Goal: Task Accomplishment & Management: Manage account settings

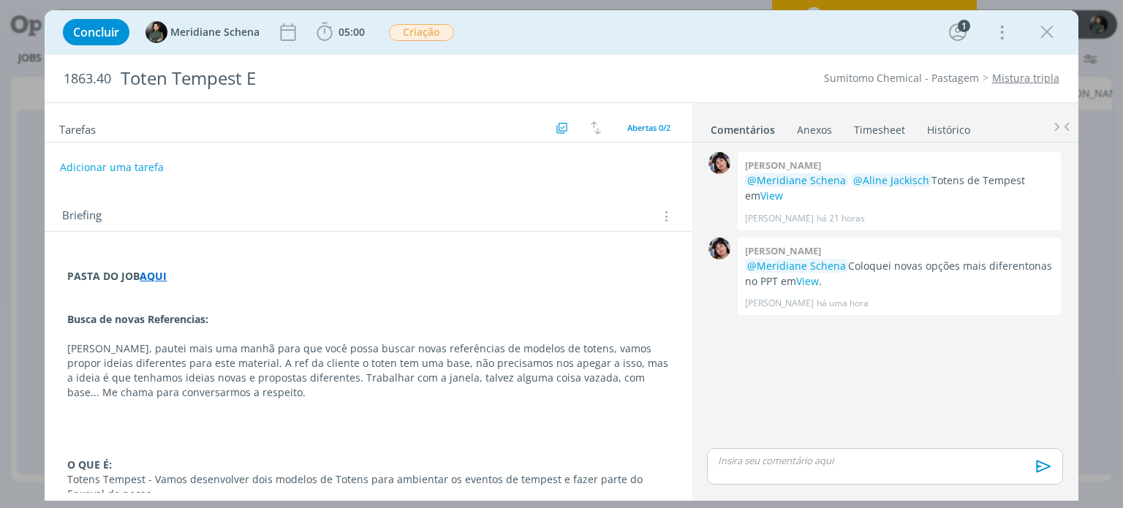
scroll to position [0, 2837]
click at [1059, 37] on div "Concluir Meridiane Schena 05:00 Iniciar Apontar Data * [DATE] Horas * 00:00 Tar…" at bounding box center [561, 32] width 1011 height 35
click at [1051, 37] on icon "dialog" at bounding box center [1047, 32] width 22 height 22
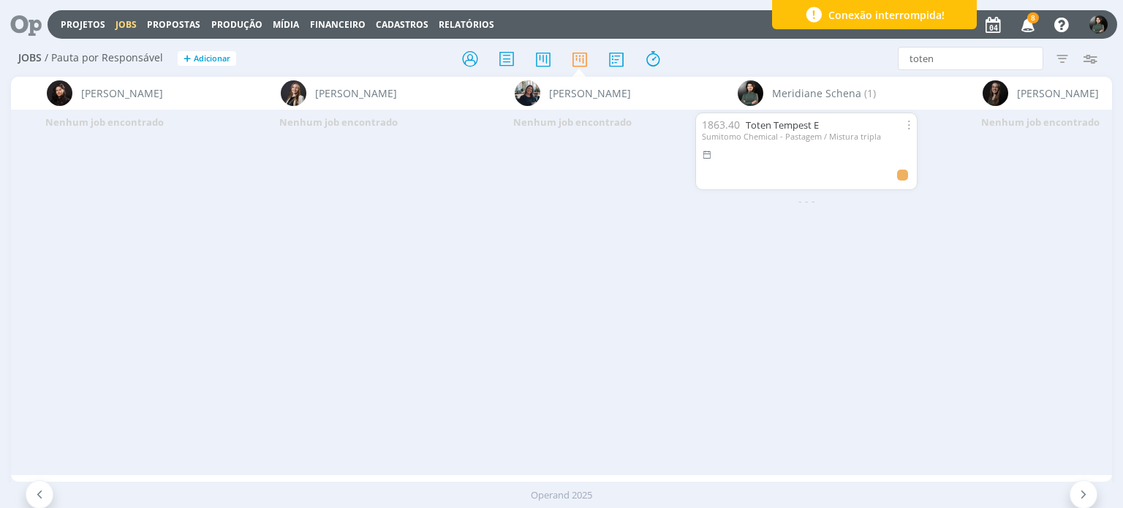
click at [930, 70] on div "Jobs / Pauta por Responsável + Adicionar toten Filtrar Filtrar Limpar toten Tip…" at bounding box center [561, 59] width 1100 height 37
click at [935, 64] on input "toten" at bounding box center [970, 58] width 145 height 23
type input "t"
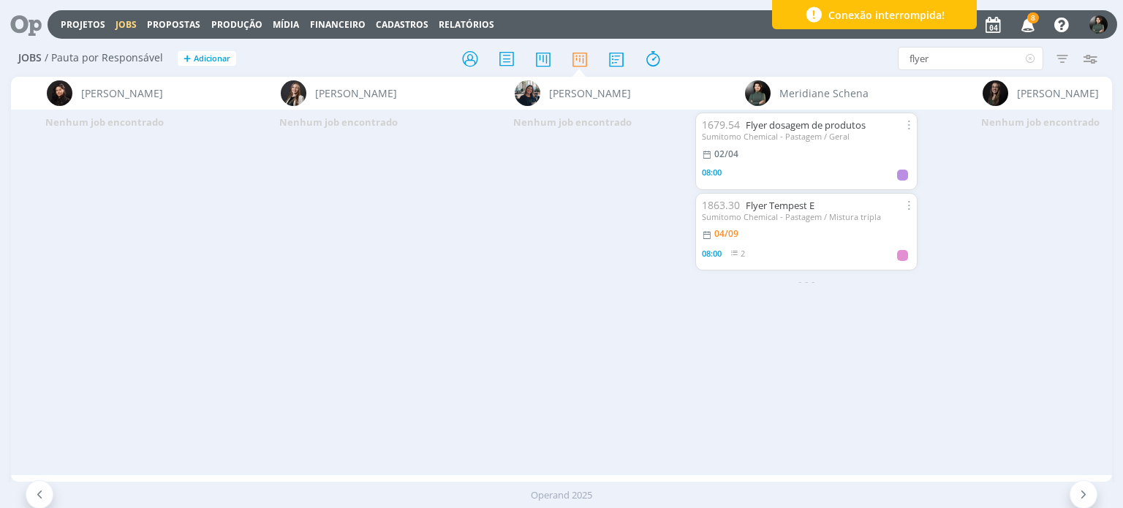
click at [798, 213] on div "Sumitomo Chemical - Pastagem / Mistura tripla" at bounding box center [806, 217] width 209 height 10
click at [797, 205] on link "Flyer Tempest E" at bounding box center [780, 205] width 69 height 13
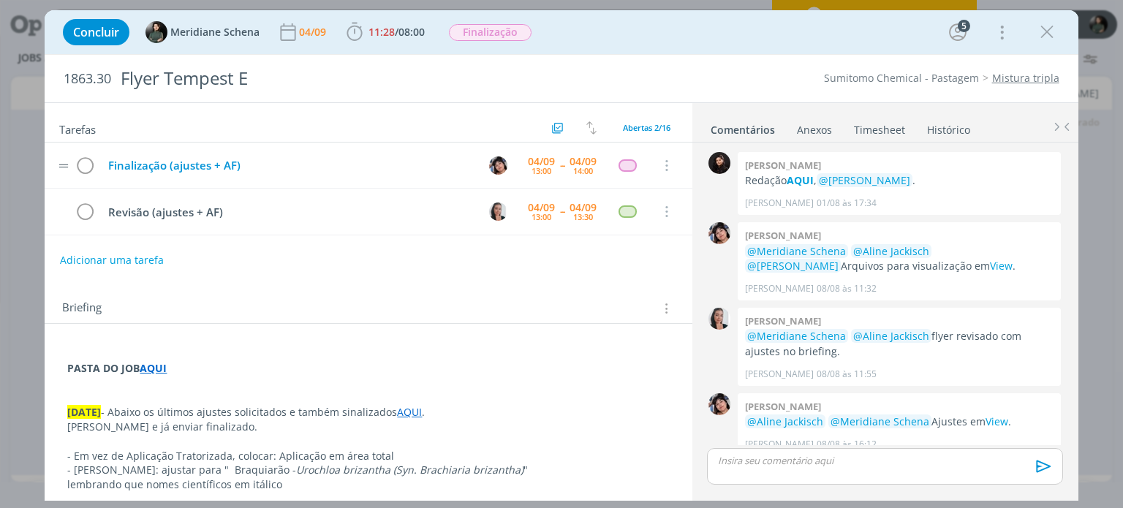
scroll to position [1233, 0]
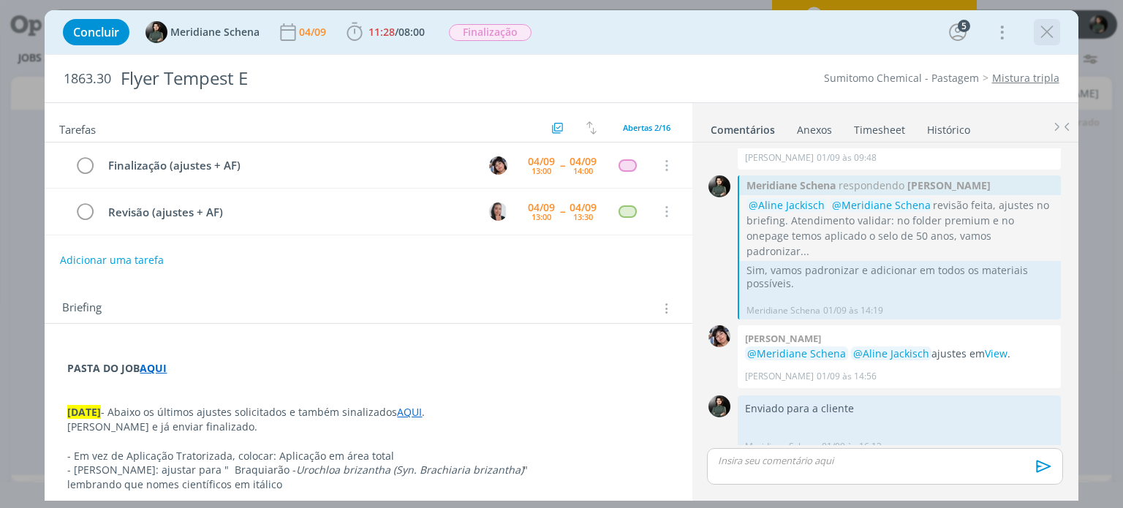
click at [1057, 33] on button "dialog" at bounding box center [1047, 32] width 22 height 22
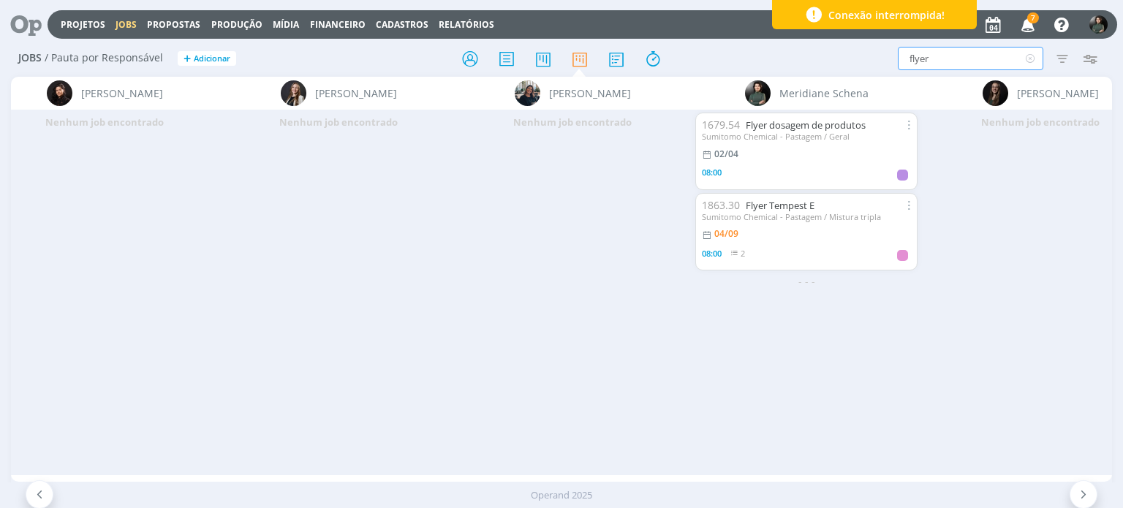
click at [937, 55] on input "flyer" at bounding box center [970, 58] width 145 height 23
type input "f"
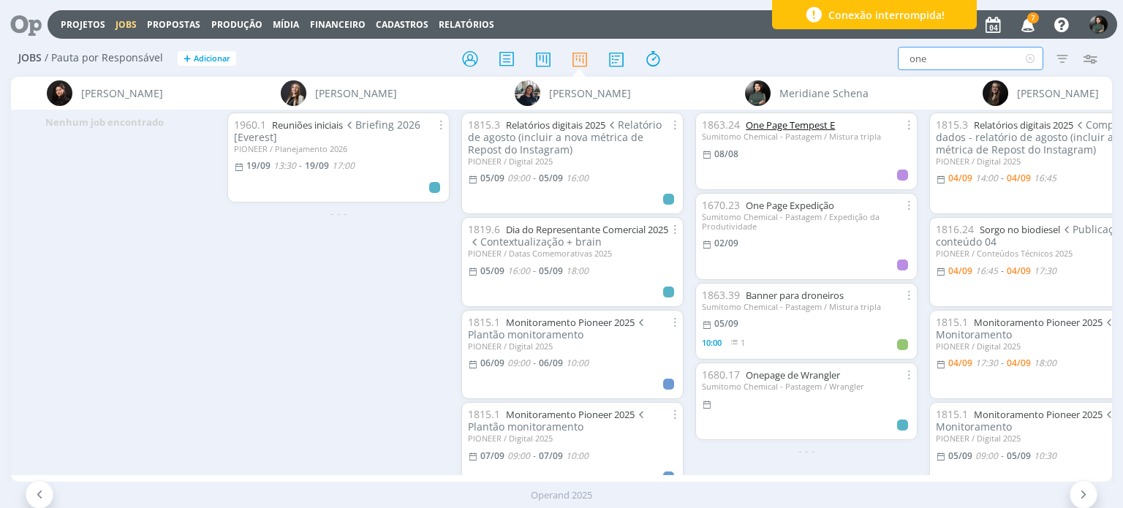
type input "one"
click at [795, 124] on link "One Page Tempest E" at bounding box center [790, 124] width 89 height 13
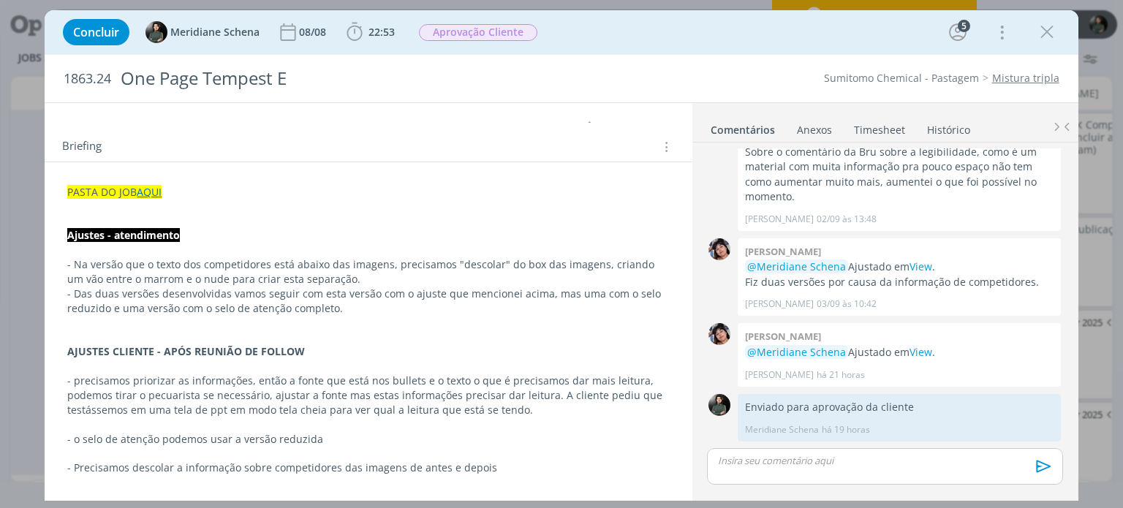
scroll to position [73, 0]
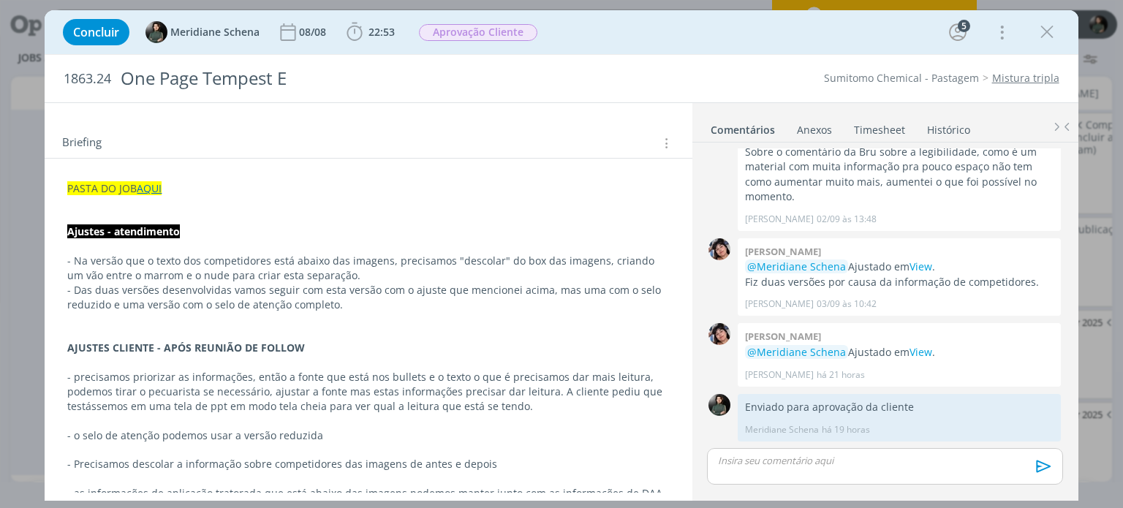
click at [206, 199] on p "dialog" at bounding box center [368, 203] width 602 height 15
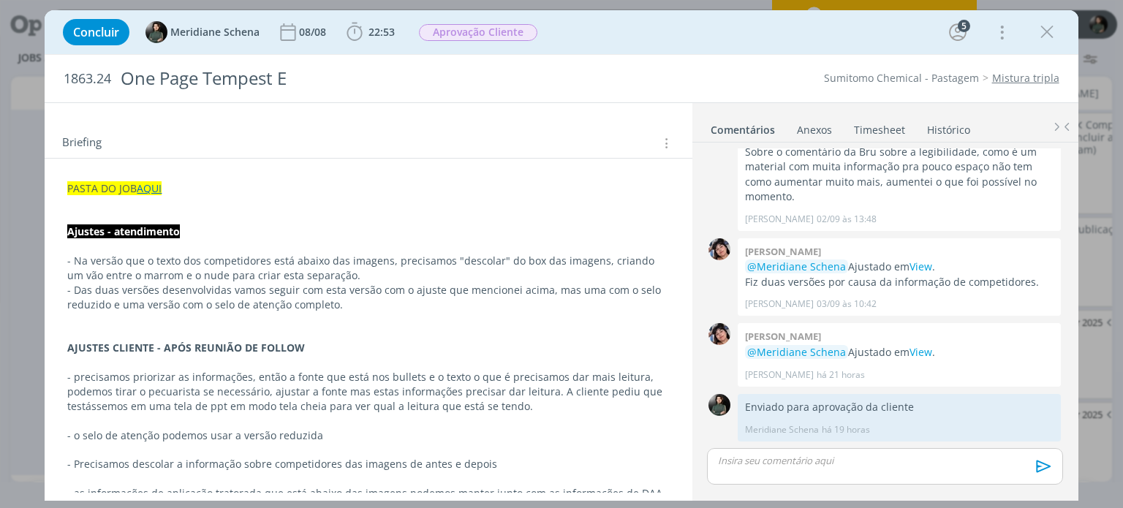
click at [178, 196] on p "dialog" at bounding box center [368, 203] width 602 height 15
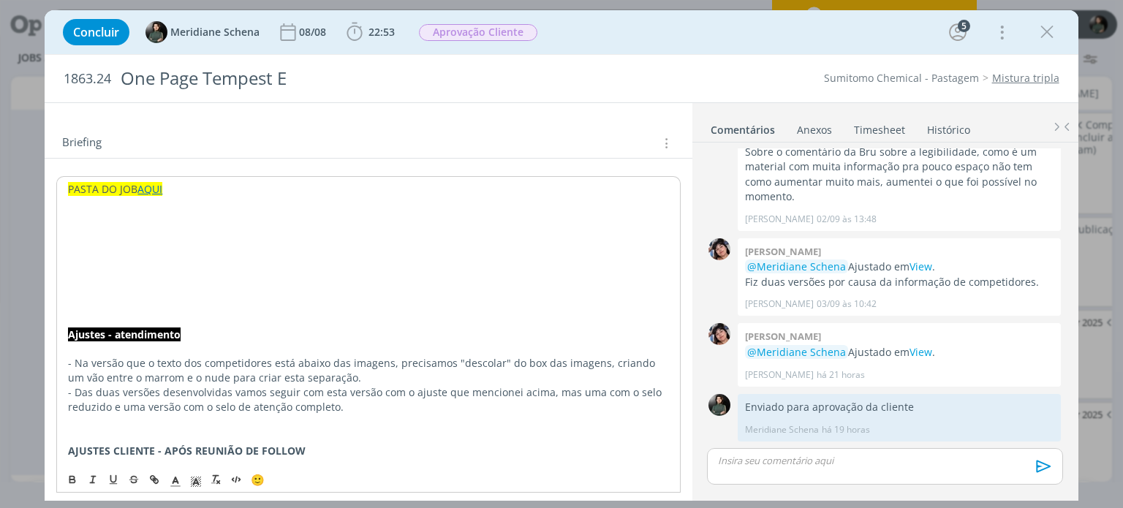
click at [103, 237] on p "dialog" at bounding box center [368, 232] width 600 height 15
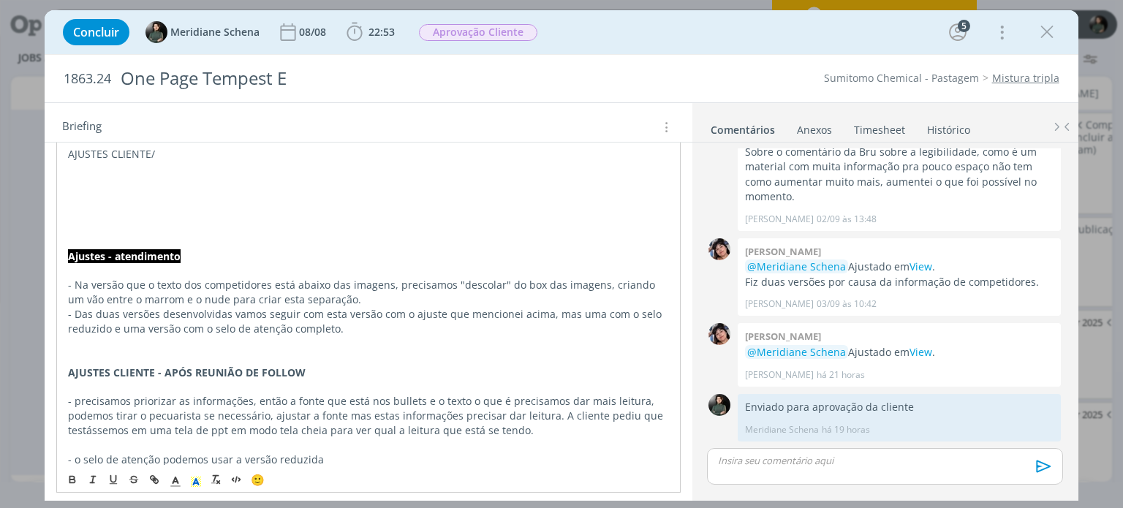
click at [184, 162] on p "dialog" at bounding box center [368, 169] width 600 height 15
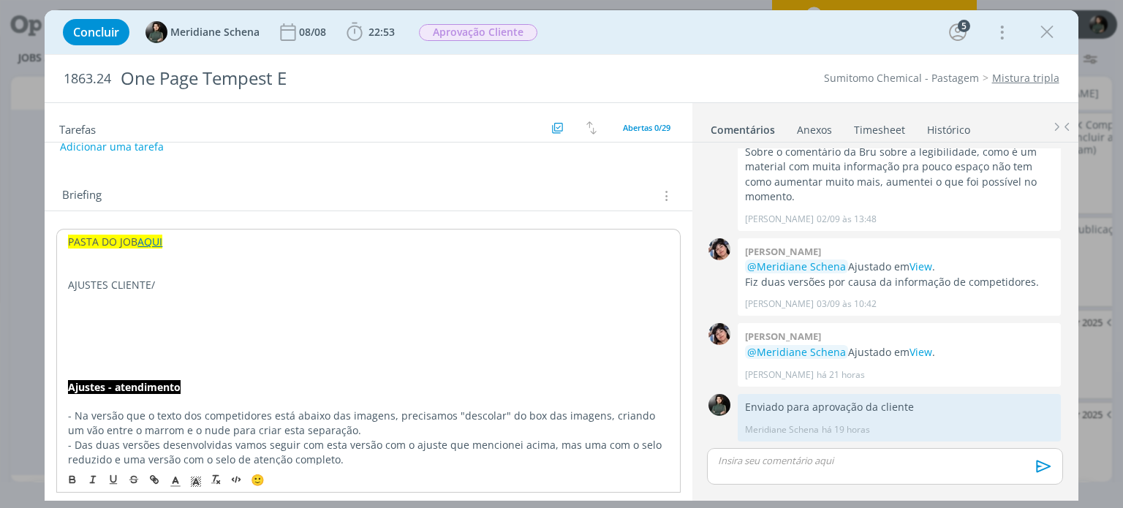
scroll to position [5, 0]
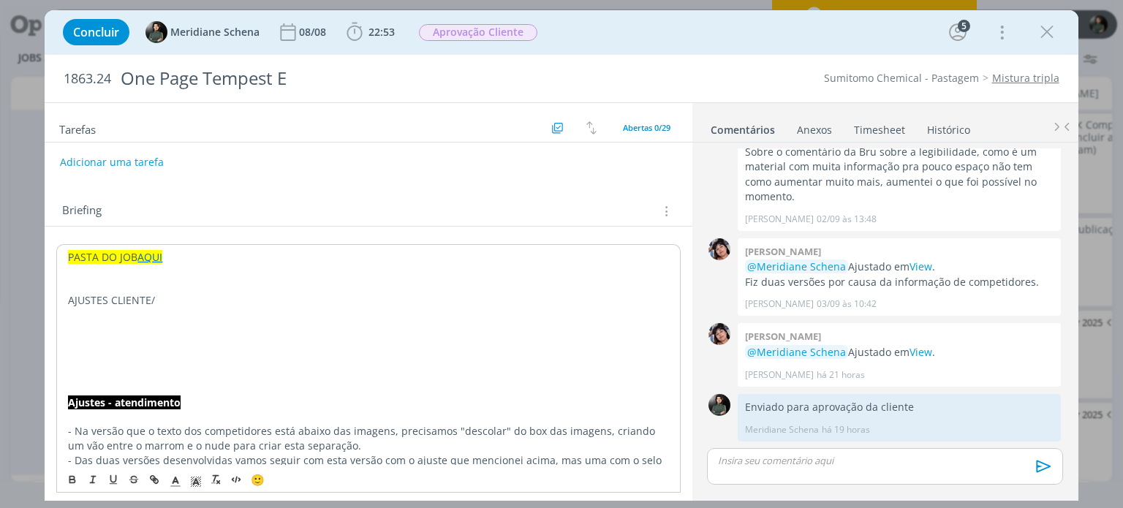
click at [173, 297] on p "AJUSTES CLIENTE/" at bounding box center [368, 300] width 600 height 15
click at [189, 303] on span "Braquiarão -" at bounding box center [218, 300] width 61 height 14
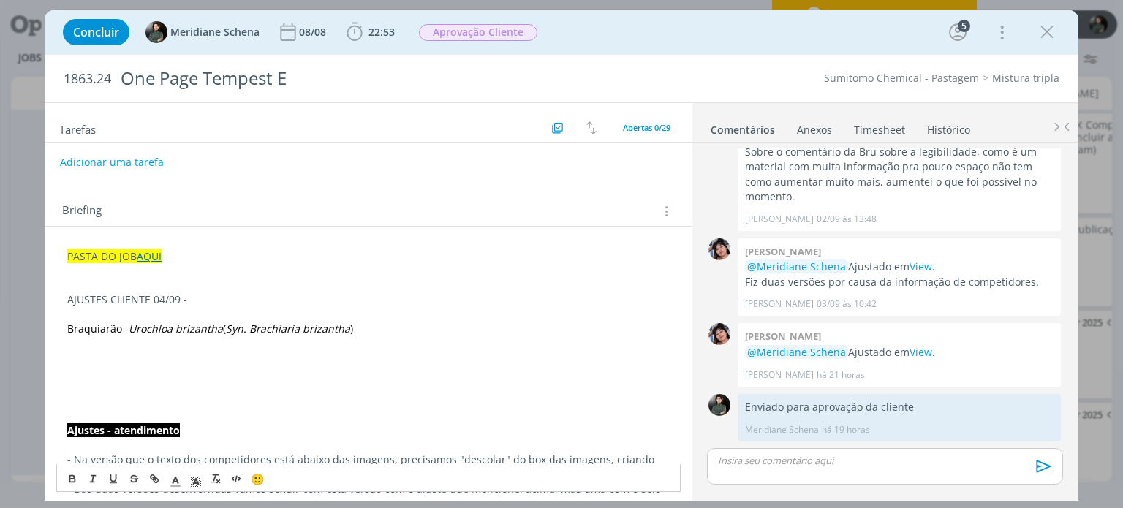
click at [87, 354] on p "dialog" at bounding box center [368, 358] width 602 height 15
click at [69, 327] on span "Braquiarão -" at bounding box center [97, 329] width 61 height 14
click at [190, 304] on p "AJUSTES CLIENTE 04/09 -" at bounding box center [368, 299] width 602 height 15
drag, startPoint x: 194, startPoint y: 299, endPoint x: 41, endPoint y: 306, distance: 153.0
click at [41, 306] on div "Concluir Meridiane Schena 08/08 22:53 Iniciar Apontar Data * 04/09/2025 Horas *…" at bounding box center [561, 254] width 1123 height 508
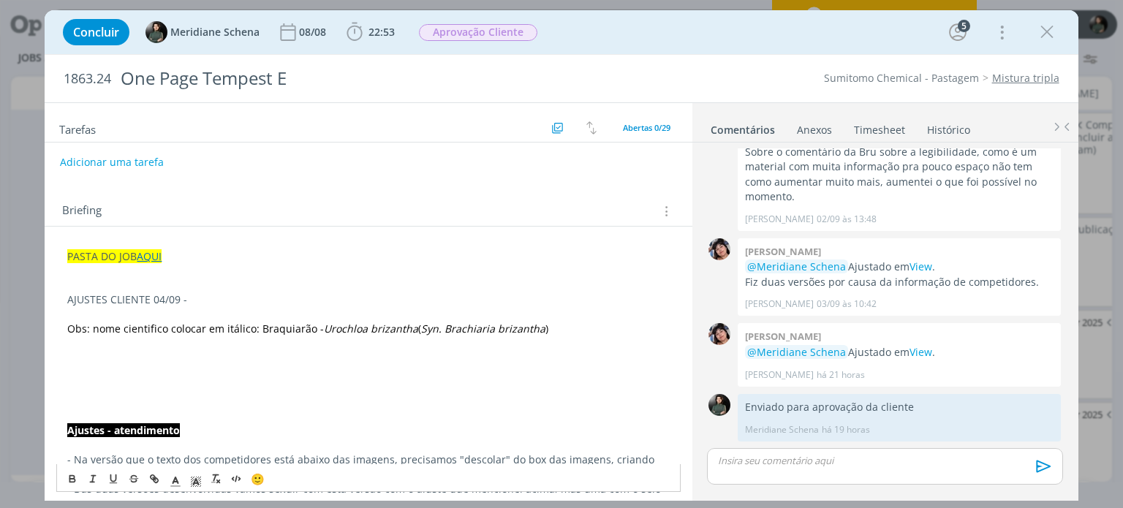
click at [183, 273] on p "dialog" at bounding box center [368, 271] width 602 height 15
drag, startPoint x: 183, startPoint y: 258, endPoint x: 55, endPoint y: 262, distance: 128.0
click at [192, 482] on polygon "dialog" at bounding box center [192, 482] width 1 height 1
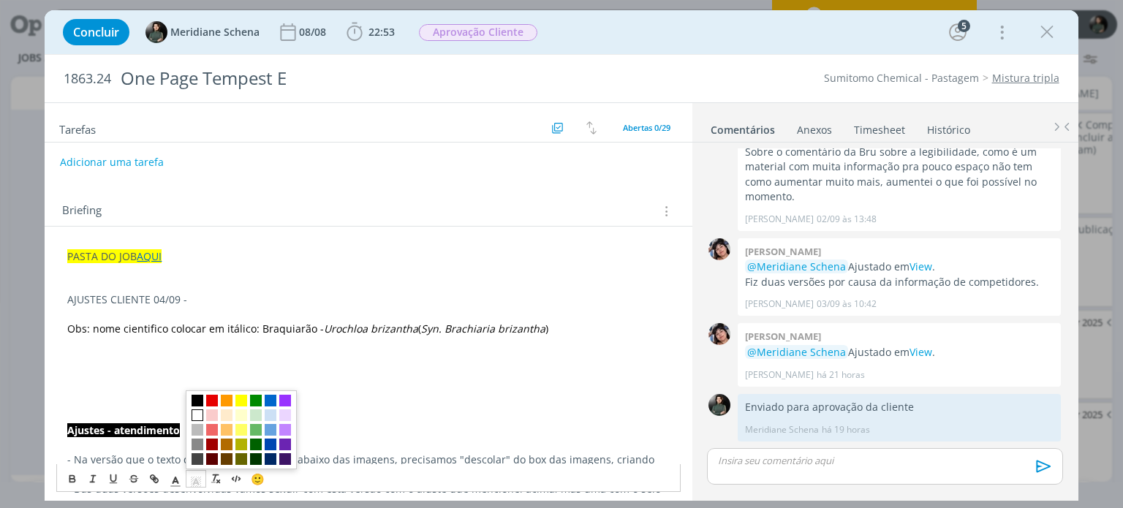
click at [201, 415] on span "dialog" at bounding box center [198, 416] width 12 height 12
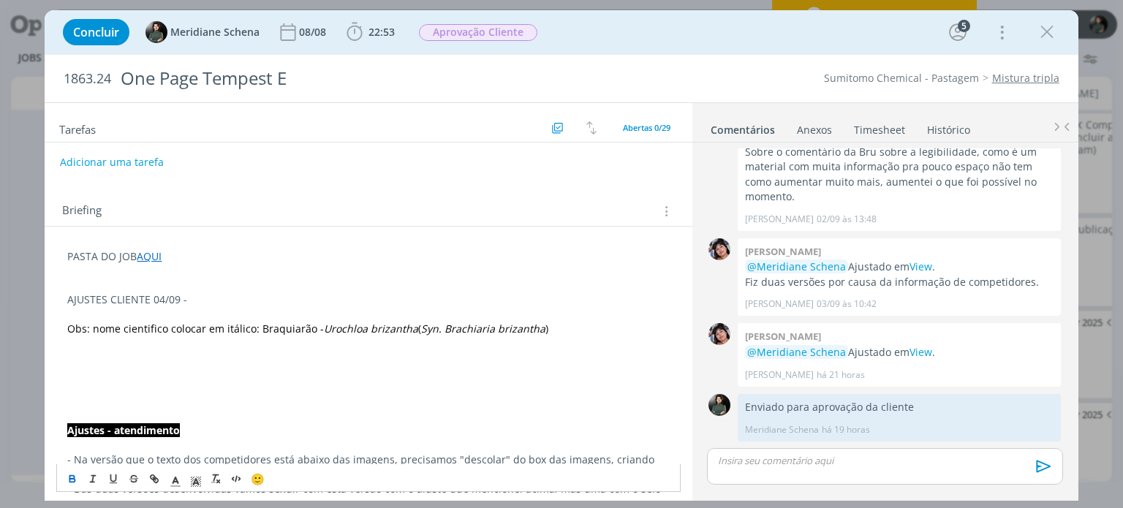
click at [68, 481] on icon "dialog" at bounding box center [73, 480] width 12 height 12
click at [189, 270] on p "dialog" at bounding box center [368, 271] width 602 height 15
click at [114, 301] on p "AJUSTES CLIENTE 04/09 -" at bounding box center [368, 299] width 602 height 15
drag, startPoint x: 202, startPoint y: 299, endPoint x: 39, endPoint y: 303, distance: 162.4
click at [39, 303] on div "Concluir Meridiane Schena 08/08 22:53 Iniciar Apontar Data * 04/09/2025 Horas *…" at bounding box center [561, 254] width 1123 height 508
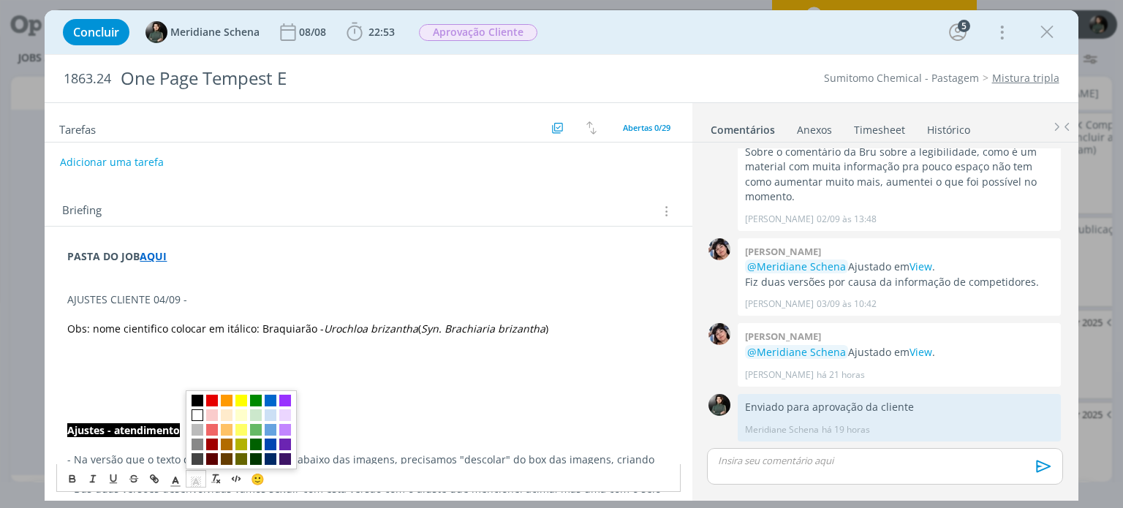
click at [197, 486] on rect "dialog" at bounding box center [197, 486] width 1 height 1
click at [202, 403] on span "dialog" at bounding box center [198, 402] width 12 height 12
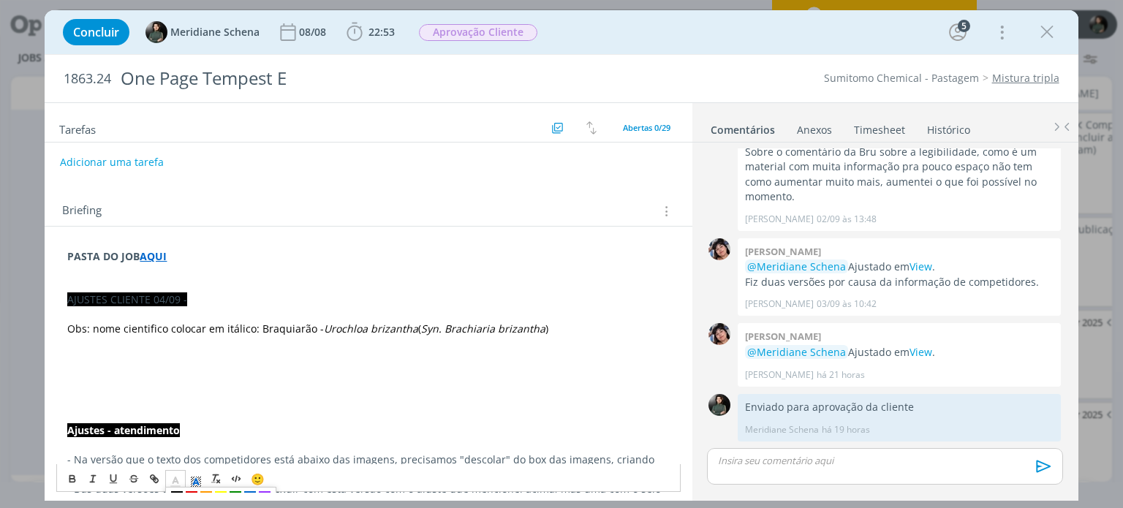
click at [178, 485] on icon "dialog" at bounding box center [175, 481] width 13 height 13
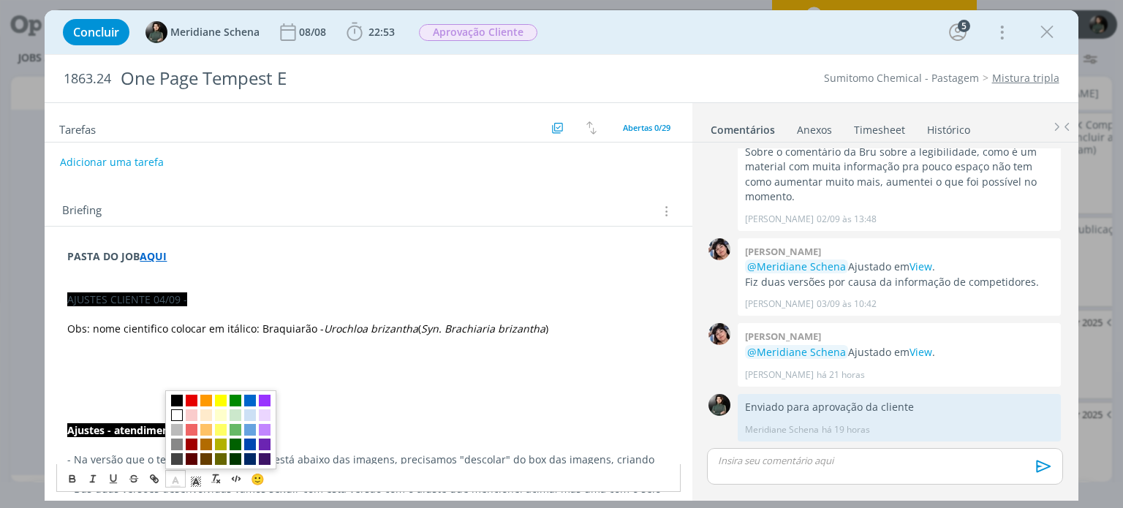
click at [181, 420] on span "dialog" at bounding box center [177, 416] width 12 height 12
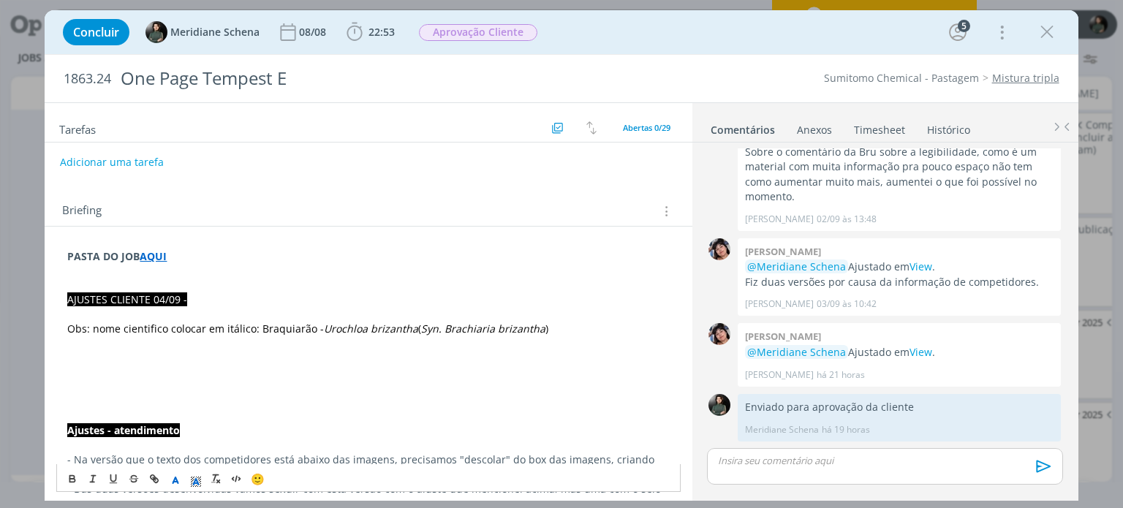
click at [152, 380] on p "dialog" at bounding box center [368, 387] width 602 height 15
click at [140, 297] on span "AJUSTES CLIENTE 04/09 -" at bounding box center [127, 299] width 120 height 14
click at [170, 301] on span "AJUSTES CLIENTE 04/09 -" at bounding box center [127, 299] width 120 height 14
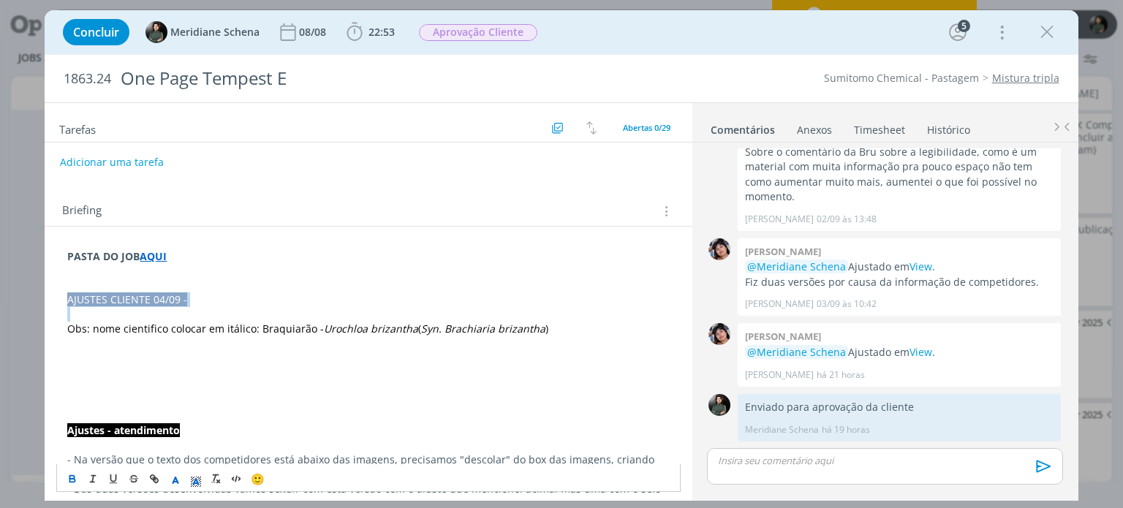
click at [69, 483] on icon "dialog" at bounding box center [73, 480] width 12 height 12
click at [101, 388] on p "dialog" at bounding box center [368, 387] width 602 height 15
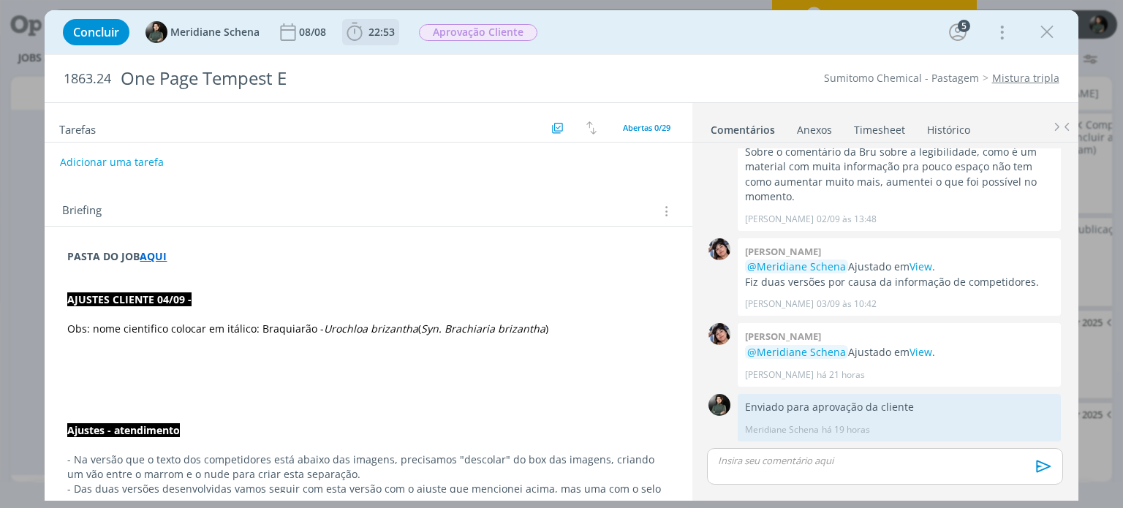
click at [391, 34] on span "22:53" at bounding box center [381, 32] width 26 height 14
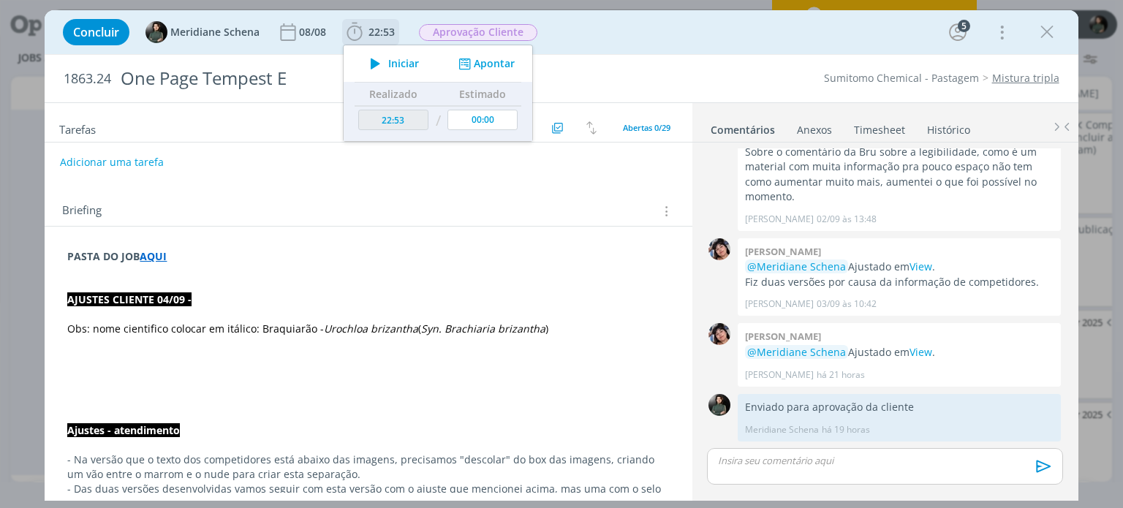
click at [406, 61] on span "Iniciar" at bounding box center [403, 63] width 31 height 10
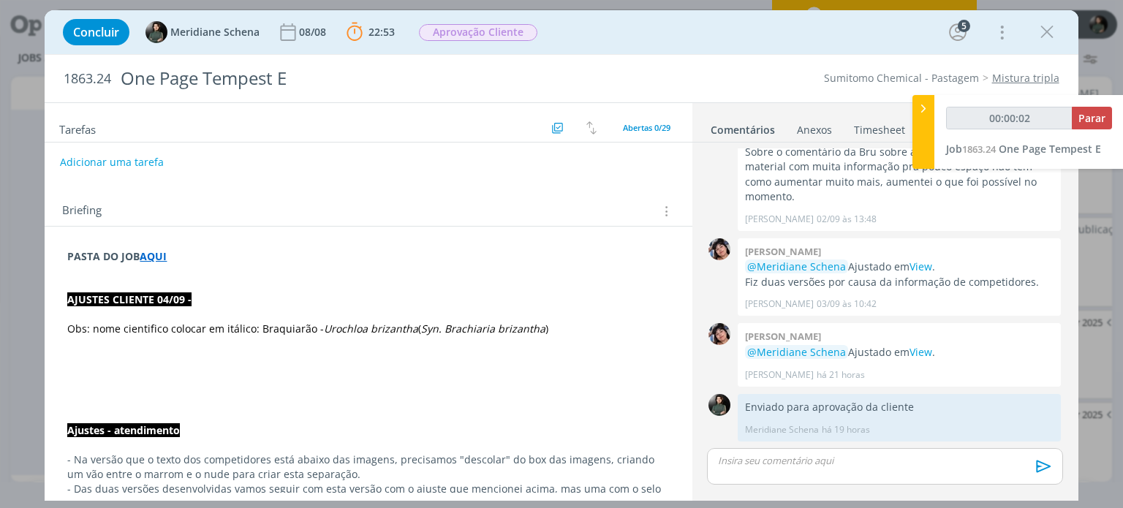
click at [158, 258] on strong "AQUI" at bounding box center [153, 256] width 27 height 14
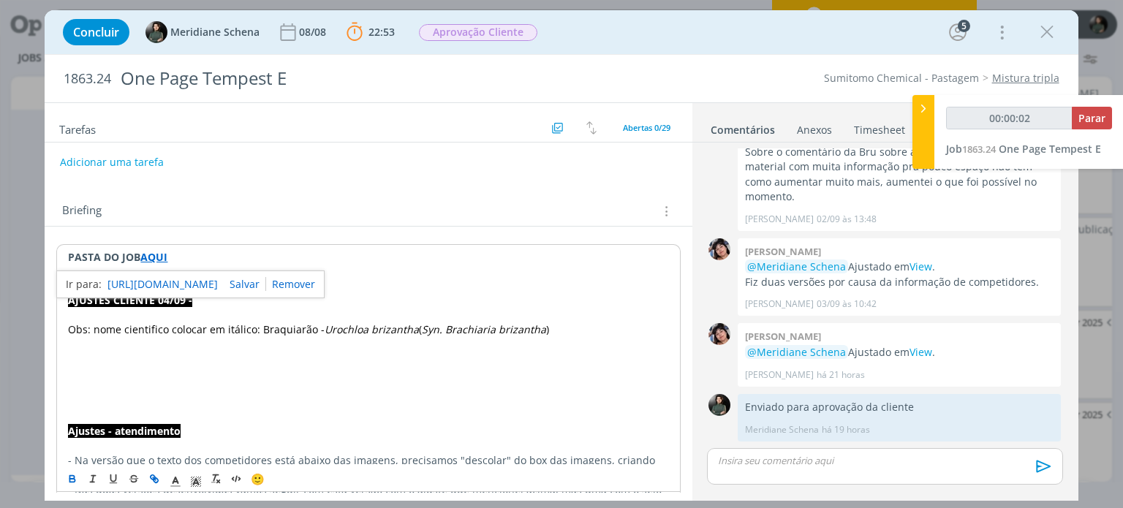
click at [168, 285] on link "https://sobeae.sharepoint.com/:f:/s/SOBEAE/EhnOk0RqX6dPnXMMpu__RTUBVaHrrN5ds-so…" at bounding box center [162, 284] width 110 height 19
click at [198, 355] on p "dialog" at bounding box center [368, 359] width 600 height 15
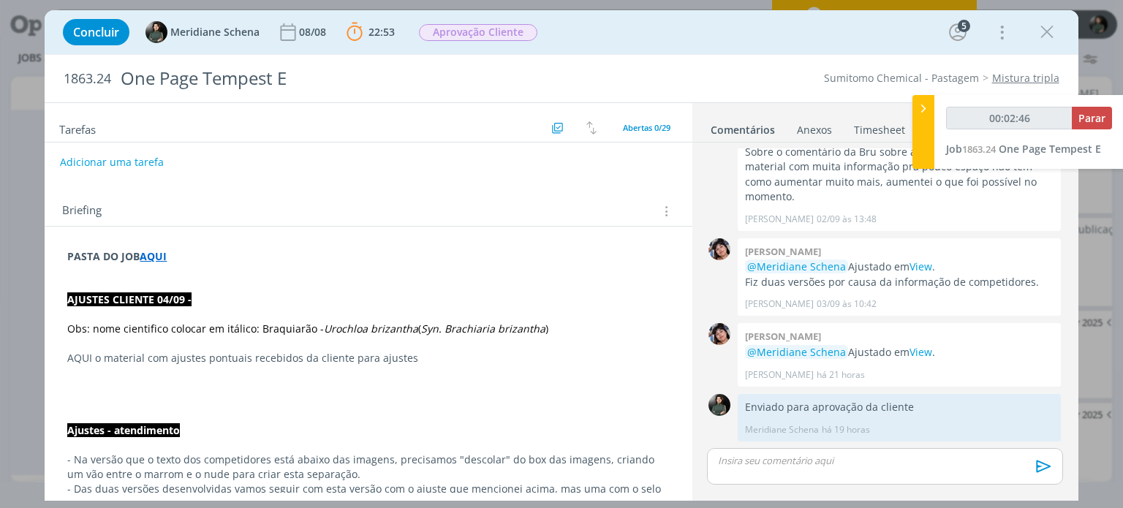
click at [227, 346] on p "dialog" at bounding box center [368, 343] width 602 height 15
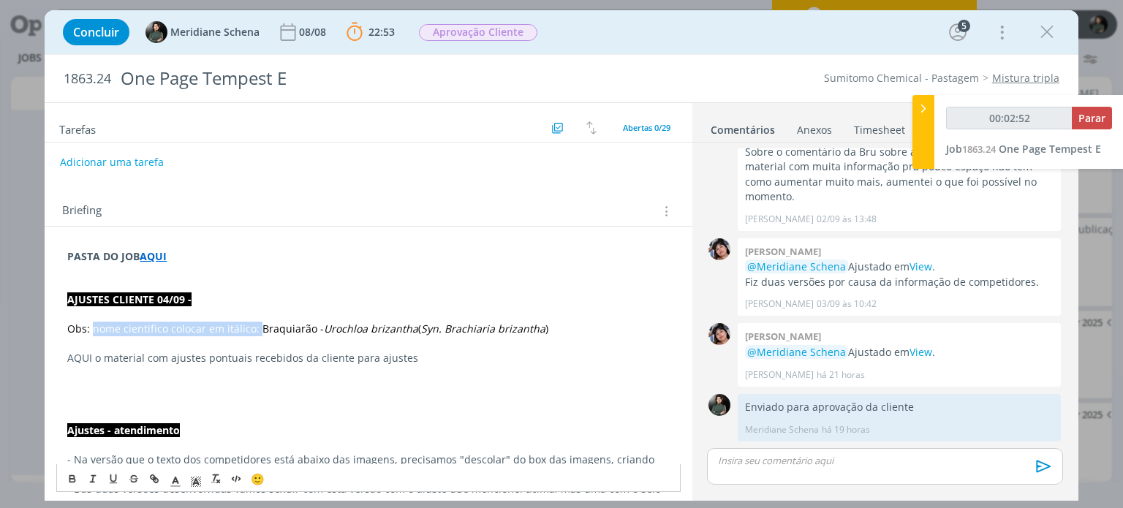
drag, startPoint x: 256, startPoint y: 328, endPoint x: 91, endPoint y: 324, distance: 165.3
click at [91, 324] on span "Obs: nome cientifico colocar em itálico: Braquiarão -" at bounding box center [195, 329] width 257 height 14
copy span "nome cientifico colocar em itálico:"
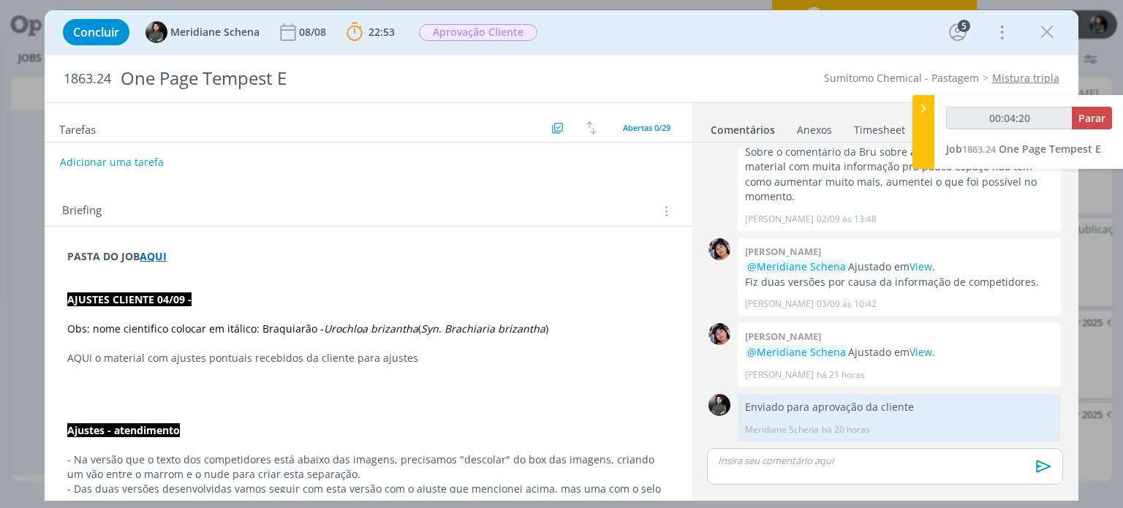
click at [412, 301] on p "AJUSTES CLIENTE 04/09 -" at bounding box center [368, 299] width 602 height 15
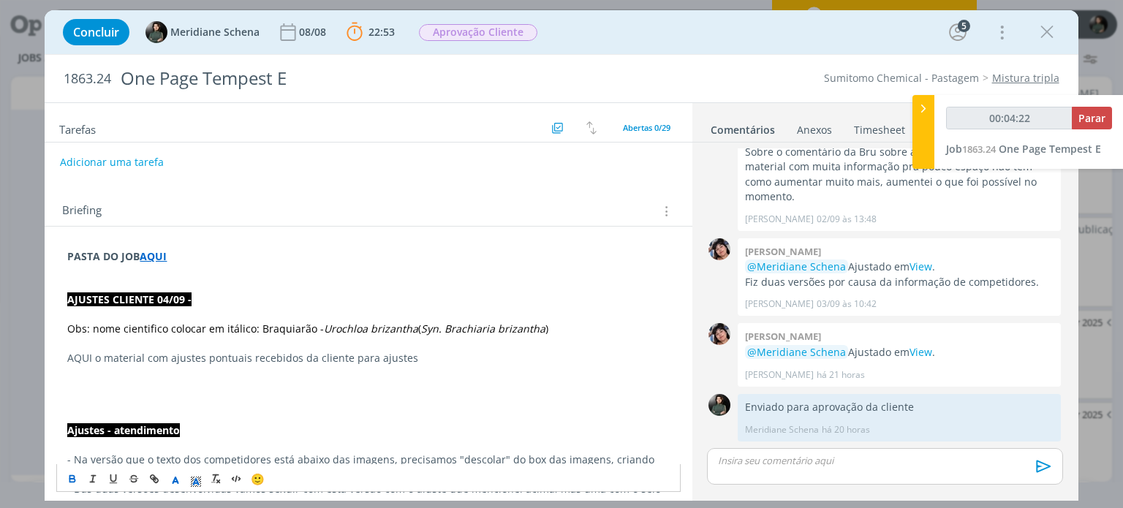
click at [86, 354] on p "AQUI o material com ajustes pontuais recebidos da cliente para ajustes" at bounding box center [368, 358] width 602 height 15
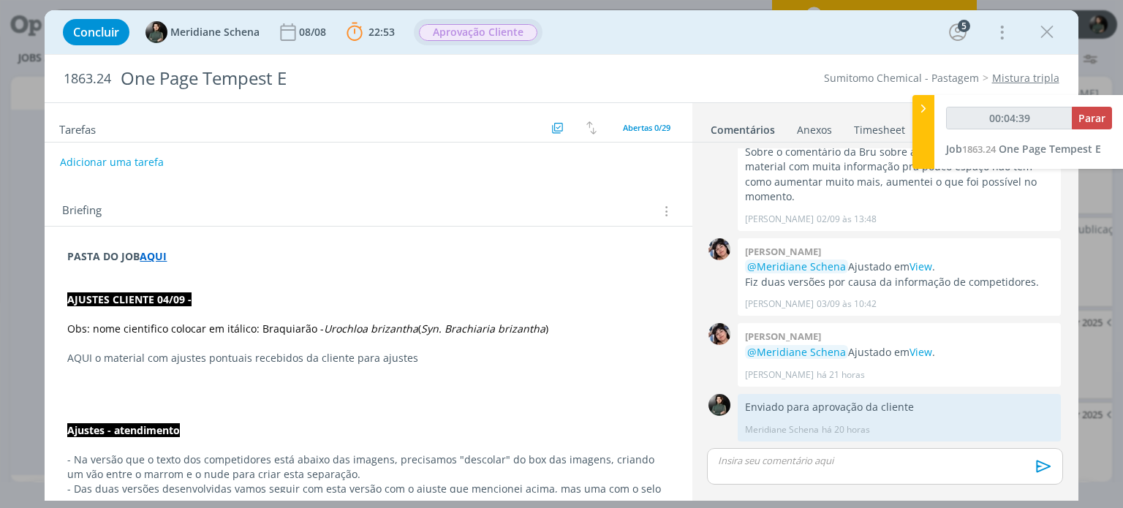
click at [459, 27] on span "Aprovação Cliente" at bounding box center [478, 32] width 118 height 17
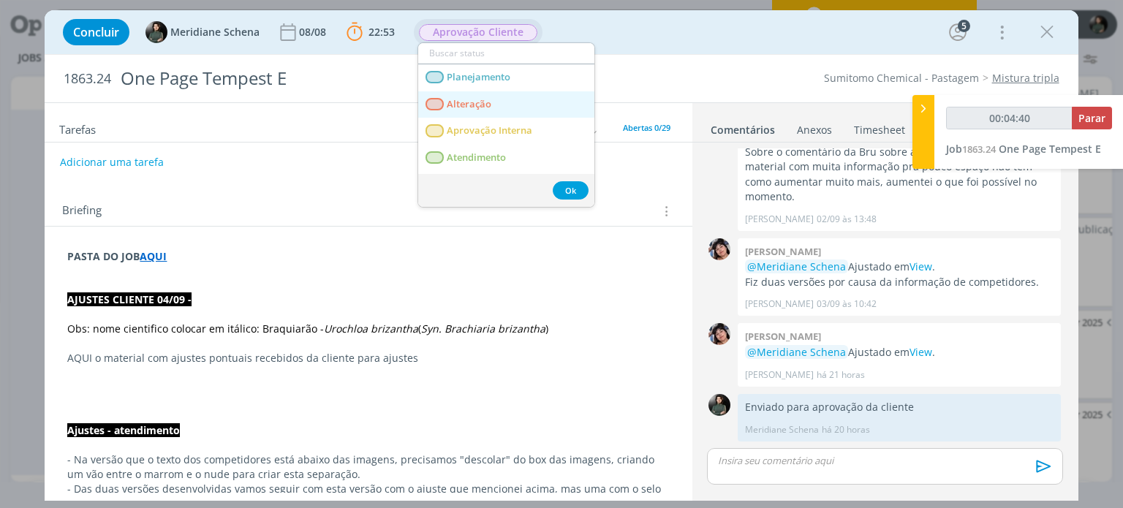
click at [522, 101] on link "Alteração" at bounding box center [506, 104] width 176 height 27
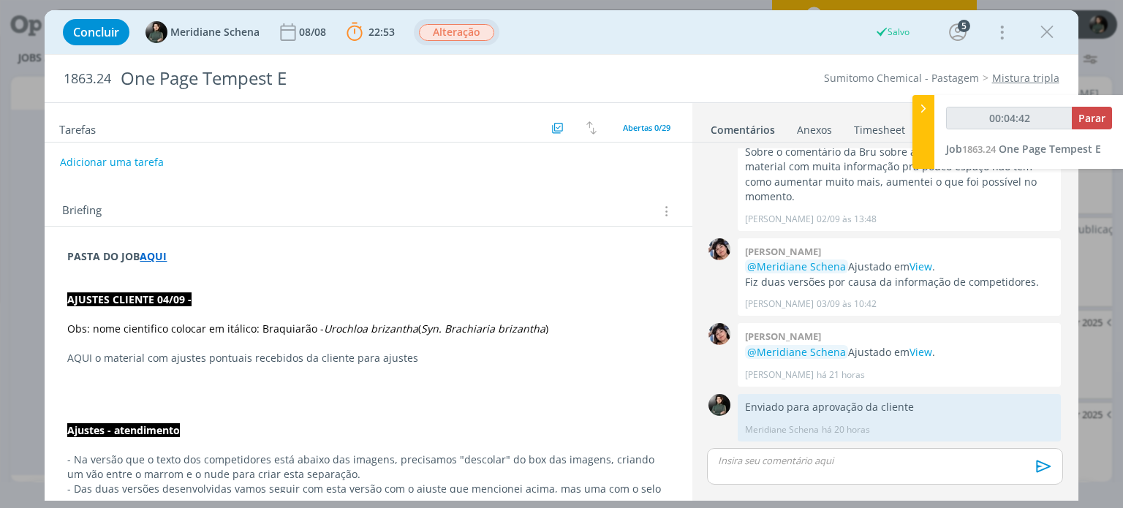
click at [297, 318] on p "dialog" at bounding box center [368, 314] width 602 height 15
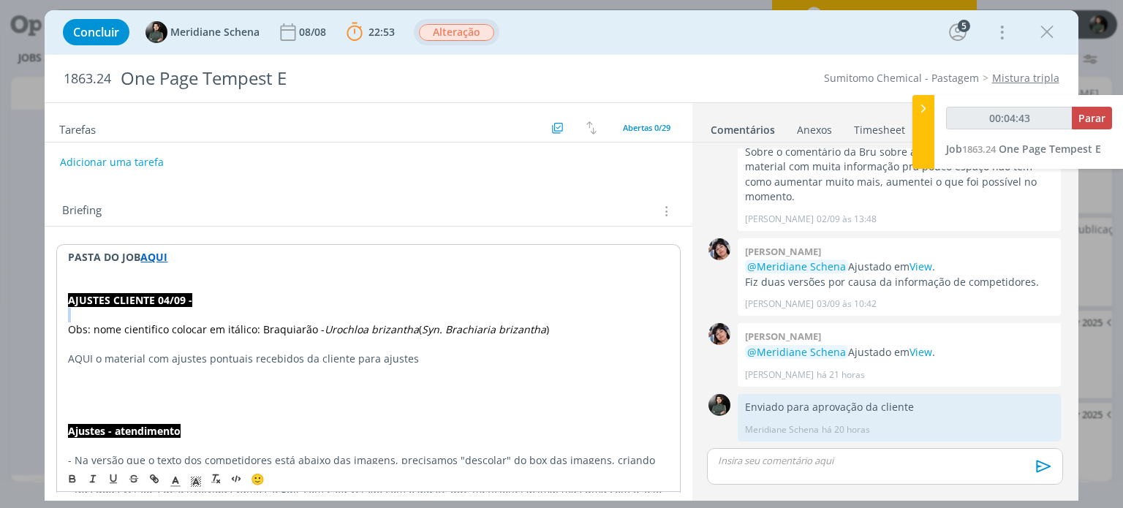
click at [297, 318] on p "dialog" at bounding box center [368, 315] width 600 height 15
click at [328, 327] on em "Urochloa brizantha" at bounding box center [372, 329] width 94 height 14
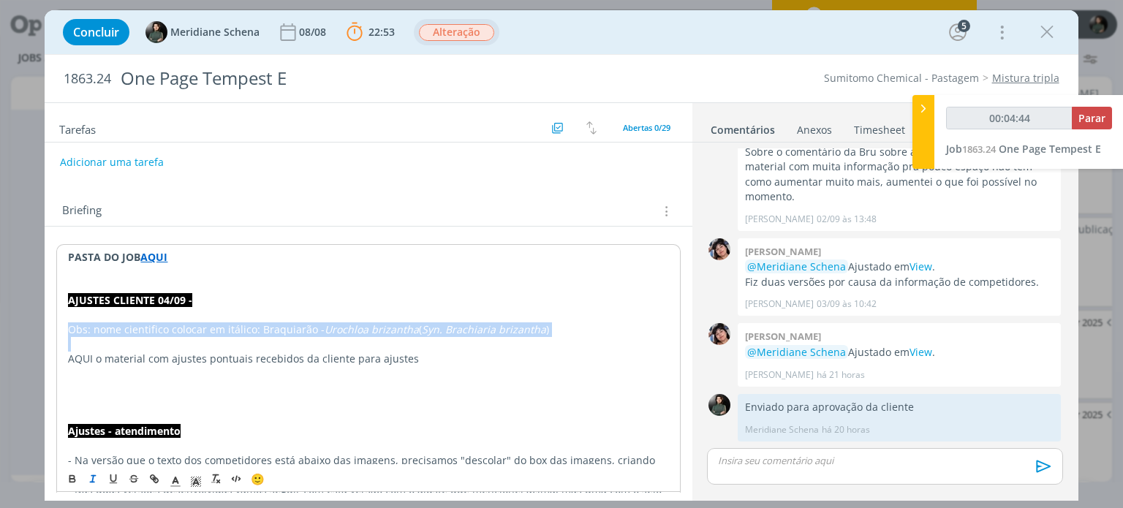
click at [328, 327] on em "Urochloa brizantha" at bounding box center [372, 329] width 94 height 14
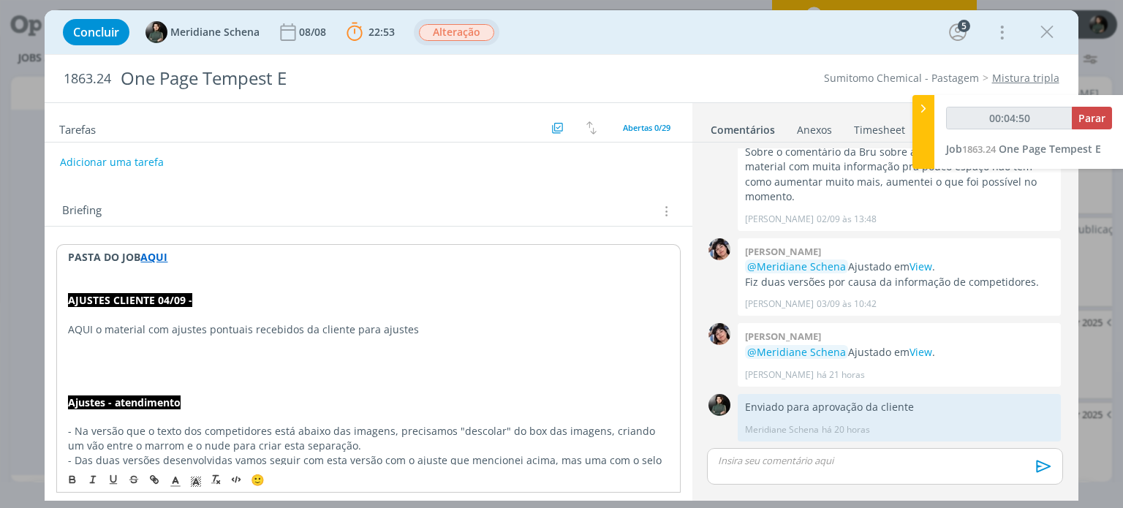
click at [156, 265] on p "dialog" at bounding box center [368, 272] width 600 height 15
click at [164, 255] on strong "AQUI" at bounding box center [153, 257] width 27 height 14
click at [166, 276] on link "https://sobeae.sharepoint.com/:f:/s/SOBEAE/EhnOk0RqX6dPnXMMpu__RTUBVaHrrN5ds-so…" at bounding box center [162, 285] width 110 height 19
click at [298, 324] on p "AQUI o material com ajustes pontuais recebidos da cliente para ajustes" at bounding box center [368, 329] width 600 height 15
drag, startPoint x: 93, startPoint y: 327, endPoint x: 64, endPoint y: 325, distance: 28.5
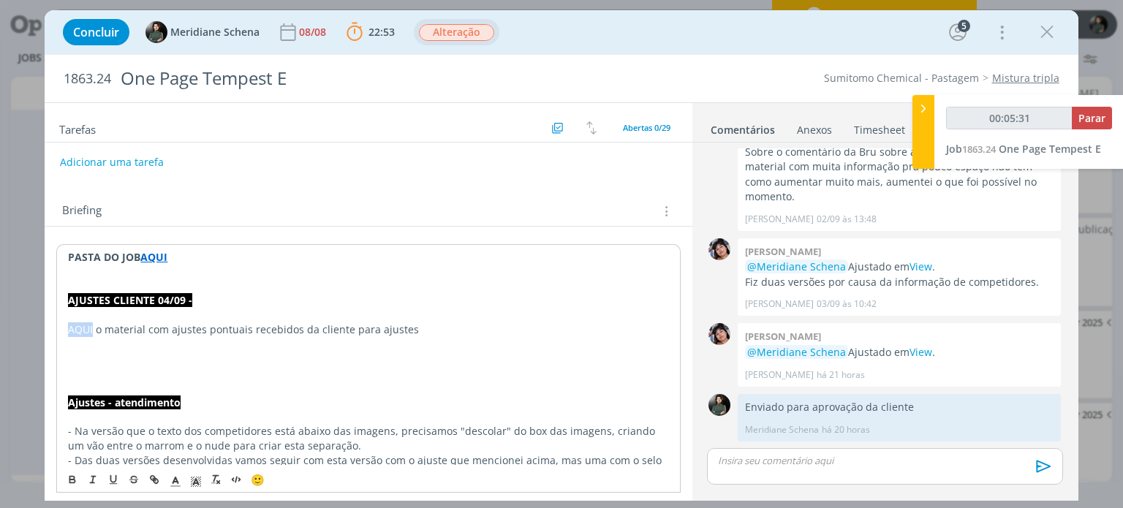
type input "00:05:33"
click at [153, 479] on icon "dialog" at bounding box center [154, 480] width 12 height 12
type input "AQUI"
type input "00:05:35"
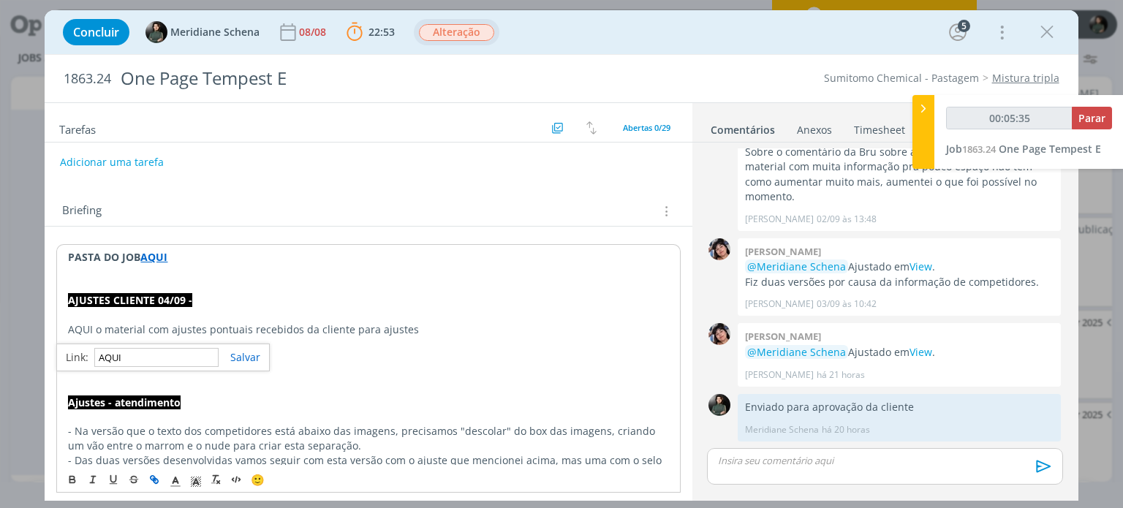
paste input "https://sobeae.sharepoint.com/:b:/s/SOBEAE/Ec5hmjcR6X5DoL4P1zu7ZlkB3Wi-vfS_giqz…"
type input "https://sobeae.sharepoint.com/:b:/s/SOBEAE/Ec5hmjcR6X5DoL4P1zu7ZlkB3Wi-vfS_giqz…"
type input "00:05:36"
type input "https://sobeae.sharepoint.com/:b:/s/SOBEAE/Ec5hmjcR6X5DoL4P1zu7ZlkB3Wi-vfS_giqz…"
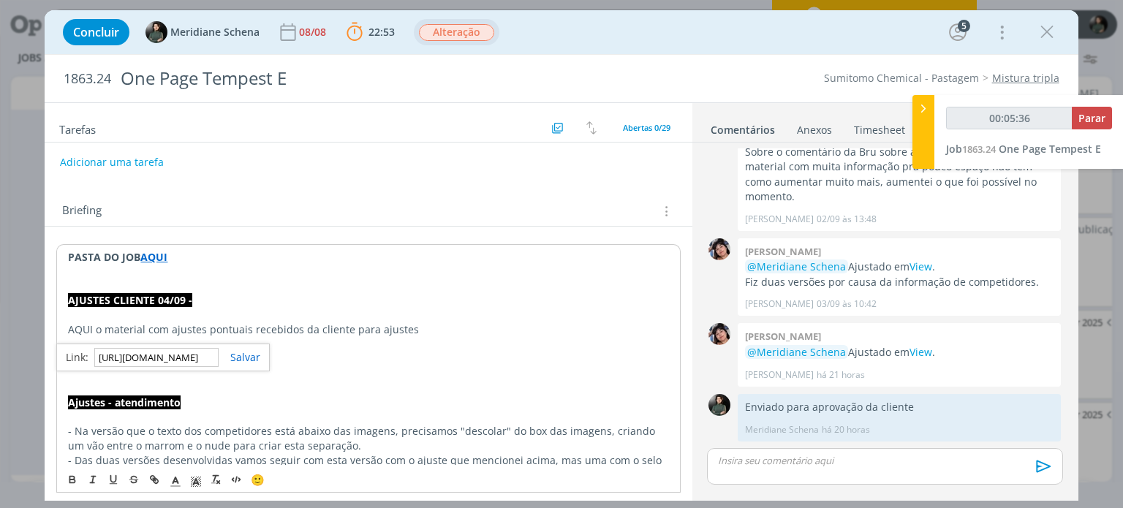
scroll to position [0, 0]
click at [261, 359] on div "https://sobeae.sharepoint.com/:f:/s/SOBEAE/EhnOk0RqX6dPnXMMpu__RTUBVaHrrN5ds-so…" at bounding box center [162, 358] width 213 height 28
click at [247, 359] on link "dialog" at bounding box center [240, 357] width 42 height 14
click at [246, 359] on p "dialog" at bounding box center [368, 359] width 600 height 15
click at [406, 337] on p "dialog" at bounding box center [368, 344] width 600 height 15
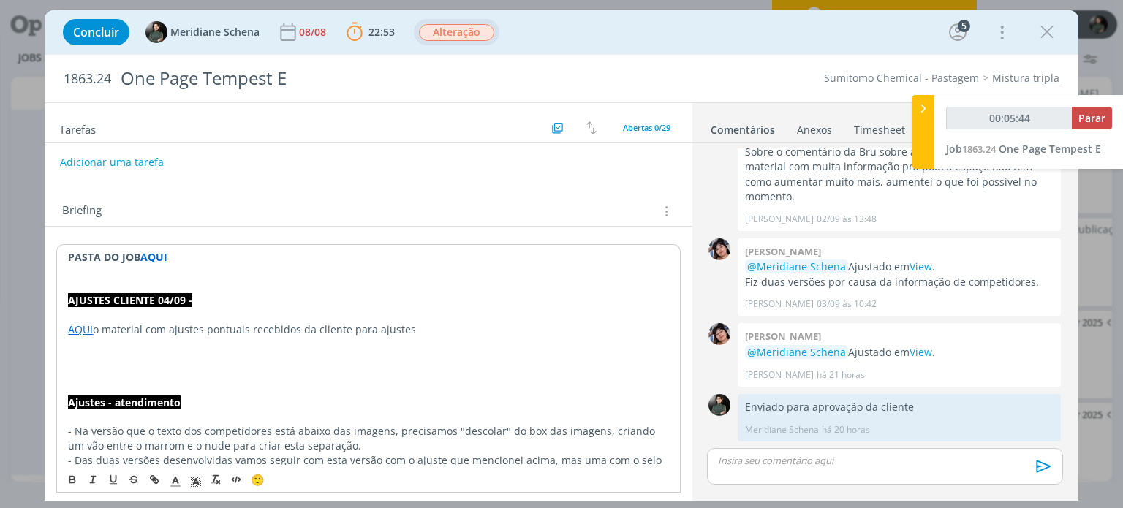
click at [414, 331] on p "AQUI o material com ajustes pontuais recebidos da cliente para ajustes" at bounding box center [368, 329] width 600 height 15
click at [383, 392] on p "dialog" at bounding box center [368, 388] width 600 height 15
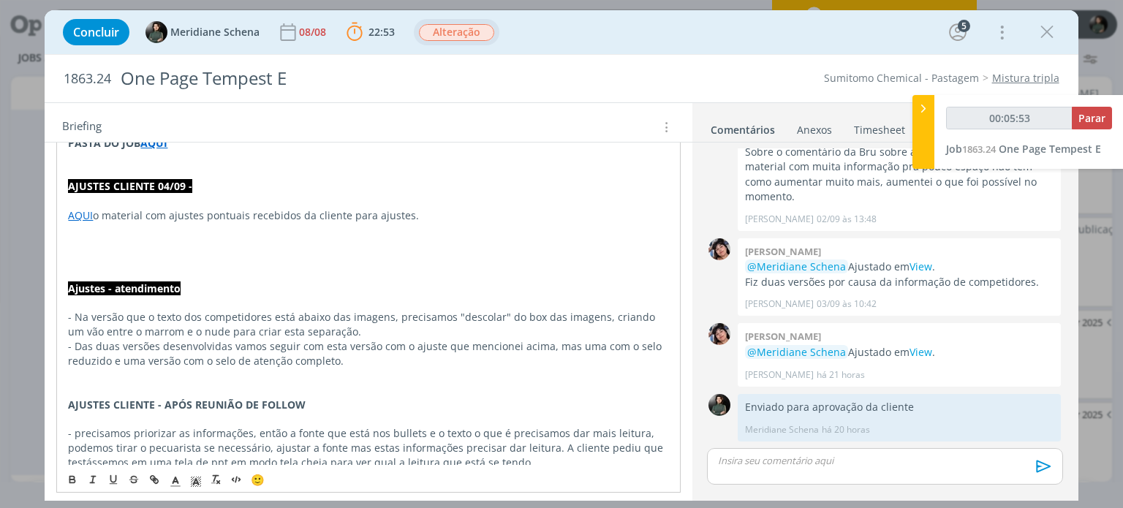
scroll to position [146, 0]
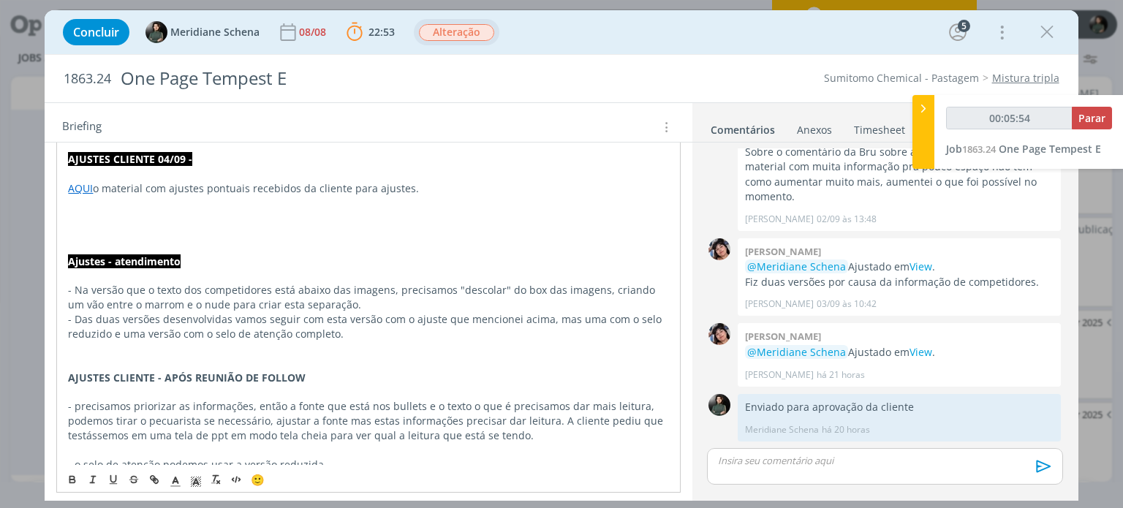
click at [93, 211] on p "dialog" at bounding box center [368, 218] width 600 height 15
click at [81, 235] on p "dialog" at bounding box center [368, 232] width 600 height 15
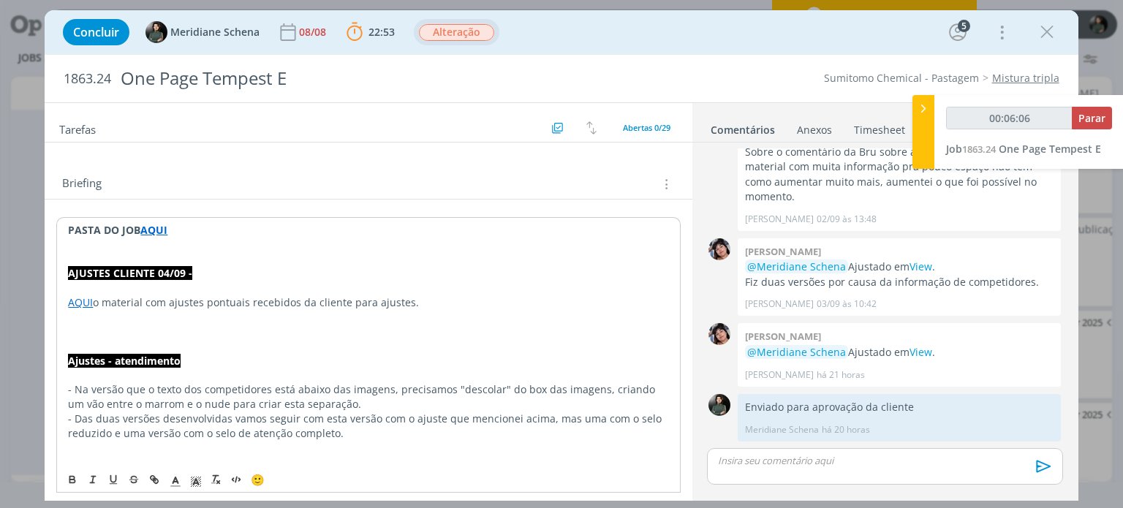
scroll to position [0, 0]
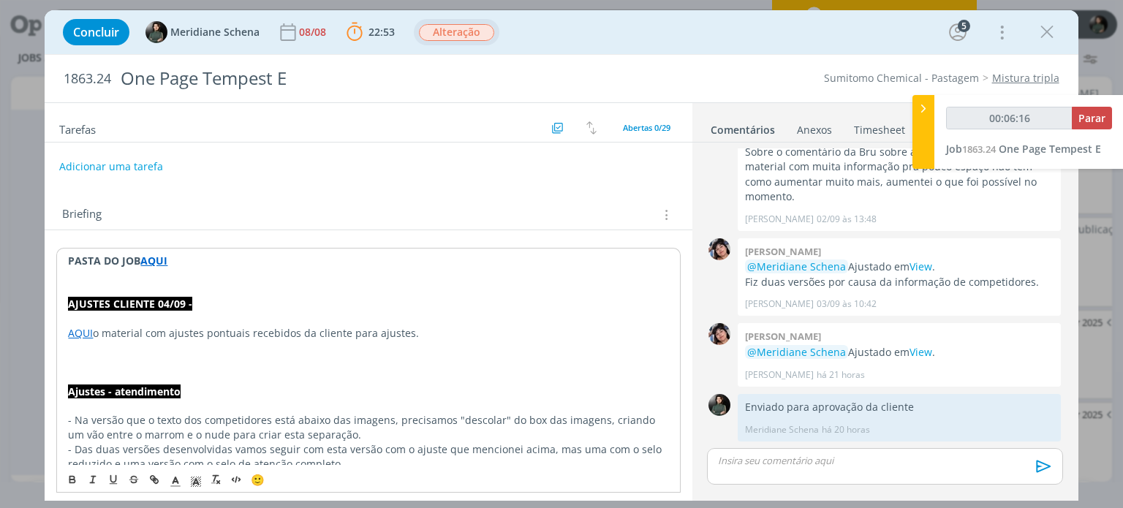
click at [96, 173] on button "Adicionar uma tarefa" at bounding box center [111, 166] width 104 height 25
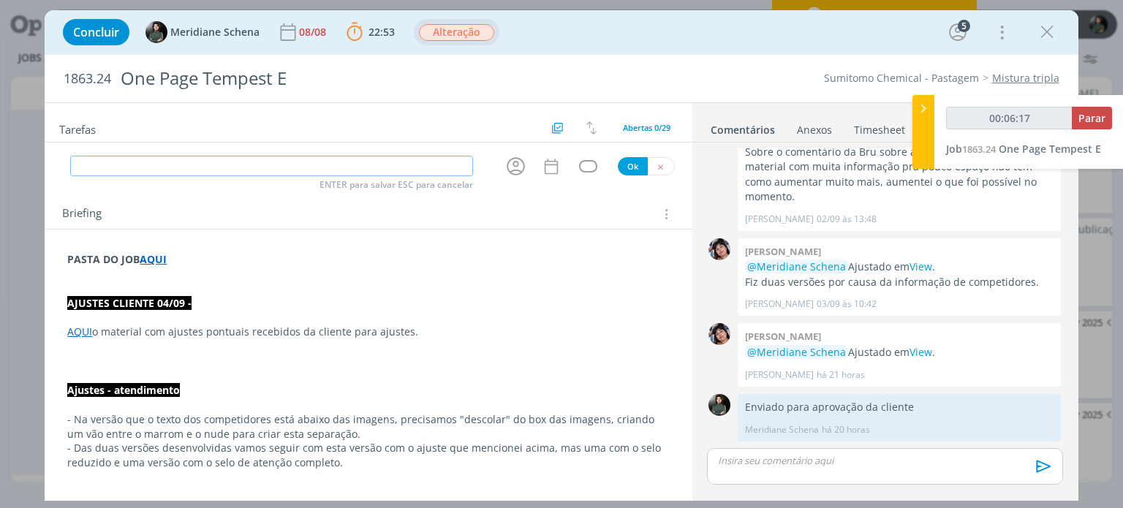
type input "00:06:18"
type input "Dire"
type input "00:06:19"
type input "Direção d"
type input "00:06:20"
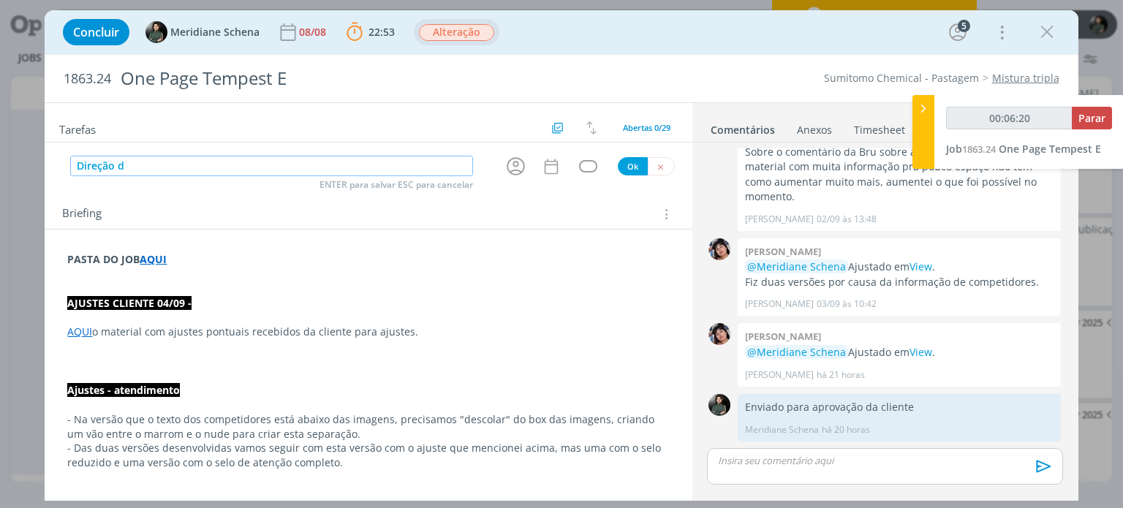
type input "Direção d e"
type input "00:06:21"
type input "Direção de"
type input "00:06:22"
type input "Direção de arte"
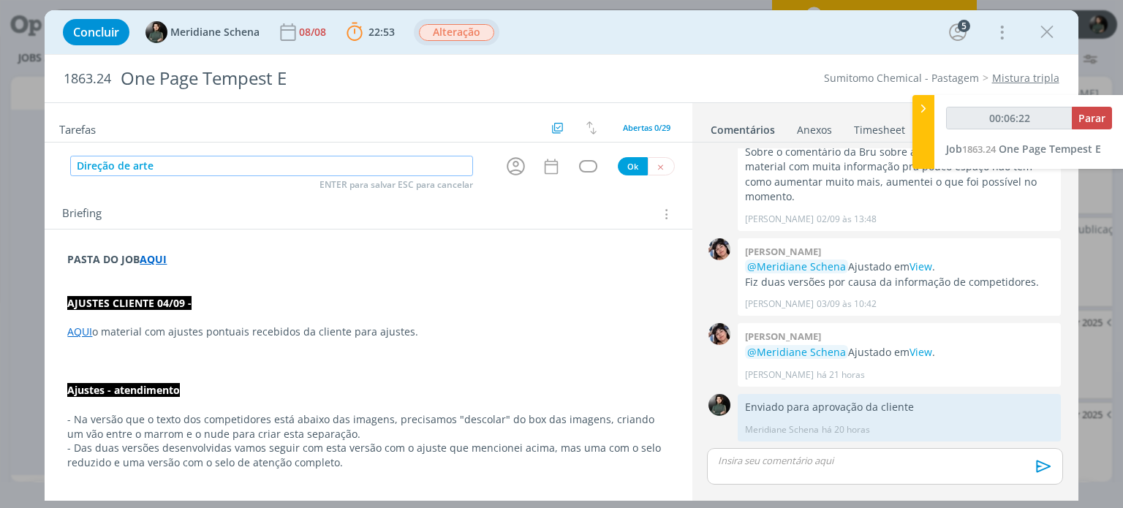
type input "00:06:23"
type input "Direção de arte ("
type input "00:06:25"
type input "Direção de arte (aju"
type input "00:06:26"
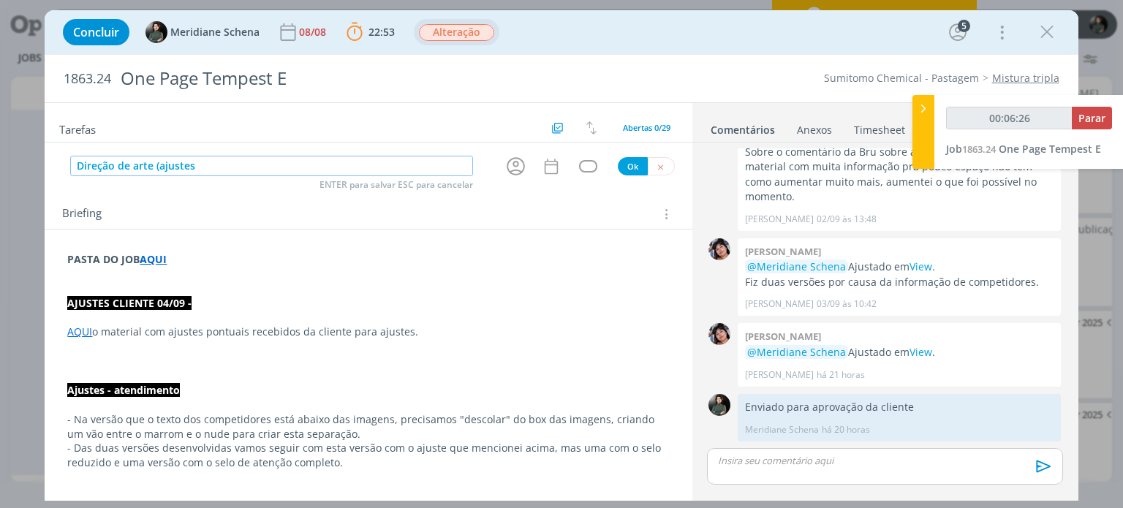
type input "Direção de arte (ajustes"
type input "00:06:29"
type input "Direção de arte (ajustes c"
type input "00:06:30"
type input "Direção de arte (ajustes clinete"
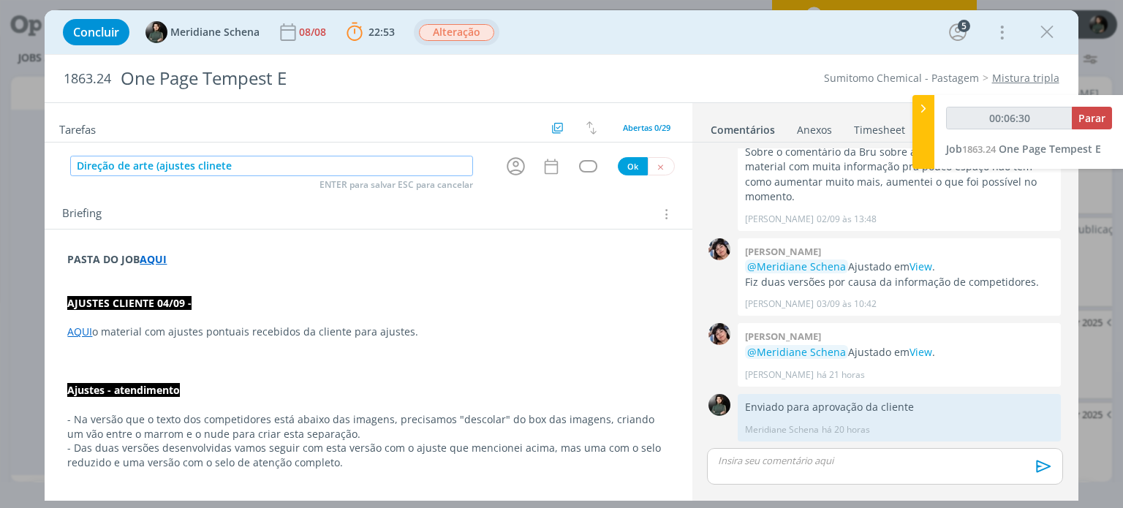
type input "00:06:31"
type input "Direção de arte (ajustes clinet"
type input "00:06:32"
type input "Direção de arte (ajustes clie"
type input "00:06:33"
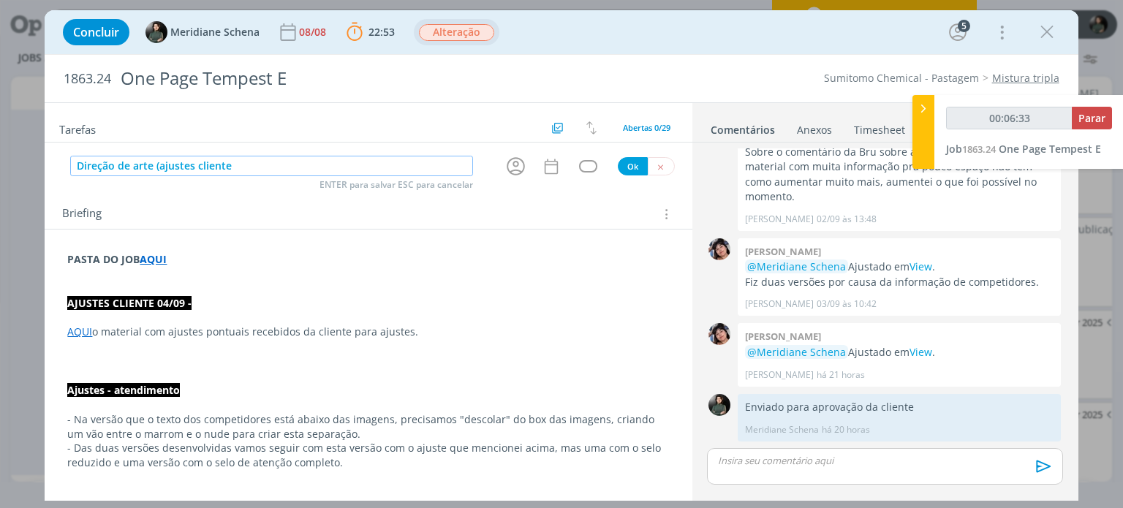
type input "Direção de arte (ajustes cliente"
type input "00:06:34"
type input "Direção de arte (ajustes cliente 04/0"
type input "00:06:35"
type input "Direção de arte (ajustes cliente 04/09"
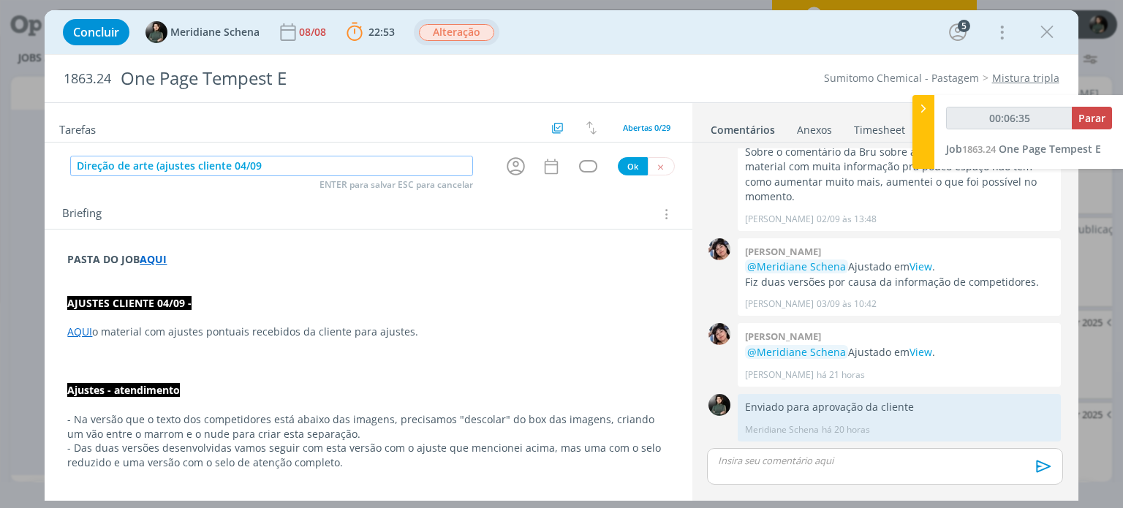
type input "00:06:36"
type input "Direção de arte (ajustes cliente 04/09)"
type input "00:06:39"
click at [512, 165] on icon "dialog" at bounding box center [516, 166] width 18 height 18
type input "Direção de arte (ajustes cliente 04/09)"
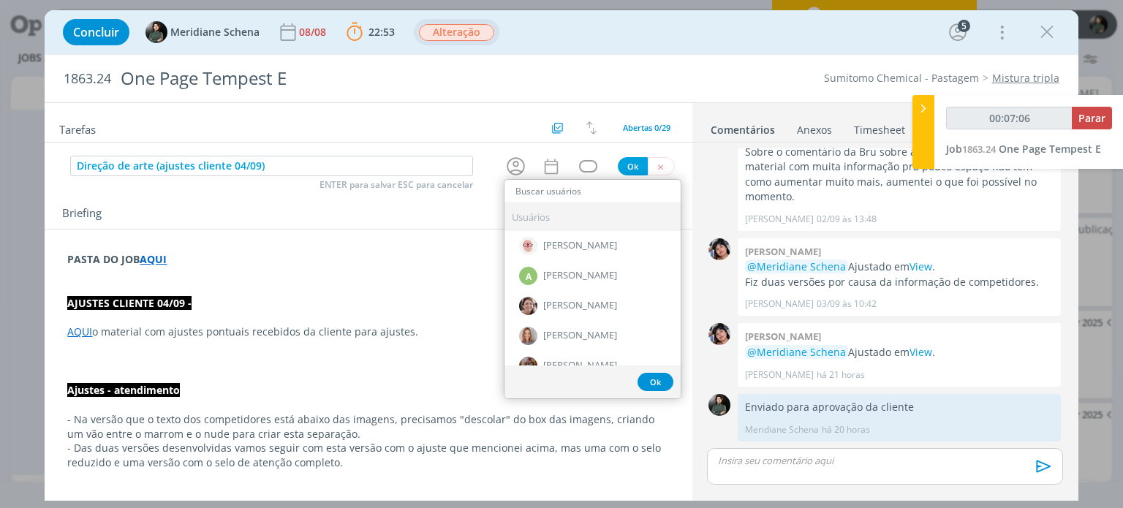
type input "00:07:07"
type input "eli"
type input "00:07:08"
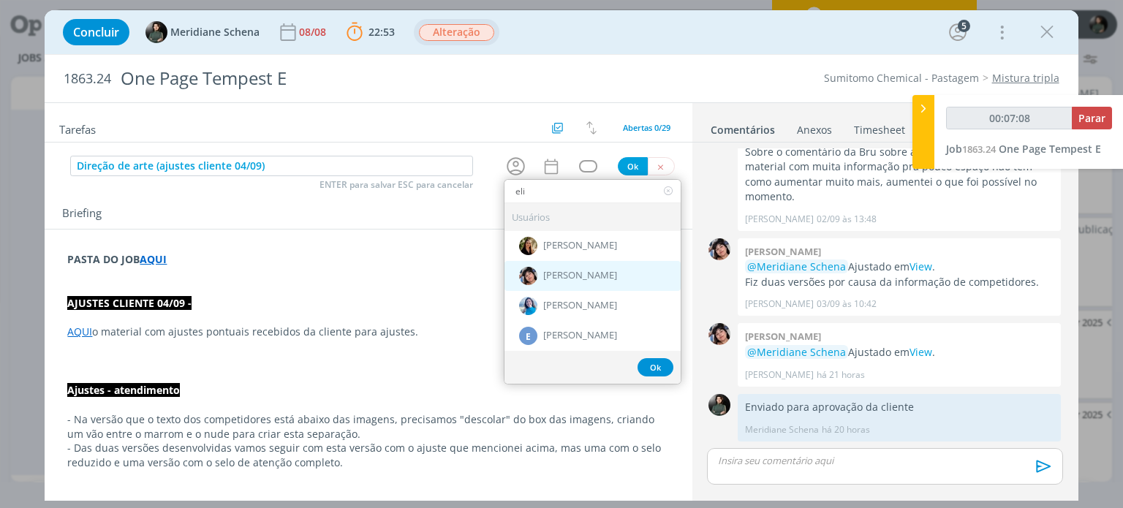
type input "eli"
click at [564, 266] on div "[PERSON_NAME]" at bounding box center [592, 276] width 176 height 30
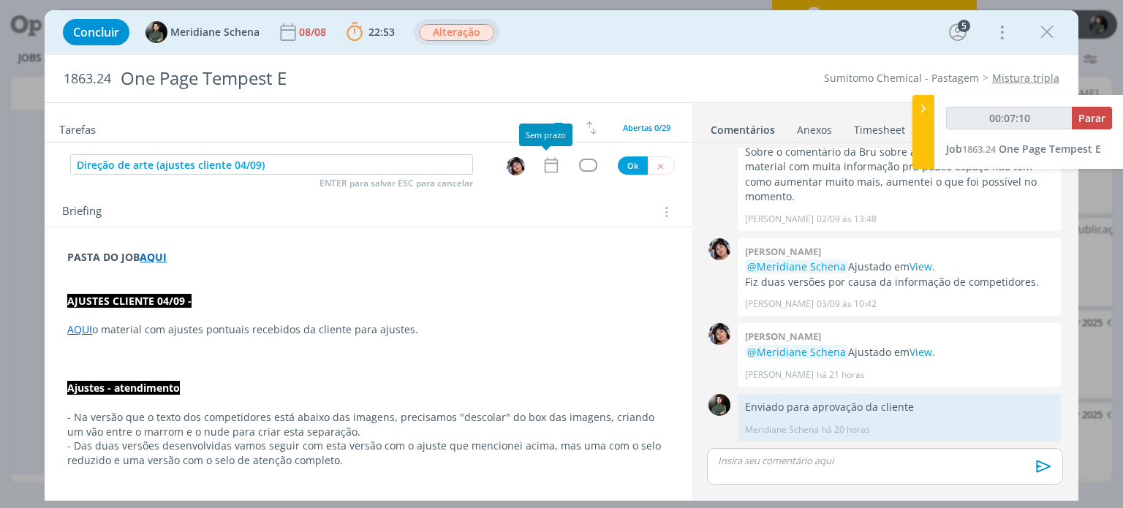
click at [542, 170] on icon "dialog" at bounding box center [551, 165] width 19 height 19
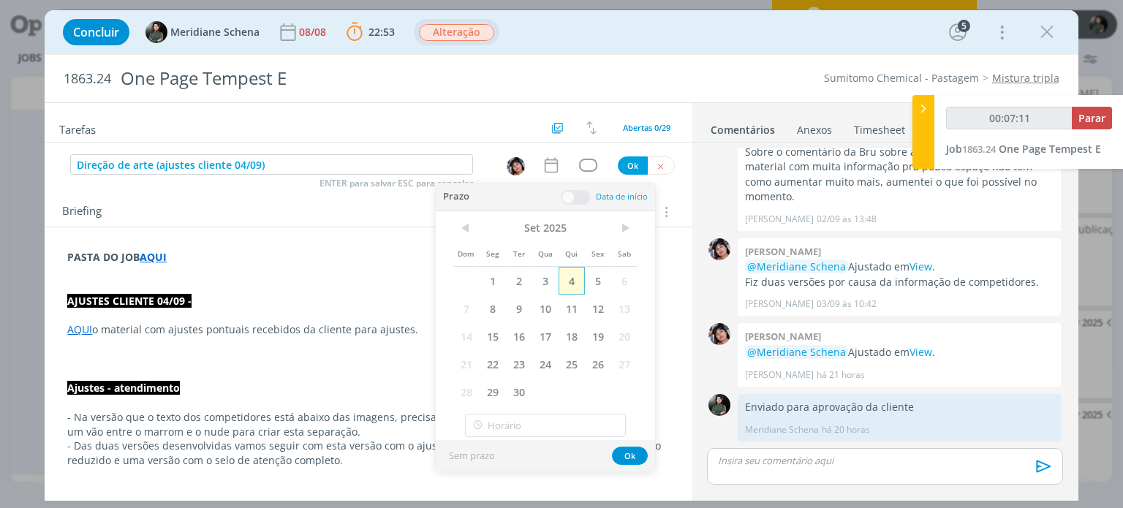
click at [575, 285] on span "4" at bounding box center [572, 281] width 26 height 28
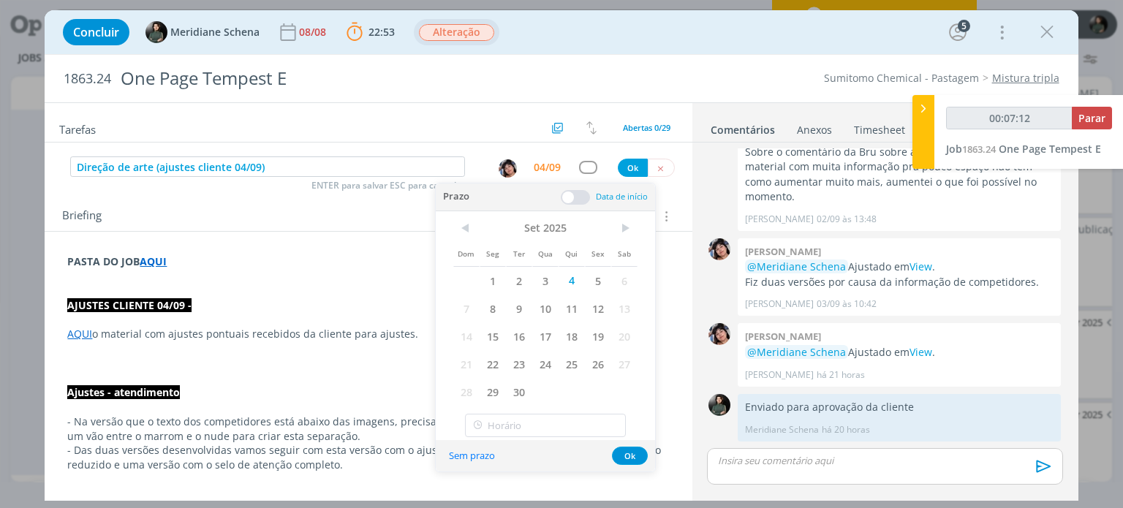
click at [575, 198] on span at bounding box center [575, 197] width 29 height 15
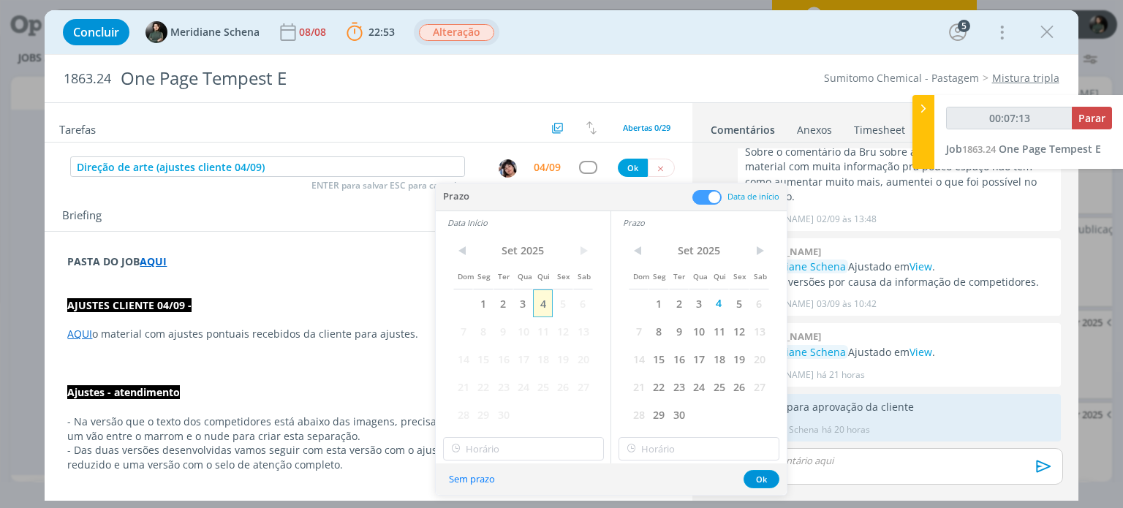
click at [547, 298] on span "4" at bounding box center [543, 303] width 20 height 28
type input "00:07:47"
type input "14:00"
click at [504, 444] on input "14:00" at bounding box center [523, 448] width 161 height 23
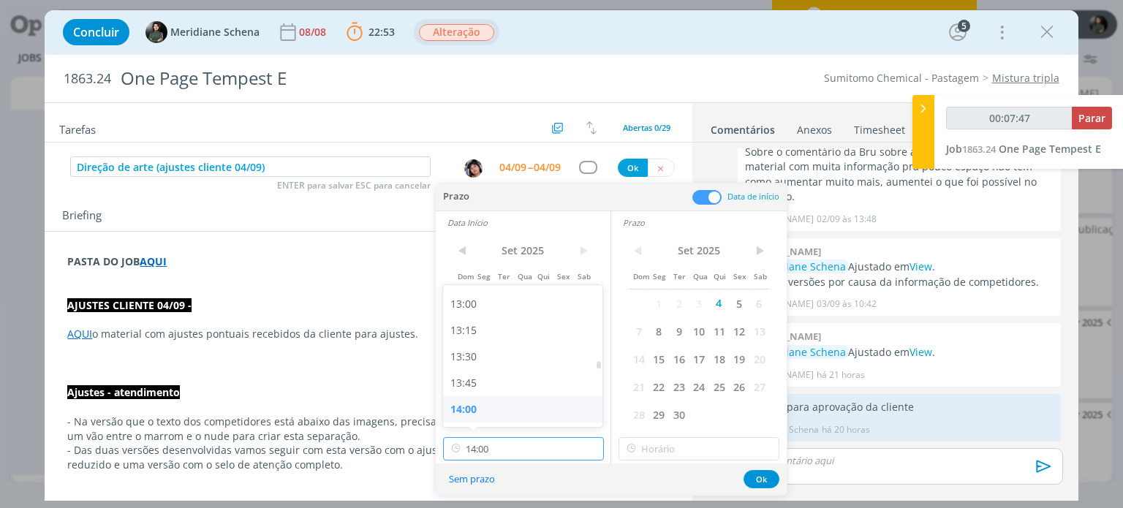
type input "00:07:48"
type input "14:00"
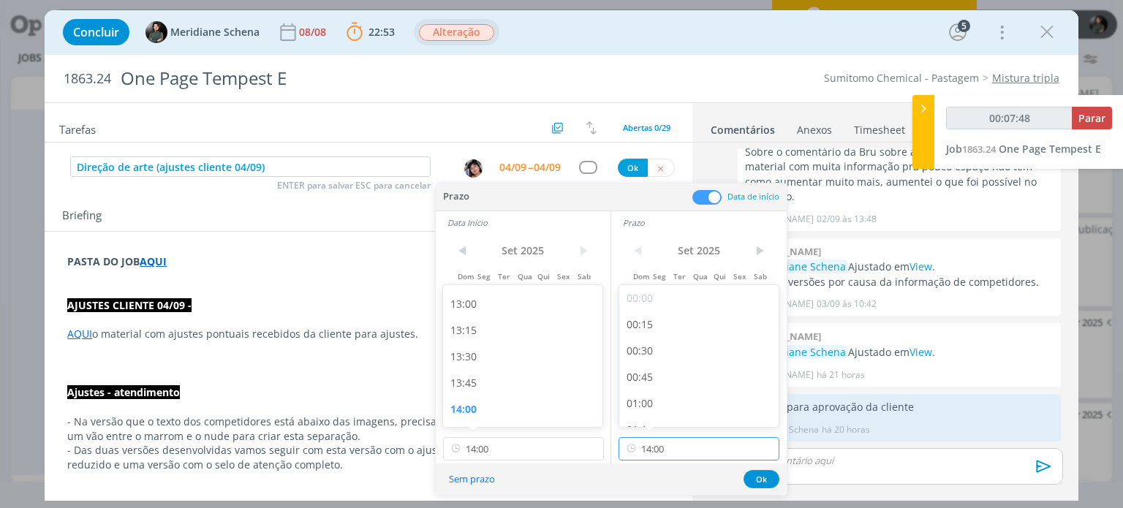
click at [676, 453] on input "14:00" at bounding box center [698, 448] width 161 height 23
type input "00:07:53"
click at [656, 409] on div "14:45" at bounding box center [701, 415] width 164 height 26
type input "14:45"
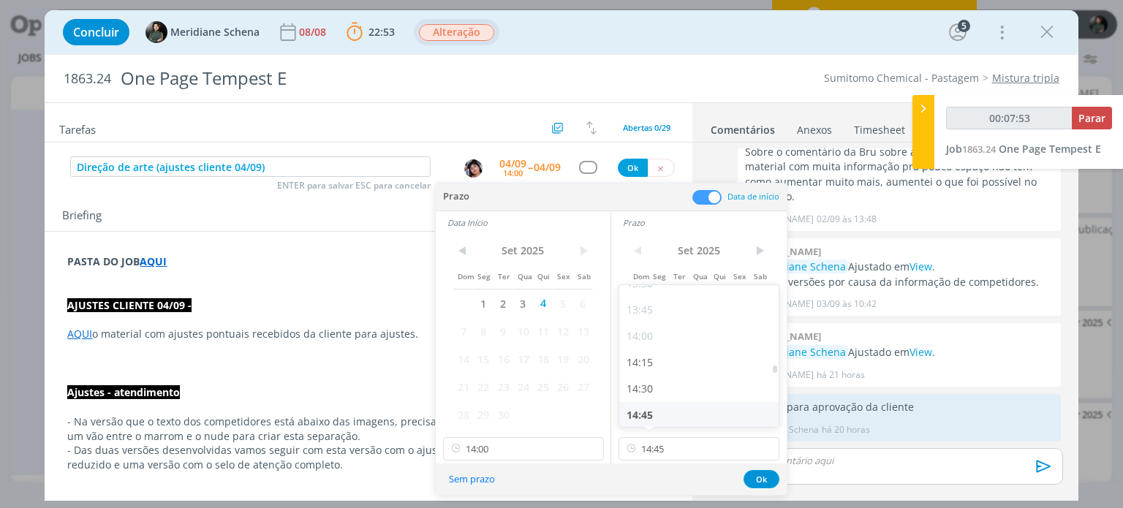
scroll to position [1442, 0]
click at [762, 475] on button "Ok" at bounding box center [761, 479] width 36 height 18
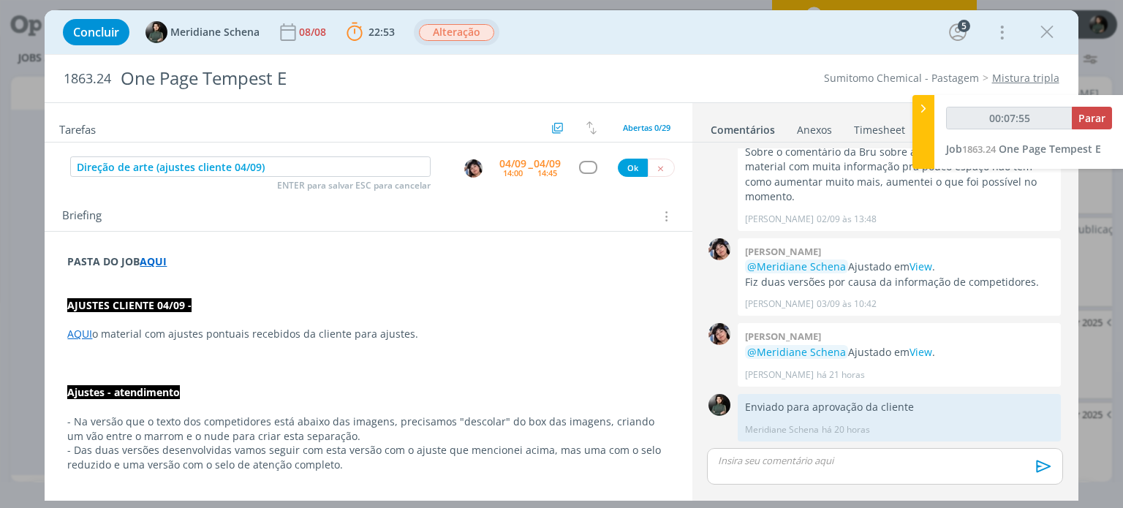
click at [580, 173] on div "dialog" at bounding box center [588, 167] width 18 height 12
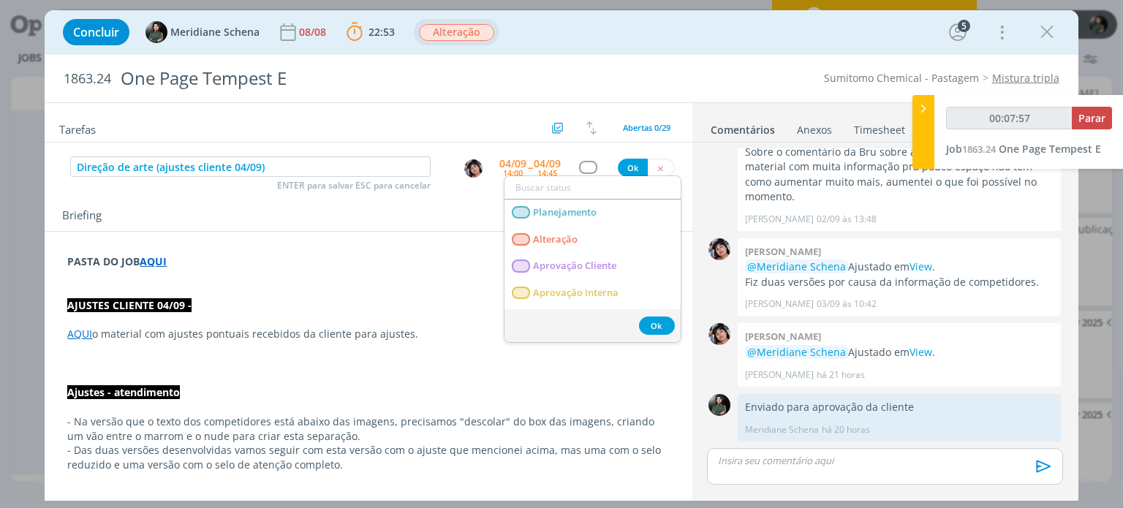
type input "00:07:58"
type input "a"
type input "00:07:59"
type input "a"
click at [572, 251] on link "Alteração" at bounding box center [592, 240] width 176 height 27
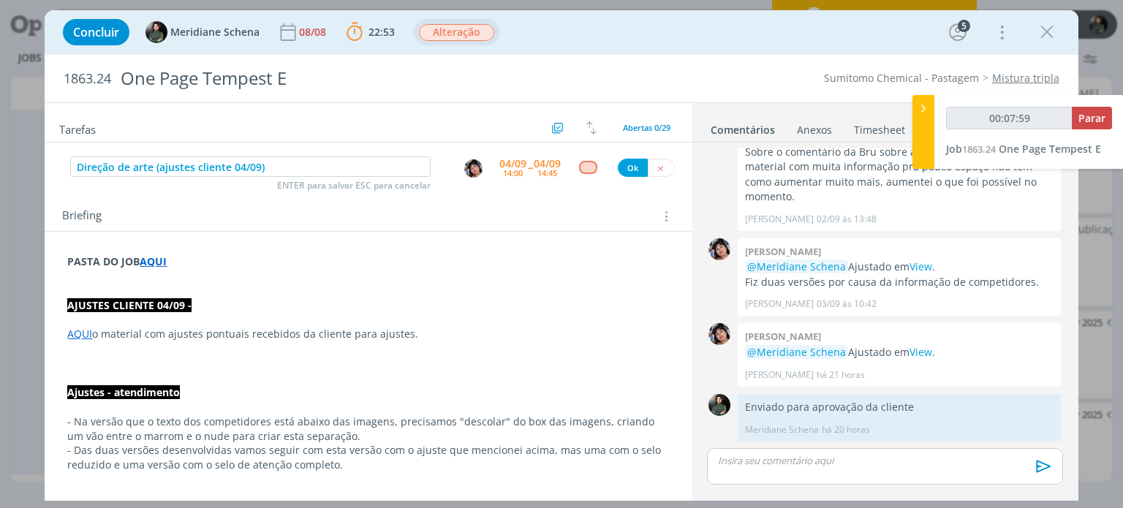
type input "00:08:00"
drag, startPoint x: 614, startPoint y: 168, endPoint x: 605, endPoint y: 178, distance: 13.4
click at [618, 167] on button "Ok" at bounding box center [633, 168] width 30 height 18
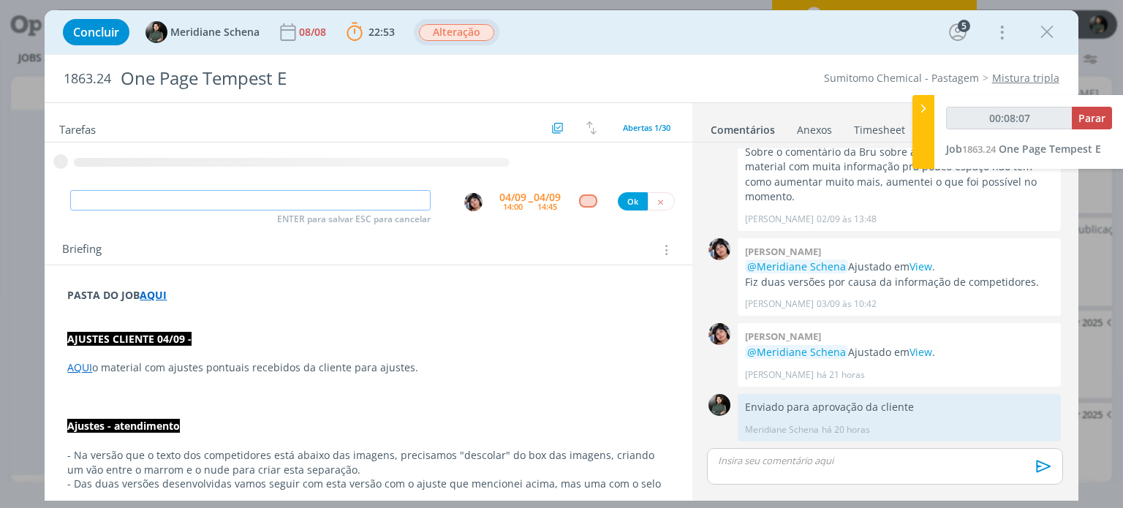
type input "00:08:08"
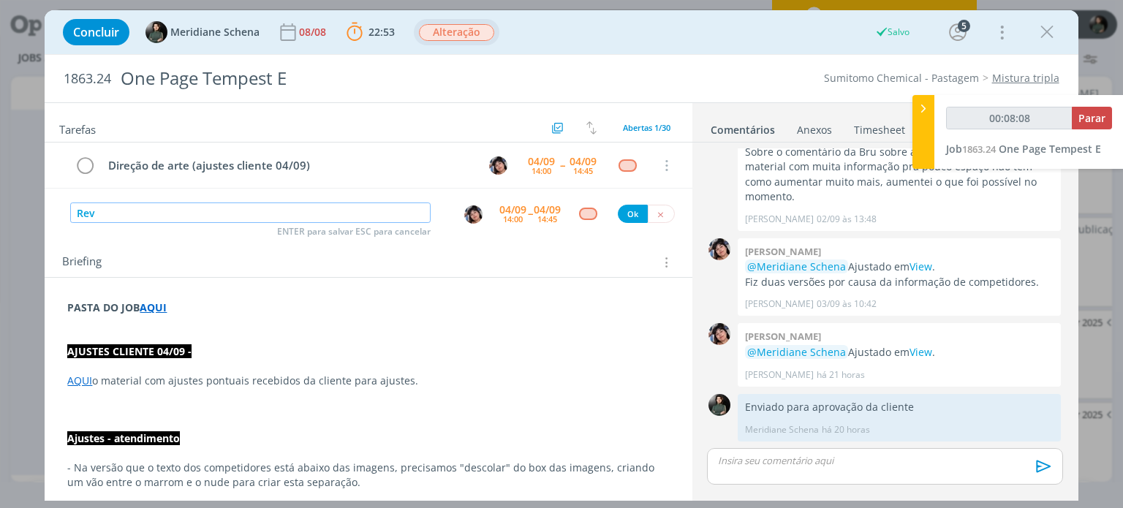
type input "Revi"
type input "00:08:09"
type input "Revisã"
type input "00:08:10"
type input "Revisão"
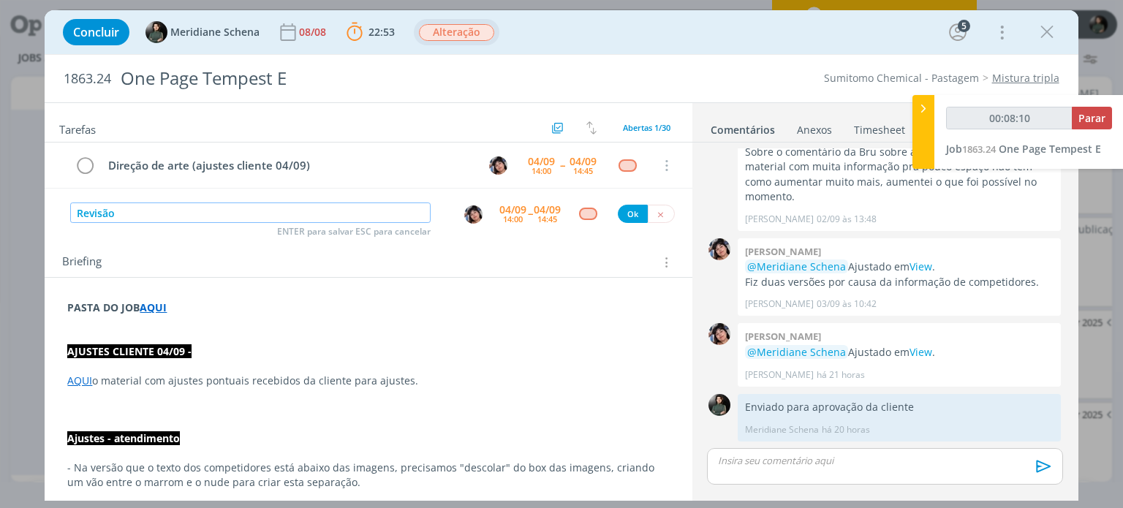
type input "00:08:11"
type input "Revisão"
type input "00:08:12"
type input "Revisão (aj"
type input "00:08:13"
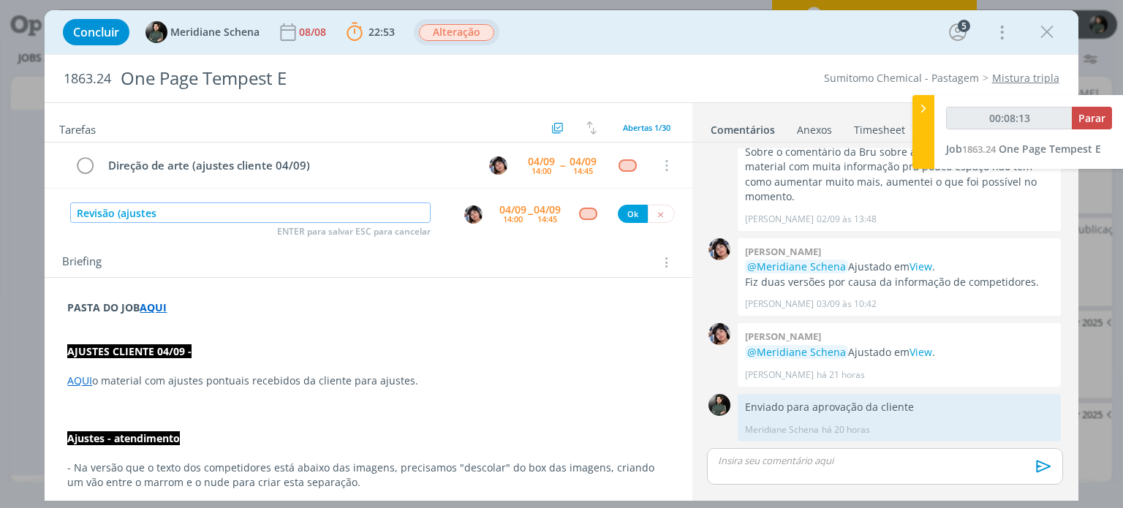
type input "Revisão (ajustes"
type input "00:08:16"
type input "Revisão (ajustes 04/"
type input "00:08:17"
type input "Revisão (ajustes 04/09"
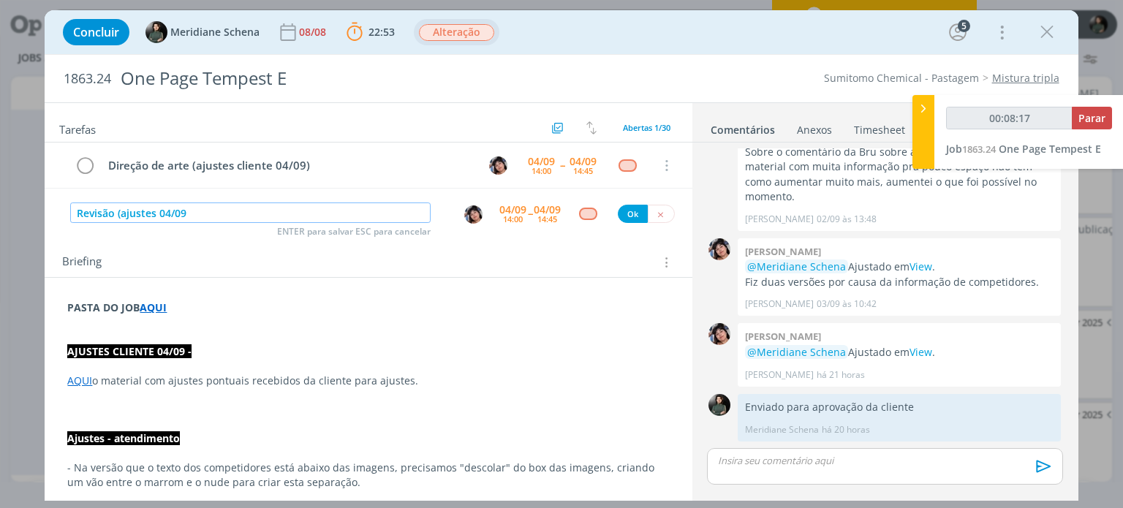
type input "00:08:18"
type input "Revisão (ajustes 04/09)"
type input "00:08:20"
click at [464, 214] on img "dialog" at bounding box center [473, 214] width 18 height 18
type input "Revisão (ajustes 04/09)"
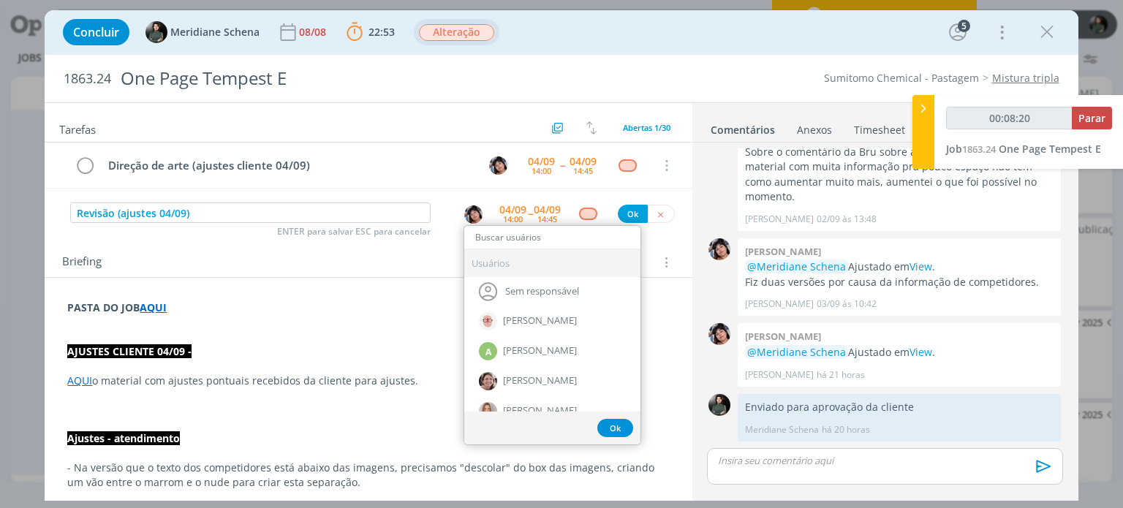
type input "00:08:21"
type input "ca"
type input "00:08:22"
type input "car"
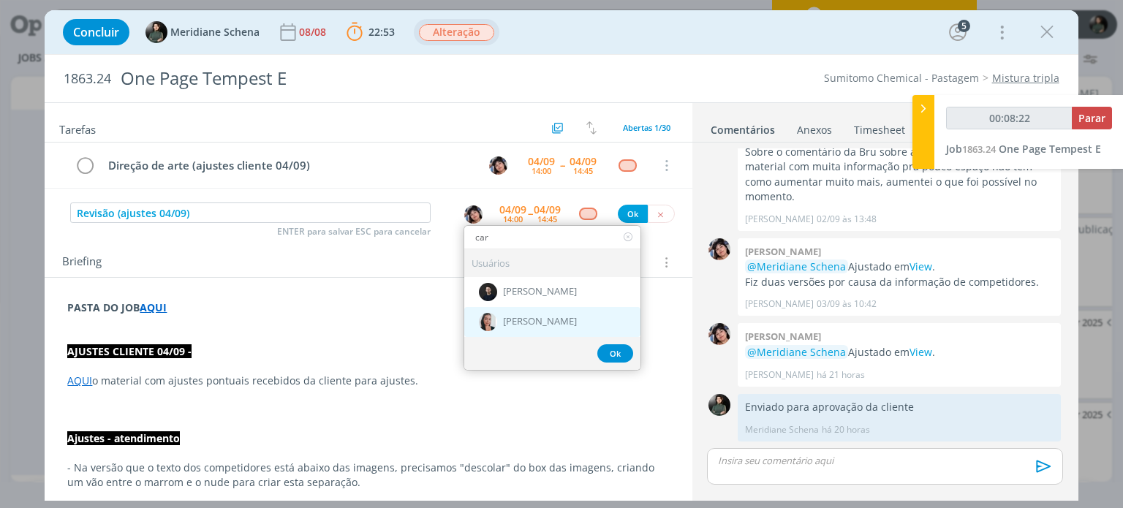
type input "00:08:23"
type input "car"
click at [526, 307] on div "[PERSON_NAME]" at bounding box center [552, 322] width 176 height 30
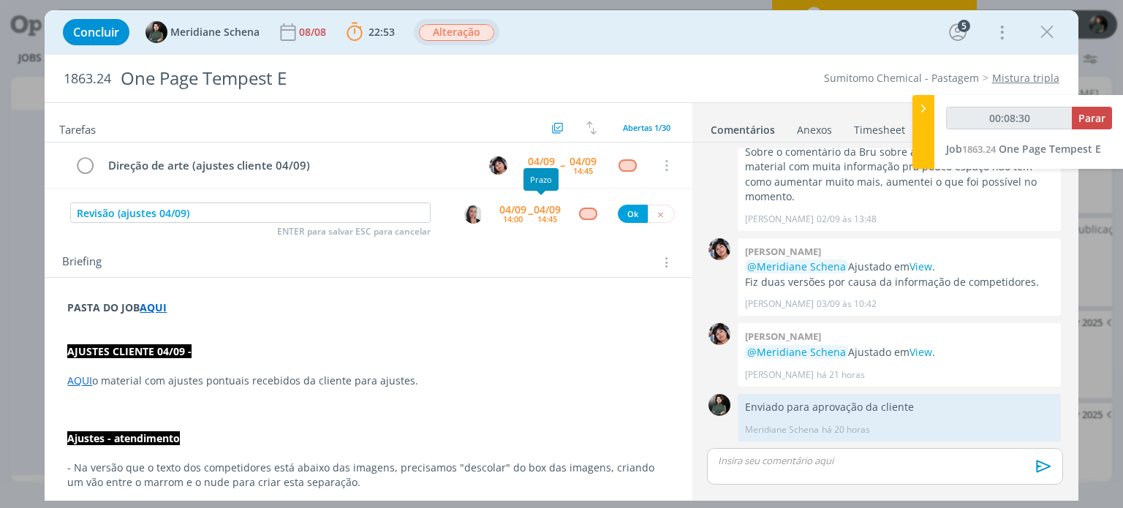
click at [535, 207] on div "04/09" at bounding box center [547, 210] width 27 height 10
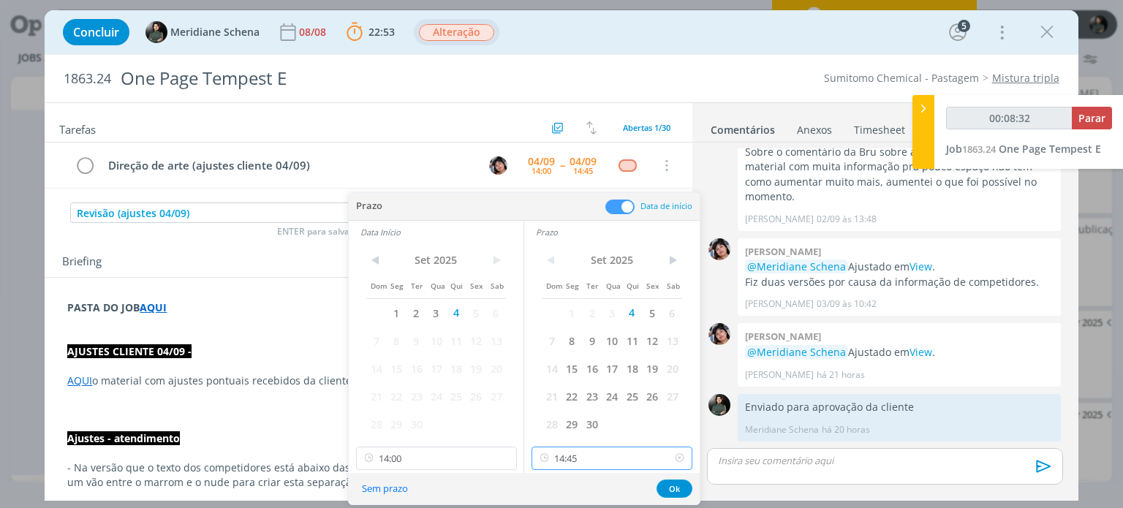
click at [575, 455] on input "14:45" at bounding box center [611, 458] width 161 height 23
type input "00:08:33"
type input "1"
type input "00:08:34"
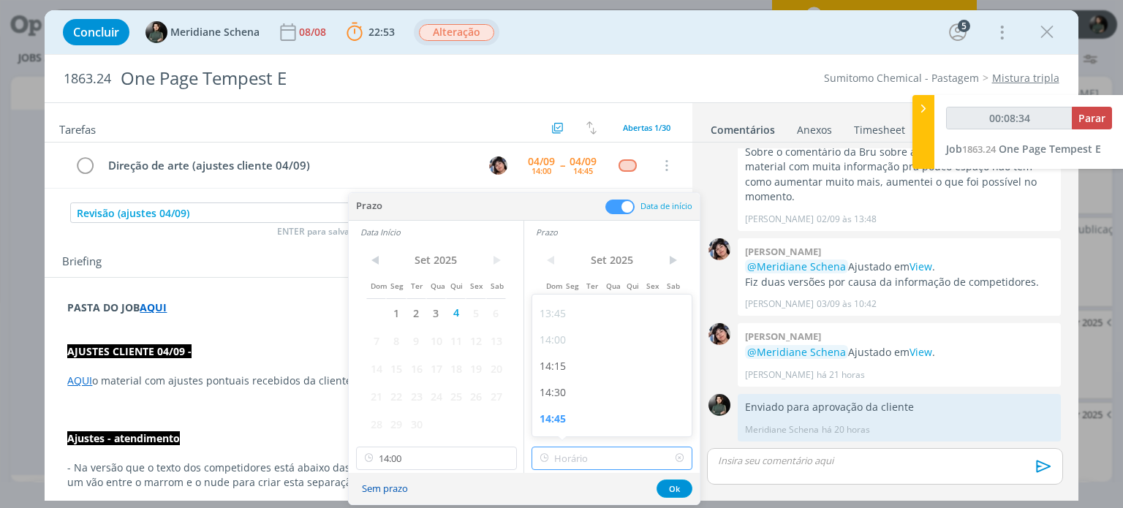
type input "00:08:35"
click at [431, 464] on input "14:00" at bounding box center [436, 458] width 161 height 23
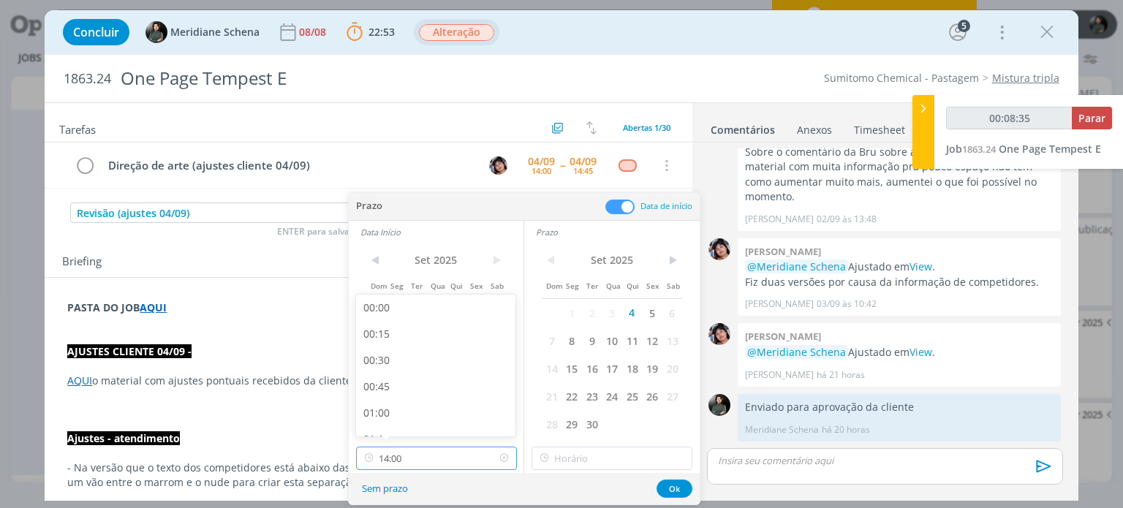
scroll to position [1363, 0]
type input "00:08:36"
type input "1"
type input "00:08:38"
click at [318, 313] on p "PASTA DO JOB AQUI" at bounding box center [368, 307] width 602 height 15
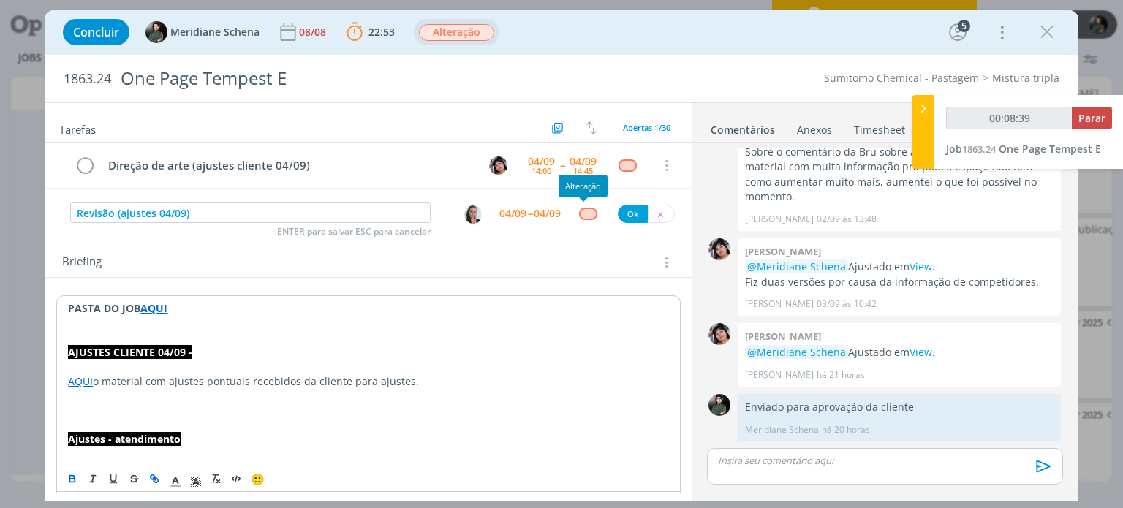
click at [583, 213] on div "dialog" at bounding box center [588, 214] width 18 height 12
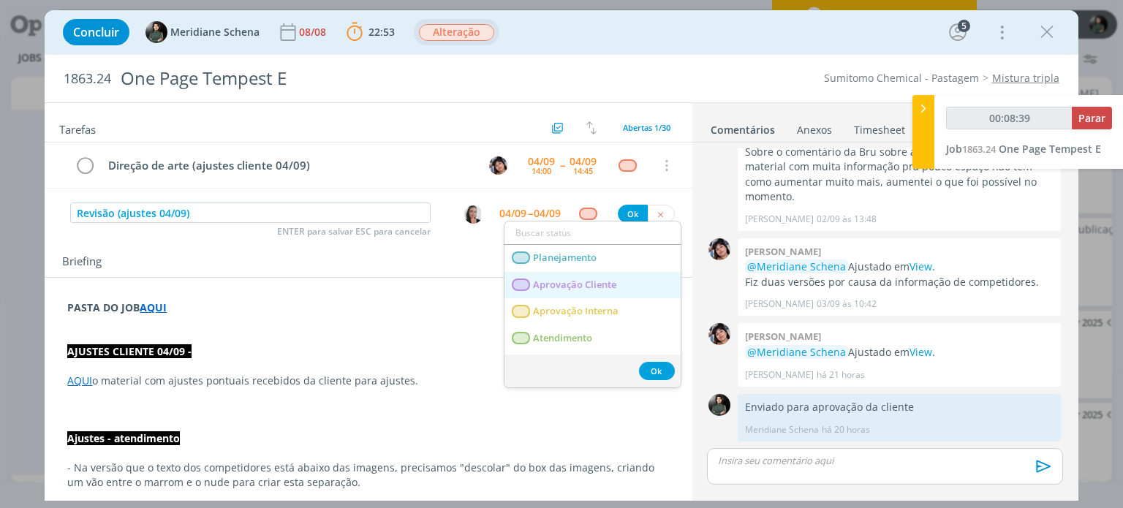
type input "00:08:40"
type input "re"
type input "00:08:41"
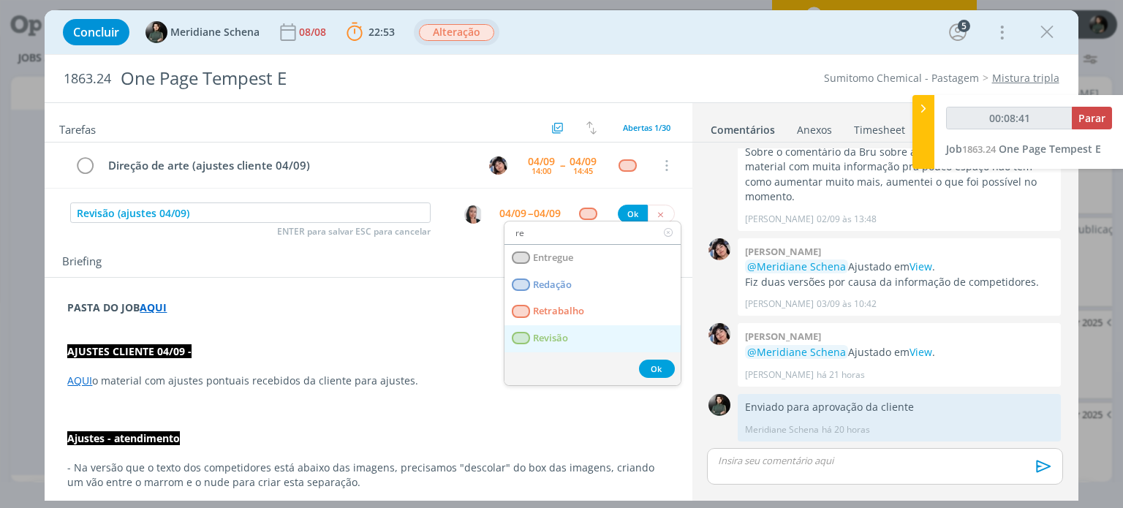
type input "re"
click at [576, 337] on link "Revisão" at bounding box center [592, 338] width 176 height 27
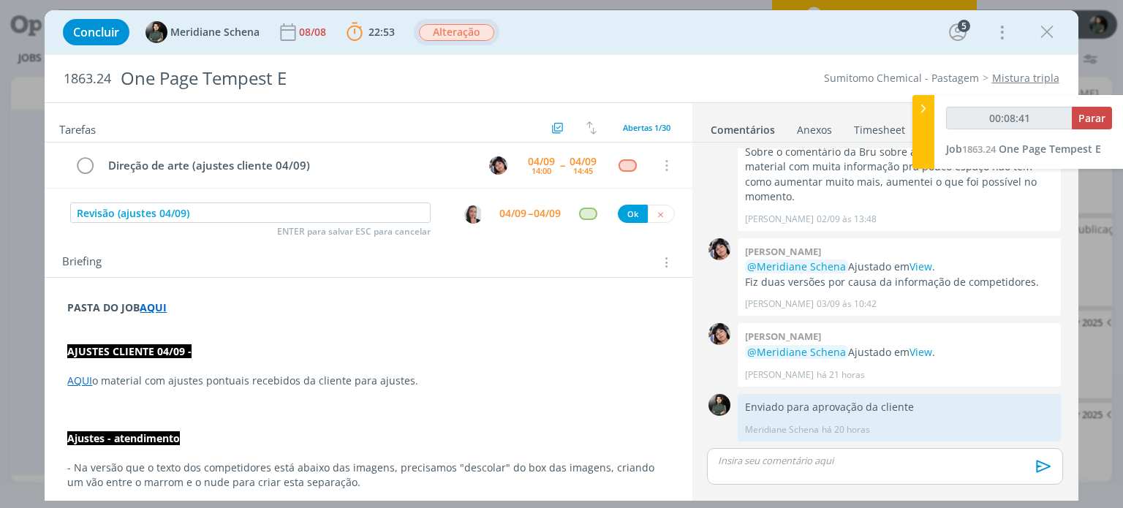
type input "00:08:42"
click at [621, 216] on button "Ok" at bounding box center [633, 214] width 30 height 18
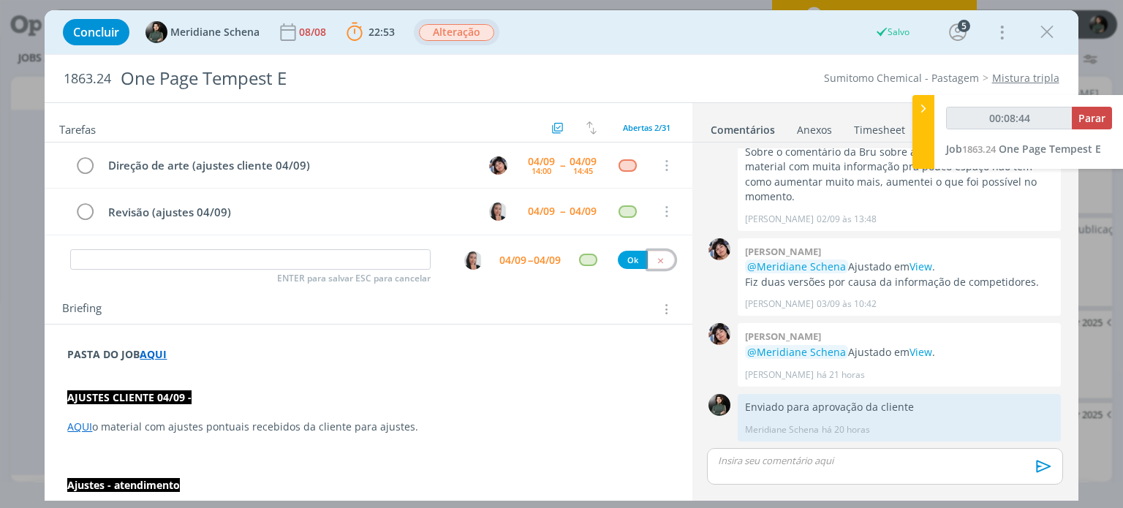
click at [656, 260] on icon "dialog" at bounding box center [661, 261] width 10 height 10
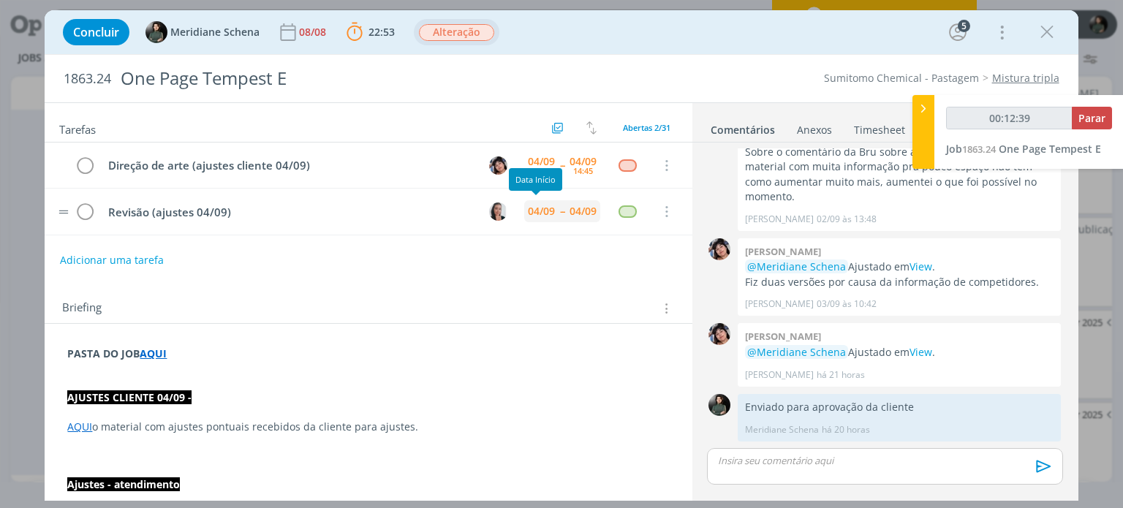
click at [540, 216] on div "04/09" at bounding box center [541, 211] width 27 height 10
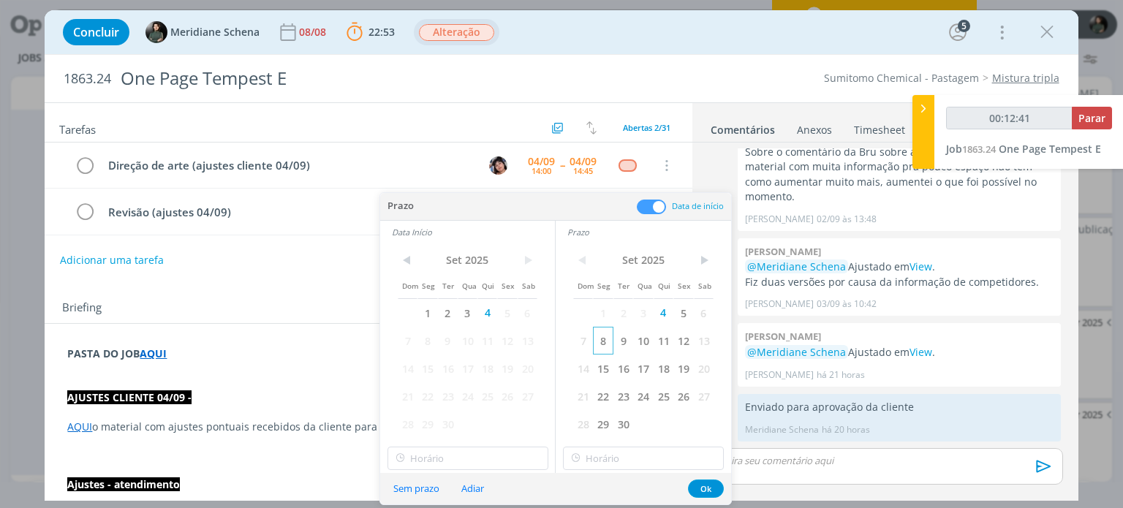
click at [602, 342] on span "8" at bounding box center [603, 341] width 20 height 28
click at [432, 344] on span "8" at bounding box center [427, 341] width 20 height 28
click at [442, 475] on div "Sem prazo Adiar Ok" at bounding box center [555, 488] width 351 height 31
type input "00:12:43"
type input "14:00"
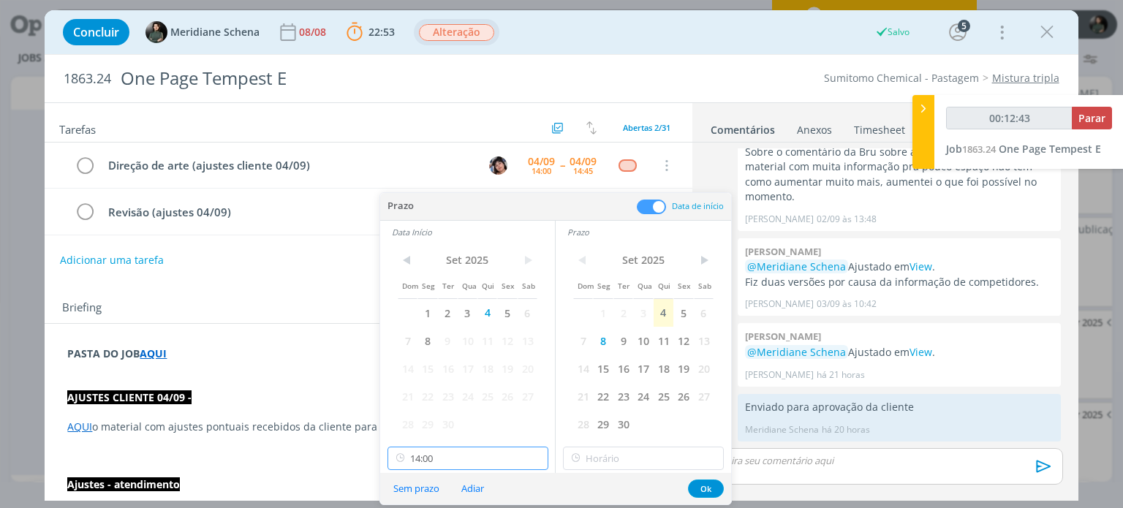
click at [442, 461] on input "14:00" at bounding box center [467, 458] width 161 height 23
type input "00:12:57"
click at [413, 415] on div "10:30" at bounding box center [469, 416] width 164 height 26
type input "10:30"
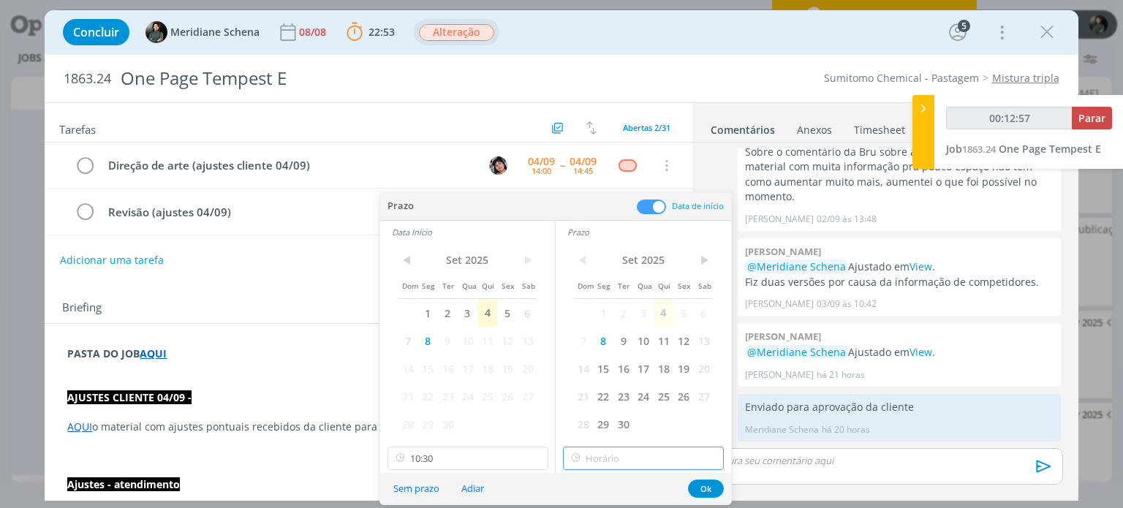
type input "14:00"
click at [635, 461] on input "14:00" at bounding box center [643, 458] width 161 height 23
type input "00:13:04"
click at [602, 376] on div "11:30" at bounding box center [646, 375] width 164 height 26
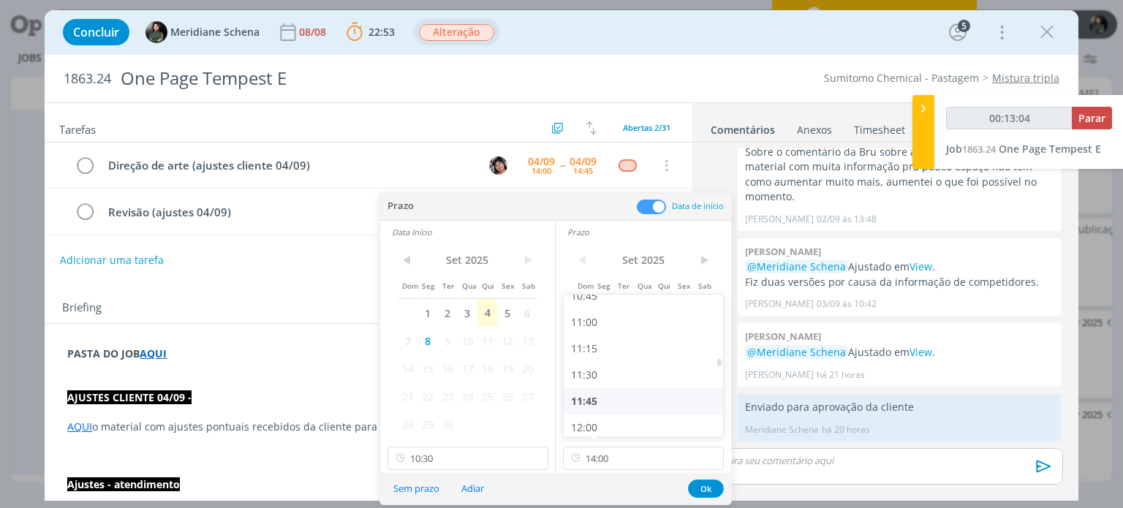
type input "11:30"
click at [705, 484] on button "Ok" at bounding box center [706, 489] width 36 height 18
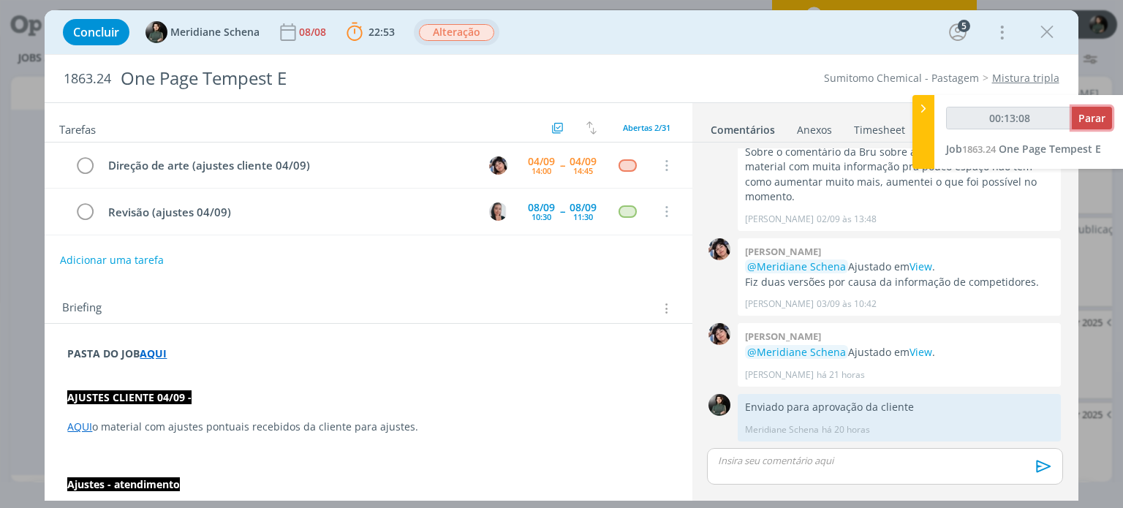
click at [1105, 111] on span "Parar" at bounding box center [1091, 118] width 27 height 14
click at [1083, 119] on span "Parar" at bounding box center [1091, 118] width 27 height 14
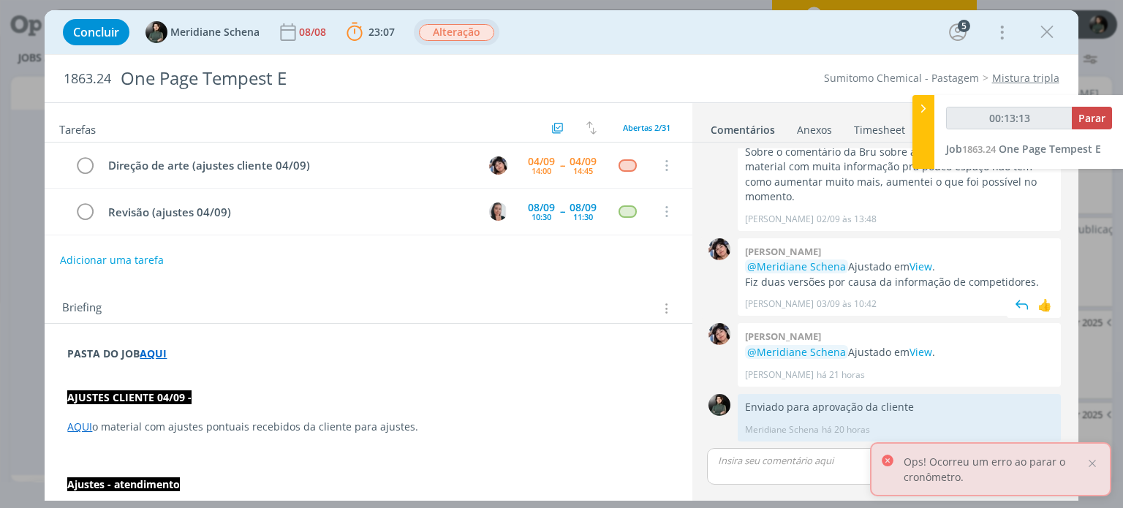
type input "00:14:00"
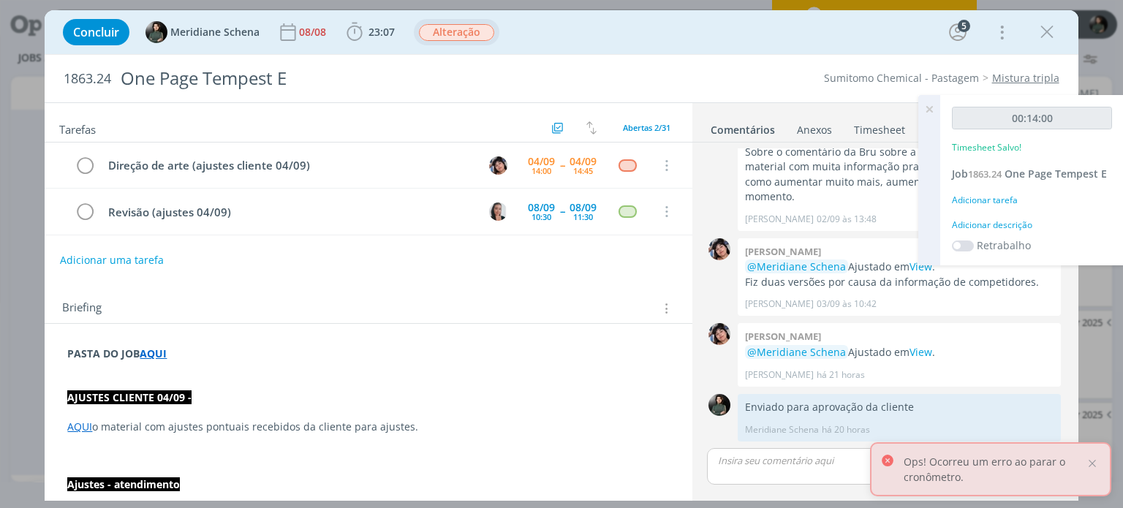
click at [1019, 224] on div "Adicionar descrição" at bounding box center [1032, 225] width 160 height 13
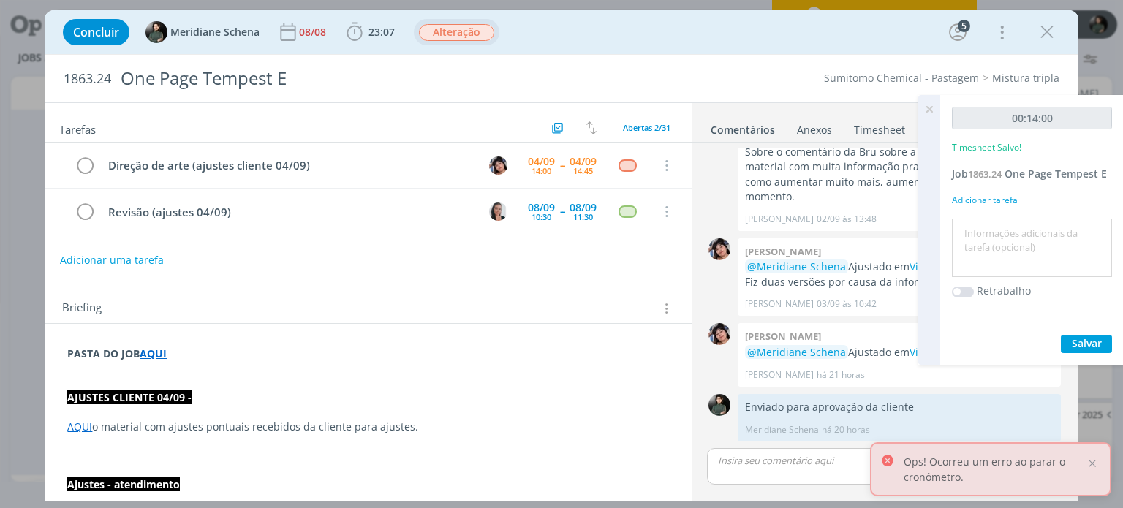
click at [1013, 232] on textarea at bounding box center [1031, 248] width 153 height 52
type textarea "organização dos ajustes + pauta para os ajustes"
click at [1107, 338] on button "Salvar" at bounding box center [1086, 344] width 51 height 18
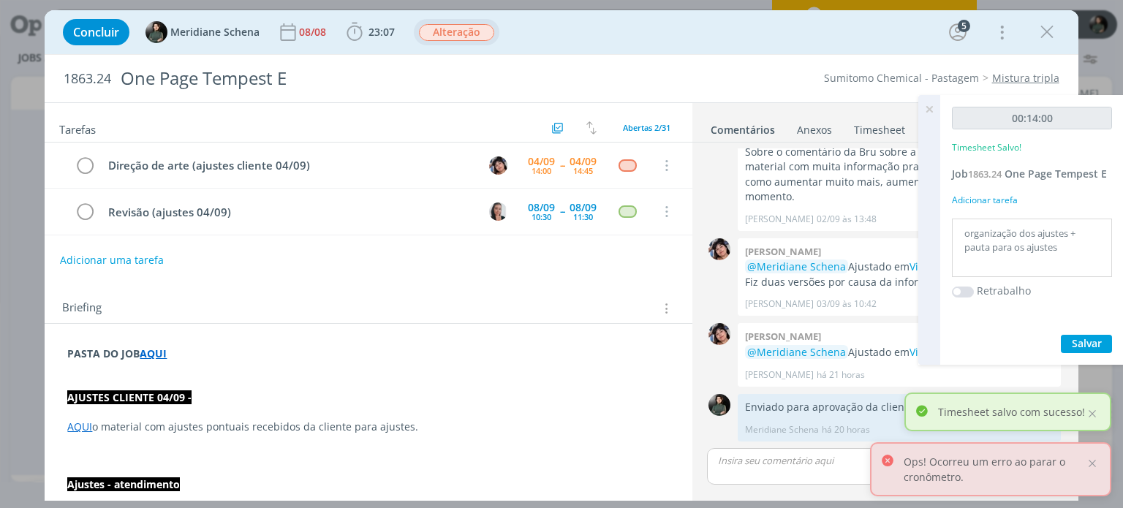
click at [933, 110] on icon at bounding box center [929, 109] width 26 height 29
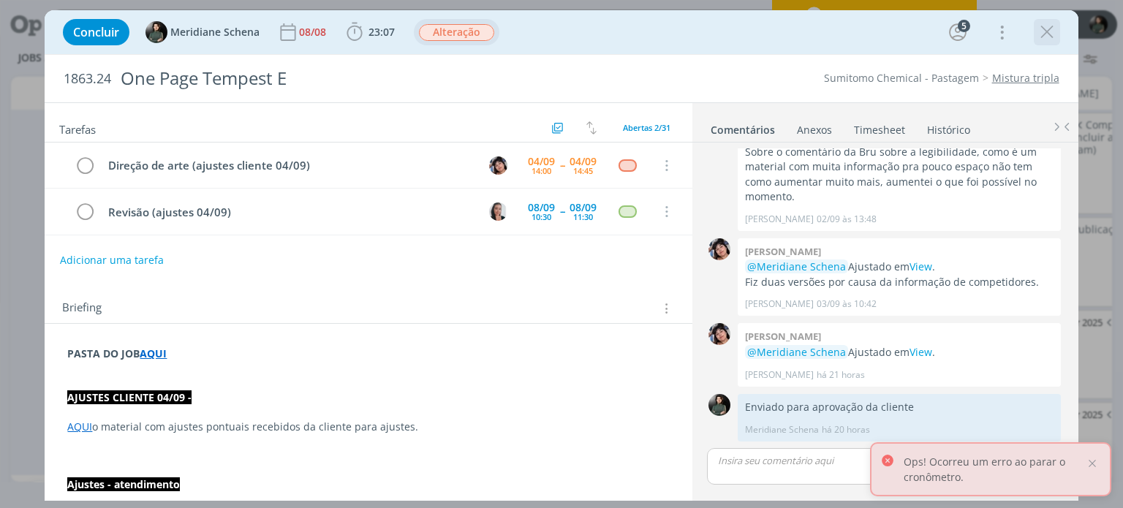
click at [1043, 37] on icon "dialog" at bounding box center [1047, 32] width 22 height 22
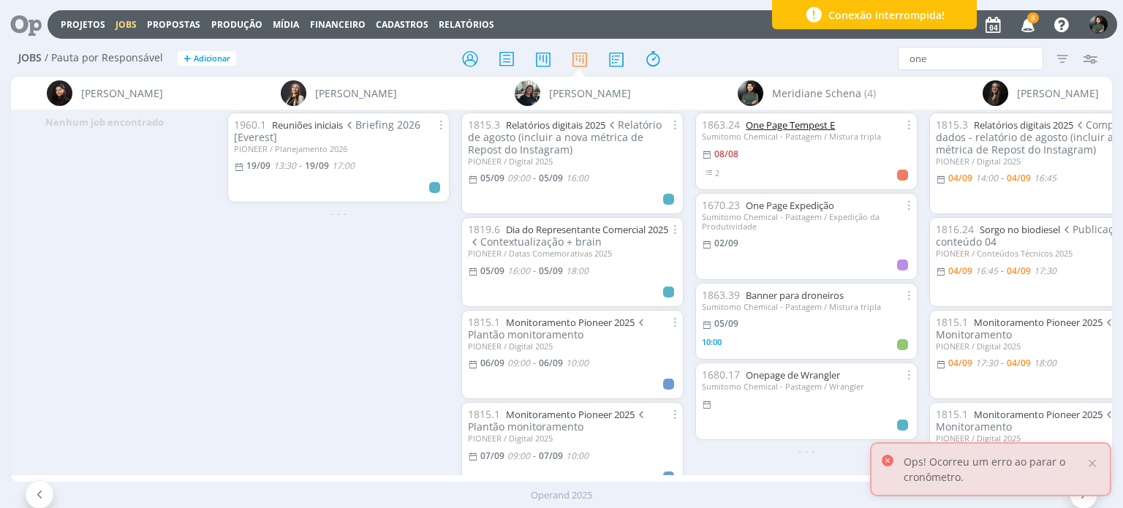
click at [806, 124] on link "One Page Tempest E" at bounding box center [790, 124] width 89 height 13
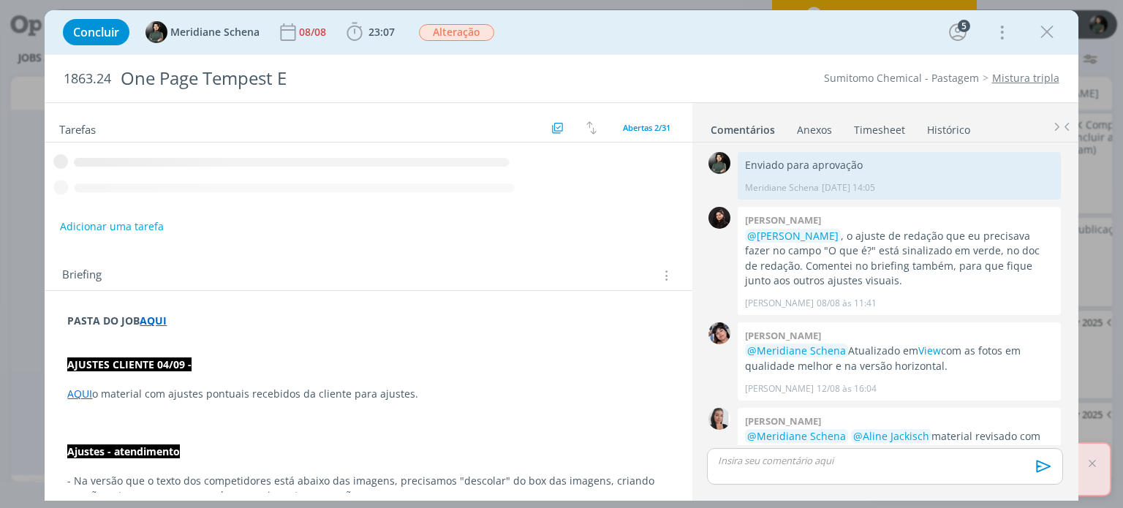
scroll to position [1540, 0]
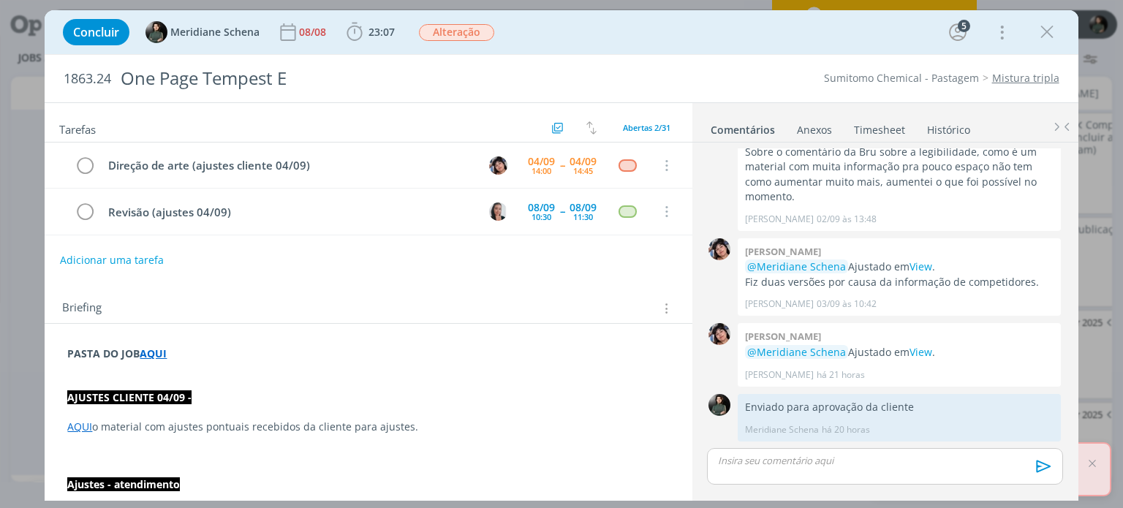
click at [216, 397] on p "AJUSTES CLIENTE 04/09 -" at bounding box center [368, 397] width 602 height 15
click at [225, 393] on p "AJUSTES CLIENTE 04/09 -" at bounding box center [368, 398] width 600 height 15
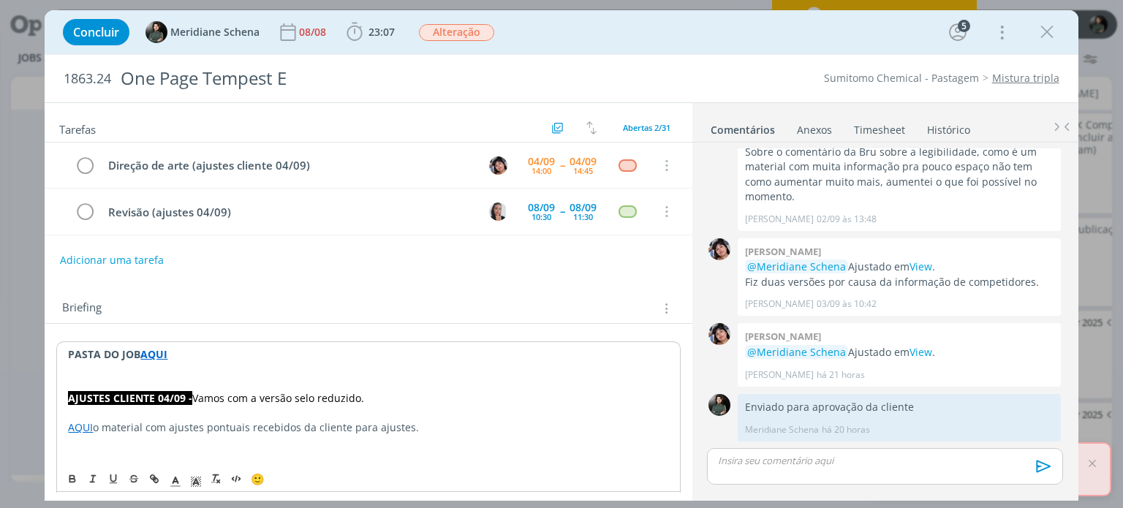
click at [192, 395] on strong "AJUSTES CLIENTE 04/09 -" at bounding box center [130, 398] width 124 height 14
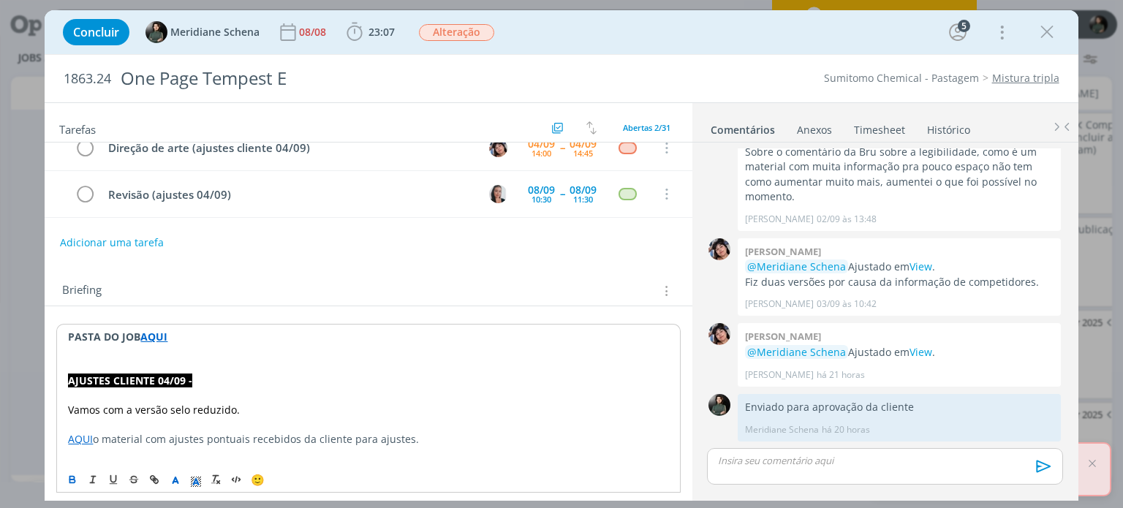
scroll to position [73, 0]
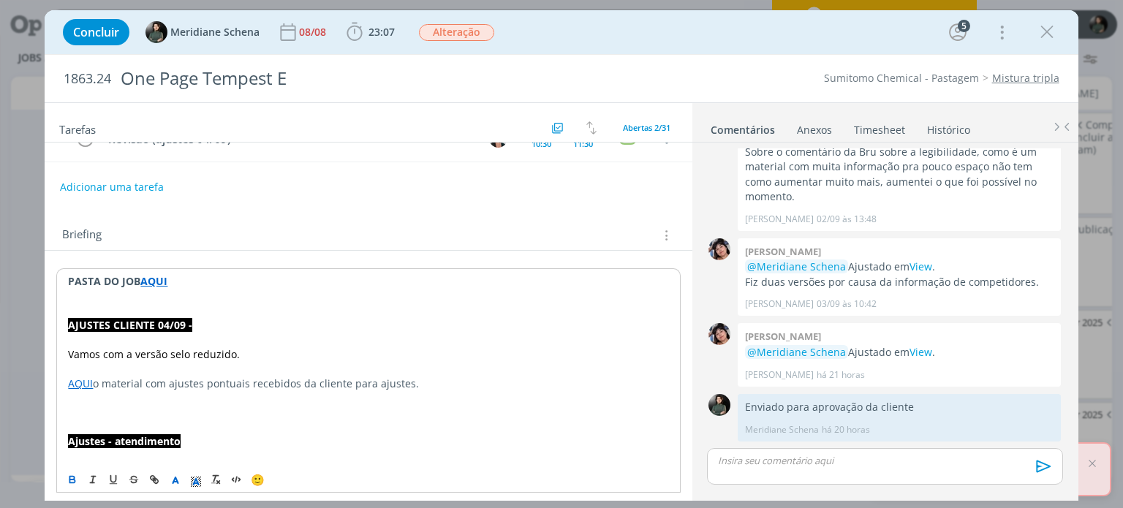
click at [70, 376] on link "AQUI" at bounding box center [80, 383] width 25 height 14
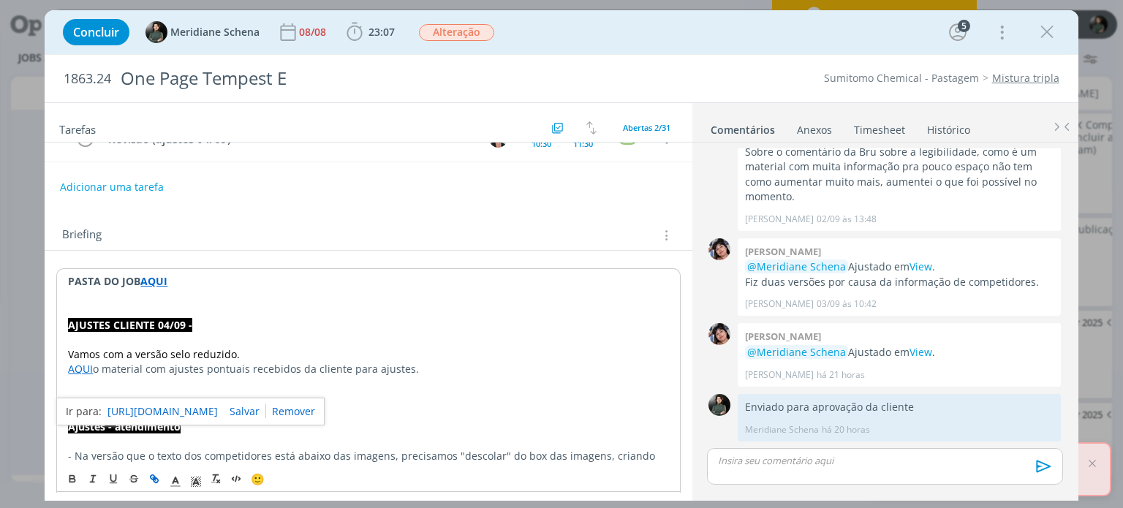
click at [300, 342] on p "dialog" at bounding box center [368, 340] width 600 height 15
drag, startPoint x: 415, startPoint y: 366, endPoint x: 94, endPoint y: 367, distance: 320.9
click at [94, 367] on p "AQUI o material com ajustes pontuais recebidos da cliente para ajustes." at bounding box center [368, 369] width 600 height 15
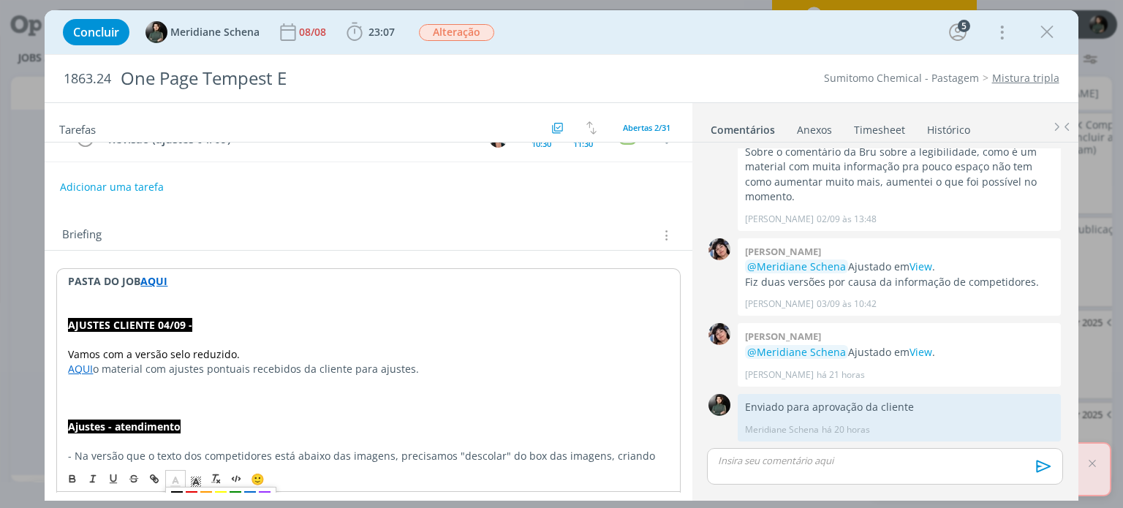
click at [175, 484] on icon "dialog" at bounding box center [175, 481] width 13 height 13
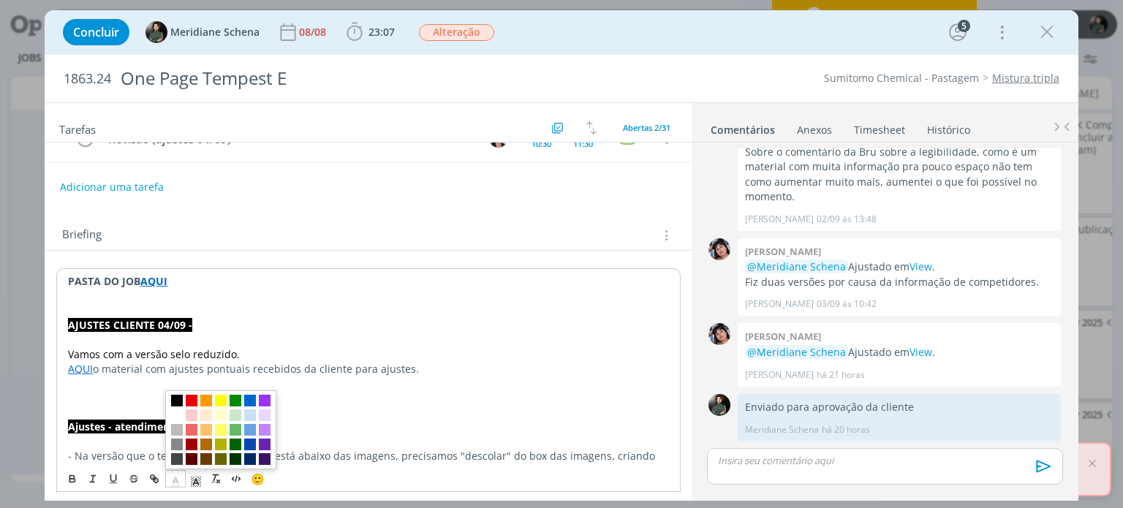
click at [173, 404] on span "dialog" at bounding box center [177, 402] width 12 height 12
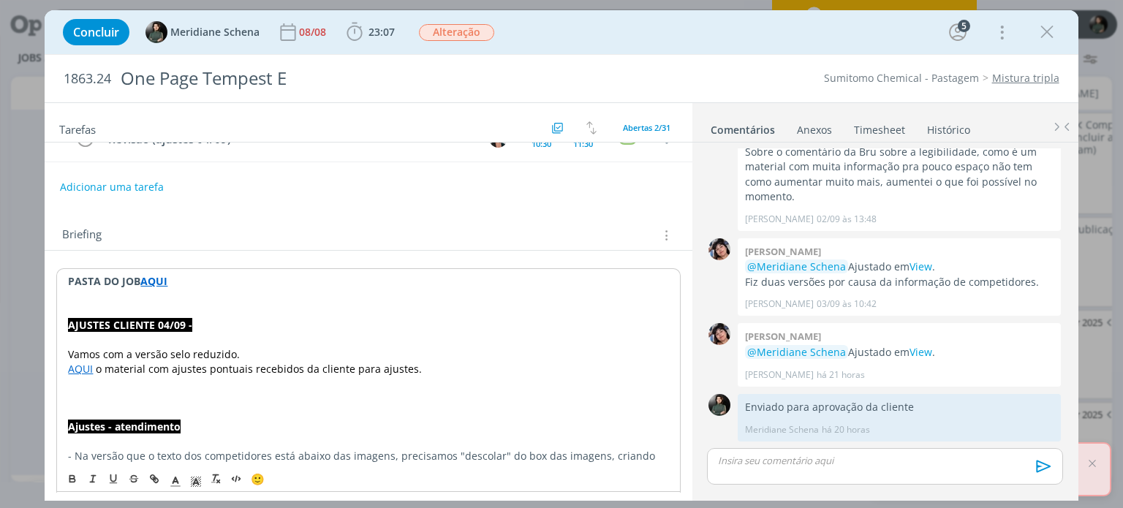
click at [172, 401] on p "dialog" at bounding box center [368, 397] width 600 height 15
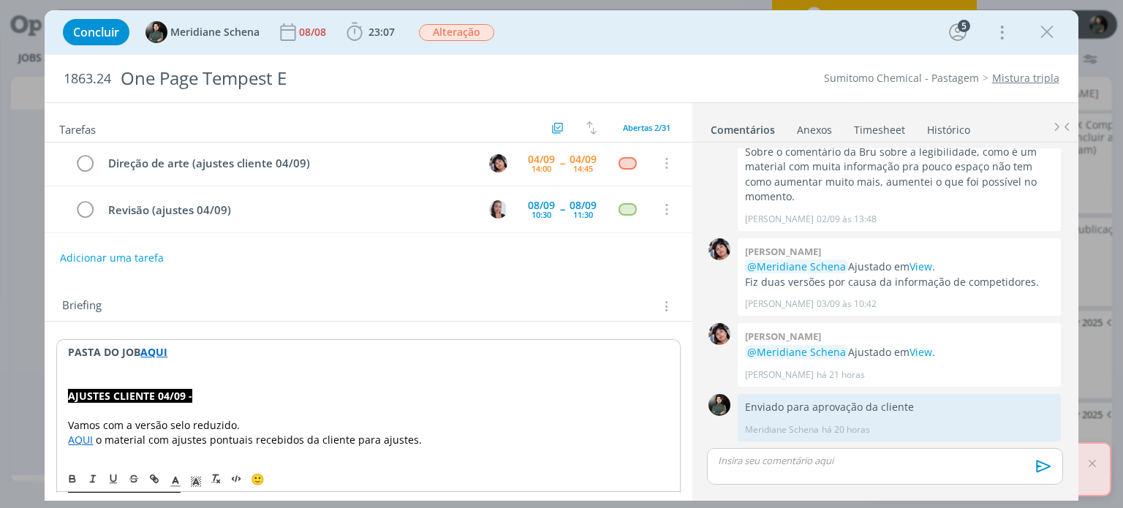
scroll to position [0, 0]
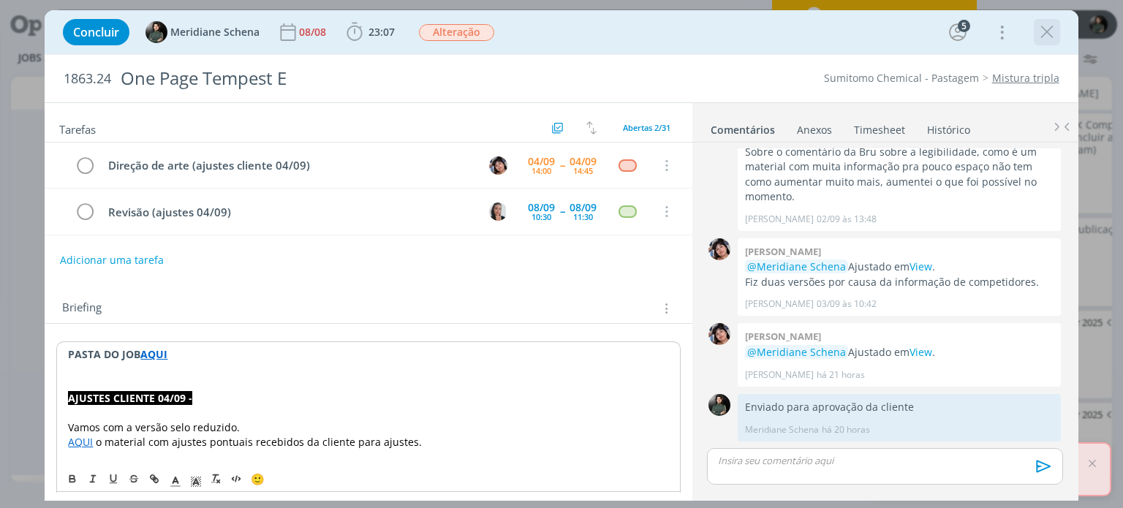
click at [1038, 40] on icon "dialog" at bounding box center [1047, 32] width 22 height 22
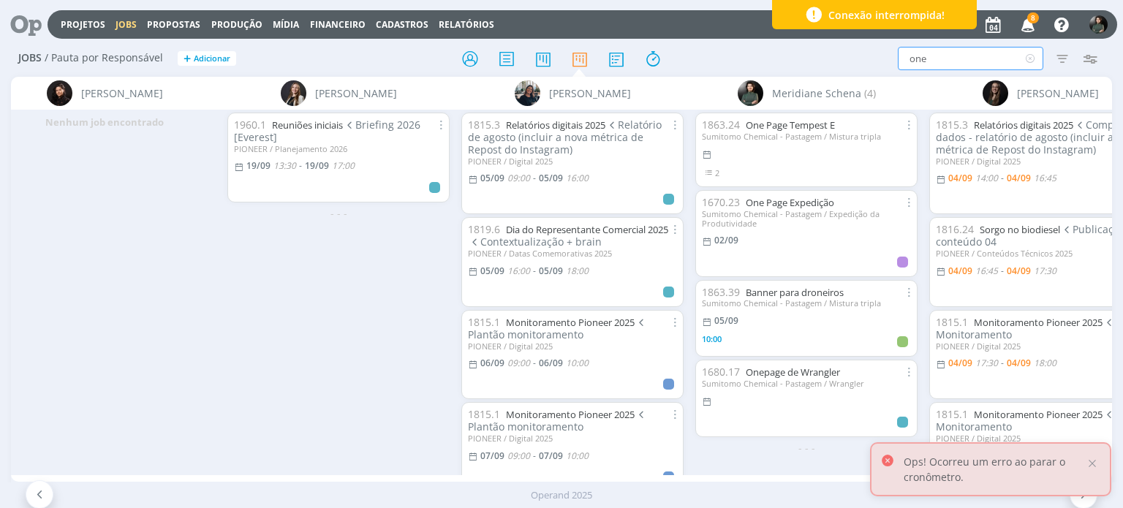
click at [944, 64] on input "one" at bounding box center [970, 58] width 145 height 23
type input "o"
type input "telas"
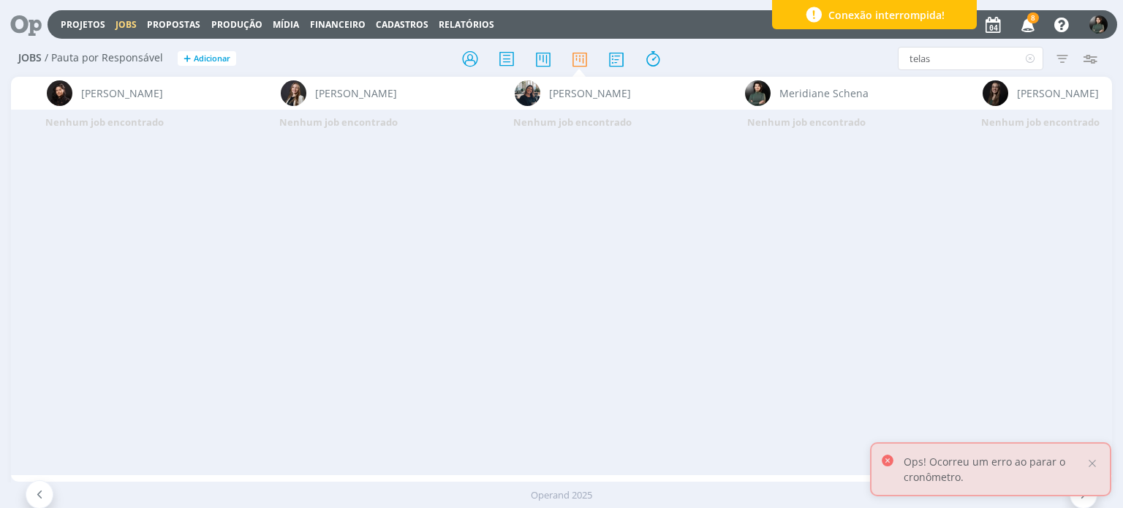
drag, startPoint x: 79, startPoint y: 25, endPoint x: 73, endPoint y: 34, distance: 10.5
click at [79, 25] on link "Projetos" at bounding box center [83, 24] width 45 height 12
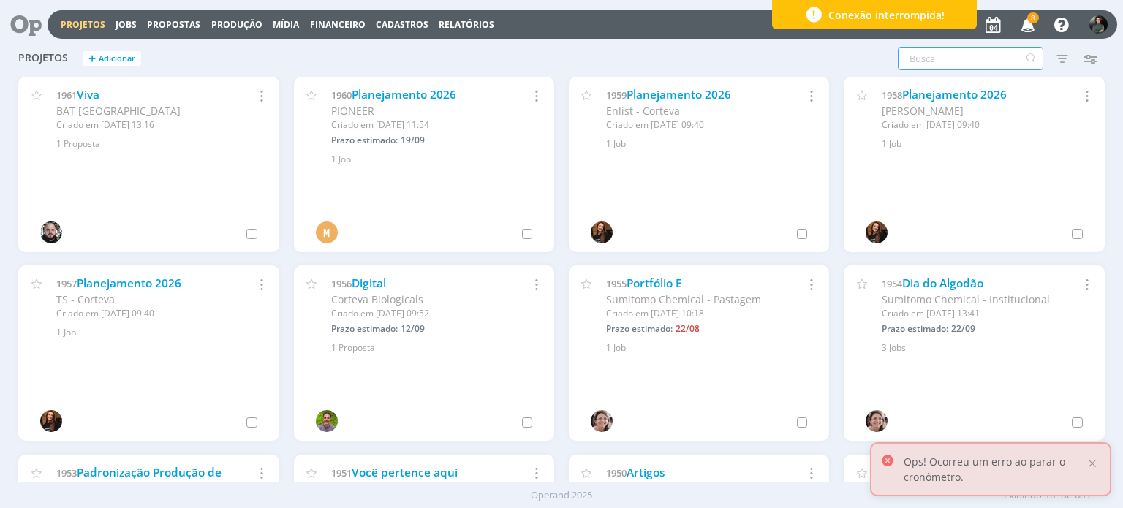
click at [917, 63] on input "text" at bounding box center [970, 58] width 145 height 23
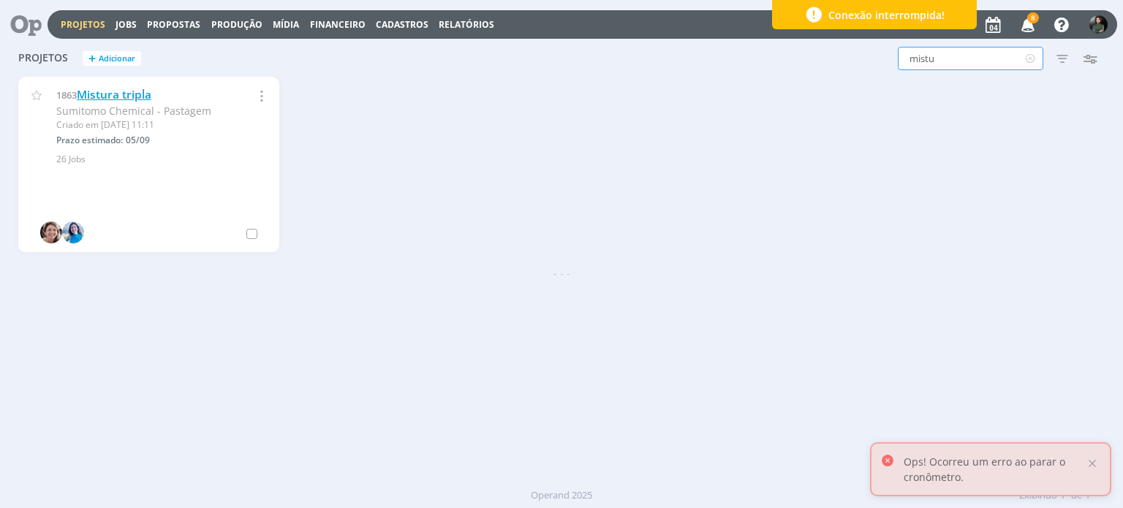
type input "mistu"
click at [140, 94] on link "Mistura tripla" at bounding box center [114, 94] width 75 height 15
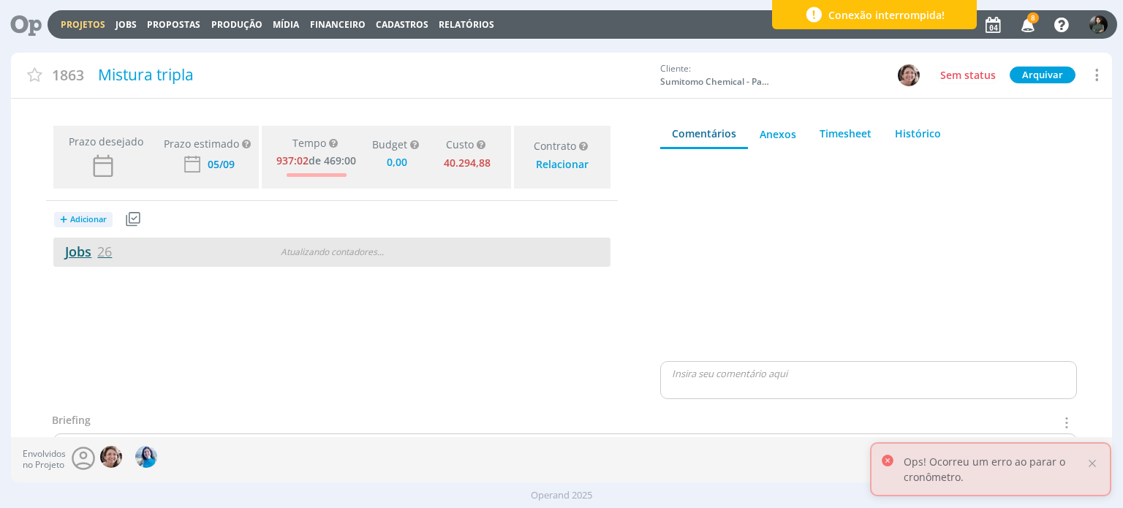
click at [72, 251] on link "Jobs 26" at bounding box center [82, 252] width 58 height 18
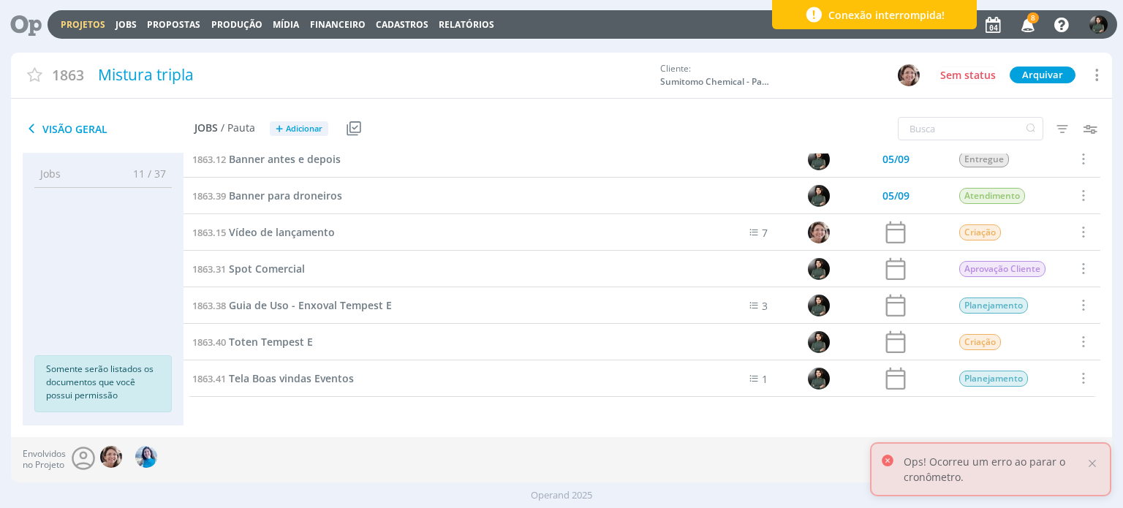
scroll to position [707, 0]
click at [286, 378] on span "Tela Boas vindas Eventos" at bounding box center [291, 378] width 125 height 14
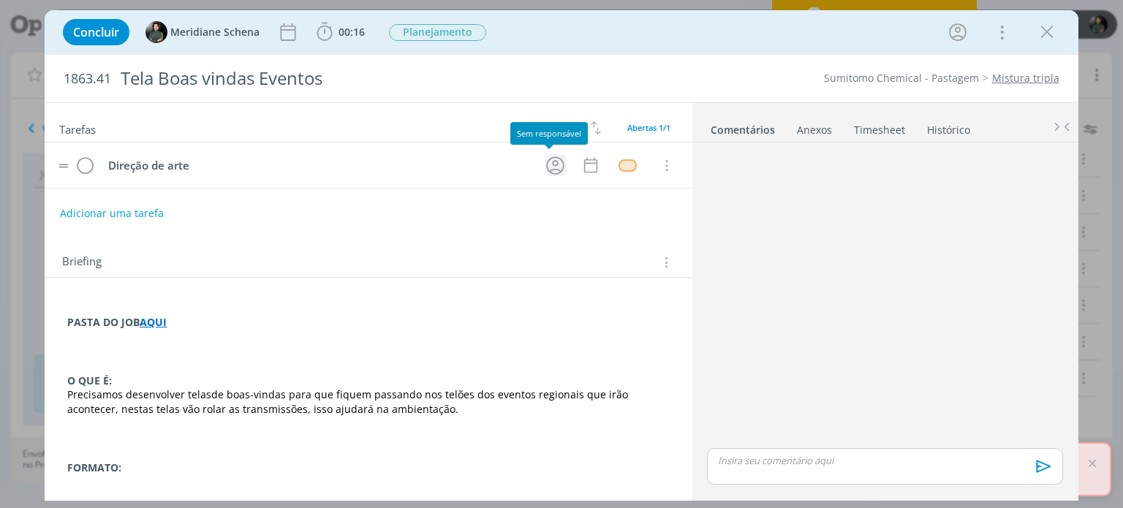
click at [554, 167] on icon "dialog" at bounding box center [555, 165] width 23 height 23
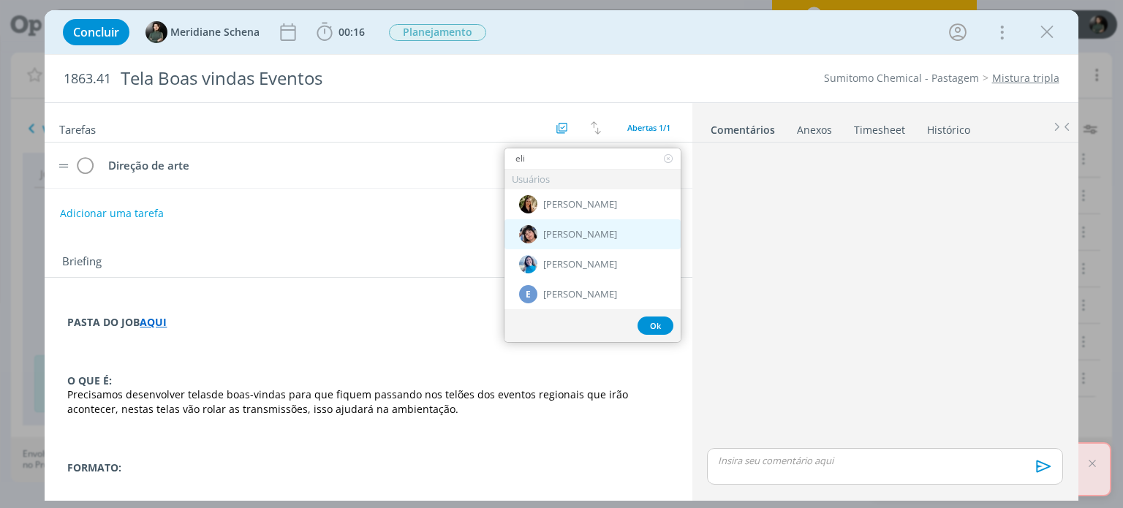
type input "eli"
click at [564, 230] on span "[PERSON_NAME]" at bounding box center [580, 235] width 74 height 12
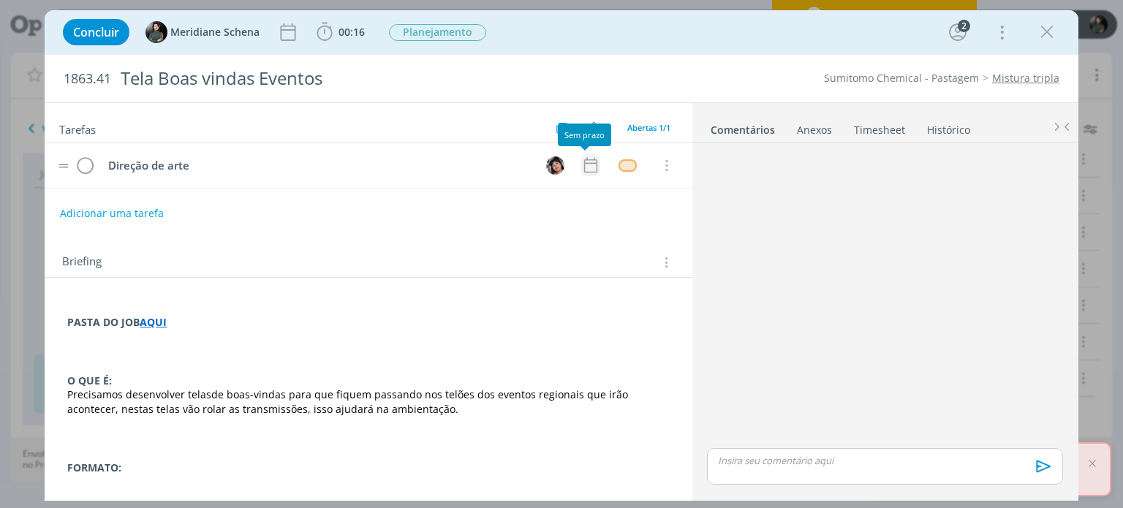
click at [581, 164] on icon "dialog" at bounding box center [590, 165] width 19 height 19
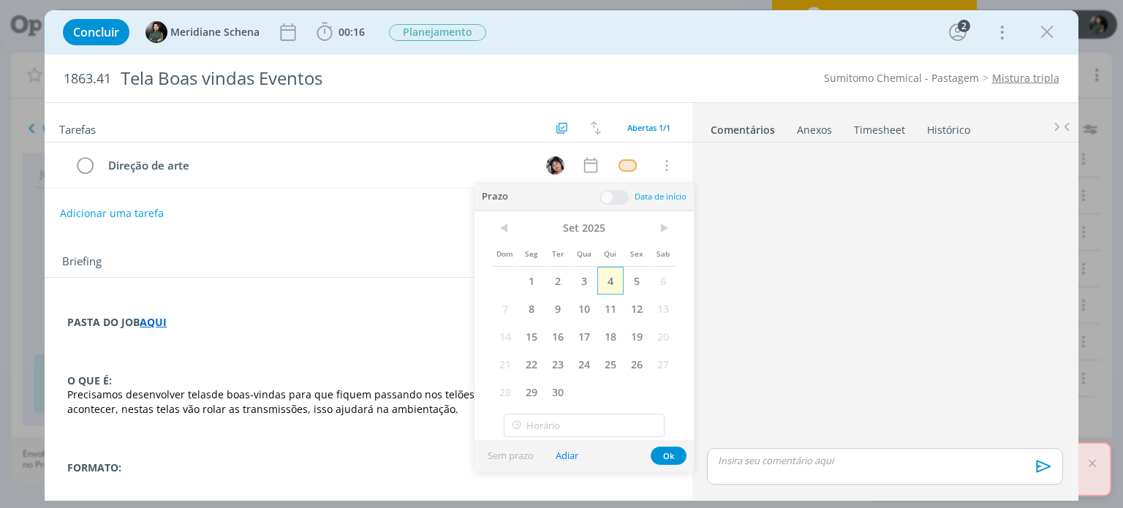
click at [613, 276] on span "4" at bounding box center [610, 281] width 26 height 28
click at [616, 194] on span at bounding box center [613, 197] width 29 height 15
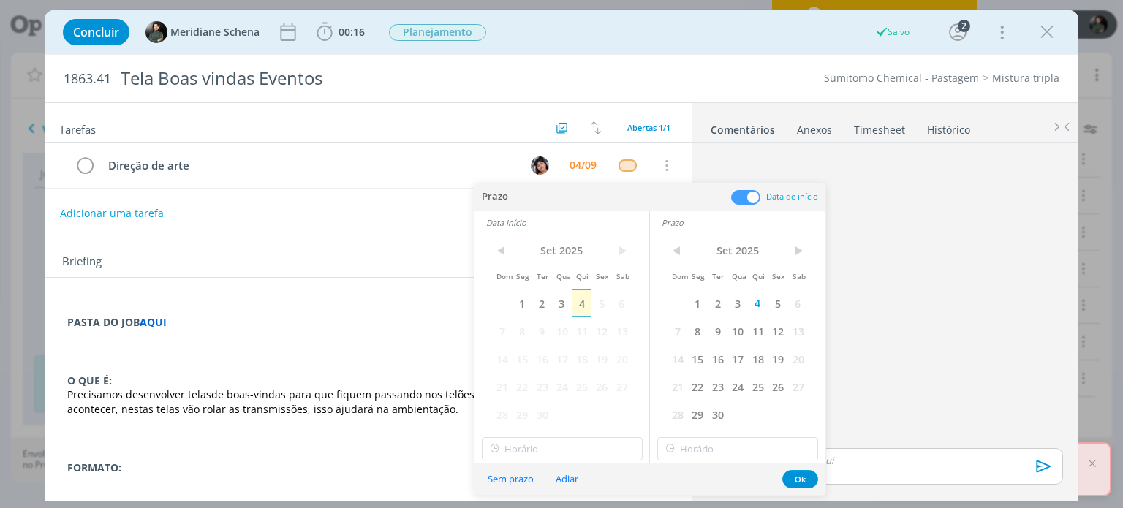
click at [585, 300] on span "4" at bounding box center [582, 303] width 20 height 28
click at [539, 458] on input "14:00" at bounding box center [562, 448] width 161 height 23
click at [535, 298] on div "15:00" at bounding box center [564, 295] width 164 height 26
type input "15:00"
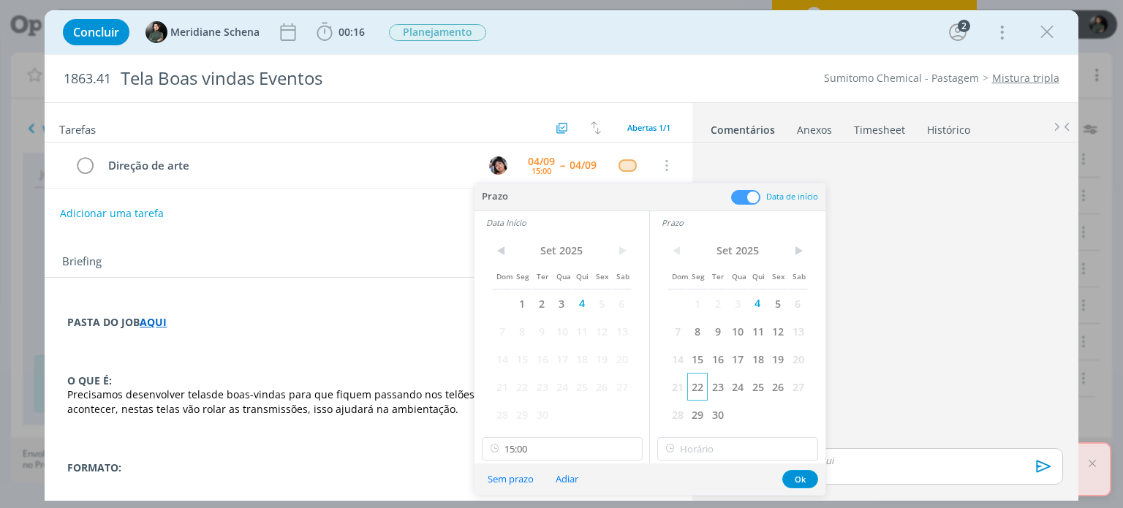
scroll to position [1579, 0]
click at [724, 444] on input "15:00" at bounding box center [737, 448] width 161 height 23
click at [693, 347] on div "16:30" at bounding box center [740, 348] width 164 height 26
type input "16:30"
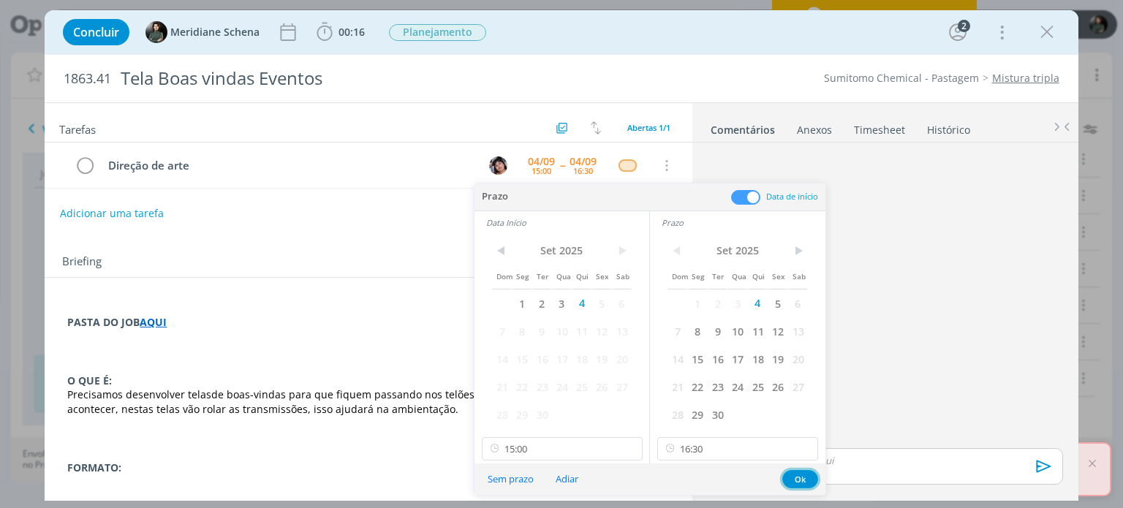
click at [803, 476] on button "Ok" at bounding box center [800, 479] width 36 height 18
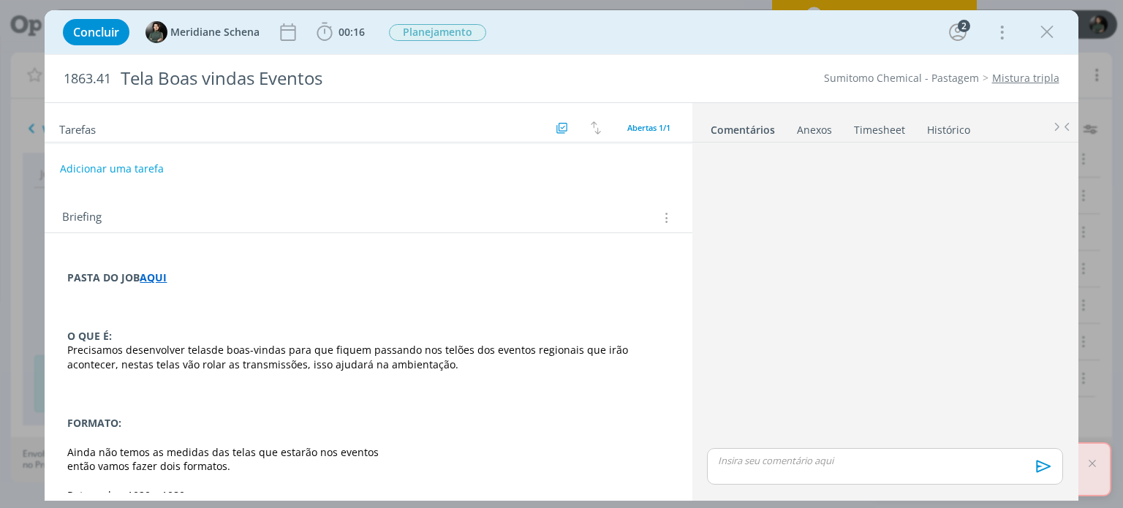
scroll to position [0, 0]
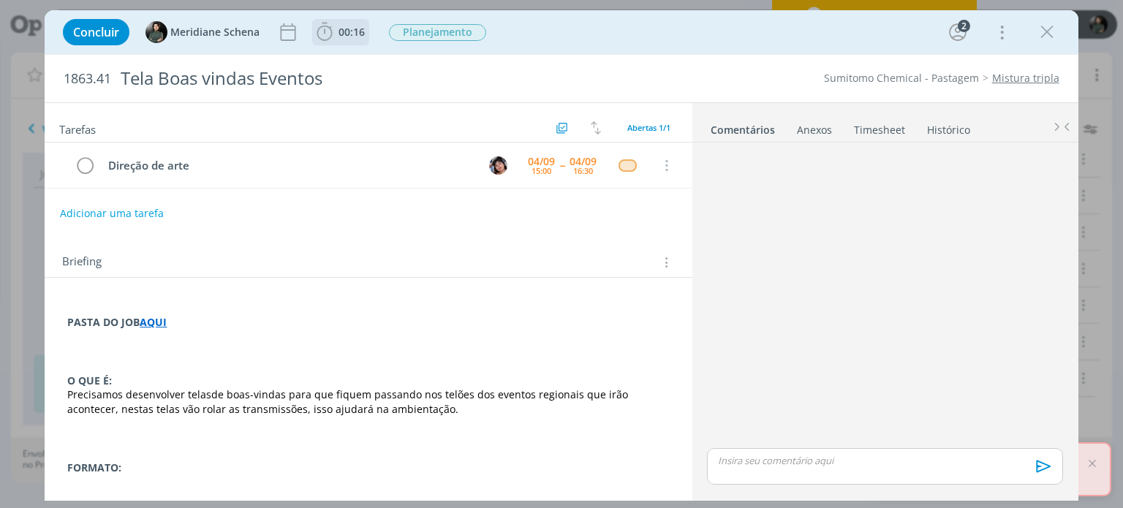
click at [356, 37] on span "00:16" at bounding box center [351, 32] width 26 height 14
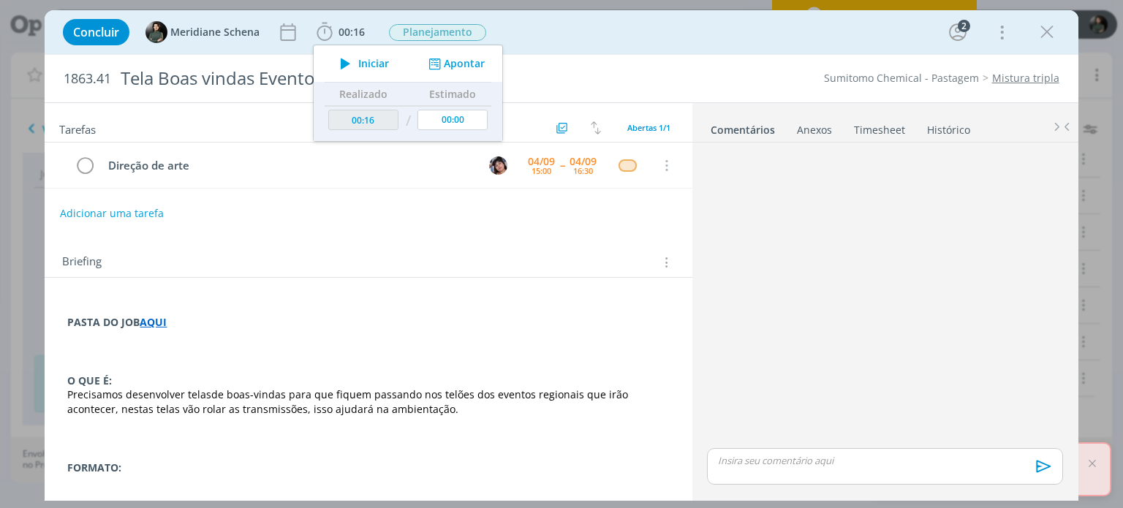
click at [887, 137] on link "Timesheet" at bounding box center [879, 126] width 53 height 21
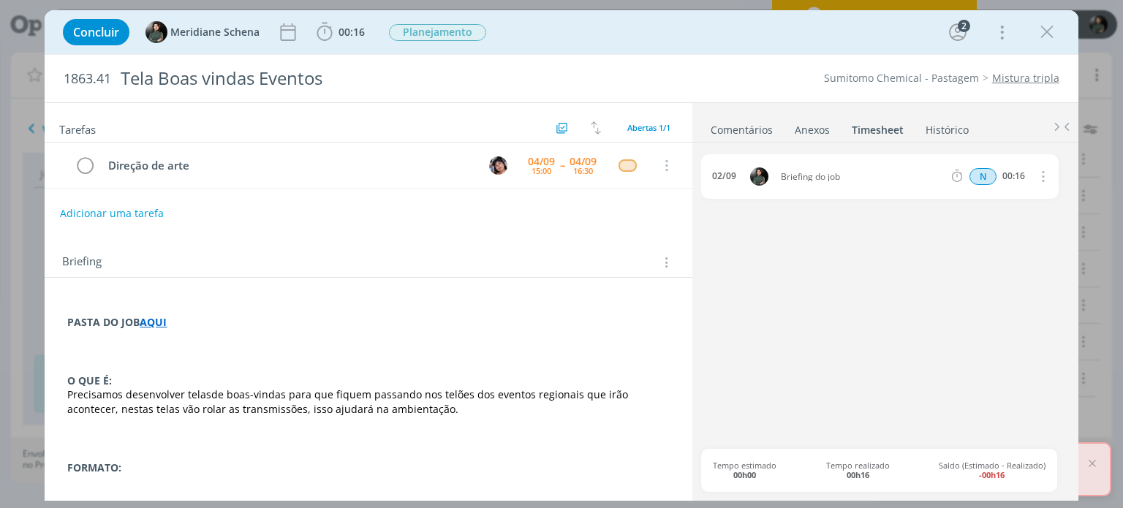
click at [1041, 174] on icon "dialog" at bounding box center [1042, 176] width 16 height 18
click at [995, 219] on link "Editar" at bounding box center [1001, 224] width 116 height 23
click at [1029, 177] on input "00:16" at bounding box center [1012, 177] width 31 height 16
type input "00:25"
click at [833, 177] on div "Briefing do job" at bounding box center [820, 177] width 79 height 16
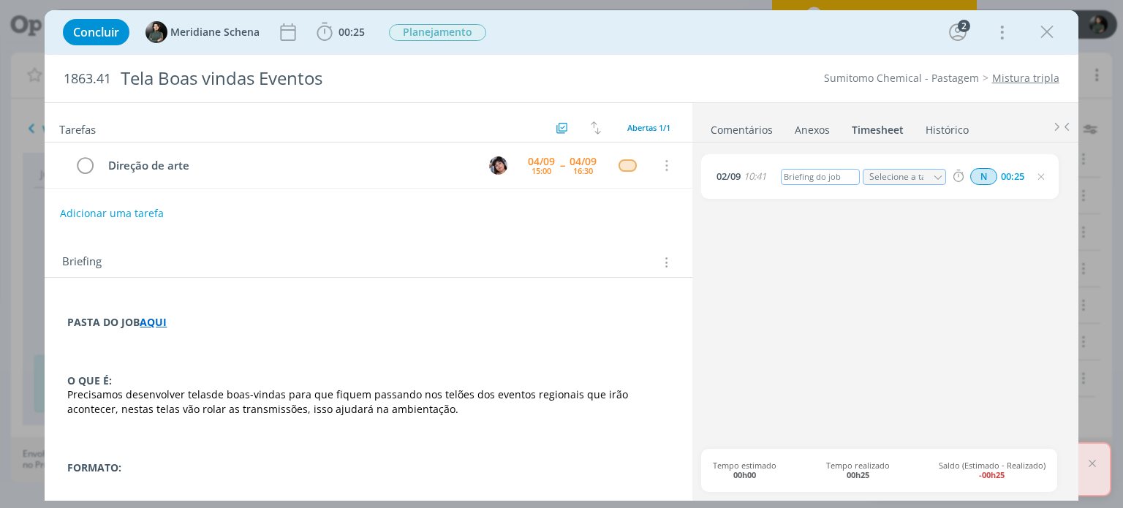
click at [844, 176] on div "Briefing do job" at bounding box center [820, 177] width 79 height 16
click at [854, 175] on div "Briefing do job" at bounding box center [820, 177] width 79 height 16
click at [1037, 175] on icon "dialog" at bounding box center [1041, 177] width 12 height 12
click at [745, 128] on link "Comentários" at bounding box center [742, 126] width 64 height 21
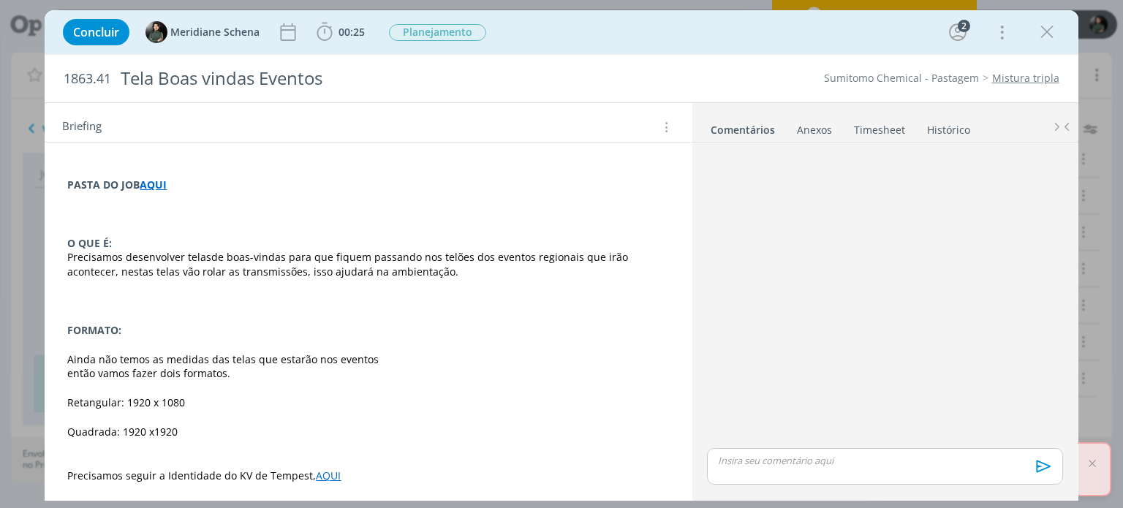
scroll to position [146, 0]
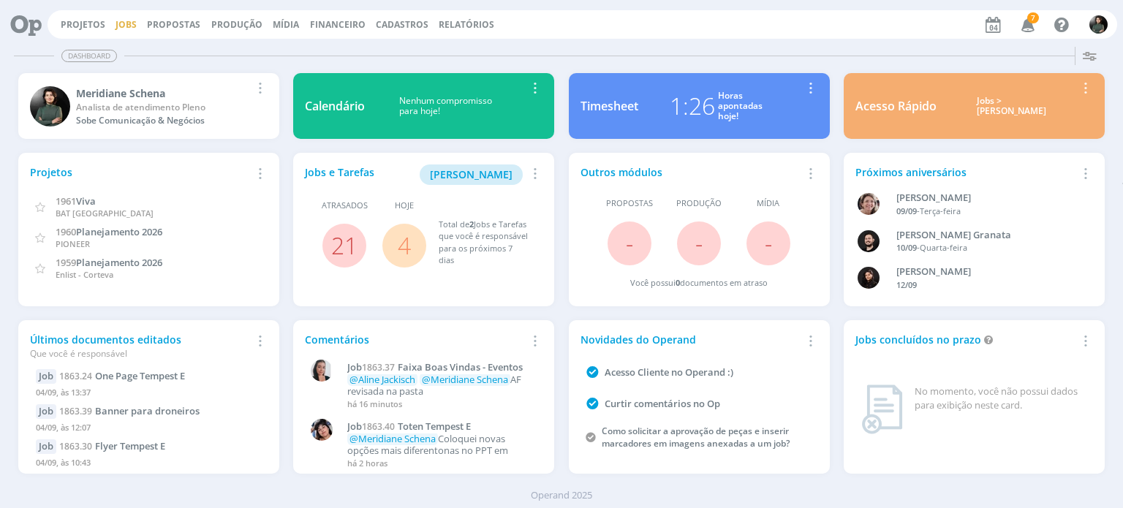
click at [125, 25] on link "Jobs" at bounding box center [126, 24] width 21 height 12
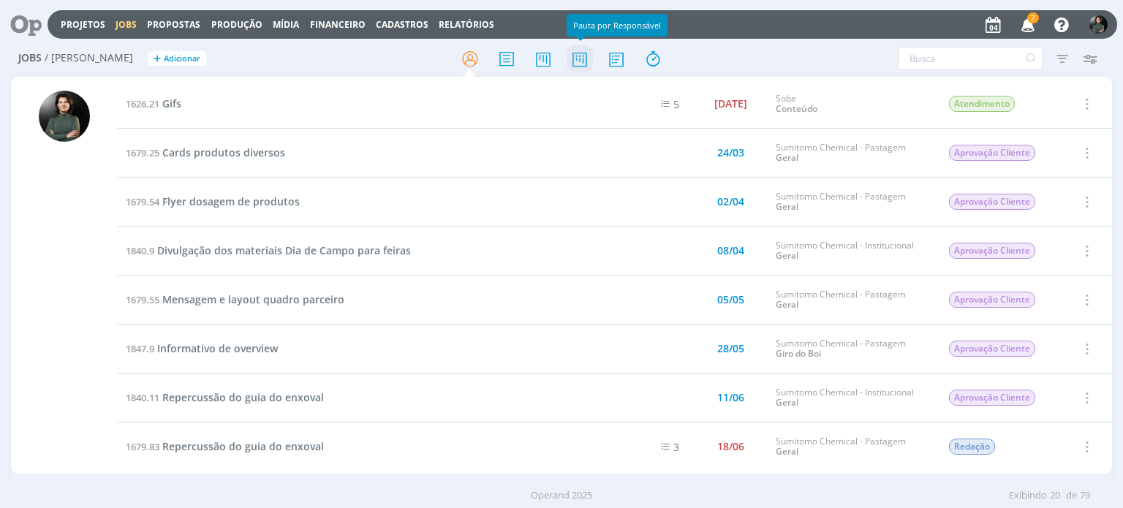
click at [585, 67] on icon at bounding box center [580, 59] width 26 height 29
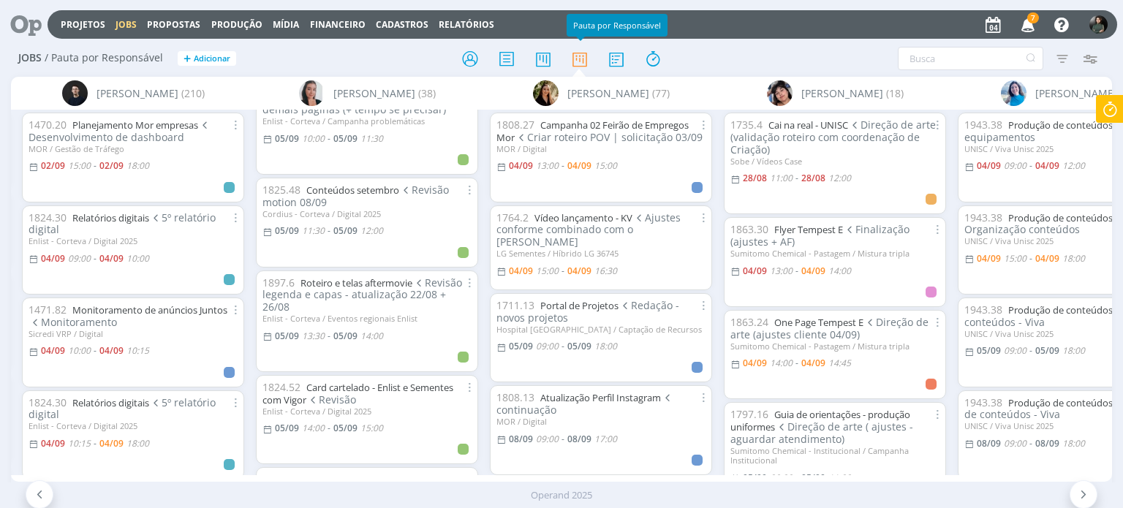
scroll to position [731, 0]
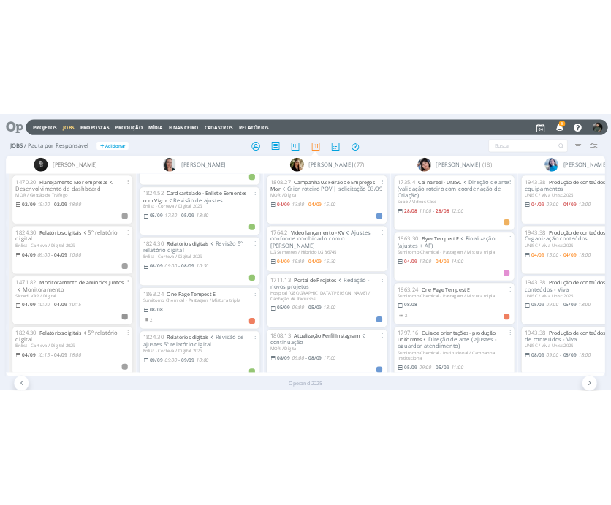
scroll to position [1084, 0]
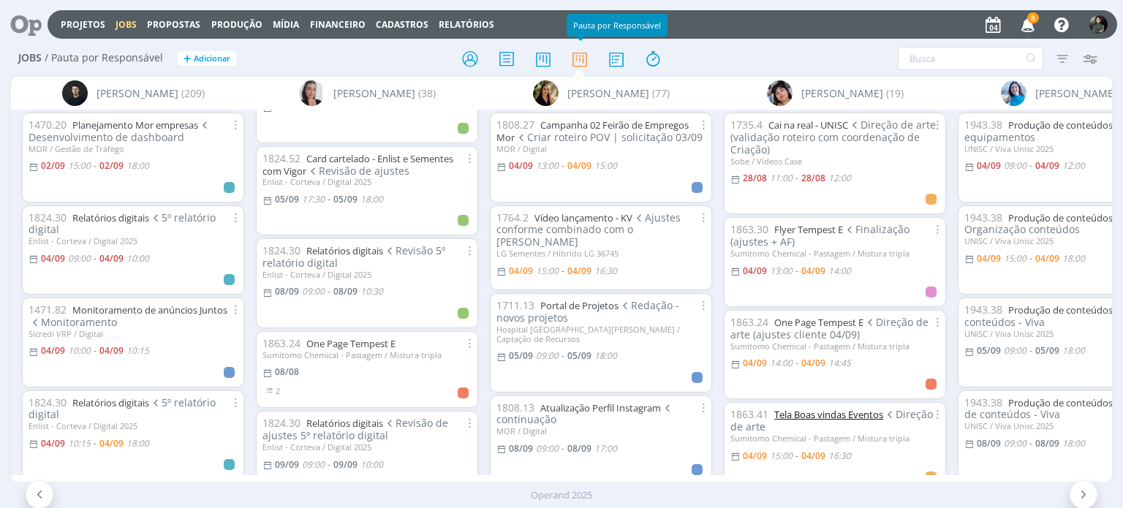
click at [830, 415] on link "Tela Boas vindas Eventos" at bounding box center [828, 414] width 109 height 13
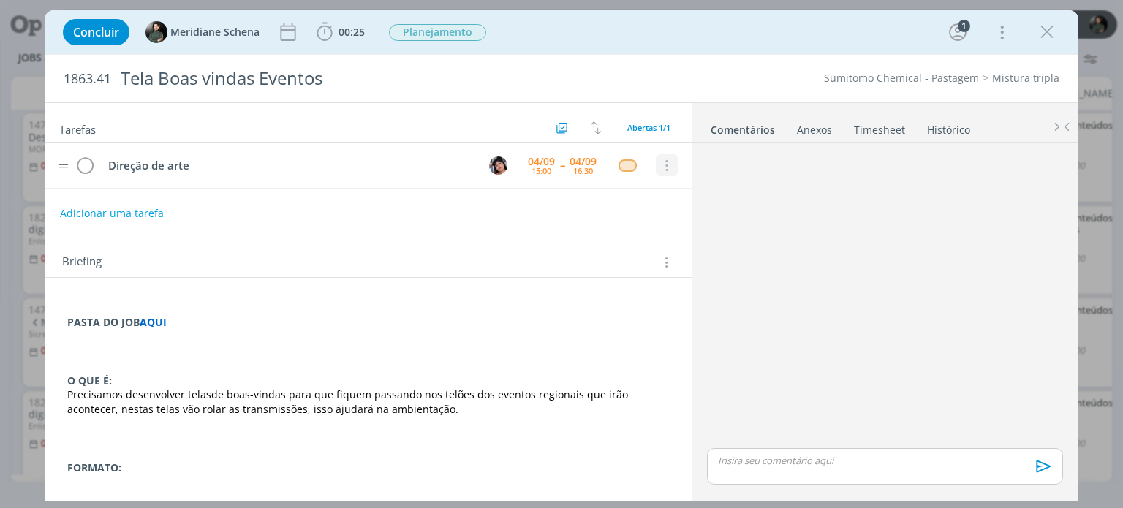
click at [658, 169] on icon "dialog" at bounding box center [666, 165] width 16 height 13
click at [608, 205] on div "Adicionar uma tarefa" at bounding box center [368, 213] width 647 height 26
click at [1043, 35] on icon "dialog" at bounding box center [1047, 32] width 22 height 22
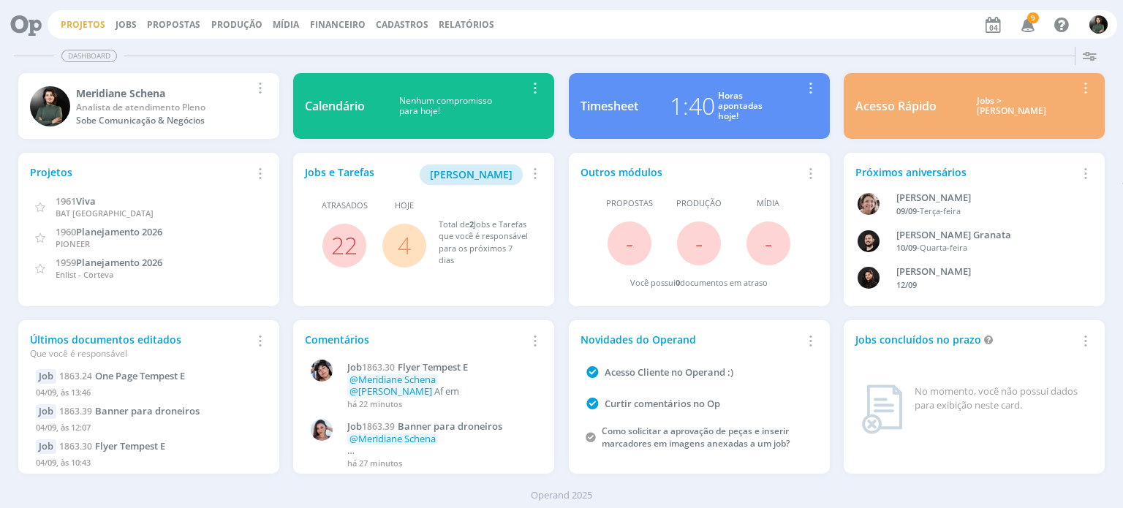
click at [88, 29] on link "Projetos" at bounding box center [83, 24] width 45 height 12
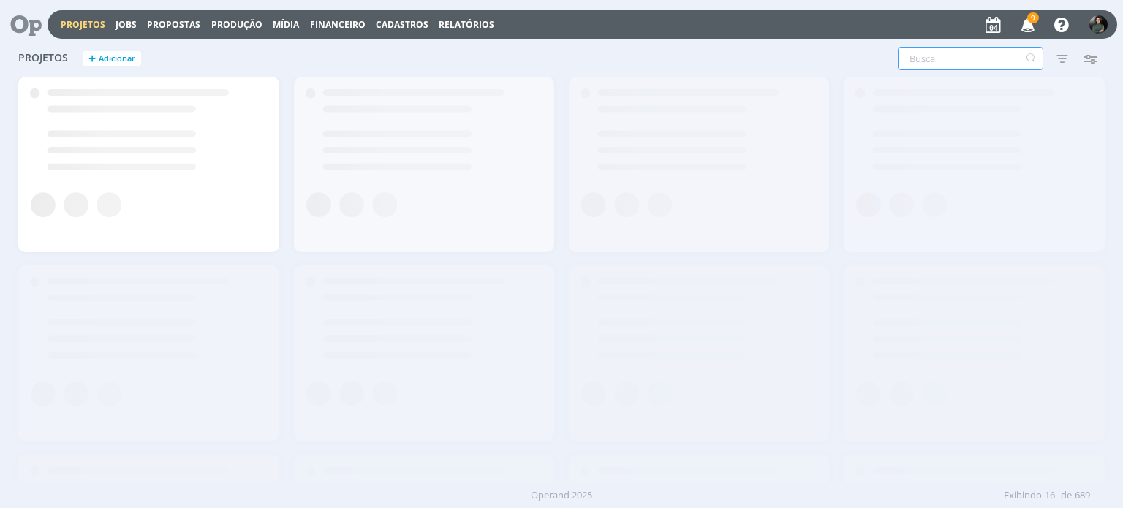
click at [955, 66] on input "text" at bounding box center [970, 58] width 145 height 23
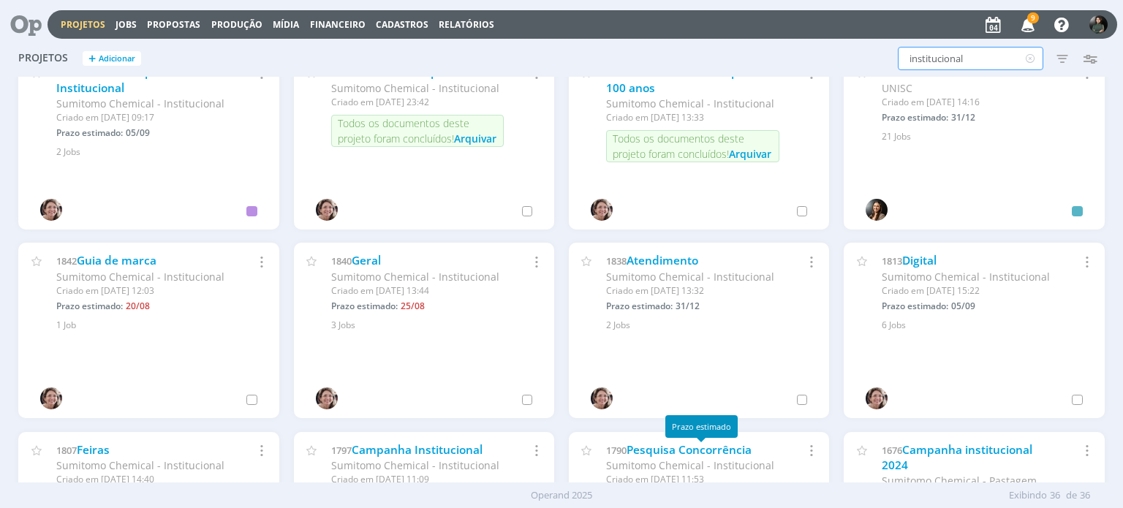
scroll to position [891, 0]
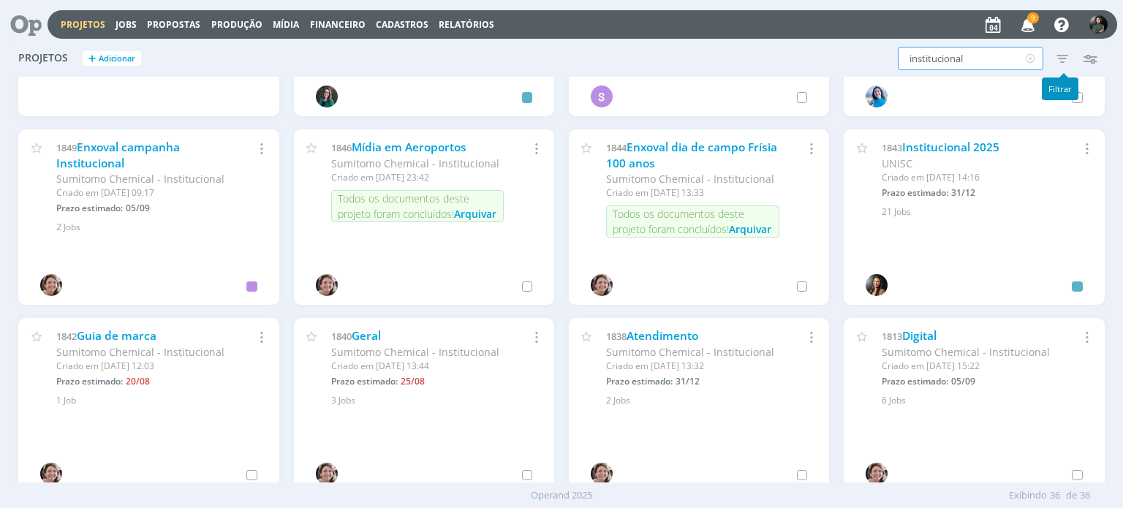
type input "institucional"
click at [1060, 54] on icon "button" at bounding box center [1062, 58] width 26 height 26
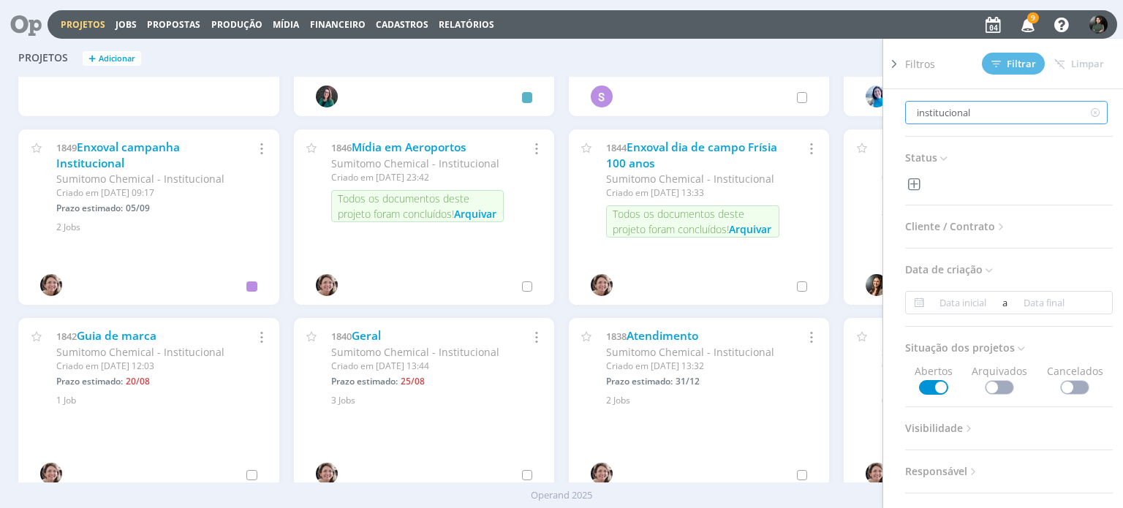
drag, startPoint x: 975, startPoint y: 108, endPoint x: 902, endPoint y: 105, distance: 73.2
click at [902, 105] on div "Filtros Filtrar Limpar institucional Status Cliente / Contrato Cliente Selecion…" at bounding box center [1002, 273] width 241 height 469
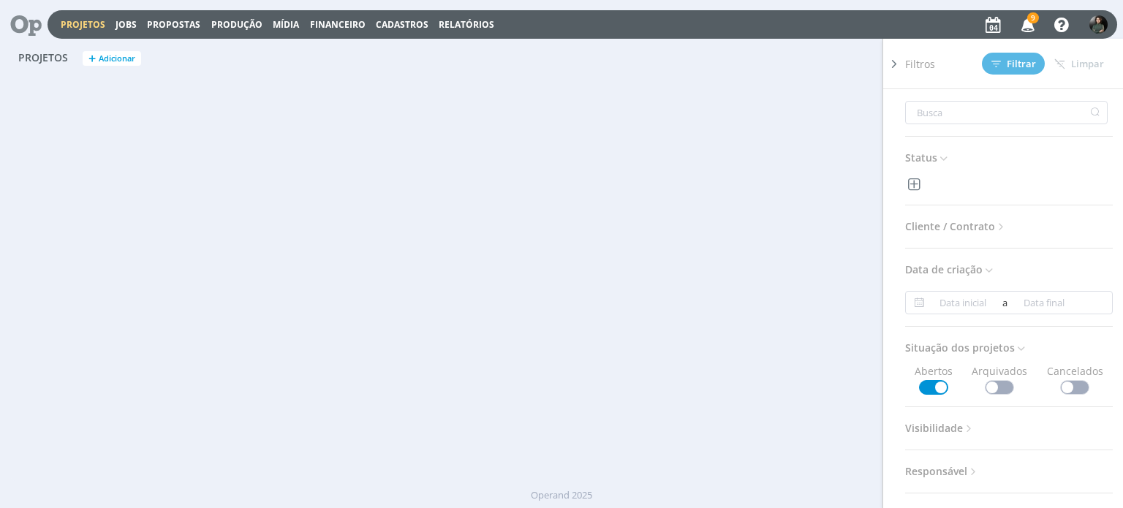
click at [952, 226] on span "Cliente / Contrato" at bounding box center [956, 226] width 102 height 19
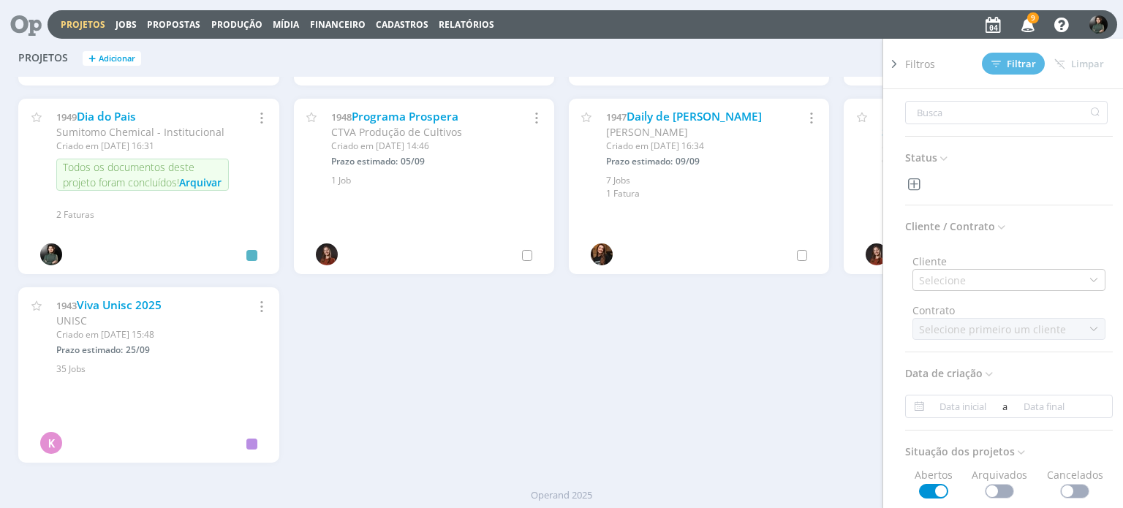
scroll to position [544, 0]
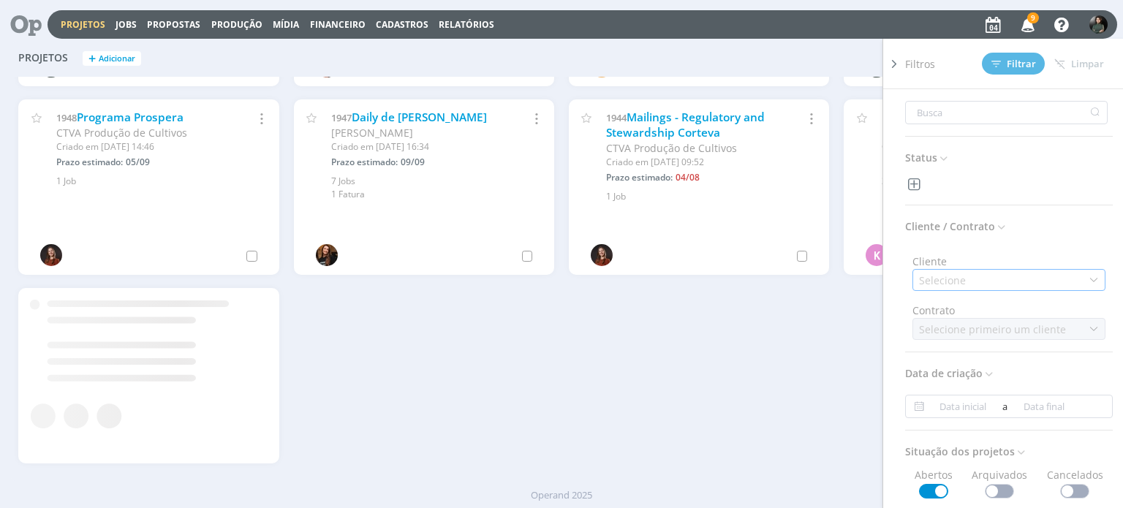
click at [946, 273] on div "Selecione" at bounding box center [944, 280] width 50 height 15
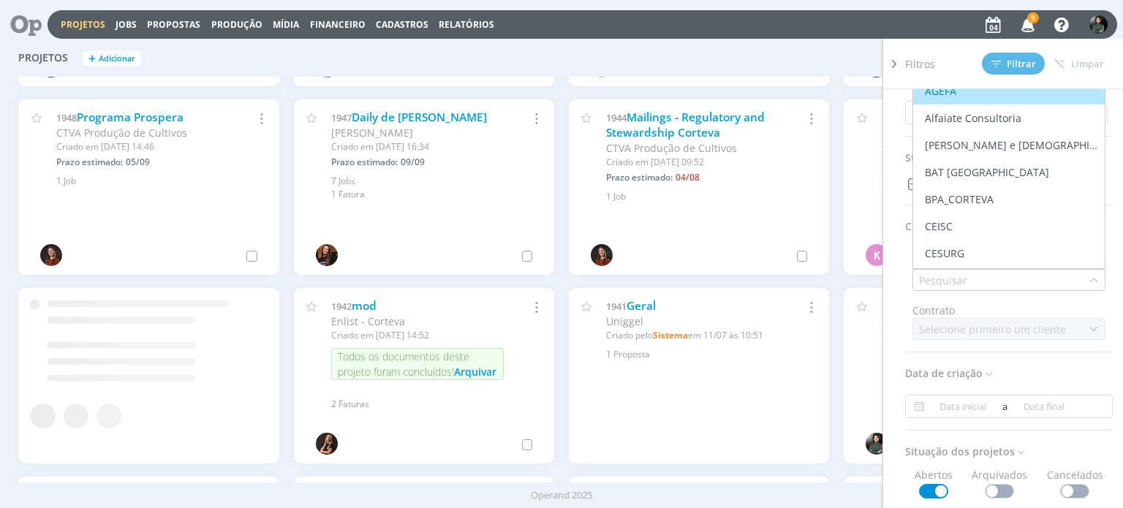
scroll to position [702, 0]
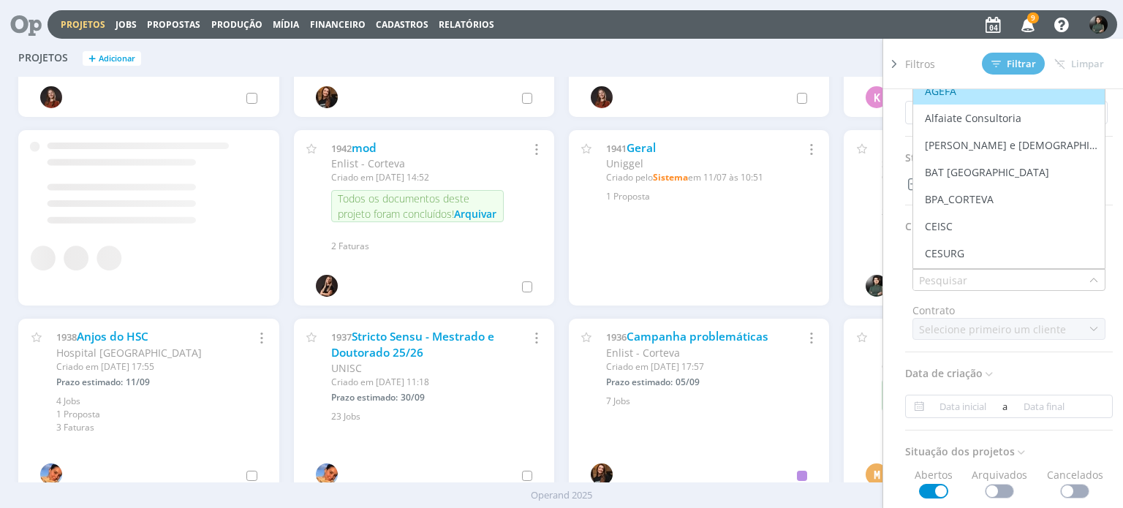
type input "i"
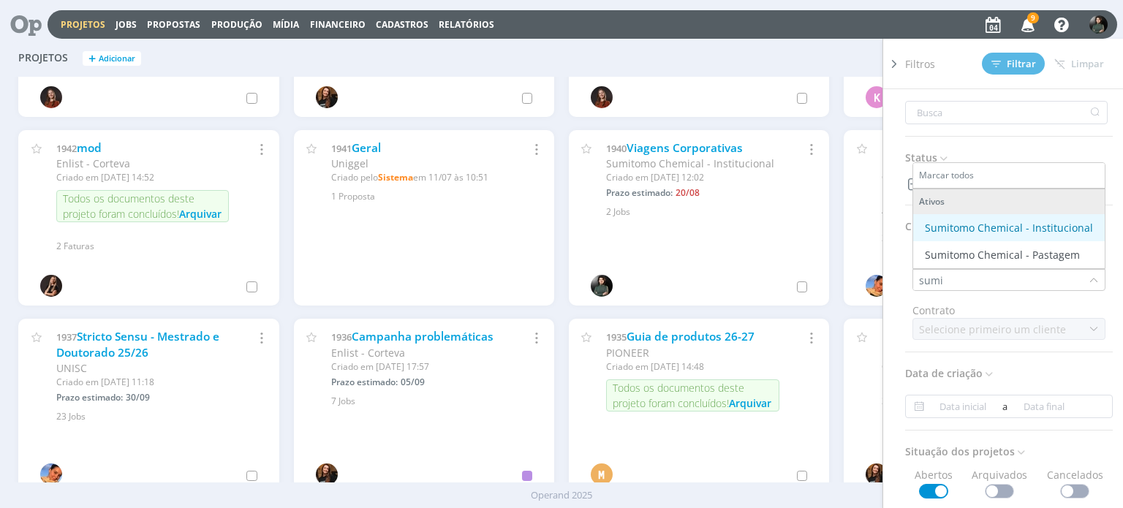
type input "sumi"
click at [935, 225] on div "Sumitomo Chemical - Institucional" at bounding box center [1009, 227] width 168 height 15
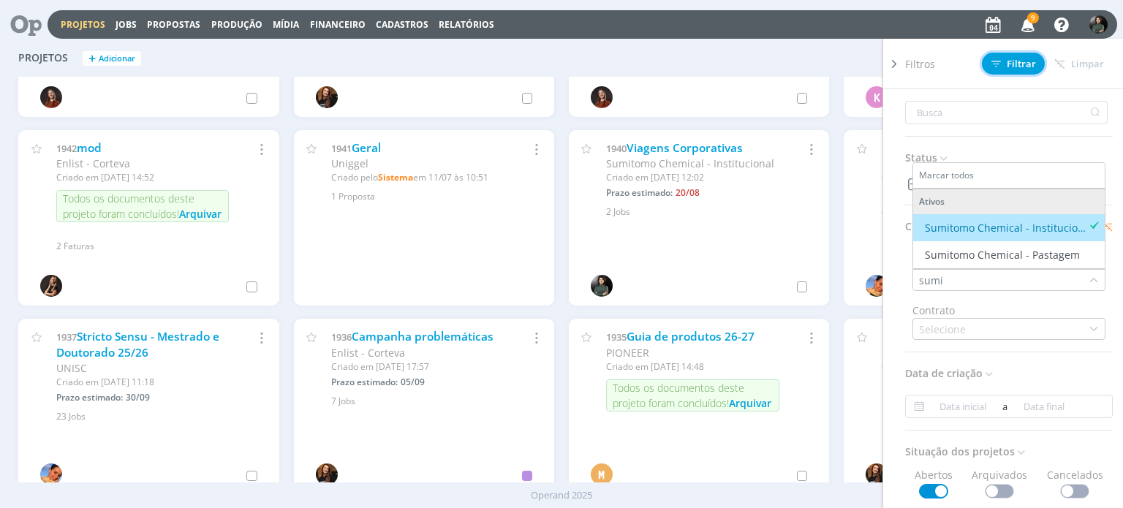
click at [1015, 64] on span "Filtrar" at bounding box center [1013, 64] width 45 height 10
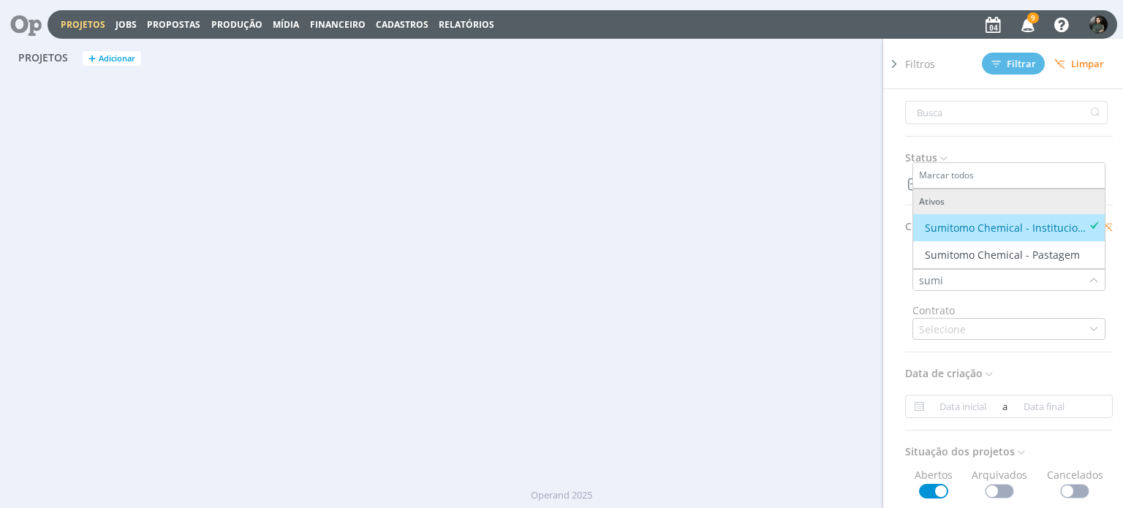
scroll to position [0, 0]
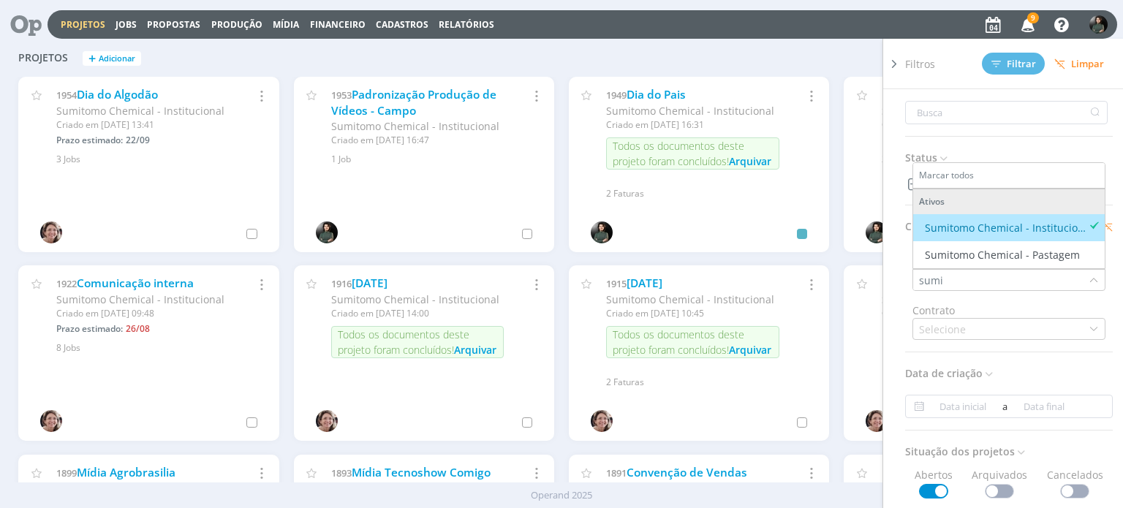
click at [680, 54] on div "Projetos + Adicionar Filtros Filtrar [GEOGRAPHIC_DATA] Status Cliente / Contrat…" at bounding box center [561, 59] width 1100 height 37
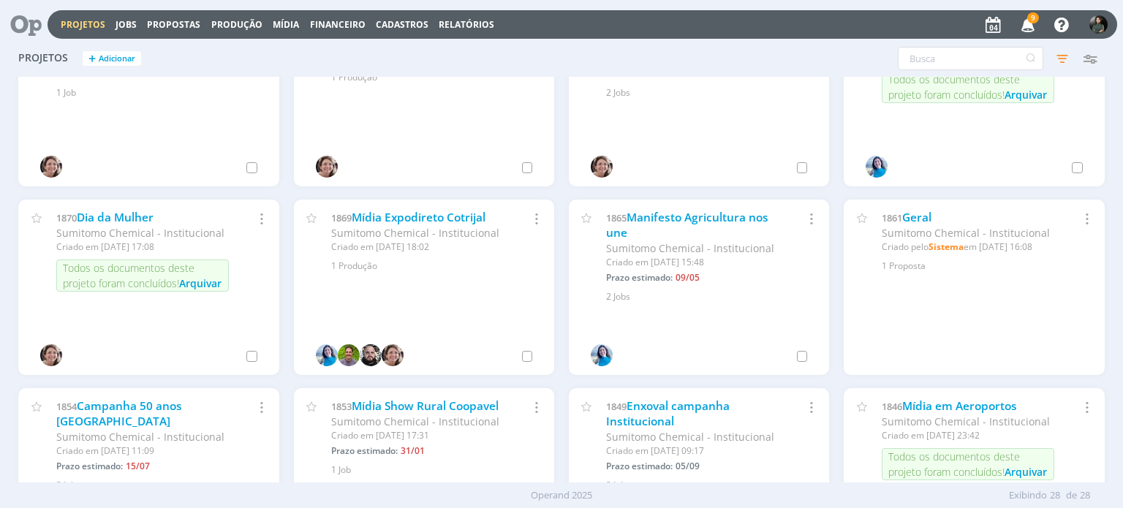
scroll to position [428, 0]
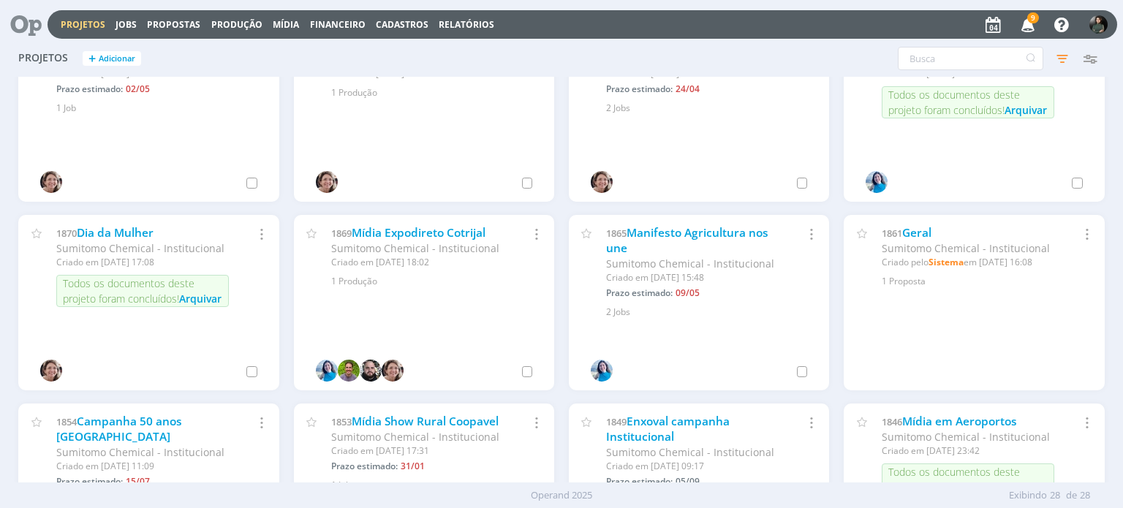
click at [1080, 234] on icon "button" at bounding box center [1086, 234] width 16 height 18
click at [968, 334] on div "1861 Geral Sumitomo Chemical - Institucional Criado pelo Sistema em [DATE] 16:0…" at bounding box center [974, 302] width 260 height 175
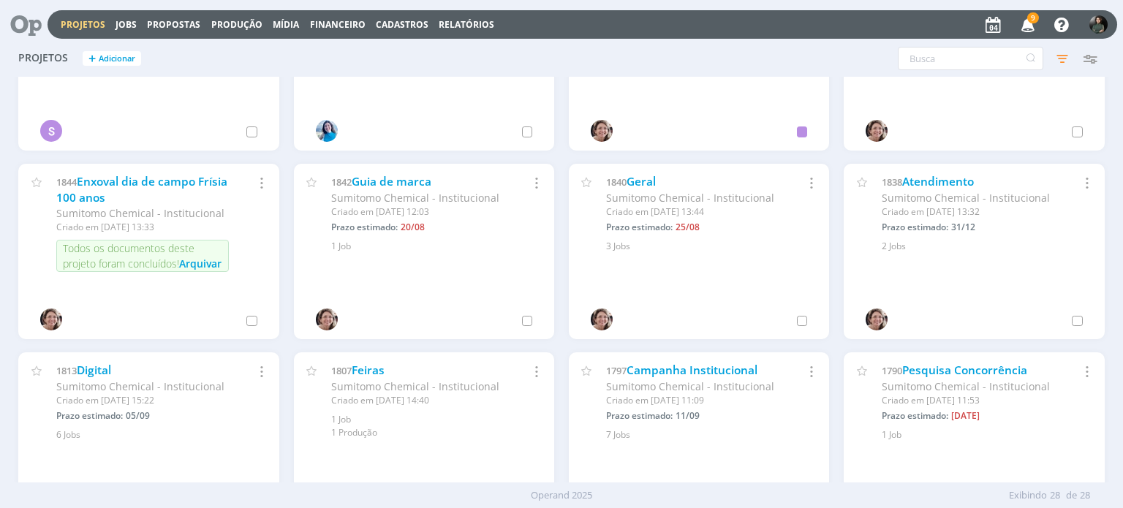
scroll to position [867, 0]
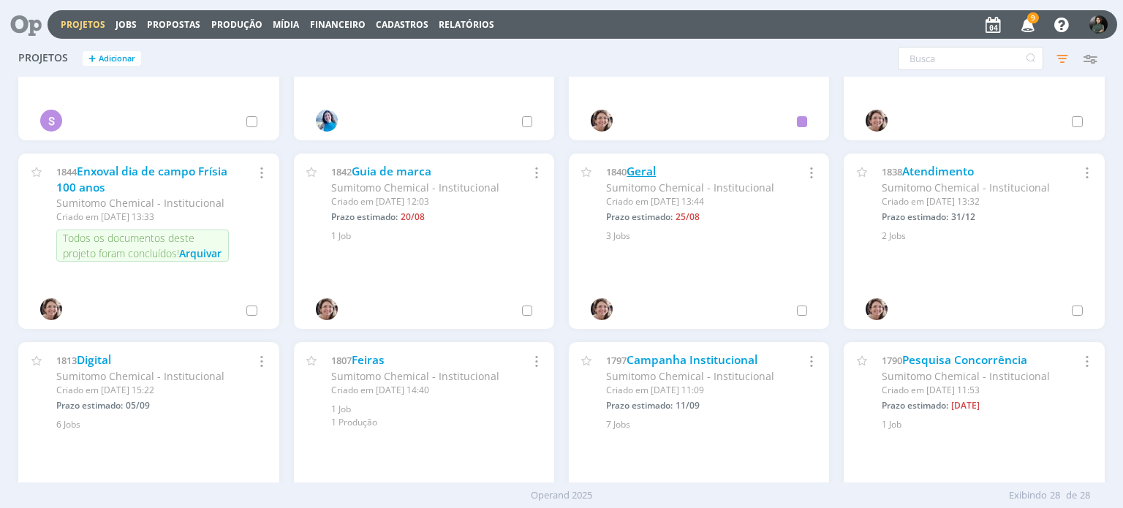
click at [640, 168] on link "Geral" at bounding box center [641, 171] width 29 height 15
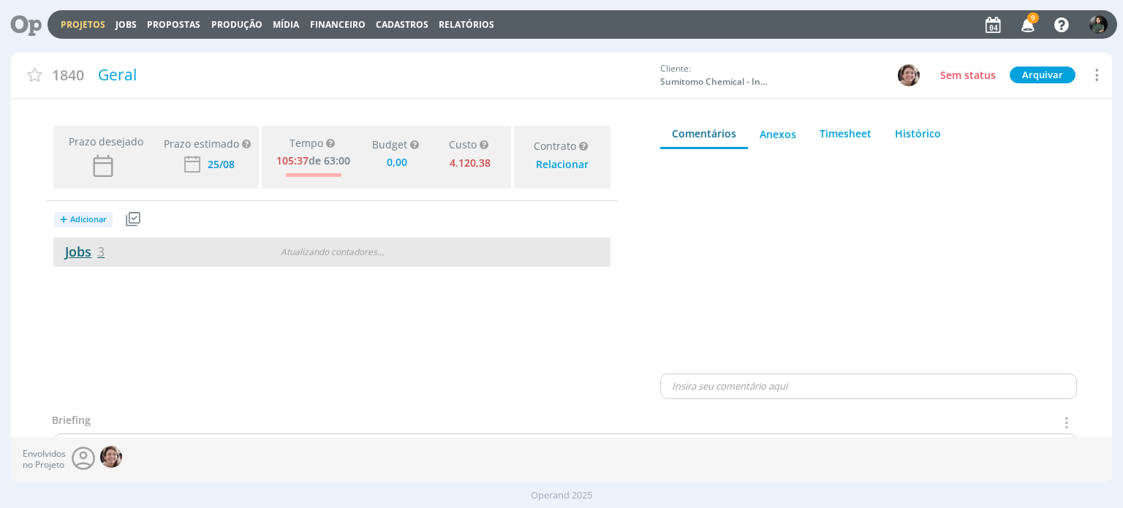
type input "0,00"
click at [80, 251] on link "Jobs 3" at bounding box center [78, 252] width 51 height 18
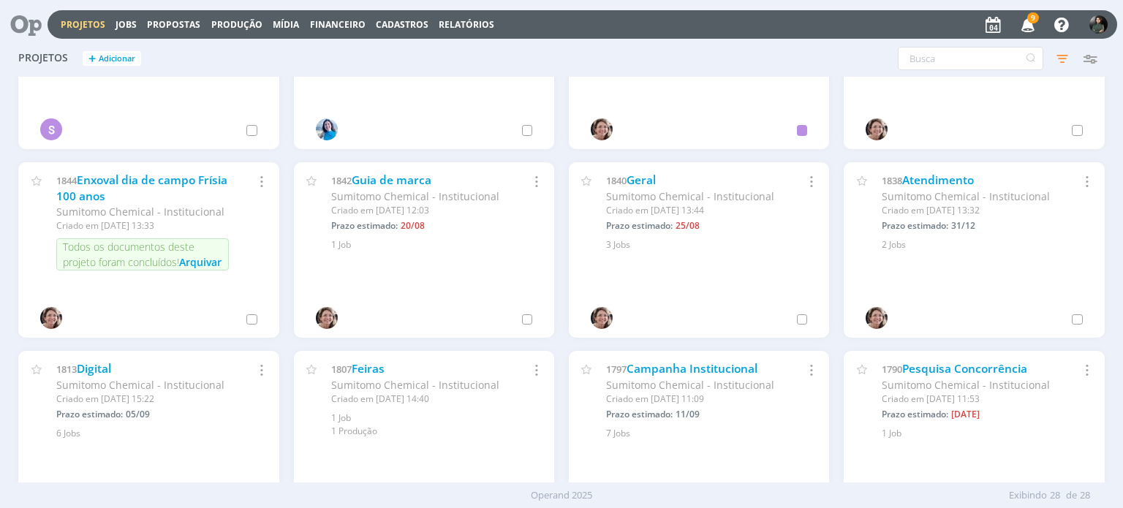
scroll to position [877, 0]
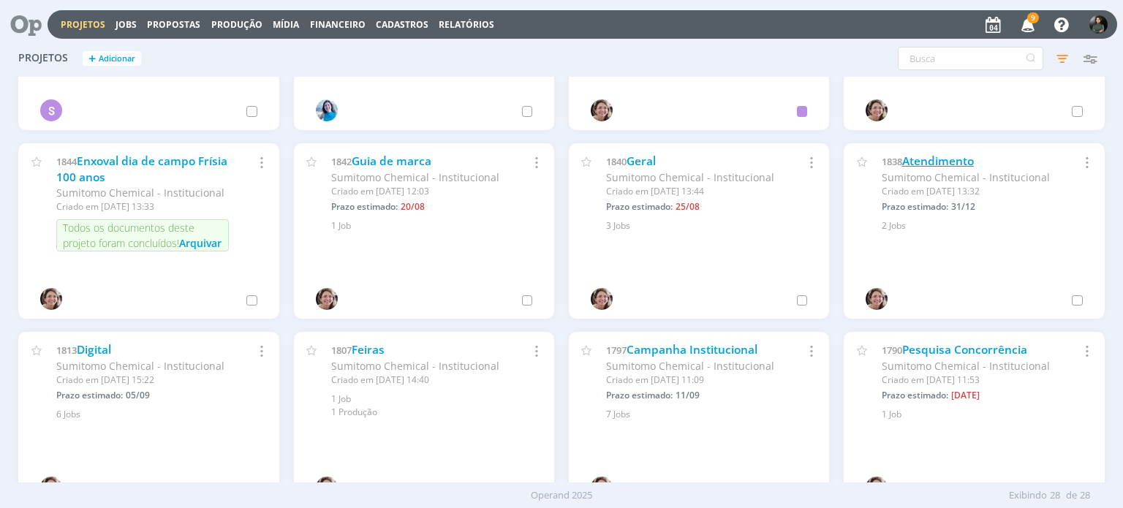
click at [934, 157] on link "Atendimento" at bounding box center [938, 161] width 72 height 15
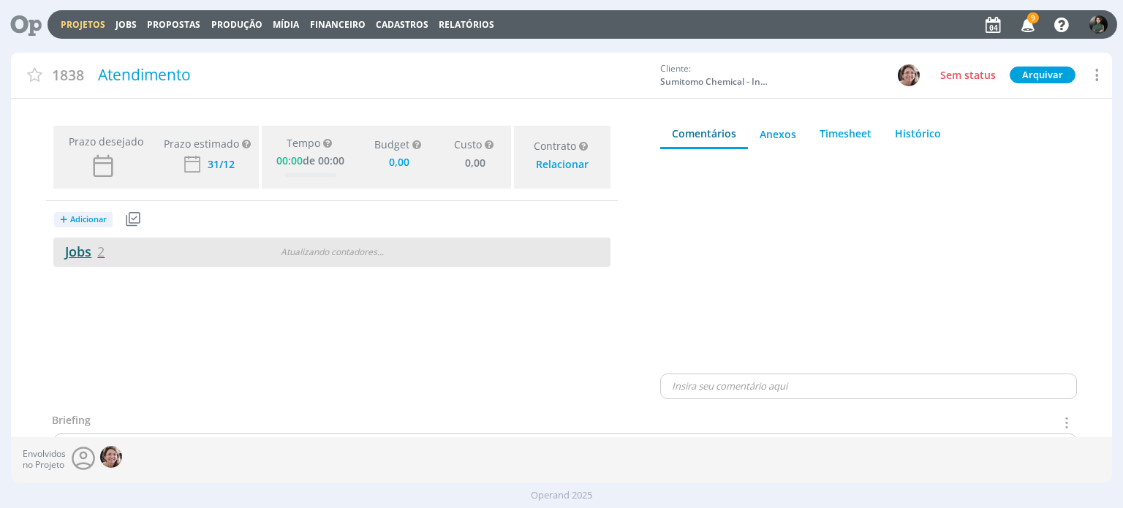
click at [72, 246] on link "Jobs 2" at bounding box center [78, 252] width 51 height 18
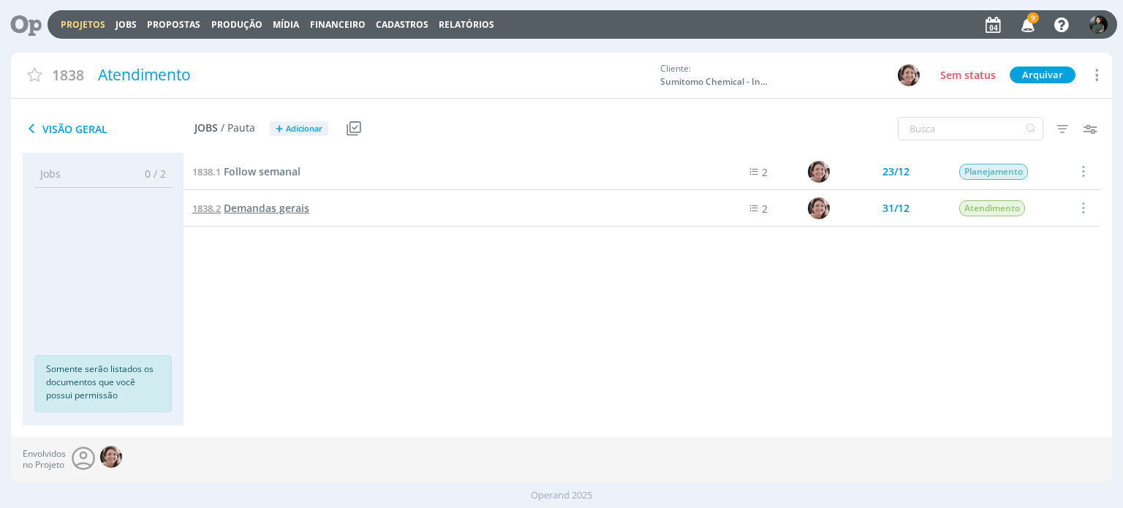
click at [286, 211] on span "Demandas gerais" at bounding box center [267, 208] width 86 height 14
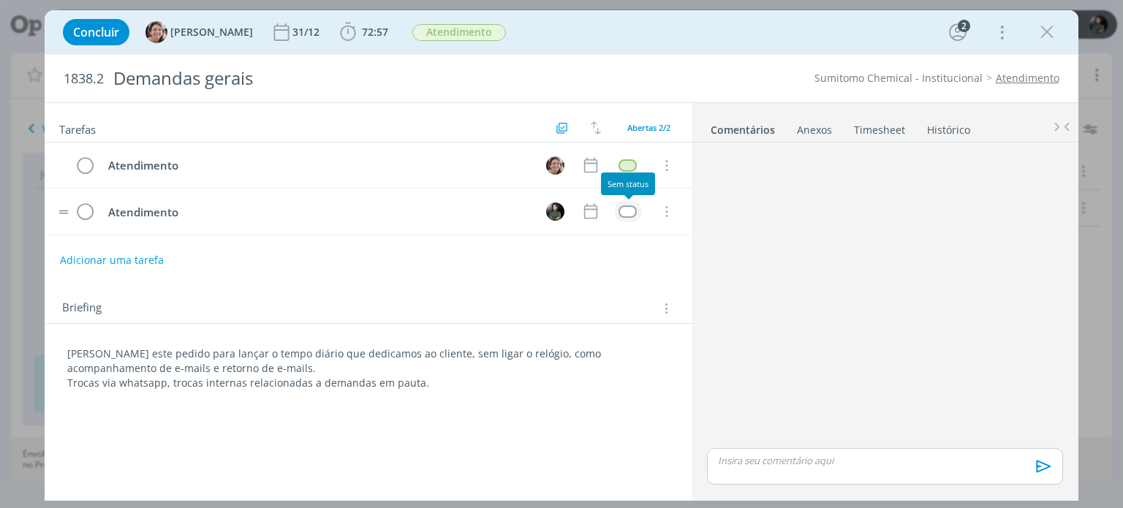
click at [630, 210] on div "dialog" at bounding box center [627, 211] width 18 height 12
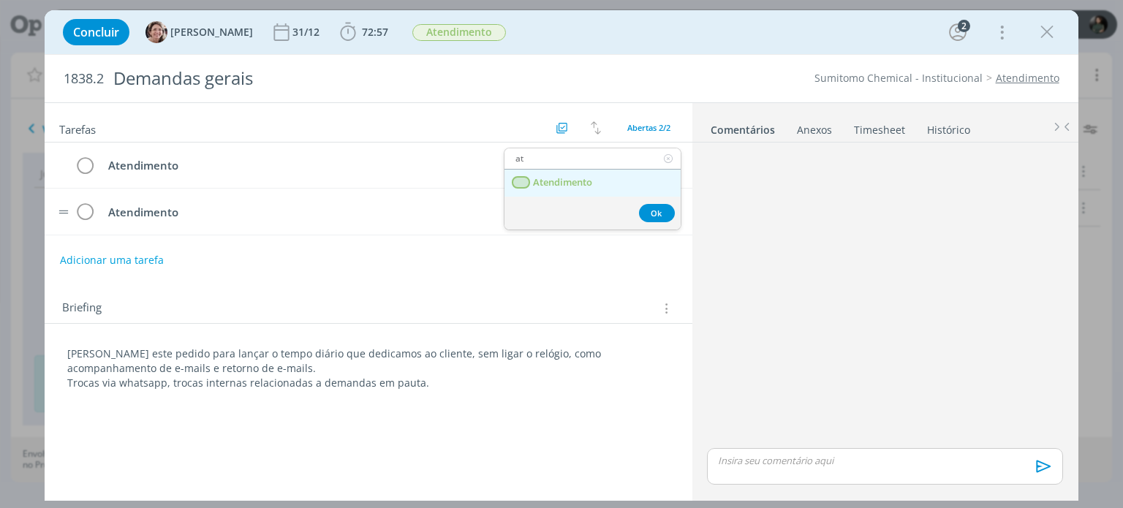
type input "at"
click at [602, 177] on link "Atendimento" at bounding box center [592, 183] width 176 height 27
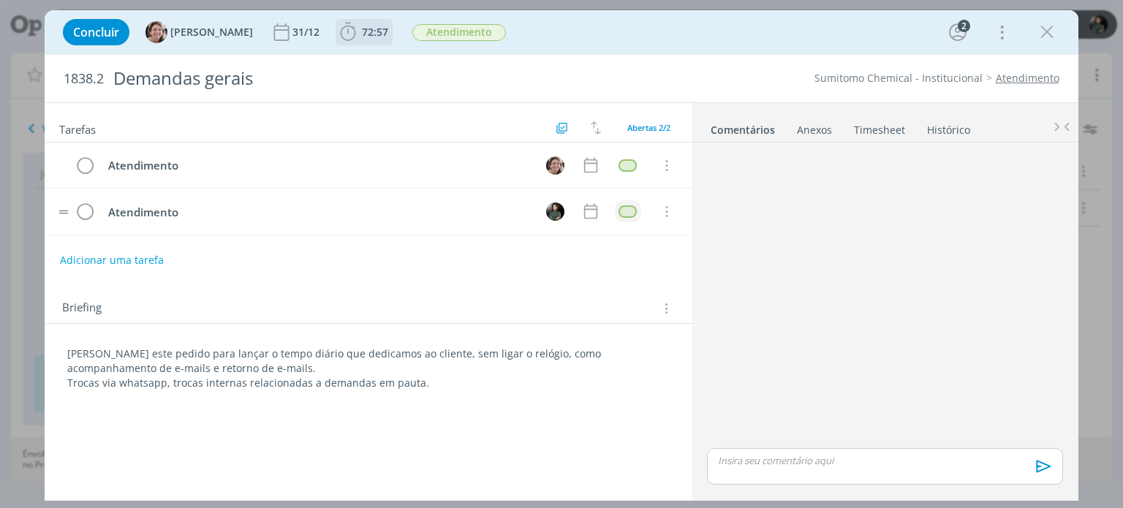
click at [362, 37] on span "72:57" at bounding box center [375, 32] width 26 height 14
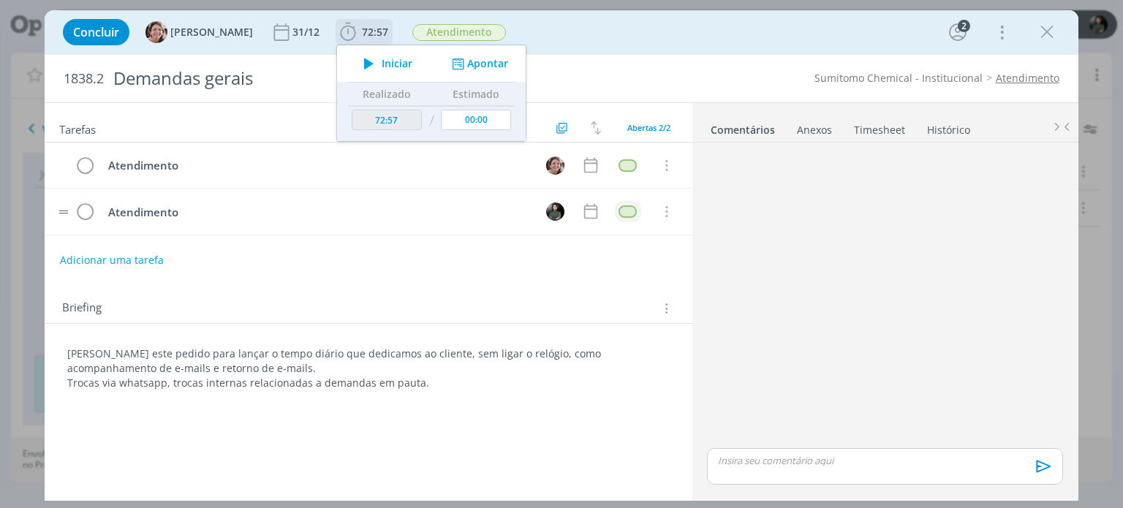
click at [382, 63] on span "Iniciar" at bounding box center [397, 63] width 31 height 10
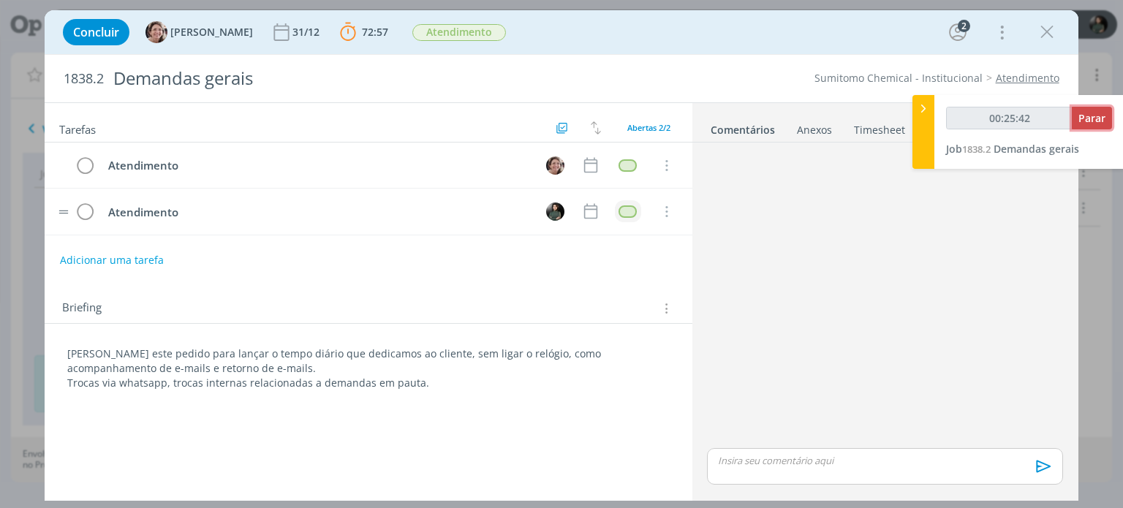
click at [1100, 122] on span "Parar" at bounding box center [1091, 118] width 27 height 14
type input "00:26:00"
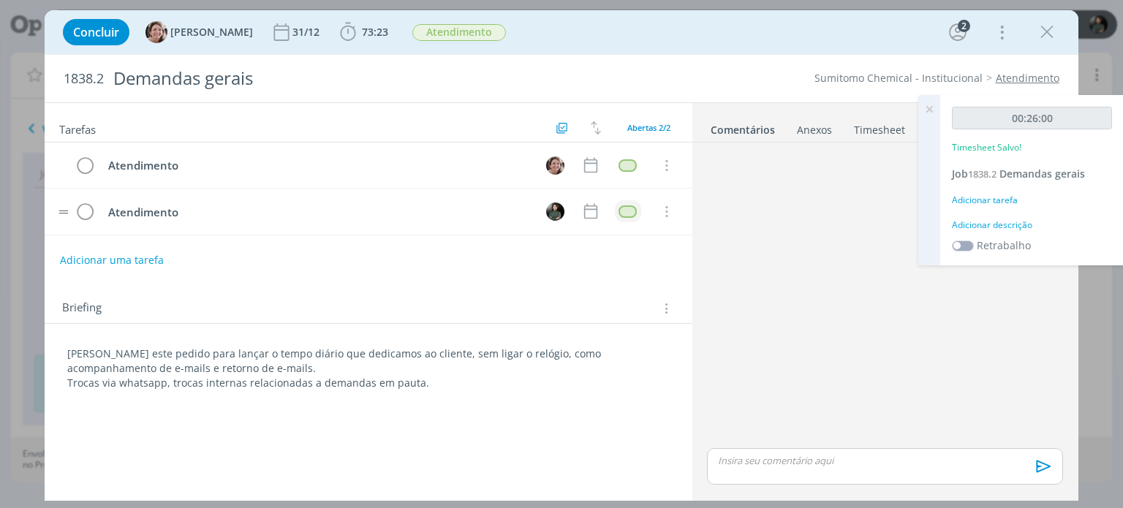
click at [1013, 223] on div "Adicionar descrição" at bounding box center [1032, 225] width 160 height 13
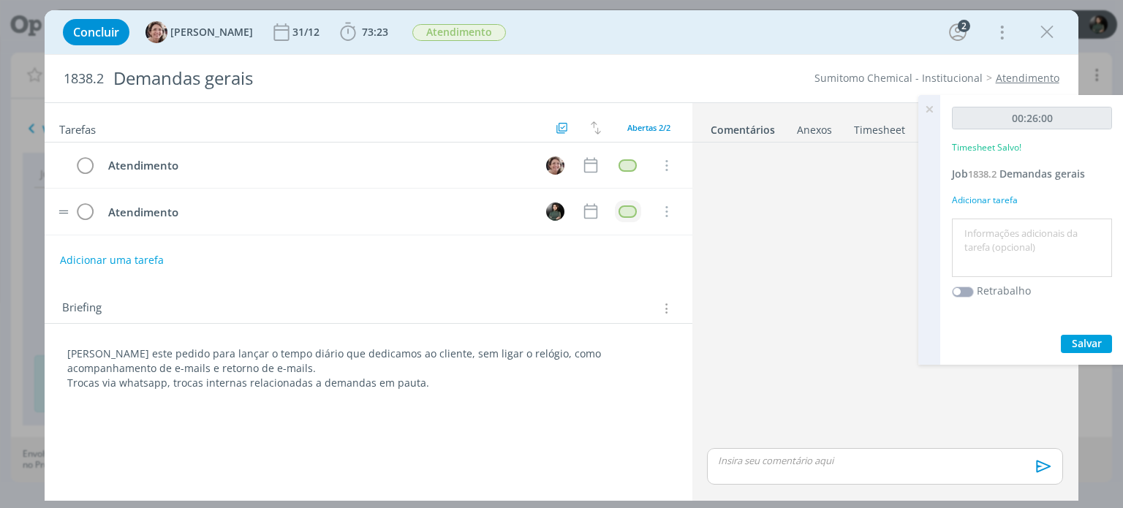
click at [1004, 233] on textarea at bounding box center [1031, 248] width 153 height 52
click at [1082, 338] on span "Salvar" at bounding box center [1087, 343] width 30 height 14
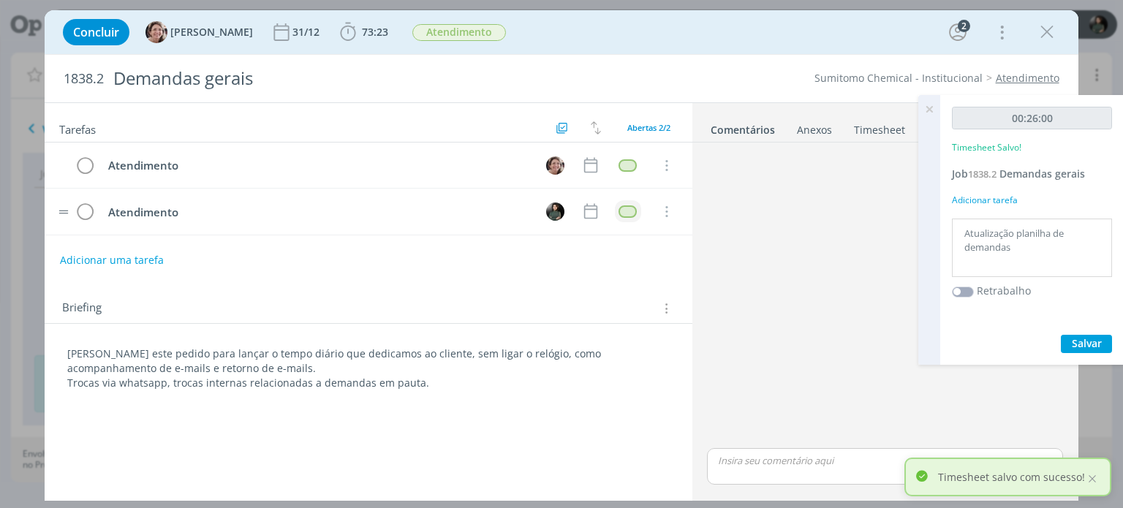
click at [1022, 248] on textarea "Atualização planilha de demandas" at bounding box center [1031, 248] width 153 height 52
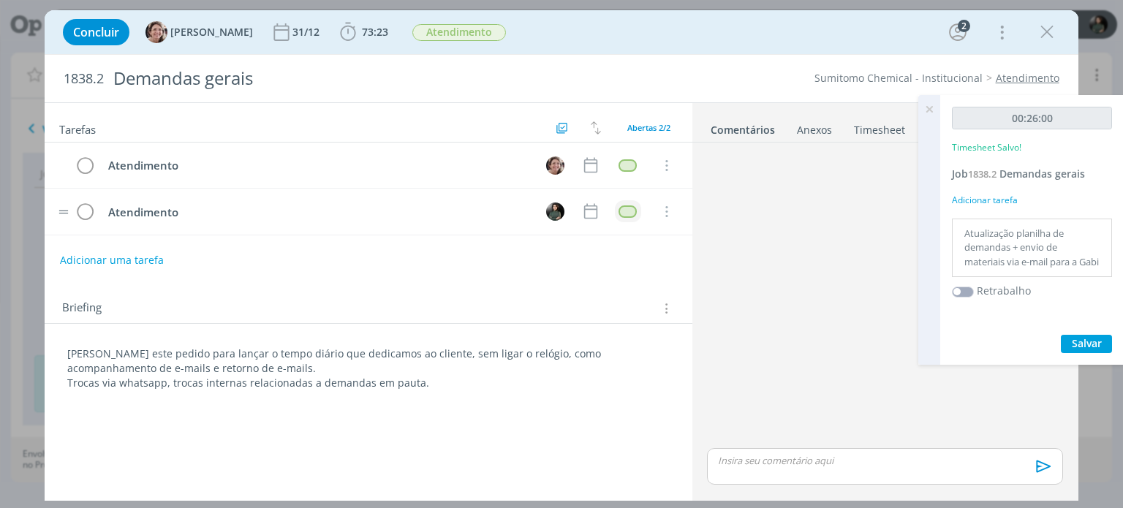
type textarea "Atualização planilha de demandas + envio de materiais via e-mail para a Gabi"
click at [1100, 347] on span "Salvar" at bounding box center [1087, 343] width 30 height 14
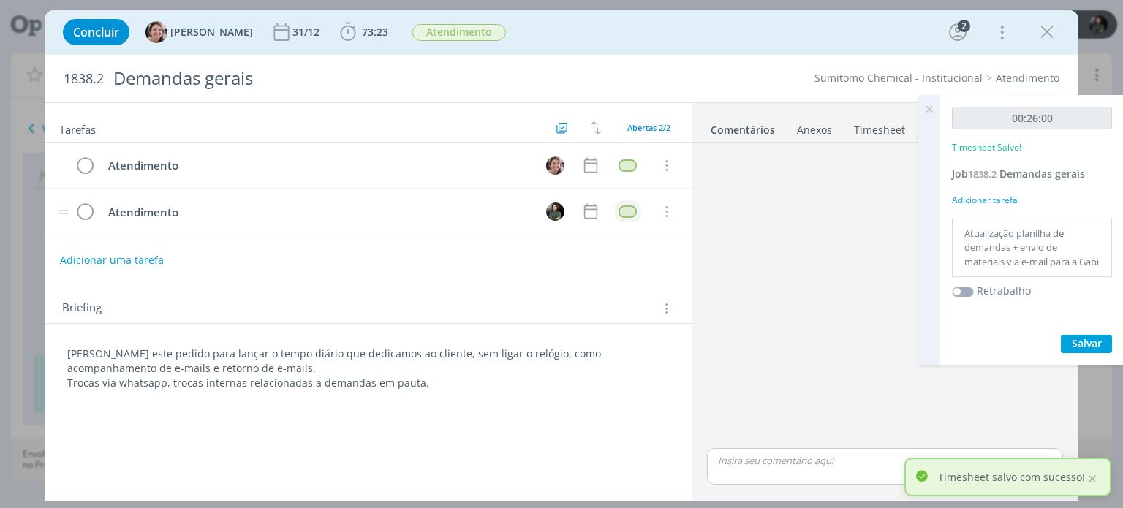
click at [931, 106] on icon at bounding box center [929, 109] width 26 height 29
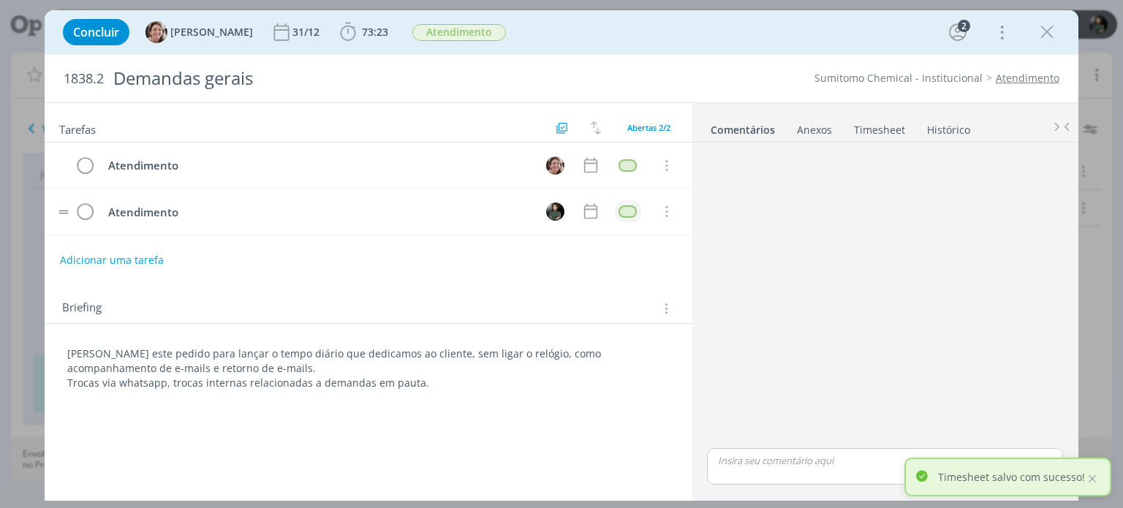
click at [857, 131] on link "Timesheet" at bounding box center [879, 126] width 53 height 21
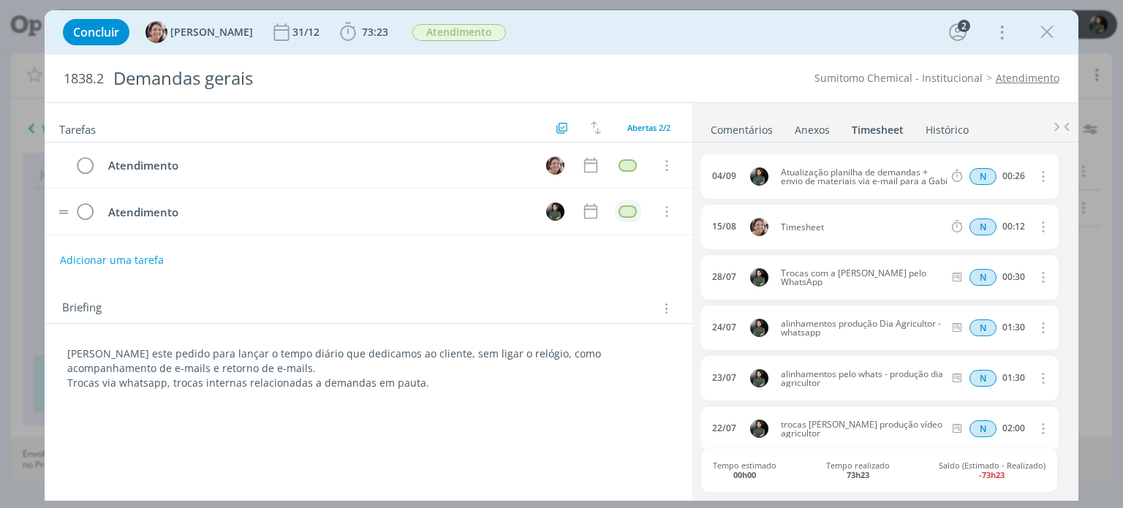
click at [659, 69] on div "1838.2 Demandas gerais Sumitomo Chemical - Institucional Atendimento" at bounding box center [561, 79] width 1033 height 48
click at [1050, 33] on icon "dialog" at bounding box center [1047, 32] width 22 height 22
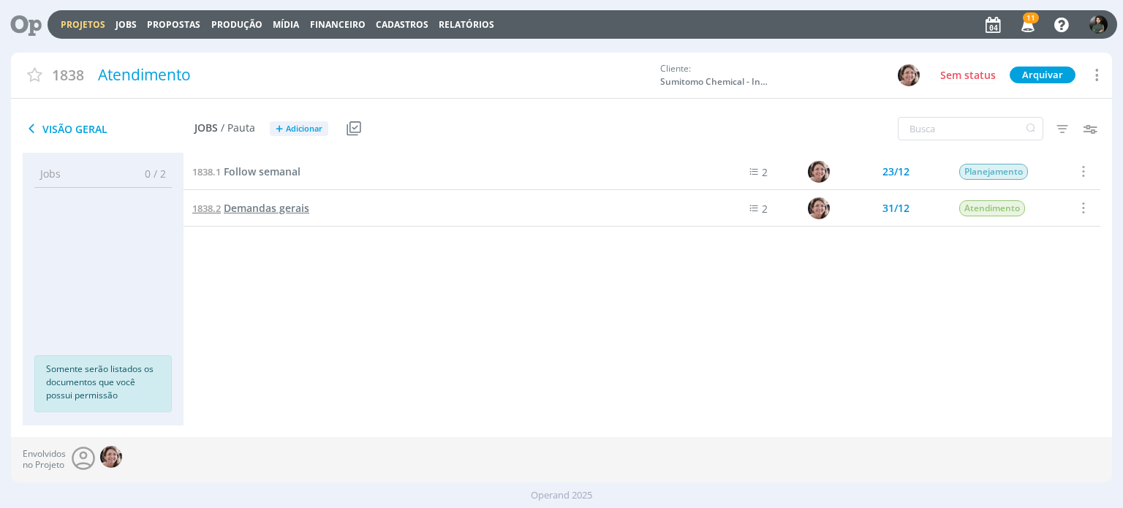
click at [287, 206] on span "Demandas gerais" at bounding box center [267, 208] width 86 height 14
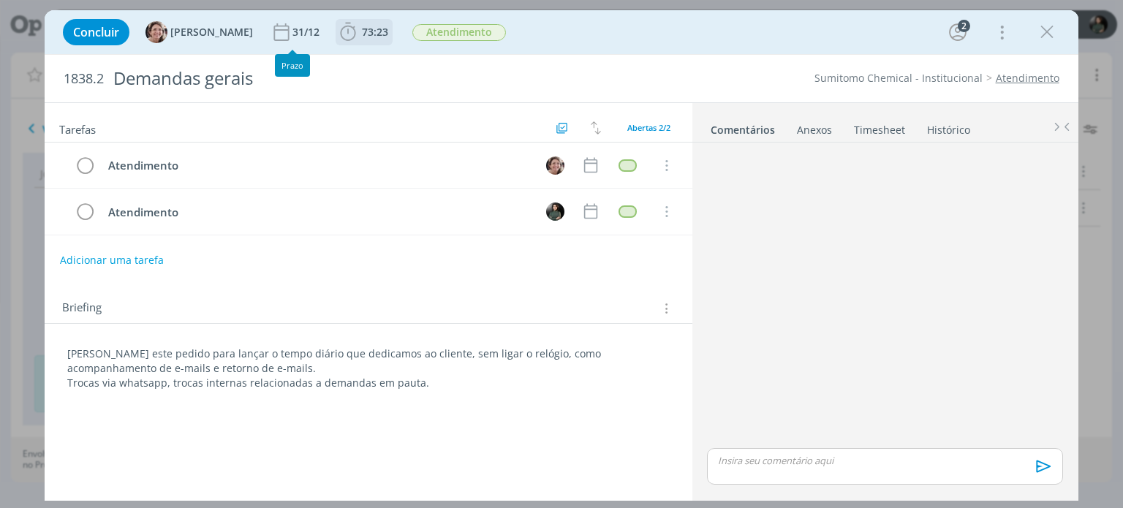
click at [337, 27] on icon "dialog" at bounding box center [348, 32] width 22 height 22
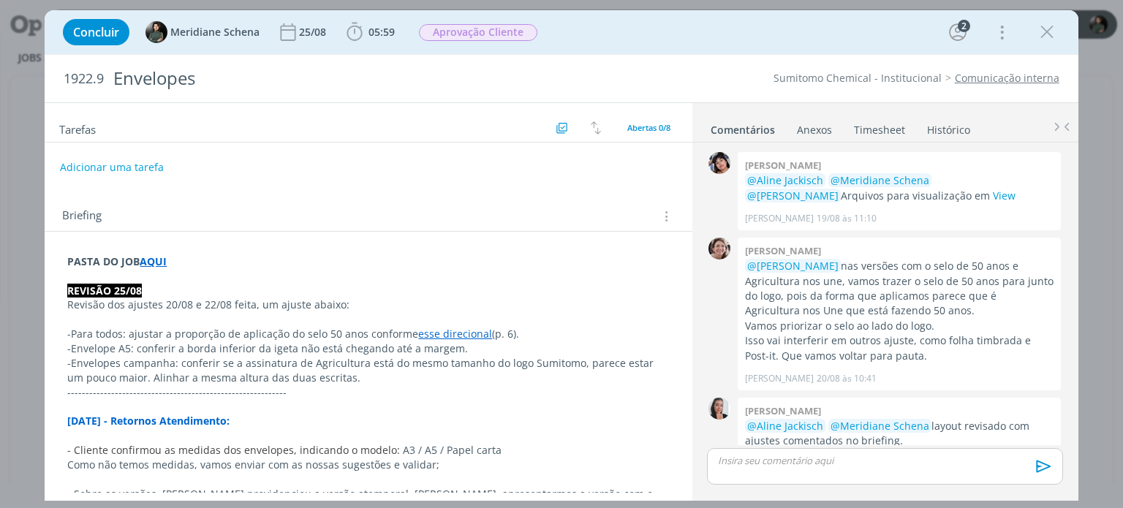
scroll to position [712, 0]
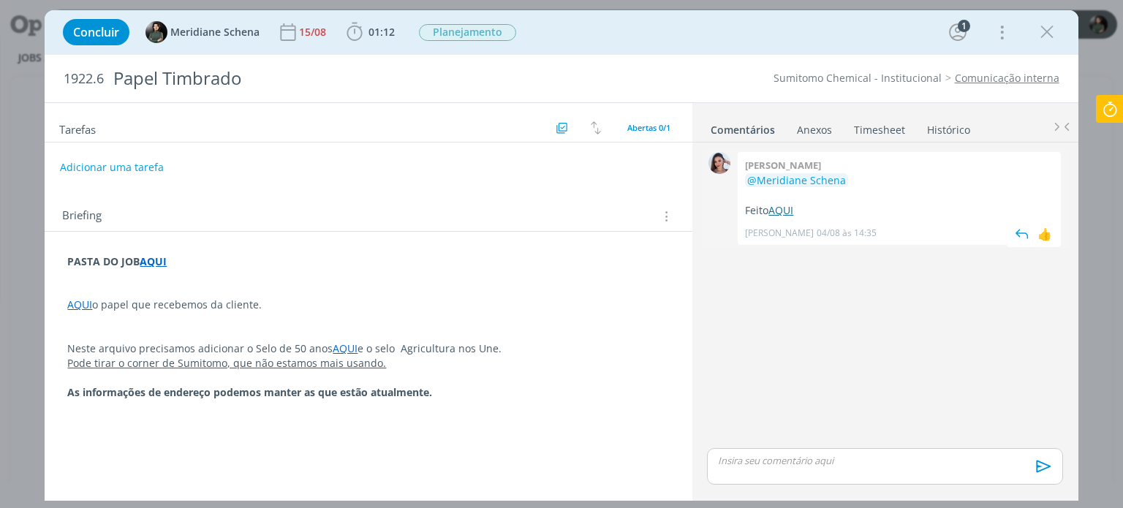
click at [787, 209] on link "AQUI" at bounding box center [780, 210] width 25 height 14
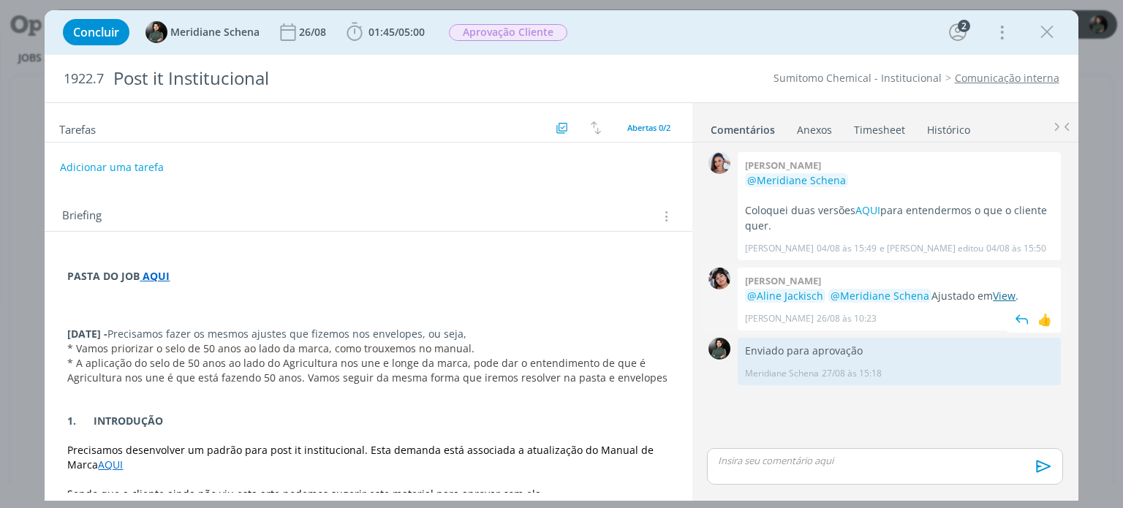
click at [996, 293] on link "View" at bounding box center [1004, 296] width 23 height 14
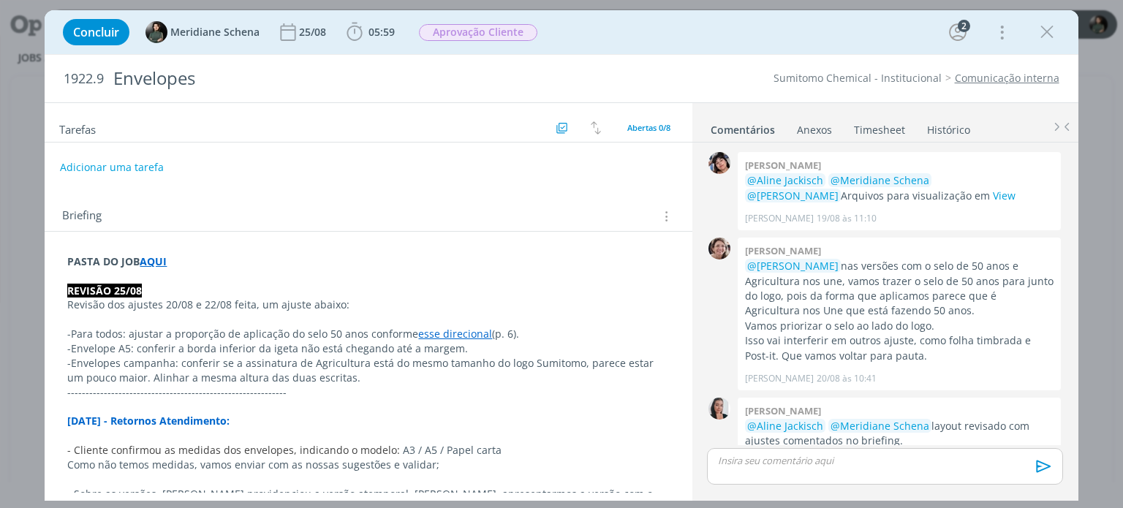
scroll to position [712, 0]
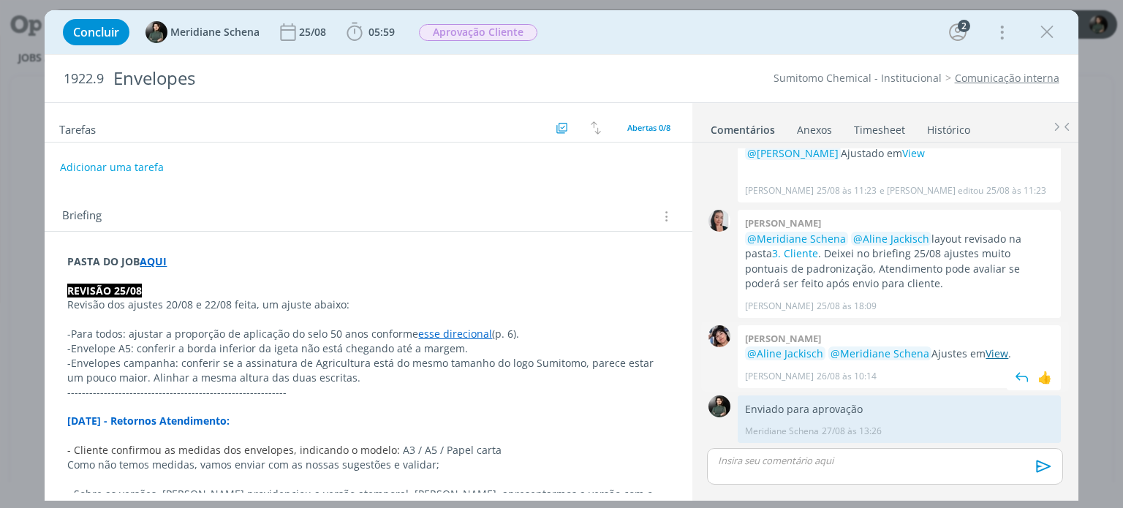
click at [996, 355] on link "View" at bounding box center [996, 354] width 23 height 14
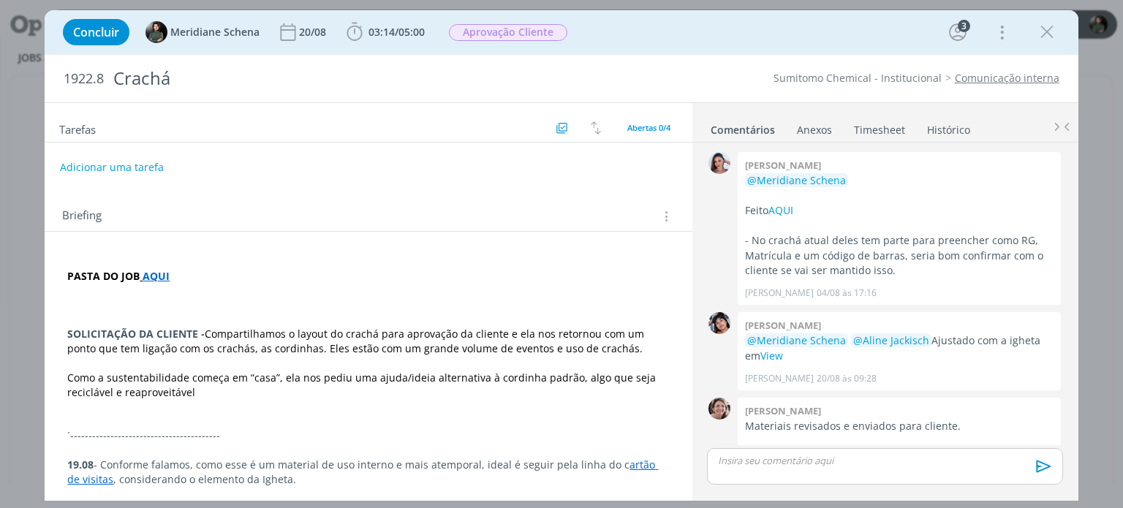
scroll to position [173, 0]
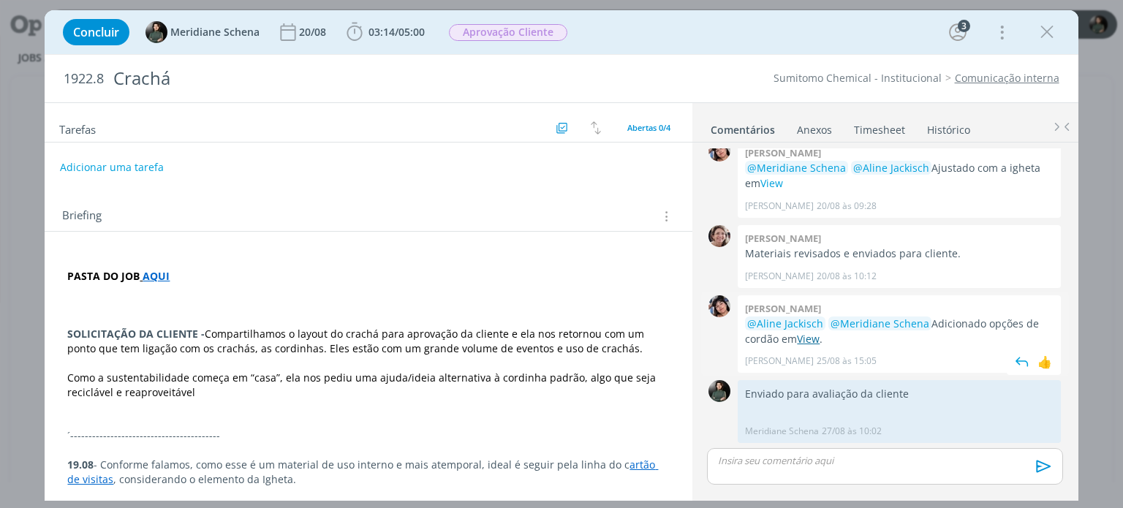
click at [813, 333] on link "View" at bounding box center [808, 339] width 23 height 14
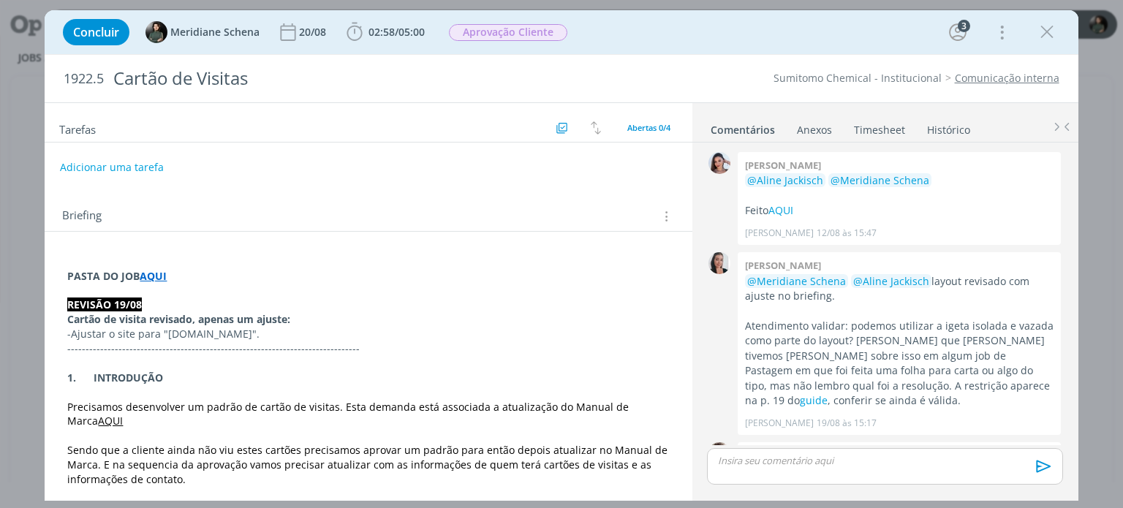
scroll to position [237, 0]
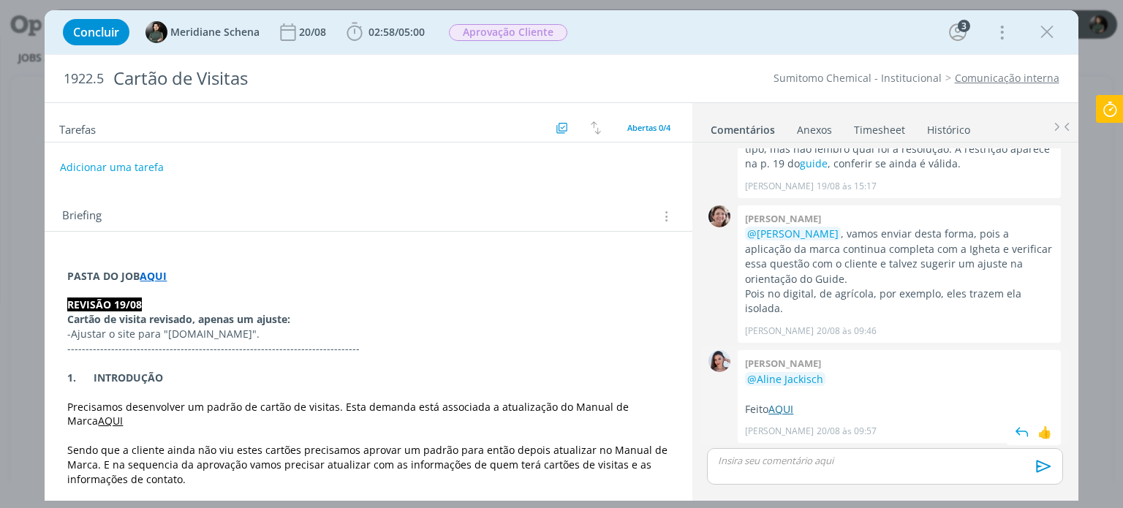
click at [790, 408] on link "AQUI" at bounding box center [780, 409] width 25 height 14
click at [788, 403] on link "AQUI" at bounding box center [780, 409] width 25 height 14
click at [149, 269] on strong "AQUI" at bounding box center [153, 276] width 27 height 14
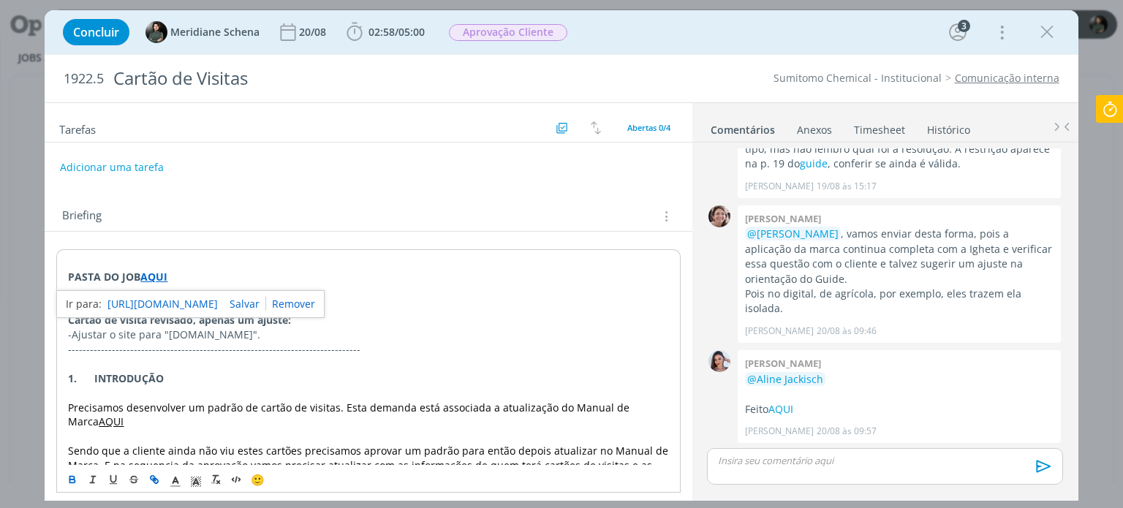
click at [167, 299] on link "https://sobeae.sharepoint.com/:f:/s/SOBEAE/EmenCGy-_qRHo_JGsRvEOAEByPZG-D8Dox0C…" at bounding box center [162, 304] width 110 height 19
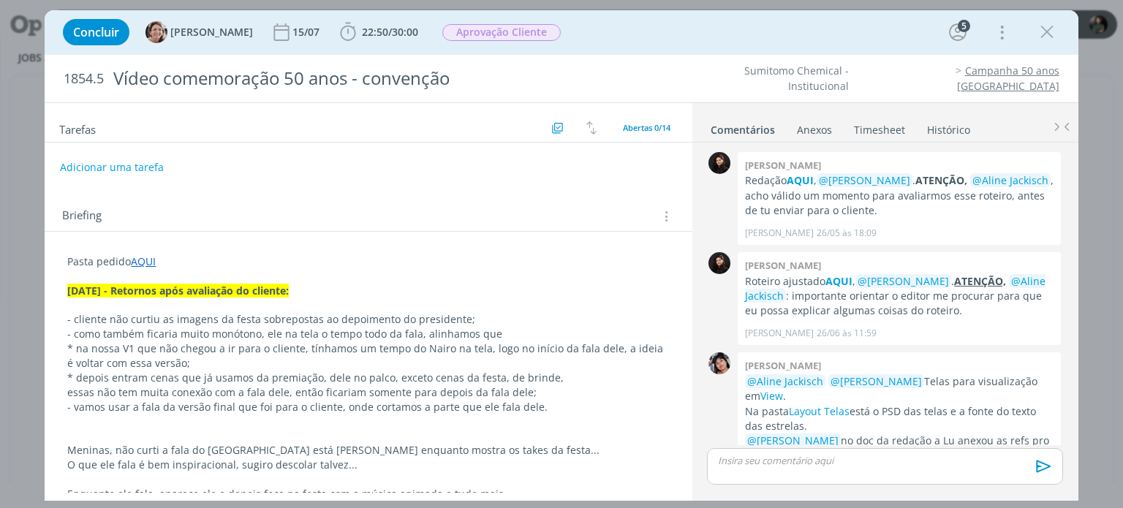
scroll to position [813, 0]
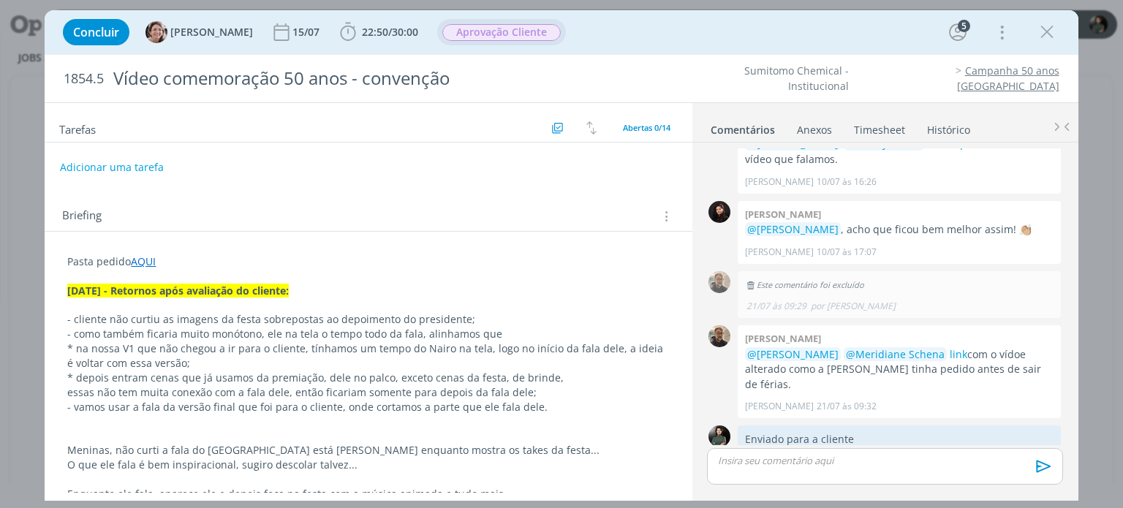
click at [526, 32] on span "Aprovação Cliente" at bounding box center [501, 32] width 118 height 17
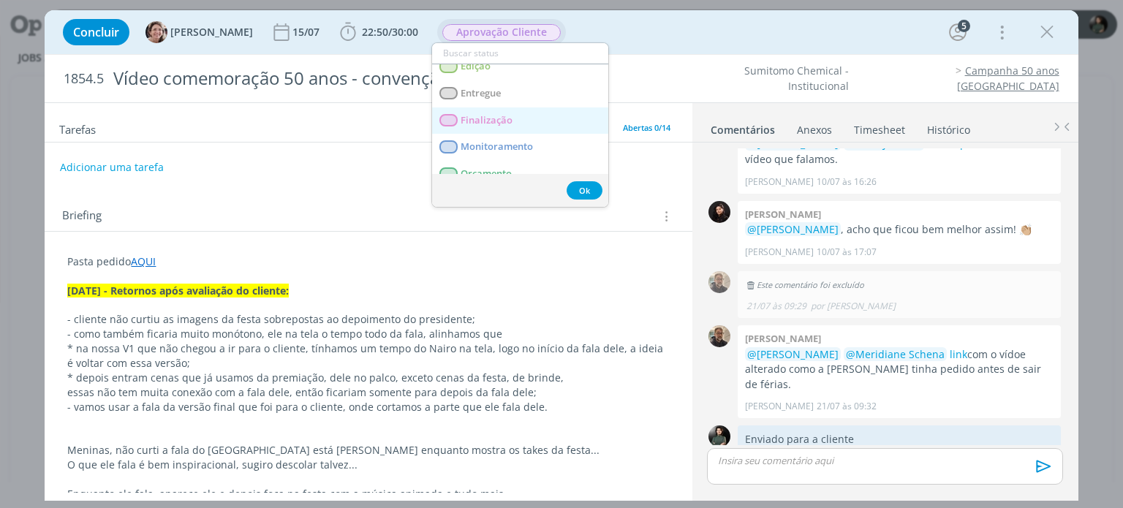
scroll to position [146, 0]
click at [504, 91] on link "Entregue" at bounding box center [520, 92] width 176 height 27
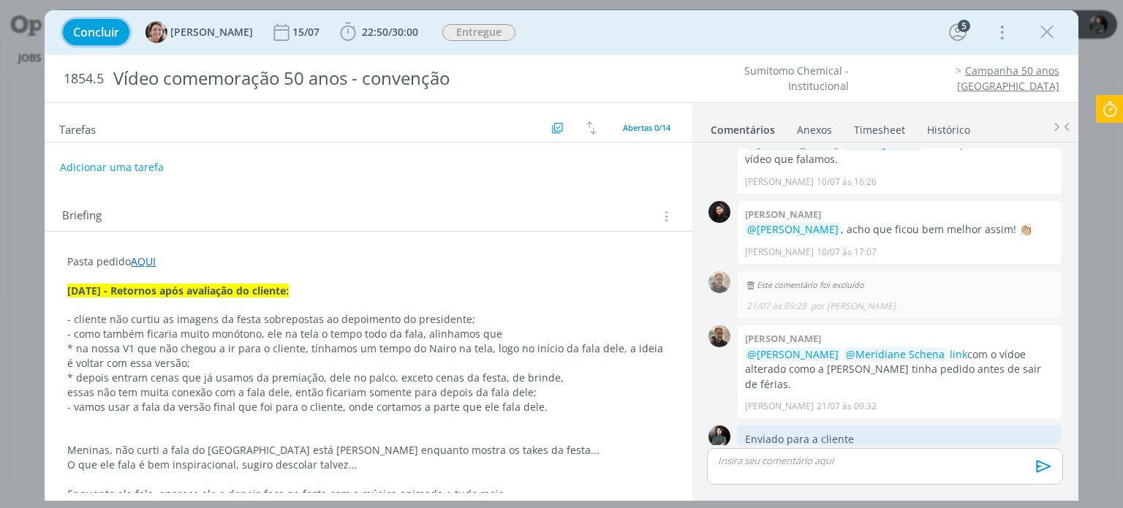
click at [97, 43] on button "Concluir" at bounding box center [96, 32] width 67 height 26
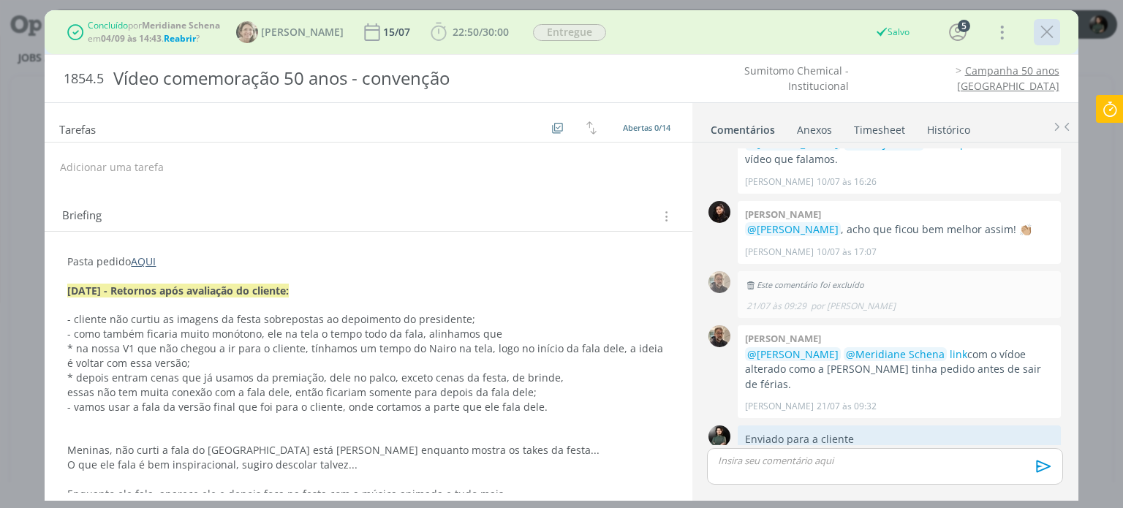
click at [1040, 35] on icon "dialog" at bounding box center [1047, 32] width 22 height 22
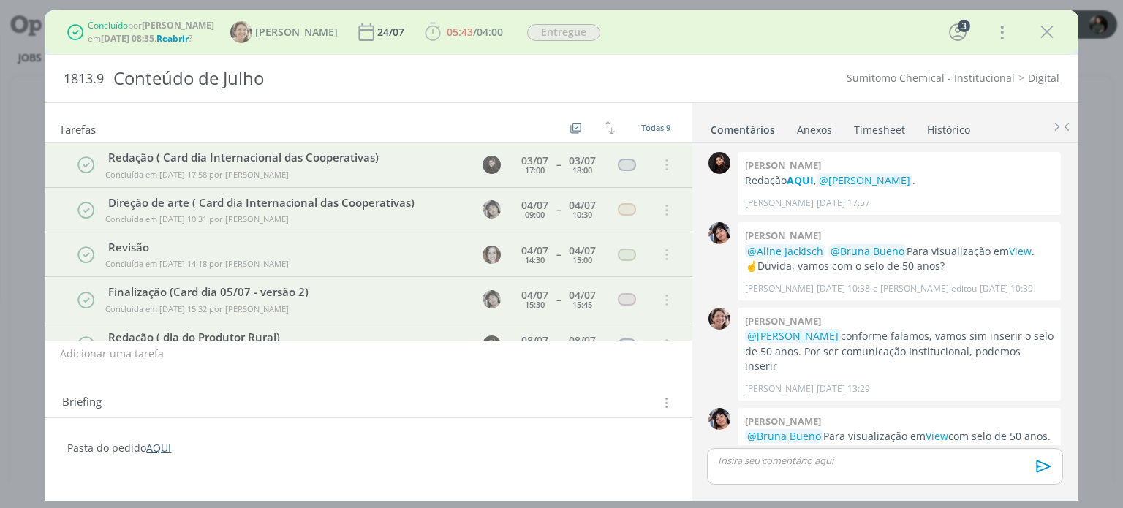
scroll to position [825, 0]
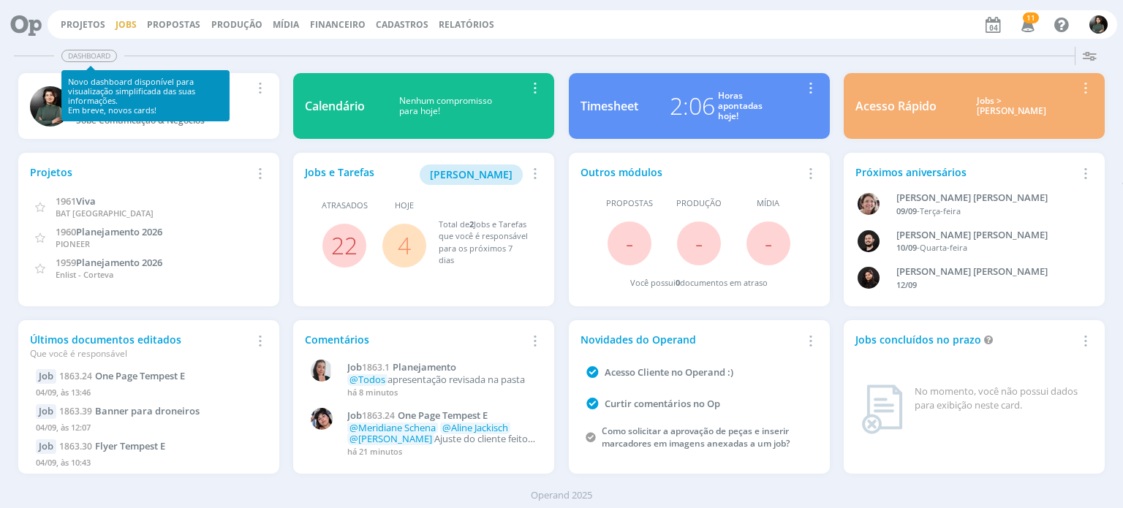
click at [116, 26] on link "Jobs" at bounding box center [126, 24] width 21 height 12
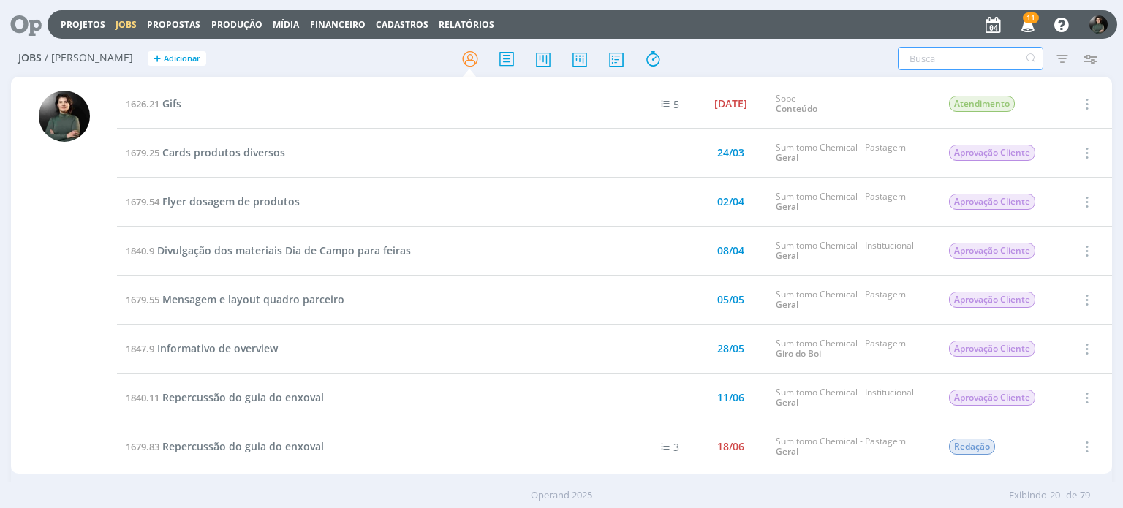
click at [966, 61] on input "text" at bounding box center [970, 58] width 145 height 23
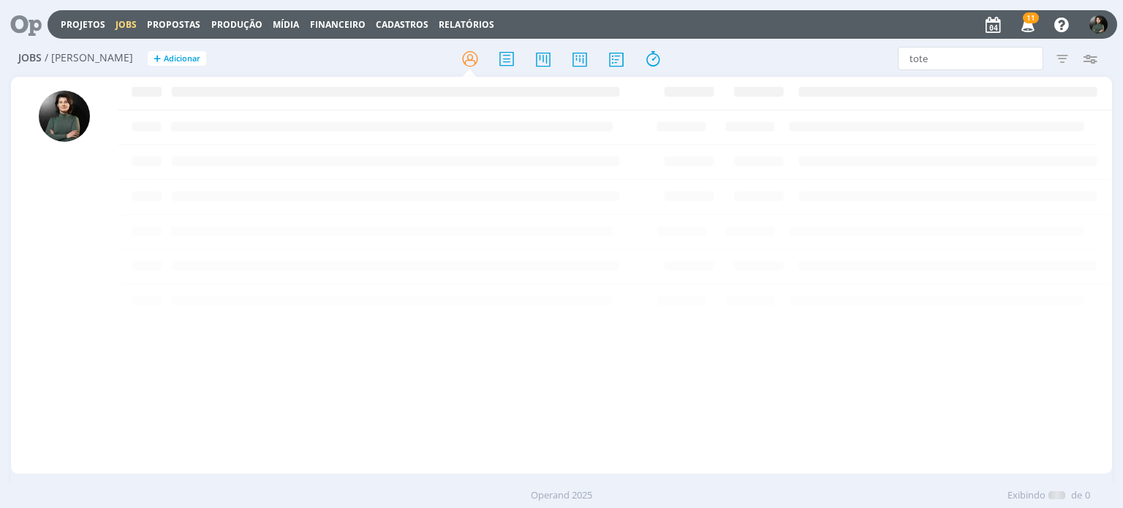
click at [580, 77] on div at bounding box center [561, 275] width 1100 height 397
click at [185, 104] on span "Toten Tempest E" at bounding box center [204, 103] width 84 height 14
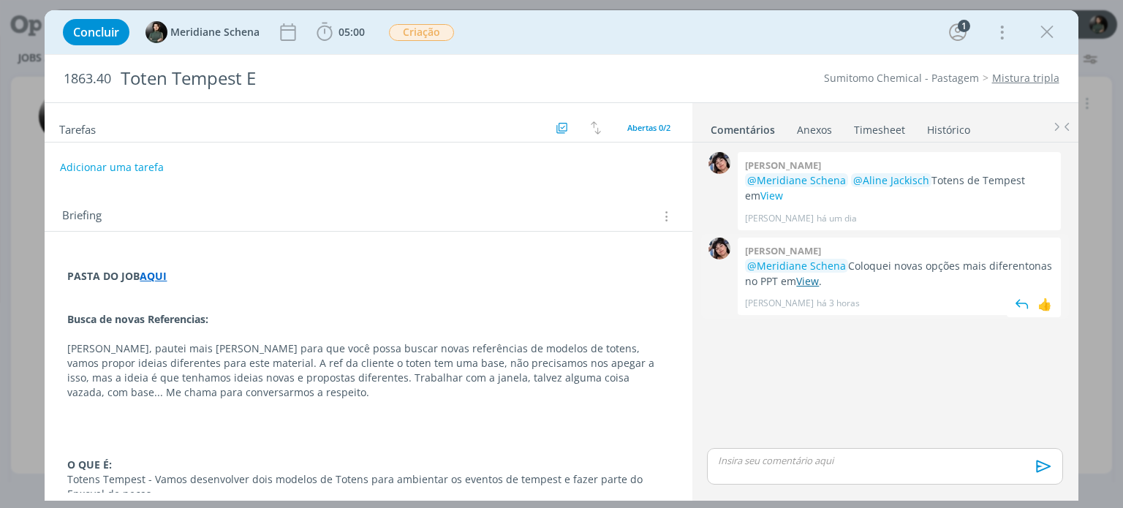
click at [815, 283] on link "View" at bounding box center [807, 281] width 23 height 14
click at [1051, 26] on icon "dialog" at bounding box center [1047, 32] width 22 height 22
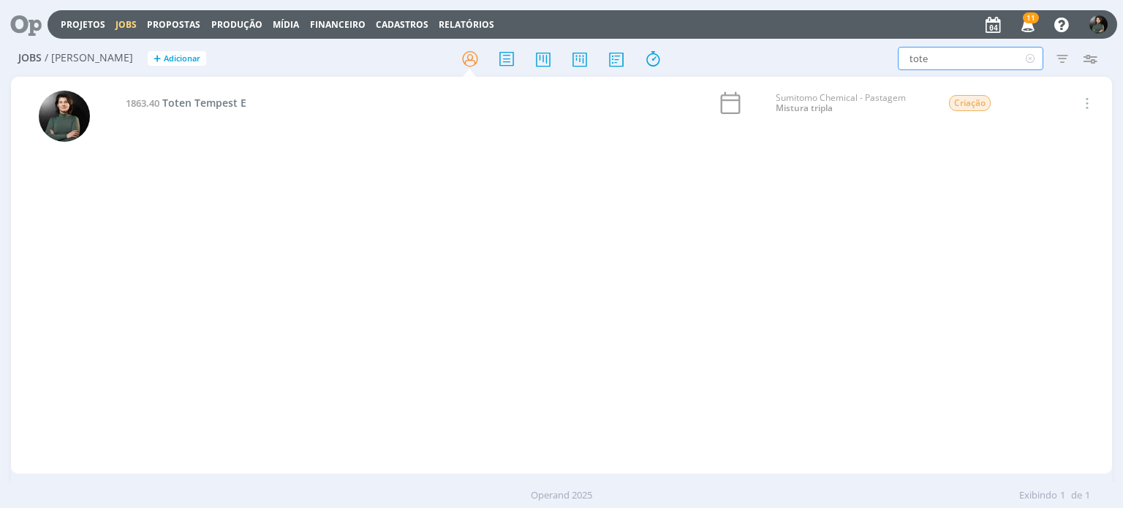
click at [960, 53] on input "tote" at bounding box center [970, 58] width 145 height 23
type input "t"
type input "outdoo"
click at [235, 103] on span "Outdoor Tempest E" at bounding box center [211, 103] width 98 height 14
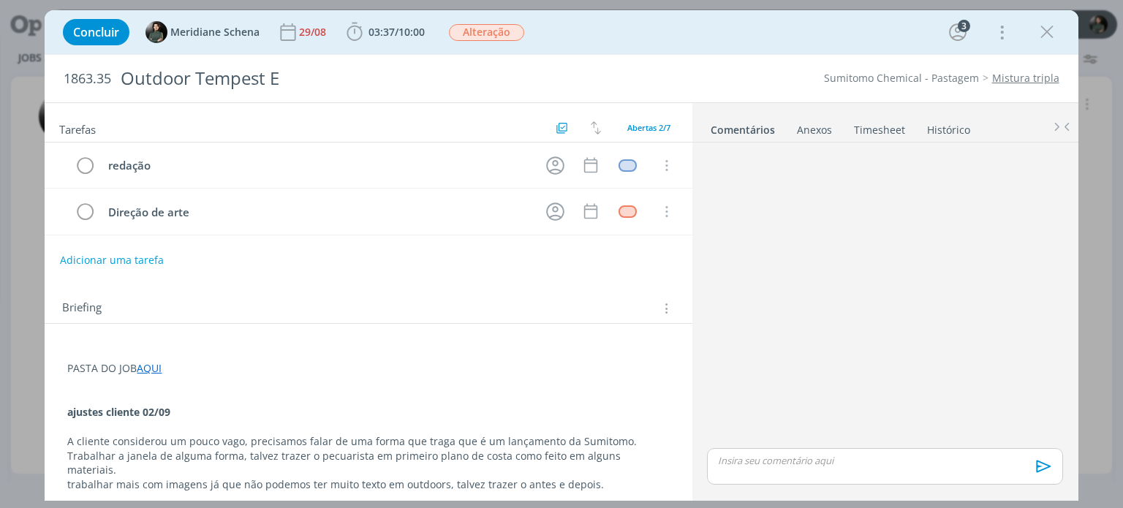
scroll to position [178, 0]
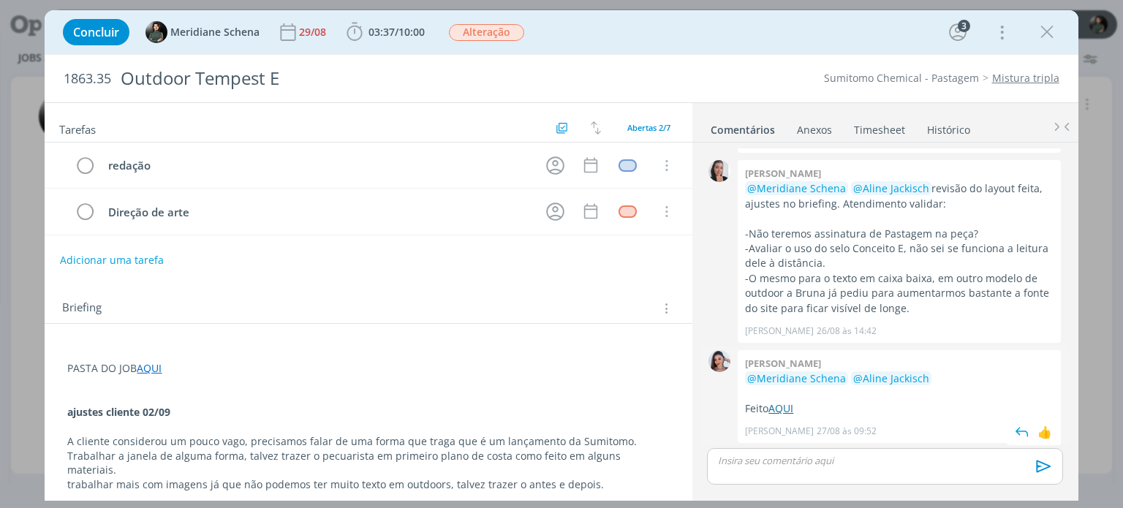
click at [773, 405] on link "AQUI" at bounding box center [780, 408] width 25 height 14
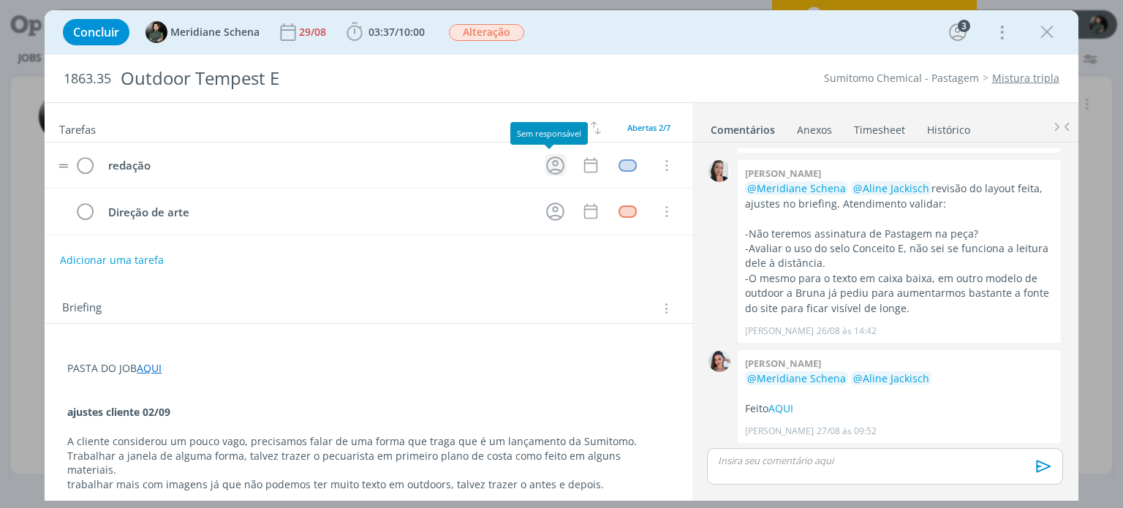
click at [556, 164] on icon "dialog" at bounding box center [555, 165] width 18 height 18
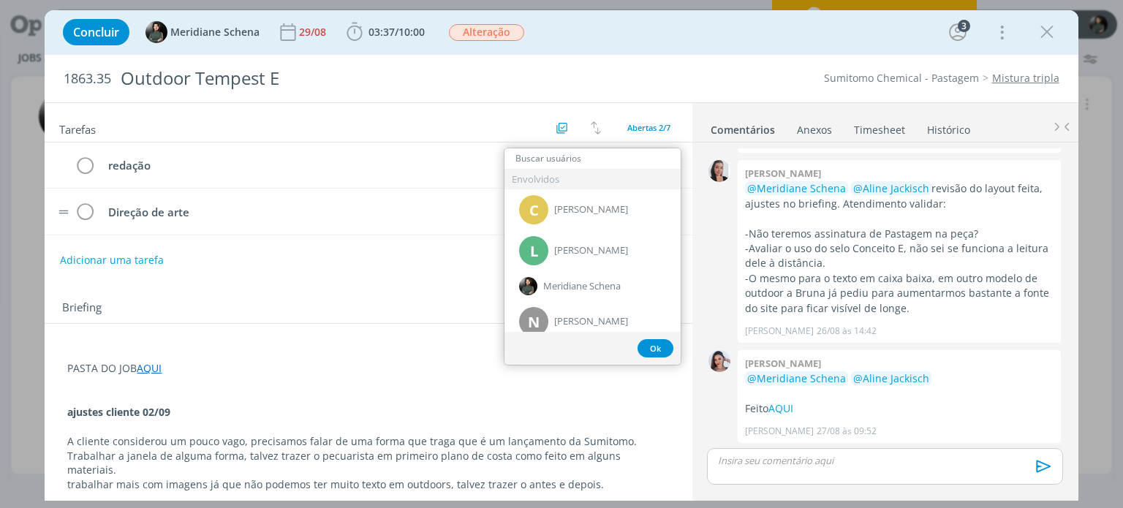
click at [432, 230] on tr "Direção de arte Cancelar" at bounding box center [368, 212] width 647 height 46
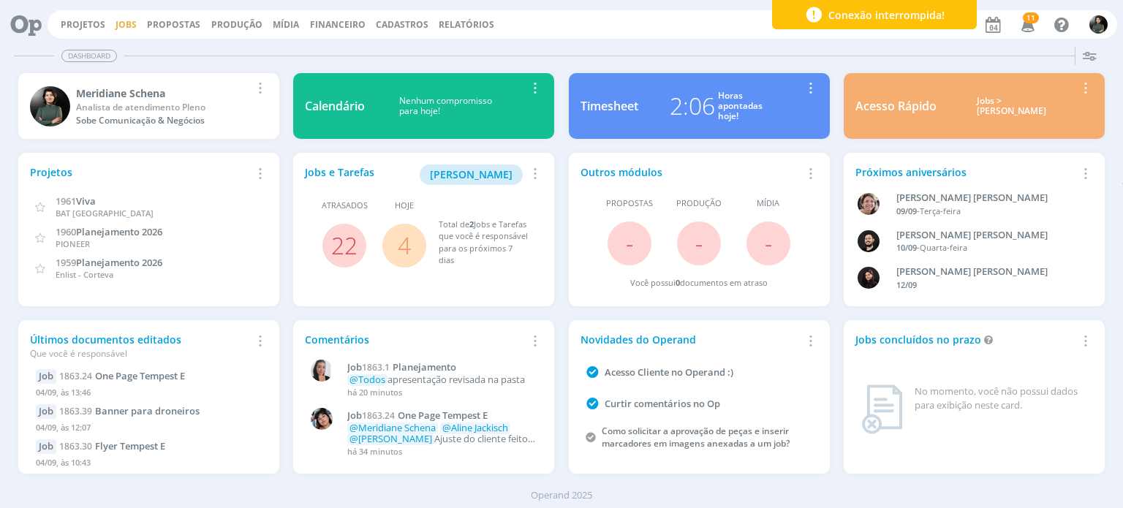
click at [123, 24] on link "Jobs" at bounding box center [126, 24] width 21 height 12
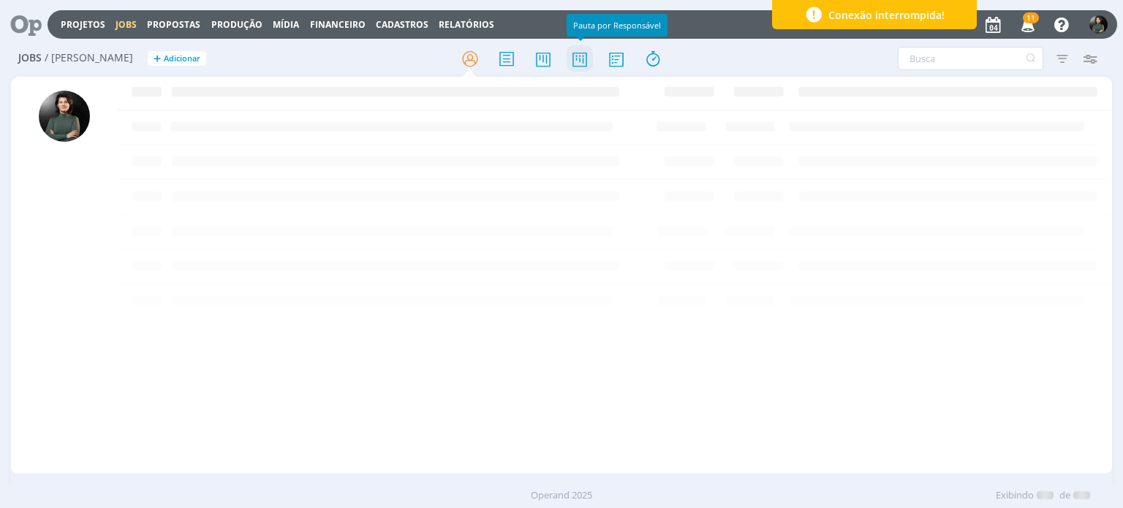
click at [585, 57] on icon at bounding box center [580, 59] width 26 height 29
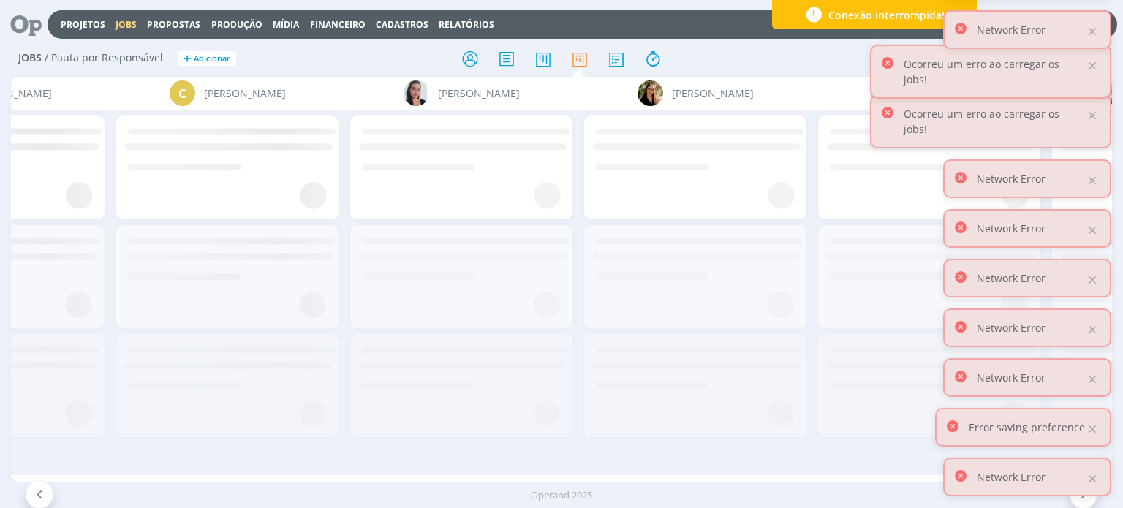
scroll to position [0, 845]
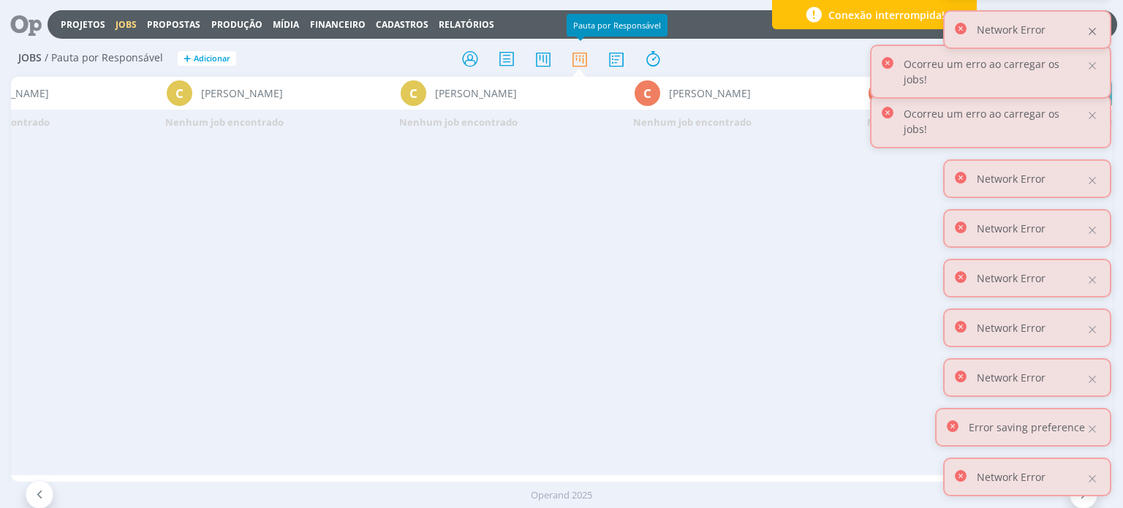
click at [1094, 31] on div at bounding box center [1092, 31] width 13 height 13
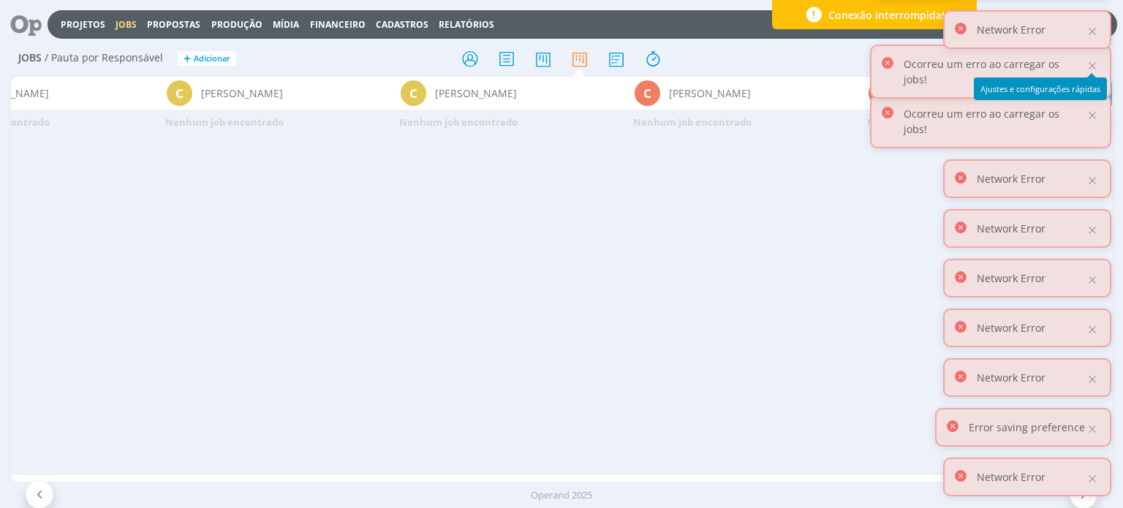
click at [1088, 82] on div "Ajustes e configurações rápidas" at bounding box center [1040, 88] width 133 height 23
click at [1091, 31] on div at bounding box center [1092, 31] width 13 height 13
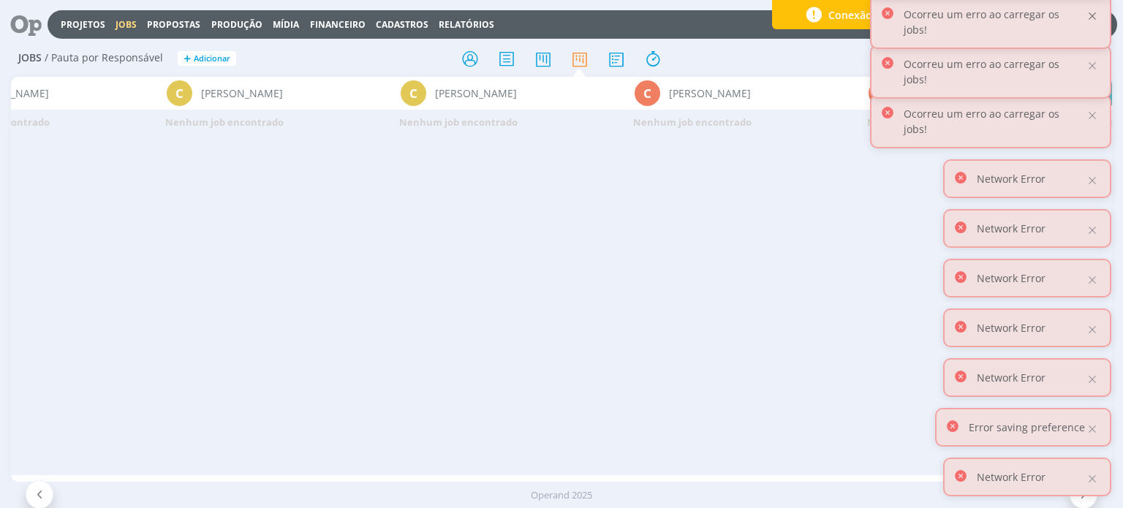
click at [1091, 23] on div at bounding box center [1092, 16] width 13 height 13
click at [1090, 23] on div at bounding box center [1092, 16] width 13 height 13
click at [1091, 23] on div at bounding box center [1092, 16] width 13 height 13
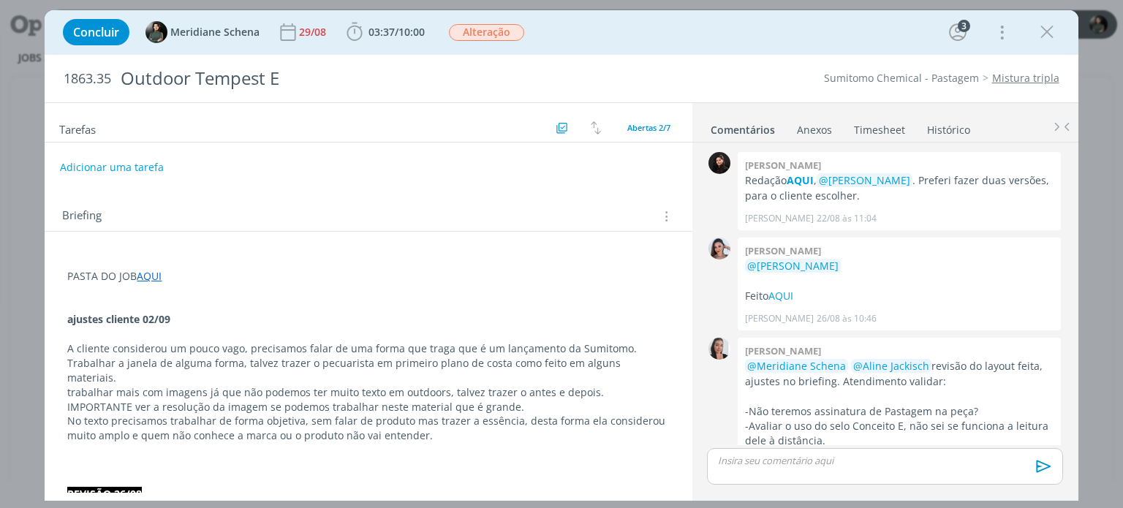
scroll to position [178, 0]
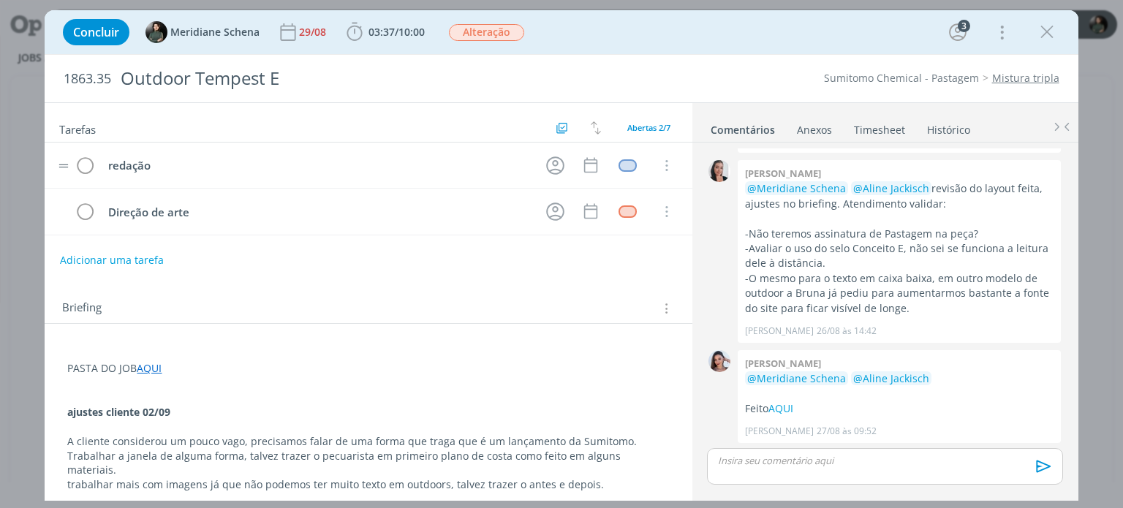
click at [550, 180] on tr "redação Cancelar" at bounding box center [368, 166] width 647 height 46
click at [553, 167] on icon "dialog" at bounding box center [555, 165] width 23 height 23
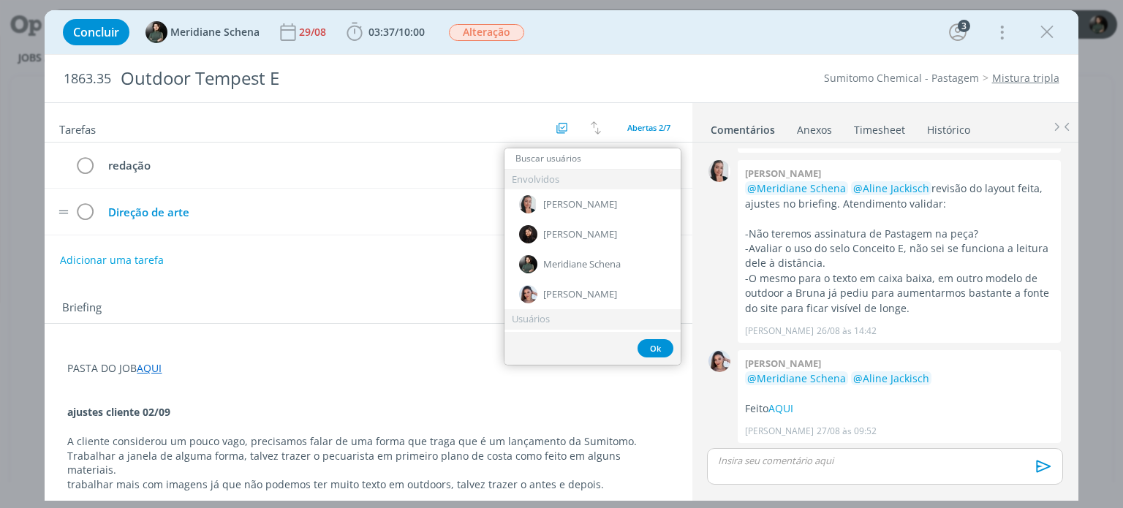
click at [471, 203] on div "Direção de arte" at bounding box center [317, 212] width 431 height 18
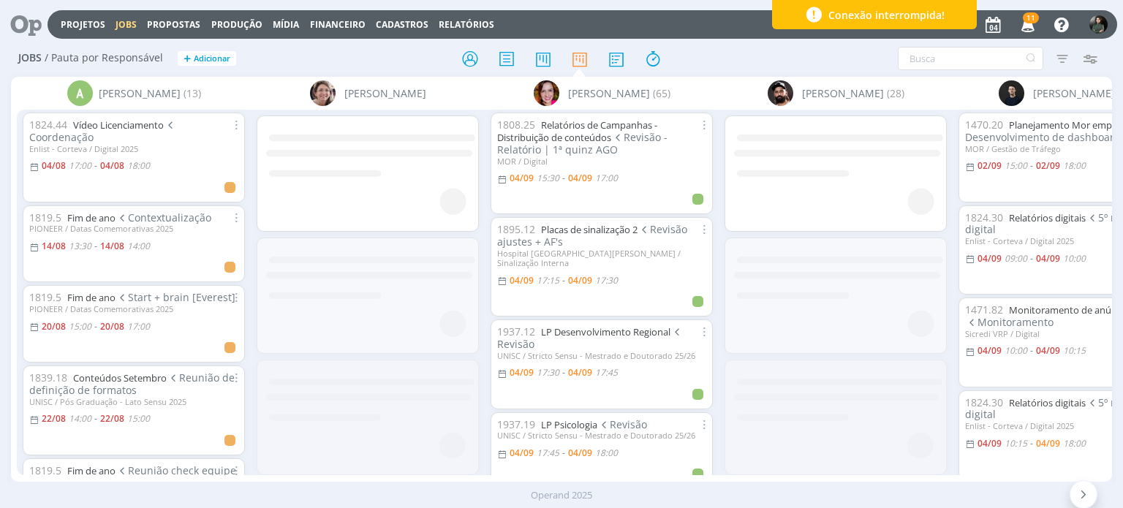
click at [219, 480] on div "Projetos Jobs Propostas Produção Mídia Financeiro Cadastros Relatórios 11 Notif…" at bounding box center [561, 254] width 1123 height 508
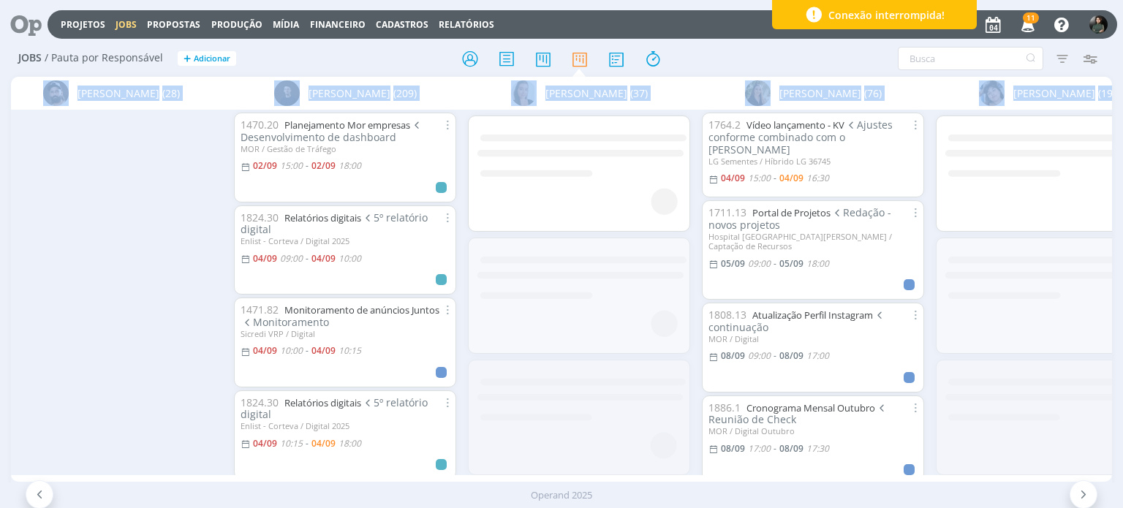
scroll to position [0, 1077]
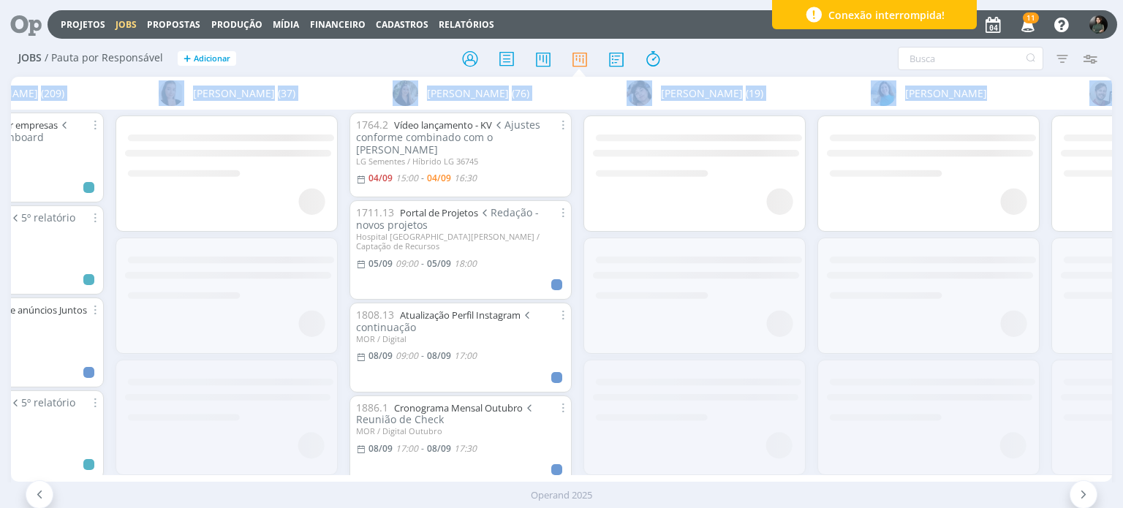
click at [711, 47] on div at bounding box center [561, 58] width 367 height 26
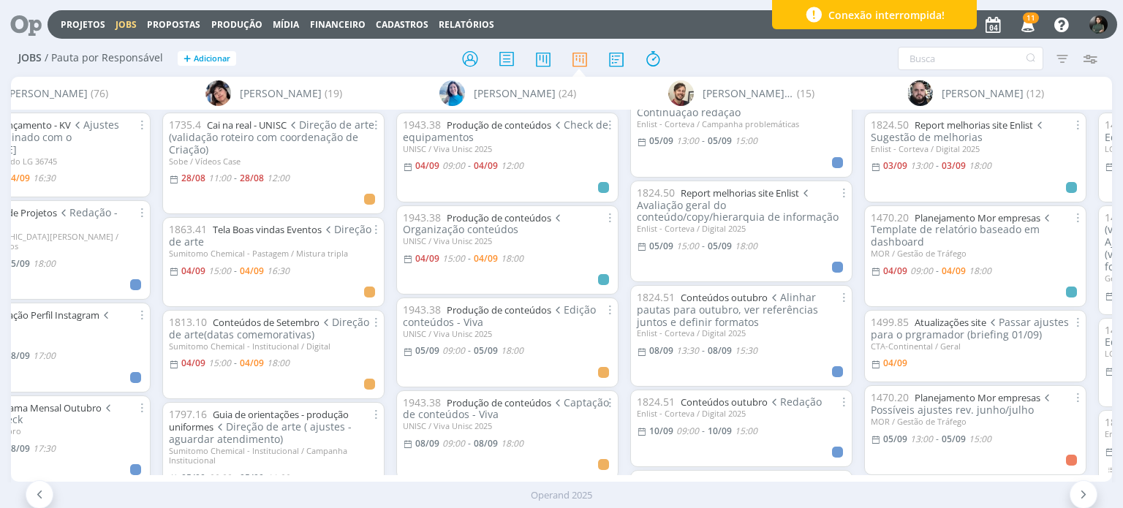
scroll to position [0, 1532]
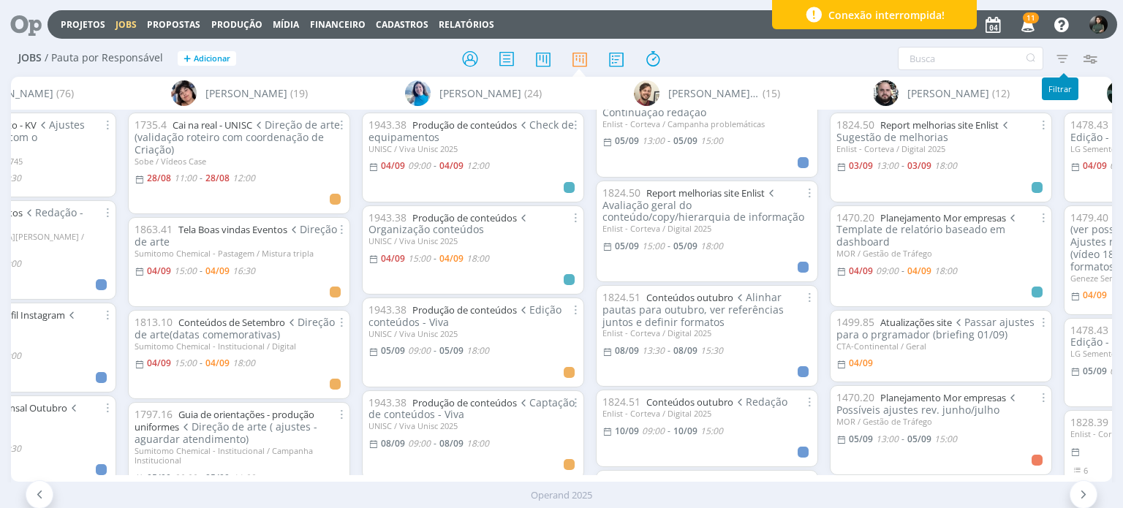
click at [1063, 59] on icon "button" at bounding box center [1062, 58] width 26 height 26
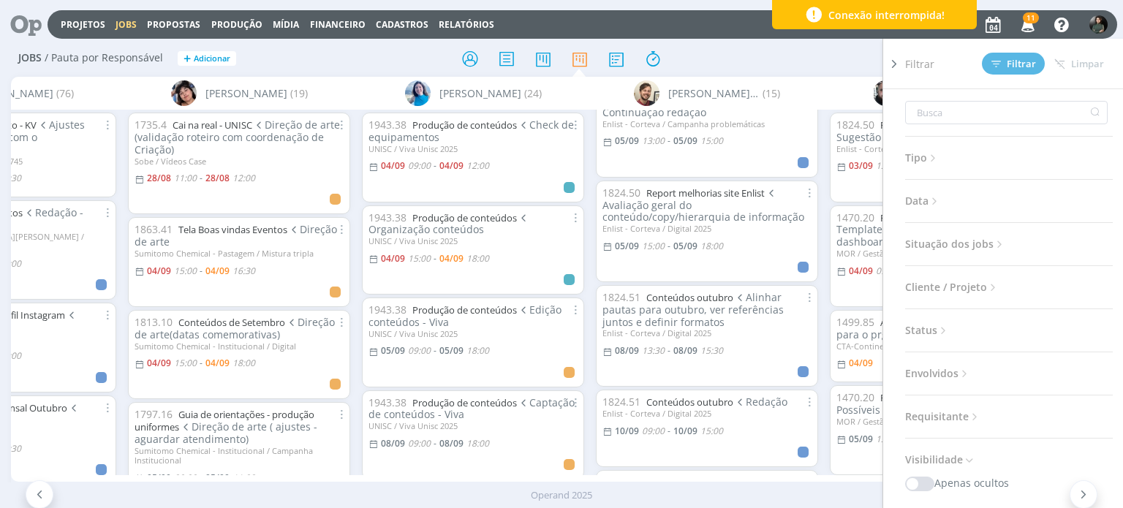
click at [845, 50] on div "Filtrar Filtrar Limpar Tipo Jobs e Tarefas Data Personalizado a Situação dos jo…" at bounding box center [928, 58] width 352 height 23
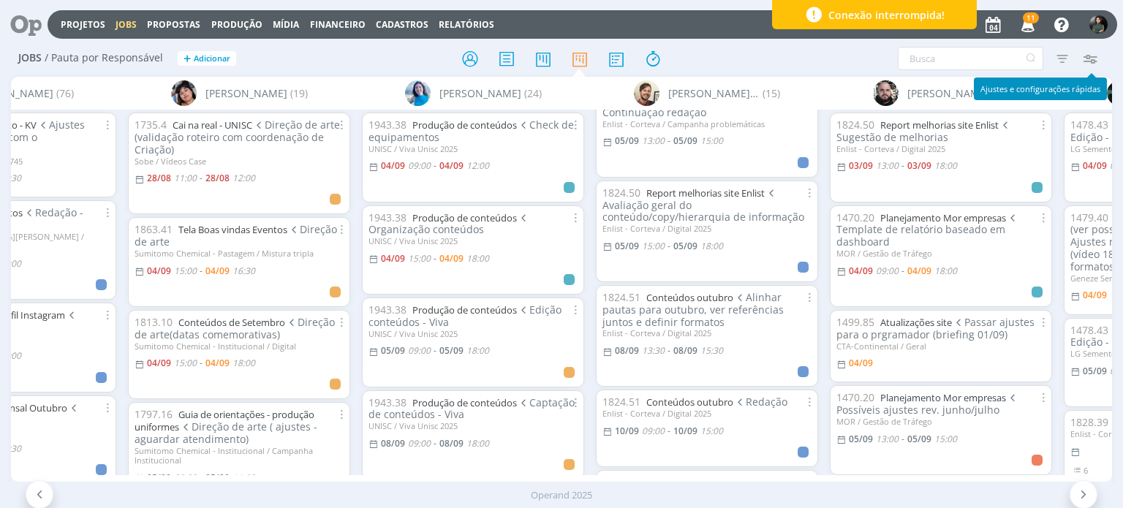
click at [1098, 61] on icon "button" at bounding box center [1090, 58] width 26 height 26
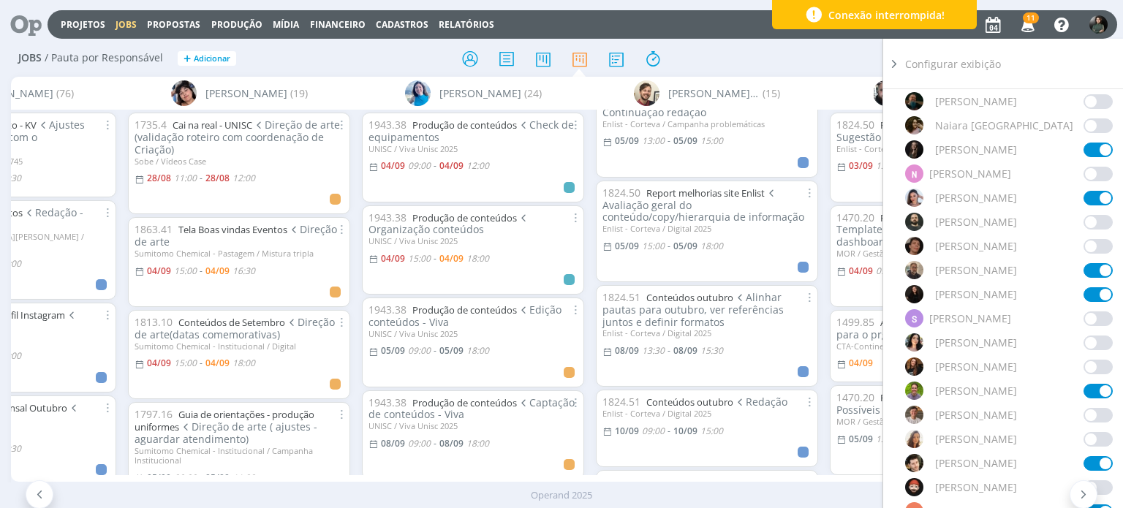
scroll to position [1170, 0]
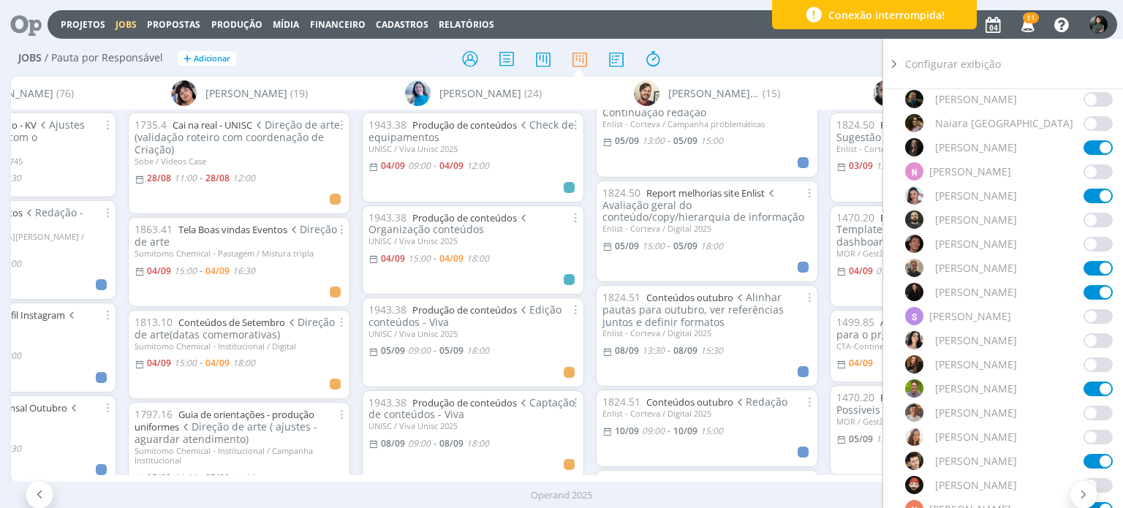
click at [1086, 333] on span at bounding box center [1097, 340] width 29 height 15
click at [777, 54] on div "Filtrar Filtrar Limpar Tipo Jobs e Tarefas Data Personalizado a Situação dos jo…" at bounding box center [928, 58] width 352 height 23
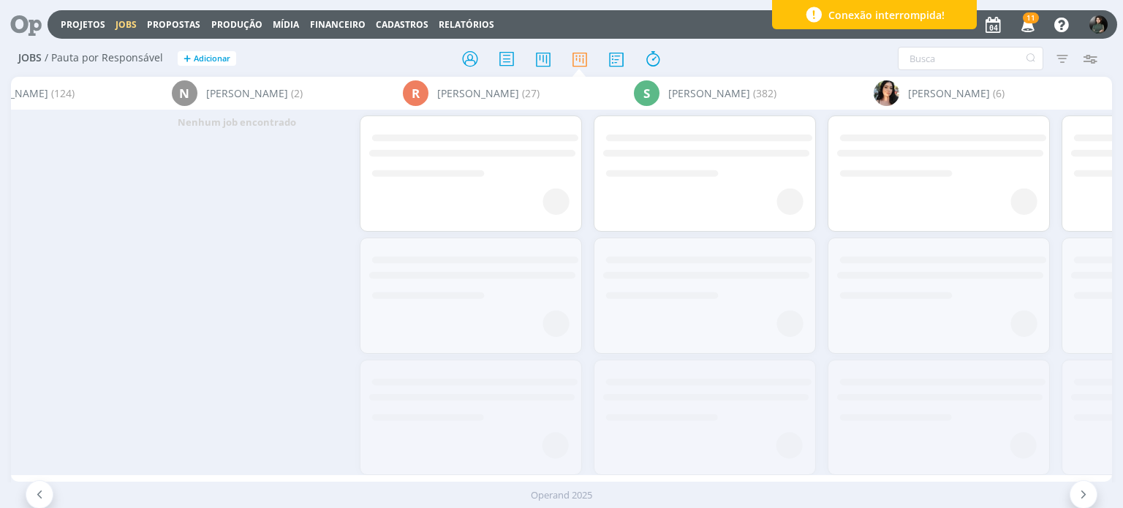
scroll to position [0, 4050]
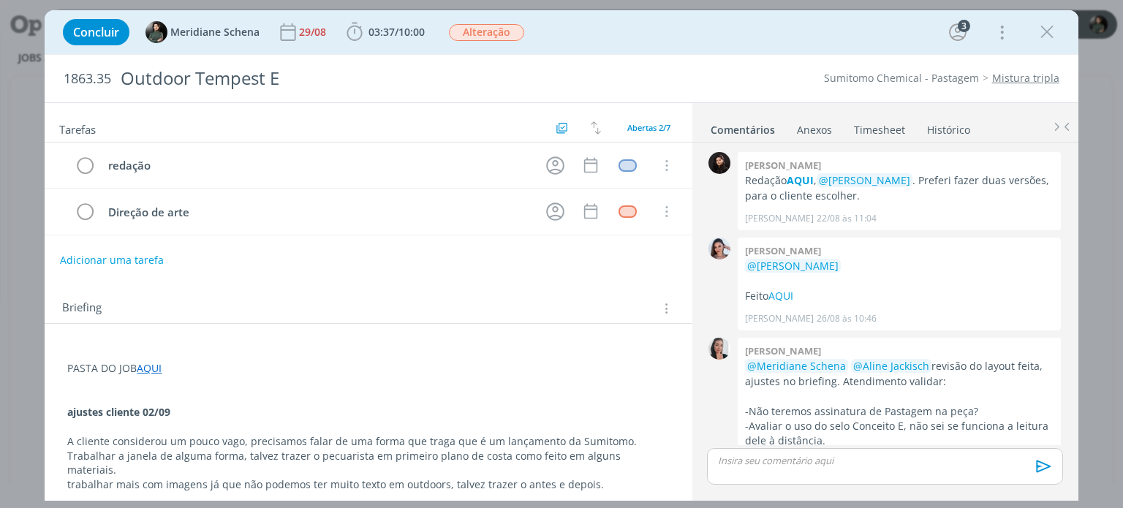
scroll to position [178, 0]
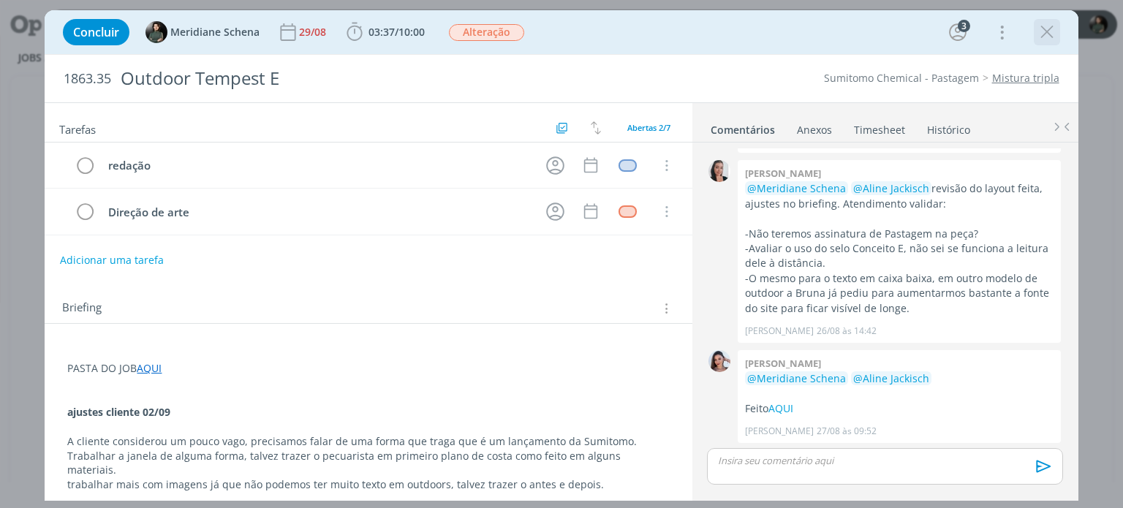
click at [1039, 40] on icon "dialog" at bounding box center [1047, 32] width 22 height 22
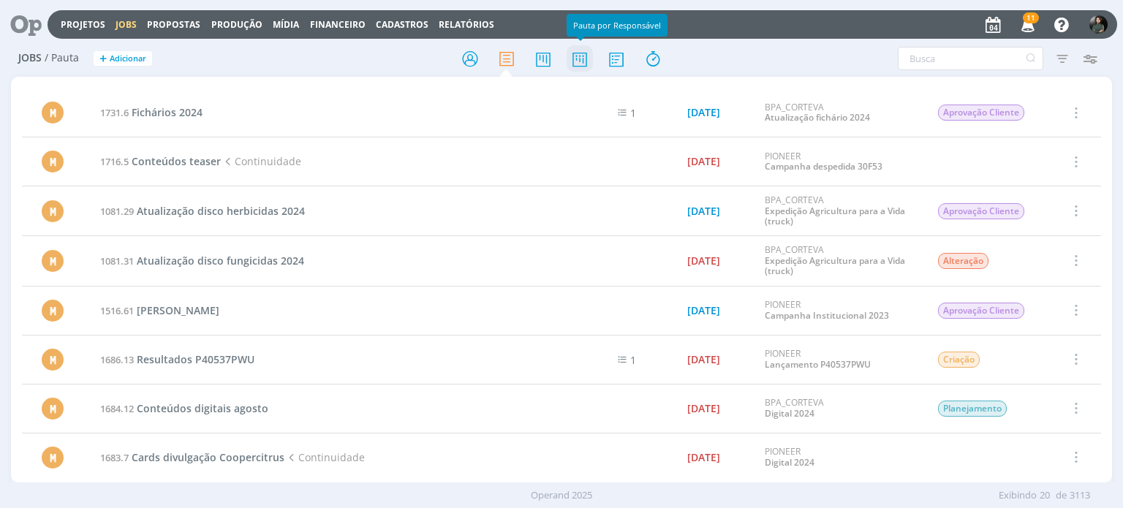
click at [585, 58] on icon at bounding box center [580, 59] width 26 height 29
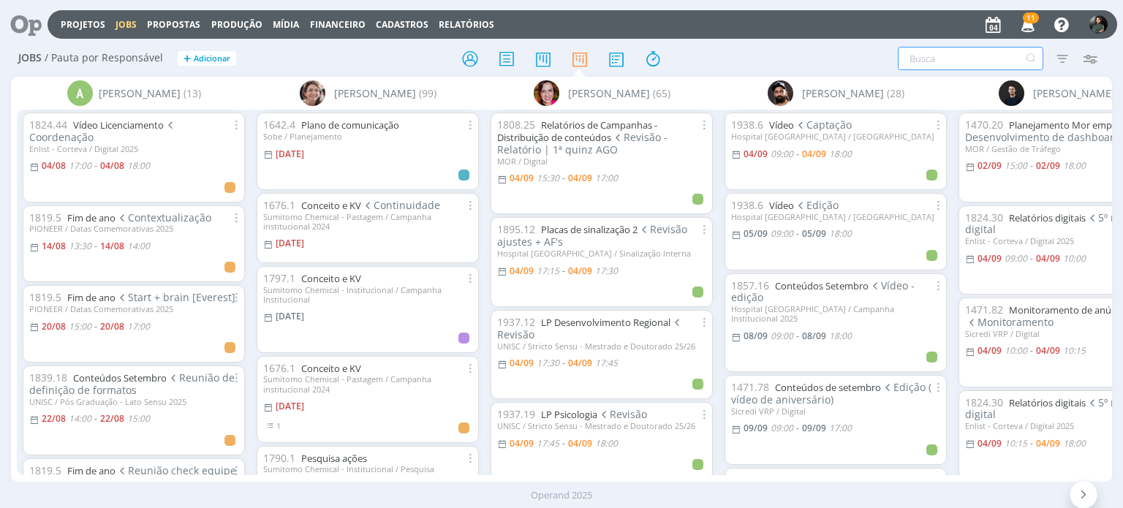
click at [931, 56] on input "text" at bounding box center [970, 58] width 145 height 23
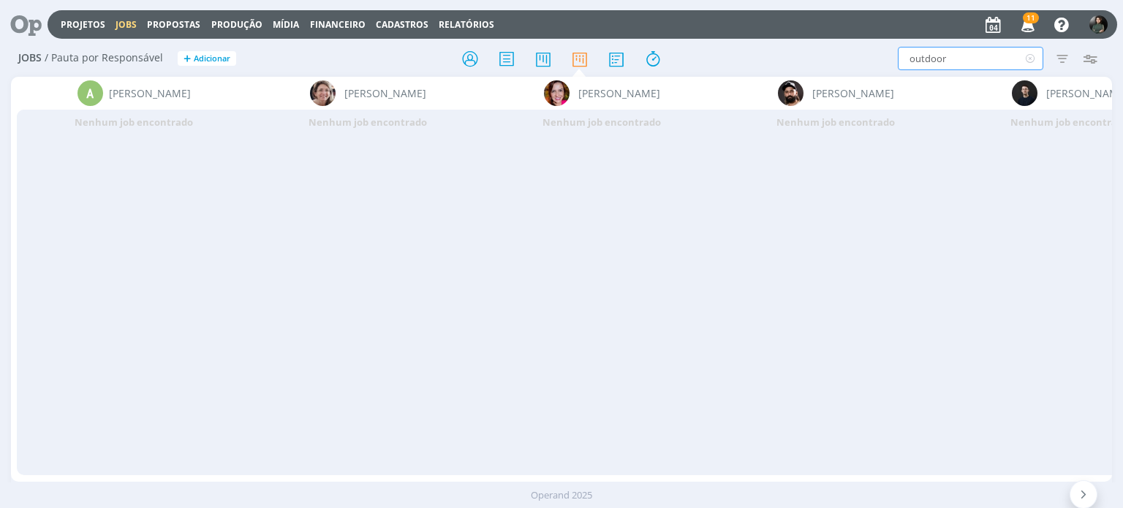
type input "outdoor"
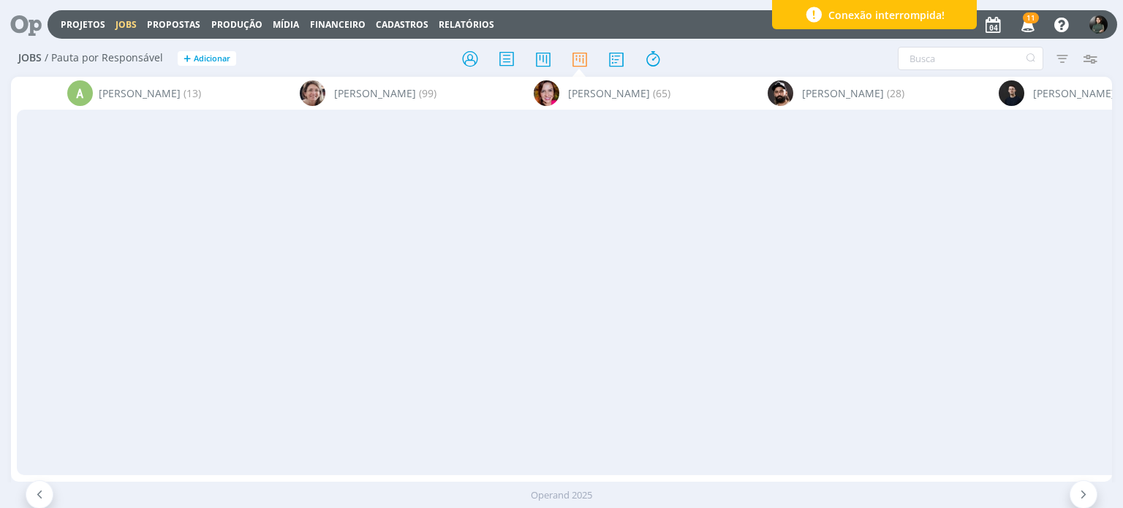
scroll to position [0, 4050]
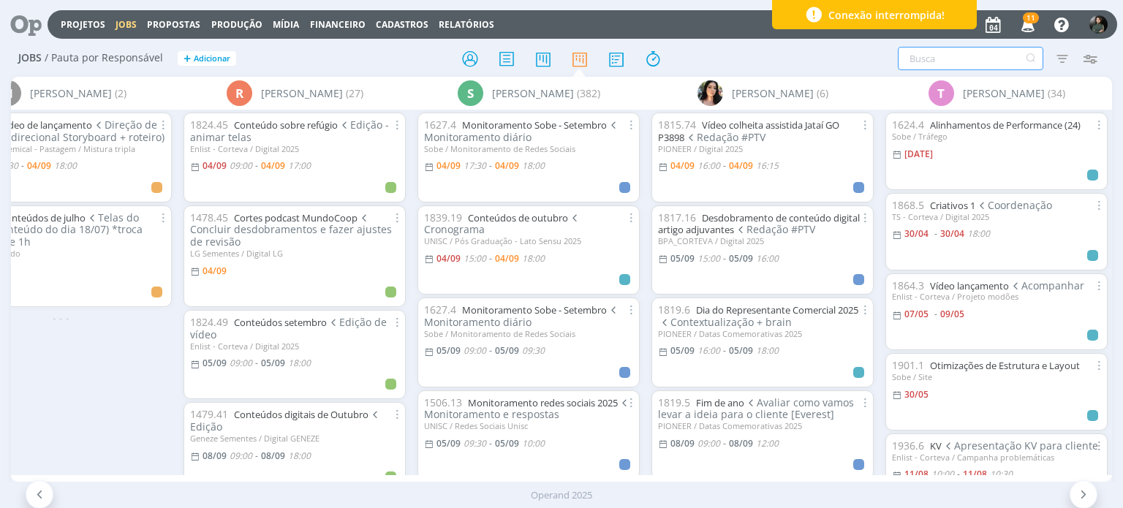
click at [909, 53] on input "text" at bounding box center [970, 58] width 145 height 23
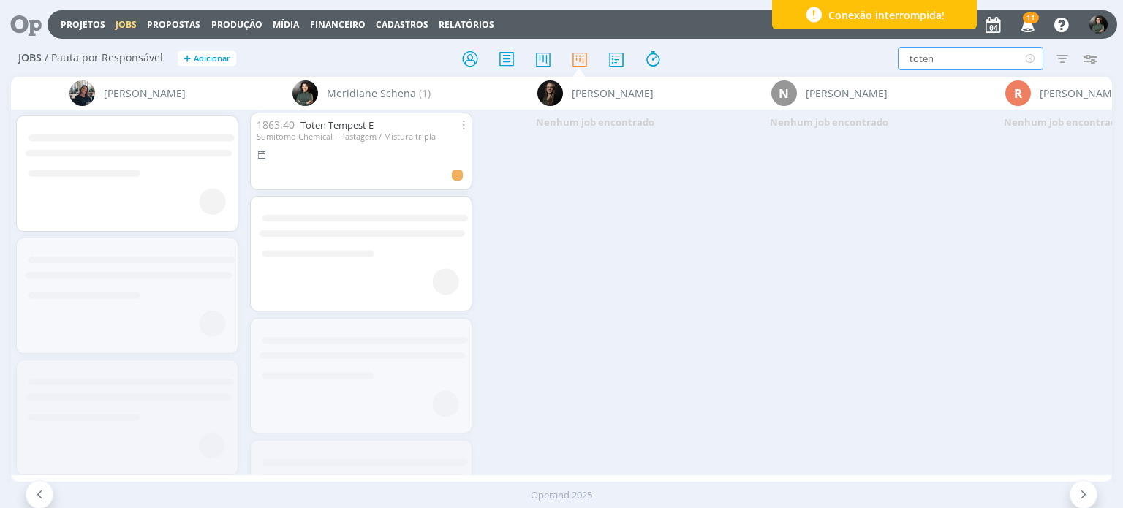
scroll to position [0, 3129]
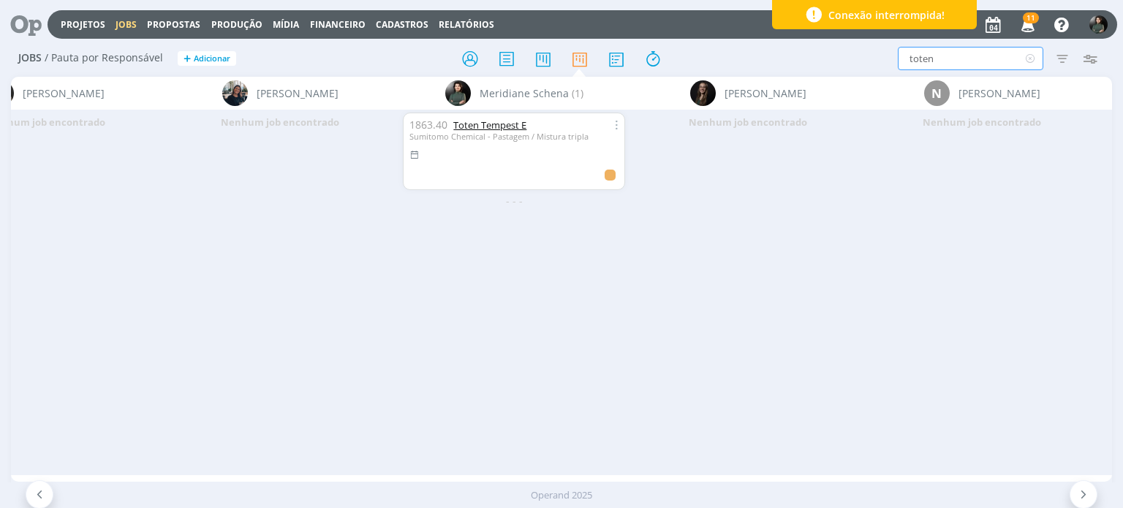
type input "toten"
click at [474, 127] on link "Toten Tempest E" at bounding box center [489, 124] width 73 height 13
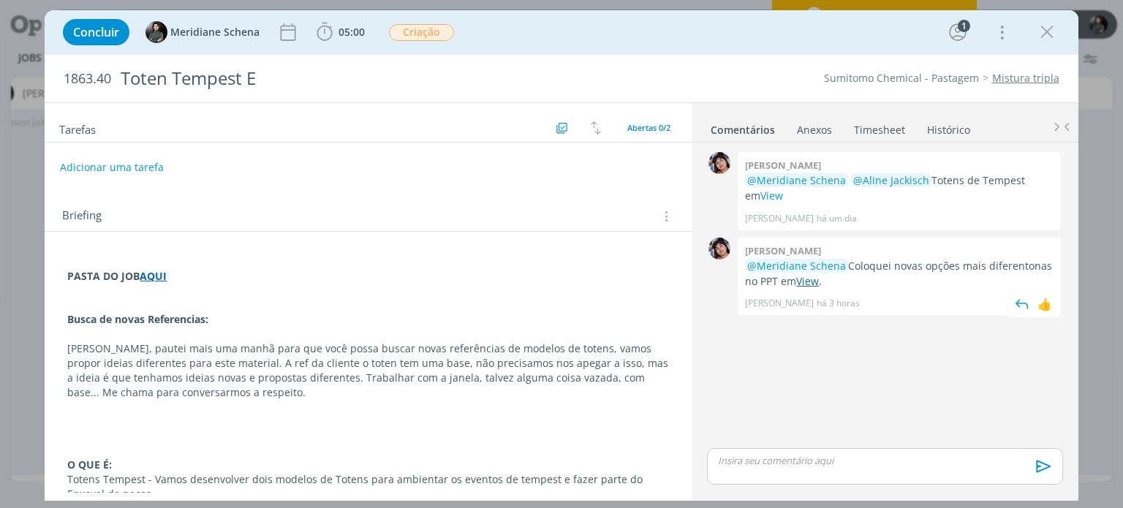
click at [799, 282] on link "View" at bounding box center [807, 281] width 23 height 14
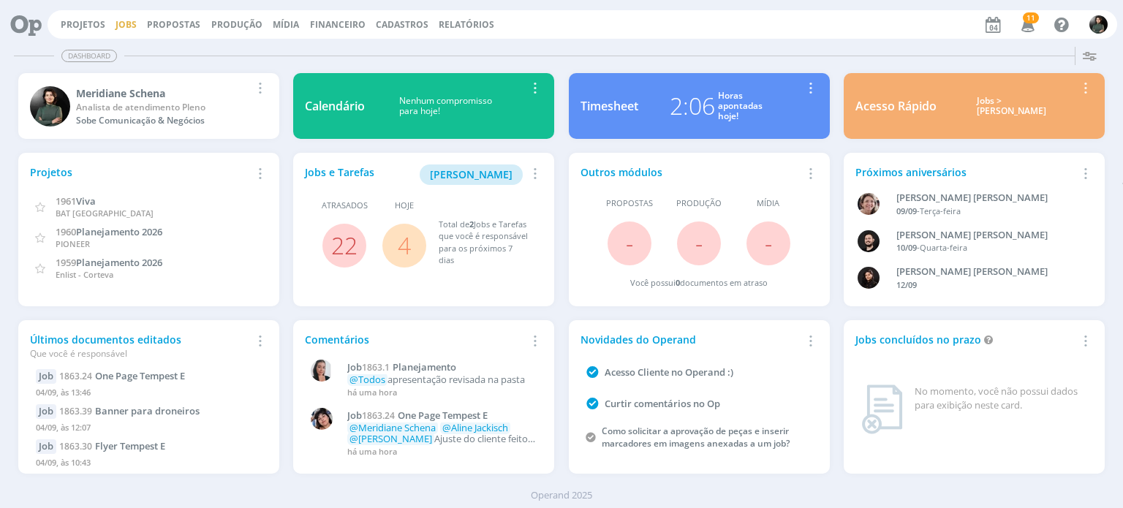
click at [124, 23] on link "Jobs" at bounding box center [126, 24] width 21 height 12
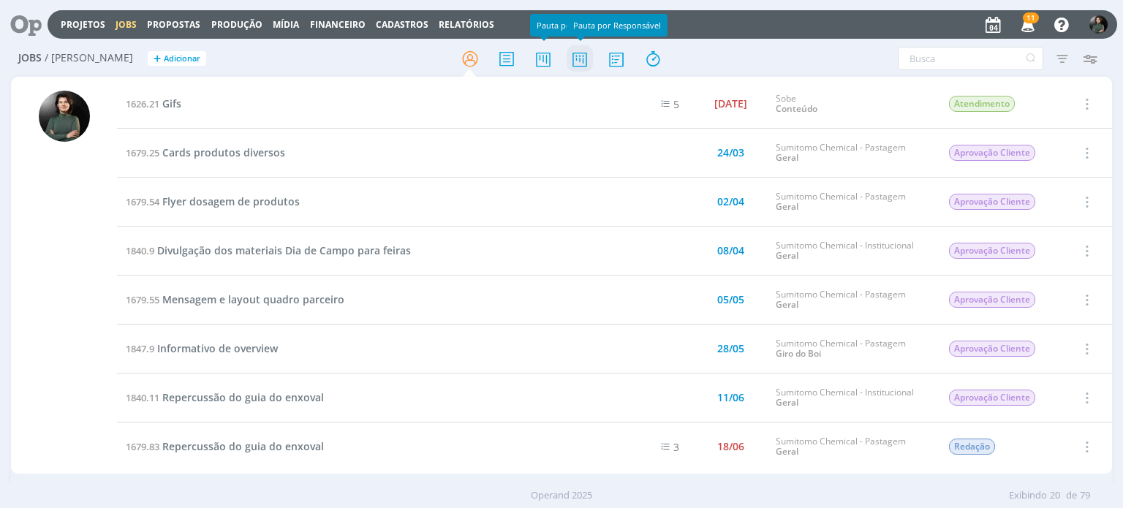
click at [573, 61] on icon at bounding box center [580, 59] width 26 height 29
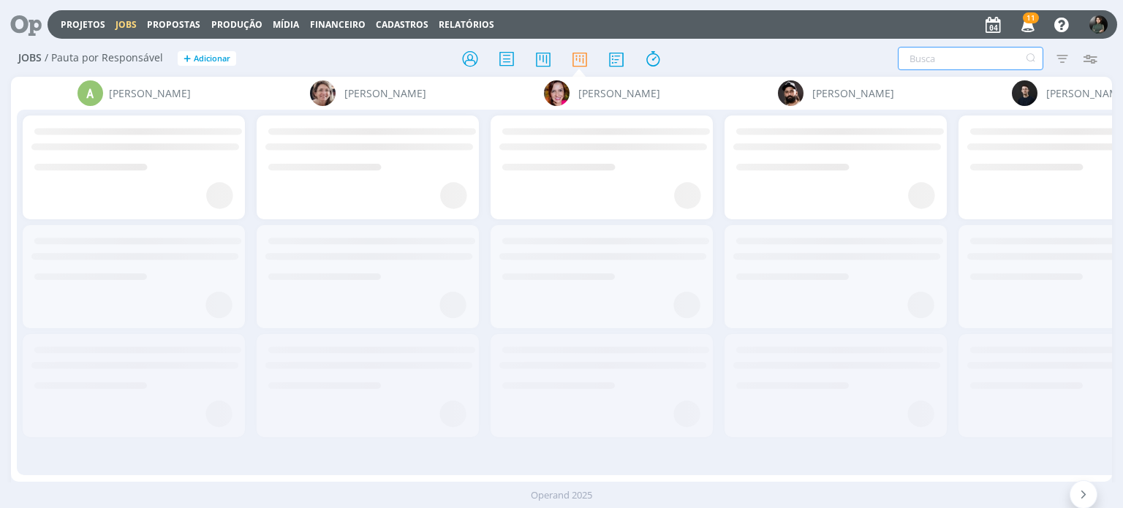
click at [916, 54] on input "text" at bounding box center [970, 58] width 145 height 23
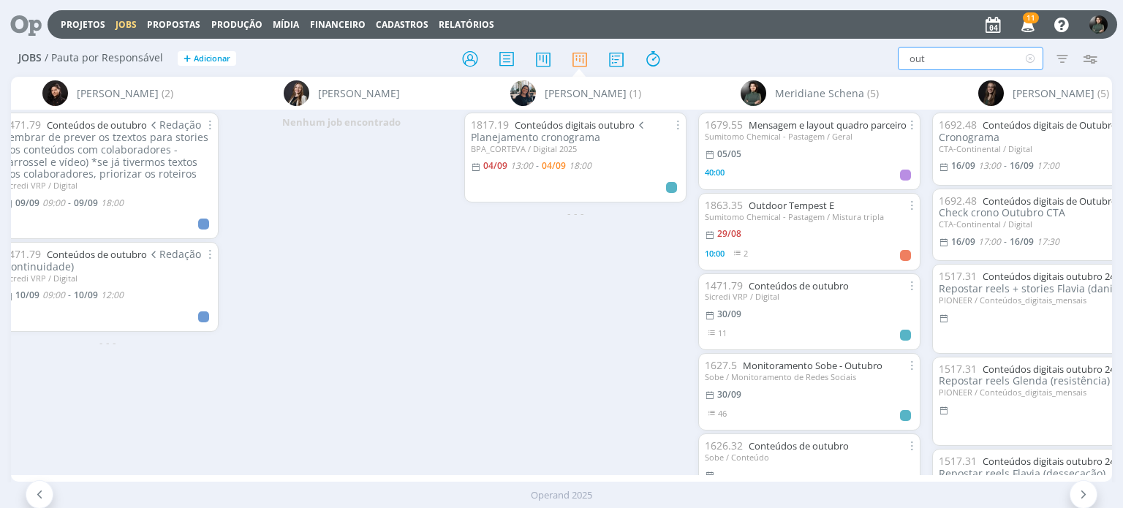
scroll to position [0, 2851]
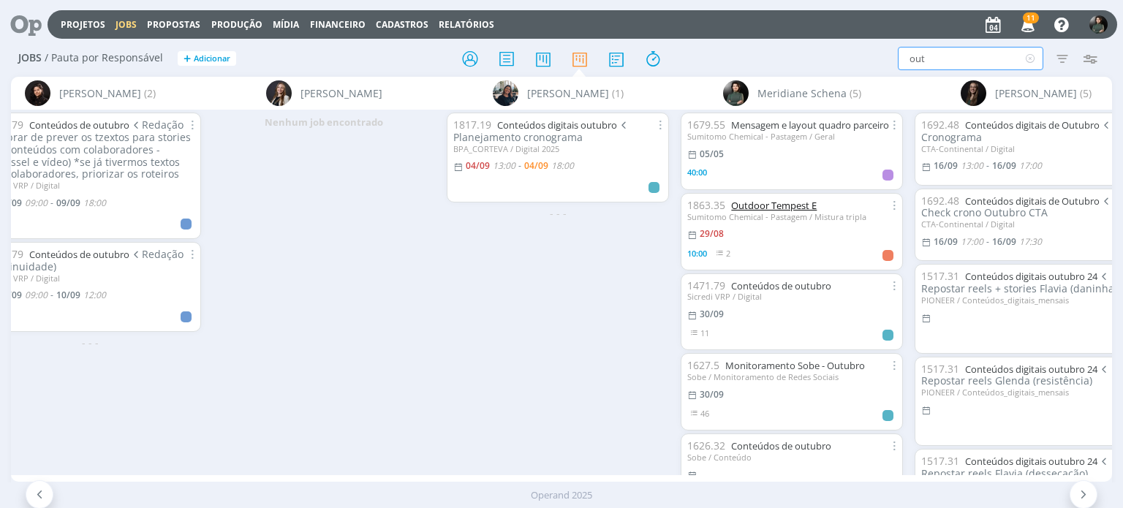
type input "out"
click at [799, 212] on link "Outdoor Tempest E" at bounding box center [774, 205] width 86 height 13
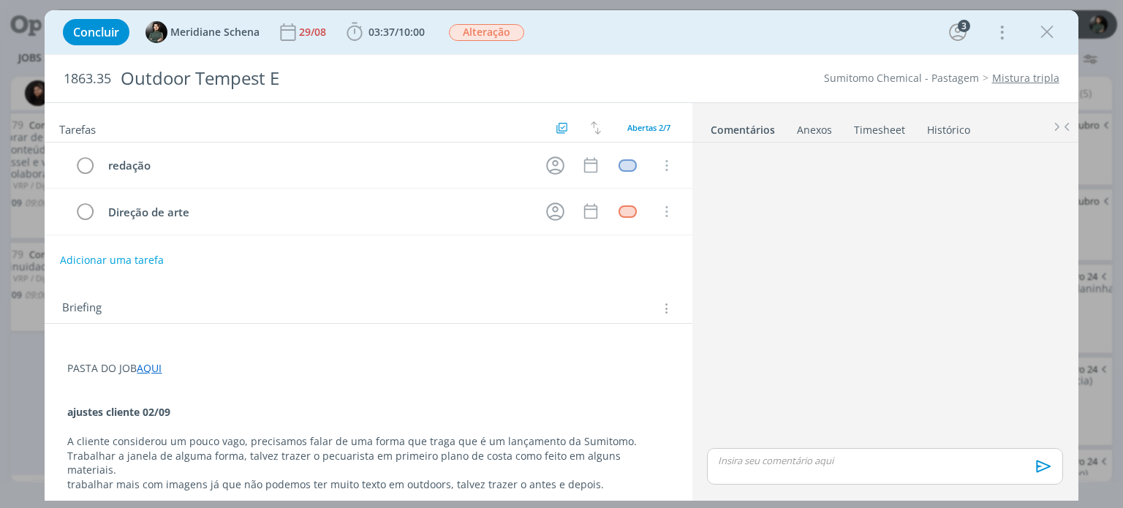
scroll to position [178, 0]
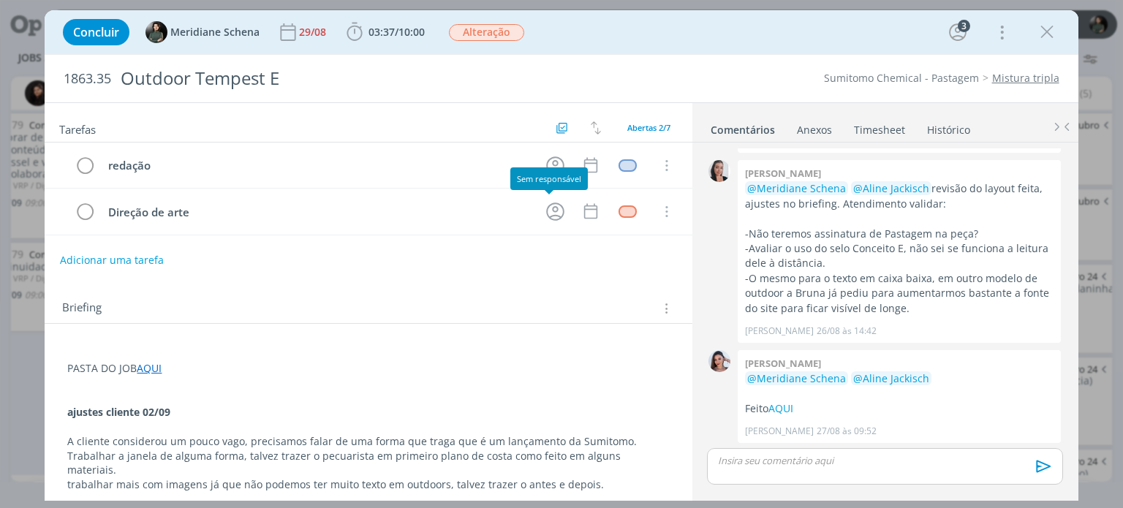
click at [543, 167] on div "Sem responsável" at bounding box center [548, 178] width 77 height 23
click at [547, 160] on icon "dialog" at bounding box center [555, 165] width 18 height 18
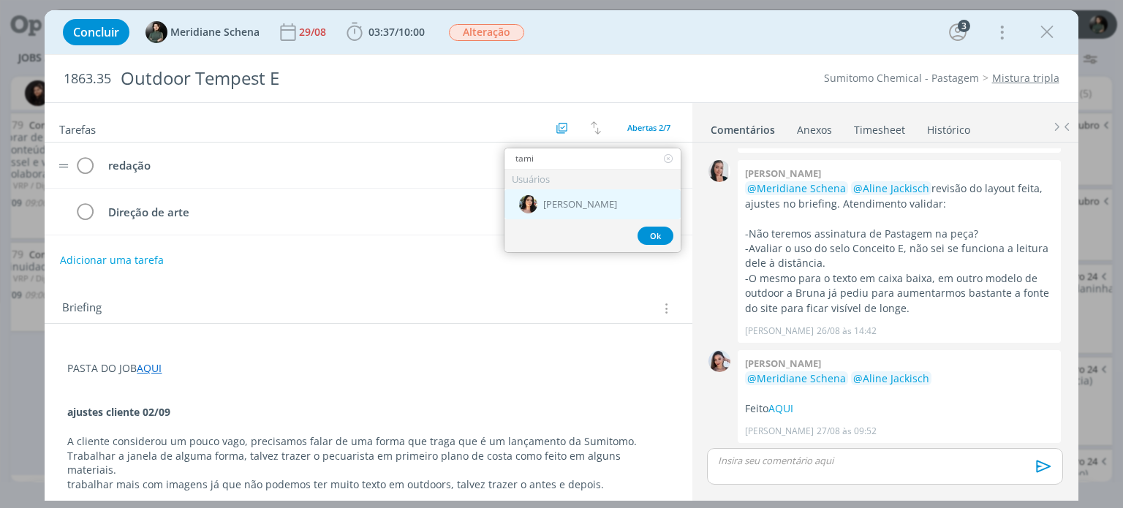
type input "tami"
click at [589, 210] on div "[PERSON_NAME]" at bounding box center [592, 204] width 176 height 30
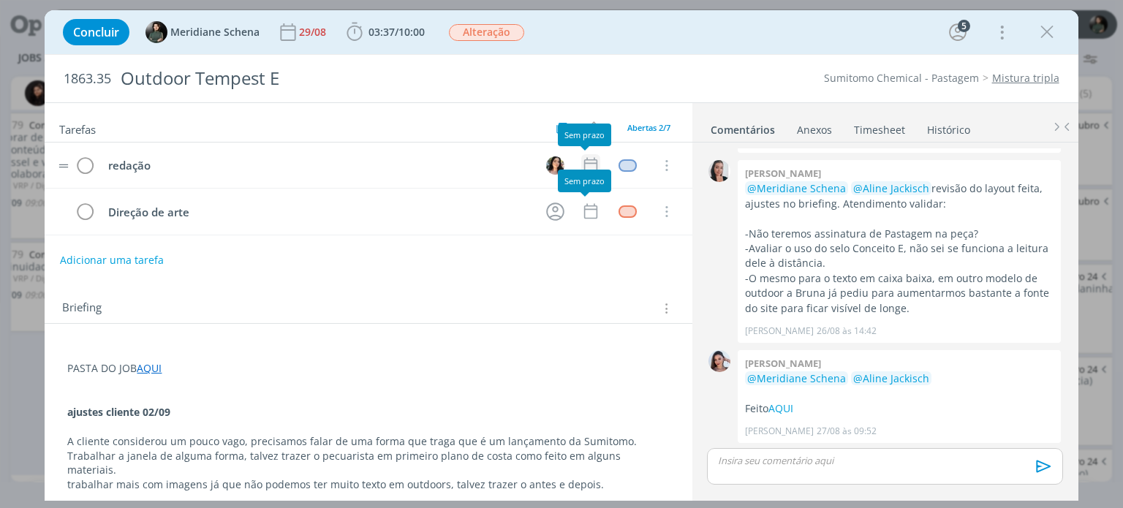
click at [588, 163] on icon "dialog" at bounding box center [589, 165] width 13 height 15
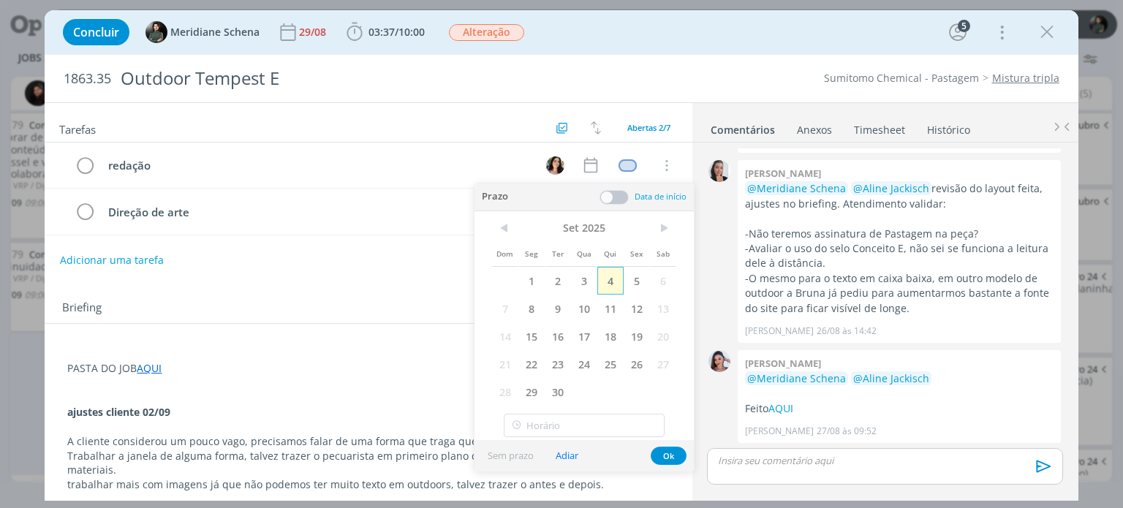
click at [608, 280] on span "4" at bounding box center [610, 281] width 26 height 28
click at [617, 194] on span at bounding box center [613, 197] width 29 height 15
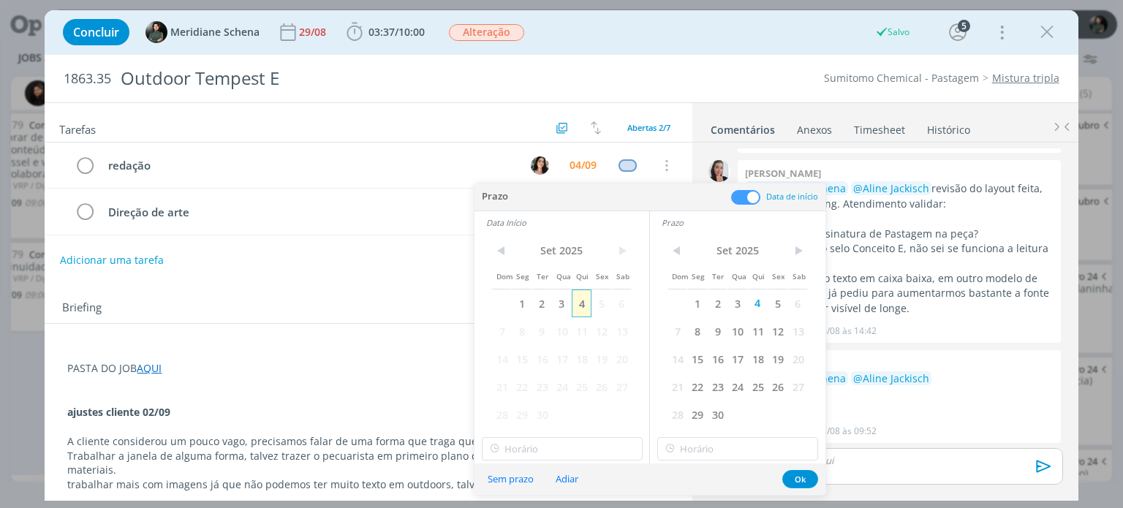
click at [575, 308] on span "4" at bounding box center [582, 303] width 20 height 28
click at [540, 447] on input "16:00" at bounding box center [562, 448] width 161 height 23
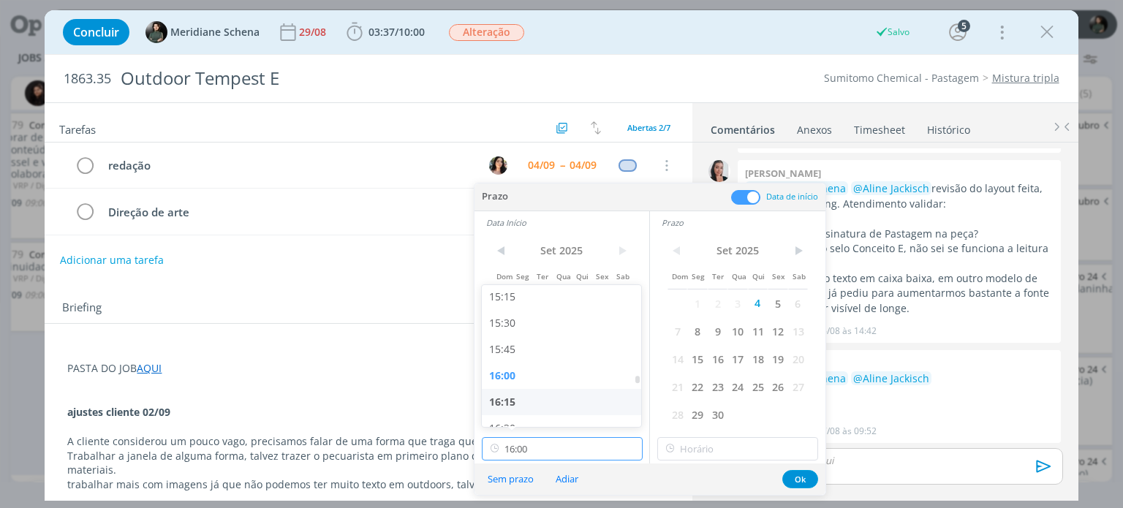
scroll to position [1646, 0]
click at [523, 382] on div "16:30" at bounding box center [564, 389] width 164 height 26
type input "16:30"
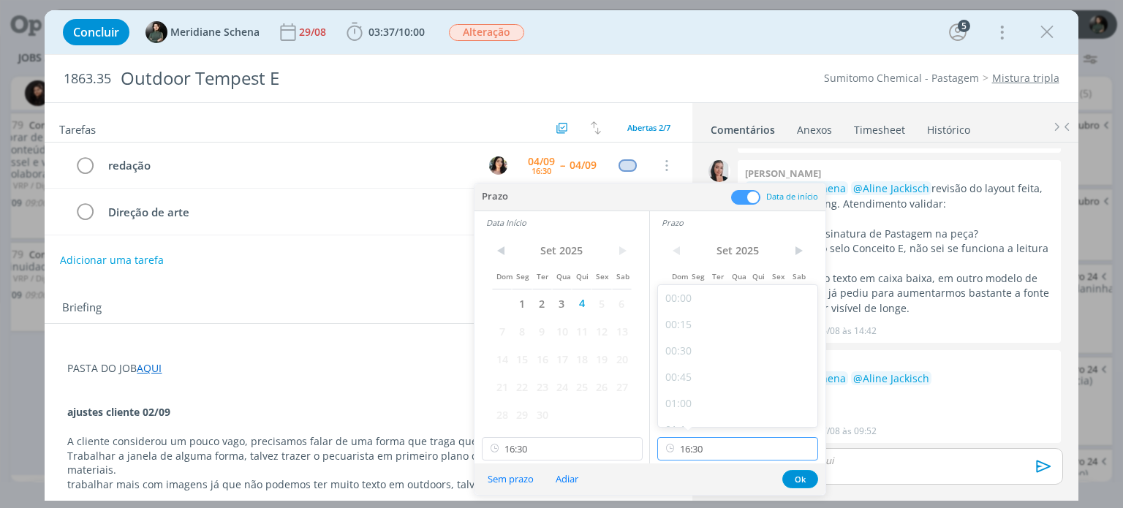
click at [706, 449] on input "16:30" at bounding box center [737, 448] width 161 height 23
click at [700, 366] on div "17:30" at bounding box center [740, 368] width 164 height 26
type input "17:30"
click at [800, 480] on button "Ok" at bounding box center [800, 479] width 36 height 18
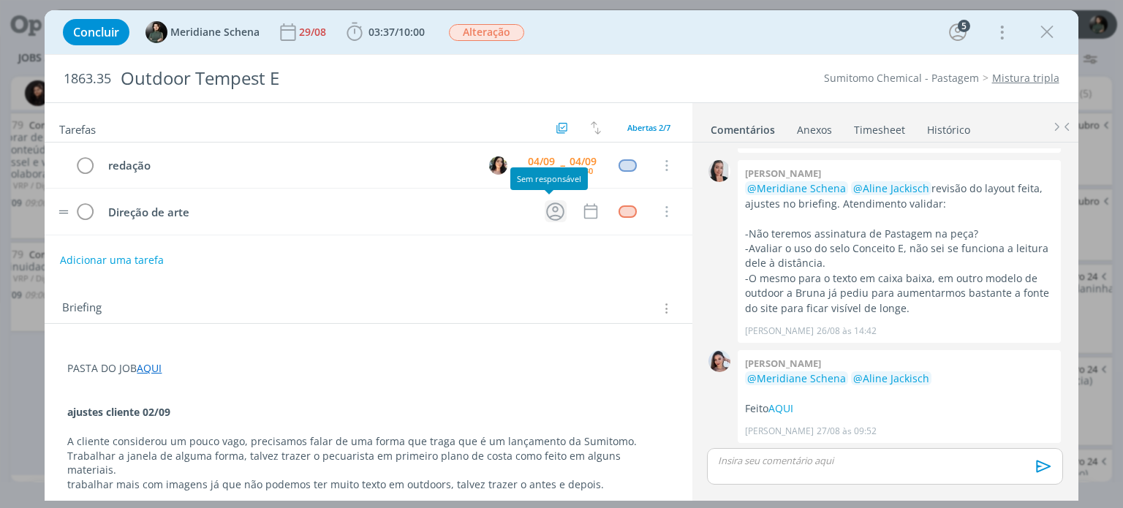
click at [554, 209] on icon "dialog" at bounding box center [555, 211] width 23 height 23
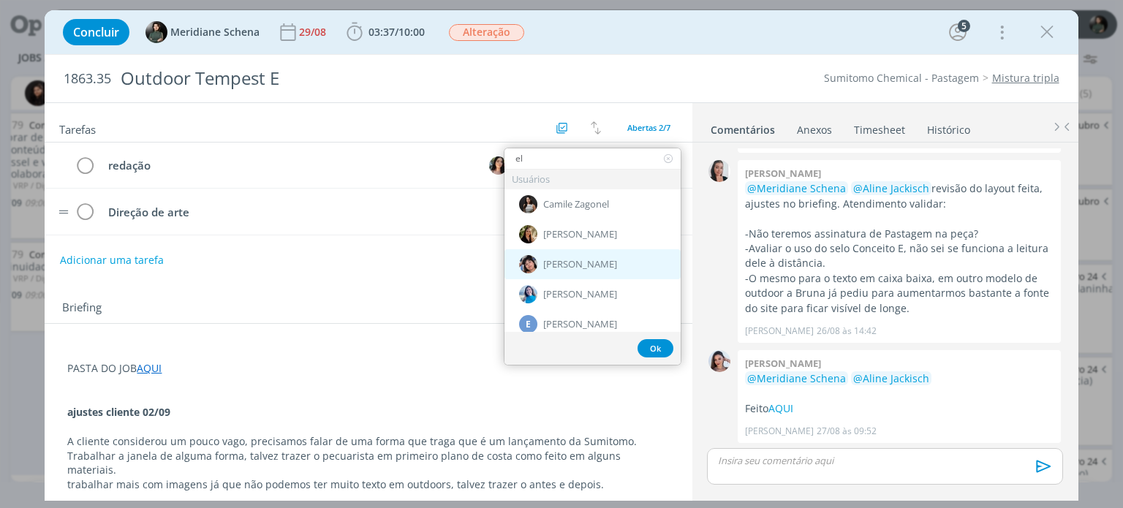
type input "e"
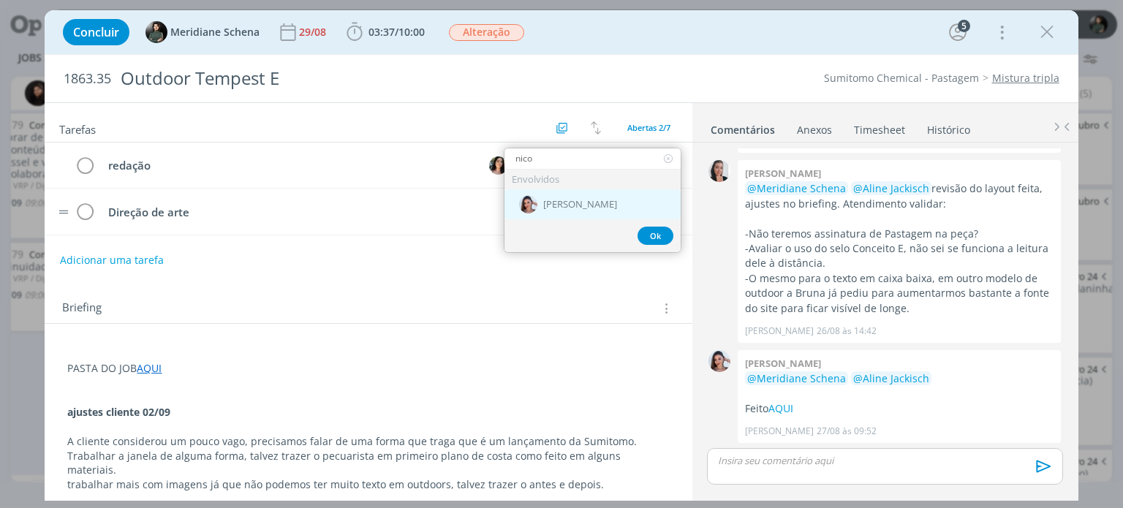
type input "nico"
click at [597, 205] on div "[PERSON_NAME]" at bounding box center [592, 204] width 176 height 30
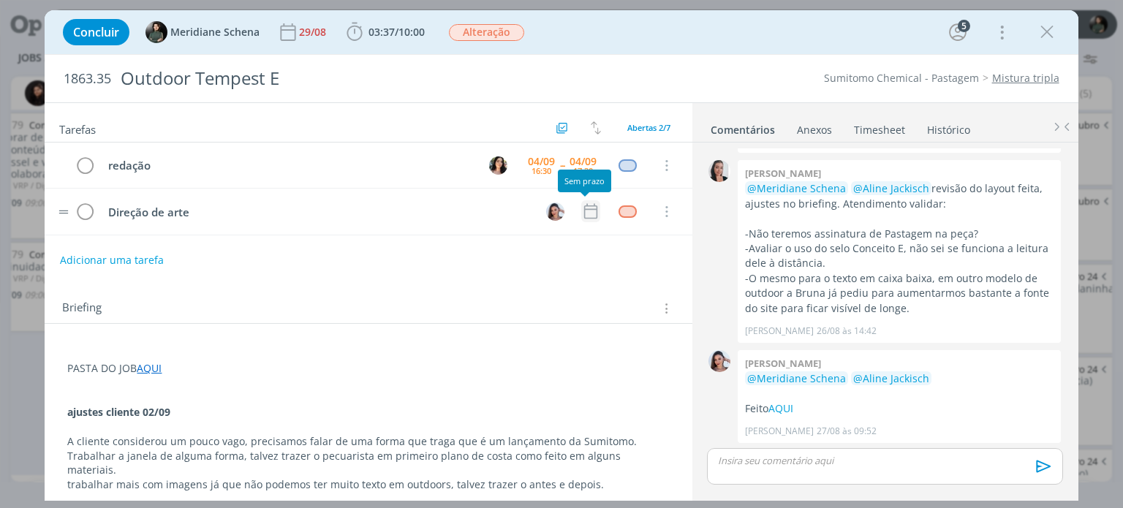
click at [581, 210] on icon "dialog" at bounding box center [590, 211] width 19 height 19
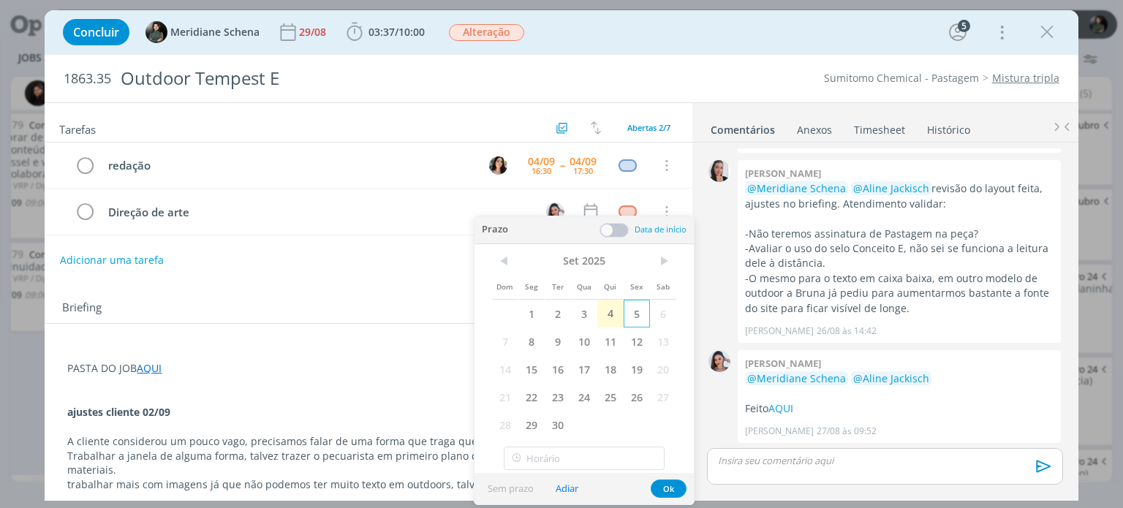
click at [639, 310] on span "5" at bounding box center [637, 314] width 26 height 28
click at [620, 230] on span at bounding box center [613, 230] width 29 height 15
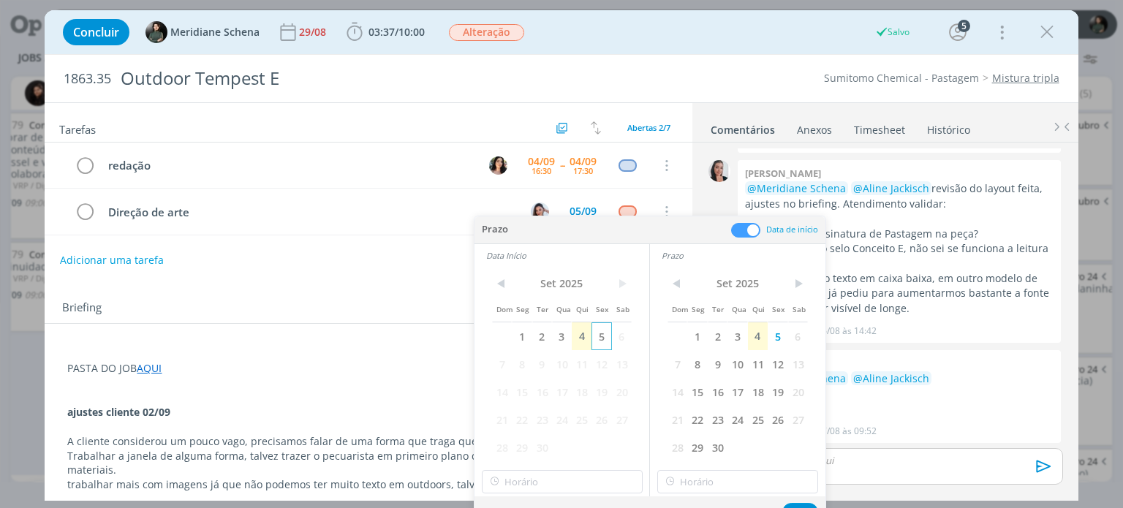
click at [601, 338] on span "5" at bounding box center [601, 336] width 20 height 28
click at [521, 476] on input "16:00" at bounding box center [562, 481] width 161 height 23
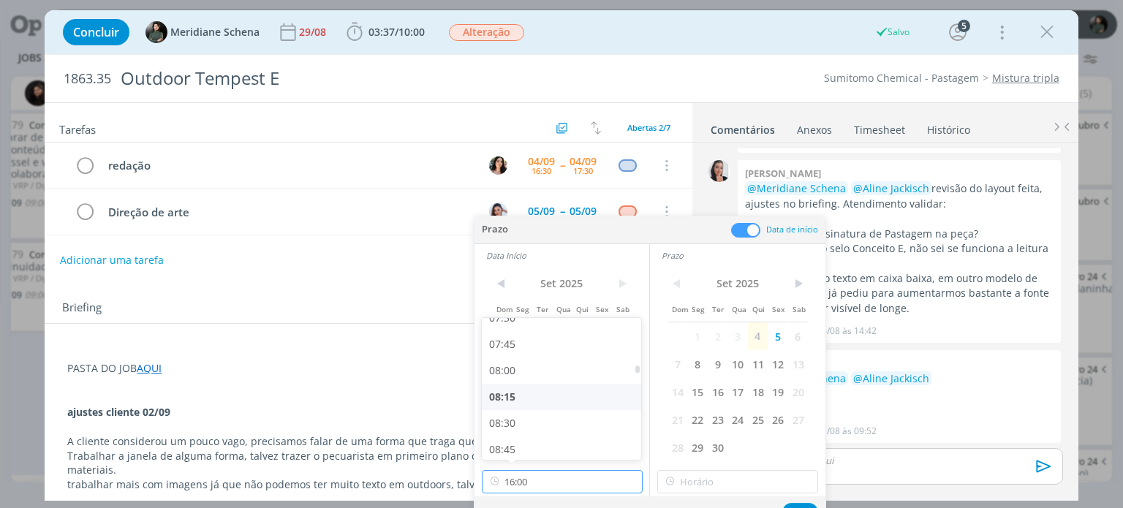
scroll to position [842, 0]
click at [506, 436] on div "09:00" at bounding box center [564, 436] width 164 height 26
type input "09:00"
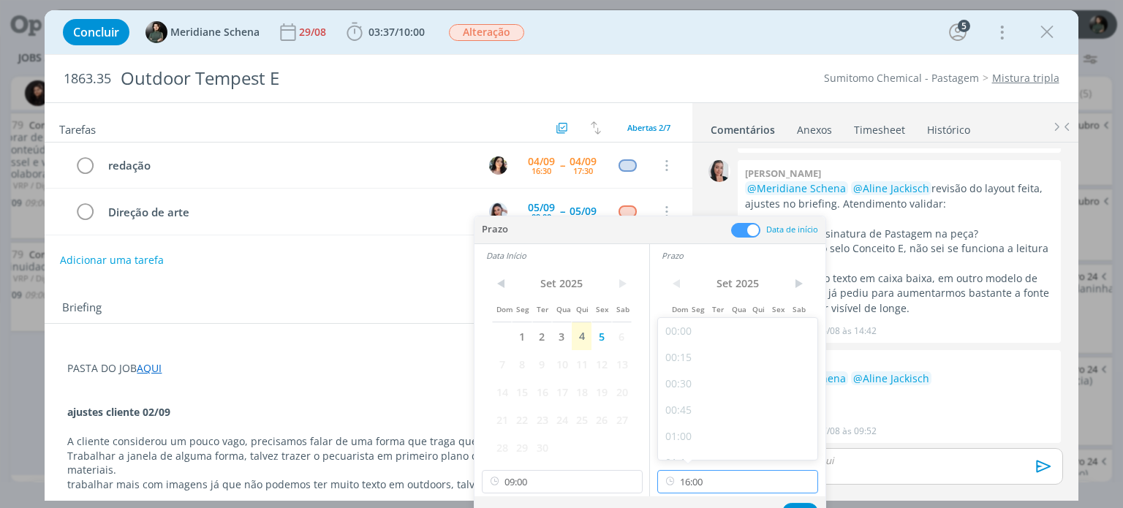
click at [689, 477] on input "16:00" at bounding box center [737, 481] width 161 height 23
click at [678, 374] on div "10:30" at bounding box center [740, 375] width 164 height 26
type input "10:30"
click at [798, 504] on button "Ok" at bounding box center [800, 512] width 36 height 18
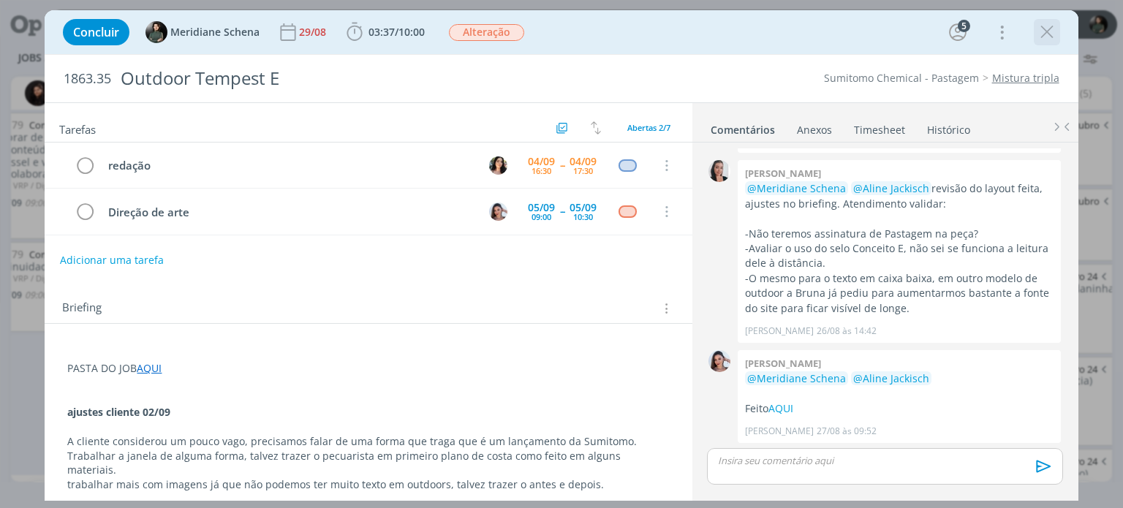
click at [1037, 29] on icon "dialog" at bounding box center [1047, 32] width 22 height 22
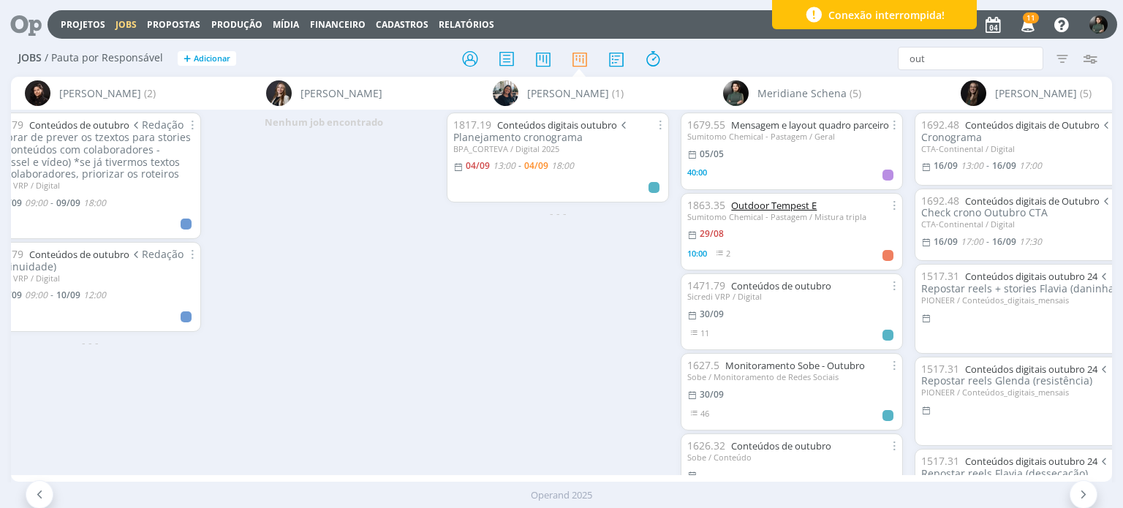
click at [782, 212] on link "Outdoor Tempest E" at bounding box center [774, 205] width 86 height 13
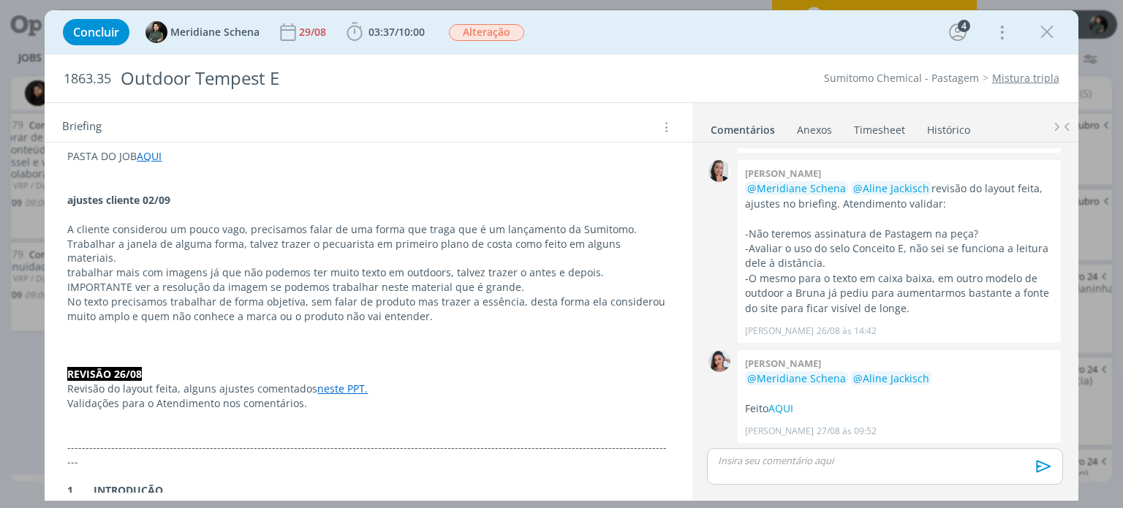
scroll to position [219, 0]
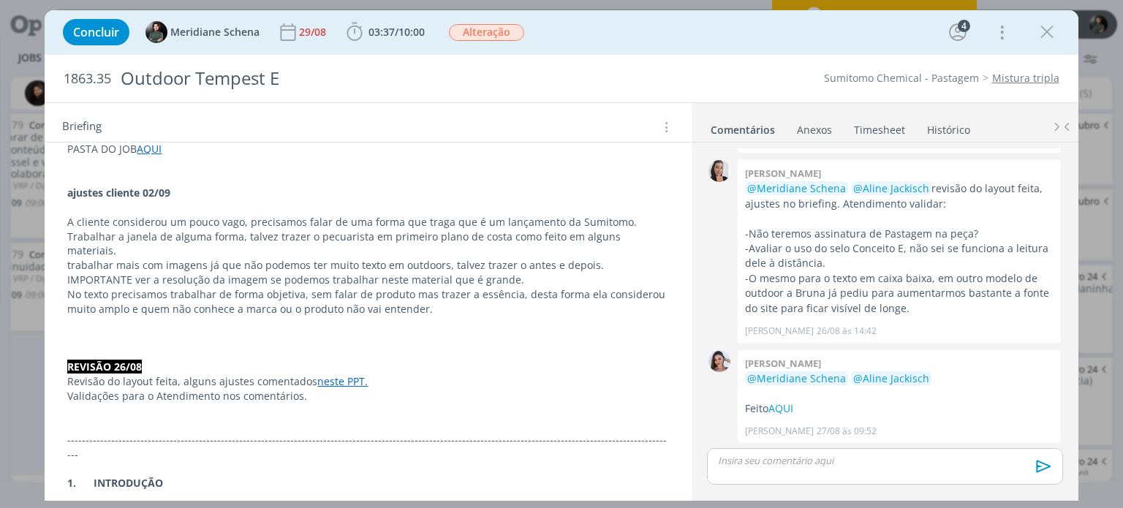
click at [435, 295] on p "No texto precisamos trabalhar de forma objetiva, sem falar de produto mas traze…" at bounding box center [368, 301] width 602 height 29
click at [94, 204] on p "dialog" at bounding box center [368, 208] width 600 height 15
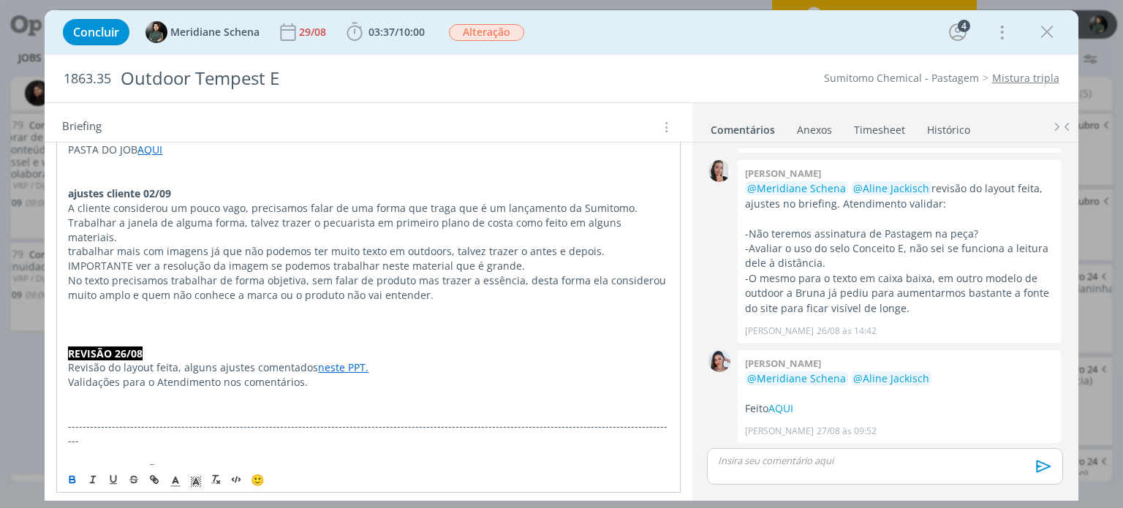
click at [83, 178] on p "dialog" at bounding box center [368, 179] width 600 height 15
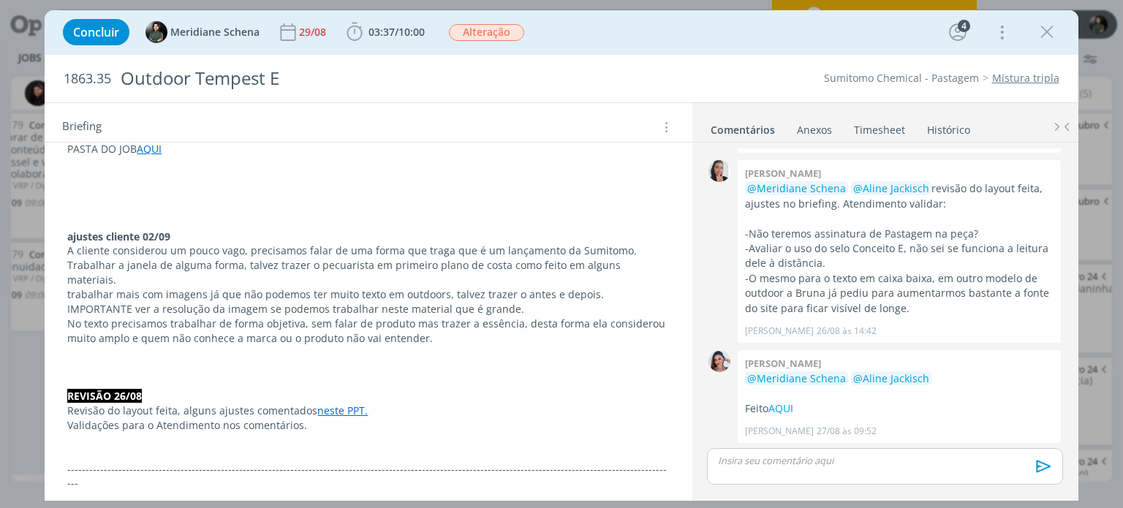
click at [75, 203] on p "dialog" at bounding box center [368, 207] width 602 height 15
click at [67, 190] on p "dialog" at bounding box center [368, 193] width 602 height 15
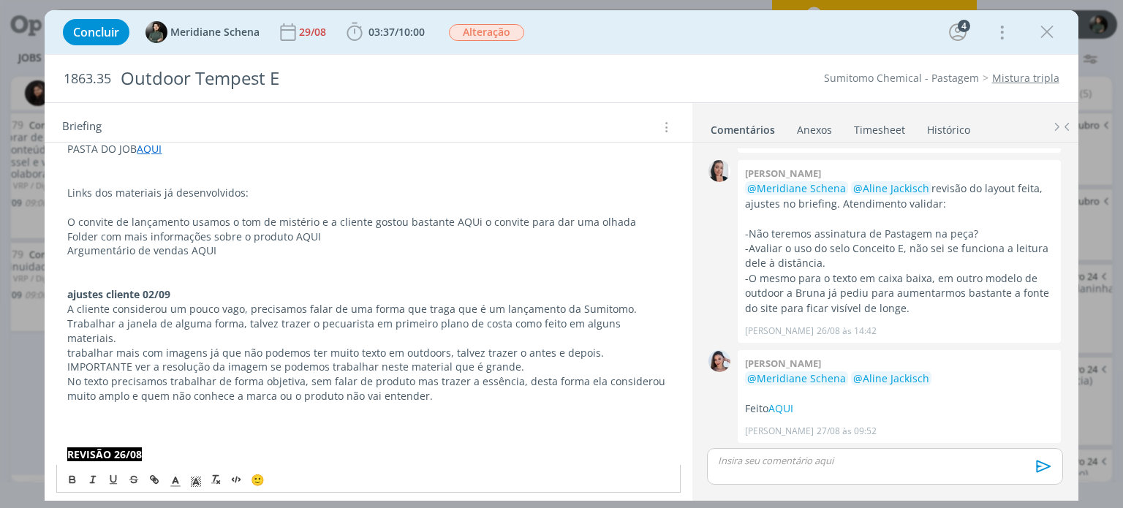
click at [279, 258] on p "dialog" at bounding box center [368, 265] width 602 height 15
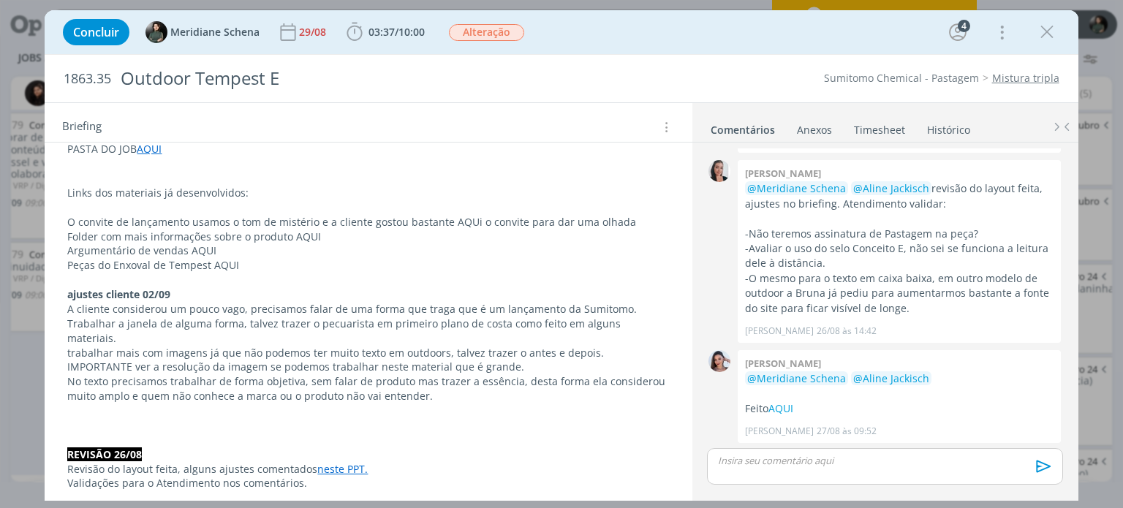
click at [247, 281] on p "dialog" at bounding box center [368, 280] width 602 height 15
drag, startPoint x: 208, startPoint y: 262, endPoint x: 247, endPoint y: 264, distance: 38.8
click at [248, 262] on p "Peças do Enxoval de Tempest AQUI" at bounding box center [368, 265] width 602 height 15
click at [149, 485] on icon "dialog" at bounding box center [154, 480] width 12 height 12
type input "AQUI"
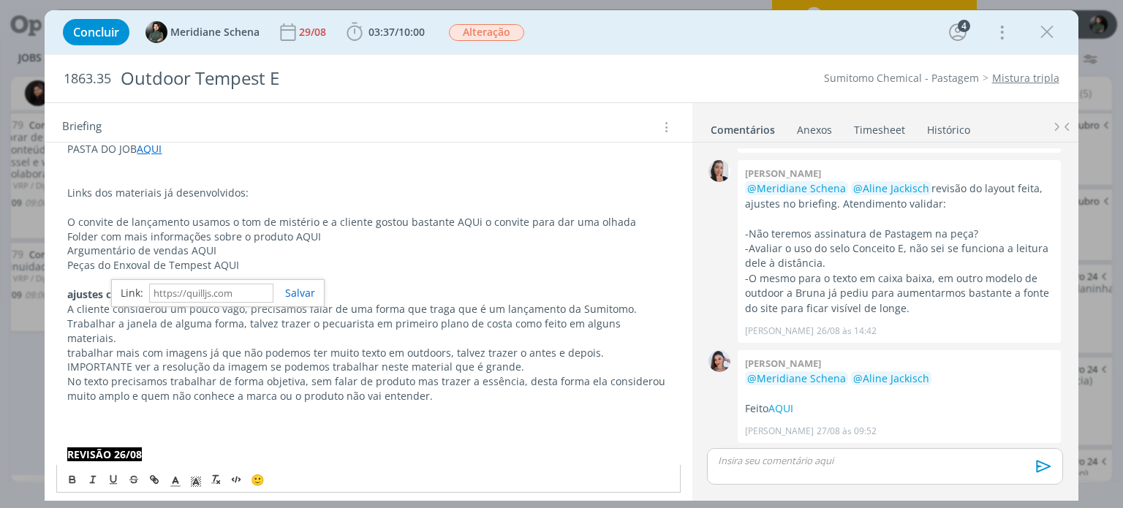
paste input "https://sobeae.sharepoint.com/:f:/s/SOBEAE/EkjbItbwQrdOjy-Jj7N4BvEBa6wzMaWrmrkS…"
click at [303, 295] on link "dialog" at bounding box center [294, 293] width 42 height 14
click at [351, 262] on p "Peças do Enxoval de Tempest AQUI" at bounding box center [368, 265] width 602 height 15
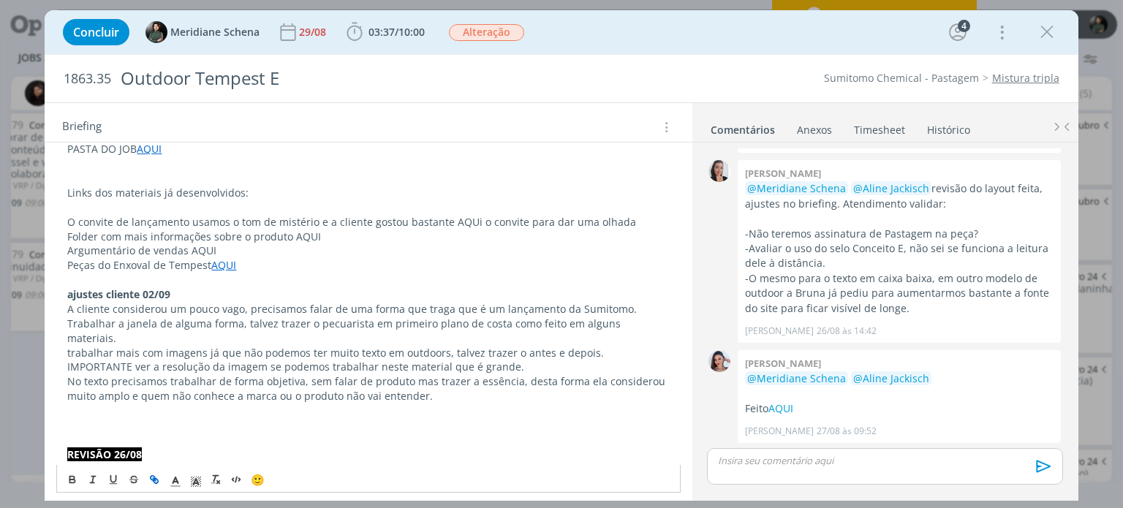
click at [292, 270] on p "Peças do Enxoval de Tempest AQUI" at bounding box center [368, 265] width 602 height 15
click at [301, 230] on p "Folder com mais informações sobre o produto AQUI" at bounding box center [368, 237] width 602 height 15
drag, startPoint x: 292, startPoint y: 230, endPoint x: 321, endPoint y: 230, distance: 28.5
click at [321, 230] on p "Folder com mais informações sobre o produto AQUI" at bounding box center [368, 237] width 602 height 15
click at [158, 479] on icon "dialog" at bounding box center [156, 481] width 4 height 4
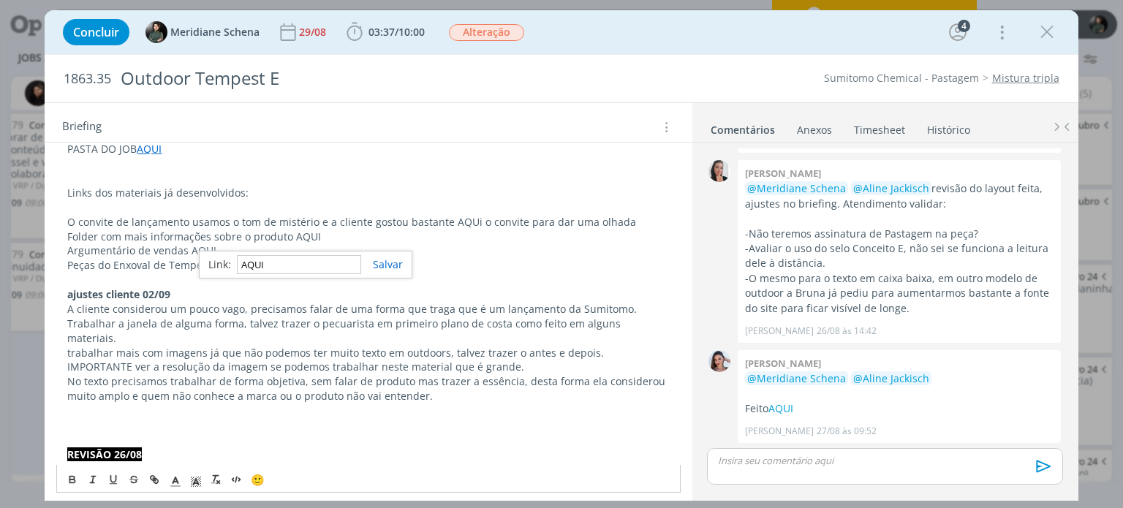
paste input "https://sobeae.sharepoint.com/:f:/s/SOBEAE/Esypa6lpWU1EkXfb8Cgh5lYBSokgFxA5CRVW…"
click at [382, 259] on link "dialog" at bounding box center [382, 264] width 42 height 14
click at [371, 273] on p "dialog" at bounding box center [368, 280] width 602 height 15
click at [471, 219] on p "O convite de lançamento usamos o tom de mistério e a cliente gostou bastante AQ…" at bounding box center [368, 222] width 602 height 15
click at [470, 277] on p "dialog" at bounding box center [368, 280] width 602 height 15
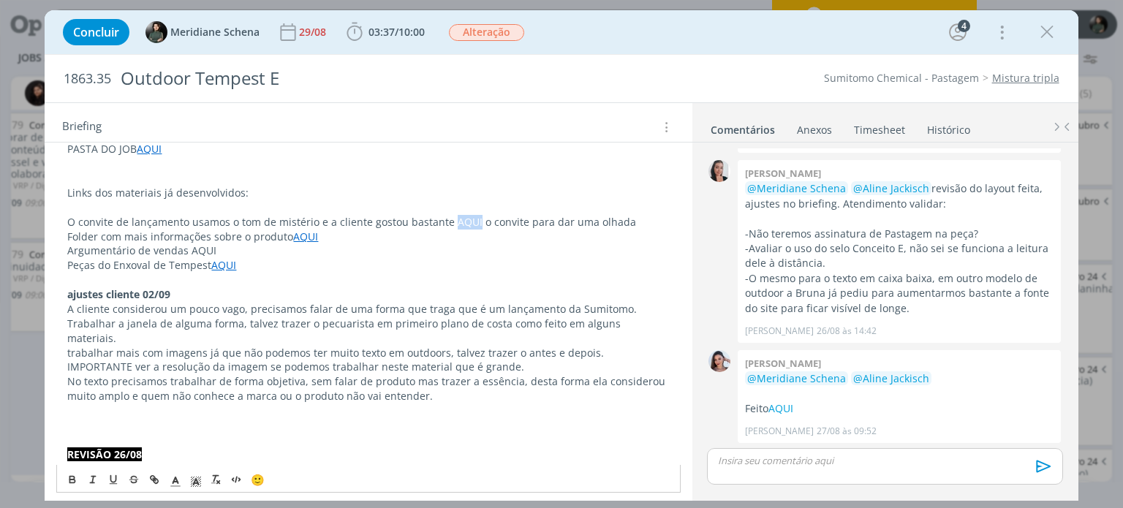
drag, startPoint x: 447, startPoint y: 216, endPoint x: 472, endPoint y: 219, distance: 25.7
click at [472, 219] on p "O convite de lançamento usamos o tom de mistério e a cliente gostou bastante AQ…" at bounding box center [368, 222] width 602 height 15
click at [154, 482] on icon "dialog" at bounding box center [156, 481] width 4 height 4
paste input "https://sobeae.sharepoint.com/:f:/s/SOBEAE/Eq9gGbFiYnVOveCV6YBBXZgBhZcWeCys_ym9…"
click at [540, 249] on link "dialog" at bounding box center [537, 250] width 42 height 14
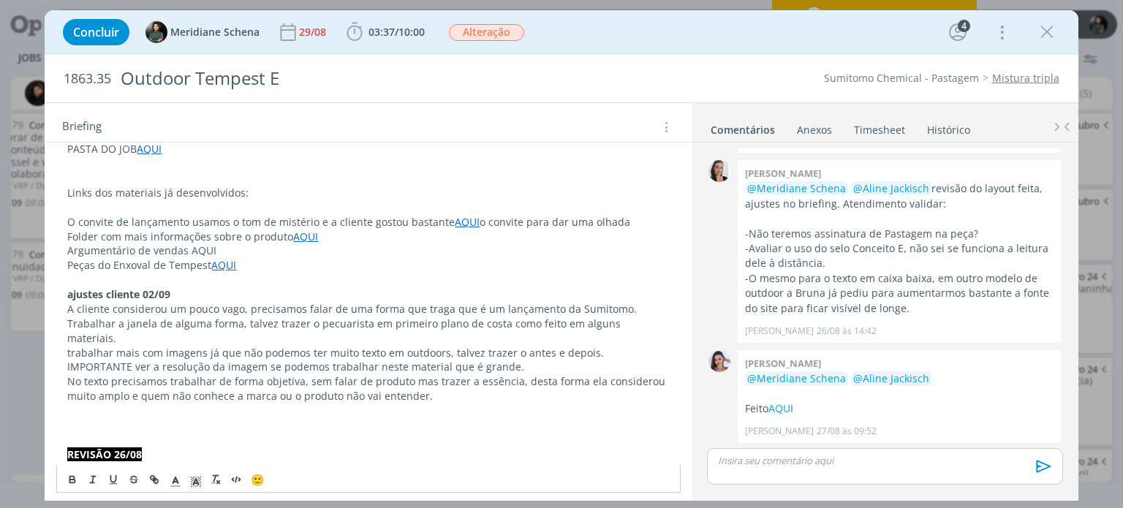
click at [441, 241] on p "Folder com mais informações sobre o produto AQUI" at bounding box center [368, 237] width 602 height 15
click at [278, 276] on p "dialog" at bounding box center [368, 280] width 602 height 15
drag, startPoint x: 187, startPoint y: 248, endPoint x: 227, endPoint y: 249, distance: 40.2
click at [227, 249] on p "Argumentário de vendas AQUI" at bounding box center [368, 250] width 602 height 15
click at [154, 482] on icon "dialog" at bounding box center [156, 481] width 4 height 4
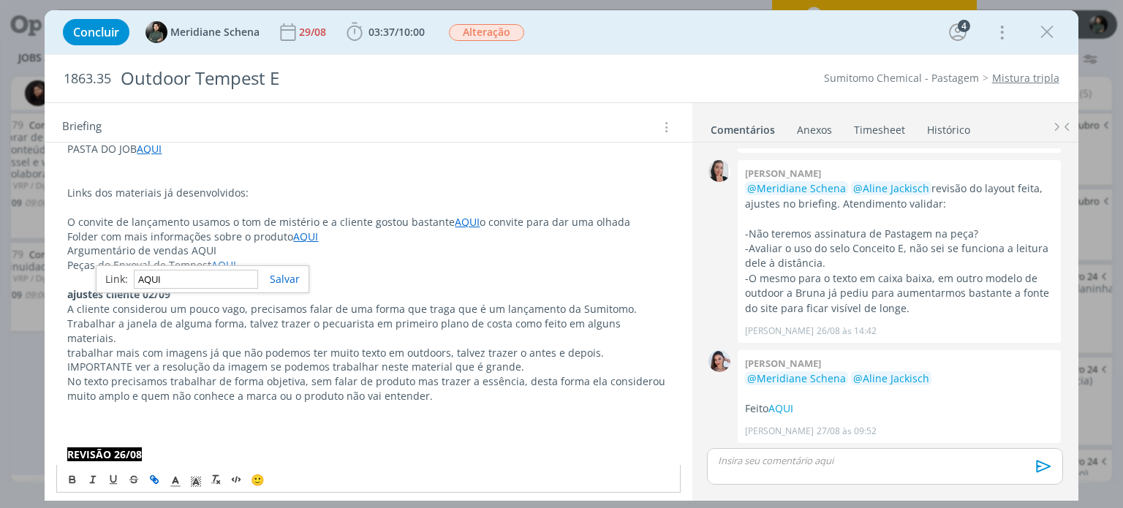
paste input "https://sobeae.sharepoint.com/:f:/s/SOBEAE/Eq9gGbFiYnVOveCV6YBBXZgBhZcWeCys_ym9…"
type input "https://sobeae.sharepoint.com/:f:/s/SOBEAE/Eq9gGbFiYnVOveCV6YBBXZgBhZcWeCys_ym9…"
click at [287, 273] on link "dialog" at bounding box center [279, 279] width 42 height 14
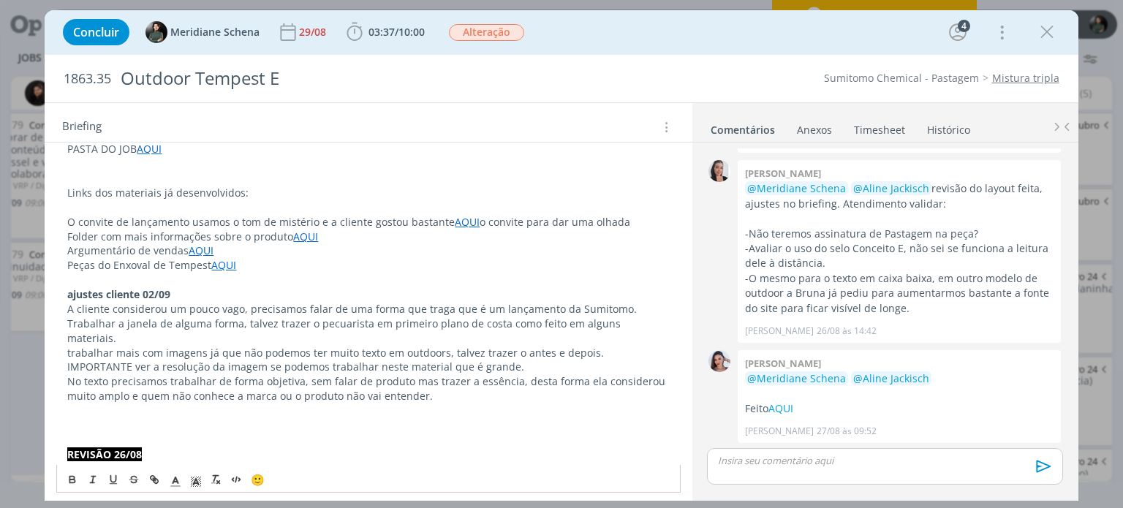
click at [337, 273] on p "dialog" at bounding box center [368, 280] width 602 height 15
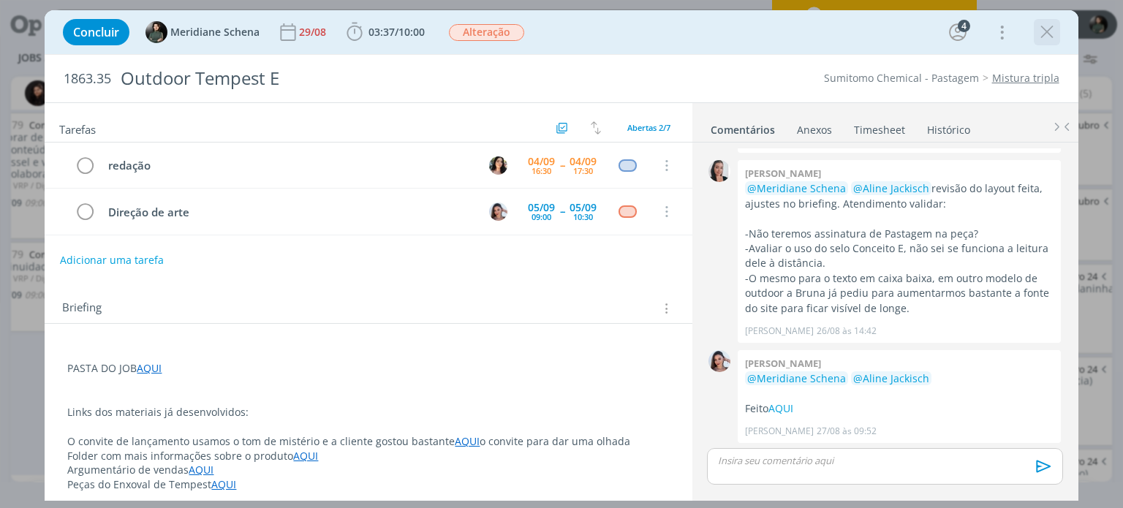
click at [1053, 29] on icon "dialog" at bounding box center [1047, 32] width 22 height 22
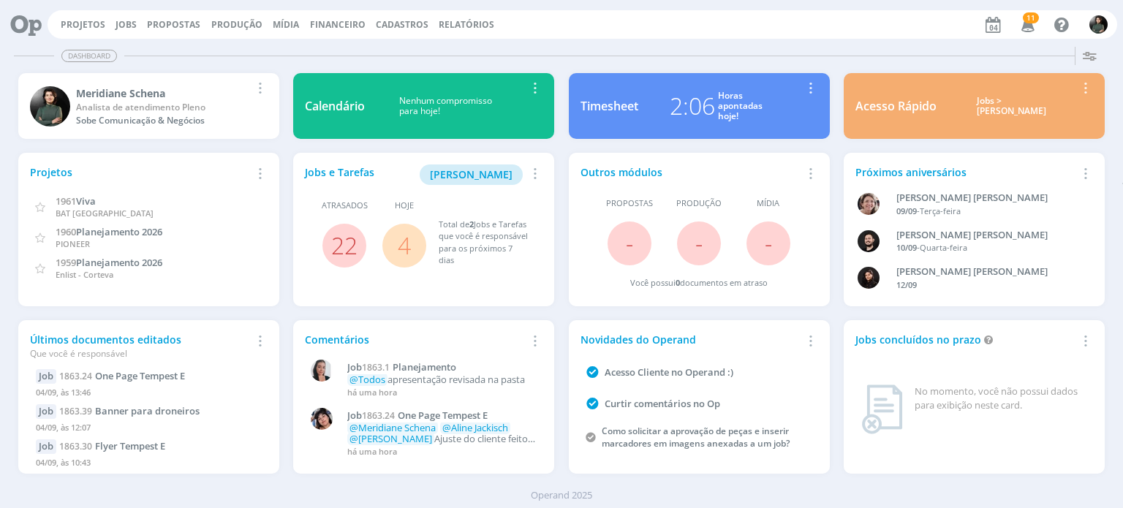
click at [125, 31] on div "Projetos Jobs Propostas Produção [GEOGRAPHIC_DATA] Financeiro Cadastros Relatór…" at bounding box center [583, 24] width 1070 height 29
click at [125, 23] on link "Jobs" at bounding box center [126, 24] width 21 height 12
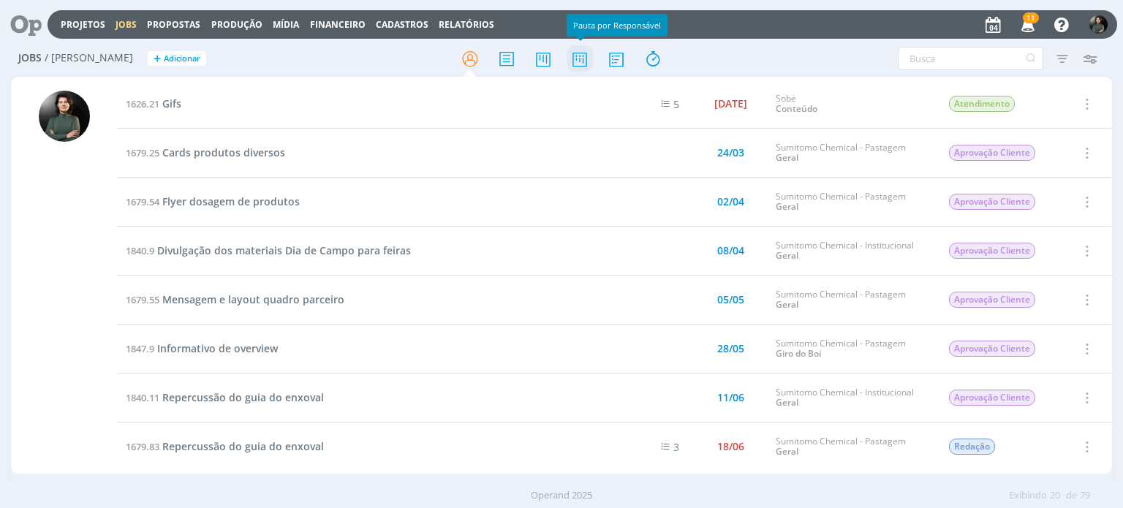
click at [577, 61] on icon at bounding box center [580, 59] width 26 height 29
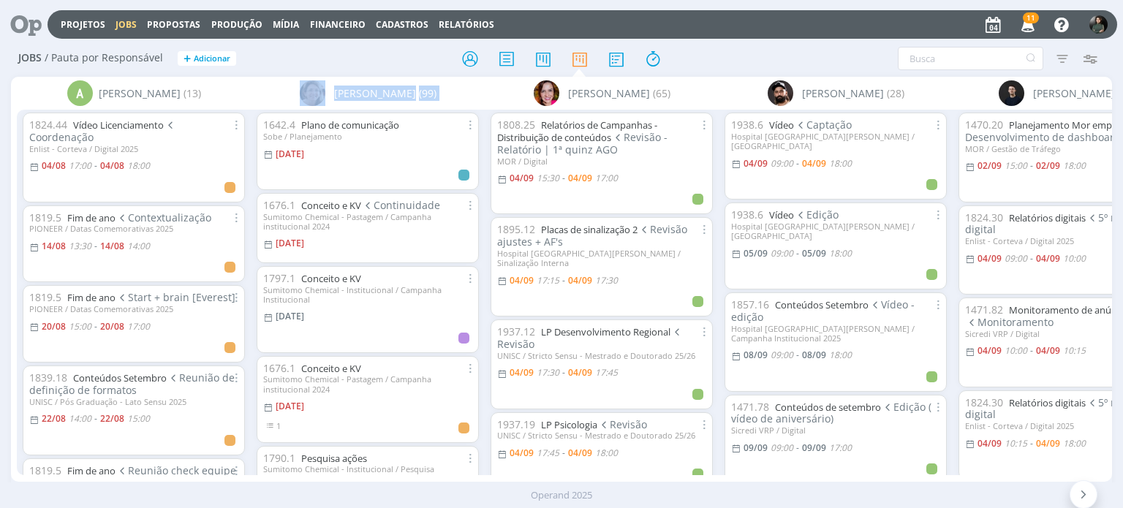
drag, startPoint x: 263, startPoint y: 480, endPoint x: 450, endPoint y: 514, distance: 189.6
click at [450, 507] on html "Projetos Jobs Propostas Produção [GEOGRAPHIC_DATA] Financeiro Cadastros Relatór…" at bounding box center [561, 254] width 1123 height 508
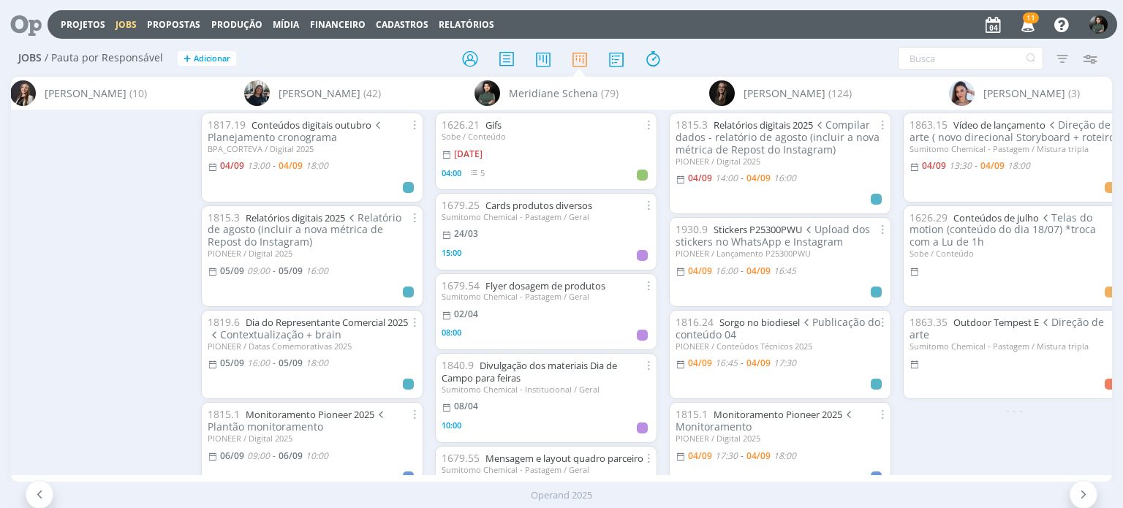
scroll to position [0, 3318]
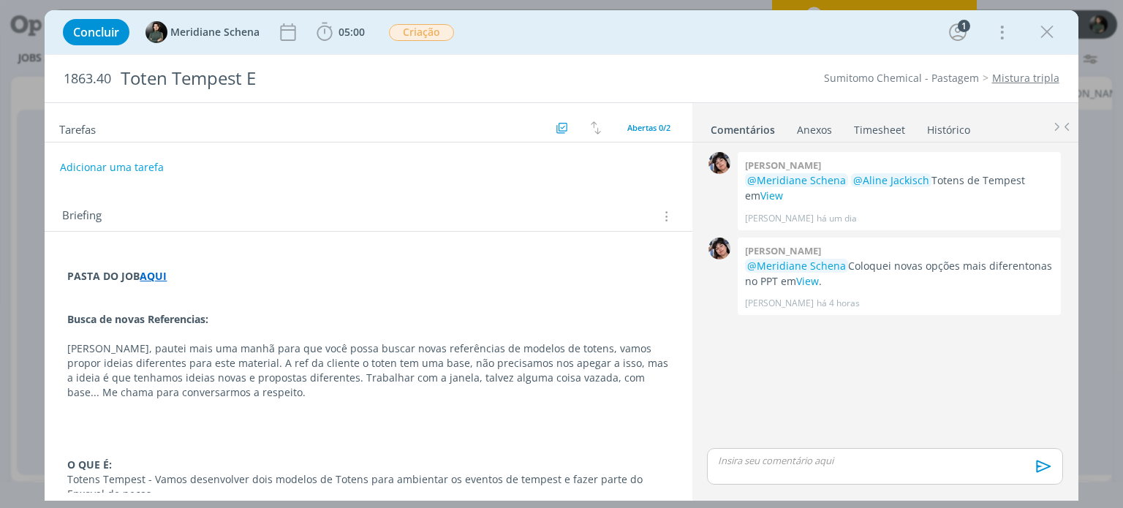
scroll to position [0, 3129]
click at [132, 171] on button "Adicionar uma tarefa" at bounding box center [111, 166] width 104 height 25
click at [134, 171] on input "dialog" at bounding box center [271, 166] width 403 height 20
type input "Direção de arte"
click at [210, 276] on p "PASTA DO JOB AQUI" at bounding box center [368, 274] width 602 height 15
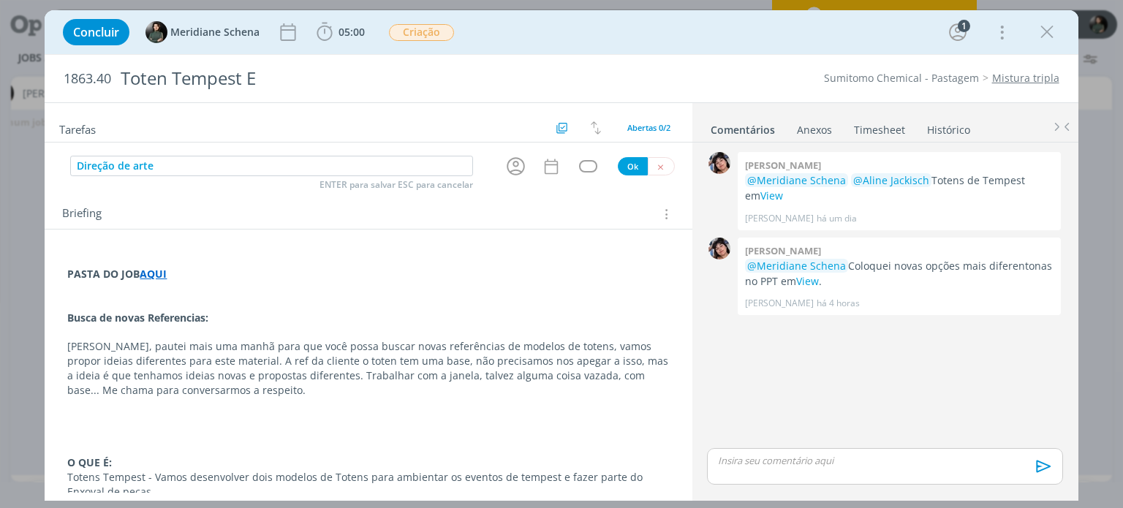
click at [765, 458] on p "dialog" at bounding box center [885, 460] width 332 height 13
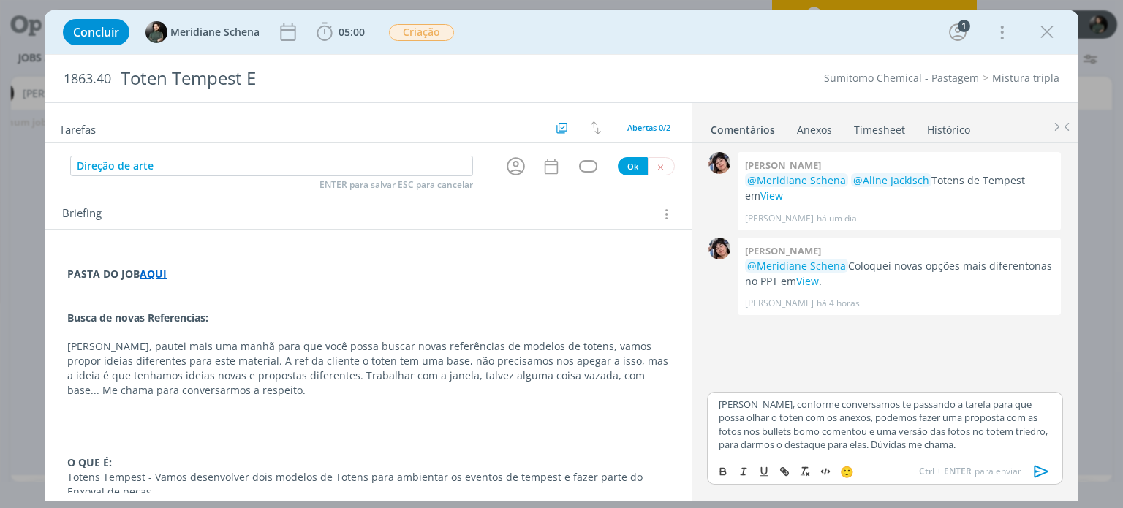
click at [719, 407] on p "Eli, conforme conversamos te passando a tarefa para que possa olhar o toten com…" at bounding box center [885, 425] width 332 height 54
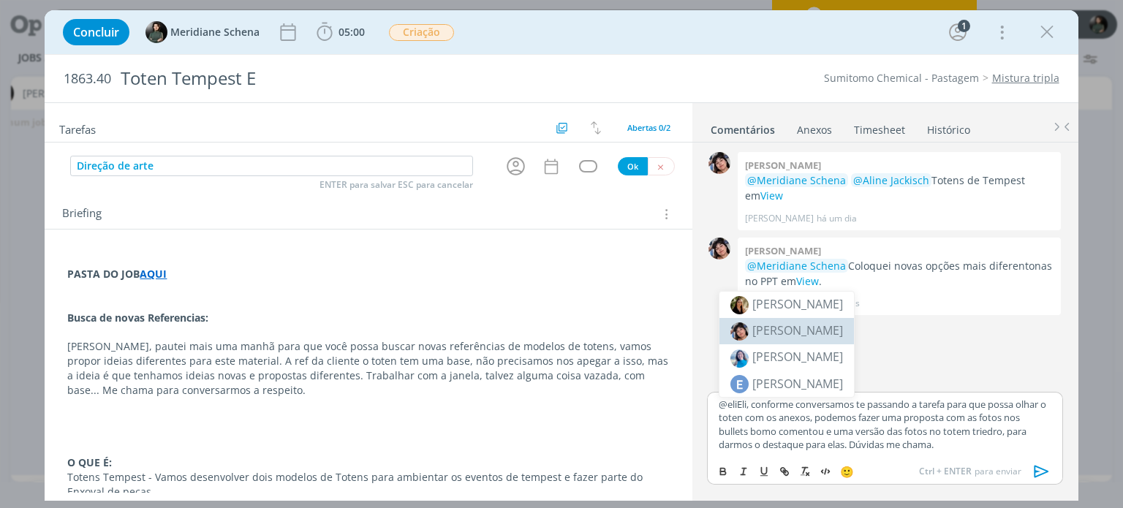
click at [768, 336] on span "[PERSON_NAME]" at bounding box center [797, 330] width 91 height 16
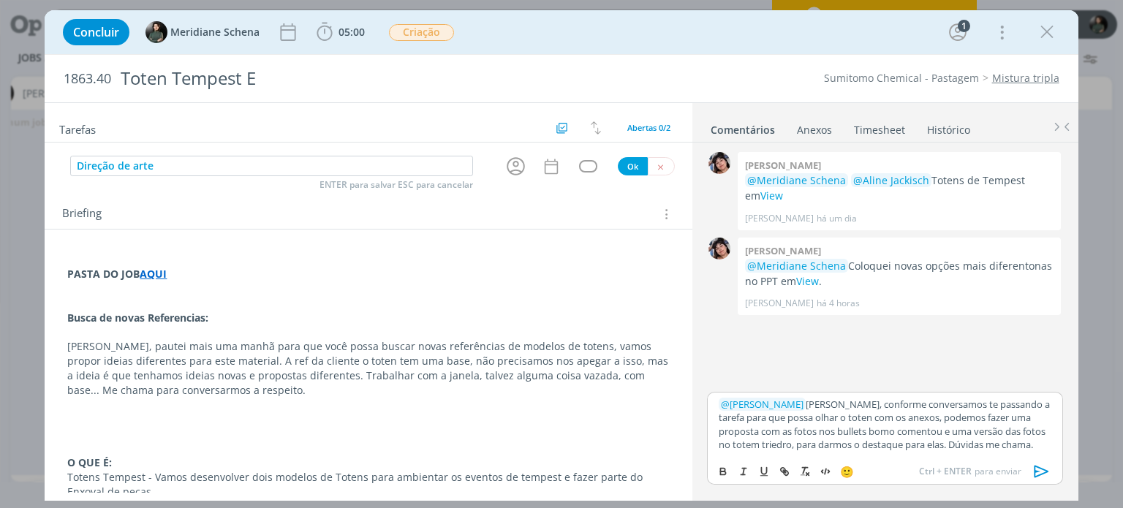
click at [1036, 468] on icon "dialog" at bounding box center [1042, 472] width 22 height 22
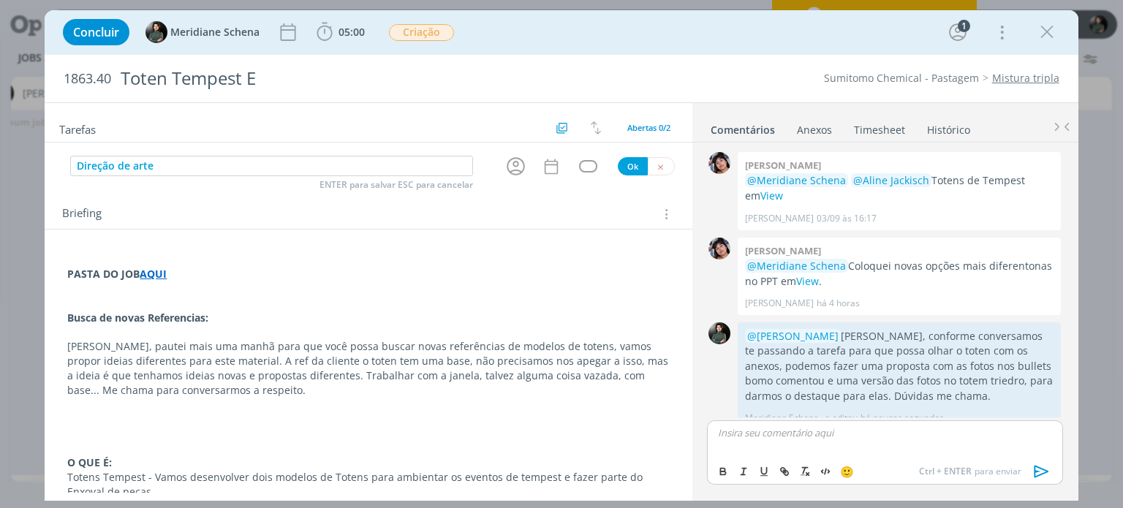
scroll to position [15, 0]
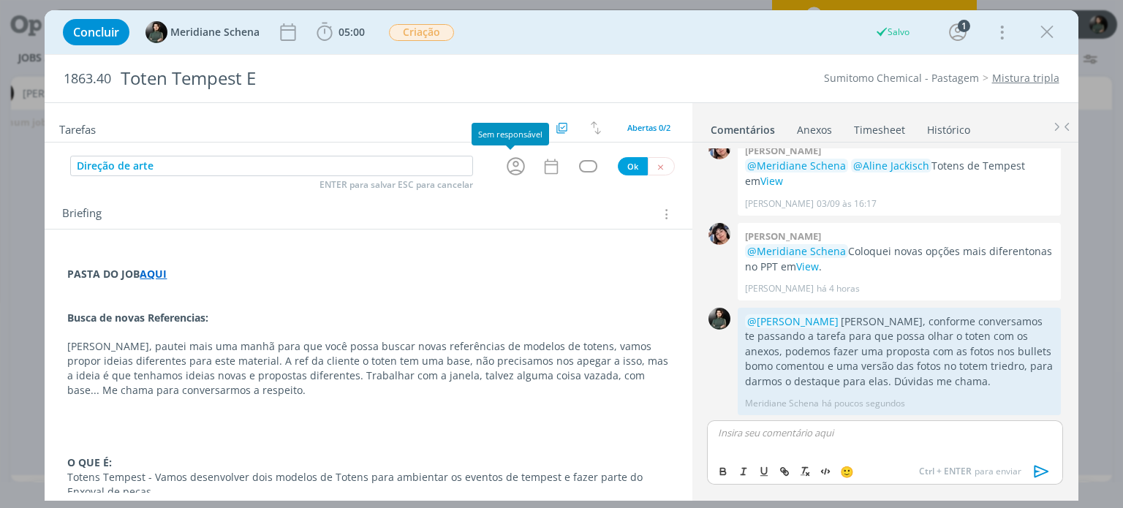
click at [507, 167] on icon "dialog" at bounding box center [515, 166] width 23 height 23
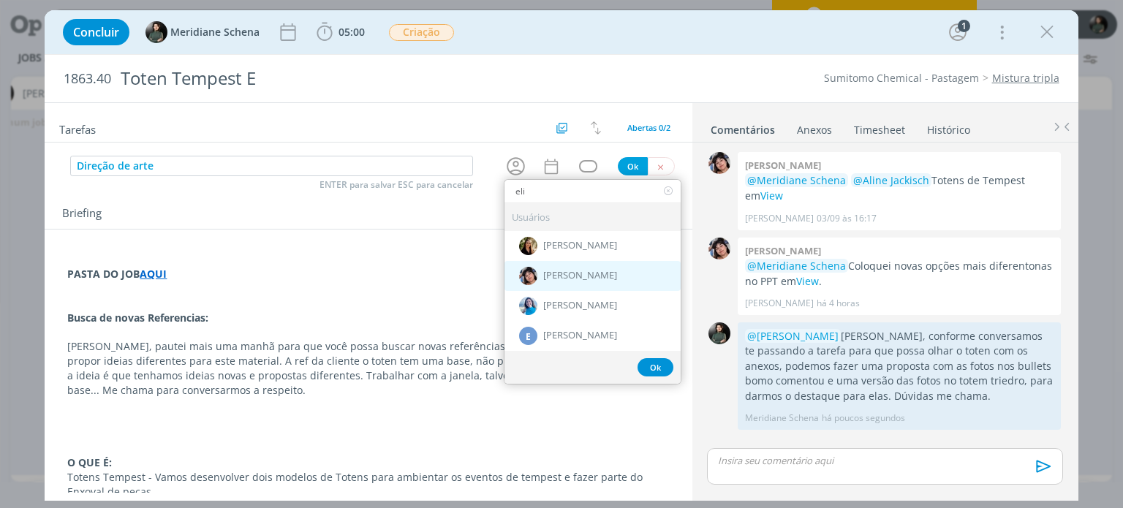
type input "eli"
click at [563, 271] on span "[PERSON_NAME]" at bounding box center [580, 276] width 74 height 12
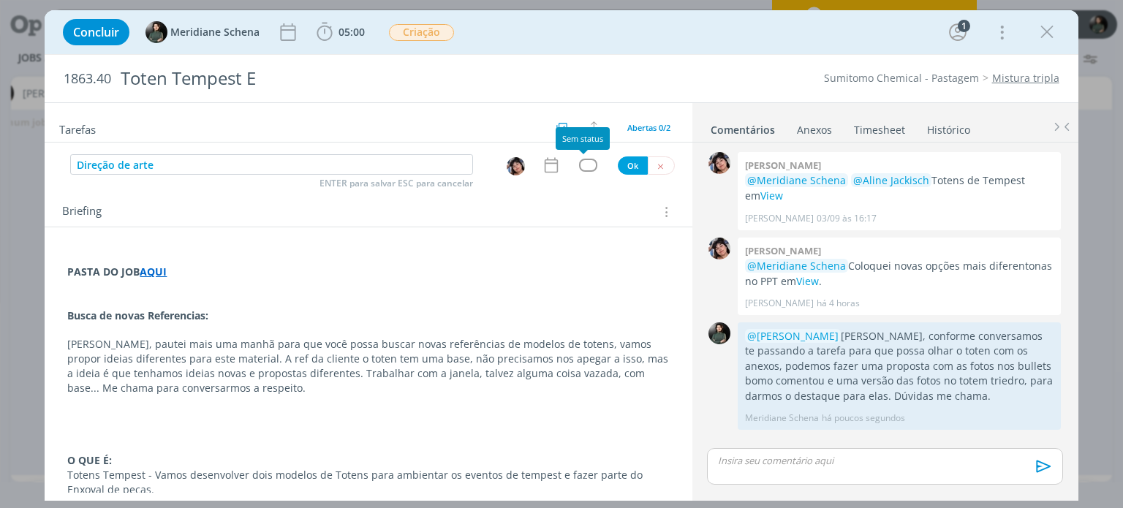
click at [580, 171] on div "Direção de arte ENTER para salvar ESC para cancelar Ok" at bounding box center [368, 165] width 647 height 22
click at [581, 166] on div "dialog" at bounding box center [588, 165] width 18 height 12
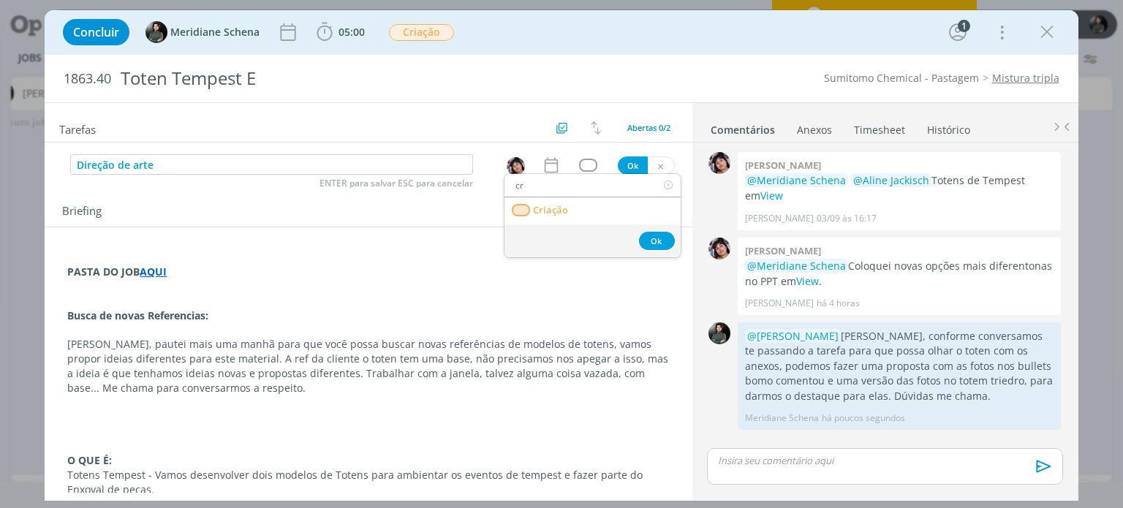
type input "cr"
click at [583, 205] on link "Criação" at bounding box center [592, 210] width 176 height 27
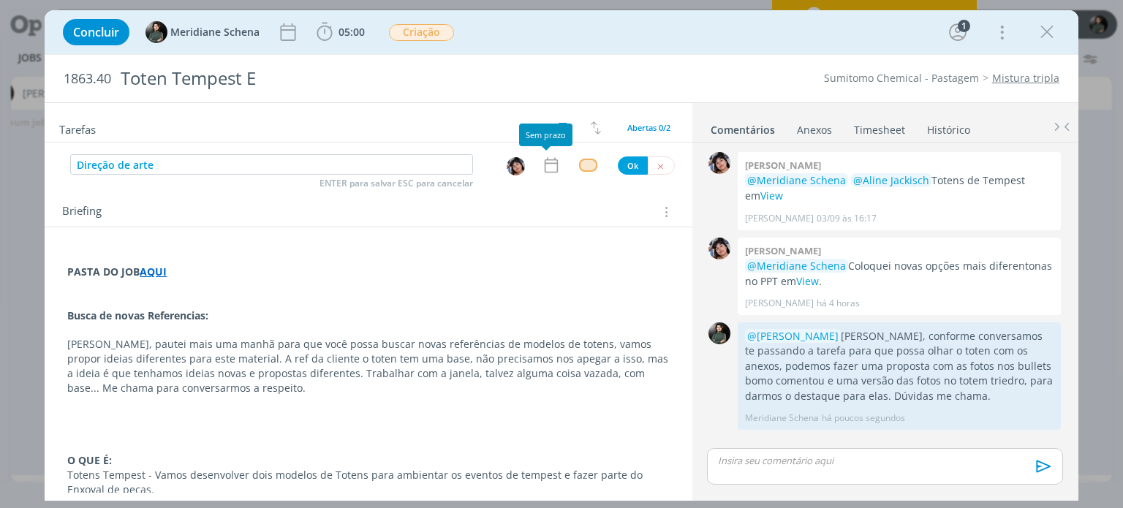
click at [549, 164] on icon "dialog" at bounding box center [551, 165] width 19 height 19
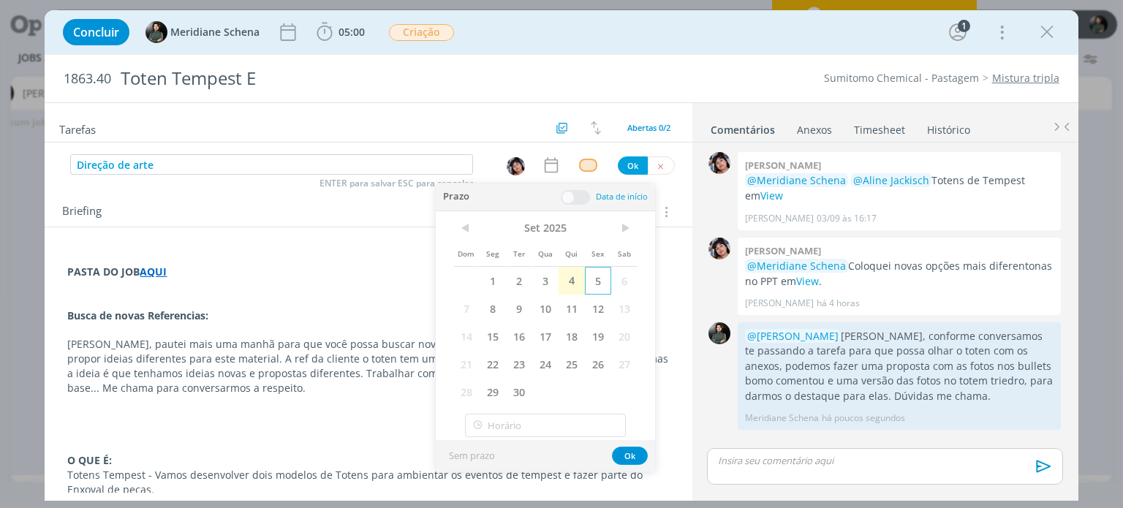
click at [589, 280] on span "5" at bounding box center [598, 281] width 26 height 28
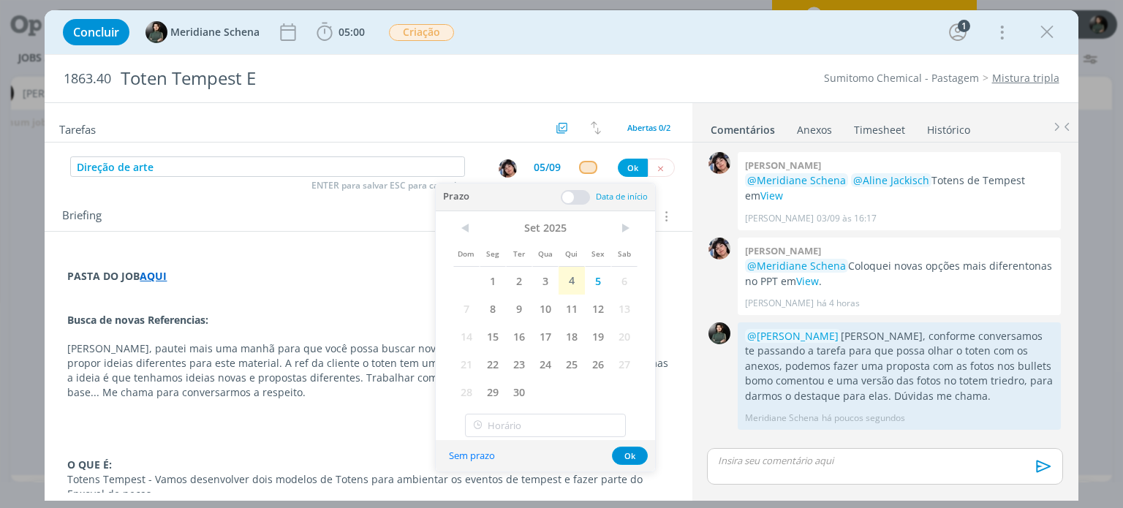
click at [579, 196] on span at bounding box center [575, 197] width 29 height 15
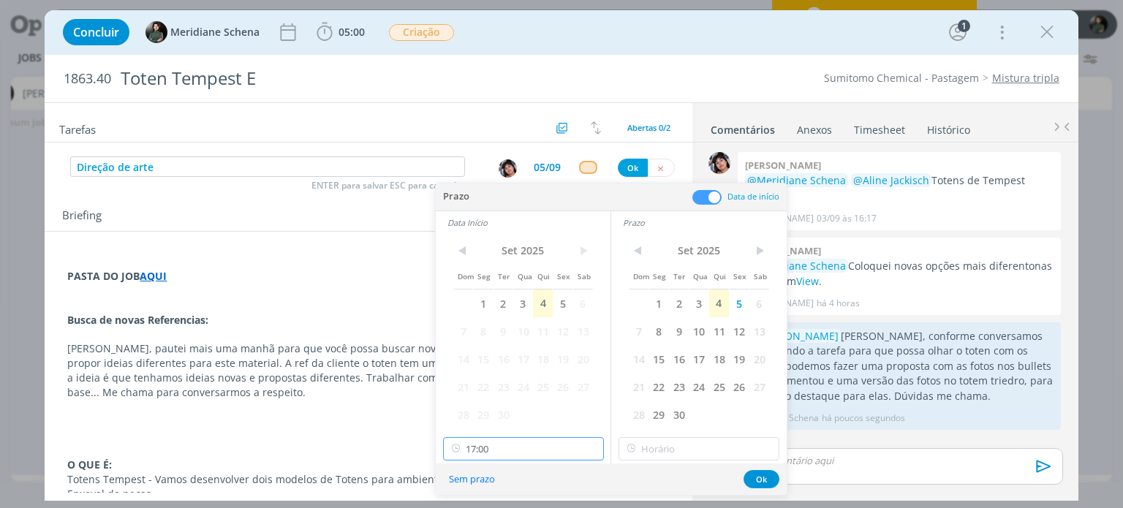
click at [504, 455] on input "17:00" at bounding box center [523, 448] width 161 height 23
click at [490, 360] on div "13:00" at bounding box center [525, 354] width 164 height 26
type input "13:00"
click at [661, 454] on input "17:00" at bounding box center [698, 448] width 161 height 23
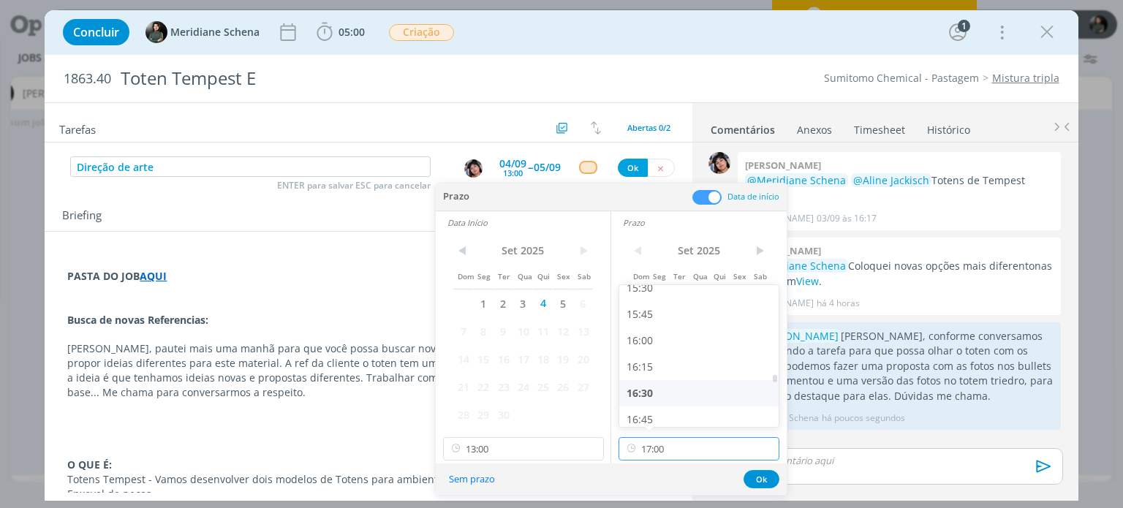
scroll to position [1532, 0]
click at [661, 349] on div "15:00" at bounding box center [701, 345] width 164 height 26
type input "15:00"
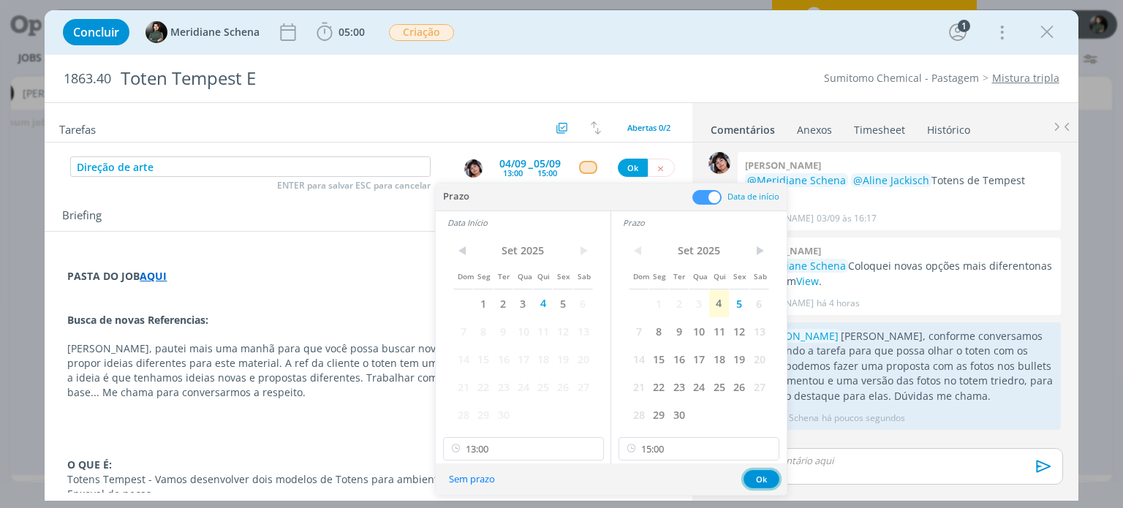
click at [753, 479] on button "Ok" at bounding box center [761, 479] width 36 height 18
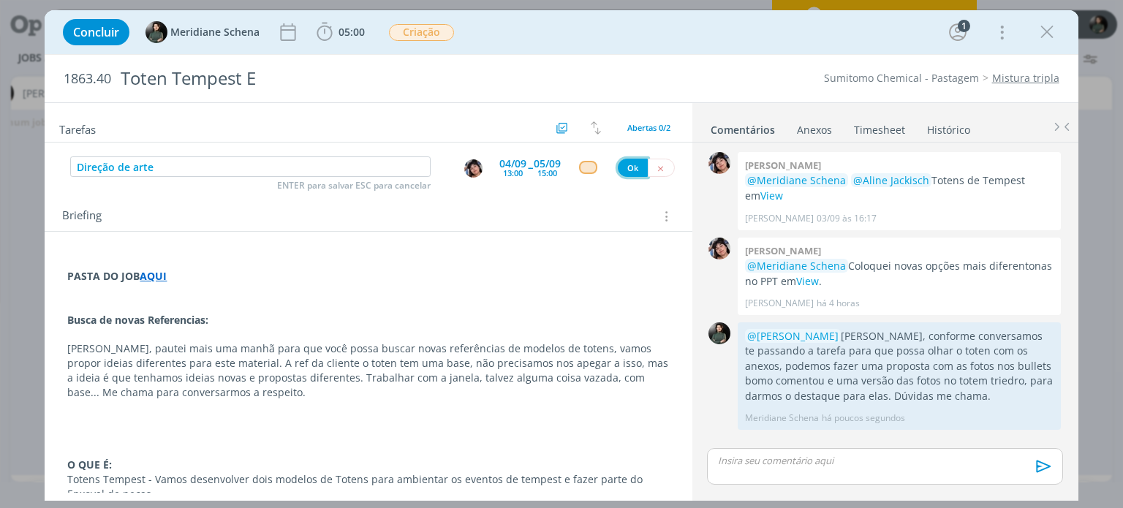
click at [626, 160] on button "Ok" at bounding box center [633, 168] width 30 height 18
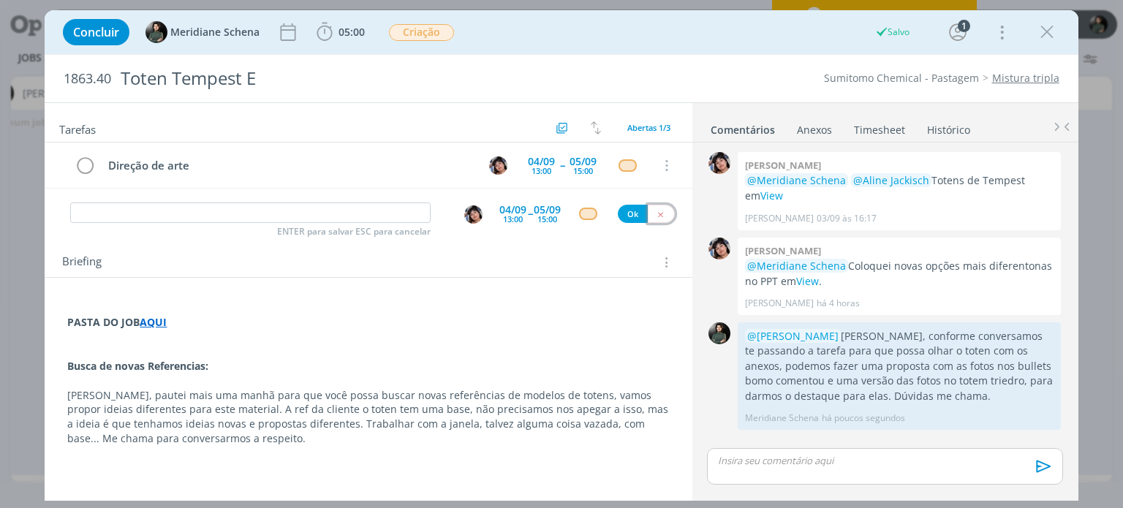
click at [656, 214] on icon "dialog" at bounding box center [661, 215] width 10 height 10
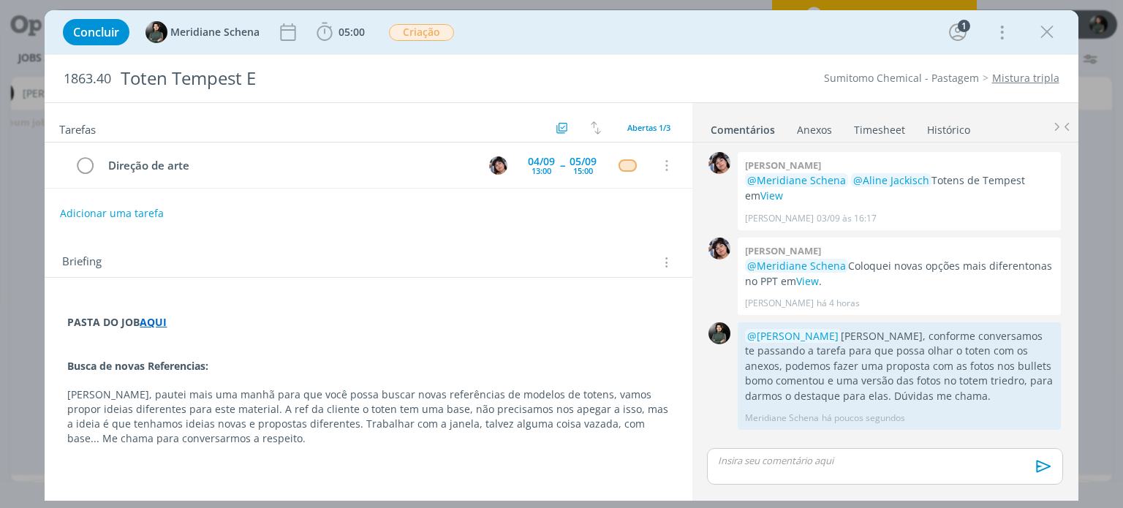
click at [1053, 36] on icon "dialog" at bounding box center [1047, 32] width 22 height 22
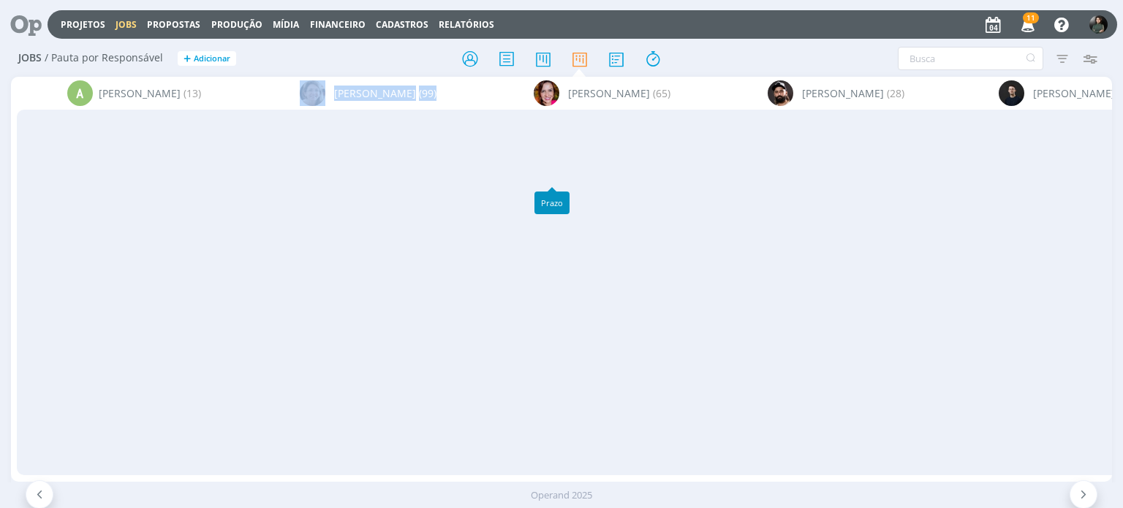
scroll to position [0, 3318]
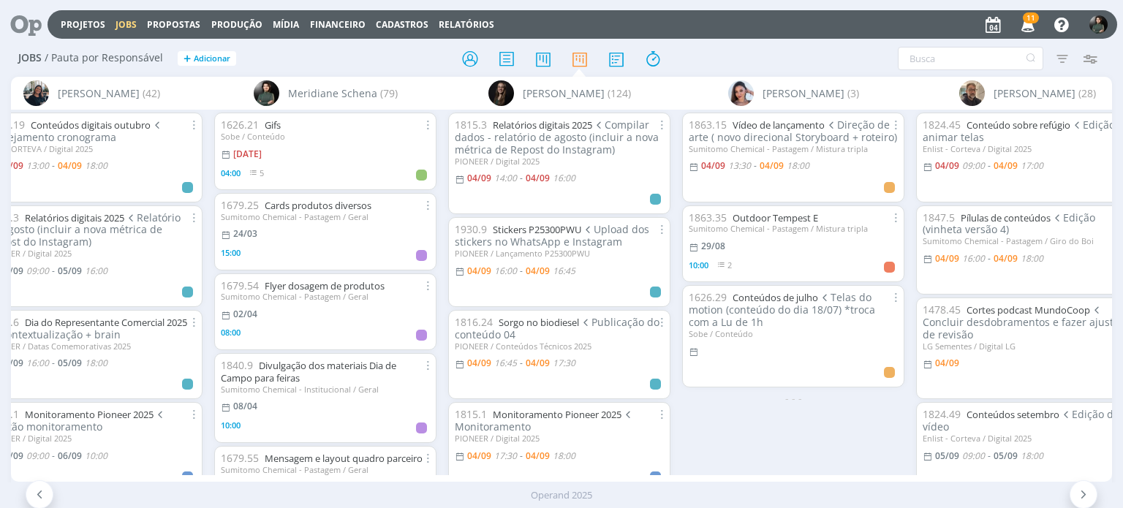
click at [665, 472] on div "A [PERSON_NAME] (13) [PERSON_NAME] (99) [PERSON_NAME] (65) [PERSON_NAME] (28) […" at bounding box center [561, 279] width 1100 height 405
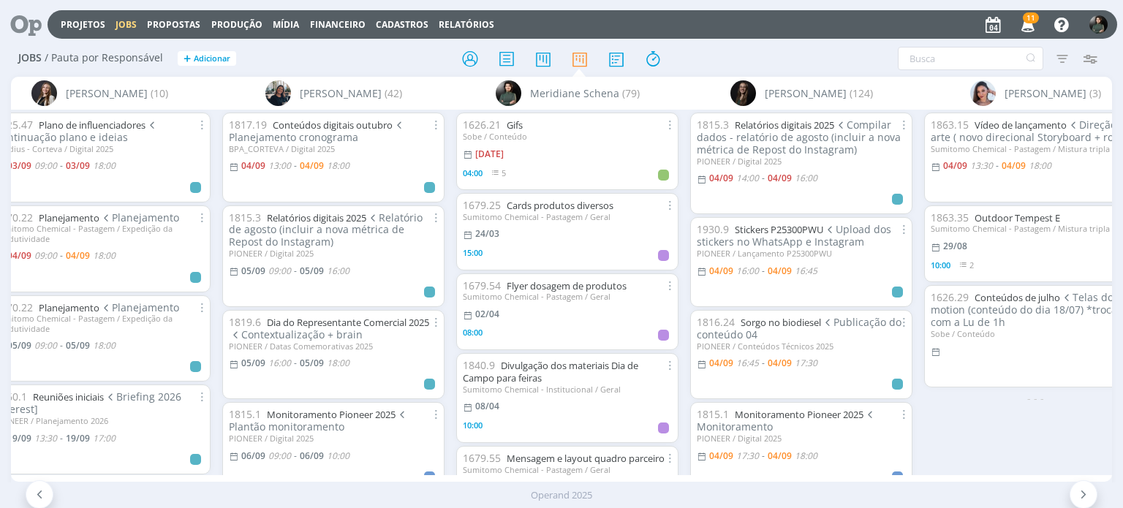
scroll to position [0, 2761]
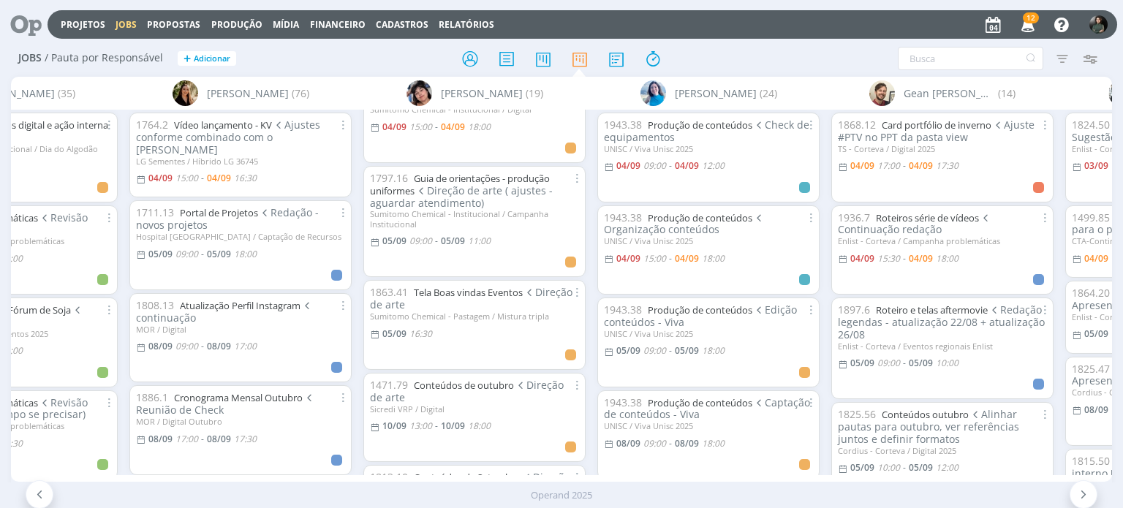
scroll to position [146, 0]
click at [490, 175] on link "Guia de orientações - produção uniformes" at bounding box center [460, 183] width 180 height 26
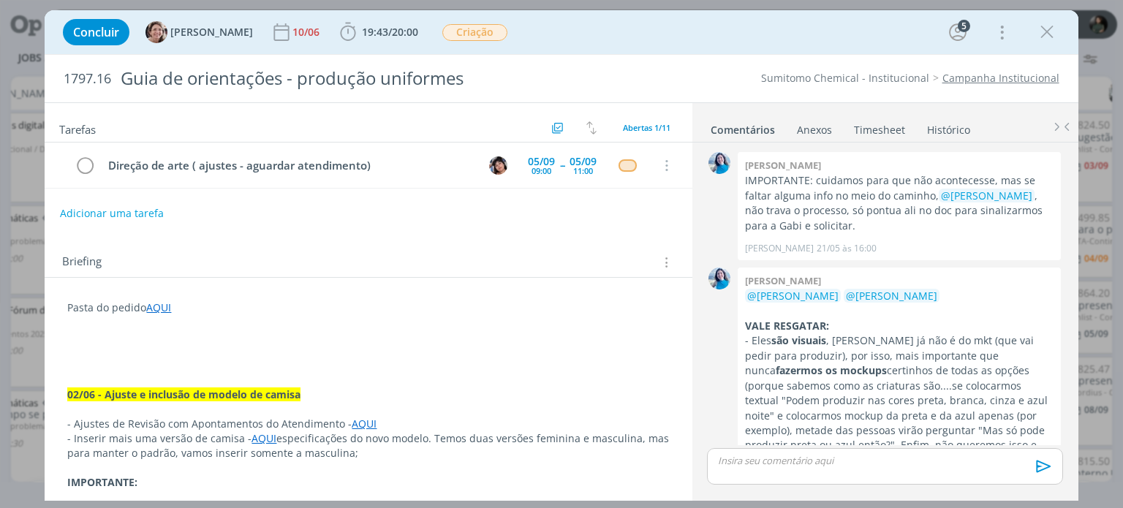
scroll to position [1623, 0]
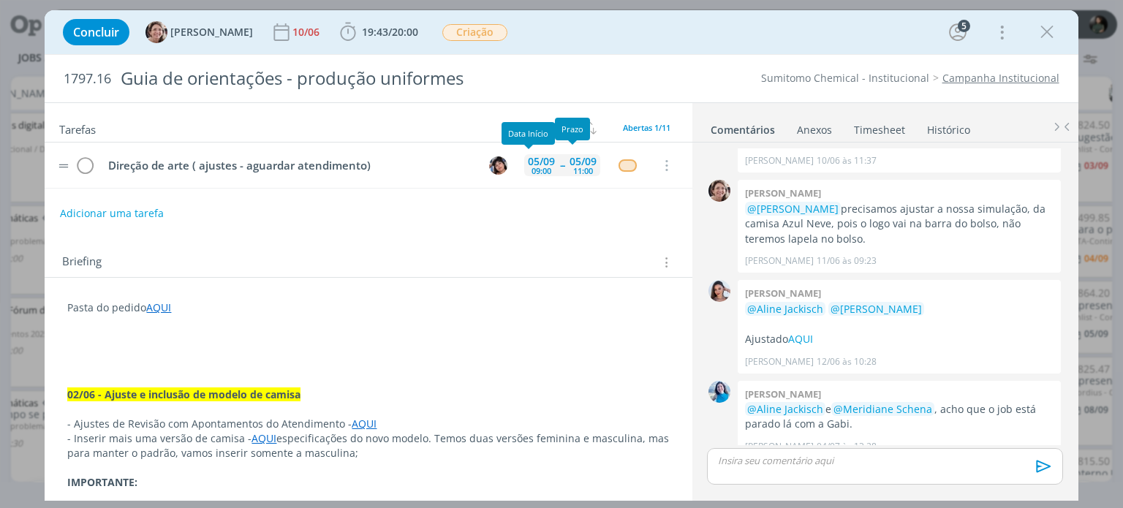
click at [560, 160] on span "--" at bounding box center [562, 165] width 4 height 10
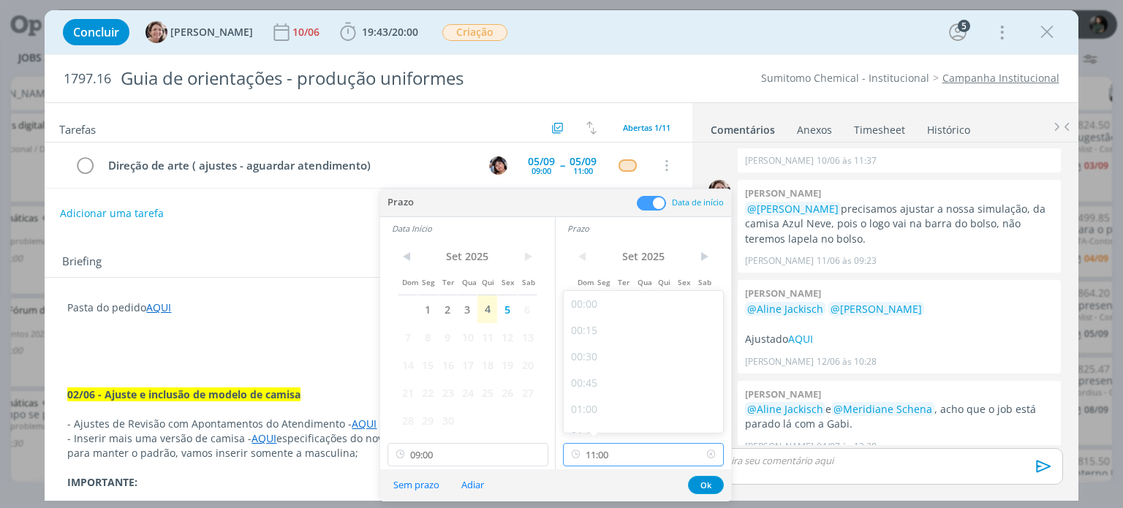
click at [621, 455] on input "11:00" at bounding box center [643, 454] width 161 height 23
click at [604, 300] on div "12:00" at bounding box center [646, 301] width 164 height 26
type input "12:00"
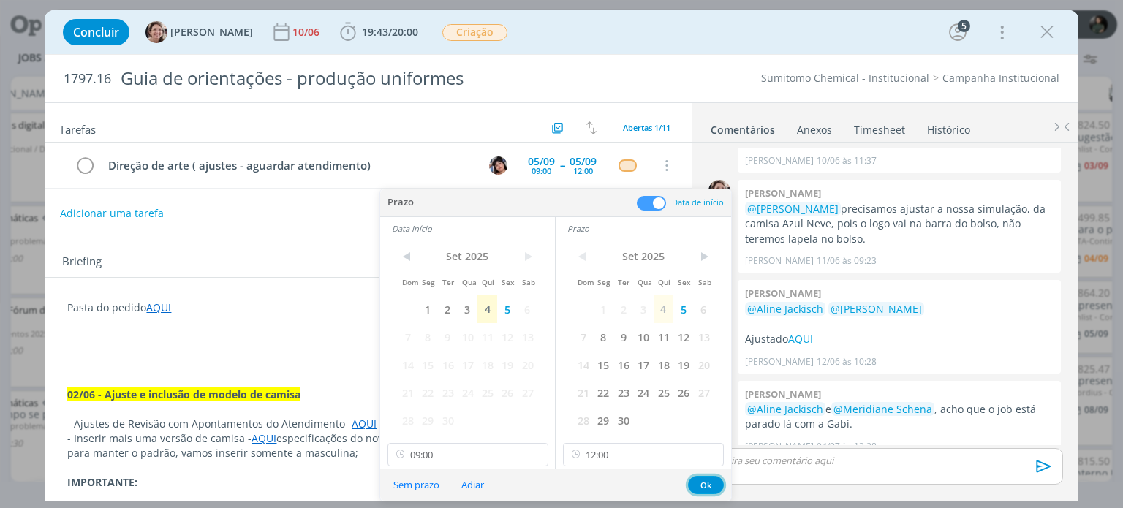
click at [703, 480] on button "Ok" at bounding box center [706, 485] width 36 height 18
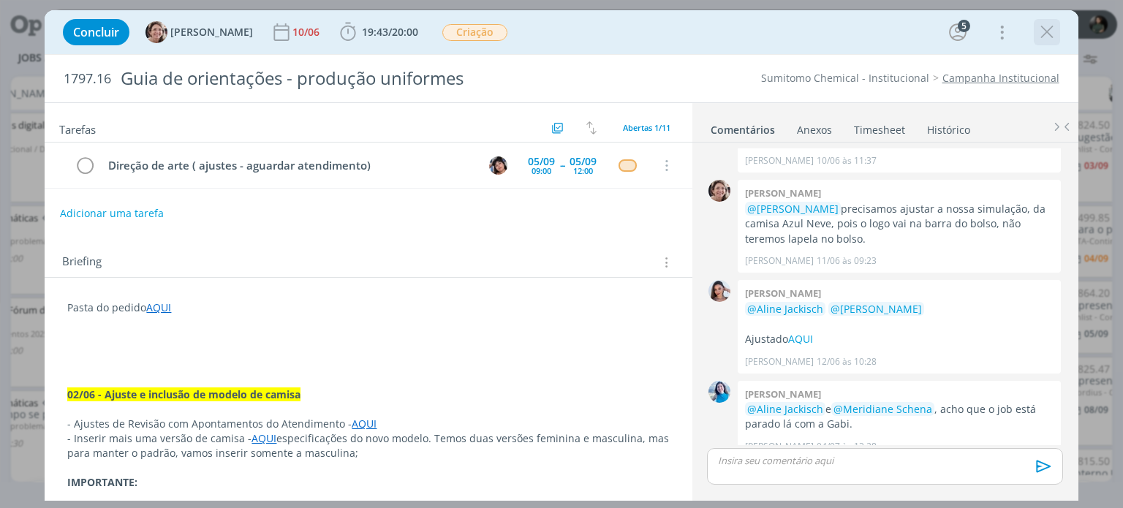
click at [1044, 32] on icon "dialog" at bounding box center [1047, 32] width 22 height 22
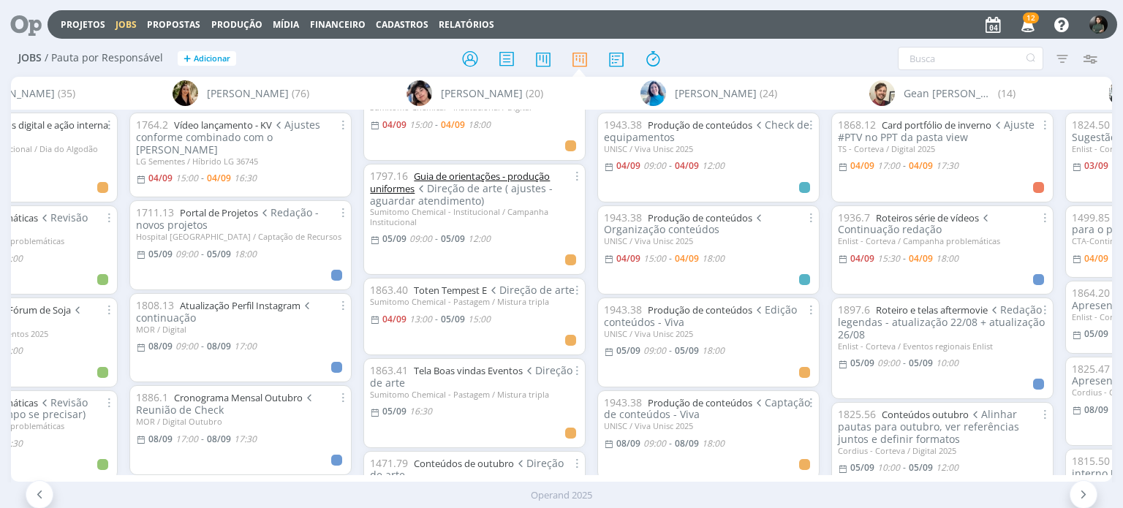
click at [504, 179] on link "Guia de orientações - produção uniformes" at bounding box center [460, 183] width 180 height 26
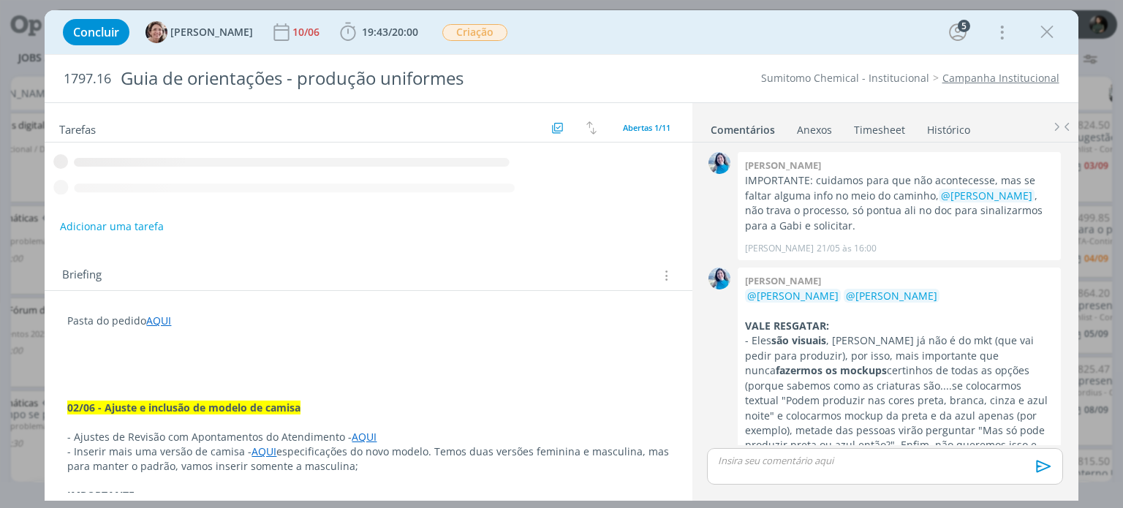
scroll to position [1623, 0]
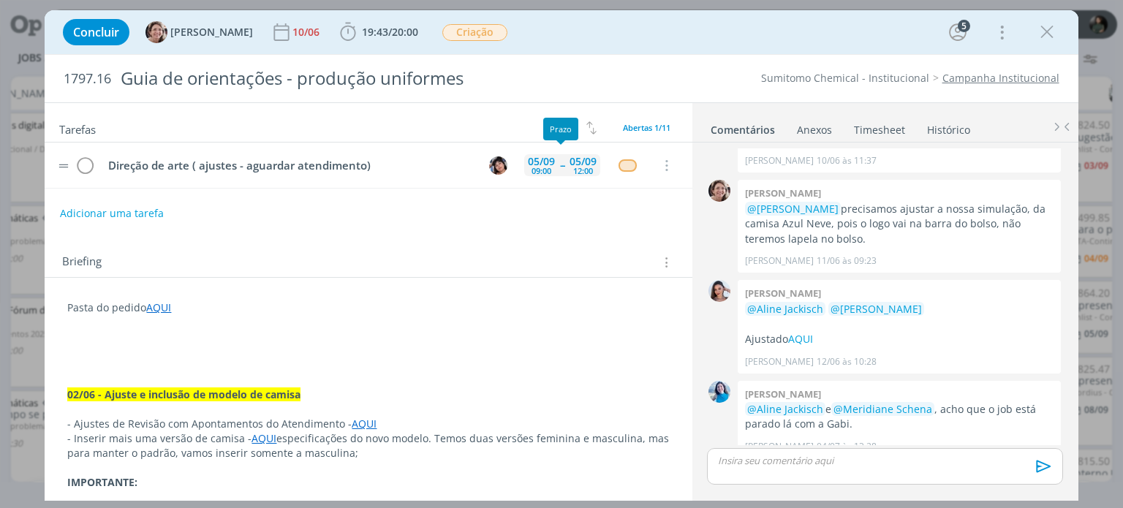
click at [571, 166] on div "[DATE] 12:00" at bounding box center [583, 165] width 34 height 31
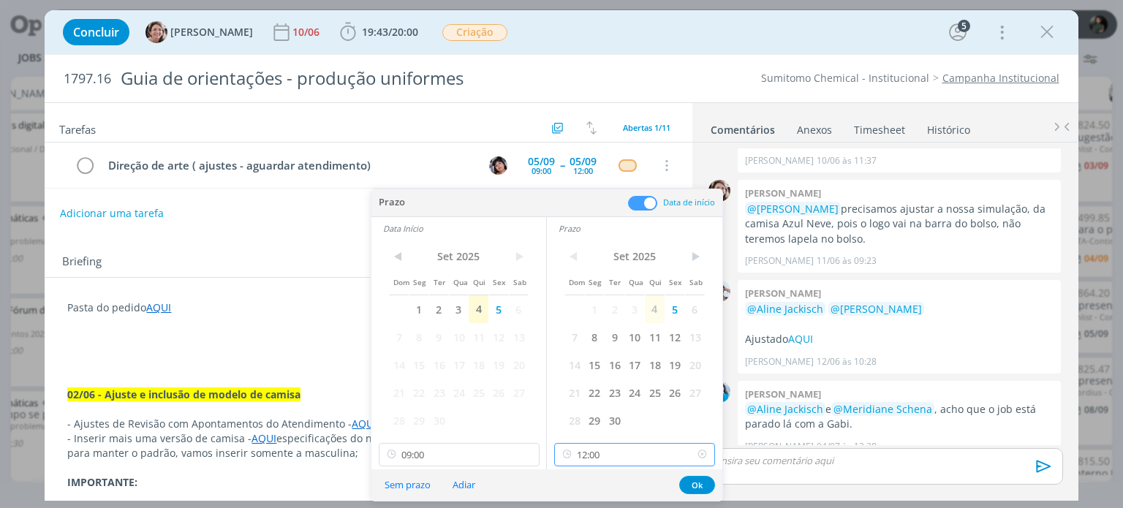
click at [613, 443] on input "12:00" at bounding box center [634, 454] width 161 height 23
click at [605, 314] on div "11:00" at bounding box center [637, 310] width 164 height 26
type input "11:00"
click at [694, 482] on button "Ok" at bounding box center [697, 485] width 36 height 18
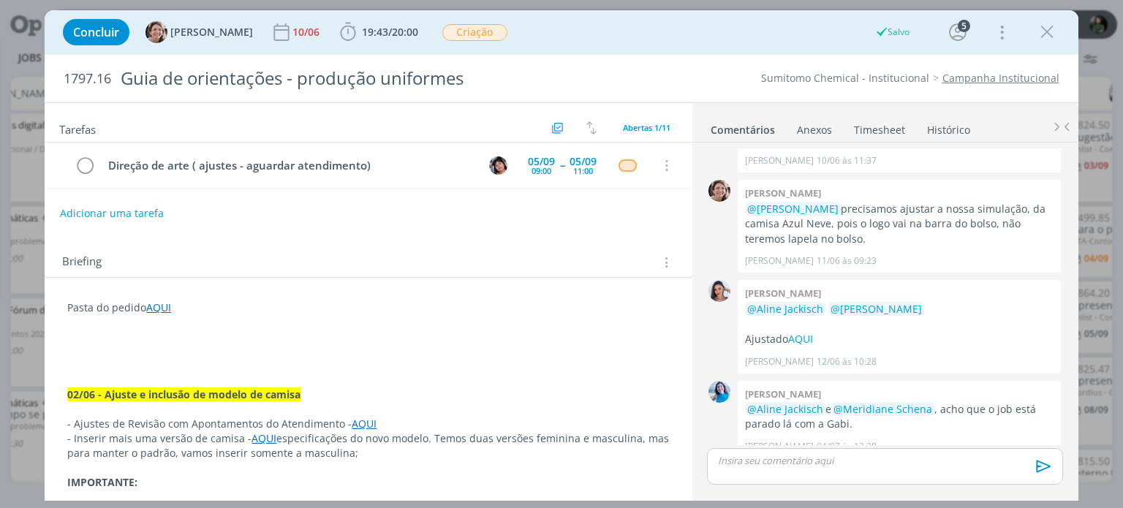
click at [1045, 34] on icon "dialog" at bounding box center [1047, 32] width 22 height 22
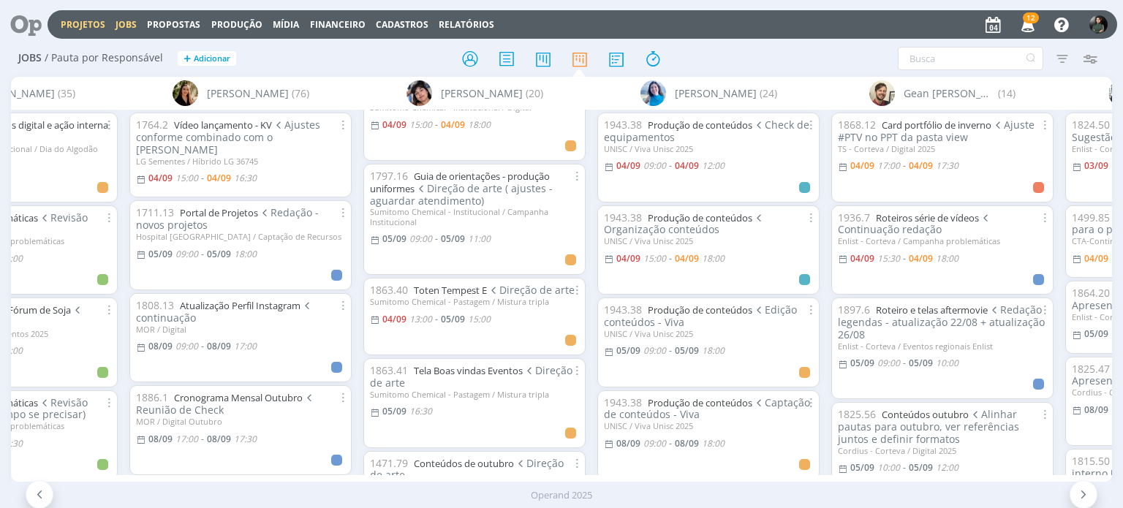
click at [76, 26] on link "Projetos" at bounding box center [83, 24] width 45 height 12
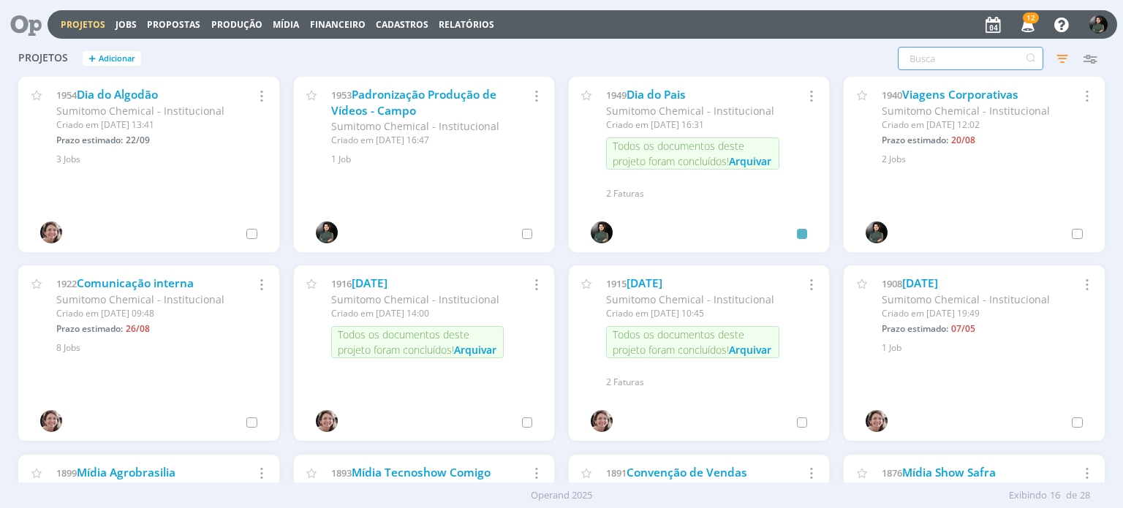
click at [959, 57] on input "text" at bounding box center [970, 58] width 145 height 23
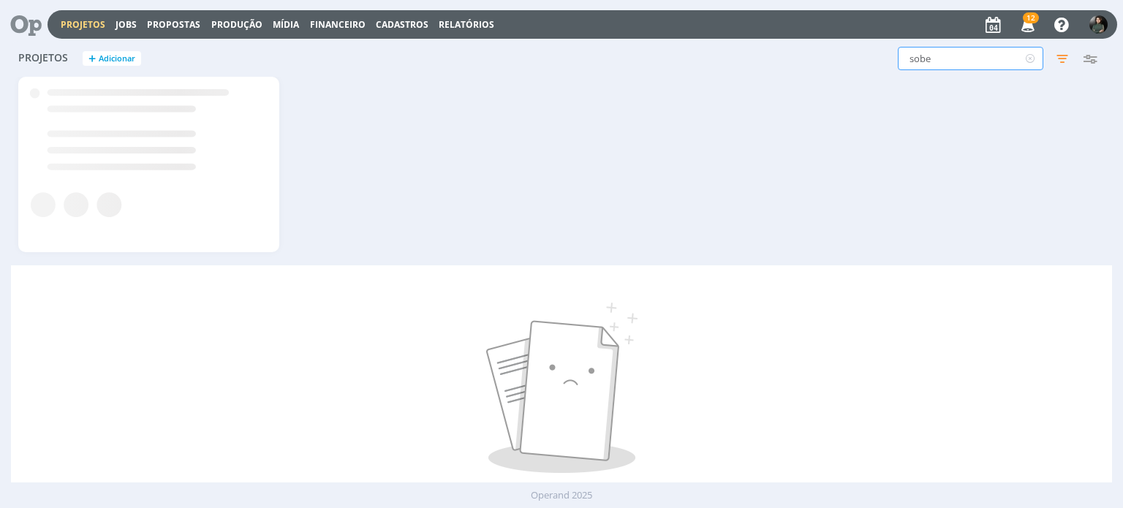
type input "sobe"
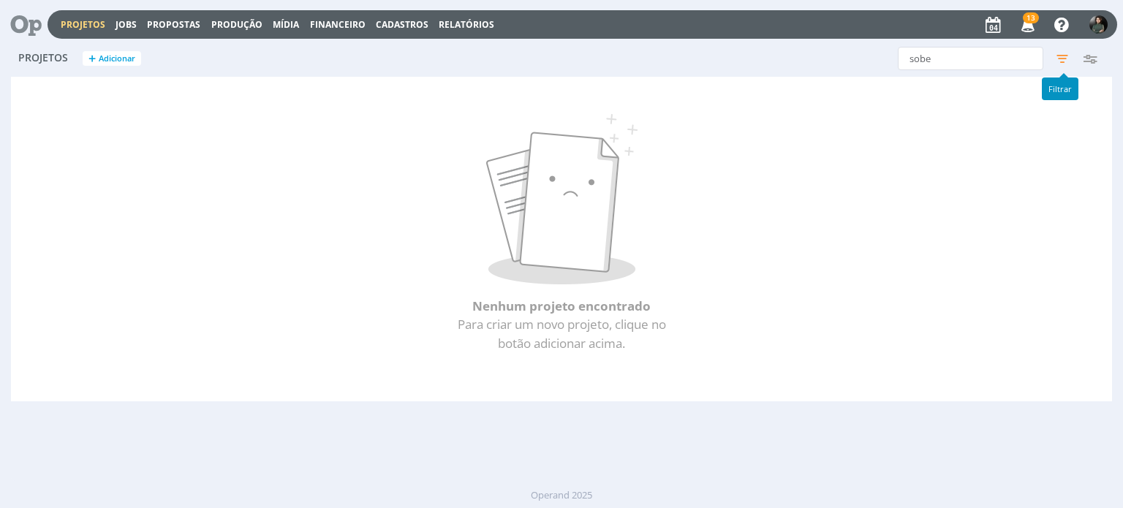
click at [1062, 56] on icon "button" at bounding box center [1062, 58] width 26 height 26
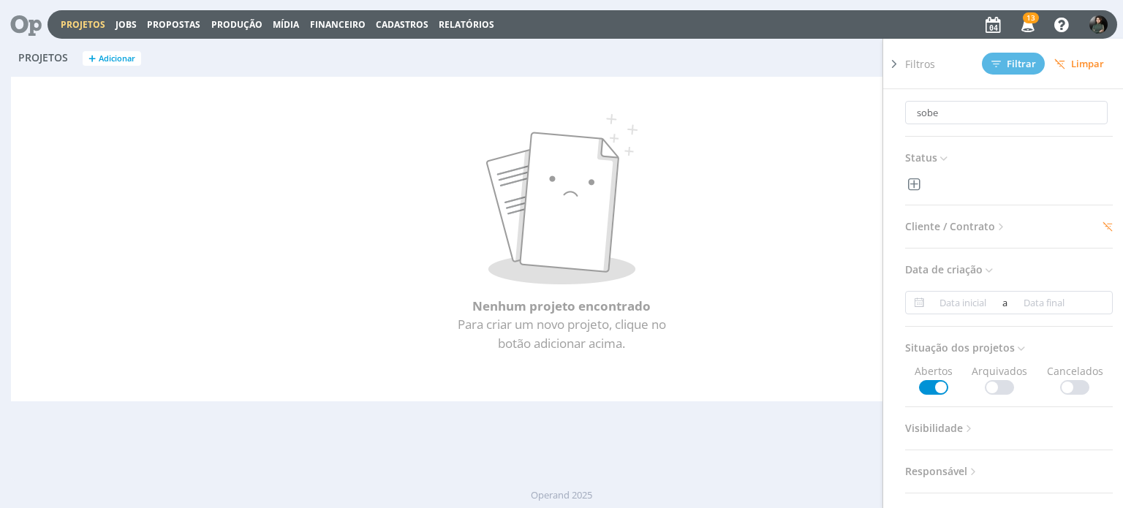
click at [1053, 61] on button "Limpar" at bounding box center [1079, 63] width 69 height 21
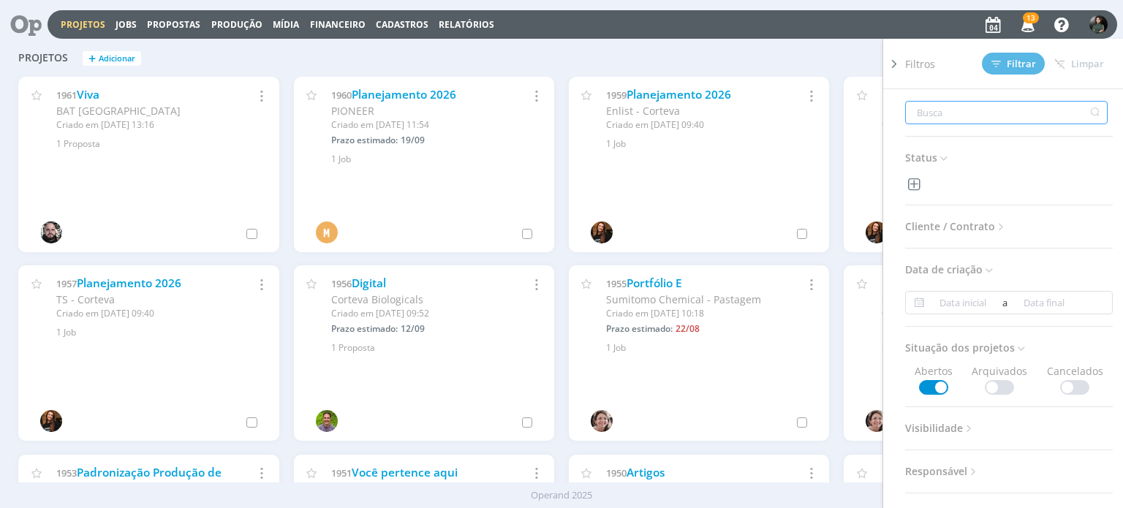
click at [947, 111] on input "text" at bounding box center [1006, 112] width 203 height 23
type input "s"
type input "so"
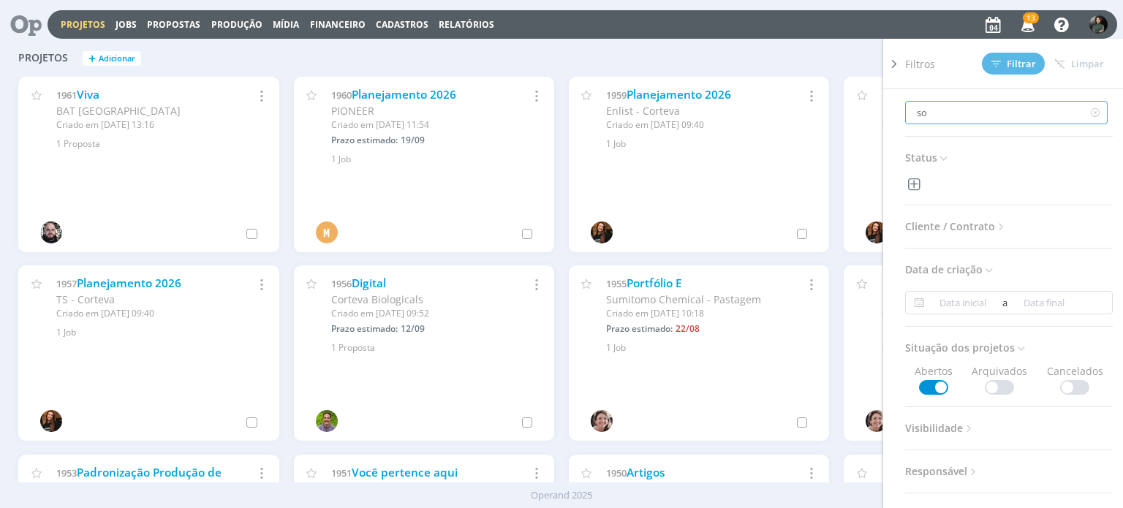
type input "sob"
type input "sobe"
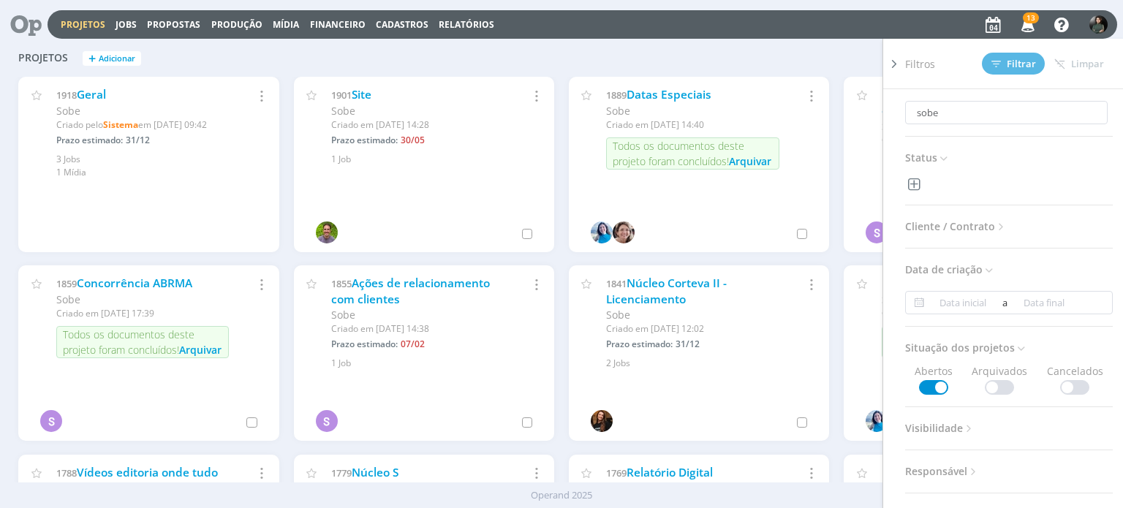
click at [817, 64] on div "sobe Filtros Filtrar Limpar sobe Status Cliente / Contrato Cliente Selecione Co…" at bounding box center [905, 58] width 398 height 23
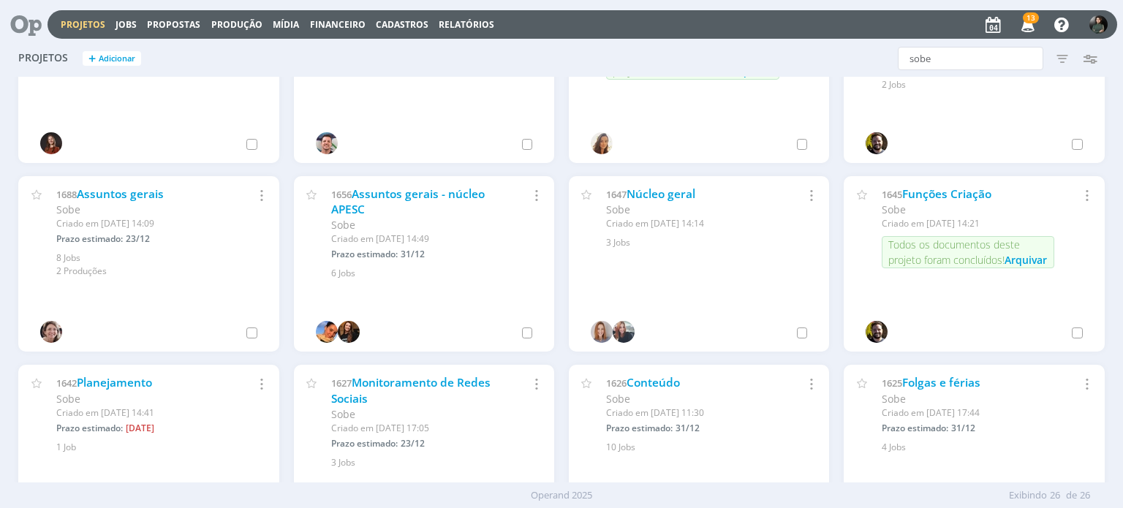
scroll to position [658, 0]
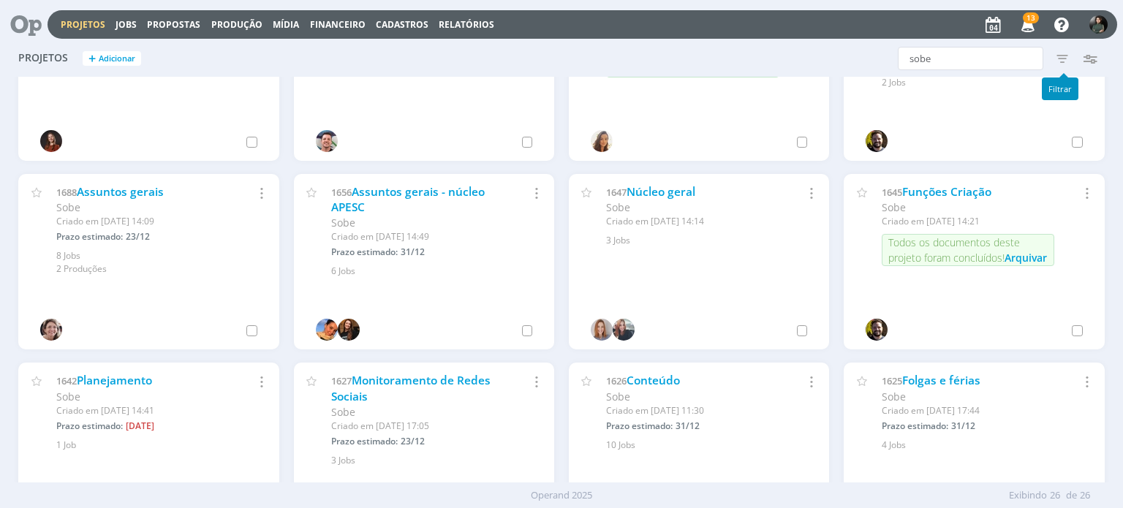
click at [1061, 58] on icon "button" at bounding box center [1062, 58] width 26 height 26
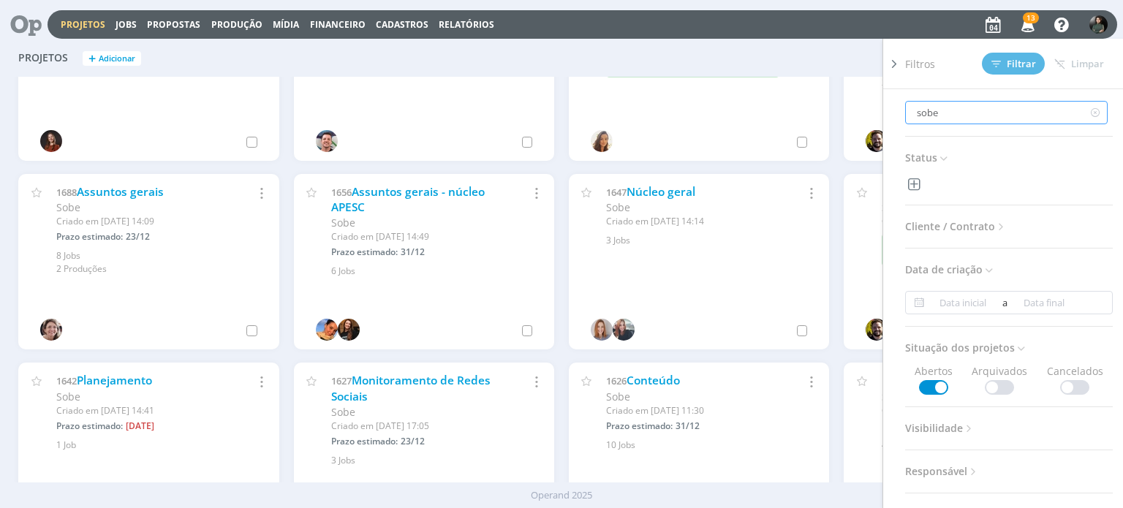
click at [1015, 113] on input "sobe" at bounding box center [1006, 112] width 203 height 23
type input "sob"
type input "so"
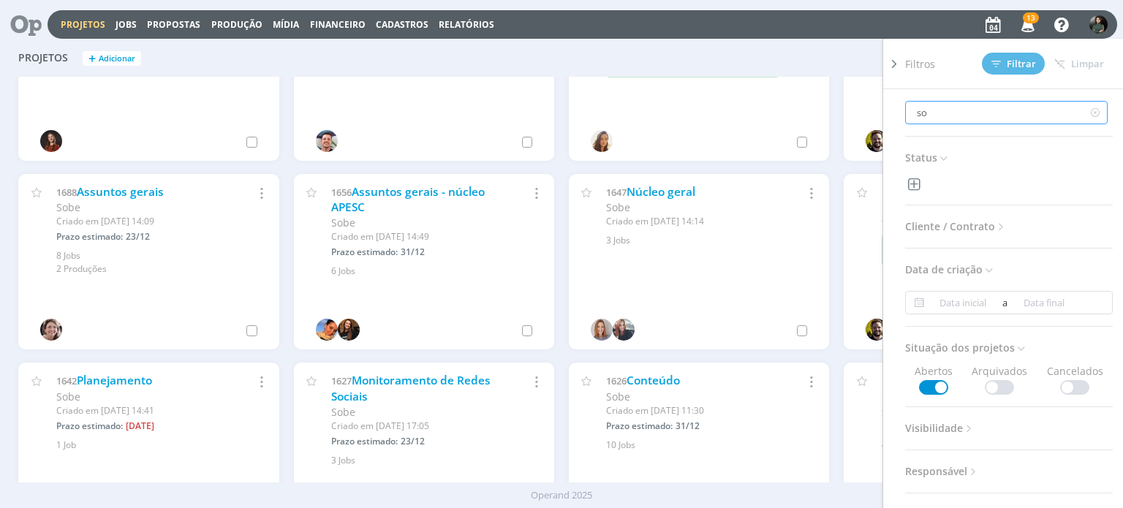
type input "s"
type input "m"
type input "ma"
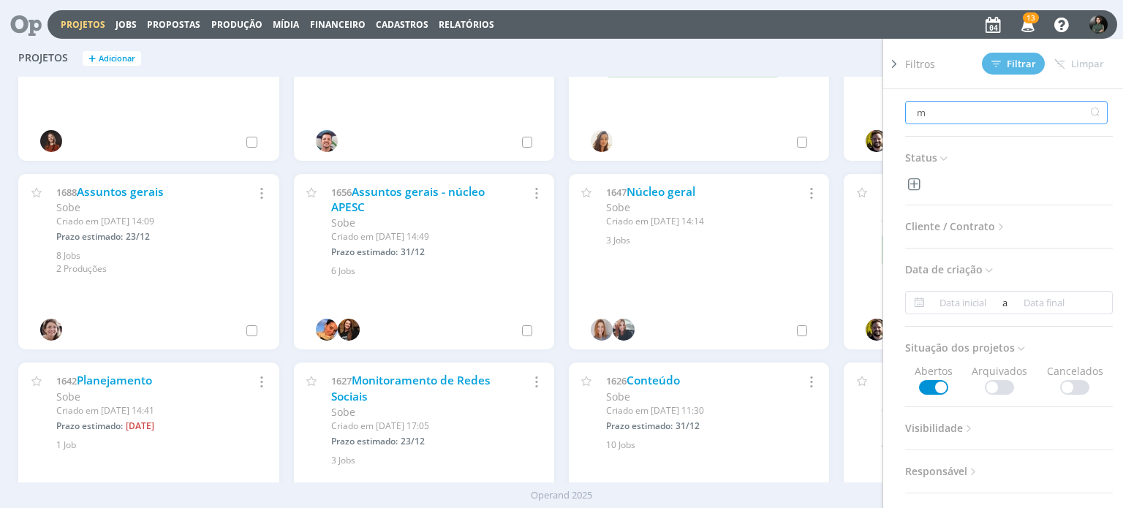
type input "ma"
type input "man"
type input "manu"
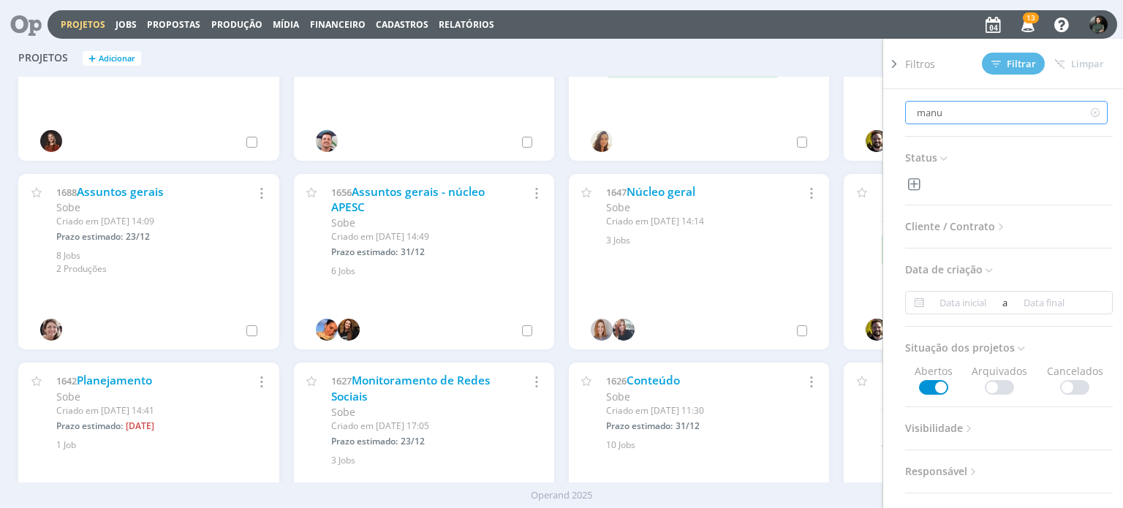
type input "manua"
type input "manual"
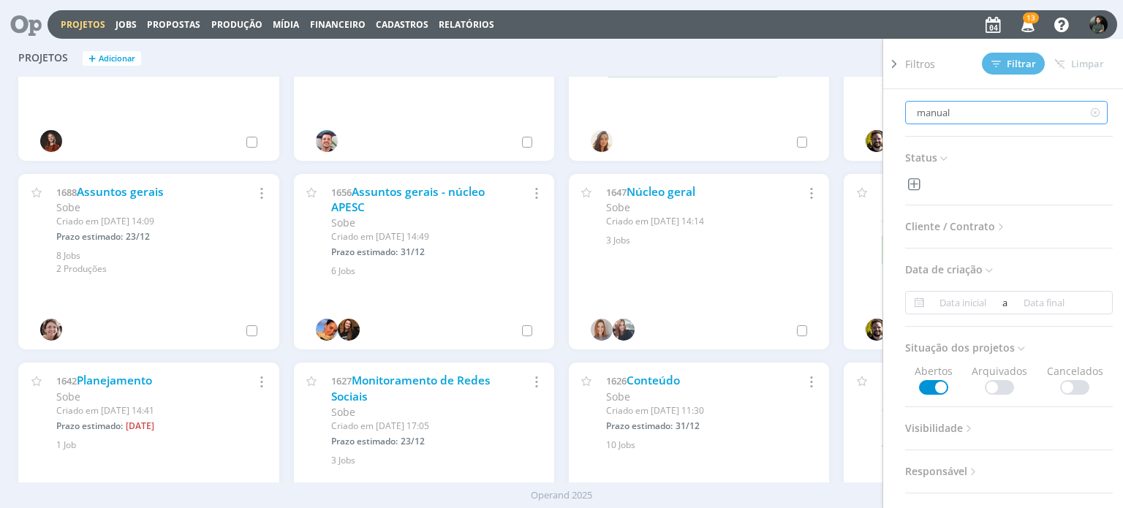
type input "manual"
type input "manual d"
type input "manual di"
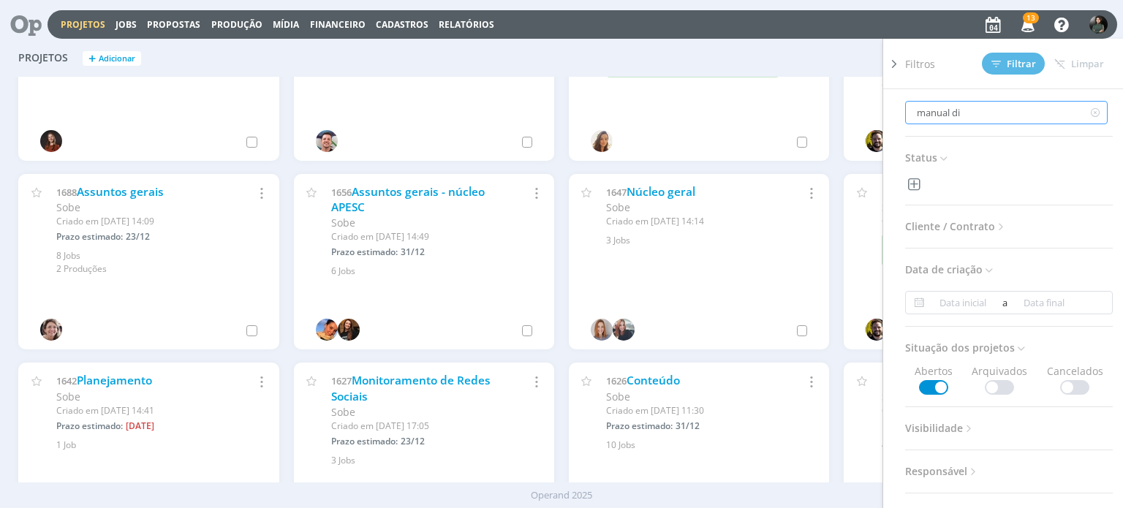
type input "manual dig"
type input "manual digi"
type input "manual digit"
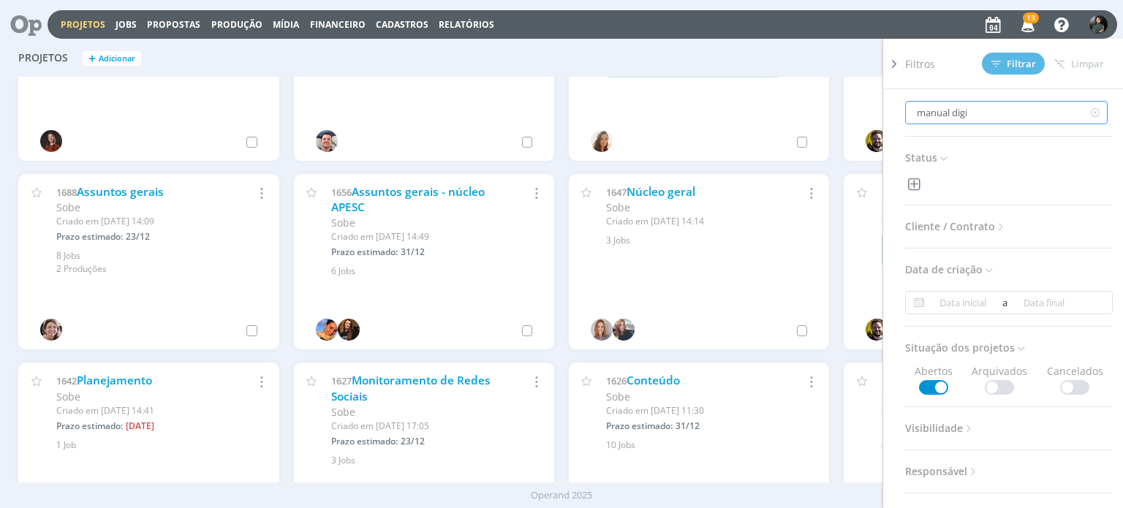
type input "manual digit"
type input "manual digita"
type input "manual digital"
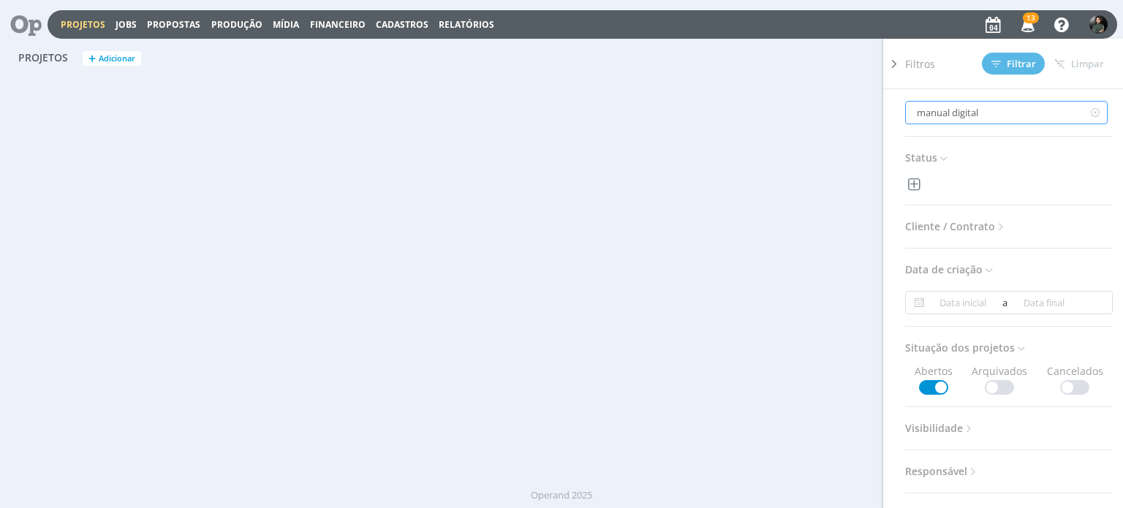
scroll to position [0, 0]
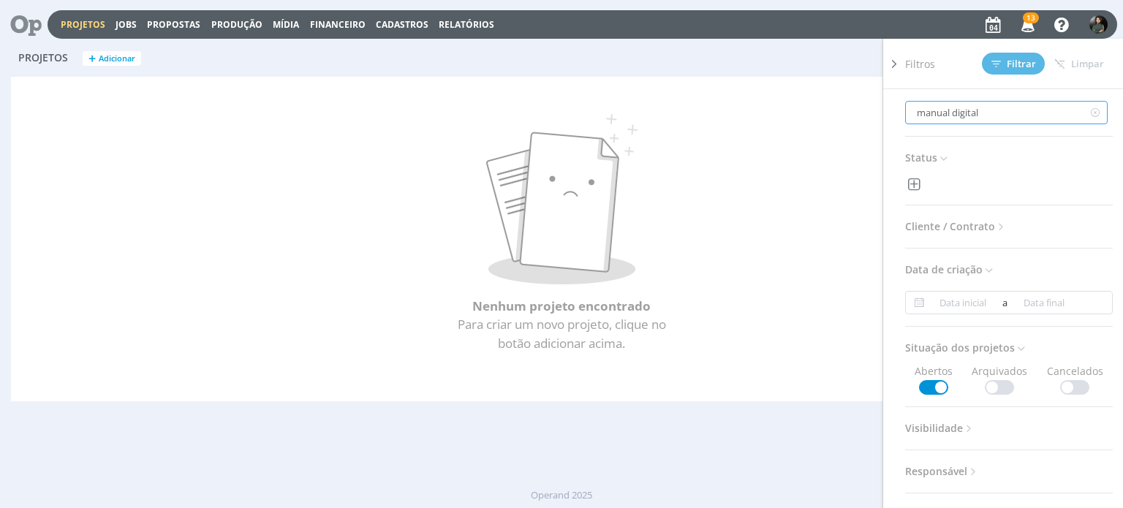
type input "manual digital"
click at [972, 224] on span "Cliente / Contrato" at bounding box center [956, 226] width 102 height 19
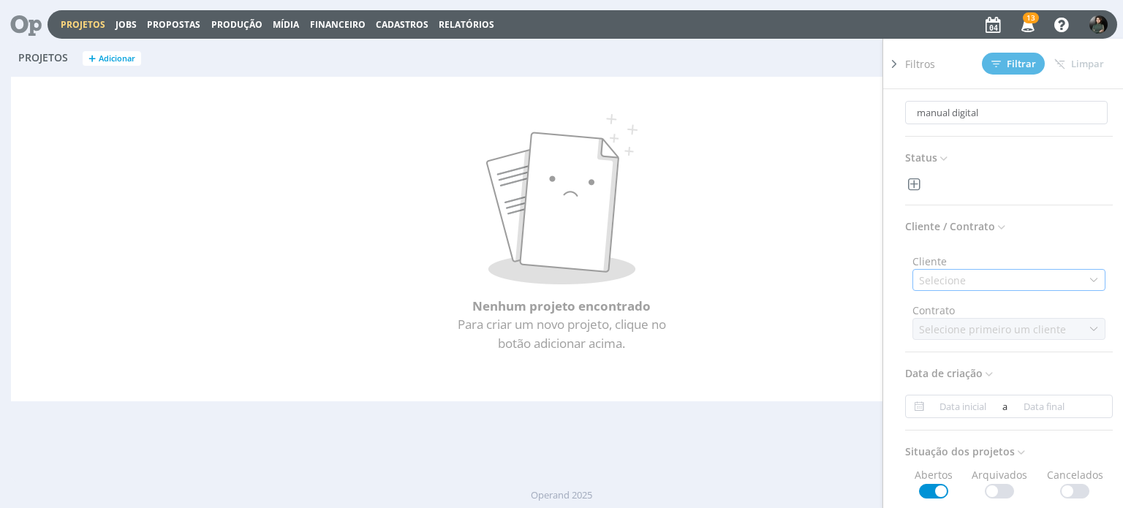
click at [977, 275] on div "Selecione" at bounding box center [1008, 280] width 193 height 22
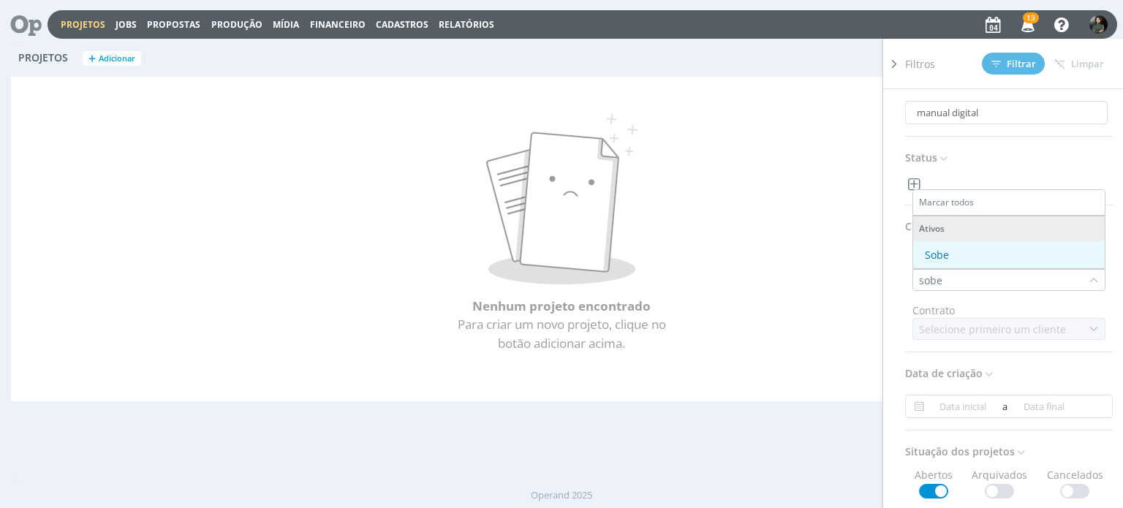
type input "sobe"
click at [1010, 254] on div "Sobe" at bounding box center [1009, 254] width 180 height 15
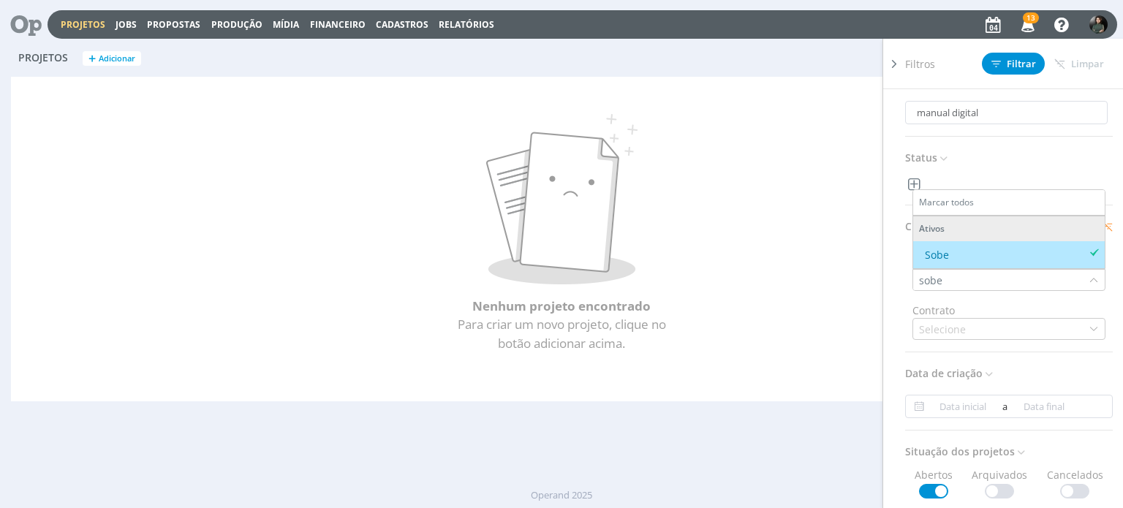
click at [974, 62] on div "Filtros Filtrar Limpar" at bounding box center [1014, 64] width 219 height 50
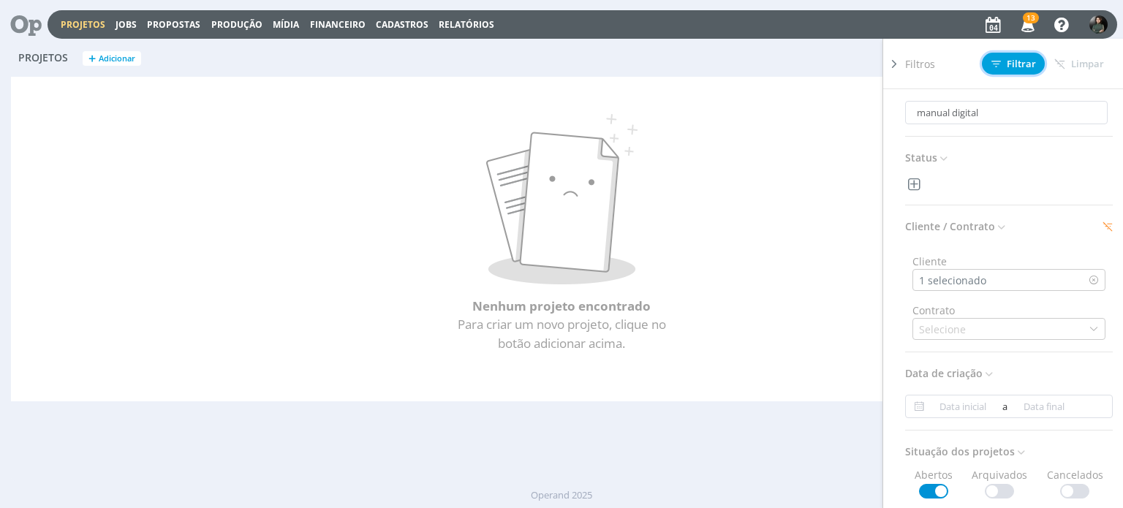
click at [1016, 64] on span "Filtrar" at bounding box center [1013, 64] width 45 height 10
drag, startPoint x: 991, startPoint y: 107, endPoint x: 893, endPoint y: 99, distance: 97.6
click at [893, 99] on div "Filtros Filtrar Limpar manual digital Status Cliente / Contrato Cliente 1 selec…" at bounding box center [1002, 273] width 241 height 469
type input "m"
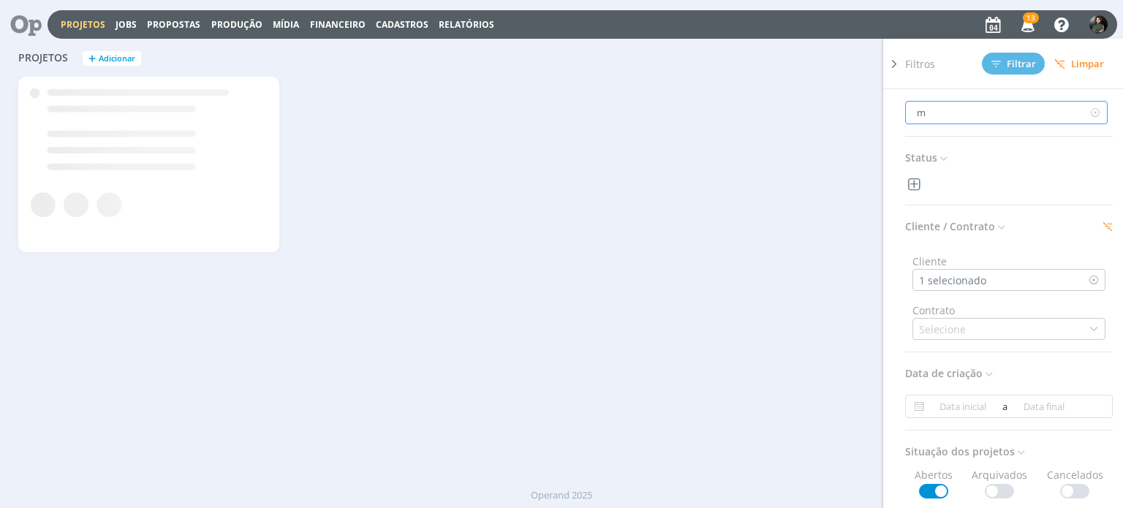
type input "ma"
type input "man"
type input "manu"
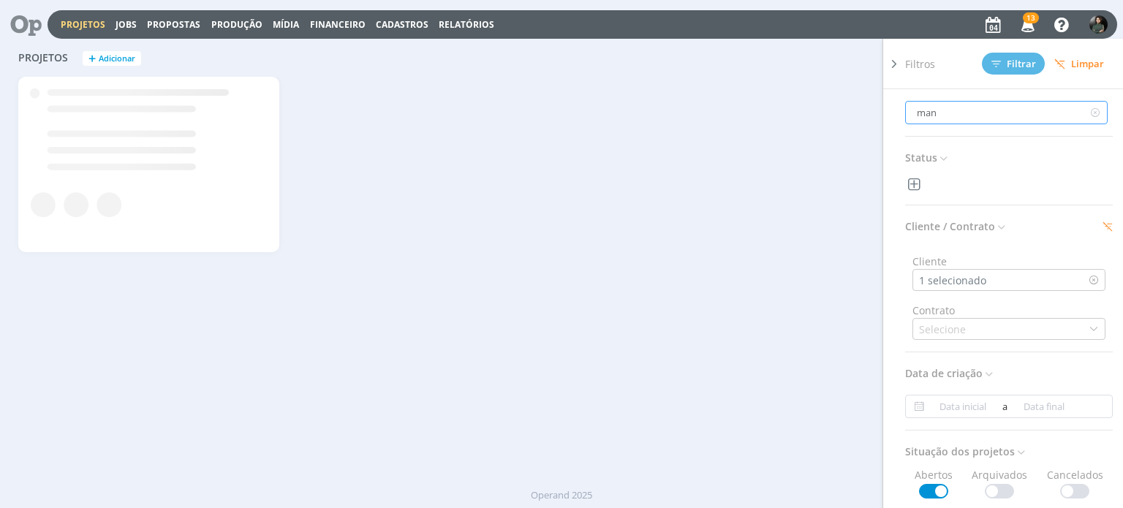
type input "manu"
type input "manua"
type input "manual"
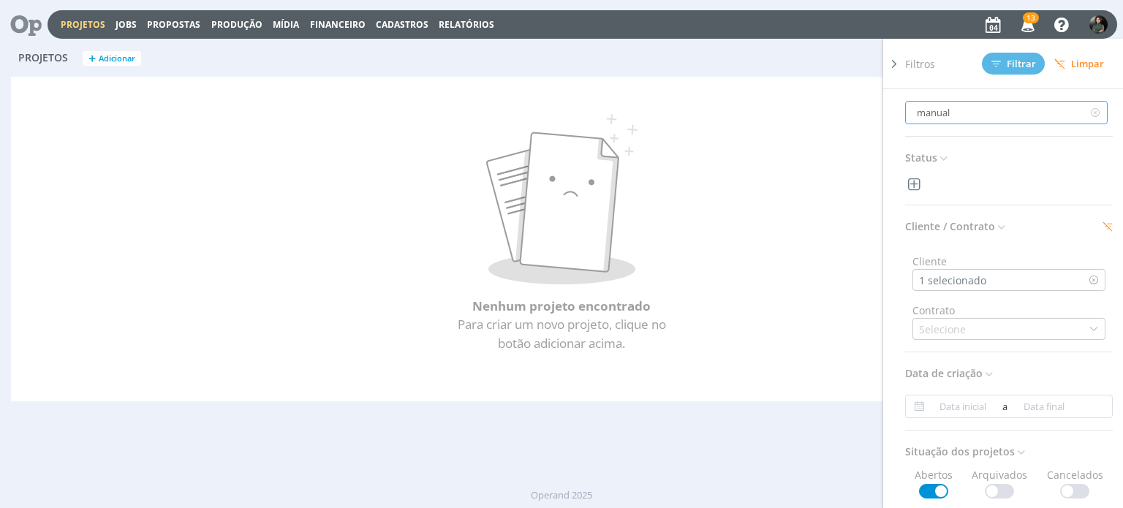
type input "manua"
type input "manu"
type input "man"
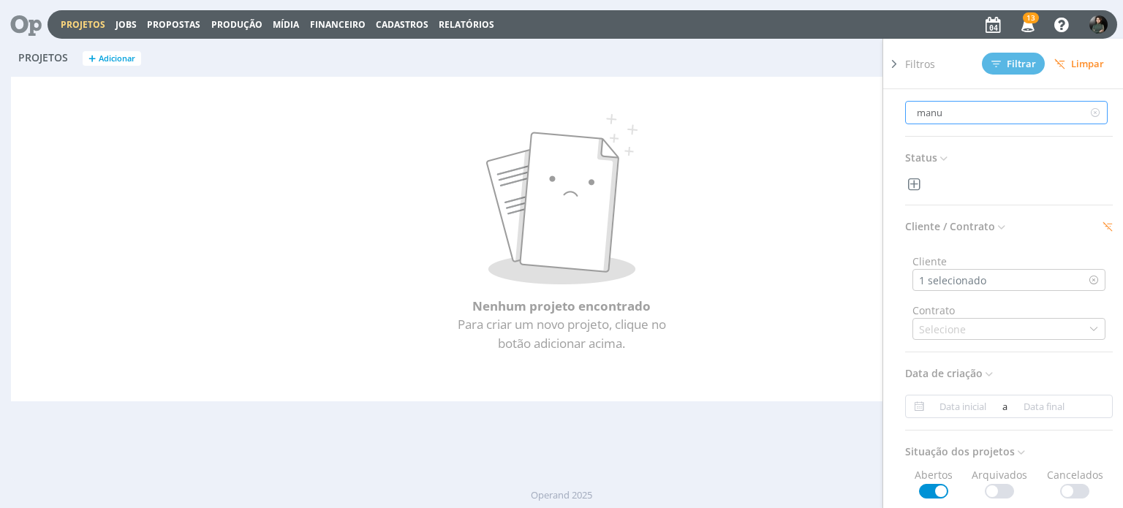
type input "man"
type input "ma"
type input "m"
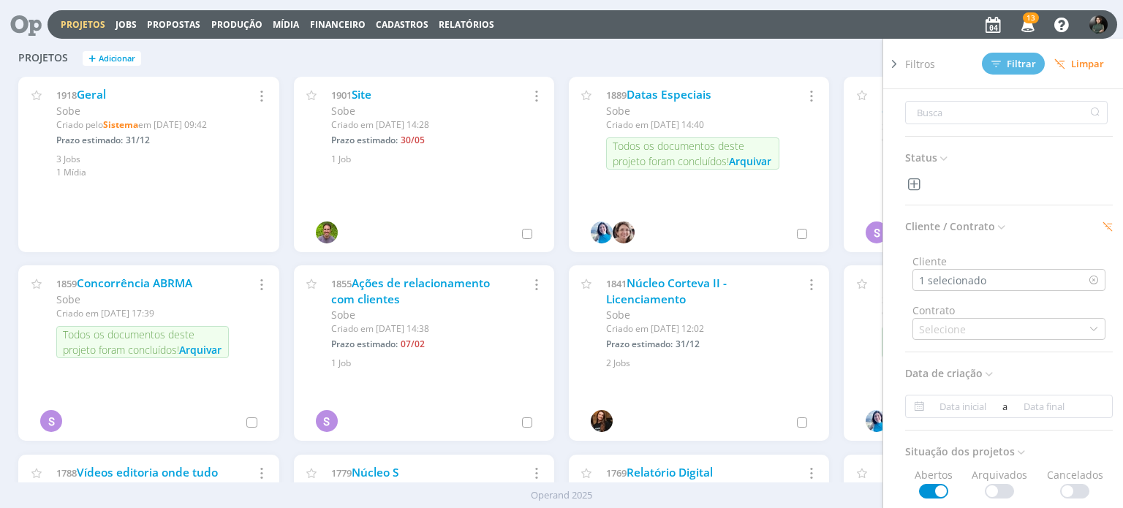
click at [863, 47] on div "Filtros Filtrar Limpar Status Cliente / Contrato Cliente 1 selecionado Contrato…" at bounding box center [905, 58] width 398 height 23
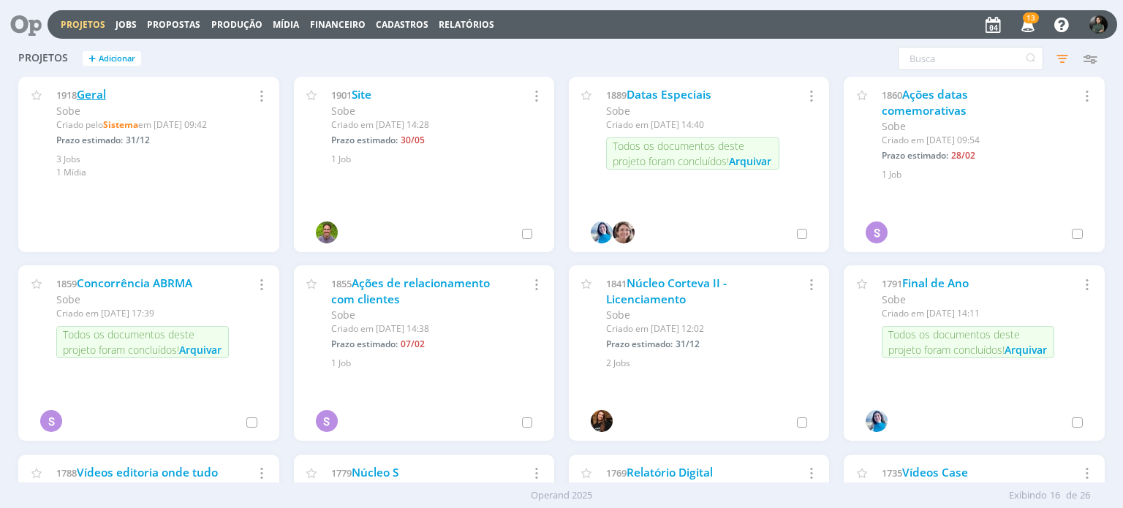
click at [96, 90] on link "Geral" at bounding box center [91, 94] width 29 height 15
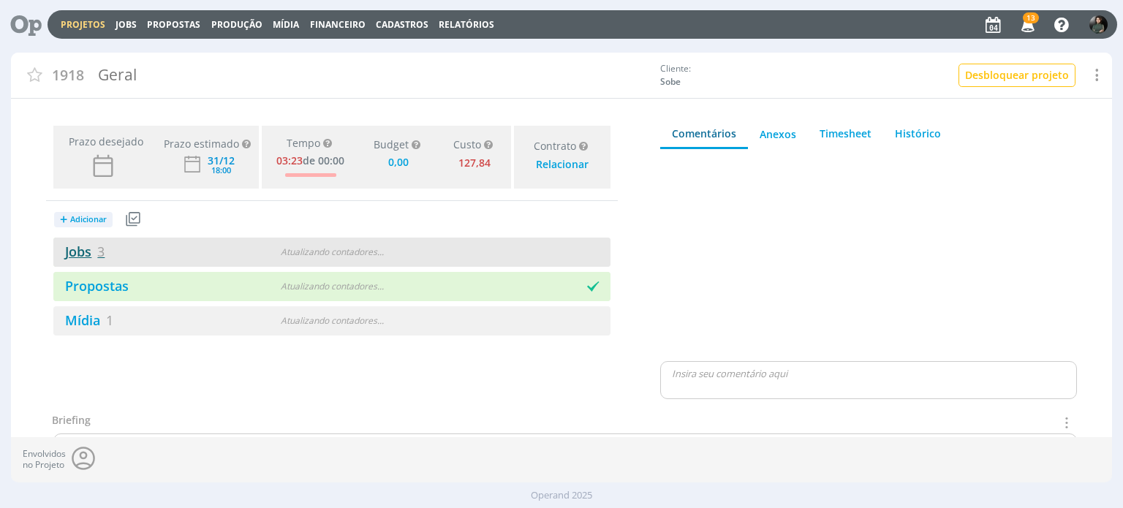
type input "0,00"
click at [73, 248] on link "Jobs 3" at bounding box center [78, 252] width 51 height 18
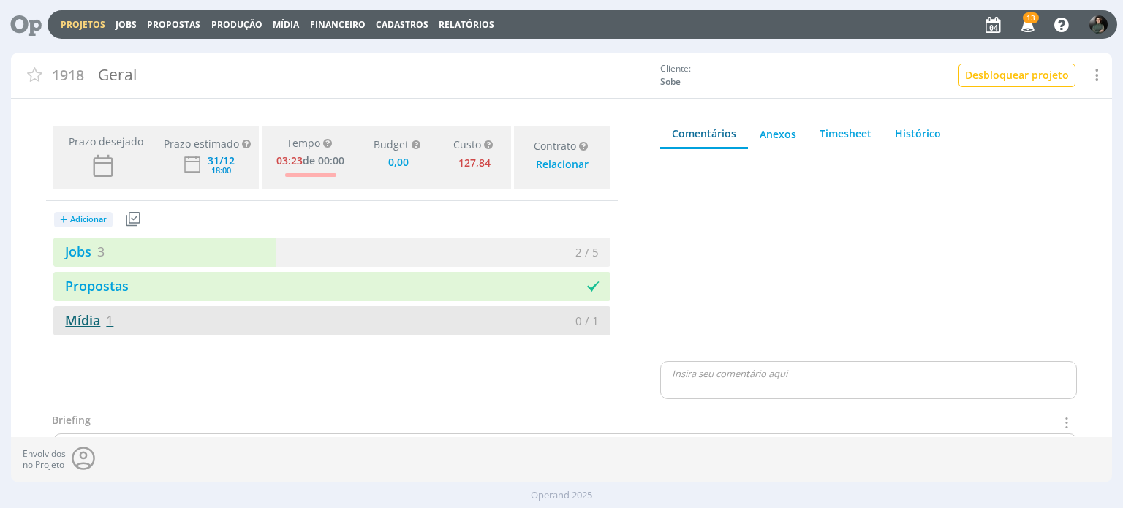
click at [92, 319] on link "Mídia 1" at bounding box center [83, 320] width 60 height 18
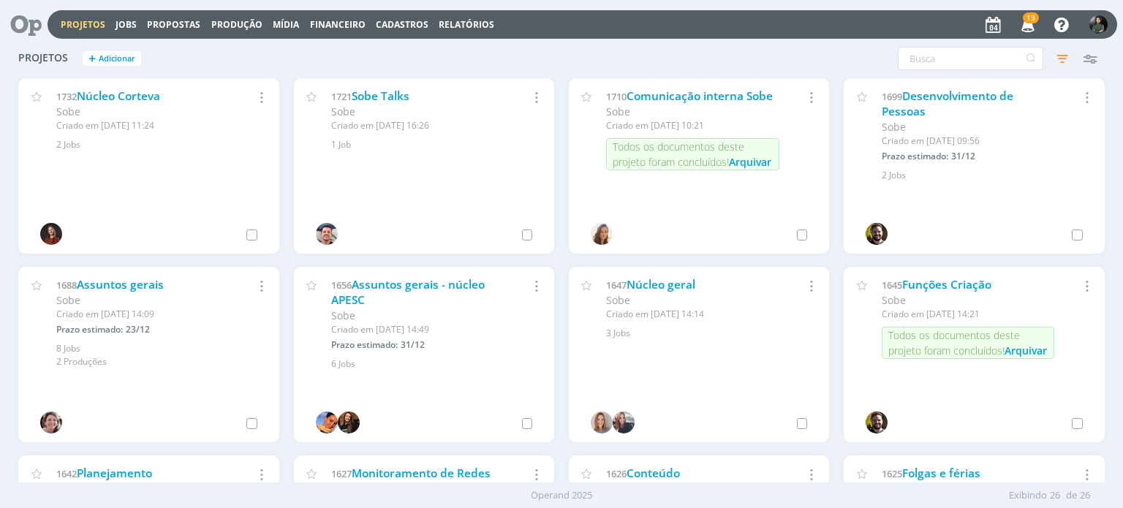
scroll to position [575, 0]
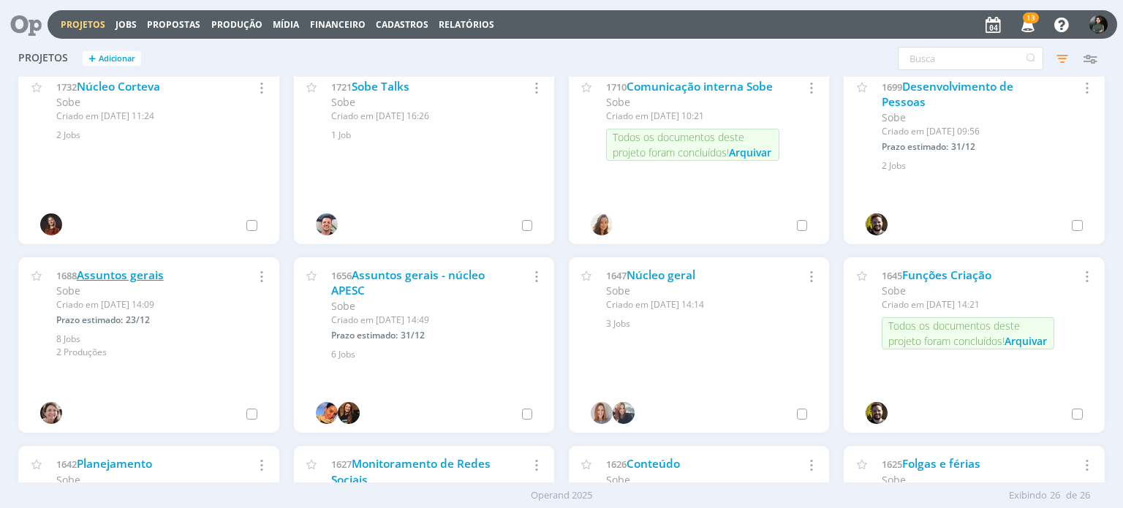
click at [107, 273] on link "Assuntos gerais" at bounding box center [120, 275] width 87 height 15
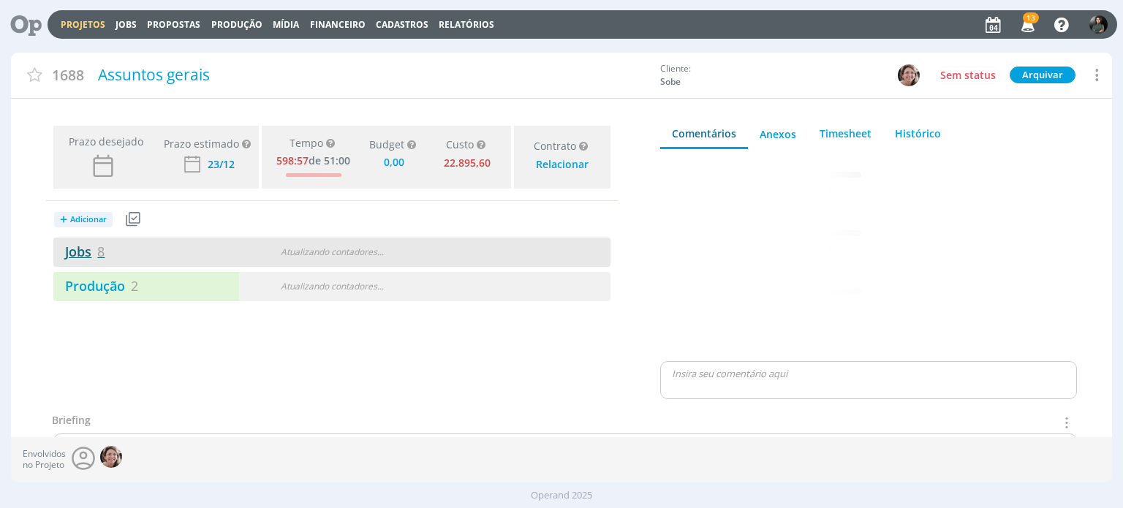
type input "0,00"
click at [73, 243] on link "Jobs 8" at bounding box center [78, 252] width 51 height 18
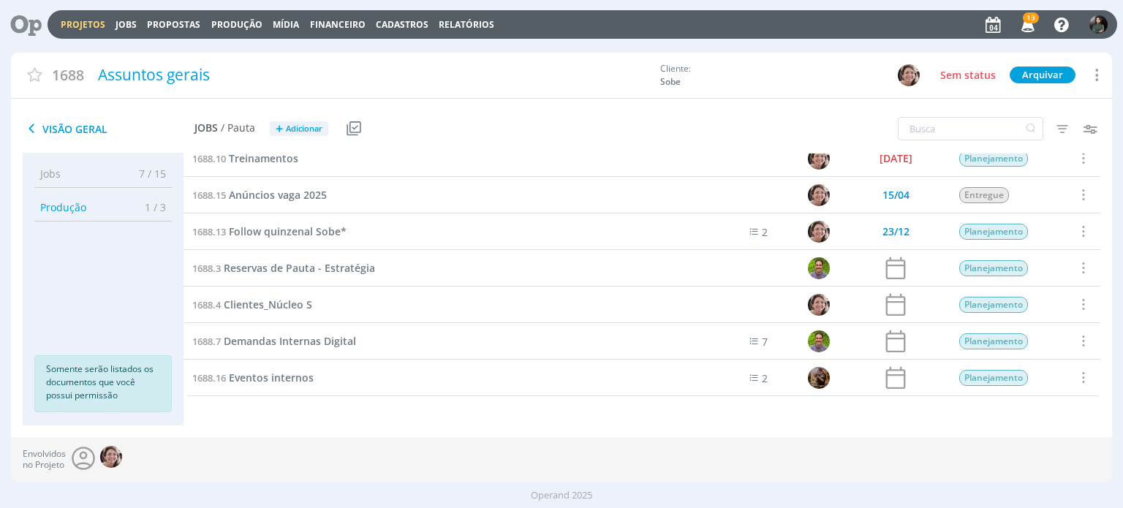
scroll to position [49, 0]
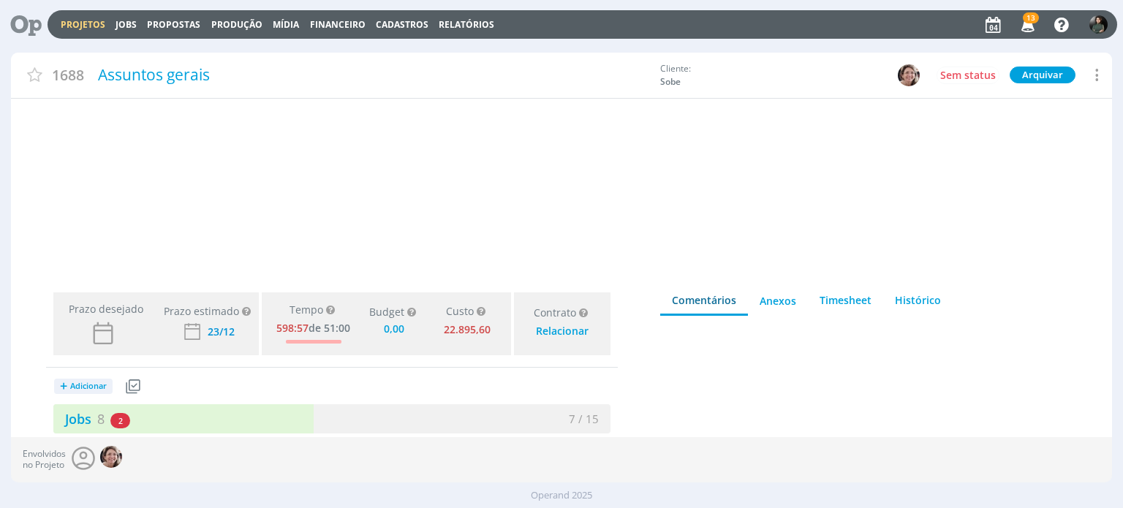
scroll to position [103, 0]
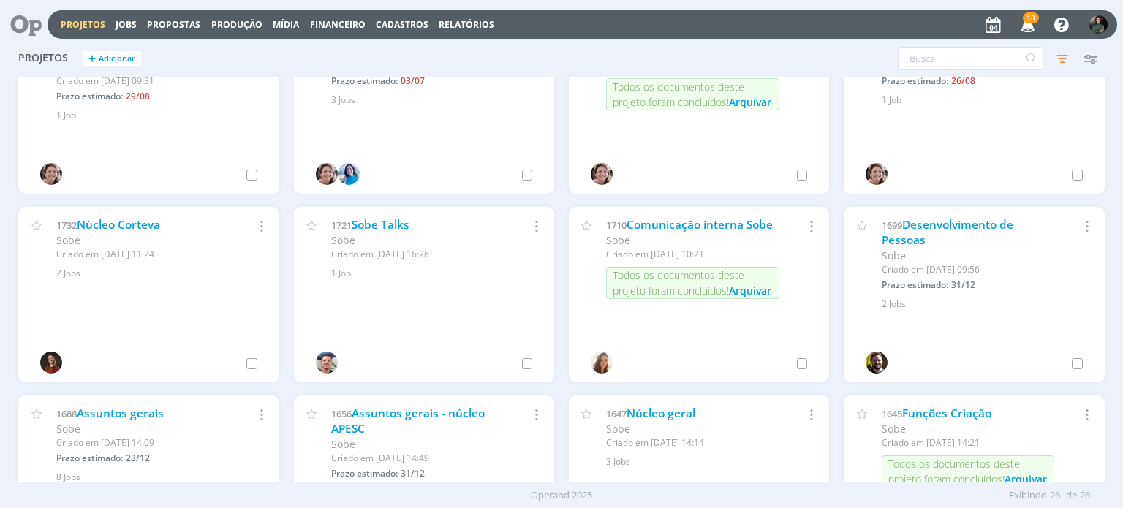
scroll to position [439, 0]
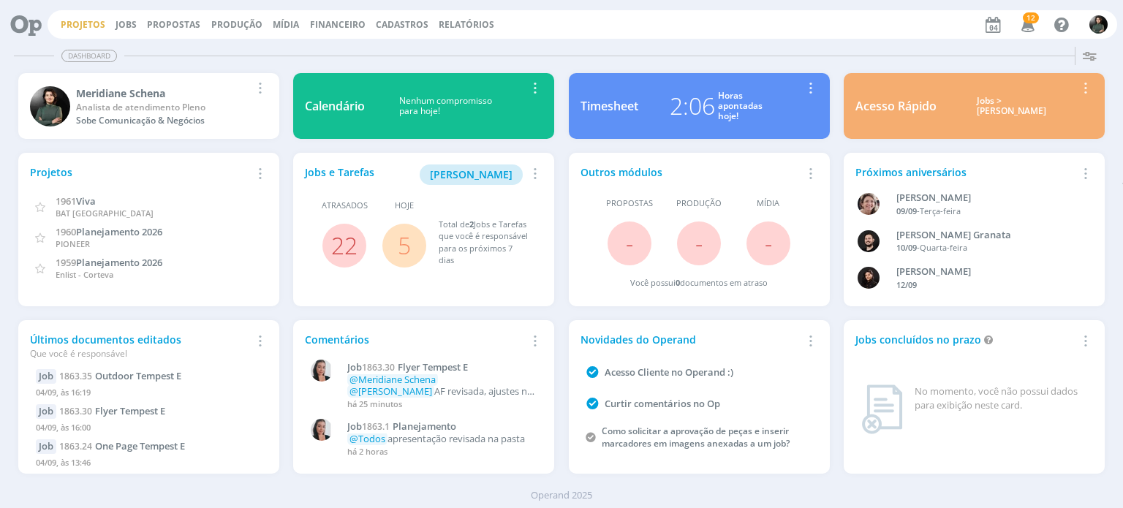
drag, startPoint x: 83, startPoint y: 22, endPoint x: 91, endPoint y: 20, distance: 8.3
click at [83, 22] on link "Projetos" at bounding box center [83, 24] width 45 height 12
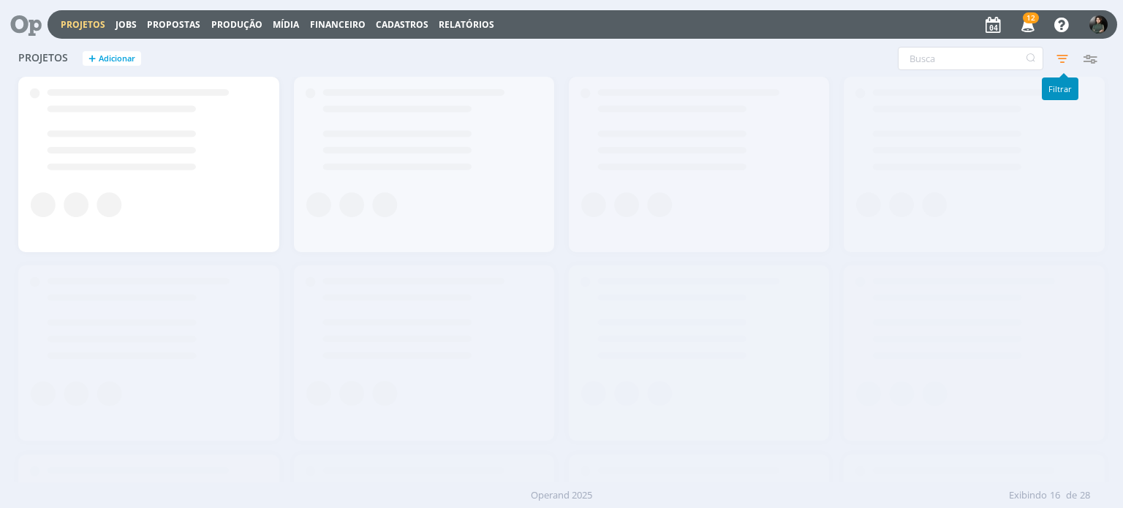
click at [1067, 59] on icon "button" at bounding box center [1062, 58] width 26 height 26
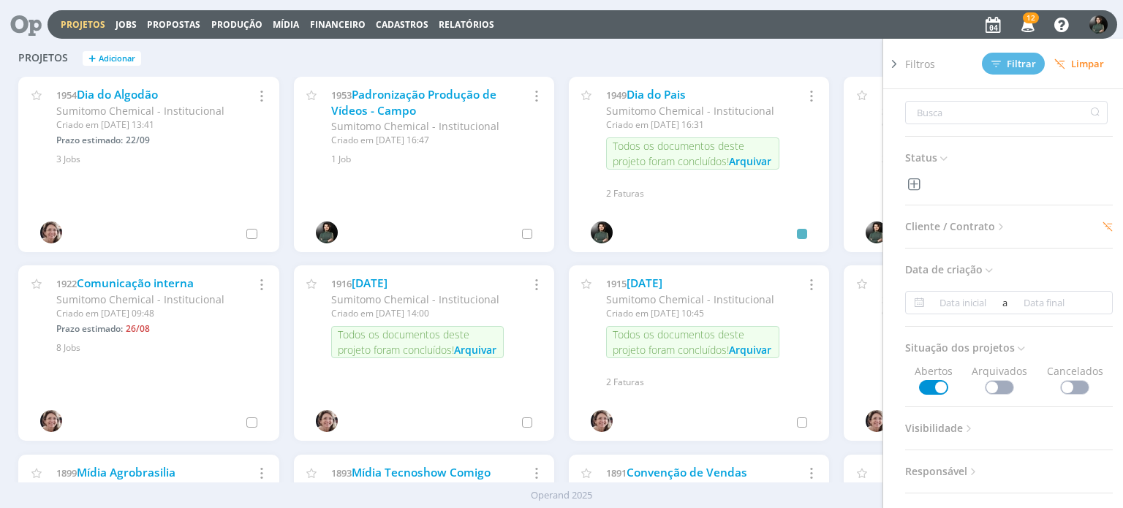
click at [985, 221] on span "Cliente / Contrato" at bounding box center [956, 226] width 102 height 19
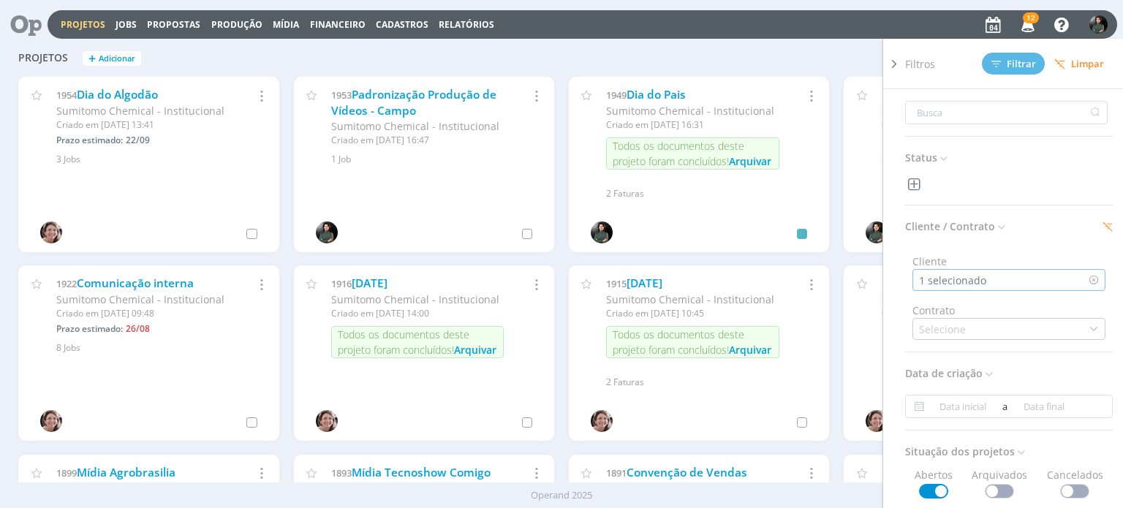
click at [969, 278] on div "1 selecionado" at bounding box center [954, 280] width 70 height 15
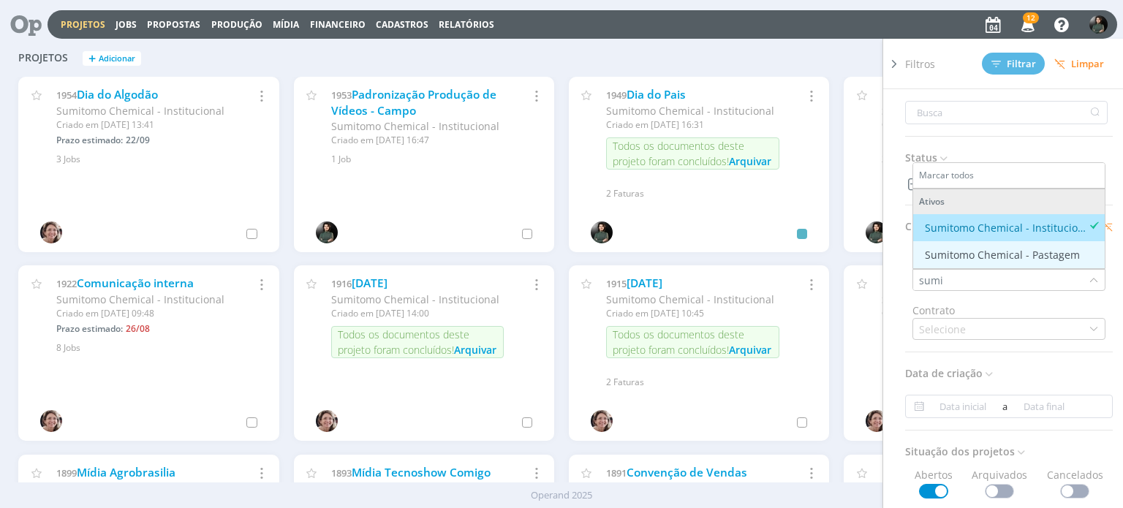
type input "sumi"
click at [983, 245] on li "Sumitomo Chemical - Pastagem" at bounding box center [1009, 254] width 192 height 27
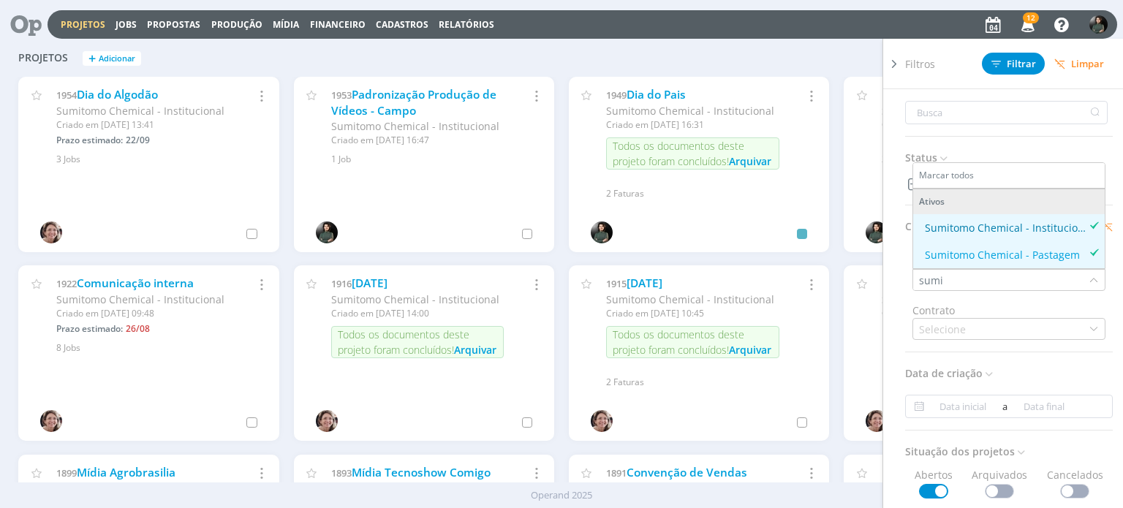
click at [991, 227] on div "Sumitomo Chemical - Institucional" at bounding box center [1007, 227] width 164 height 15
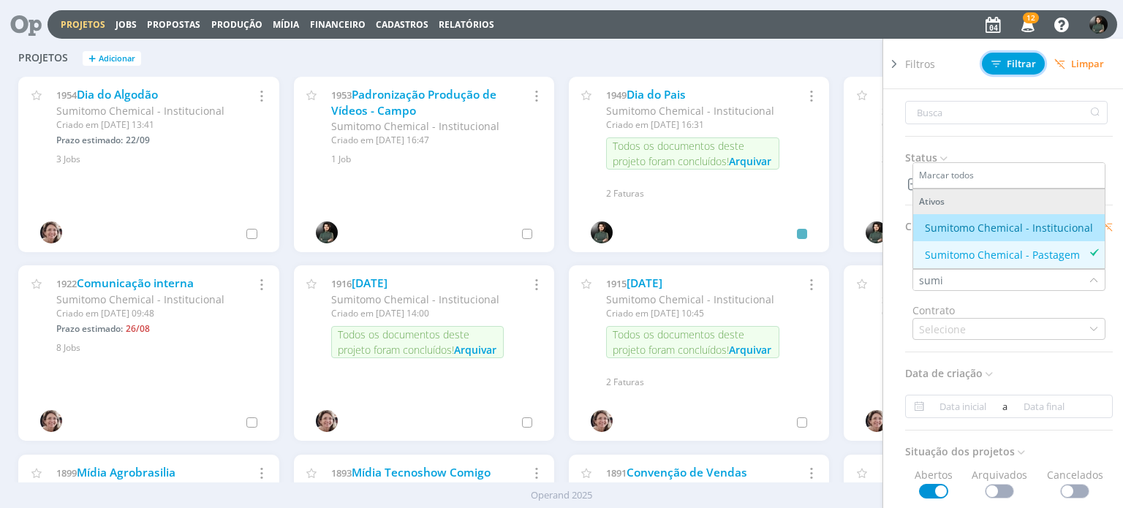
click at [1022, 62] on span "Filtrar" at bounding box center [1013, 64] width 45 height 10
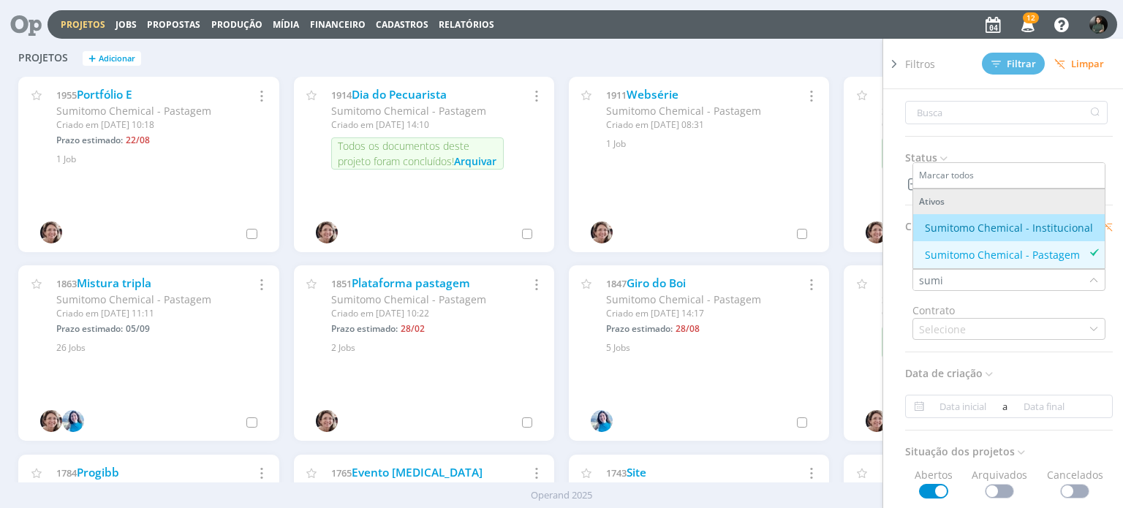
click at [779, 53] on div "Filtros Filtrar [GEOGRAPHIC_DATA] Status Cliente / Contrato Cliente sumi Marcar…" at bounding box center [905, 58] width 398 height 23
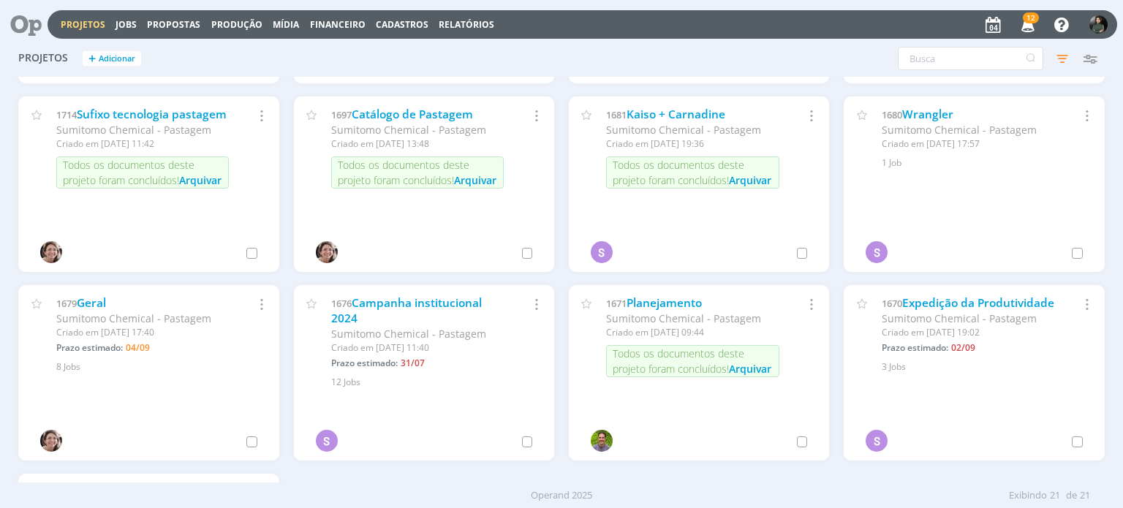
scroll to position [658, 0]
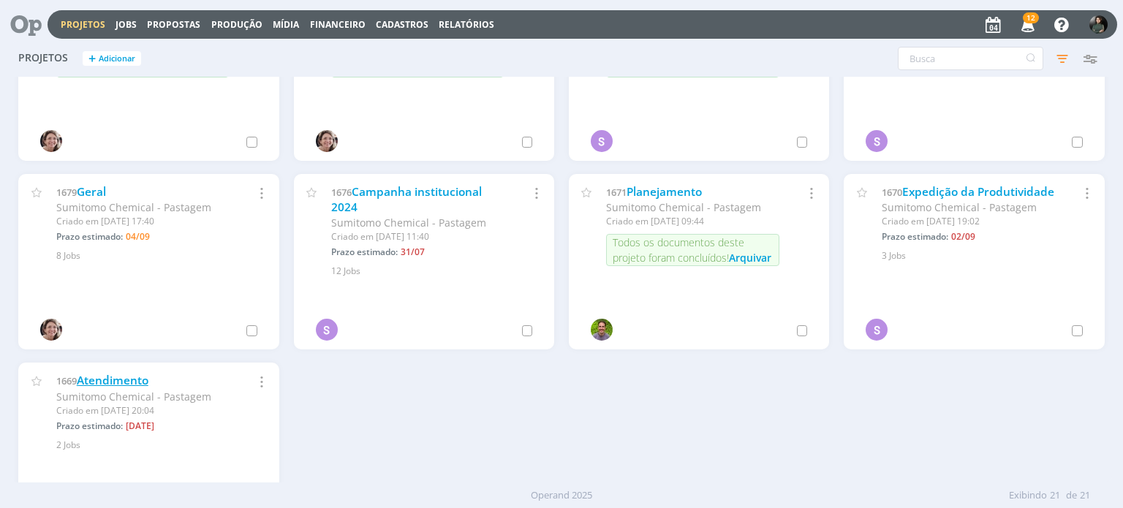
click at [126, 380] on link "Atendimento" at bounding box center [113, 380] width 72 height 15
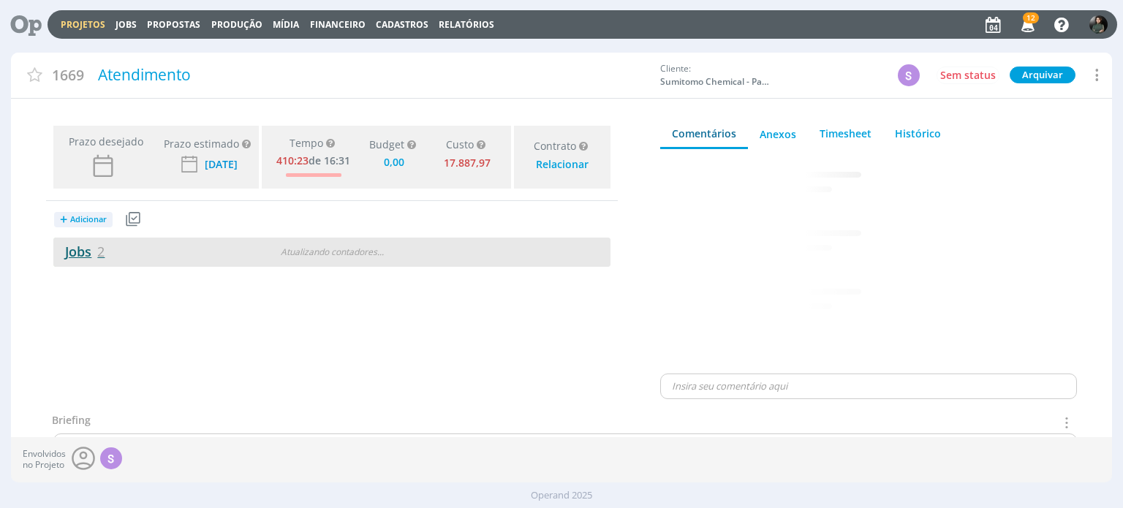
type input "0,00"
click at [75, 254] on link "Jobs 2" at bounding box center [78, 252] width 51 height 18
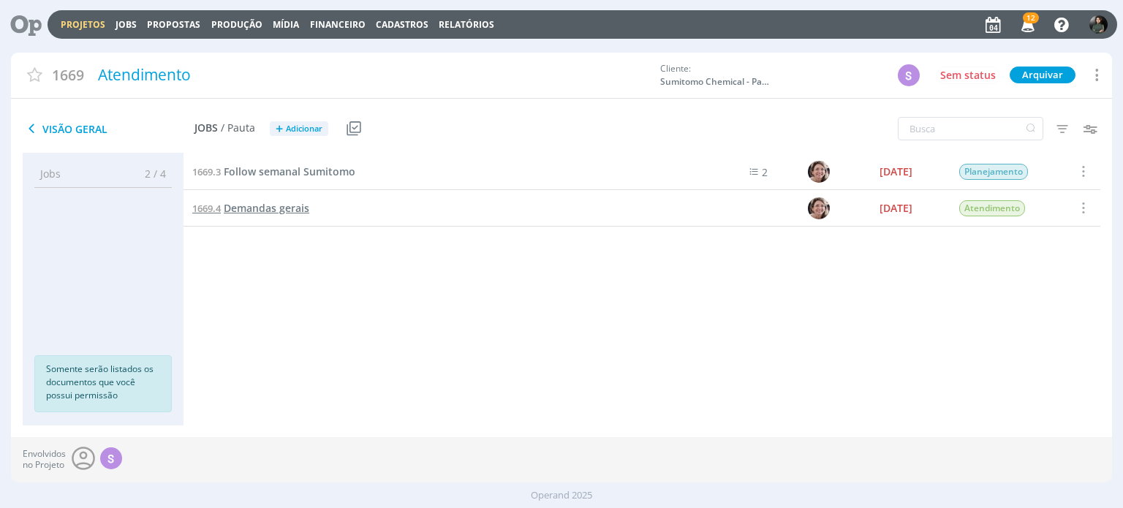
click at [281, 207] on span "Demandas gerais" at bounding box center [267, 208] width 86 height 14
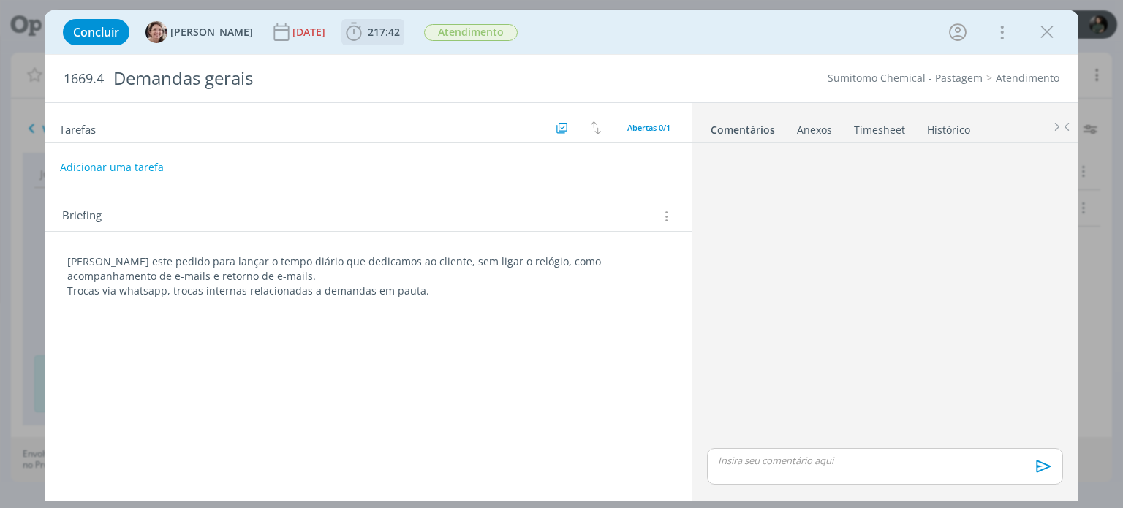
click at [351, 25] on icon "dialog" at bounding box center [354, 32] width 22 height 22
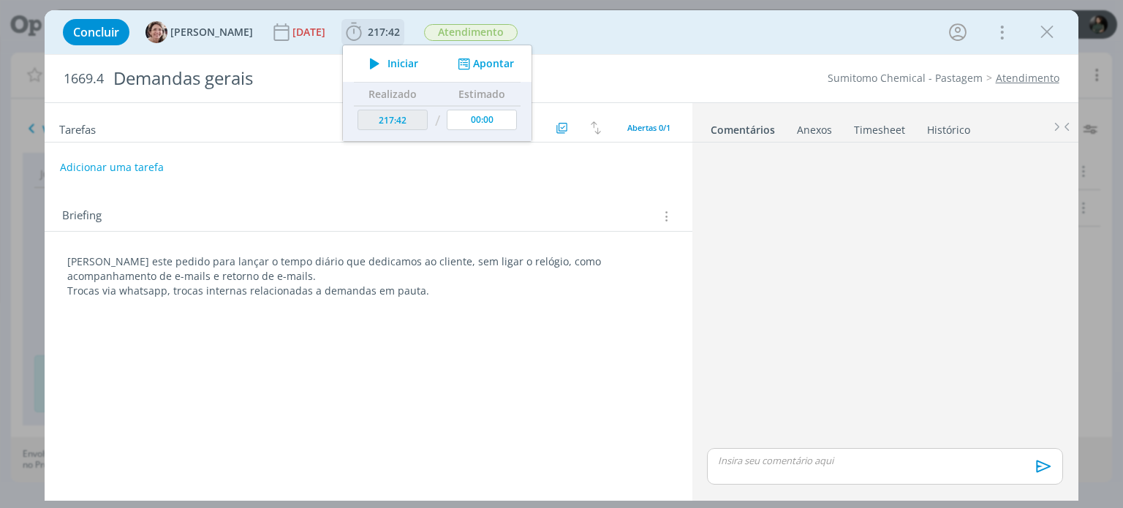
click at [474, 59] on button "Apontar" at bounding box center [484, 63] width 61 height 15
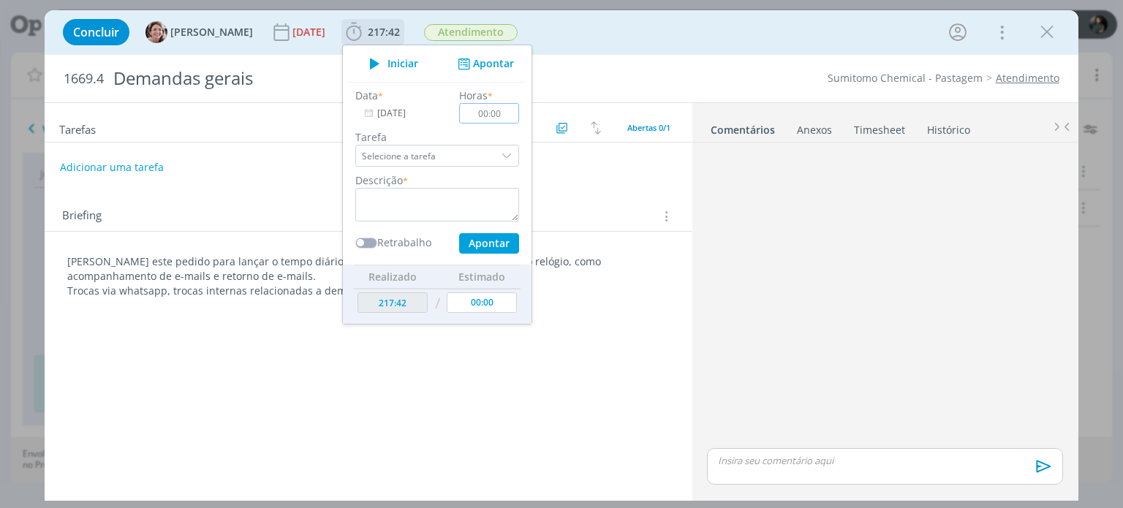
click at [496, 111] on input "00:00" at bounding box center [490, 113] width 60 height 20
click at [387, 61] on span "Iniciar" at bounding box center [402, 63] width 31 height 10
click at [377, 58] on icon "dialog" at bounding box center [375, 63] width 26 height 19
click at [1110, 102] on div at bounding box center [1110, 109] width 18 height 18
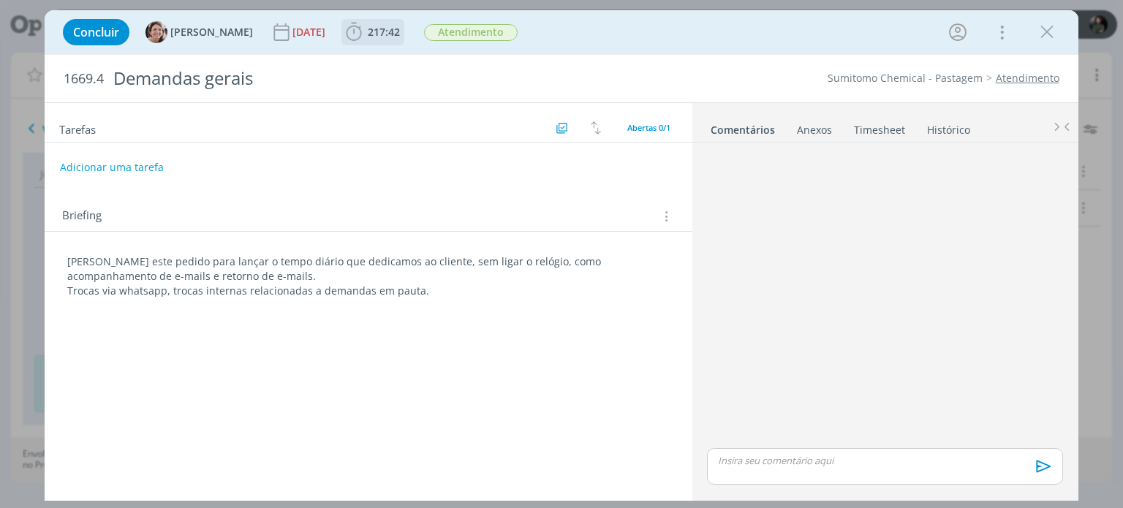
click at [371, 30] on span "217:42" at bounding box center [384, 32] width 32 height 14
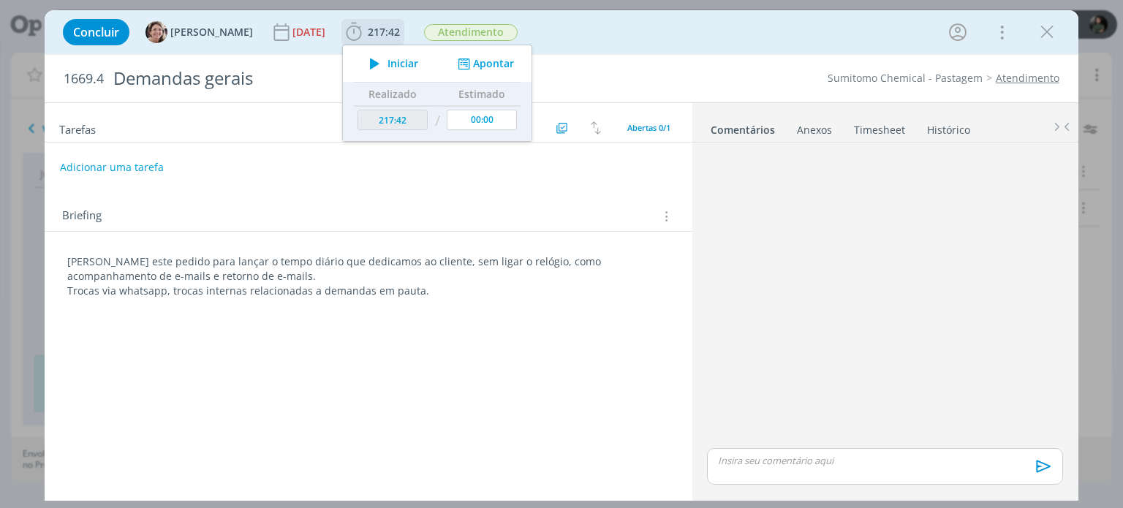
click at [398, 61] on span "Iniciar" at bounding box center [402, 63] width 31 height 10
type input "217:43"
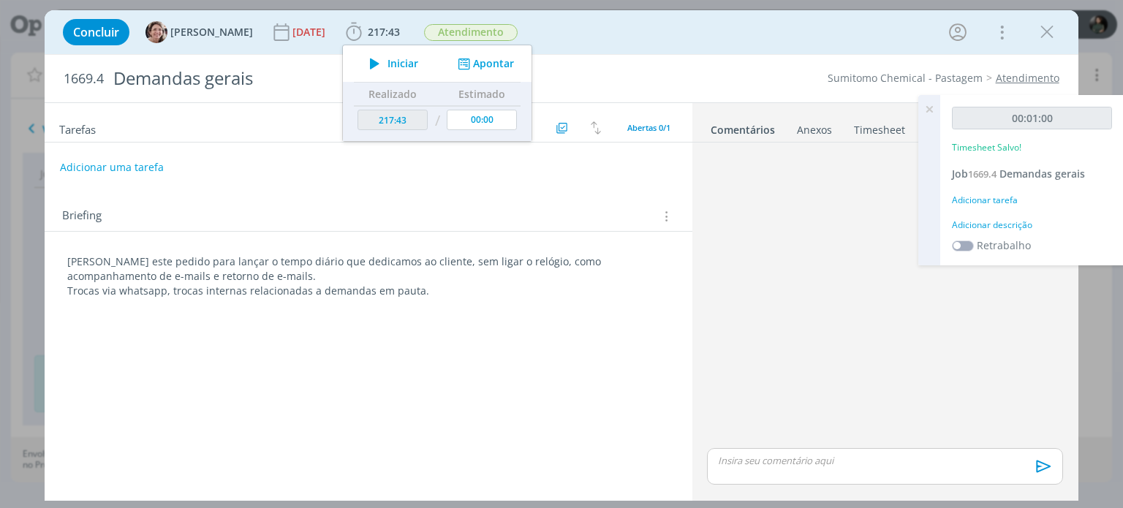
click at [973, 223] on div "Adicionar descrição" at bounding box center [1032, 225] width 160 height 13
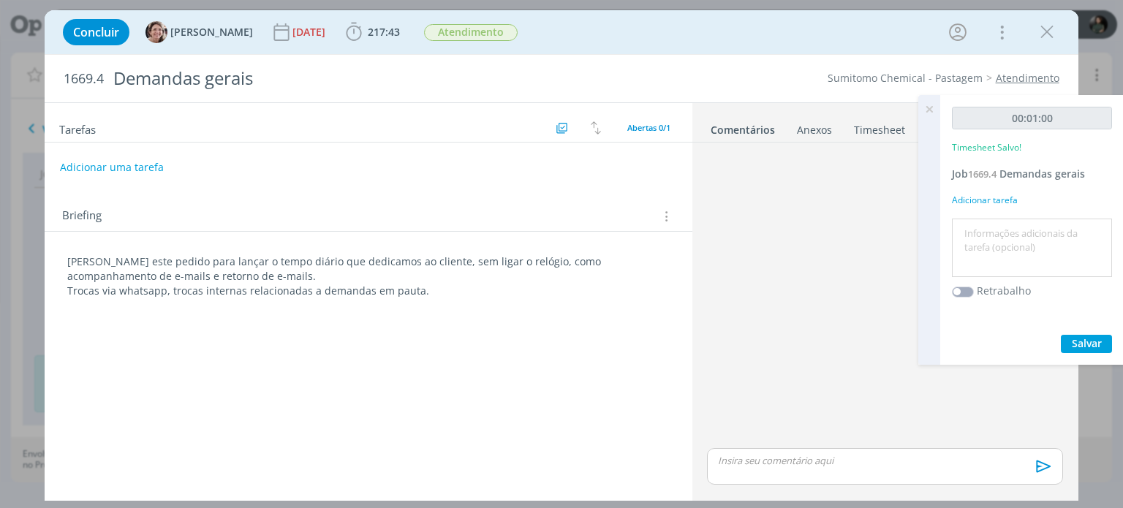
click at [967, 223] on textarea at bounding box center [1031, 248] width 153 height 52
type textarea "O"
type textarea "Trocas sobre materiais com a coordenação"
click at [1076, 342] on span "Salvar" at bounding box center [1087, 343] width 30 height 14
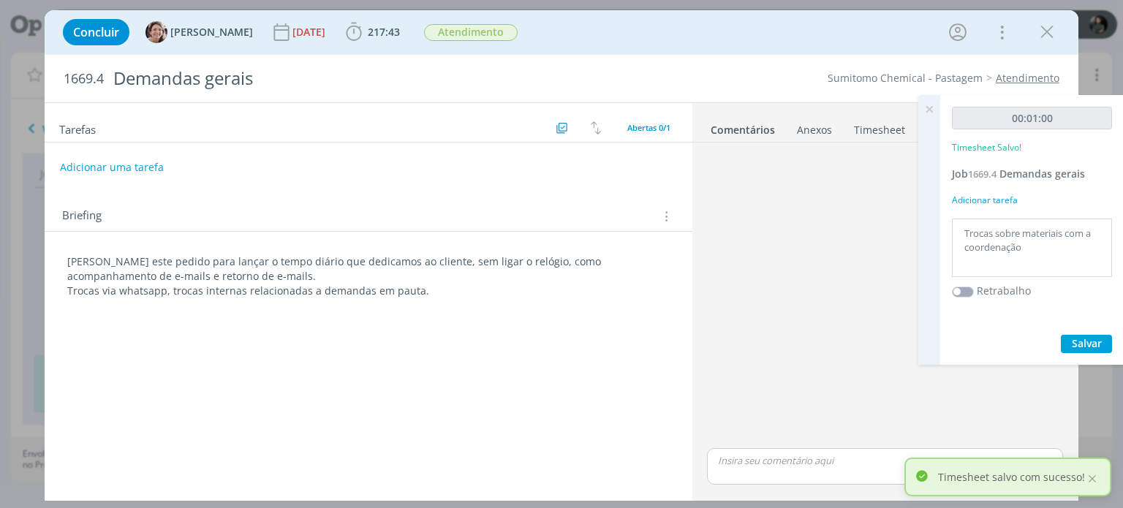
click at [930, 108] on icon at bounding box center [929, 109] width 26 height 29
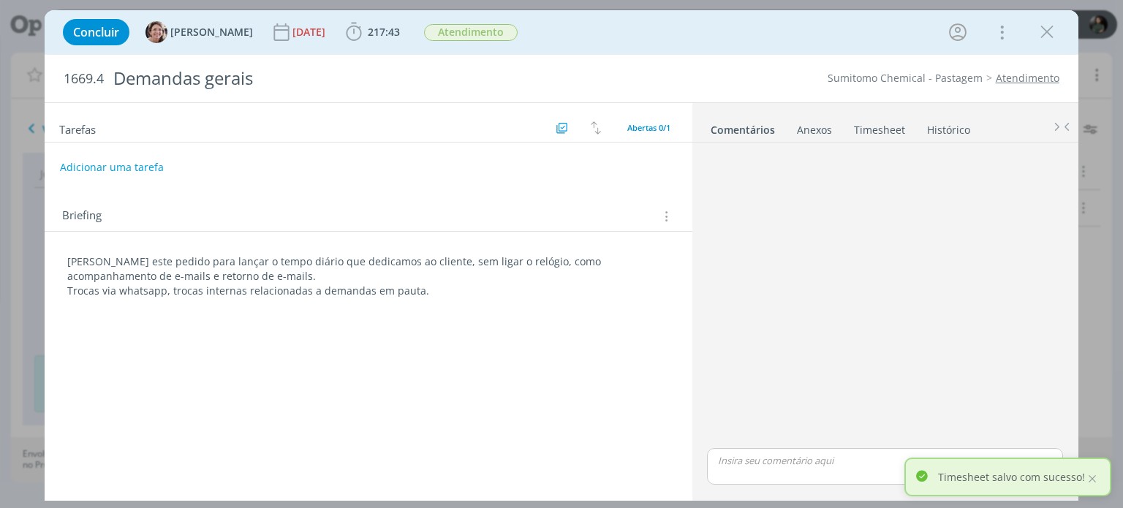
click at [866, 140] on ul "Comentários Anexos 0 Timesheet Histórico" at bounding box center [885, 122] width 386 height 39
click at [870, 135] on link "Timesheet" at bounding box center [879, 126] width 53 height 21
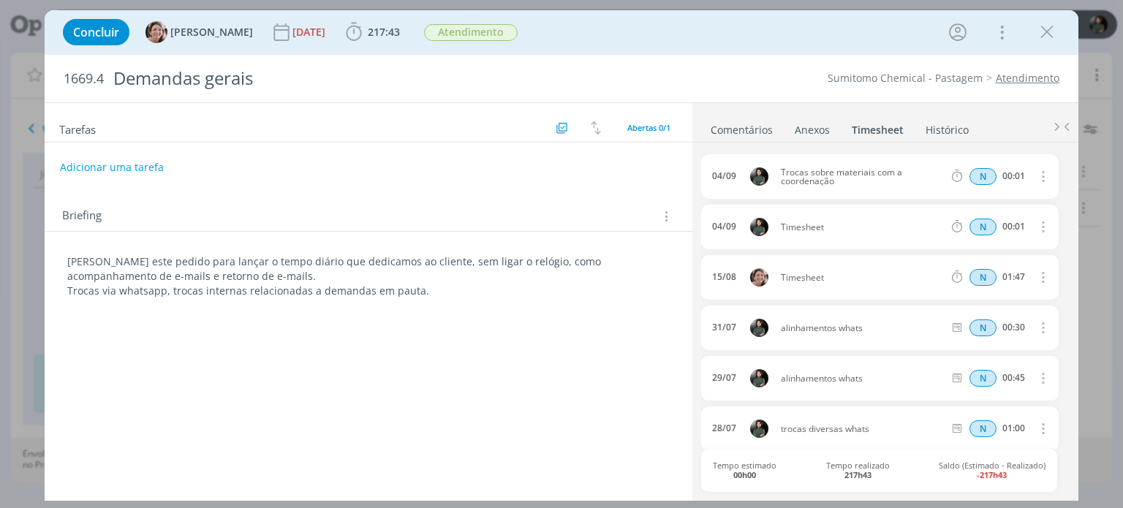
click at [1038, 174] on icon "dialog" at bounding box center [1042, 176] width 16 height 18
click at [1007, 228] on link "Editar" at bounding box center [1001, 224] width 116 height 23
click at [1023, 177] on input "00:01" at bounding box center [1012, 177] width 31 height 16
type input "01:00"
click at [1032, 194] on div "[DATE] 16:27 Trocas sobre materiais com a coordenação Selecione a tarefa N 01:00" at bounding box center [879, 176] width 357 height 45
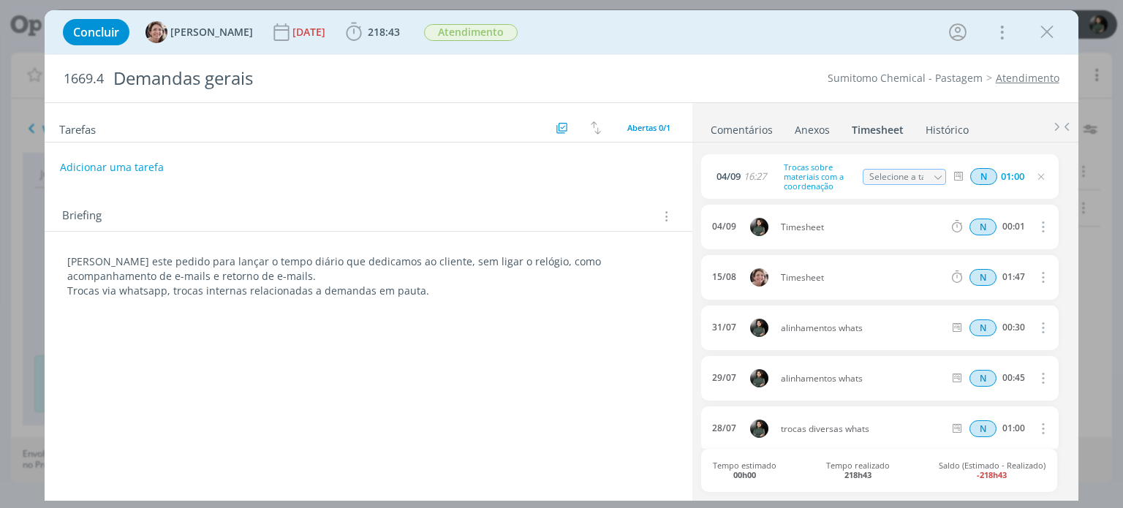
click at [1037, 175] on icon "dialog" at bounding box center [1041, 177] width 12 height 12
drag, startPoint x: 1044, startPoint y: 36, endPoint x: 1015, endPoint y: 53, distance: 33.7
click at [1042, 37] on icon "dialog" at bounding box center [1047, 32] width 22 height 22
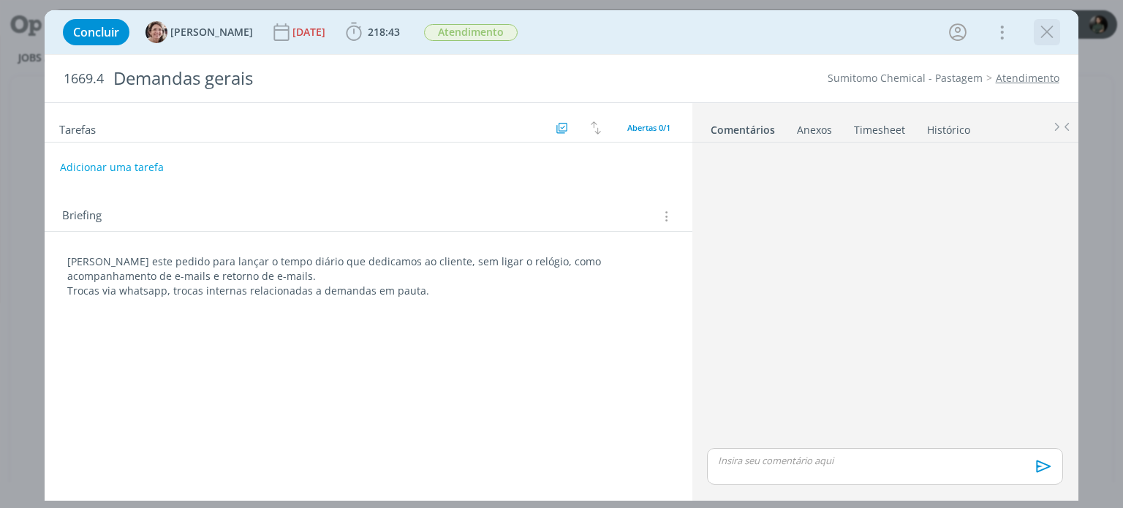
click at [1045, 37] on icon "dialog" at bounding box center [1047, 32] width 22 height 22
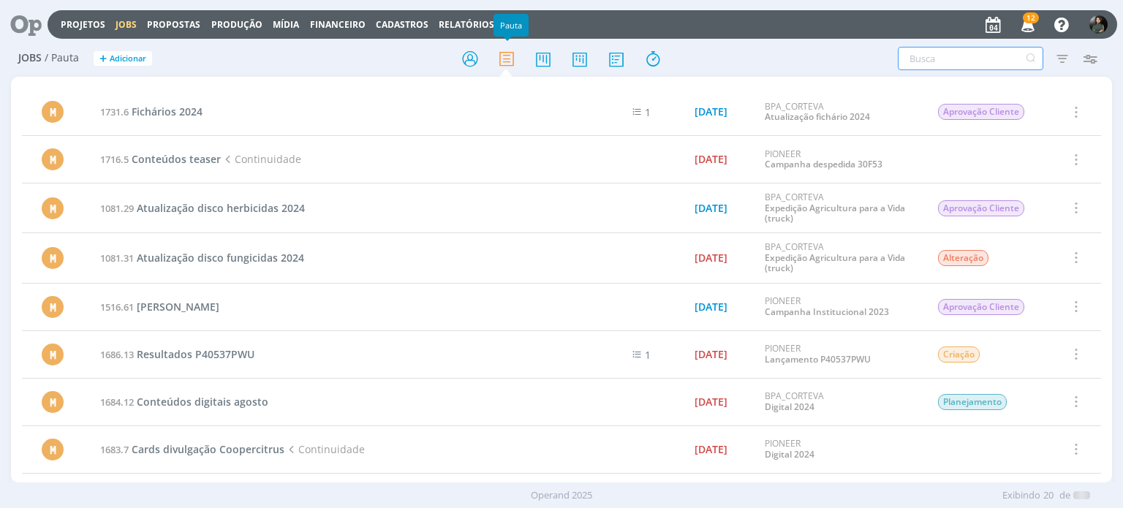
click at [943, 54] on input "text" at bounding box center [970, 58] width 145 height 23
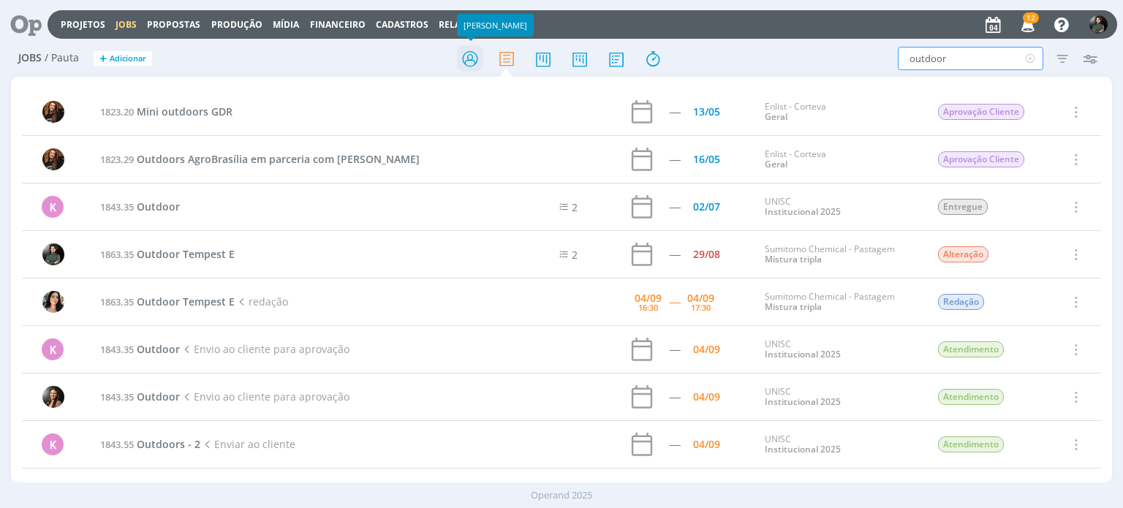
type input "outdoor"
click at [469, 67] on icon at bounding box center [470, 59] width 26 height 29
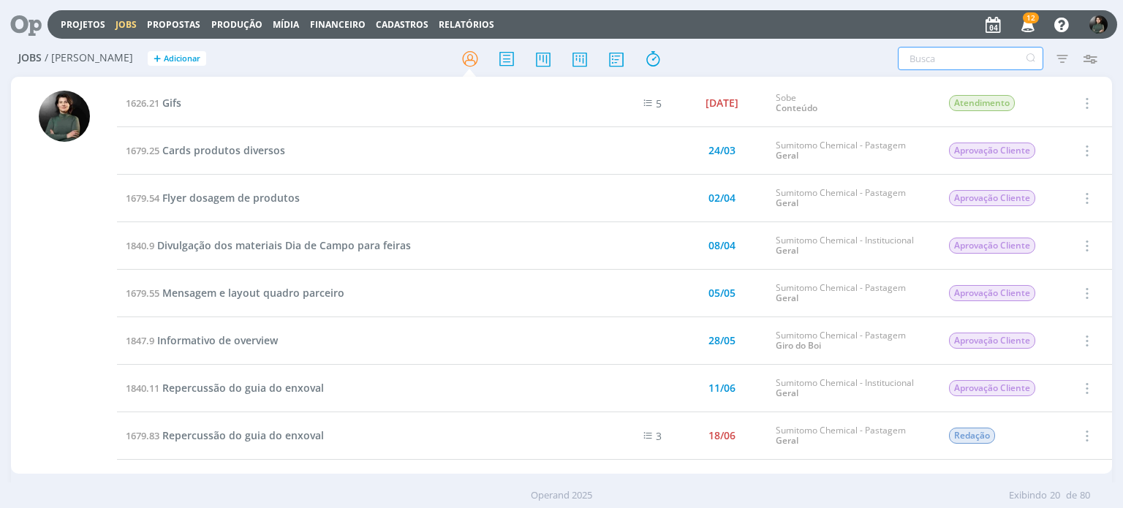
click at [969, 58] on input "text" at bounding box center [970, 58] width 145 height 23
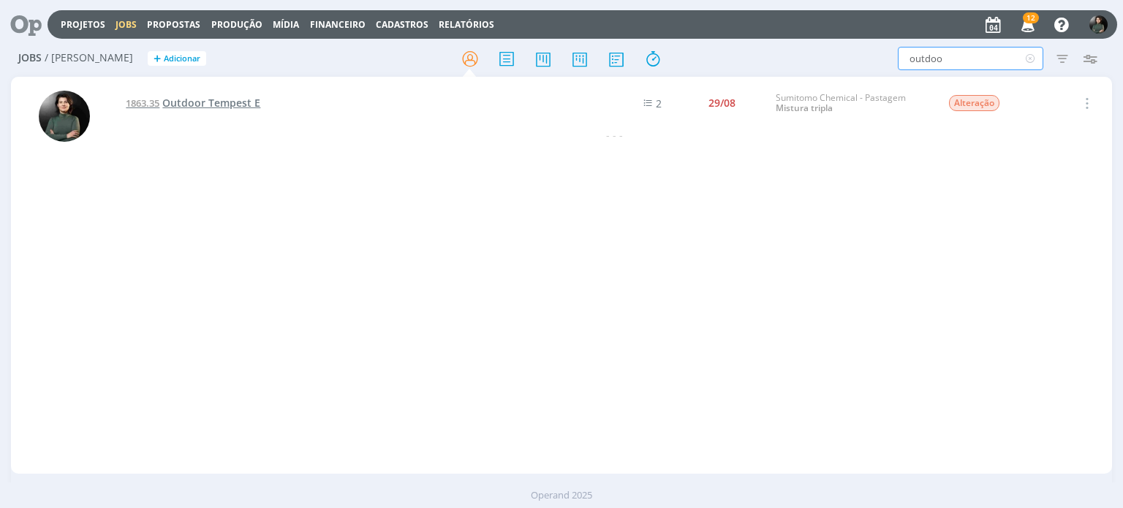
type input "outdoo"
click at [222, 102] on span "Outdoor Tempest E" at bounding box center [211, 103] width 98 height 14
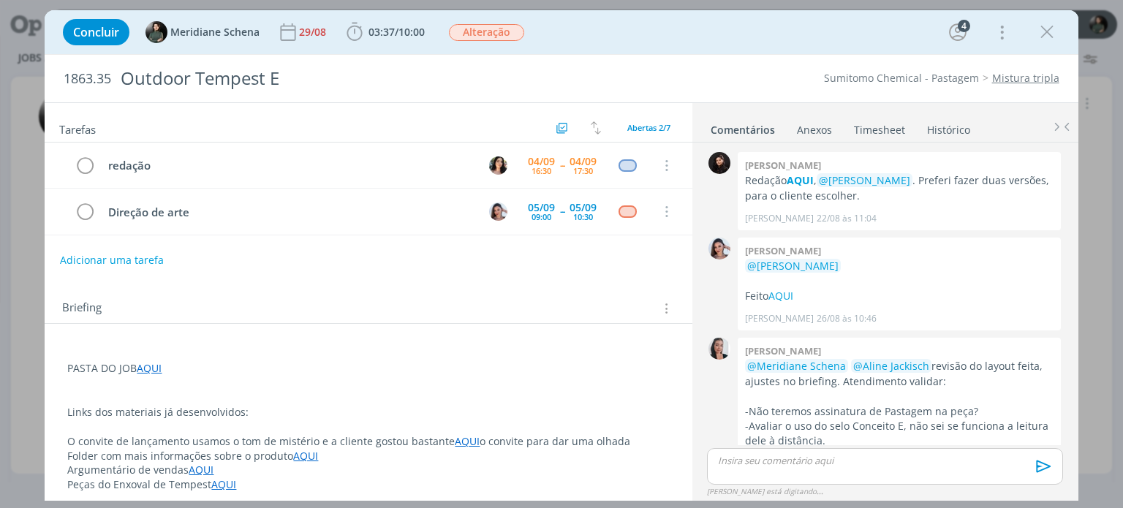
scroll to position [178, 0]
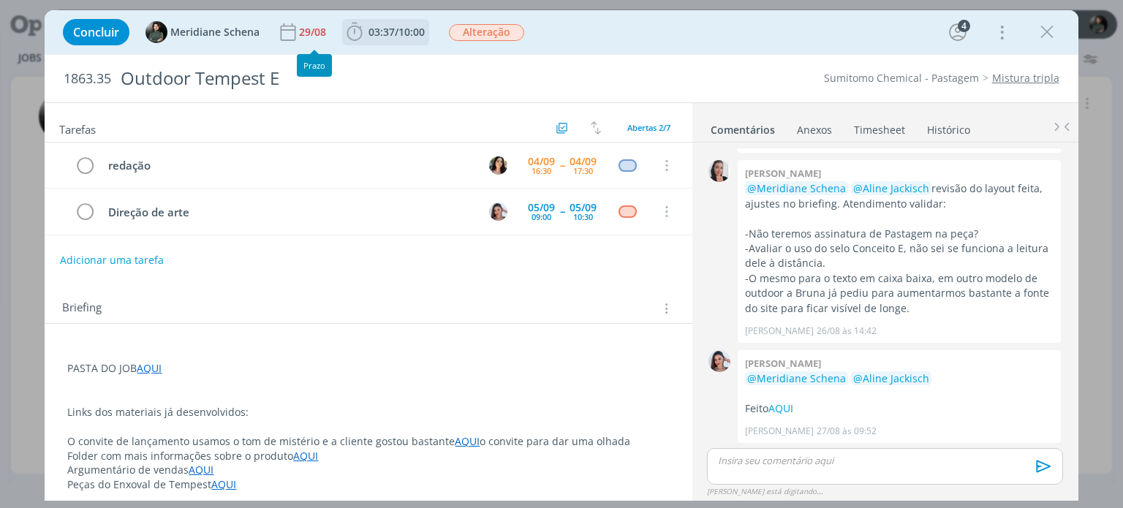
click at [385, 33] on span "03:37" at bounding box center [381, 32] width 26 height 14
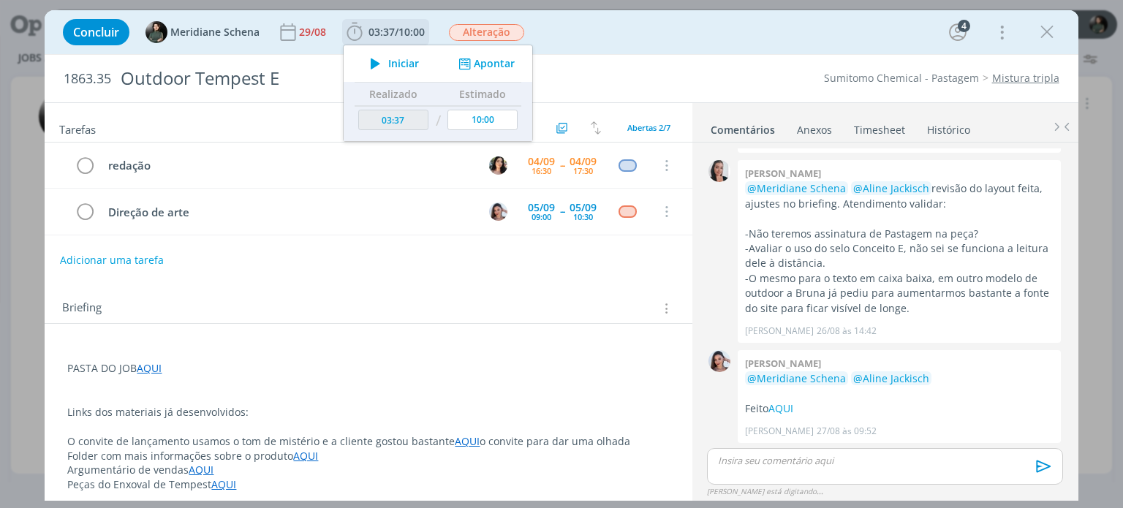
click at [502, 58] on button "Apontar" at bounding box center [485, 63] width 61 height 15
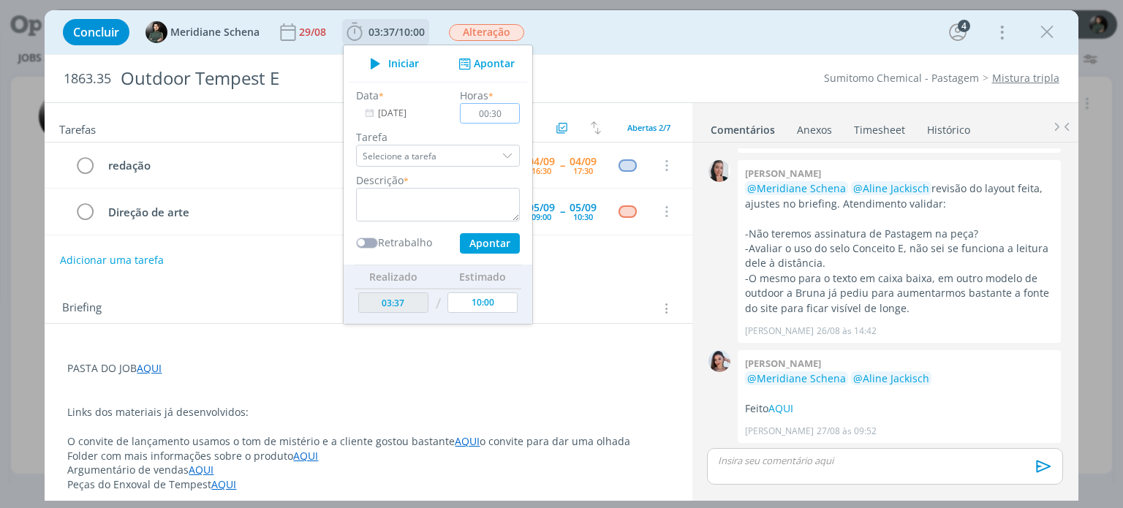
type input "00:30"
click at [421, 198] on textarea "dialog" at bounding box center [438, 205] width 164 height 34
click at [476, 237] on button "Apontar" at bounding box center [490, 243] width 60 height 20
type textarea "Trocas com a redação para ajustes"
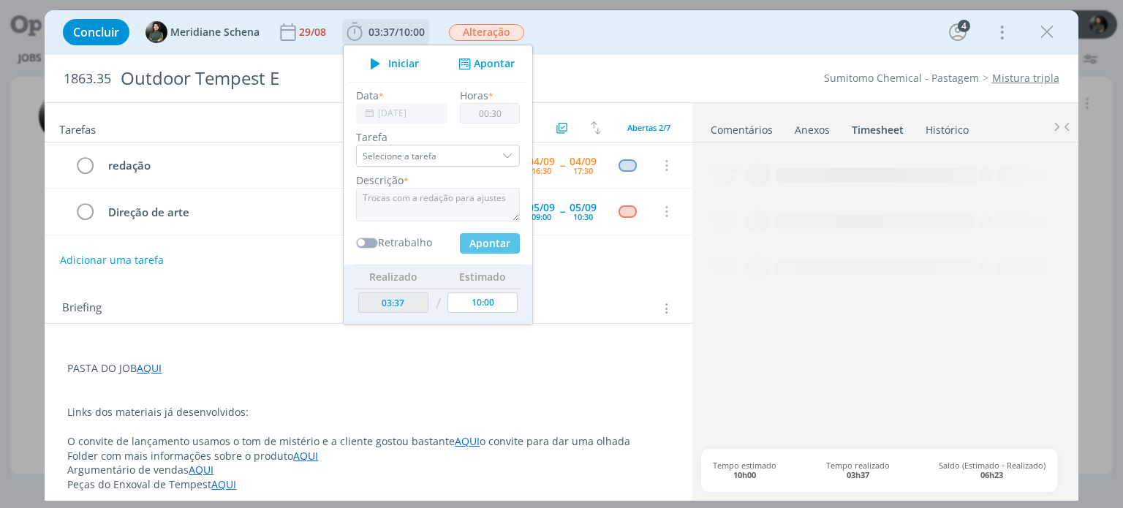
type input "04:07"
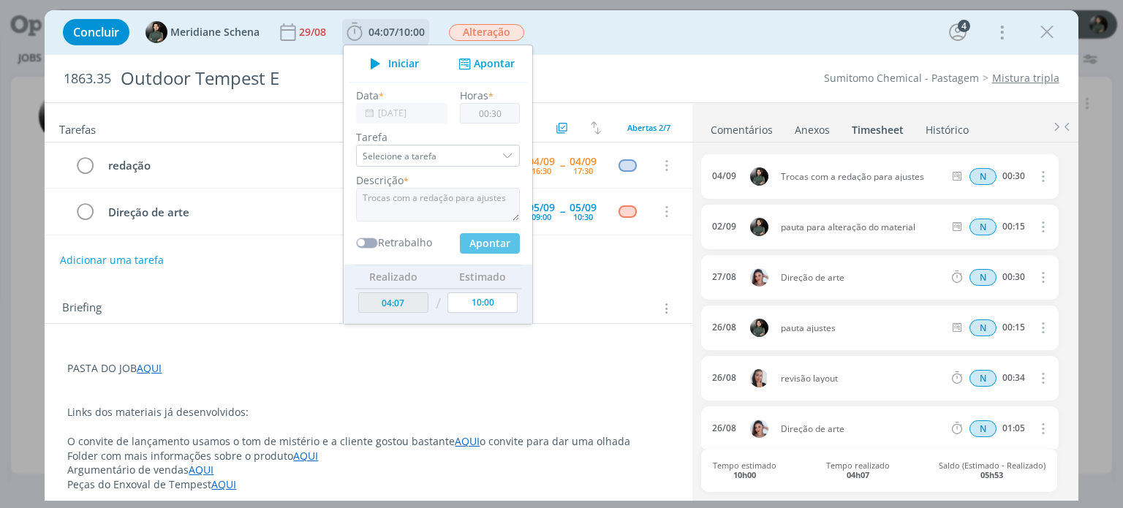
type input "00:00"
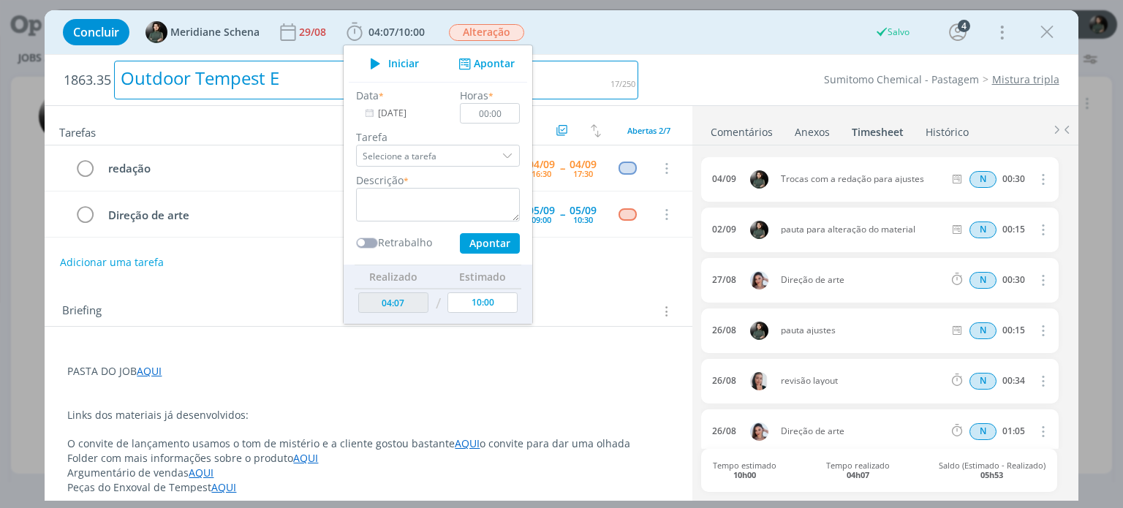
click at [627, 74] on div "Outdoor Tempest E" at bounding box center [376, 80] width 524 height 39
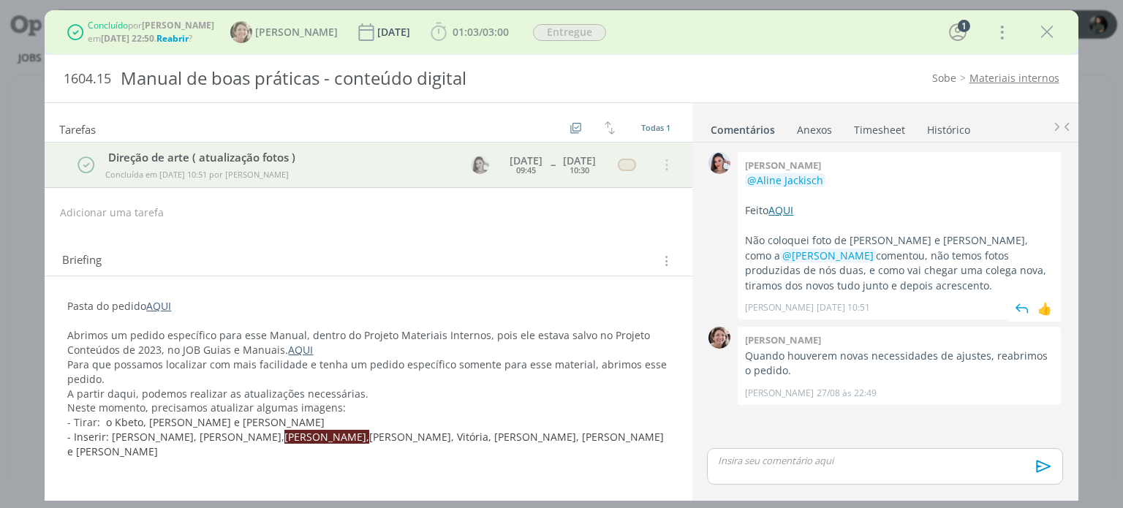
click at [788, 211] on link "AQUI" at bounding box center [780, 210] width 25 height 14
click at [150, 300] on link "AQUI" at bounding box center [158, 306] width 25 height 14
click at [178, 40] on span "Reabrir" at bounding box center [172, 38] width 32 height 12
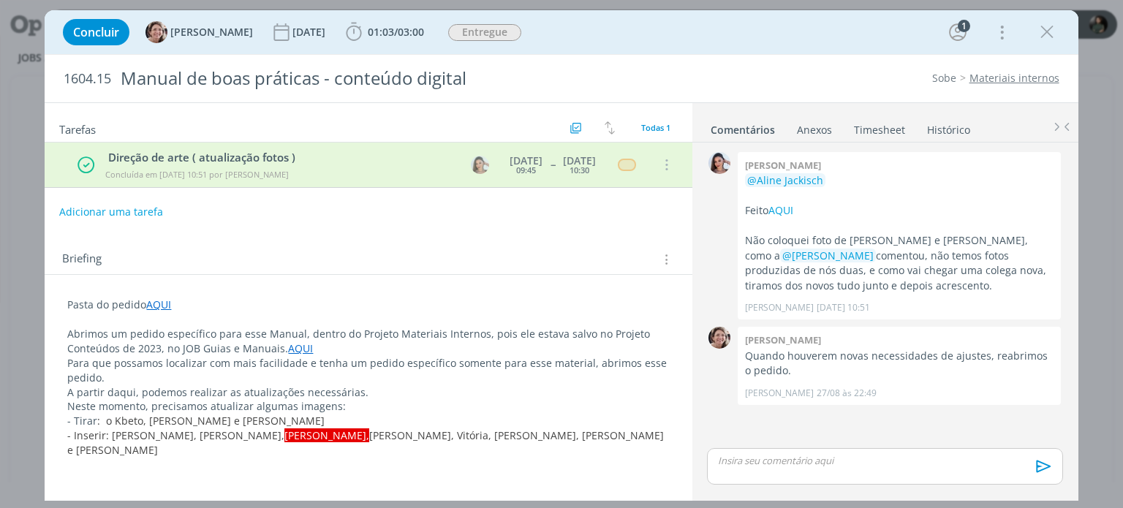
click at [152, 211] on button "Adicionar uma tarefa" at bounding box center [111, 212] width 104 height 25
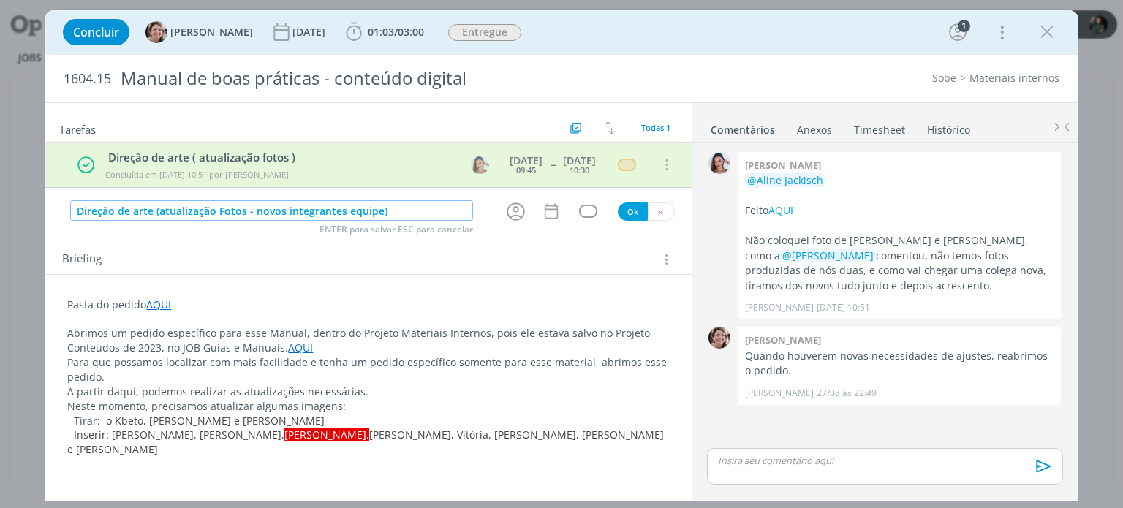
type input "Direção de arte (atualização Fotos - novos integrantes equipe)"
click at [513, 204] on icon "dialog" at bounding box center [515, 211] width 23 height 23
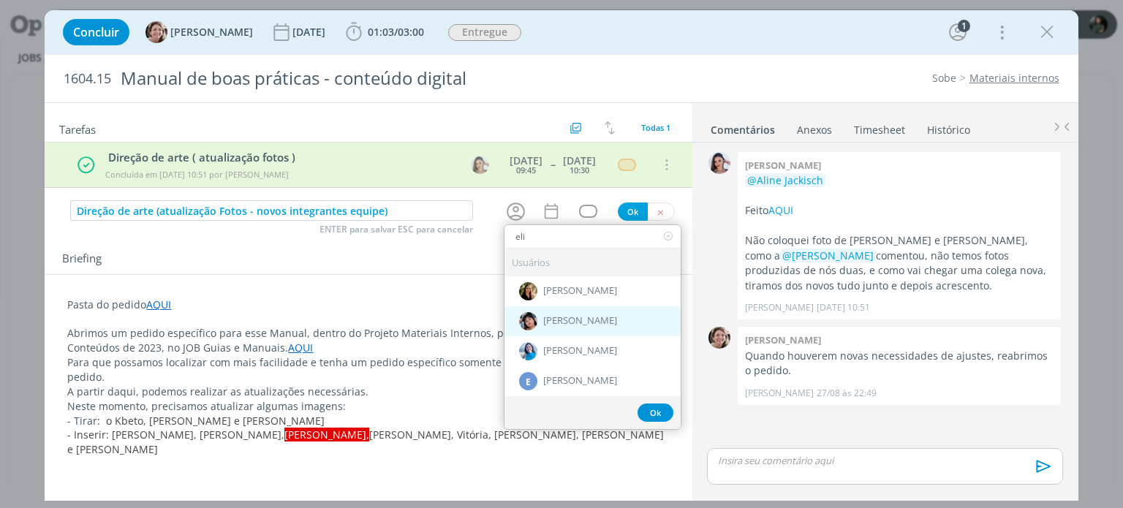
type input "eli"
click at [599, 315] on span "[PERSON_NAME]" at bounding box center [580, 321] width 74 height 12
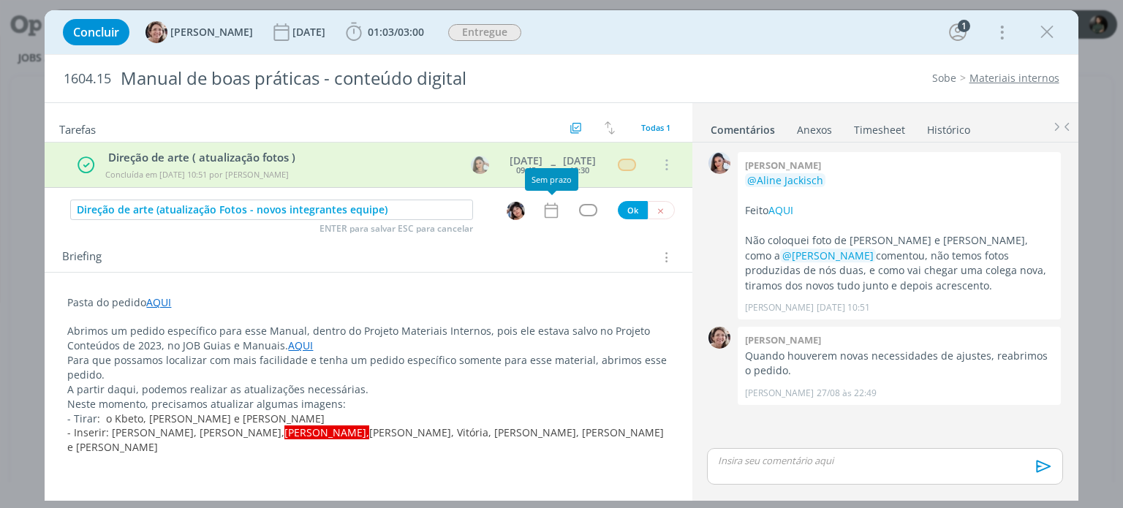
click at [553, 213] on icon "dialog" at bounding box center [551, 210] width 19 height 19
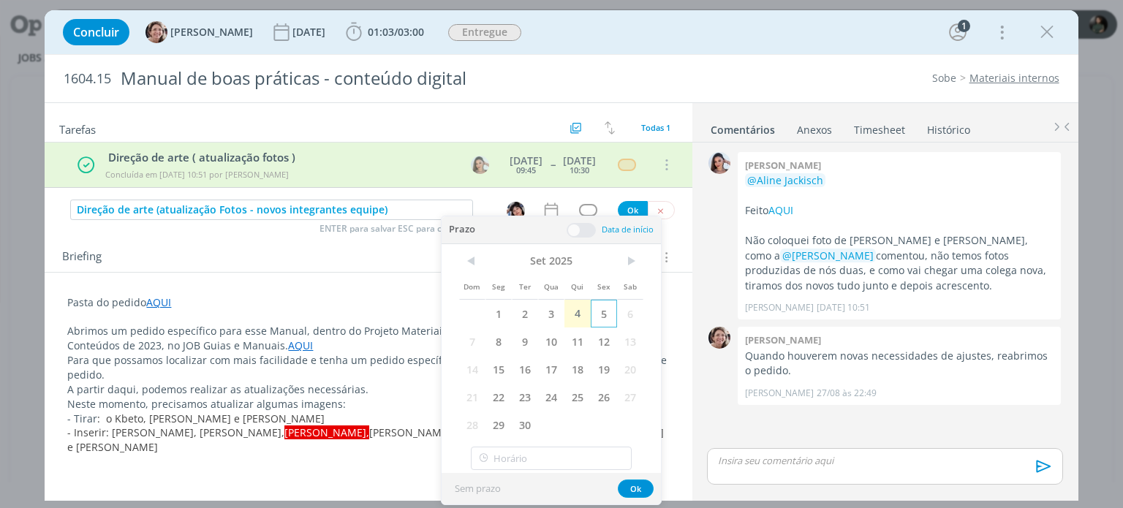
click at [610, 316] on span "5" at bounding box center [604, 314] width 26 height 28
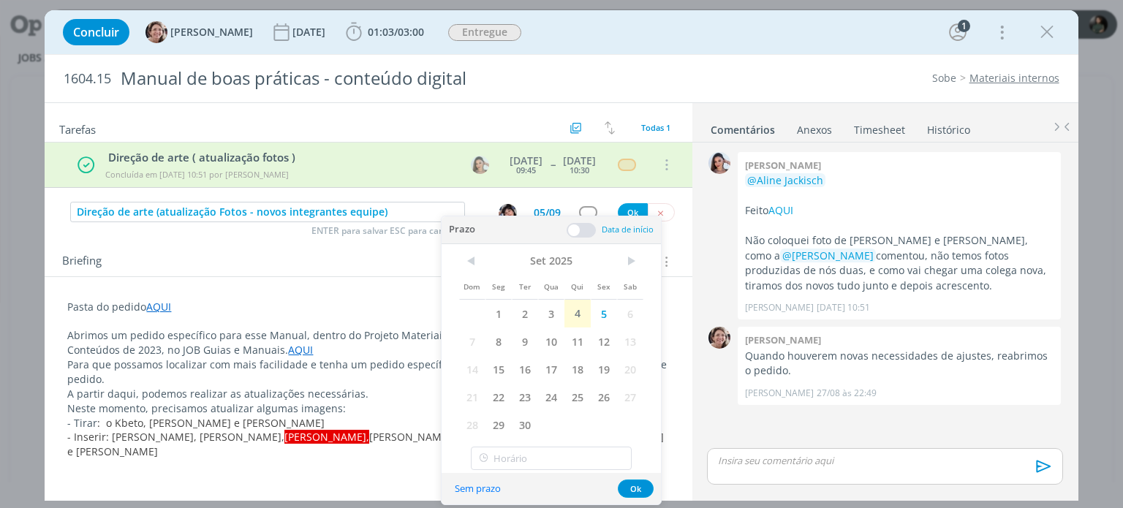
click at [594, 234] on div at bounding box center [581, 230] width 29 height 15
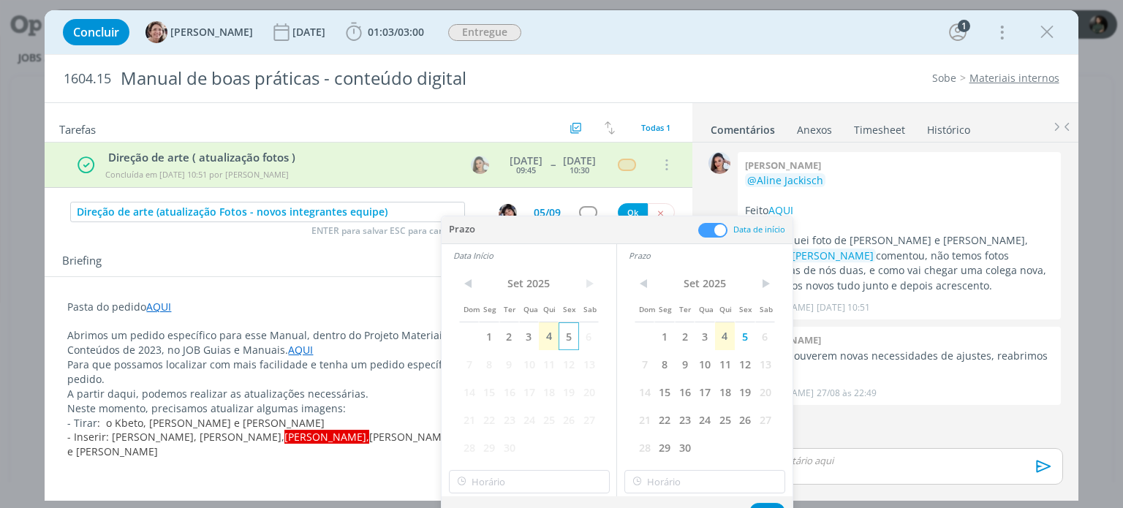
click at [578, 330] on span "5" at bounding box center [569, 336] width 20 height 28
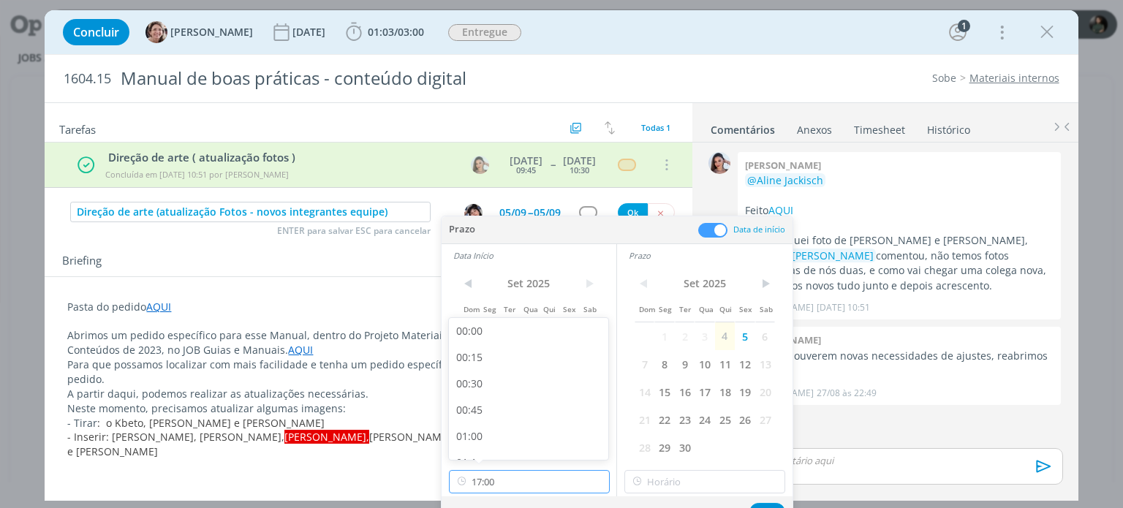
click at [510, 475] on input "17:00" at bounding box center [529, 481] width 161 height 23
click at [483, 394] on div "11:00" at bounding box center [531, 395] width 164 height 26
type input "11:00"
click at [722, 476] on input "17:00" at bounding box center [704, 481] width 161 height 23
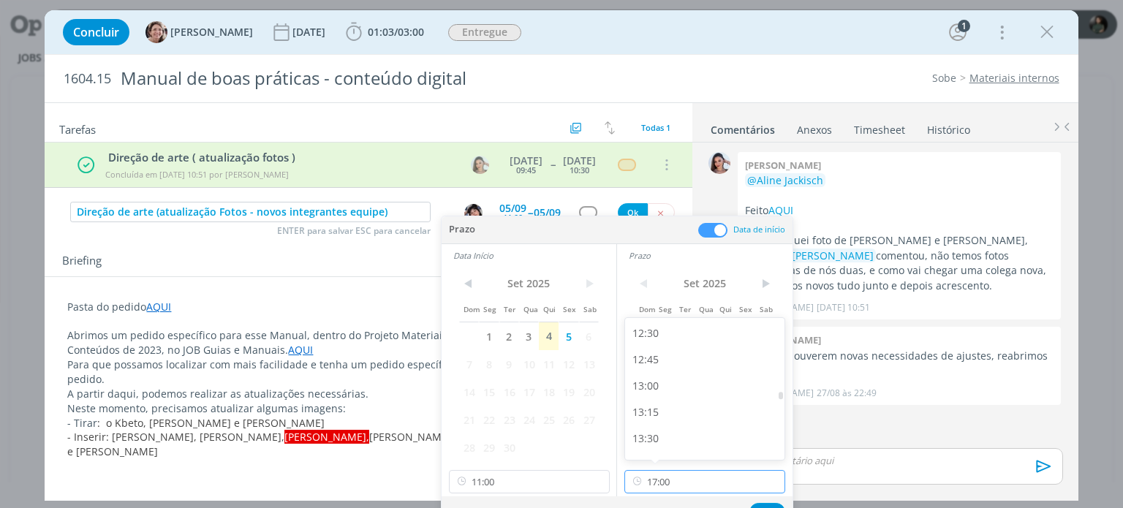
scroll to position [1313, 0]
click at [678, 392] on div "13:00" at bounding box center [707, 387] width 164 height 26
click at [696, 480] on input "13:00" at bounding box center [704, 481] width 161 height 23
click at [662, 403] on div "12:00" at bounding box center [707, 410] width 164 height 26
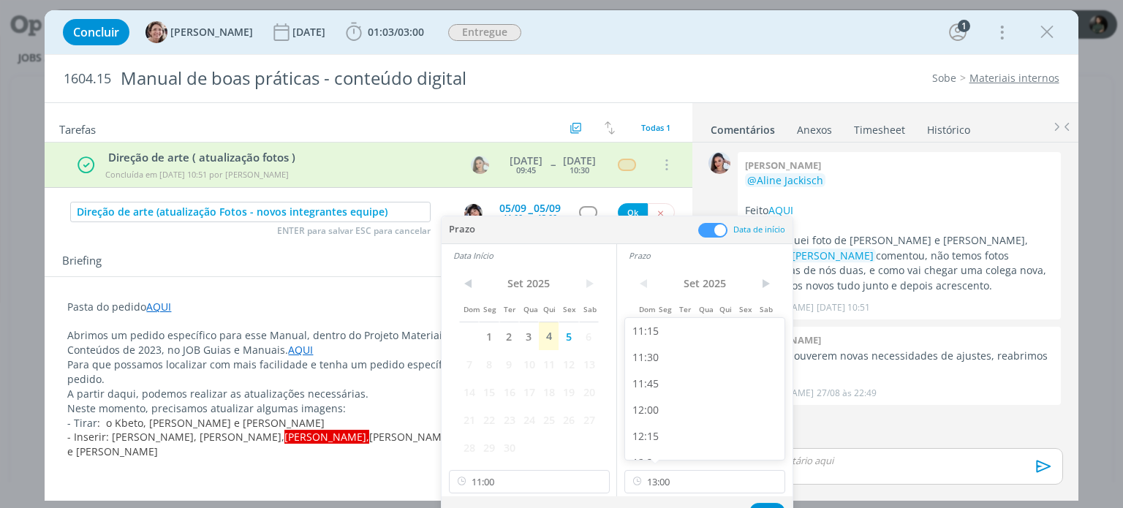
type input "12:00"
click at [756, 505] on button "Ok" at bounding box center [767, 512] width 36 height 18
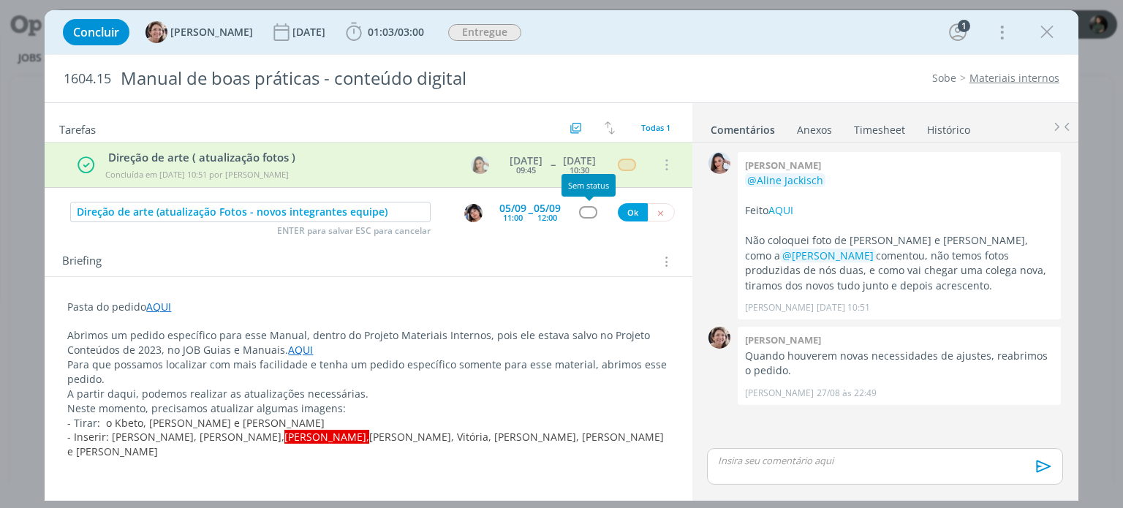
click at [593, 211] on div "dialog" at bounding box center [588, 212] width 18 height 12
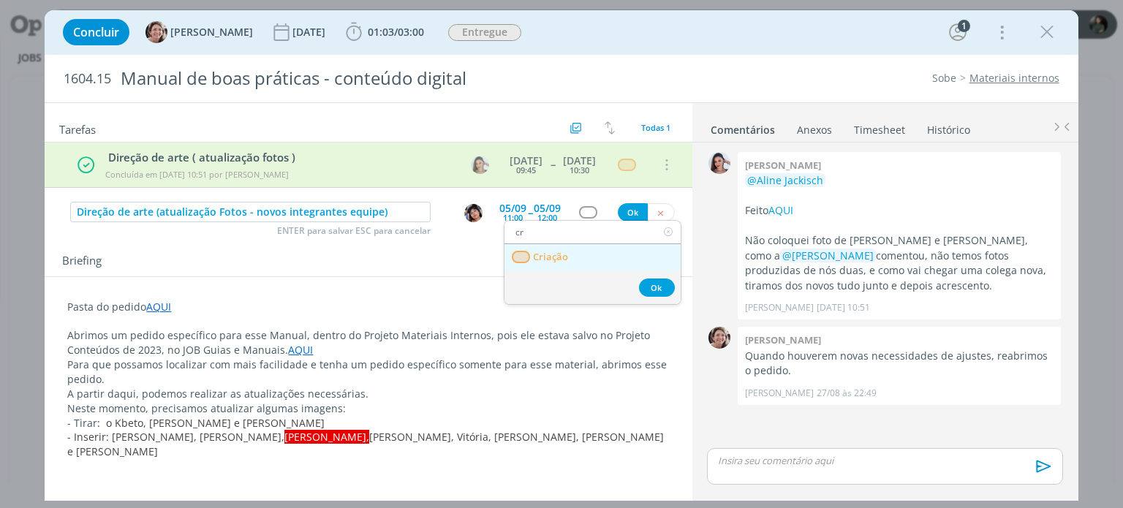
type input "cr"
click at [580, 251] on link "Criação" at bounding box center [592, 257] width 176 height 27
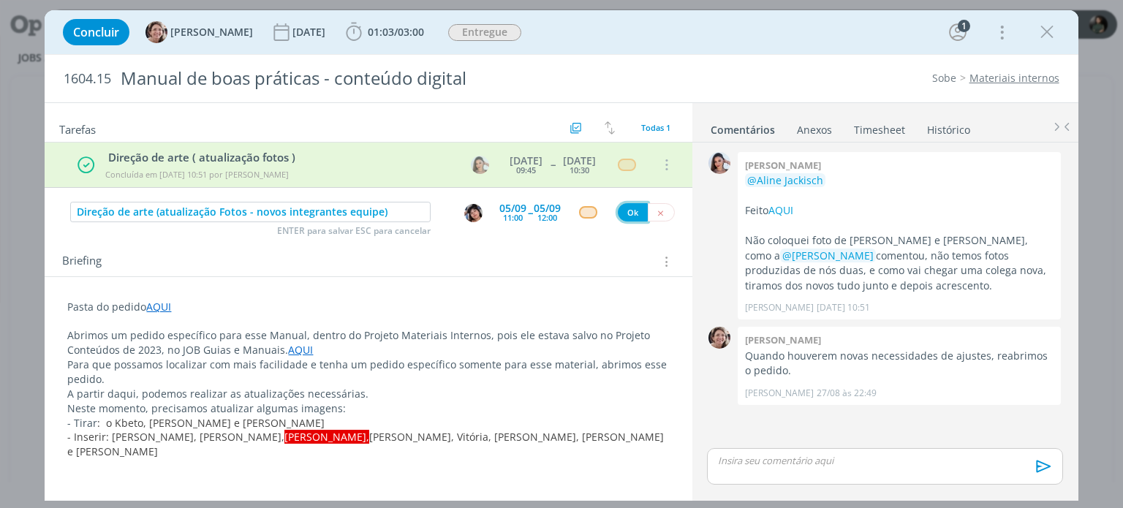
click at [636, 207] on button "Ok" at bounding box center [633, 212] width 30 height 18
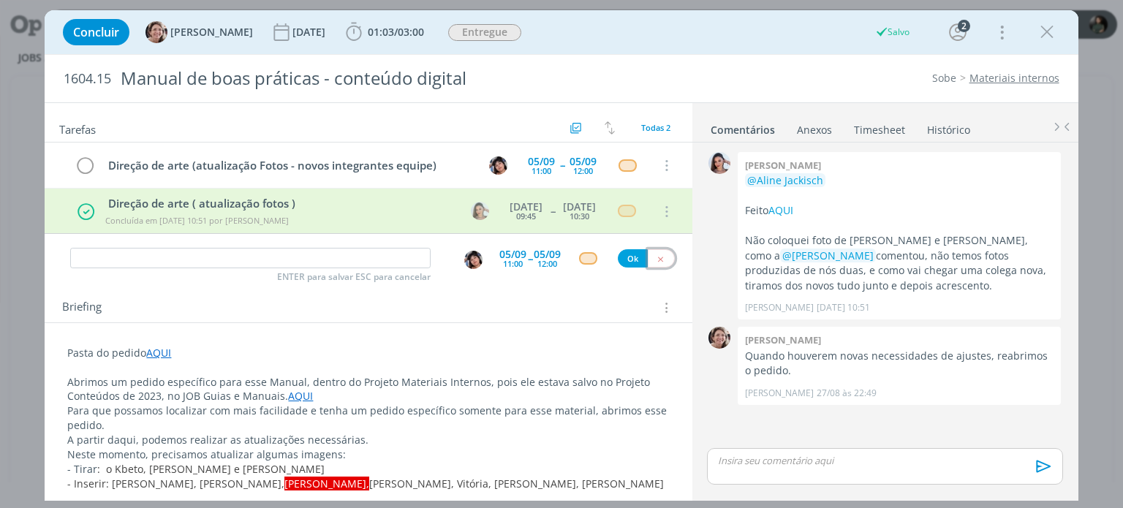
click at [656, 258] on icon "dialog" at bounding box center [661, 259] width 10 height 10
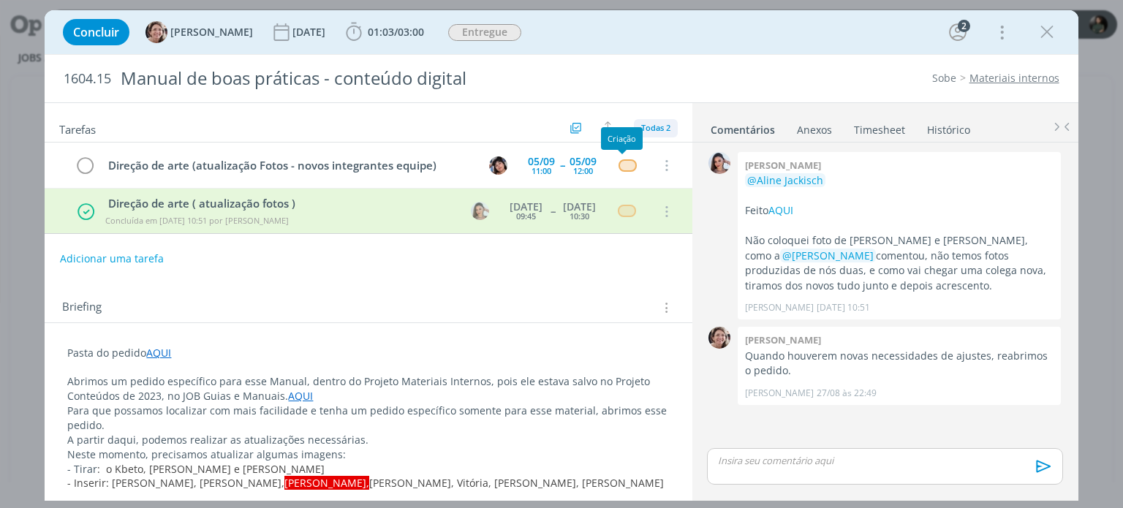
click at [651, 126] on span "Todas 2" at bounding box center [655, 127] width 29 height 11
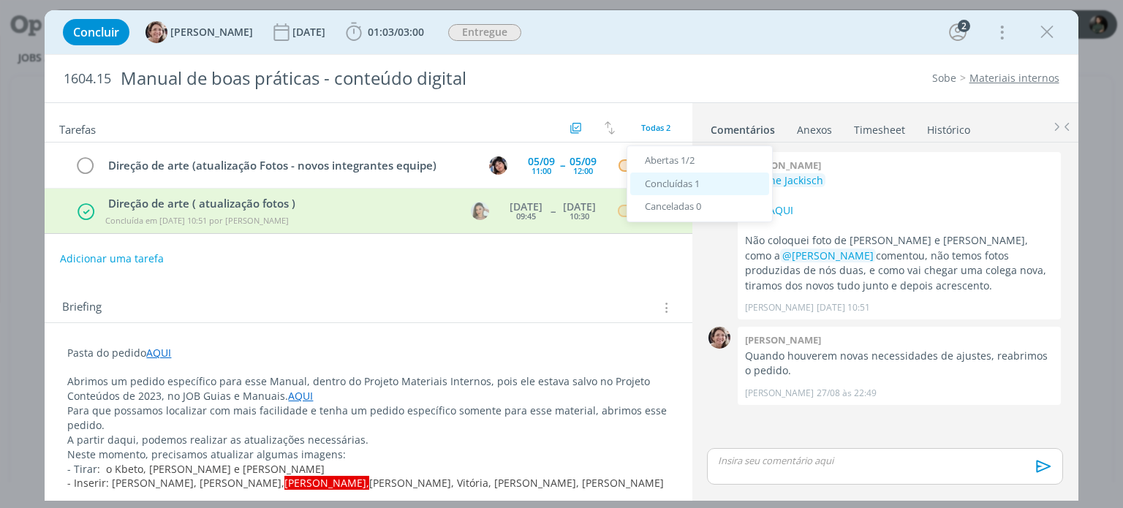
click at [655, 187] on span "Concluídas 1" at bounding box center [672, 183] width 55 height 13
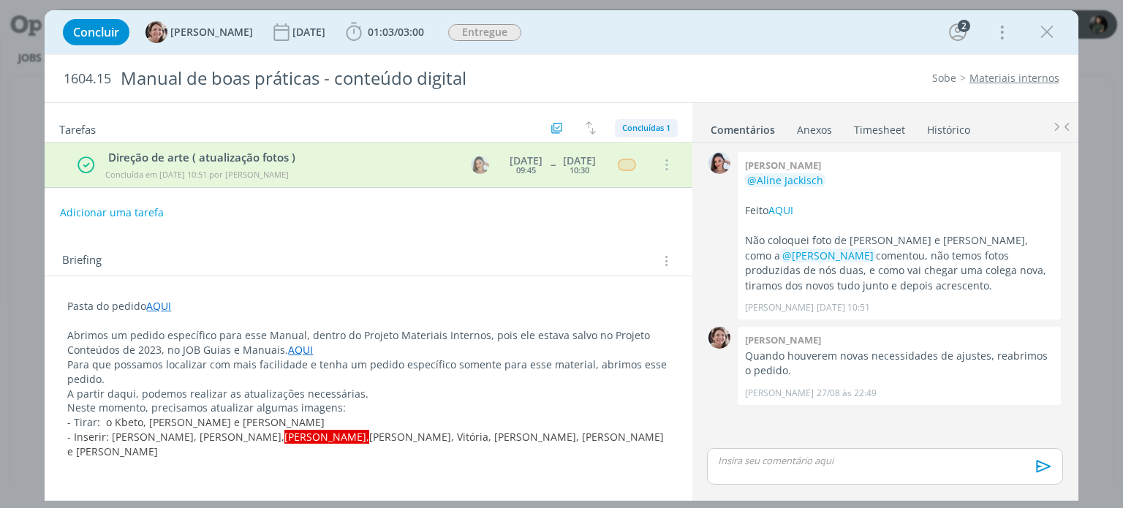
click at [640, 132] on span "Concluídas 1" at bounding box center [646, 127] width 48 height 11
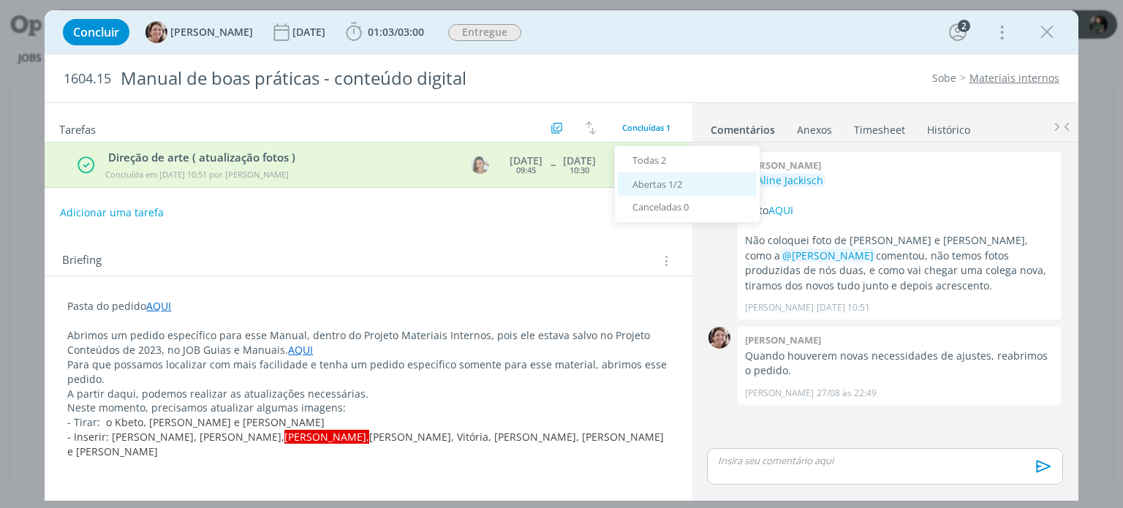
click at [650, 173] on div "Abertas 1/2" at bounding box center [687, 184] width 139 height 23
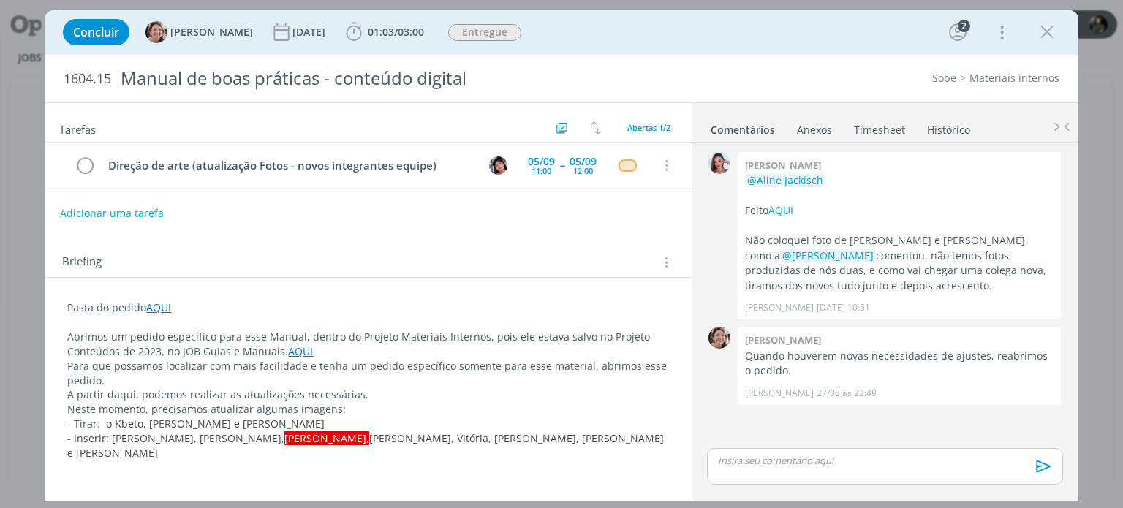
click at [164, 303] on link "AQUI" at bounding box center [158, 307] width 25 height 14
click at [203, 338] on link "https://sobeae.sharepoint.com/:f:/s/SOBEAE/En-1sCtmDlBBiuOfDPbgwHIBqYcrRH5z4lo7…" at bounding box center [162, 335] width 110 height 19
click at [451, 466] on div "🙂" at bounding box center [368, 479] width 622 height 27
click at [224, 312] on p "Pasta do pedido AQUI" at bounding box center [368, 308] width 600 height 15
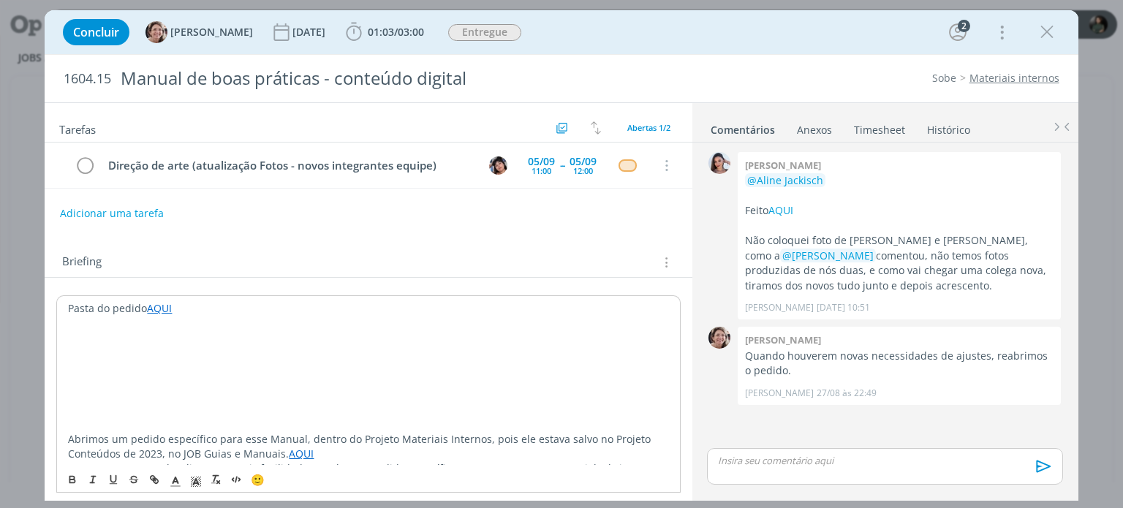
click at [80, 360] on p "dialog" at bounding box center [368, 367] width 600 height 15
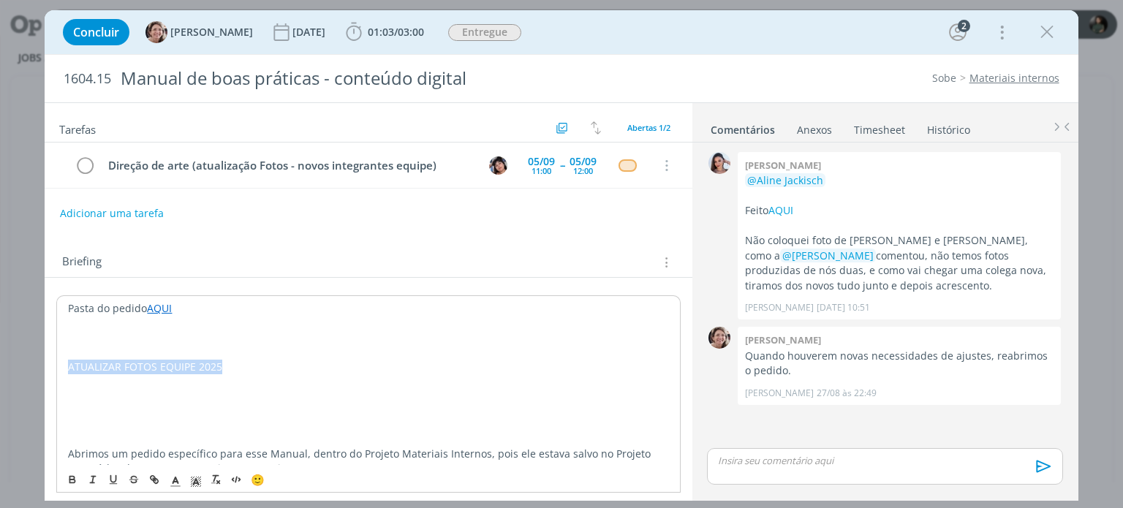
drag, startPoint x: 233, startPoint y: 366, endPoint x: 42, endPoint y: 371, distance: 191.6
click at [42, 371] on div "Concluir Aline Jackisch 24/05/24 01:03 / 03:00 Iniciar Apontar Data * 04/09/202…" at bounding box center [561, 254] width 1123 height 508
click at [76, 480] on icon "dialog" at bounding box center [73, 480] width 12 height 12
click at [124, 423] on p "dialog" at bounding box center [368, 424] width 600 height 15
click at [75, 385] on p "dialog" at bounding box center [368, 381] width 600 height 15
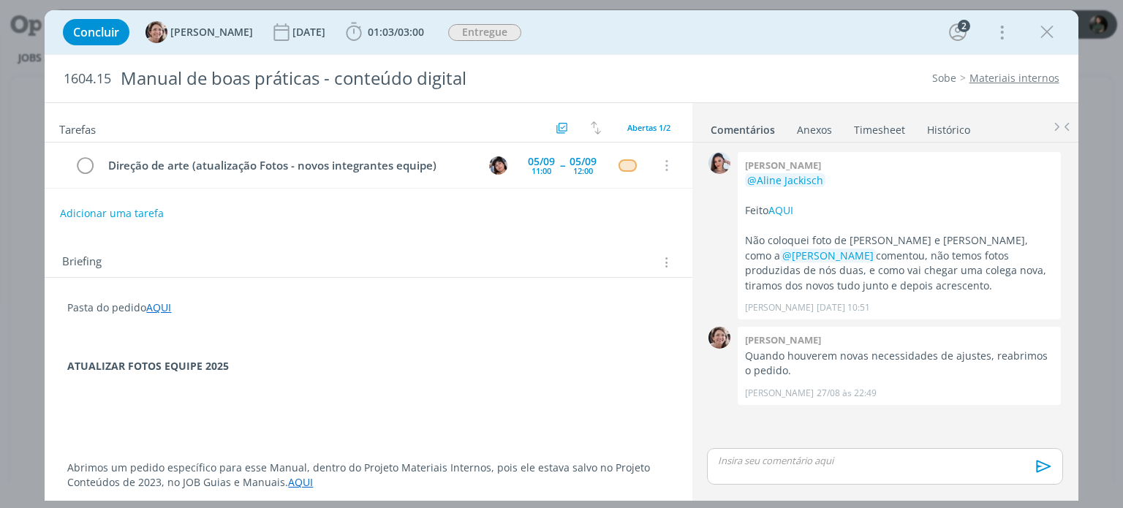
click at [267, 344] on p "dialog" at bounding box center [368, 351] width 602 height 15
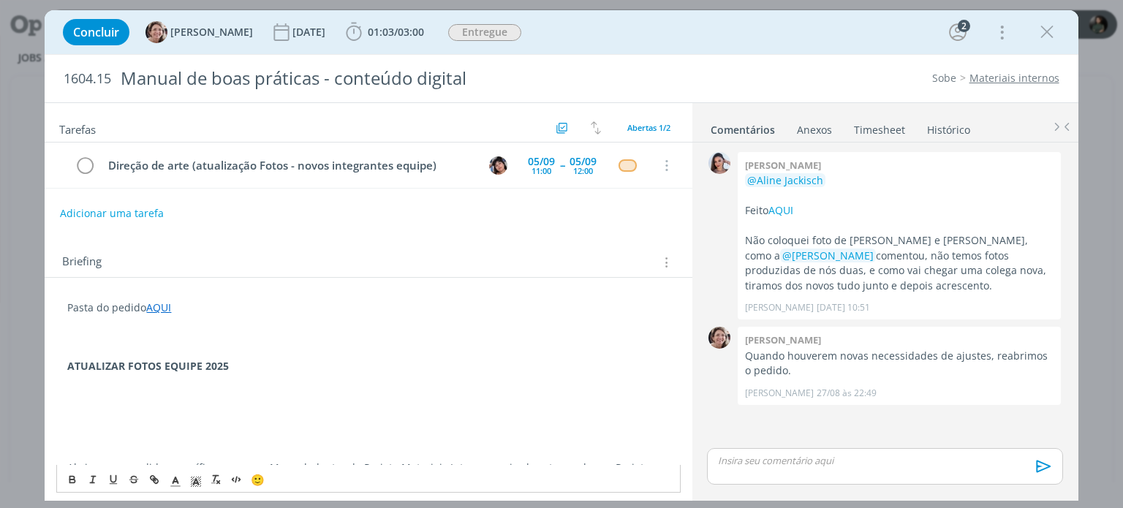
click at [249, 359] on p "ATUALIZAR FOTOS EQUIPE 2025" at bounding box center [368, 366] width 602 height 15
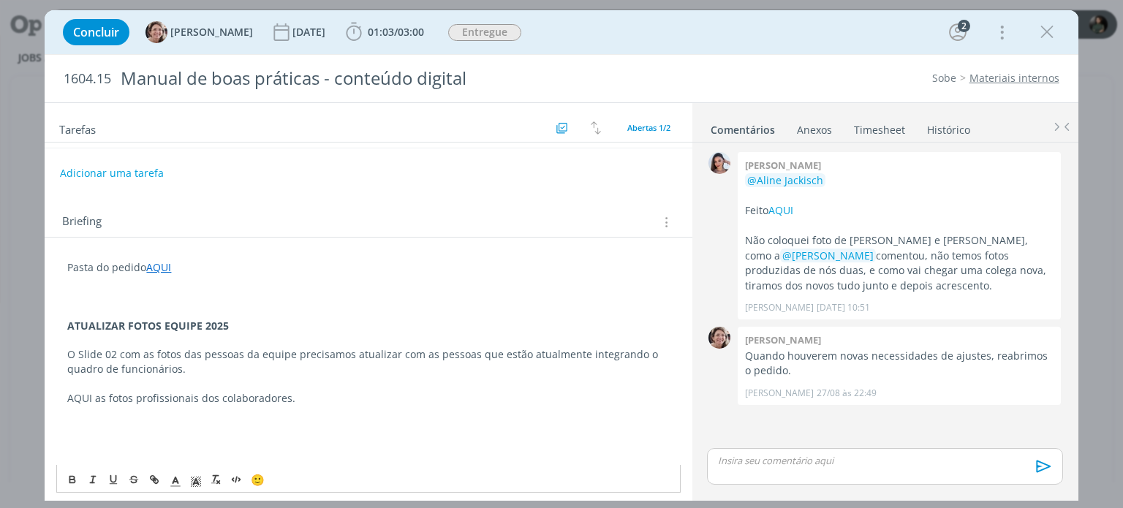
scroll to position [146, 0]
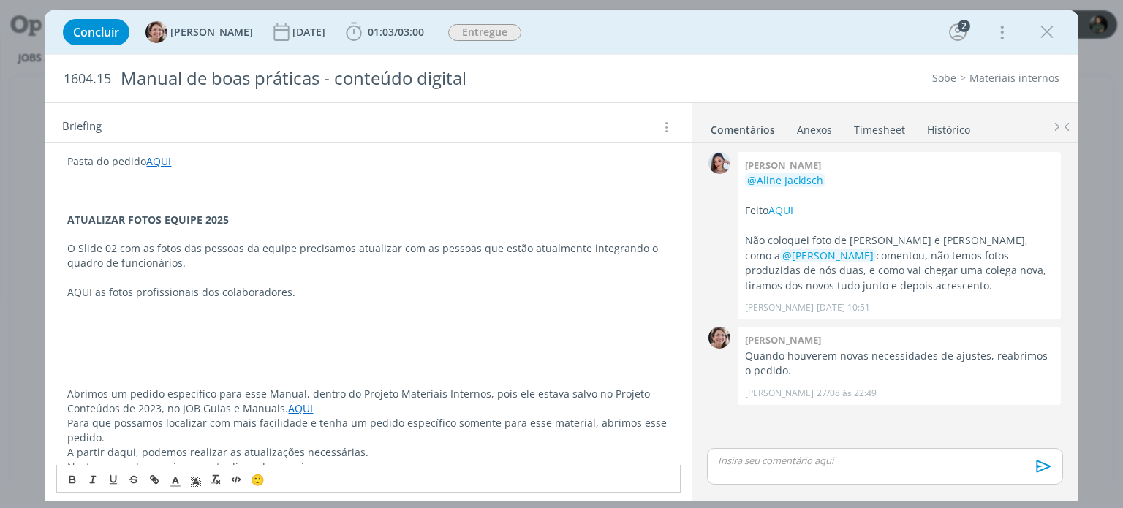
click at [115, 294] on p "AQUI as fotos profissionais dos colaboradores." at bounding box center [368, 292] width 602 height 15
click at [98, 292] on p "AQUI as fotos profissionais dos colaboradores." at bounding box center [368, 292] width 602 height 15
drag, startPoint x: 94, startPoint y: 291, endPoint x: 66, endPoint y: 289, distance: 27.9
click at [66, 289] on div "Pasta do pedido AQUI ATUALIZAR FOTOS EQUIPE 2025 O Slide 02 com as fotos das pe…" at bounding box center [368, 336] width 624 height 374
drag, startPoint x: 80, startPoint y: 289, endPoint x: 152, endPoint y: 480, distance: 204.8
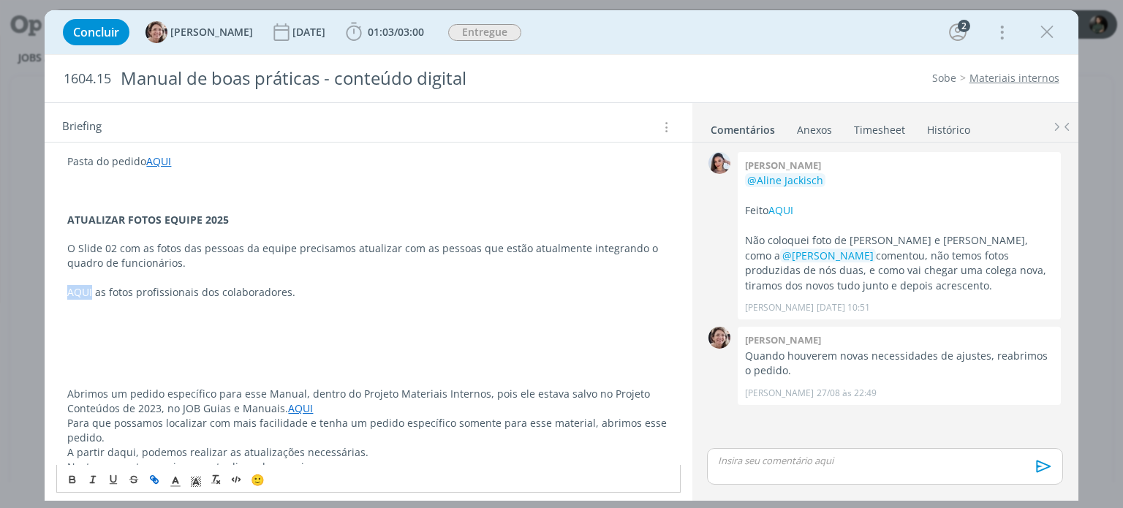
click at [152, 480] on icon "dialog" at bounding box center [153, 477] width 4 height 4
paste input "https://sobeae-my.sharepoint.com/:f:/g/personal/administrativo_sobe_ae/EkvY8oVW…"
type input "https://sobeae-my.sharepoint.com/:f:/g/personal/administrativo_sobe_ae/EkvY8oVW…"
click at [243, 316] on link "dialog" at bounding box center [240, 320] width 42 height 14
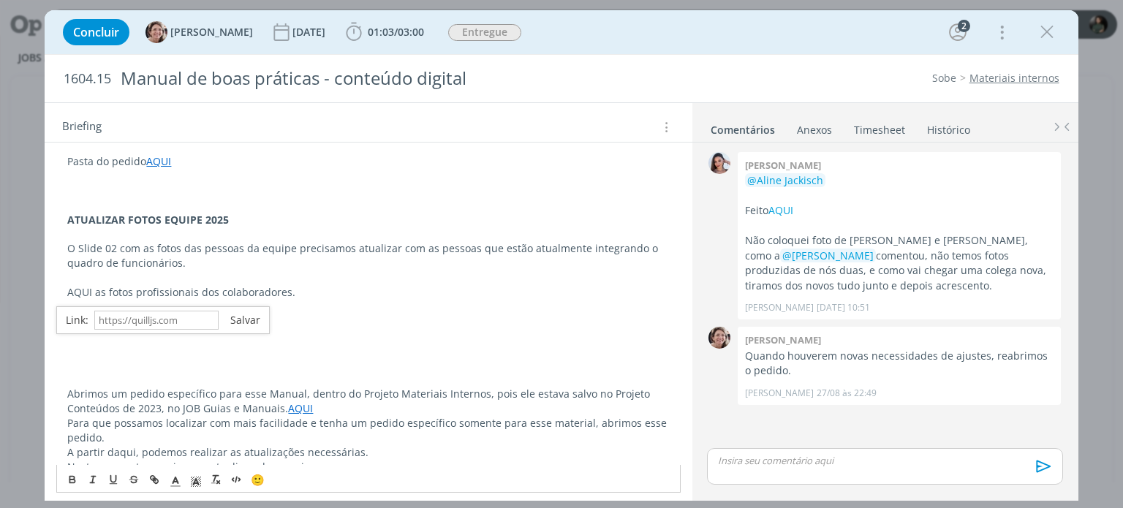
scroll to position [0, 0]
click at [336, 292] on p "AQUI as fotos profissionais dos colaboradores." at bounding box center [368, 292] width 602 height 15
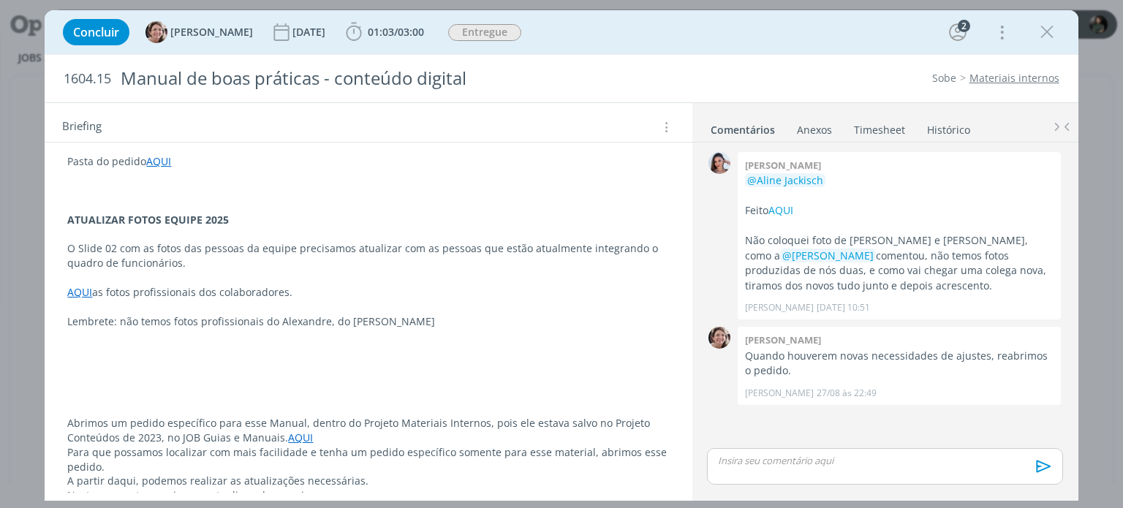
click at [409, 320] on p "Lembrete: não temos fotos profissionais do Alexandre, do Patrick" at bounding box center [368, 321] width 602 height 15
drag, startPoint x: 472, startPoint y: 321, endPoint x: 503, endPoint y: 321, distance: 30.7
click at [502, 321] on p "Lembrete: não temos fotos profissionais do Alexandre, do Patrick Meirelles, do …" at bounding box center [368, 321] width 602 height 15
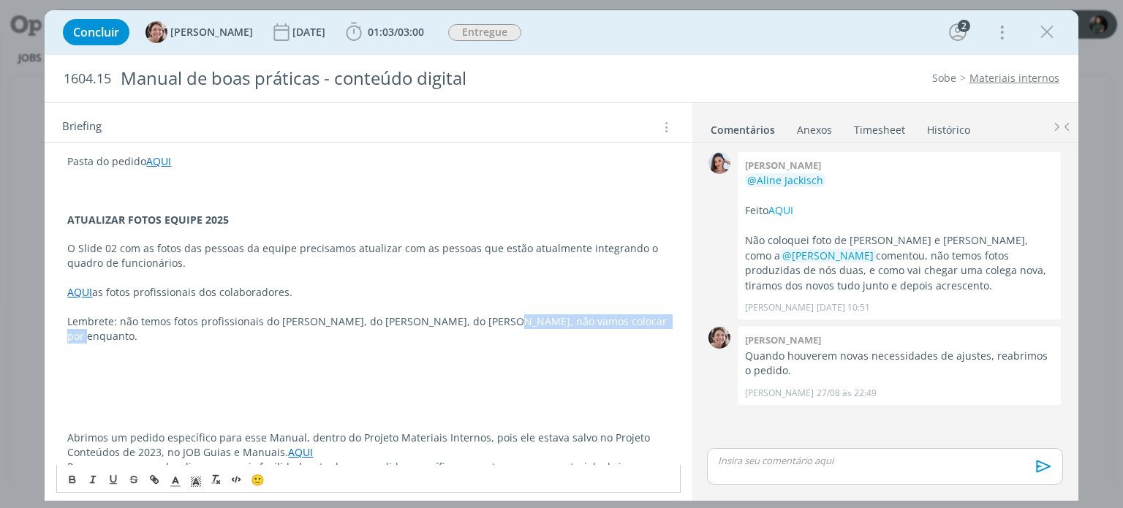
drag, startPoint x: 471, startPoint y: 320, endPoint x: 630, endPoint y: 322, distance: 159.4
click at [630, 322] on p "Lembrete: não temos fotos profissionais do Alexandre, do Patrick Meirelles, do …" at bounding box center [368, 328] width 602 height 29
click at [114, 481] on icon "dialog" at bounding box center [113, 480] width 12 height 12
click at [376, 323] on p "Lembrete: não temos fotos profissionais do Alexandre, do Patrick Meirelles, do …" at bounding box center [368, 328] width 602 height 29
click at [195, 267] on p "O Slide 02 com as fotos das pessoas da equipe precisamos atualizar com as pesso…" at bounding box center [368, 255] width 602 height 29
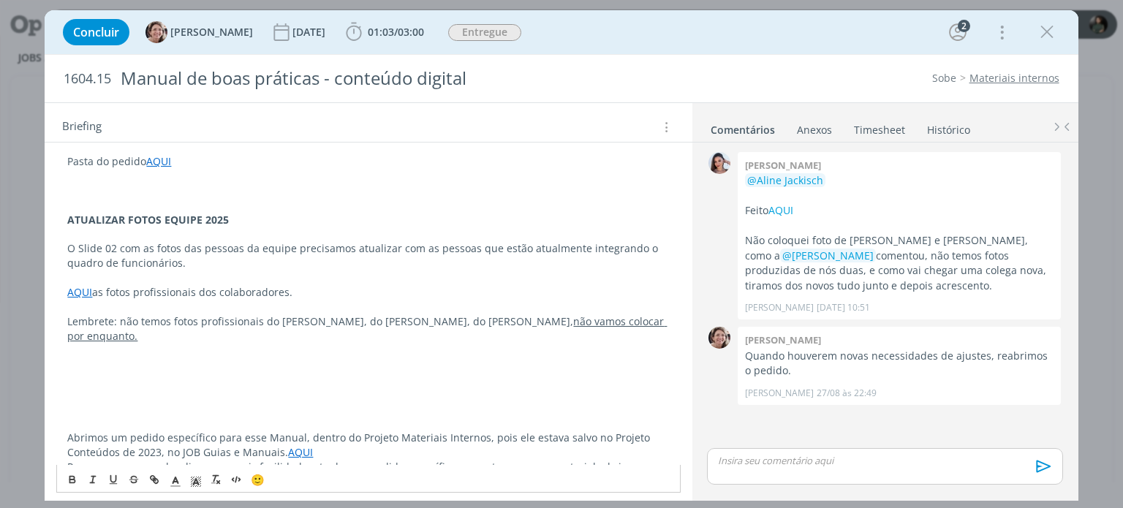
click at [318, 290] on p "AQUI as fotos profissionais dos colaboradores." at bounding box center [368, 292] width 602 height 15
click at [358, 285] on p "AQUI as fotos profissionais dos colaboradores. O Nathan" at bounding box center [368, 292] width 602 height 15
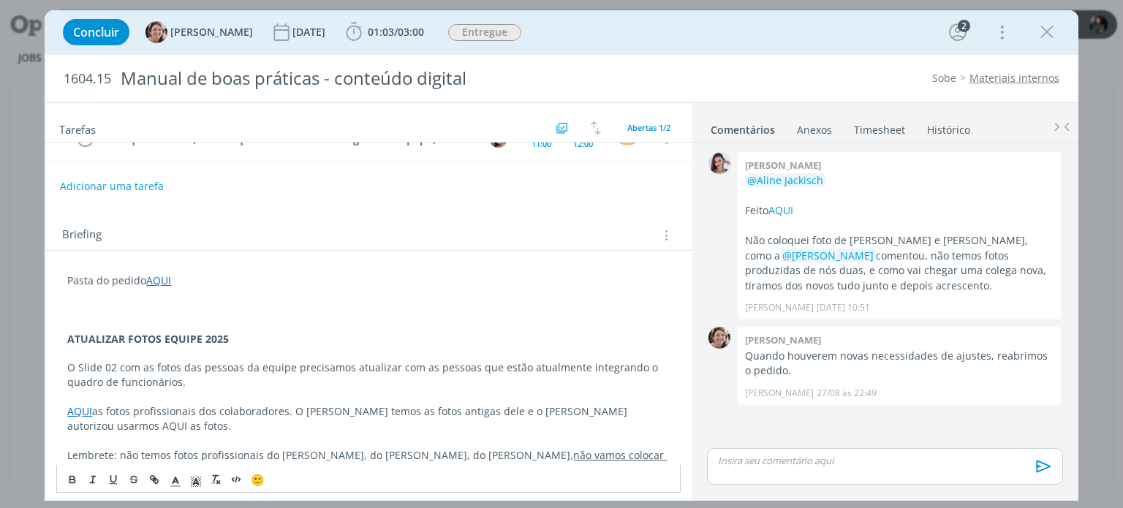
scroll to position [73, 0]
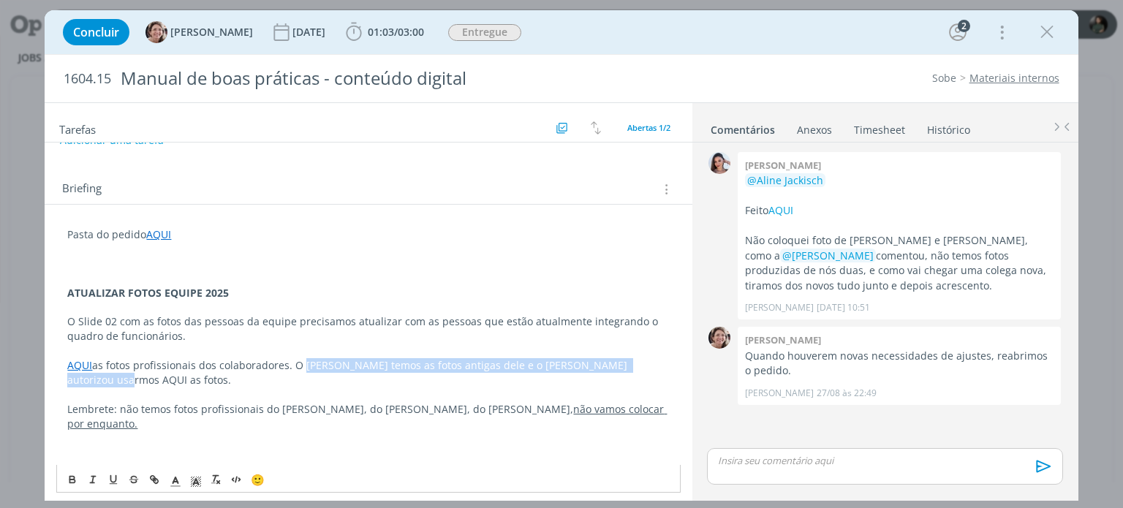
drag, startPoint x: 300, startPoint y: 360, endPoint x: 664, endPoint y: 365, distance: 363.4
click at [664, 365] on div "Pasta do pedido AQUI ATUALIZAR FOTOS EQUIPE 2025 O Slide 02 com as fotos das pe…" at bounding box center [368, 437] width 624 height 431
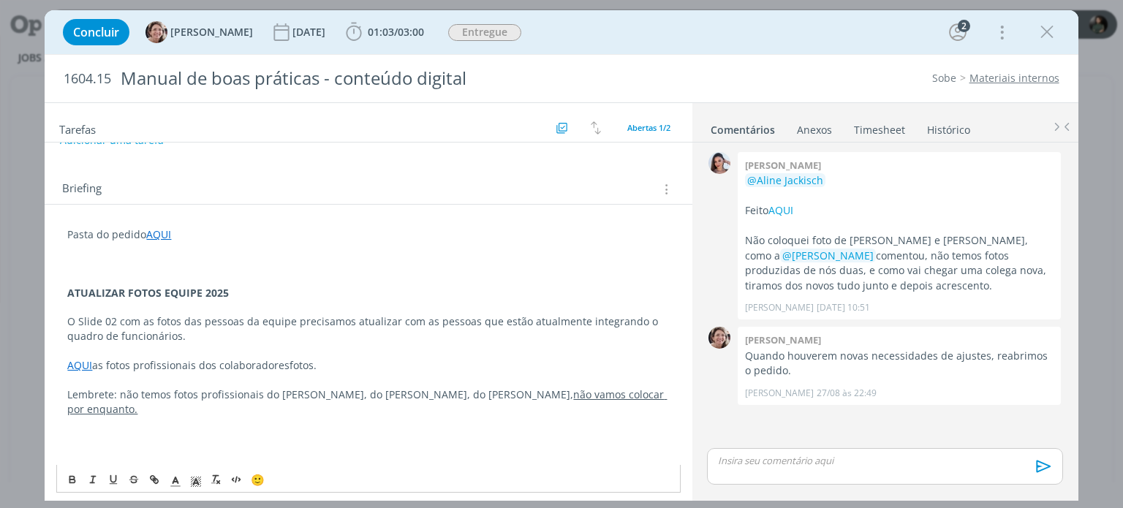
click at [396, 382] on p "dialog" at bounding box center [368, 380] width 602 height 15
click at [366, 366] on p "AQUI as fotos profissionais dos colaboradoresfotos." at bounding box center [368, 365] width 602 height 15
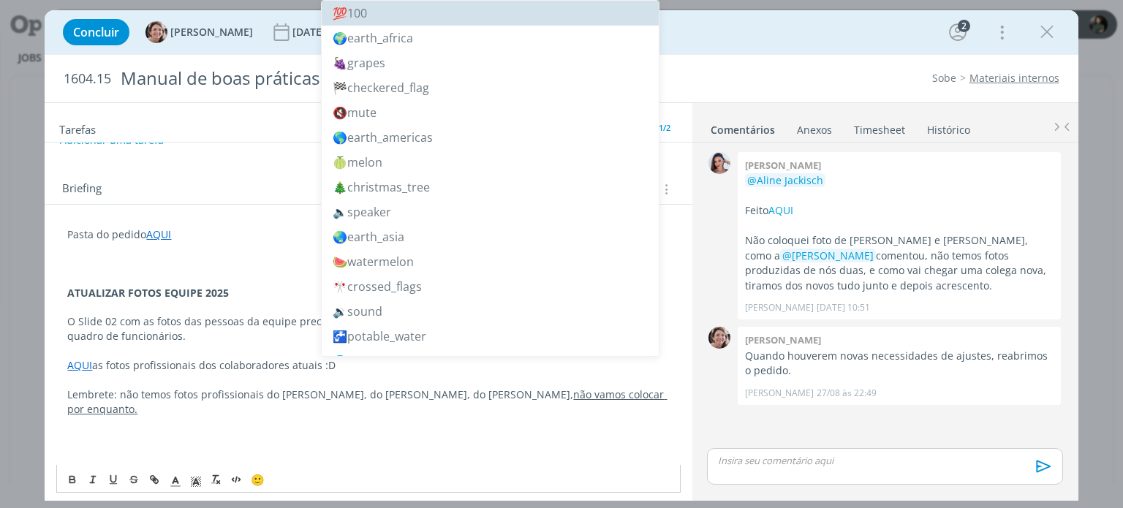
click at [295, 445] on p "dialog" at bounding box center [368, 452] width 602 height 15
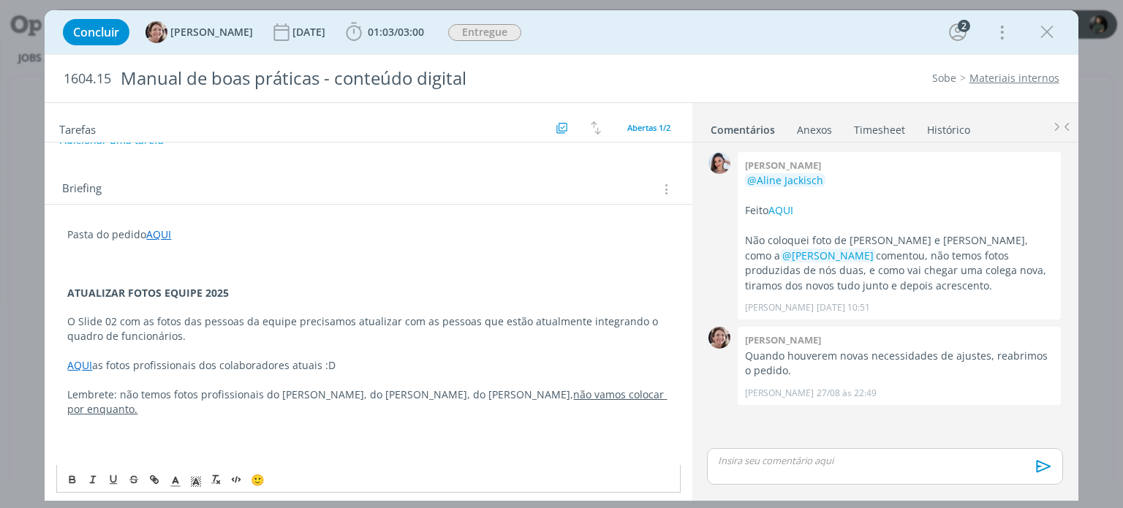
click at [467, 391] on p "Lembrete: não temos fotos profissionais do Alexandre, do Patrick Meirelles, do …" at bounding box center [368, 401] width 602 height 29
click at [328, 417] on p "dialog" at bounding box center [368, 424] width 602 height 15
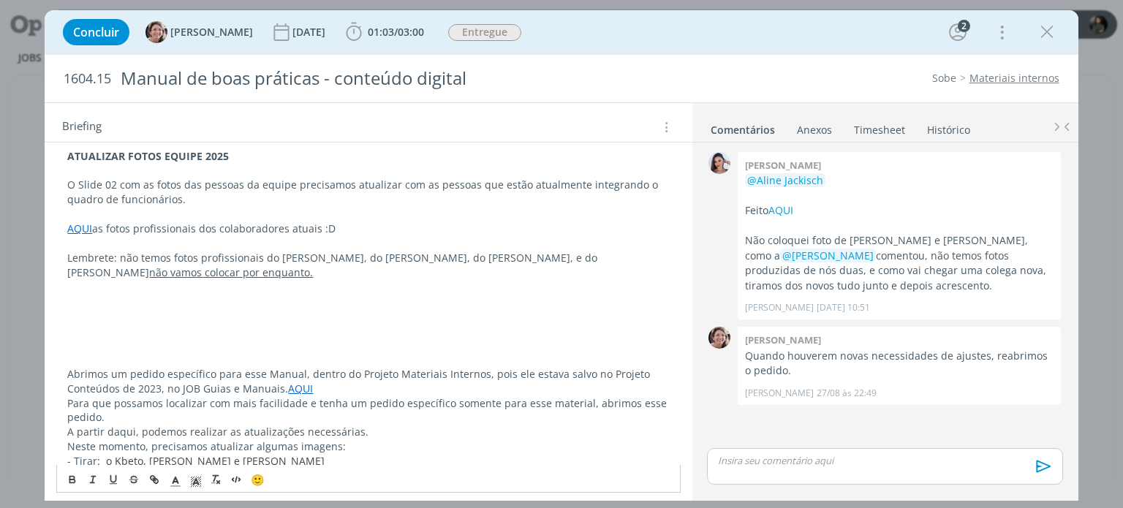
scroll to position [219, 0]
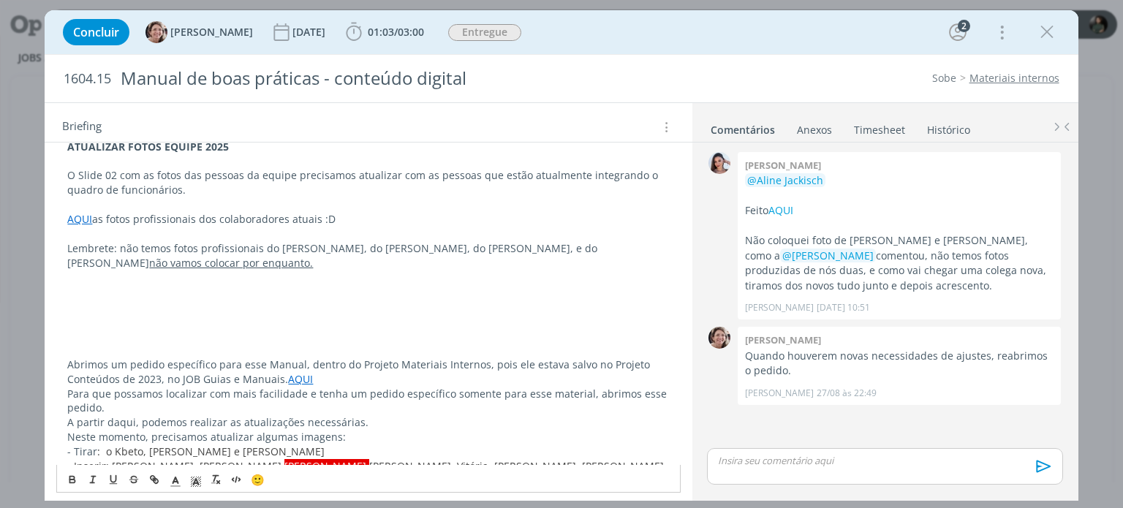
click at [105, 319] on p "dialog" at bounding box center [368, 321] width 602 height 15
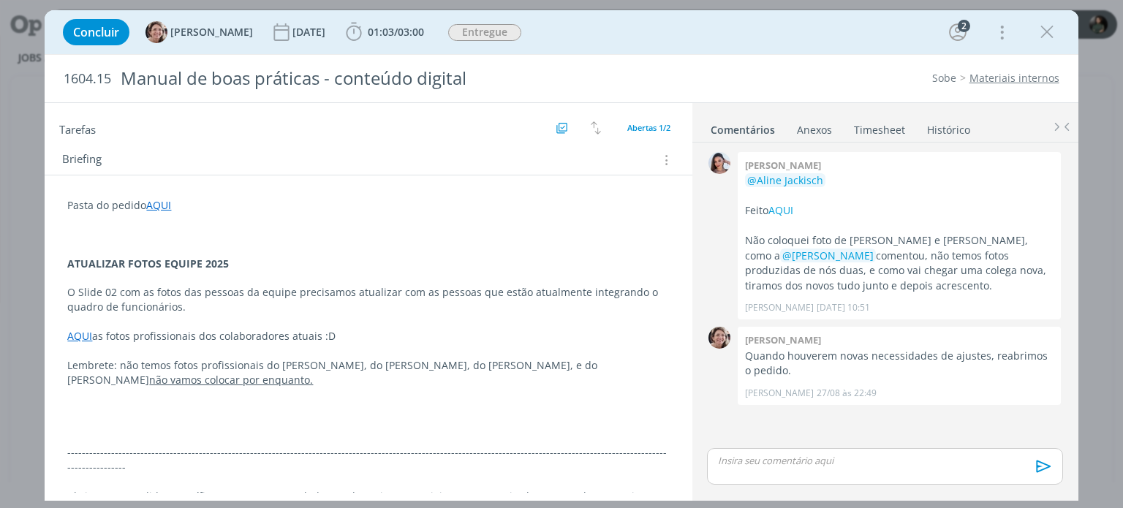
scroll to position [0, 0]
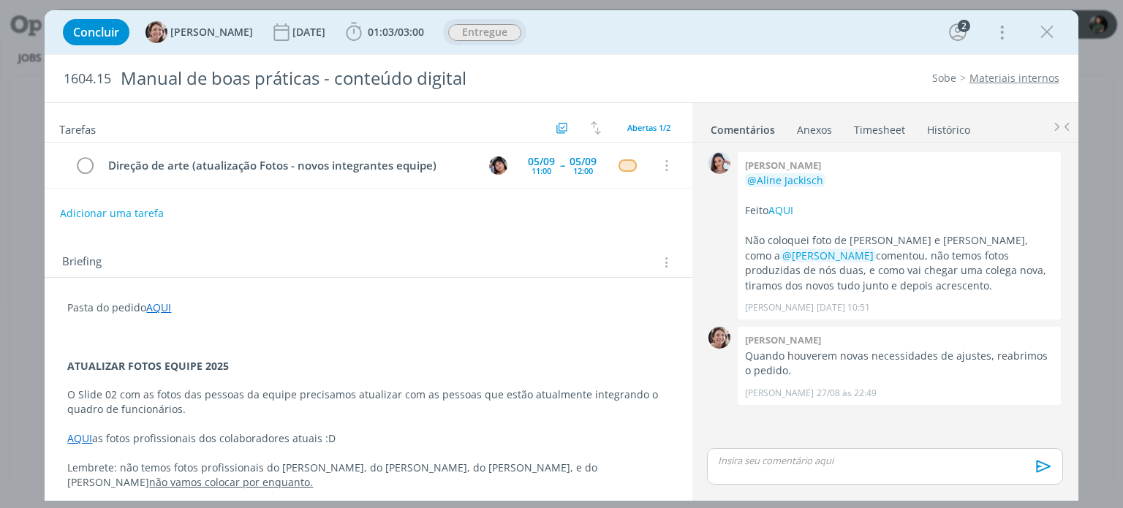
click at [471, 27] on span "Entregue" at bounding box center [484, 32] width 73 height 17
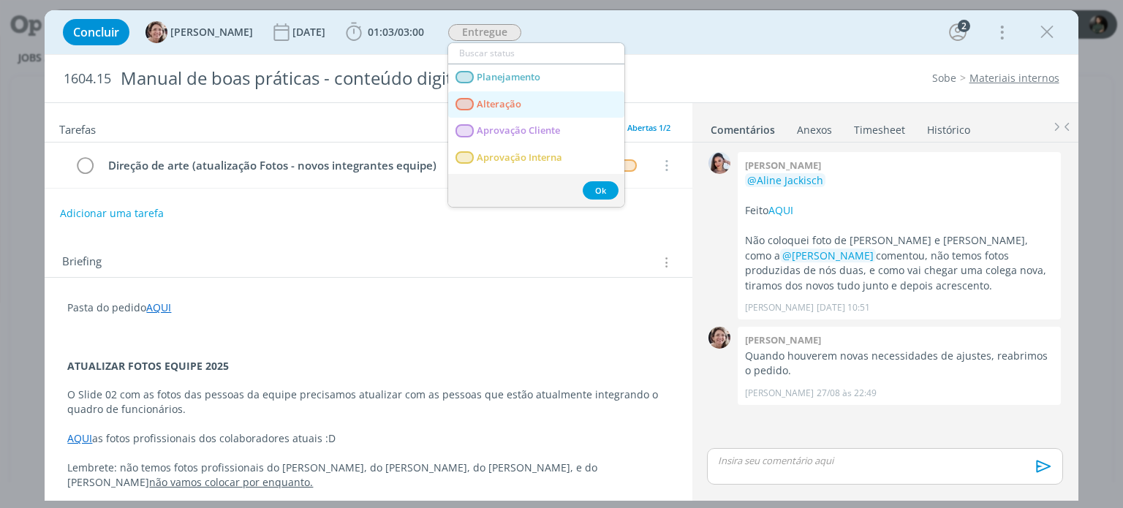
click at [521, 105] on span "Alteração" at bounding box center [499, 105] width 45 height 12
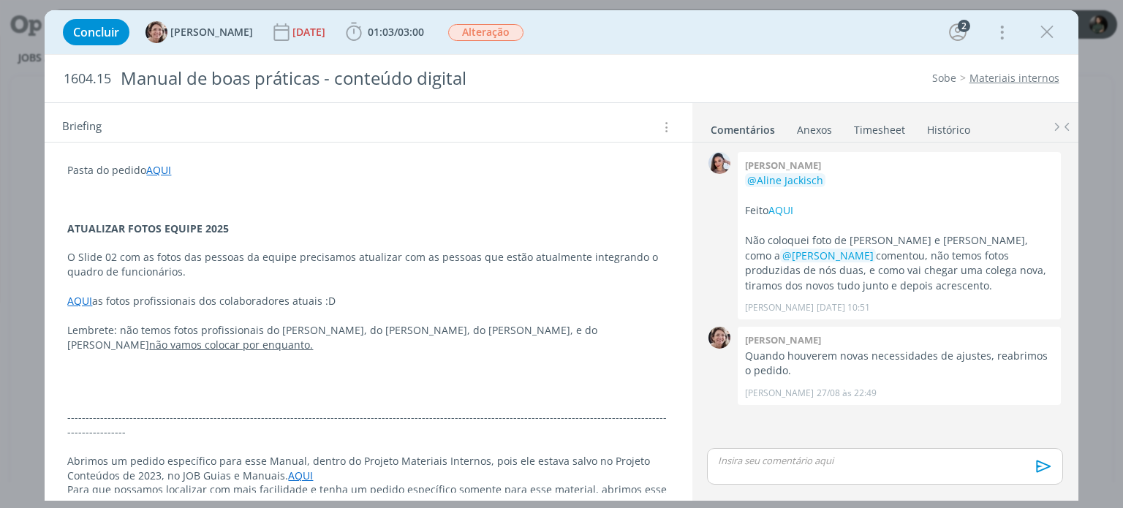
scroll to position [136, 0]
click at [193, 238] on p "dialog" at bounding box center [368, 245] width 602 height 15
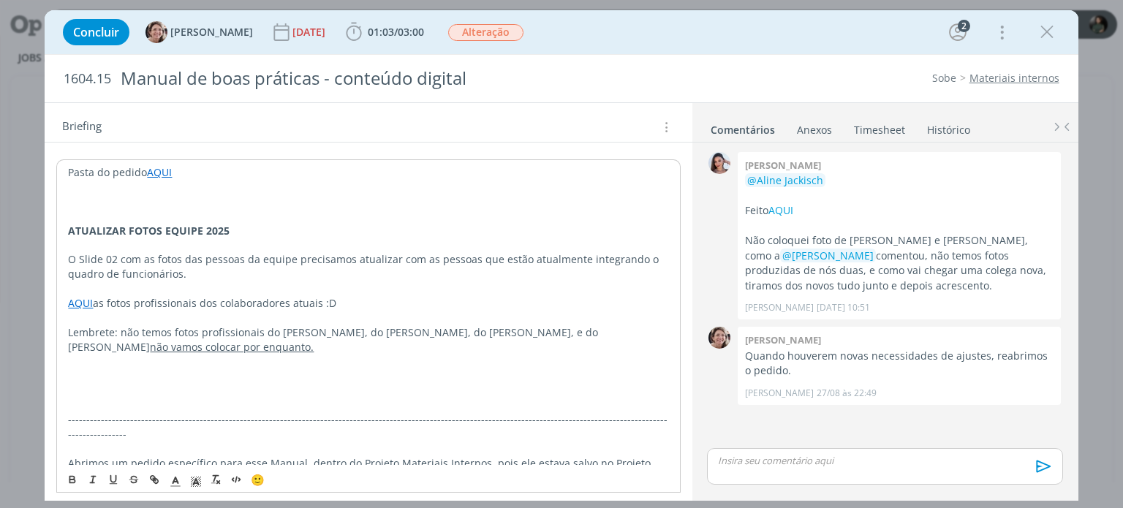
click at [184, 218] on p "dialog" at bounding box center [368, 216] width 600 height 15
click at [183, 231] on strong "ATUALIZAR FOTOS EQUIPE 2025" at bounding box center [149, 231] width 162 height 14
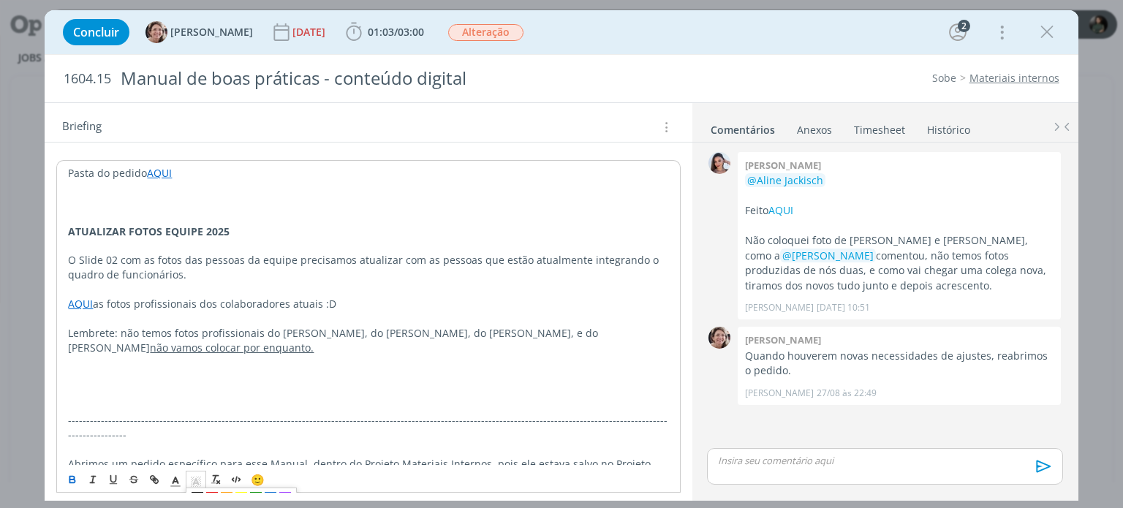
click at [195, 480] on polyline "dialog" at bounding box center [196, 482] width 5 height 6
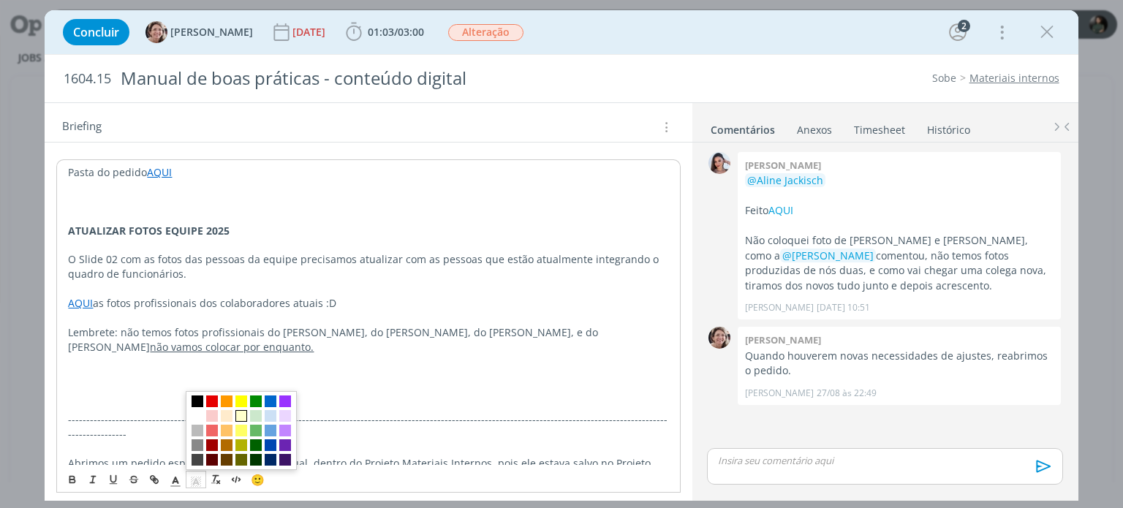
click at [238, 417] on span "dialog" at bounding box center [241, 416] width 12 height 12
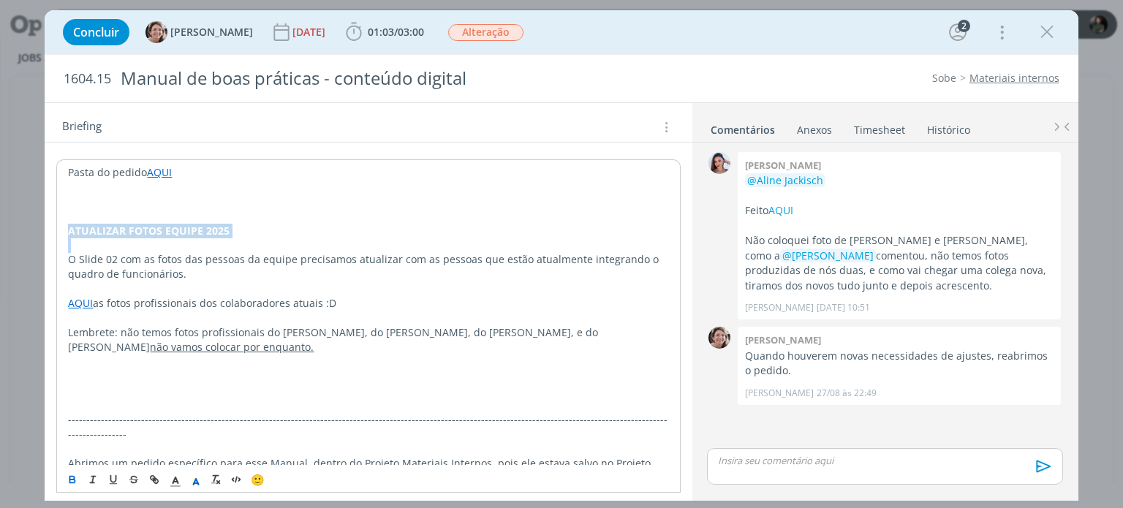
click at [289, 227] on p "ATUALIZAR FOTOS EQUIPE 2025" at bounding box center [368, 231] width 600 height 15
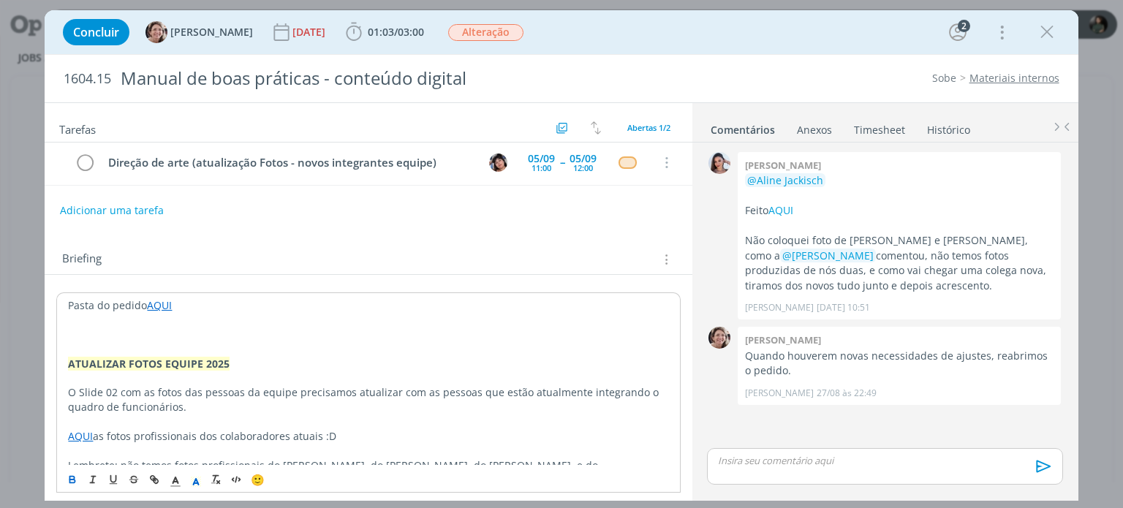
scroll to position [0, 0]
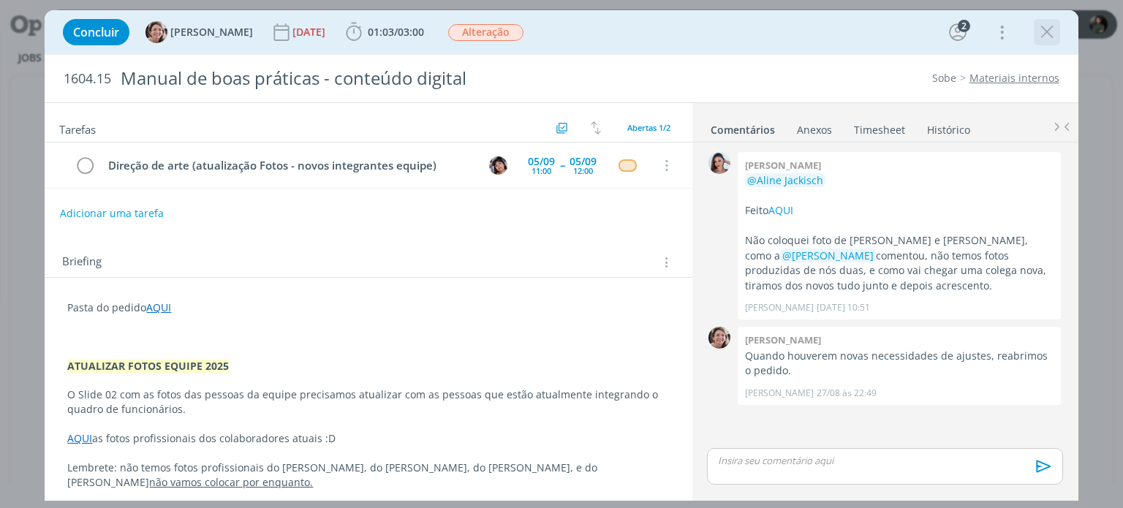
click at [1042, 34] on icon "dialog" at bounding box center [1047, 32] width 22 height 22
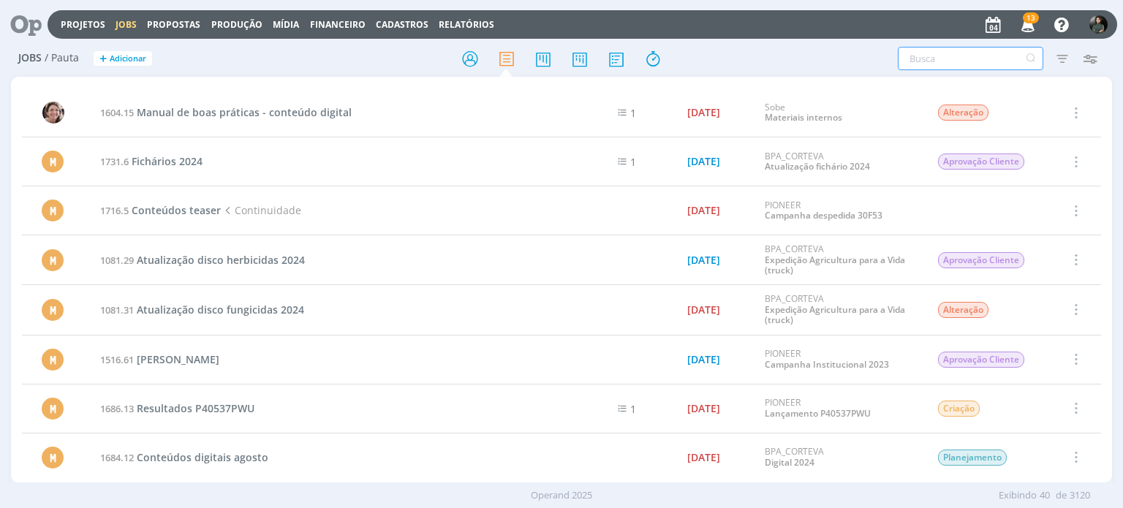
click at [933, 55] on input "text" at bounding box center [970, 58] width 145 height 23
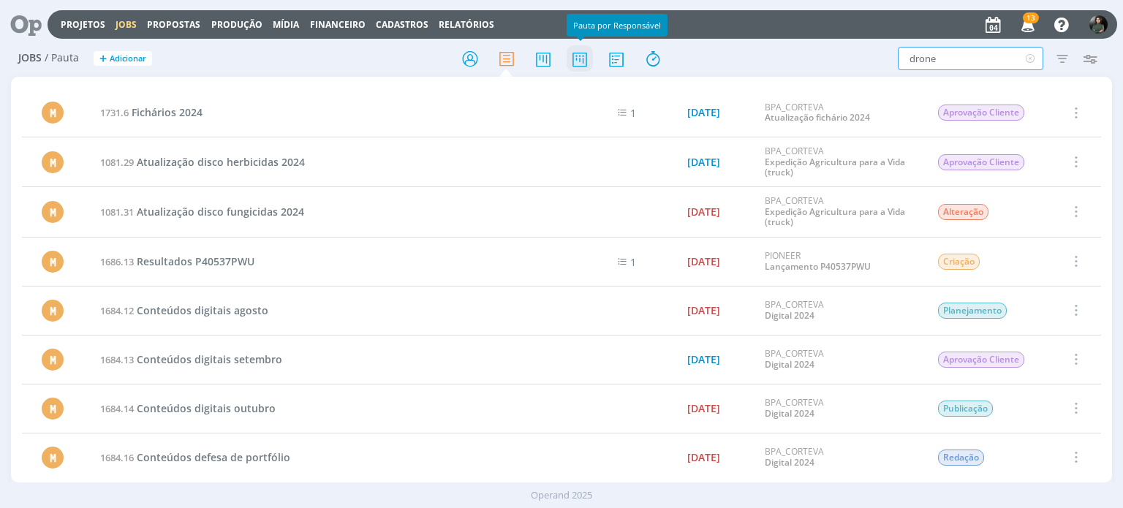
type input "drone"
click at [590, 58] on icon at bounding box center [580, 59] width 26 height 29
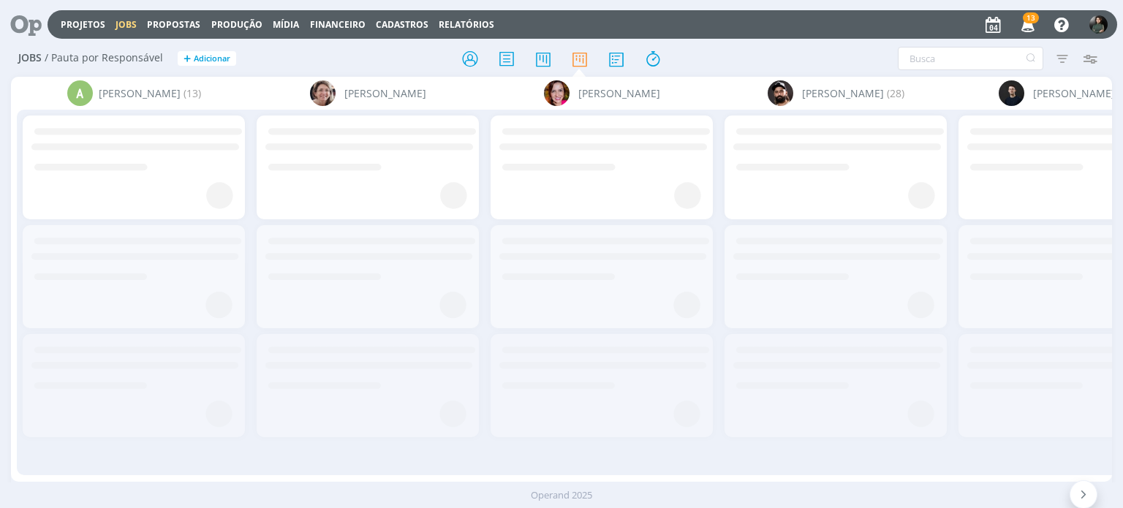
click at [472, 61] on icon at bounding box center [470, 59] width 26 height 29
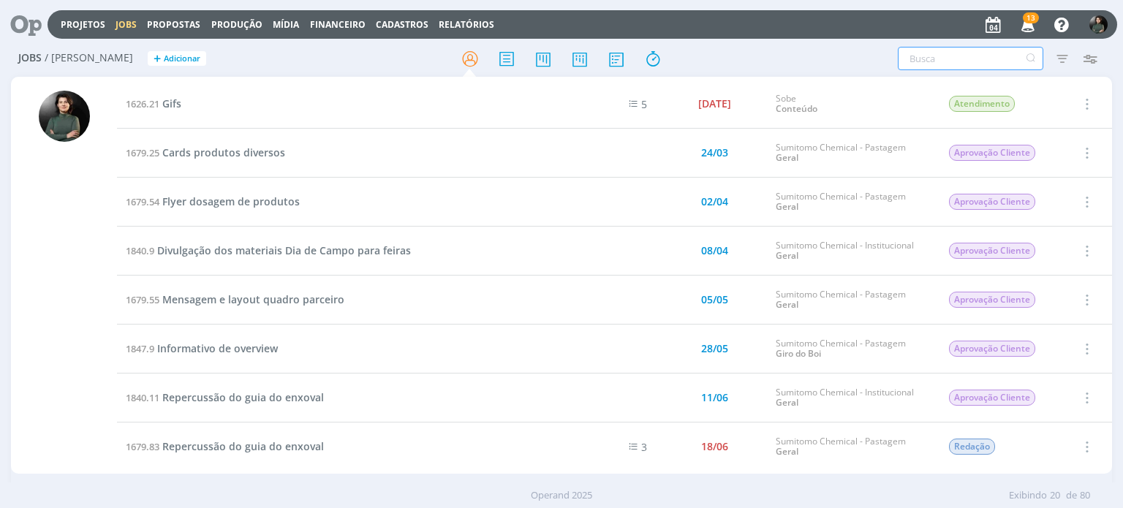
click at [939, 64] on input "text" at bounding box center [970, 58] width 145 height 23
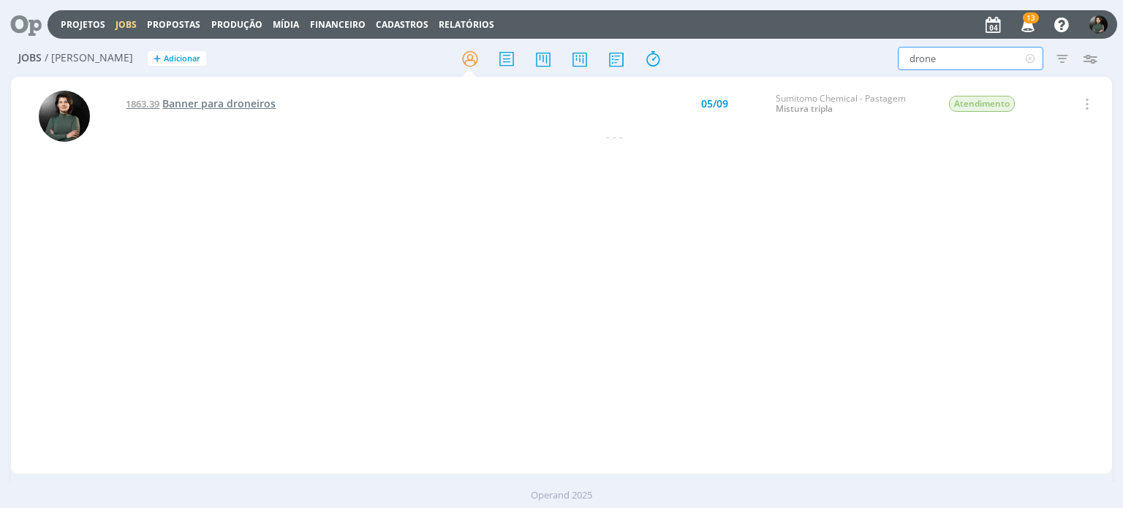
type input "drone"
click at [266, 105] on span "Banner para droneiros" at bounding box center [218, 103] width 113 height 14
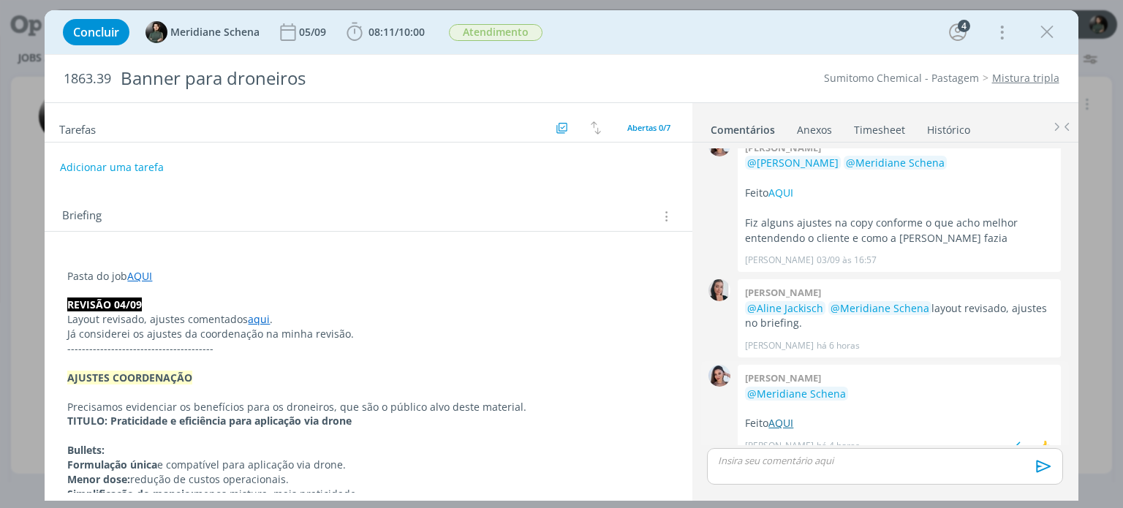
click at [778, 416] on link "AQUI" at bounding box center [780, 423] width 25 height 14
click at [998, 29] on icon "dialog" at bounding box center [1001, 31] width 20 height 23
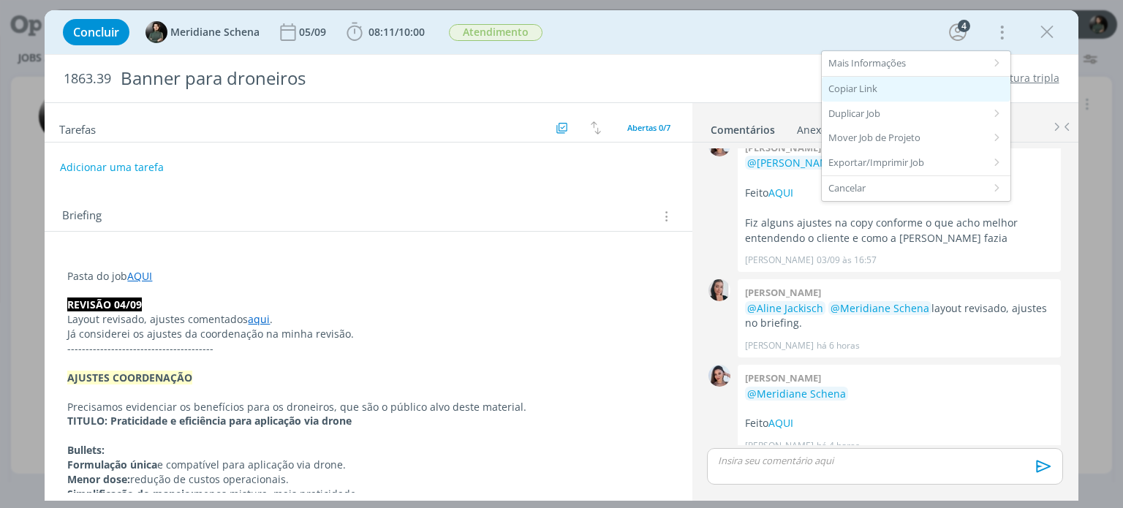
click at [862, 90] on div "Copiar Link" at bounding box center [916, 89] width 189 height 25
click at [654, 77] on div "Sumitomo Chemical - Pastagem Mistura tripla" at bounding box center [856, 78] width 420 height 15
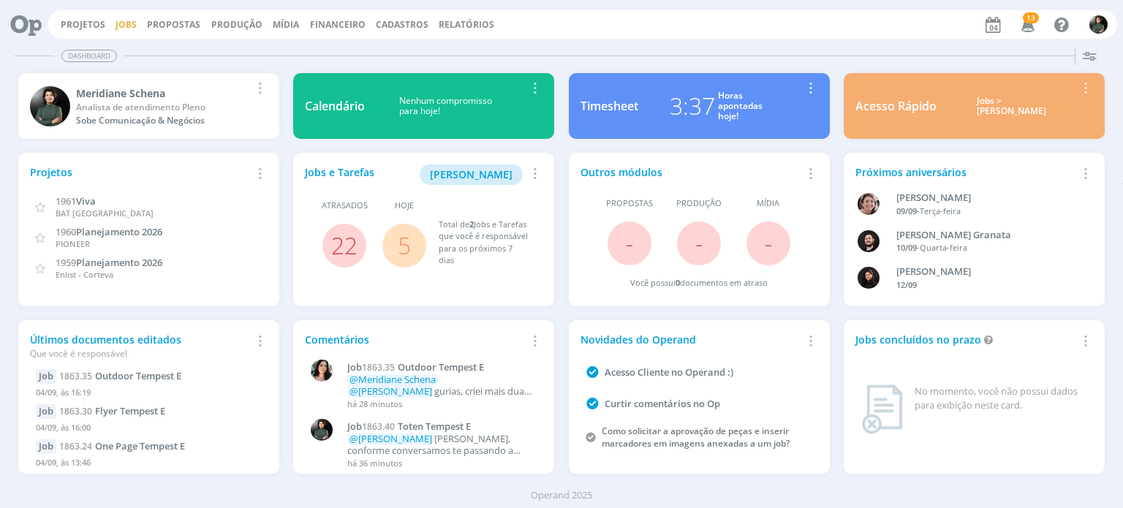
click at [129, 19] on link "Jobs" at bounding box center [126, 24] width 21 height 12
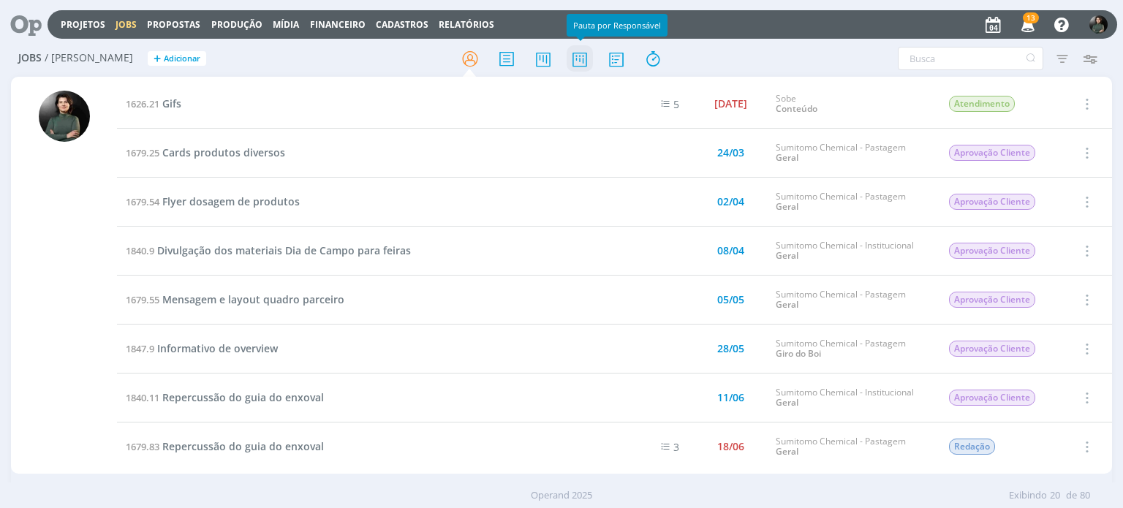
click at [573, 64] on icon at bounding box center [580, 59] width 26 height 29
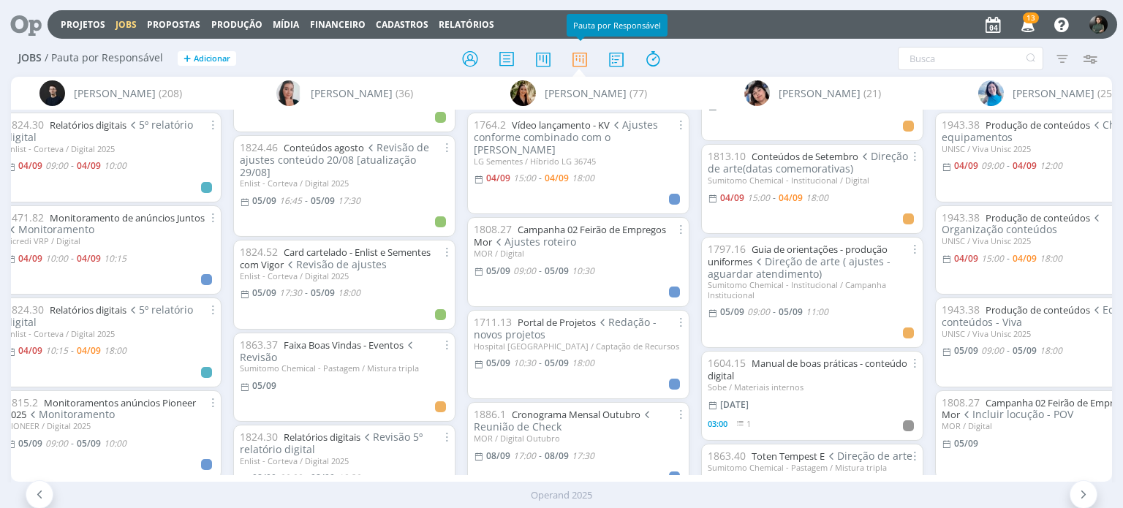
scroll to position [731, 0]
click at [360, 337] on link "Faixa Boas Vindas - Eventos" at bounding box center [344, 343] width 120 height 13
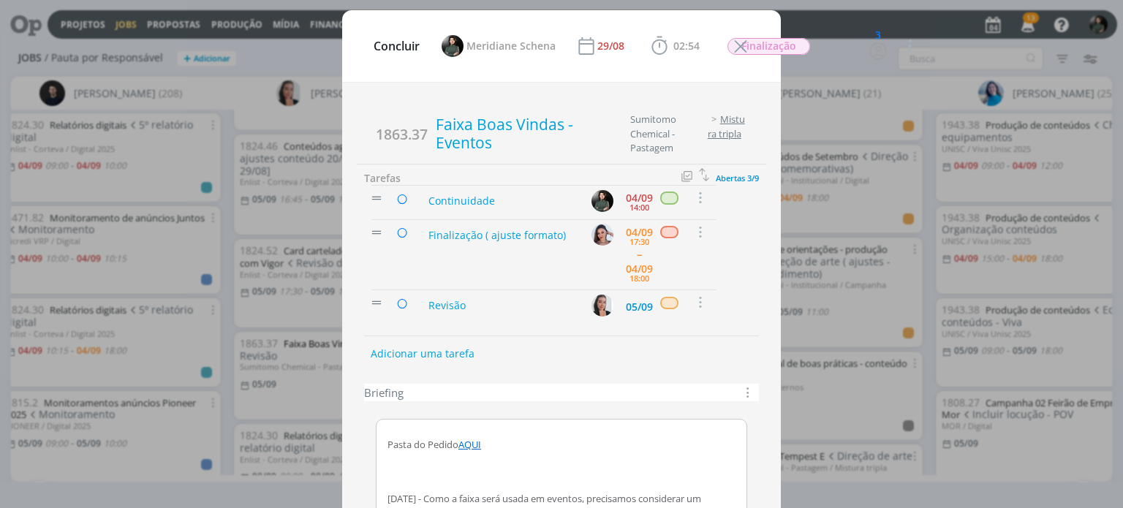
scroll to position [348, 0]
click at [626, 302] on div "05/09" at bounding box center [639, 307] width 27 height 10
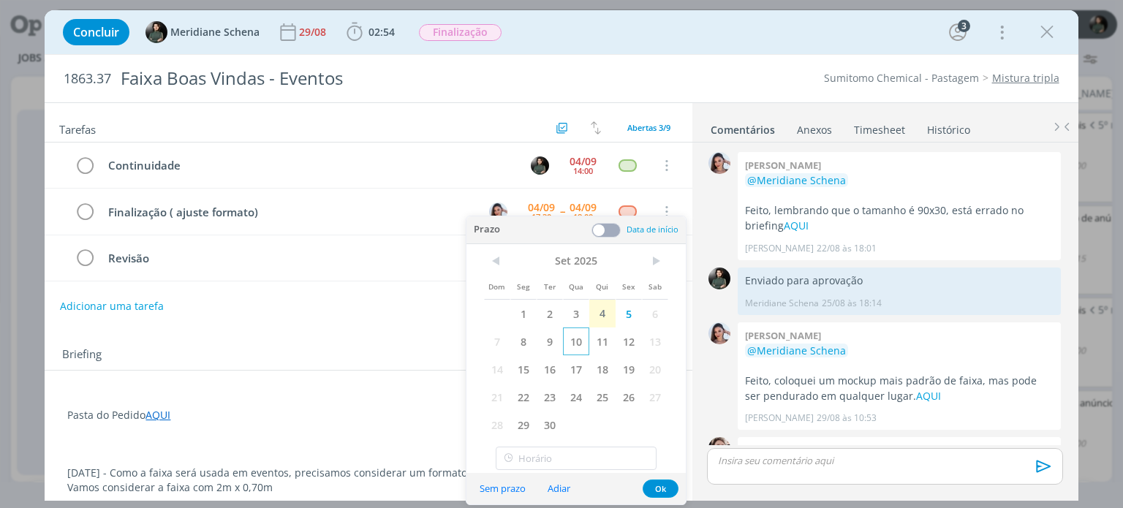
scroll to position [348, 0]
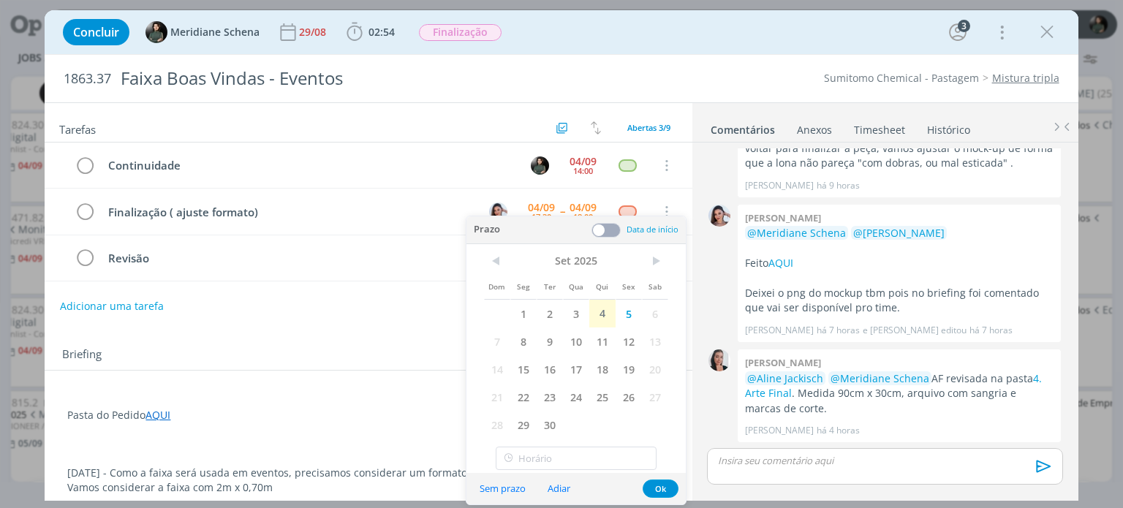
click at [609, 235] on span at bounding box center [605, 230] width 29 height 15
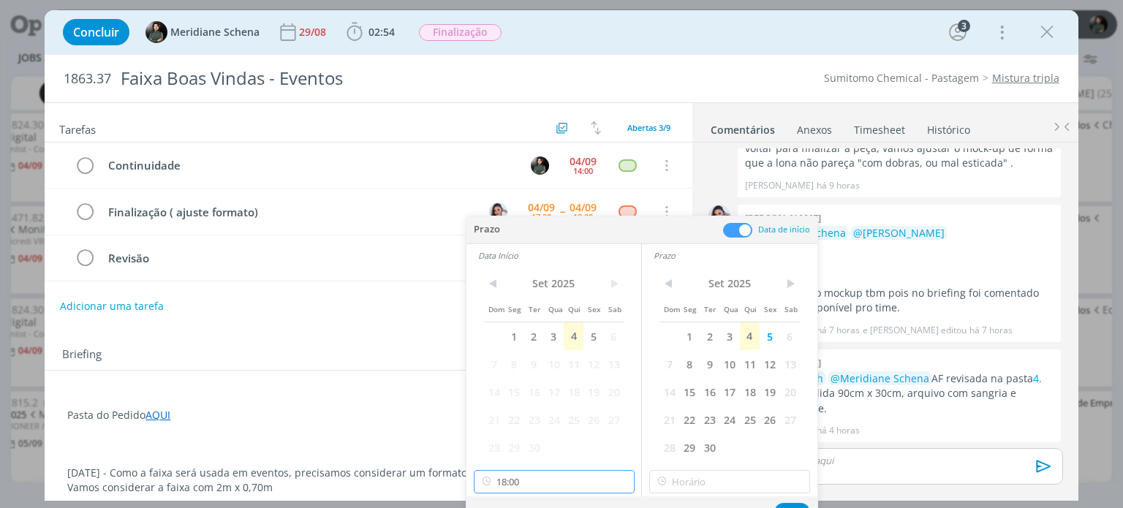
click at [568, 487] on input "18:00" at bounding box center [554, 481] width 161 height 23
click at [508, 387] on div "08:30" at bounding box center [556, 392] width 164 height 26
type input "08:30"
click at [681, 477] on input "18:00" at bounding box center [729, 481] width 161 height 23
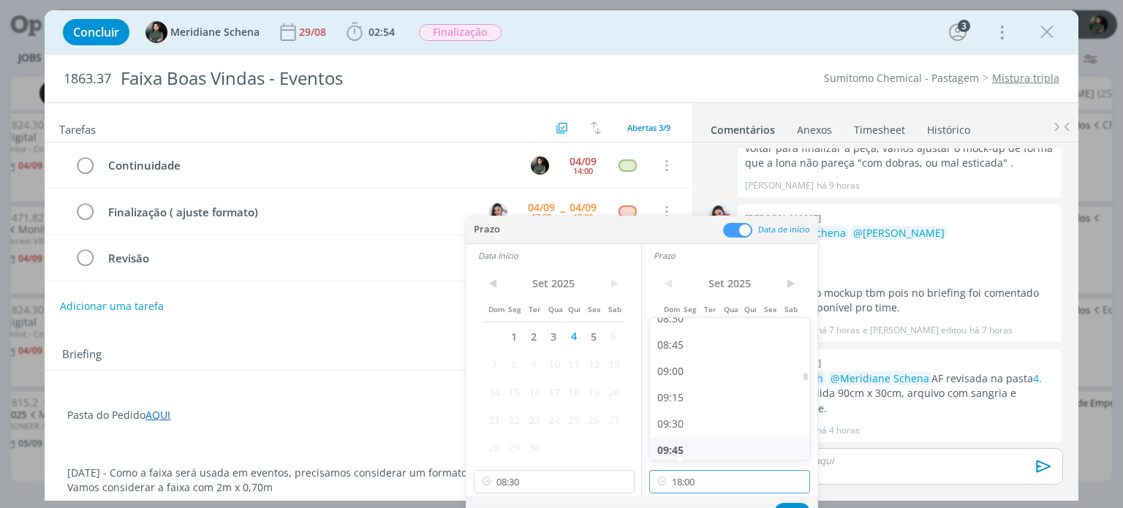
scroll to position [907, 0]
click at [690, 376] on div "09:00" at bounding box center [732, 372] width 164 height 26
type input "09:00"
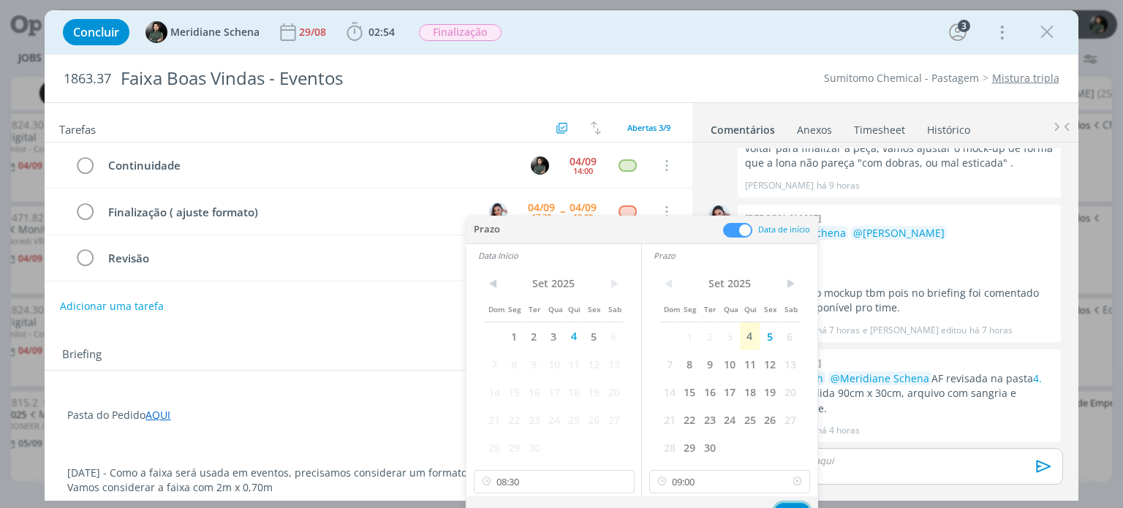
click at [798, 503] on button "Ok" at bounding box center [792, 512] width 36 height 18
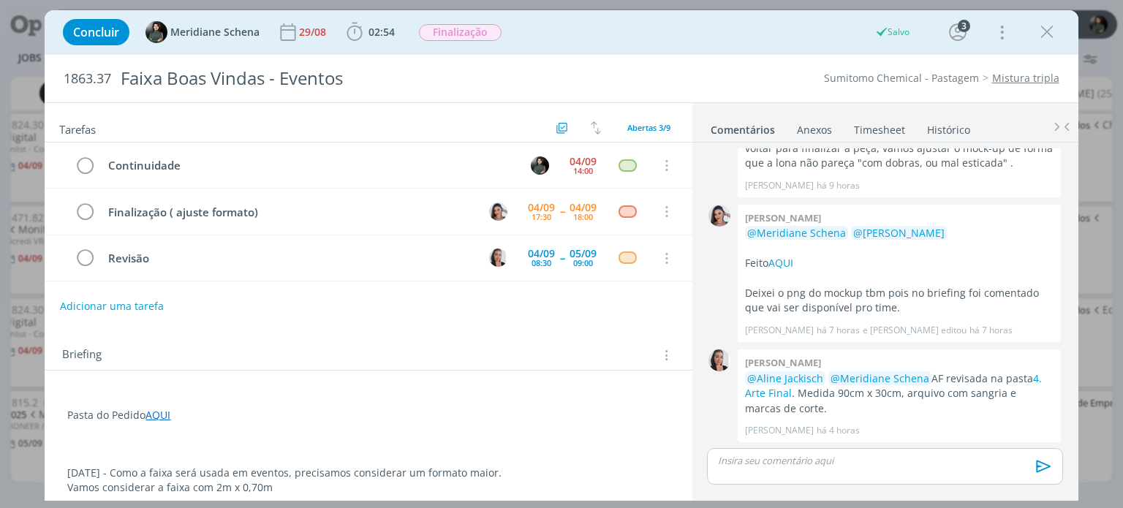
scroll to position [823, 0]
click at [541, 260] on div "08:30" at bounding box center [541, 263] width 20 height 8
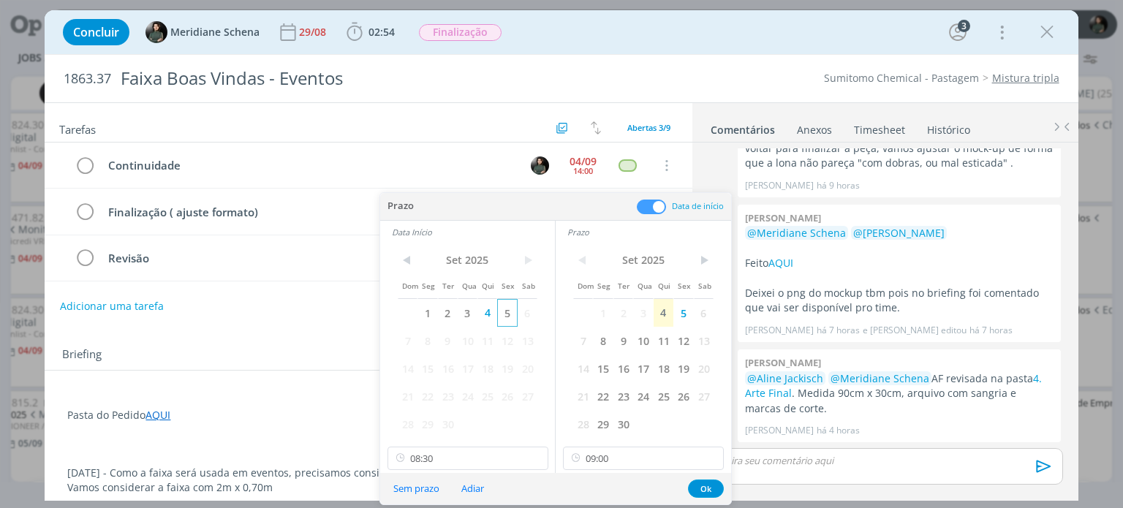
click at [502, 309] on span "5" at bounding box center [507, 313] width 20 height 28
click at [708, 485] on button "Ok" at bounding box center [706, 489] width 36 height 18
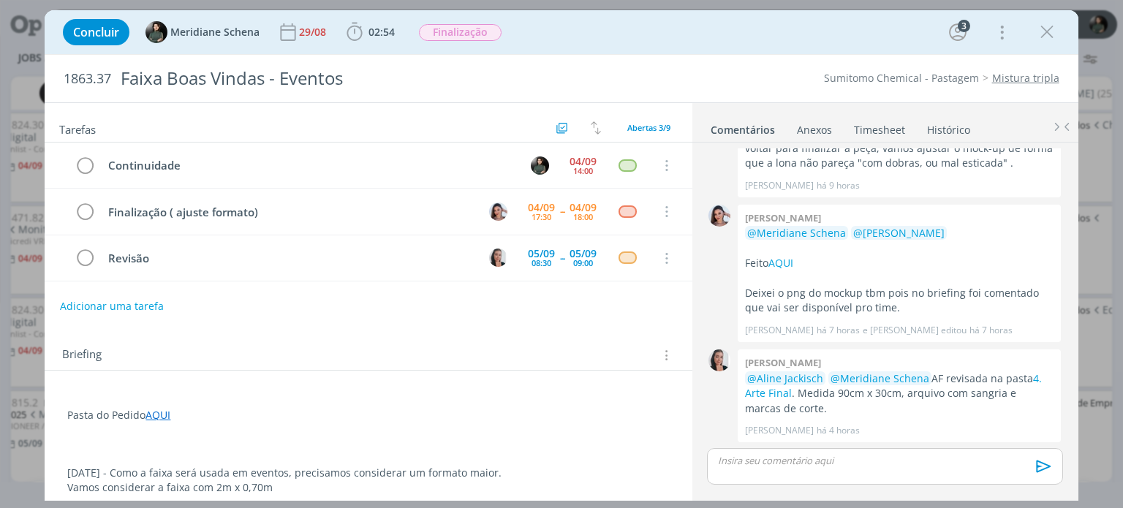
drag, startPoint x: 1056, startPoint y: 34, endPoint x: 988, endPoint y: 100, distance: 94.6
click at [1056, 34] on icon "dialog" at bounding box center [1047, 32] width 22 height 22
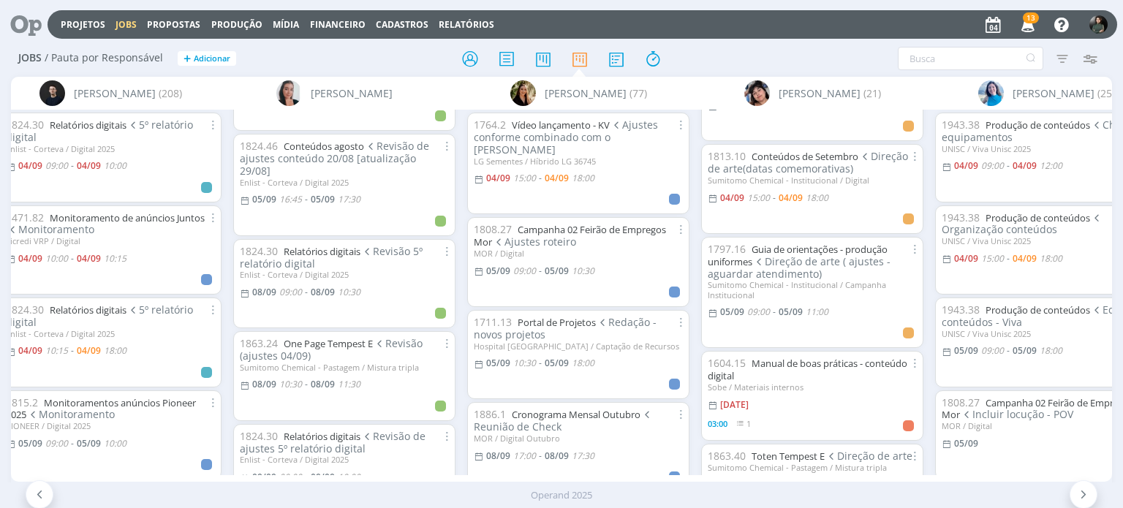
scroll to position [836, 0]
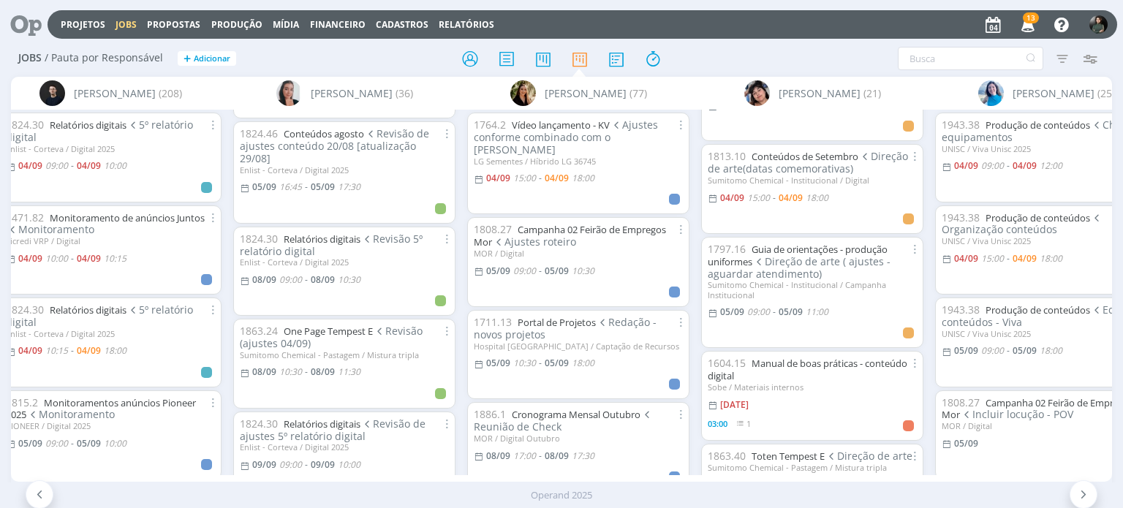
click at [719, 49] on div at bounding box center [561, 58] width 367 height 26
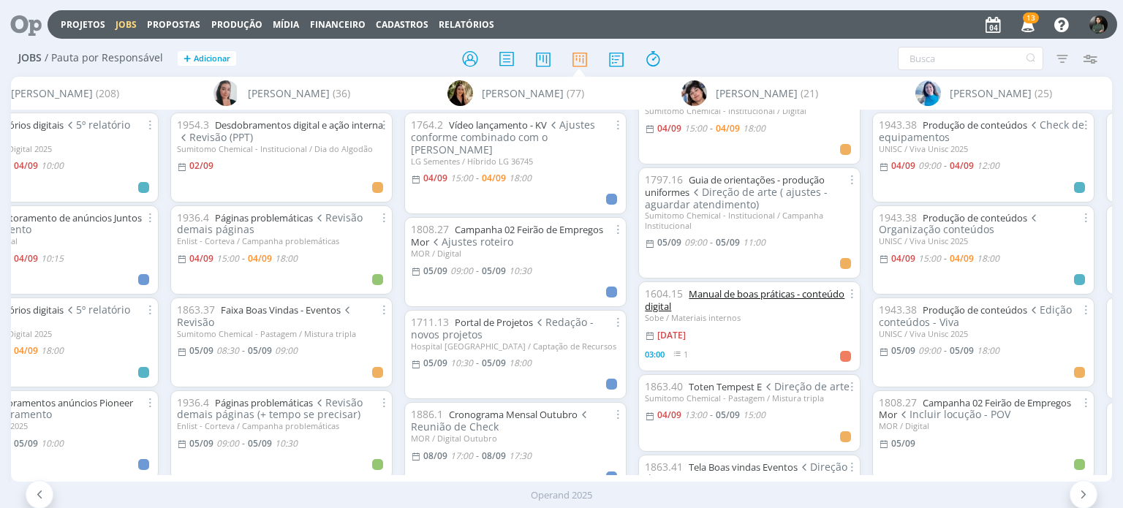
scroll to position [146, 0]
click at [743, 289] on link "Manual de boas práticas - conteúdo digital" at bounding box center [745, 297] width 200 height 26
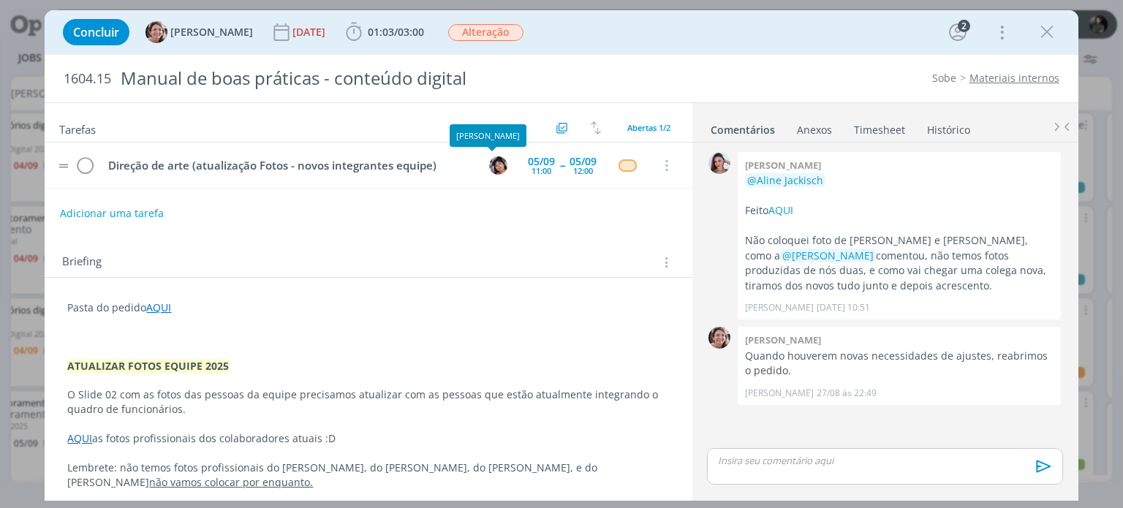
click at [515, 164] on tr "Direção de arte (atualização Fotos - novos integrantes equipe) 05/09 11:00 -- 0…" at bounding box center [368, 166] width 647 height 46
click at [540, 163] on div "05/09" at bounding box center [541, 161] width 27 height 10
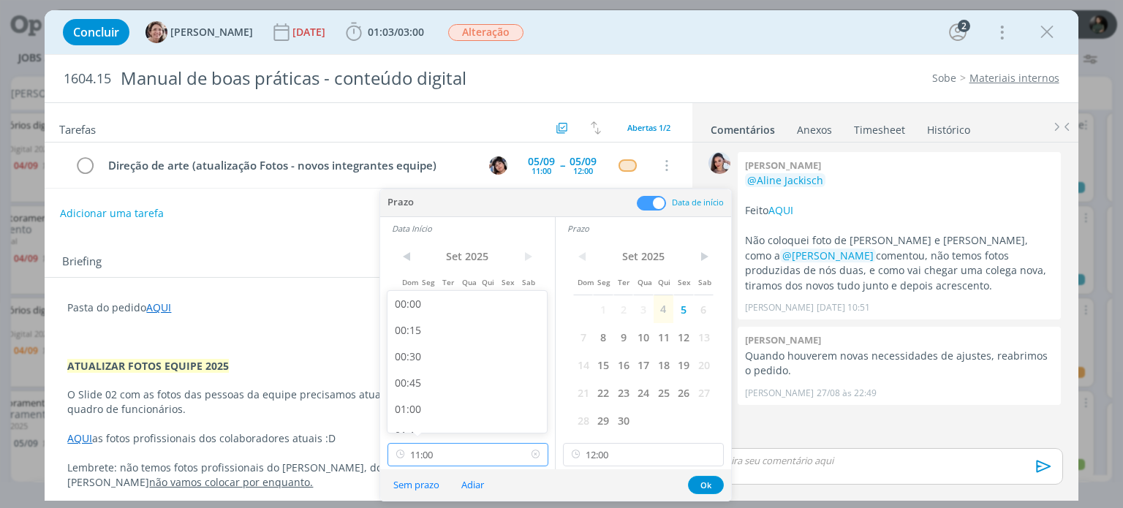
click at [450, 450] on input "11:00" at bounding box center [467, 454] width 161 height 23
click at [428, 359] on div "10:30" at bounding box center [469, 362] width 164 height 26
type input "10:30"
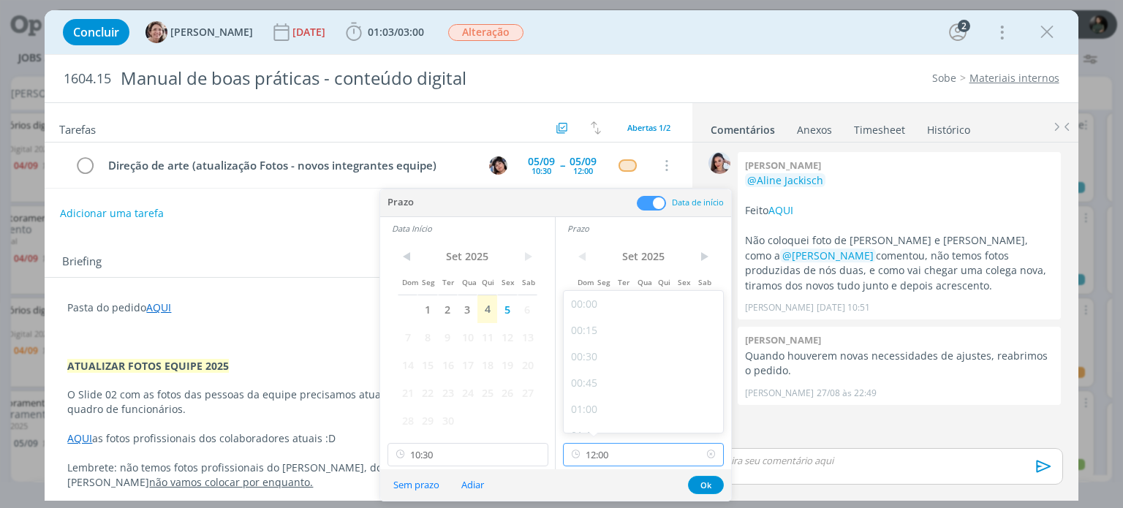
click at [617, 447] on input "12:00" at bounding box center [643, 454] width 161 height 23
click at [605, 362] on div "11:30" at bounding box center [646, 362] width 164 height 26
type input "11:30"
click at [709, 485] on button "Ok" at bounding box center [706, 485] width 36 height 18
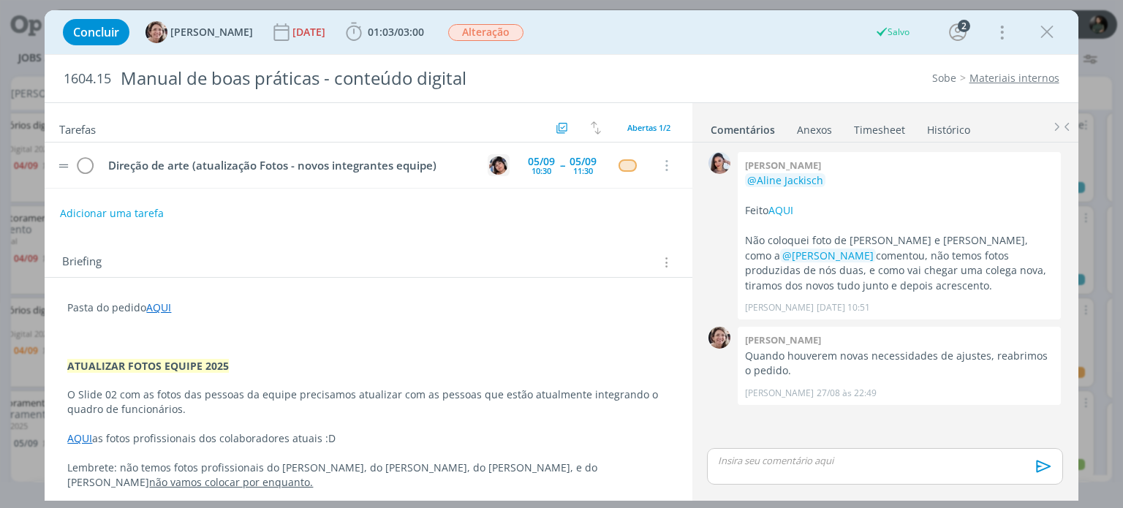
click at [493, 162] on img "dialog" at bounding box center [498, 165] width 18 height 18
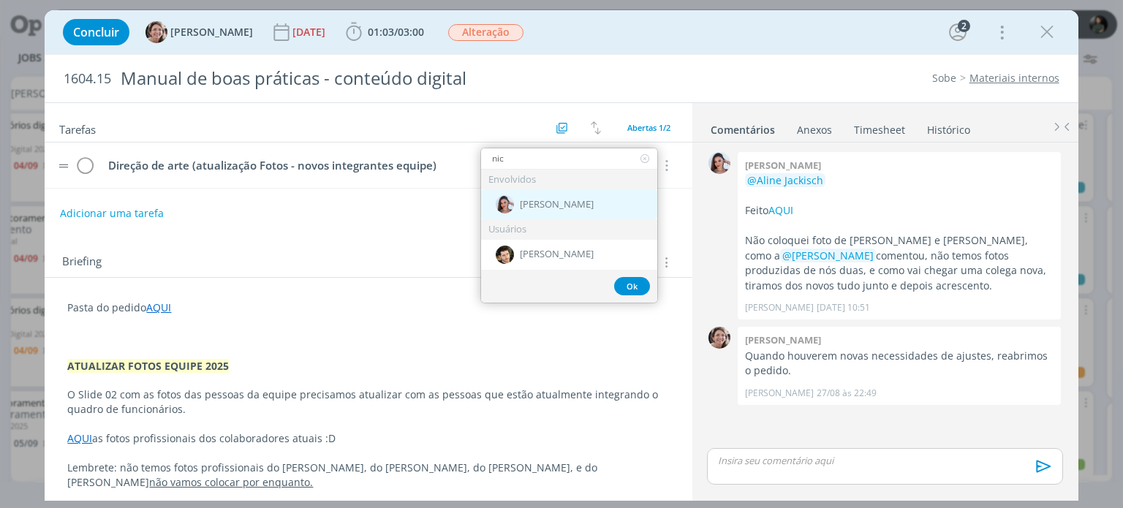
type input "nic"
click at [611, 203] on div "[PERSON_NAME]" at bounding box center [569, 204] width 176 height 30
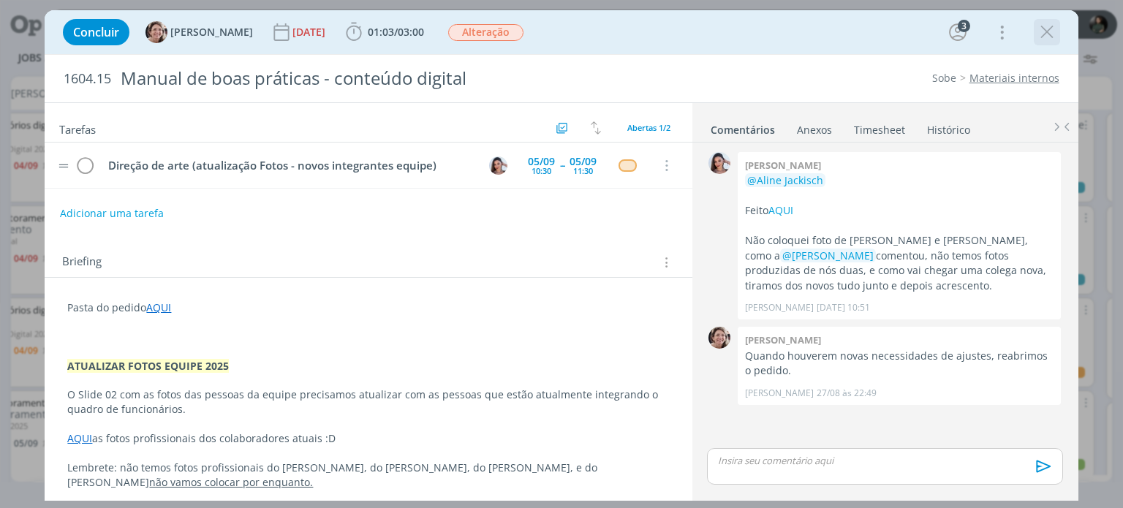
click at [1051, 36] on icon "dialog" at bounding box center [1047, 32] width 22 height 22
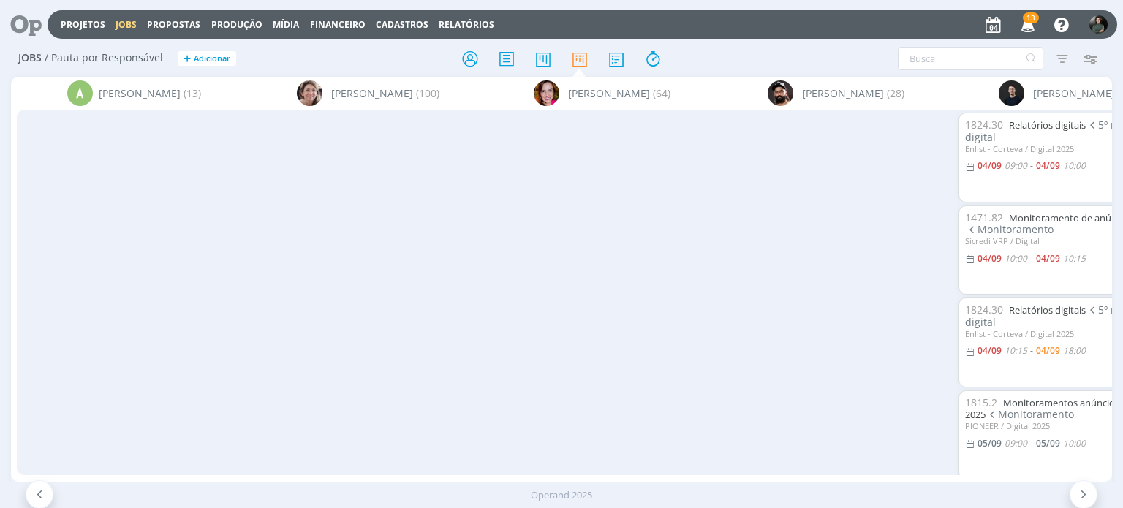
scroll to position [146, 0]
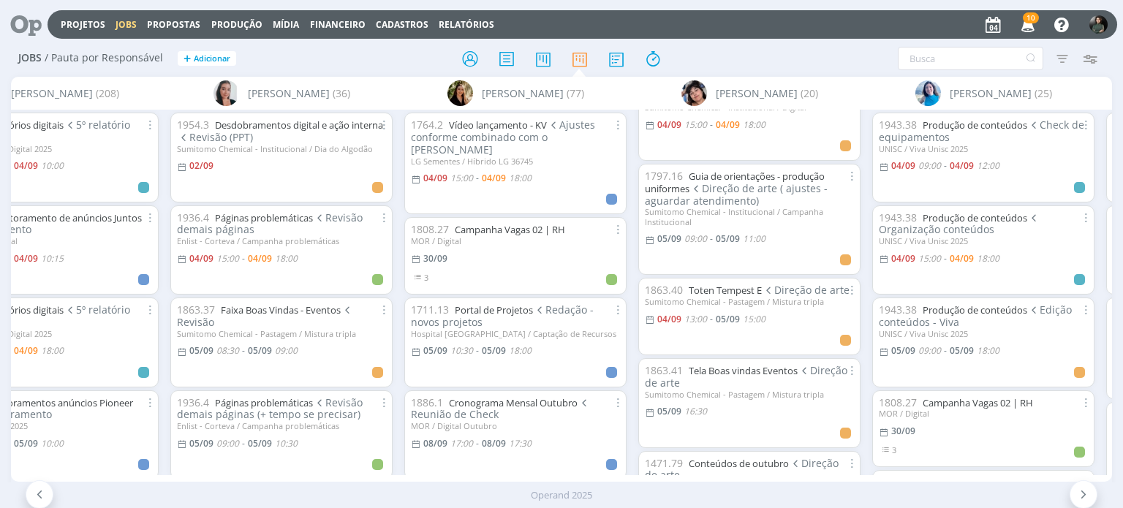
click at [1029, 22] on span "10" at bounding box center [1031, 17] width 16 height 11
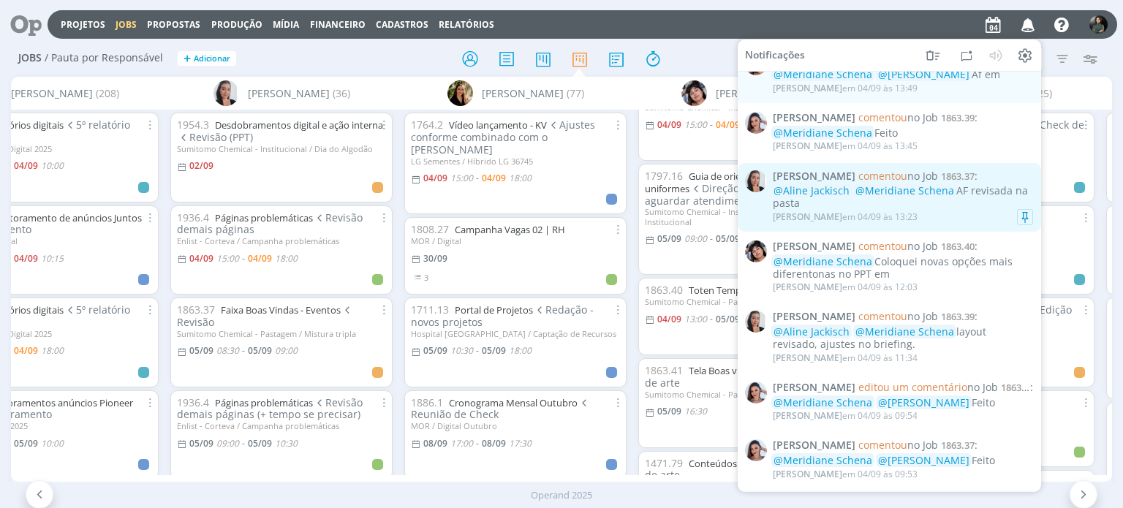
scroll to position [366, 0]
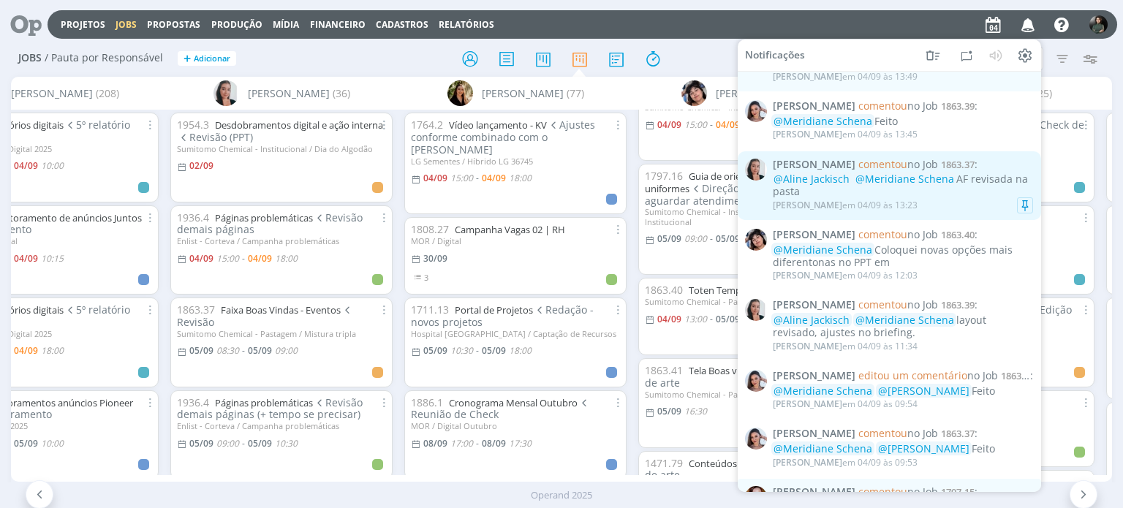
click at [931, 203] on div "[PERSON_NAME] em [DATE] 13:23" at bounding box center [903, 205] width 260 height 15
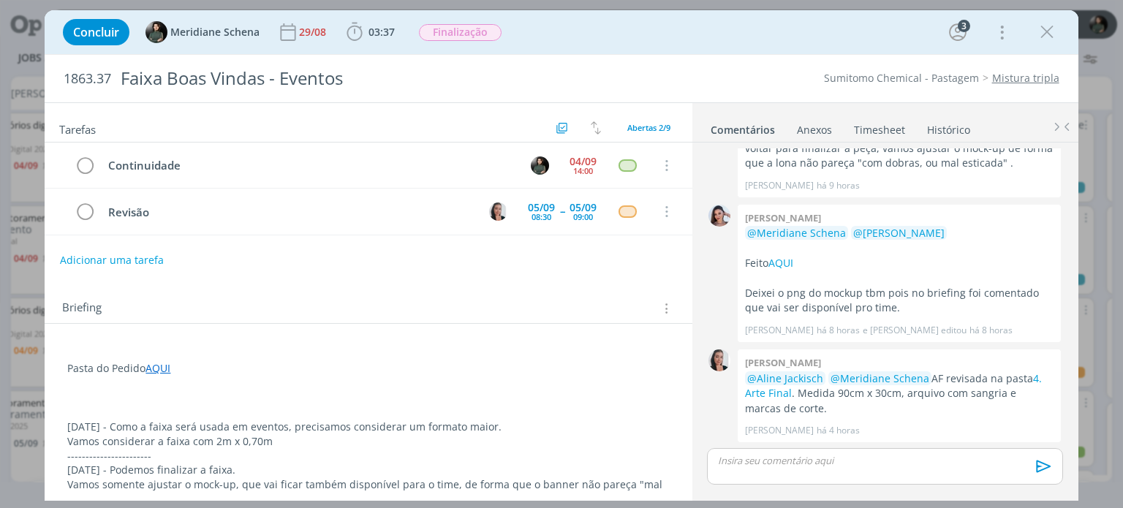
scroll to position [477, 0]
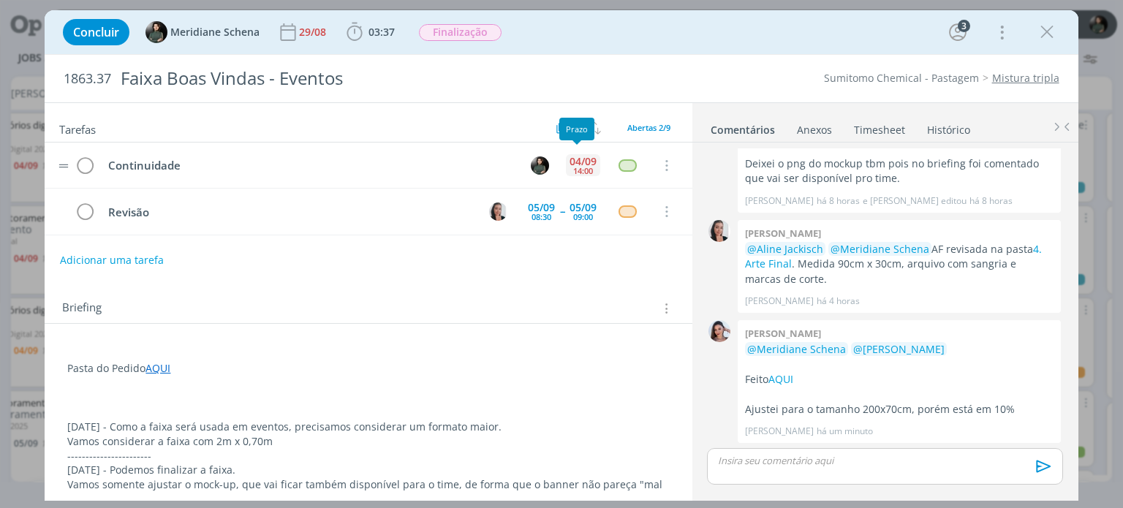
click at [583, 163] on div "04/09" at bounding box center [582, 161] width 27 height 10
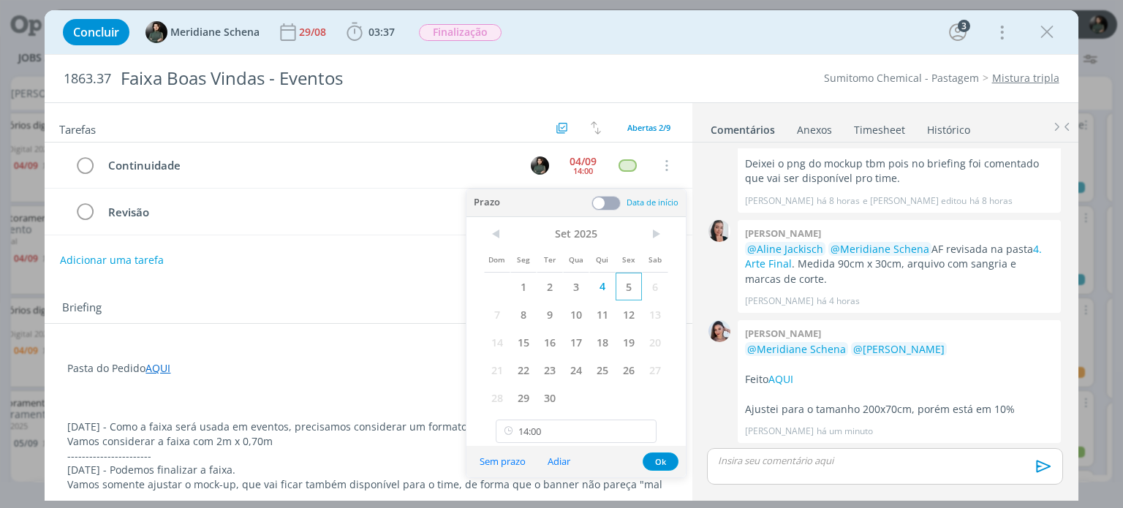
click at [626, 283] on span "5" at bounding box center [629, 287] width 26 height 28
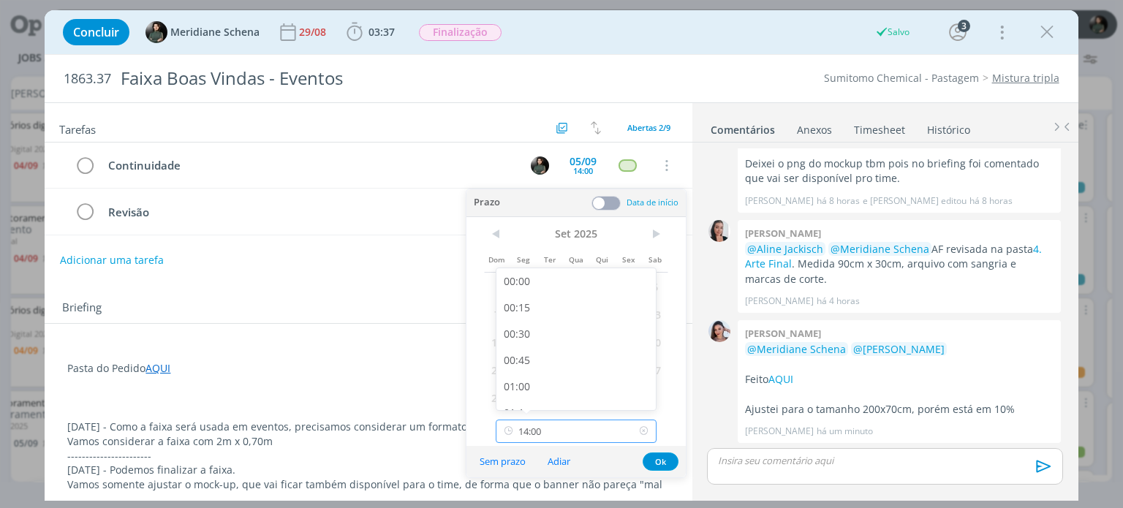
click at [548, 425] on input "14:00" at bounding box center [576, 431] width 161 height 23
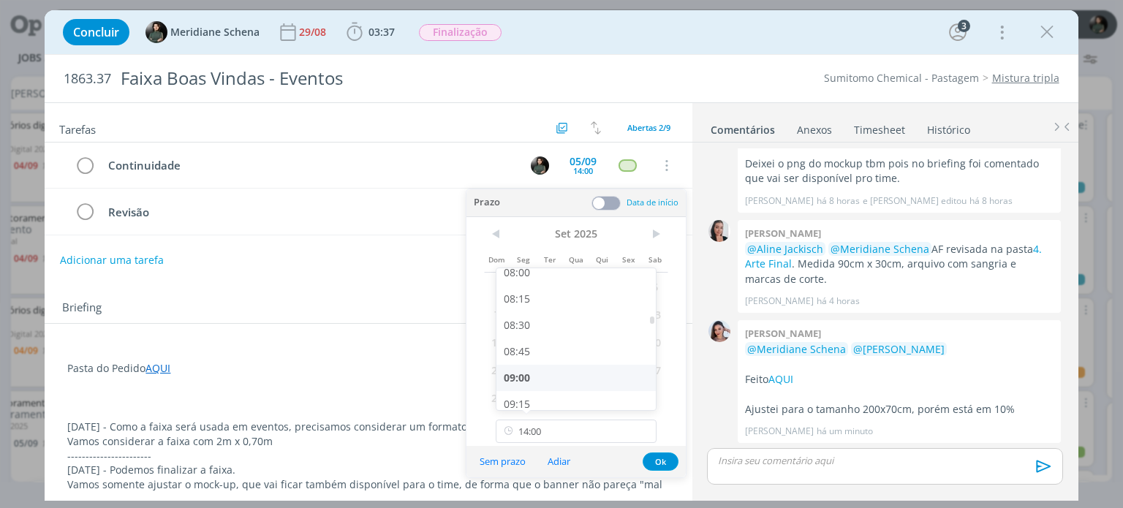
click at [528, 383] on div "09:00" at bounding box center [578, 378] width 164 height 26
type input "09:00"
click at [665, 463] on button "Ok" at bounding box center [661, 462] width 36 height 18
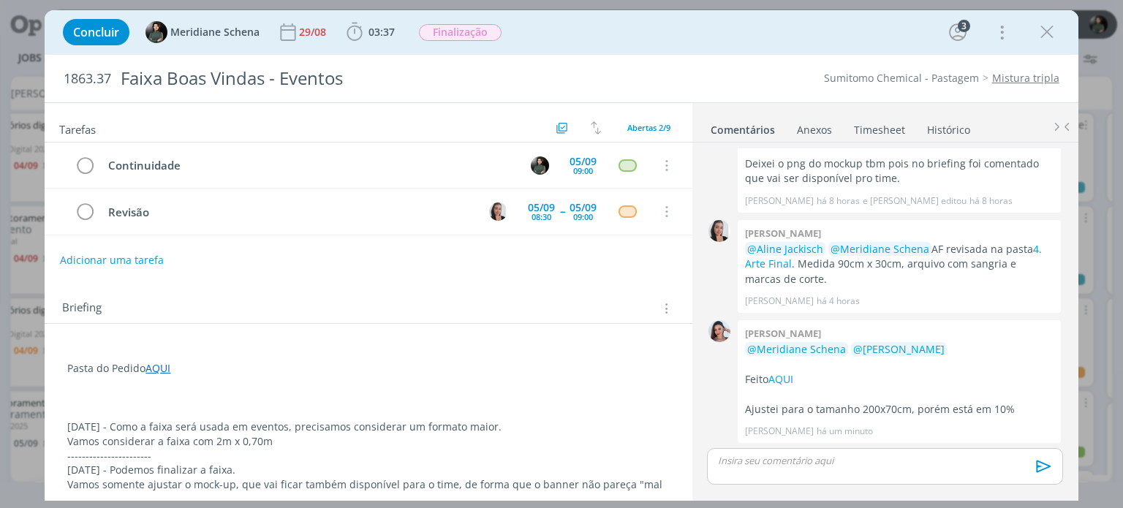
drag, startPoint x: 1046, startPoint y: 33, endPoint x: 987, endPoint y: 69, distance: 69.6
click at [1046, 33] on icon "dialog" at bounding box center [1047, 32] width 22 height 22
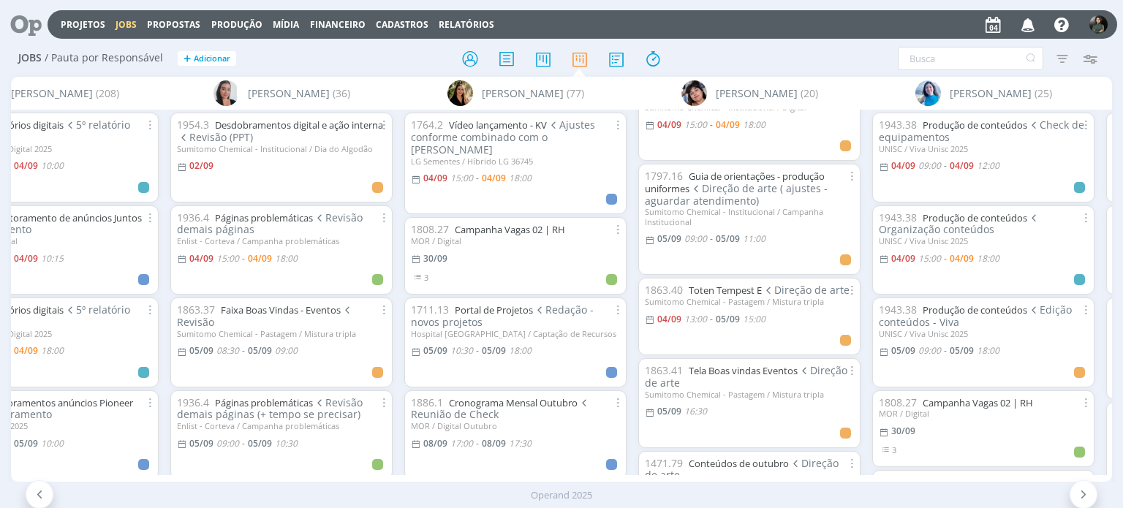
click at [1032, 21] on icon "button" at bounding box center [1028, 24] width 26 height 25
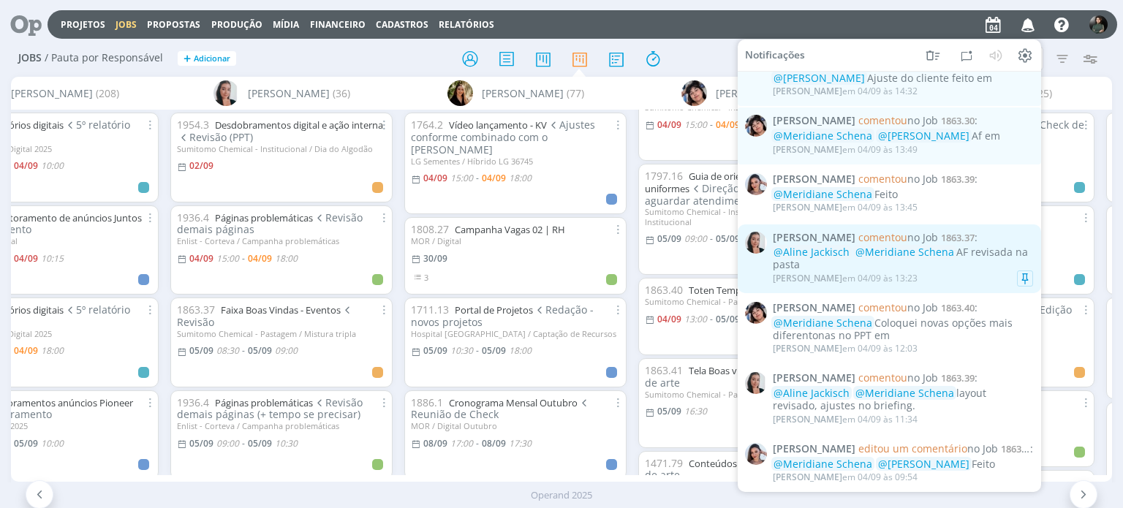
scroll to position [219, 0]
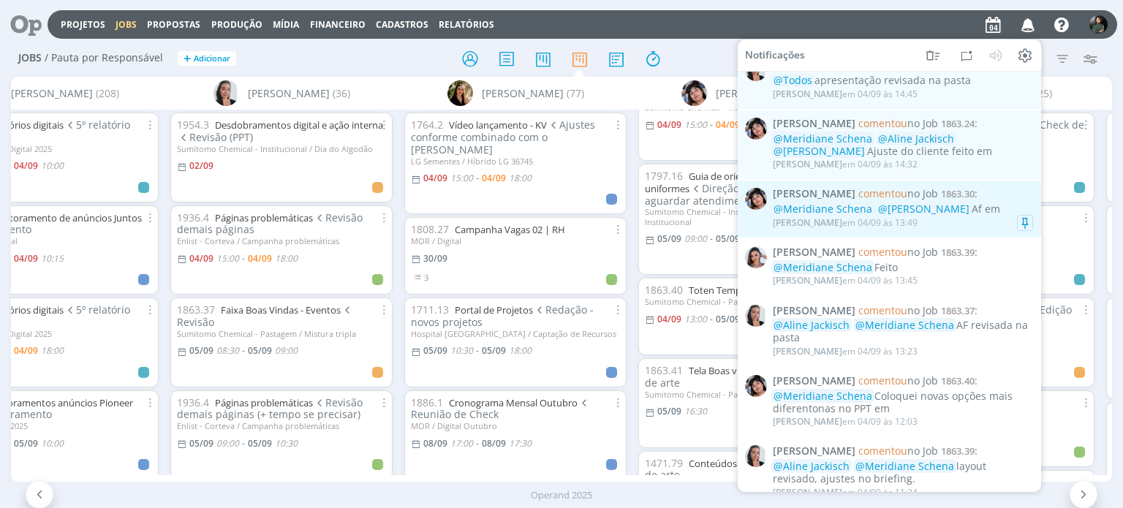
click at [954, 216] on span "@[PERSON_NAME]" at bounding box center [923, 209] width 91 height 14
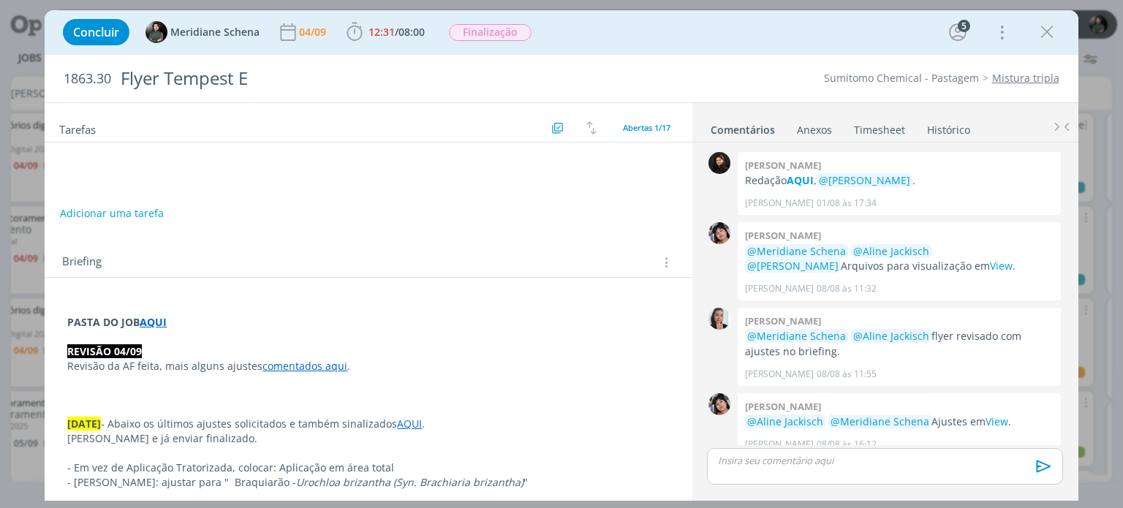
scroll to position [1388, 0]
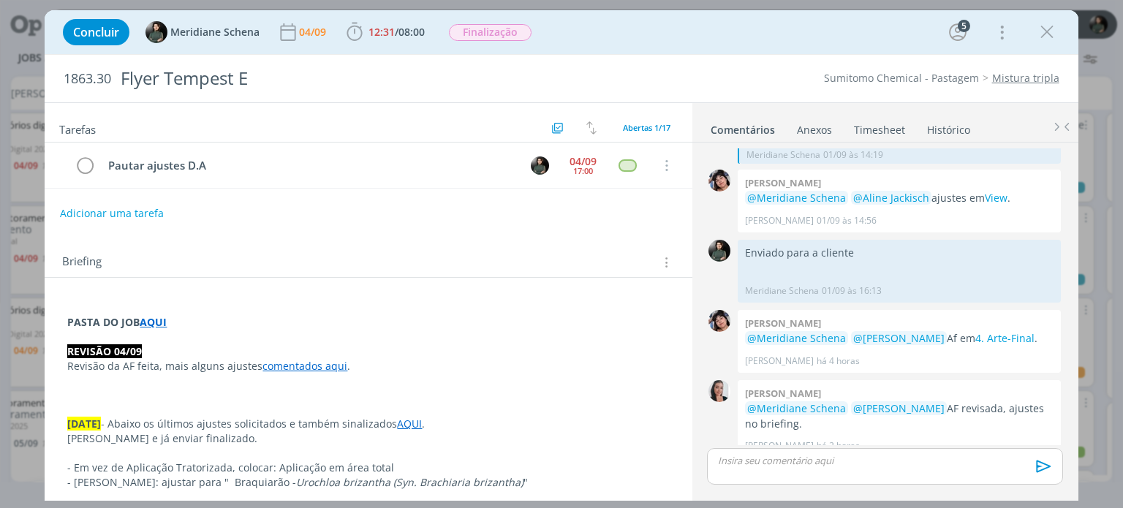
click at [310, 360] on link "comentados aqui" at bounding box center [304, 366] width 85 height 14
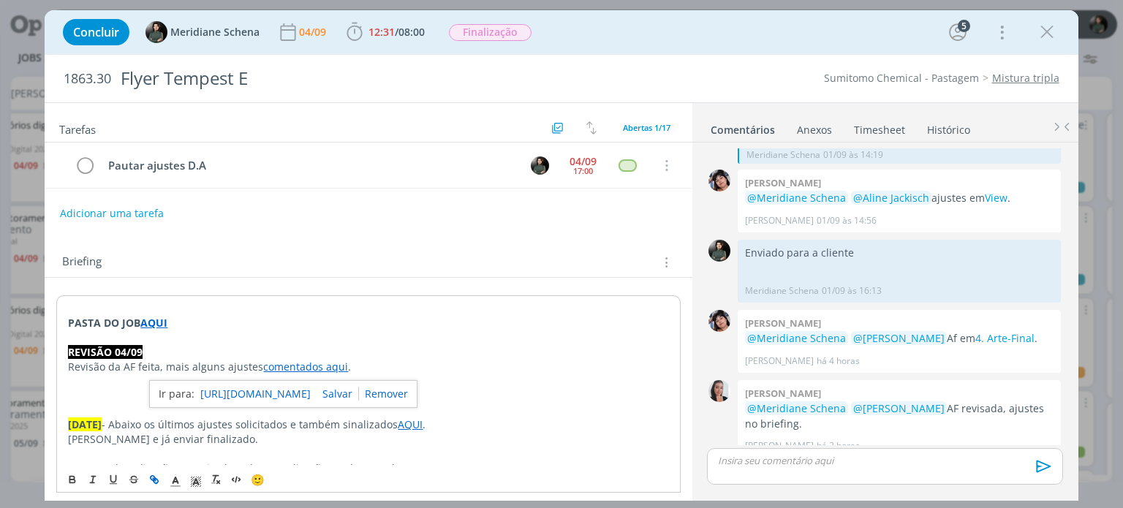
click at [295, 391] on link "[URL][DOMAIN_NAME]" at bounding box center [255, 394] width 110 height 19
click at [137, 211] on button "Adicionar uma tarefa" at bounding box center [111, 212] width 104 height 25
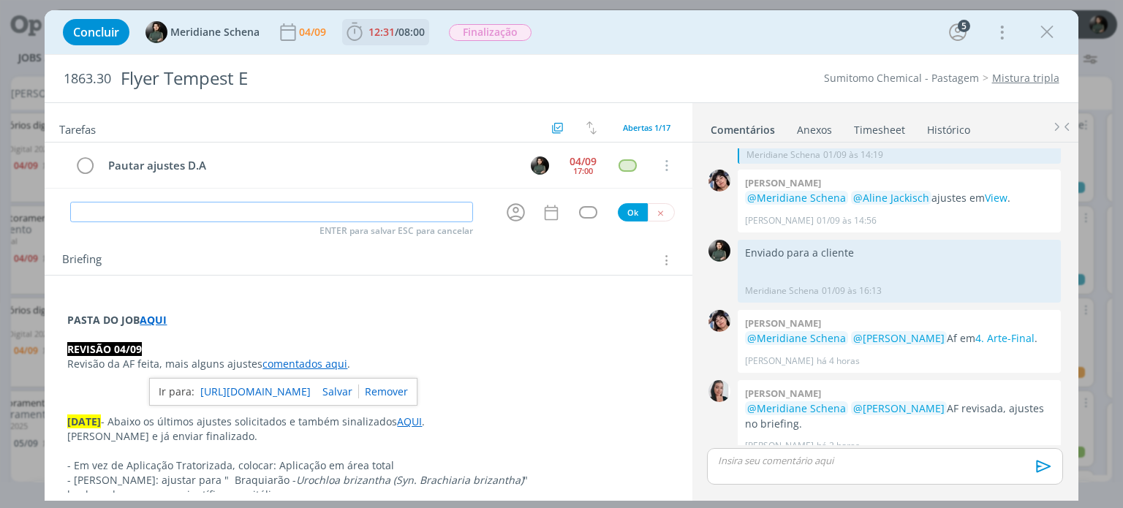
click at [404, 34] on span "08:00" at bounding box center [411, 32] width 26 height 14
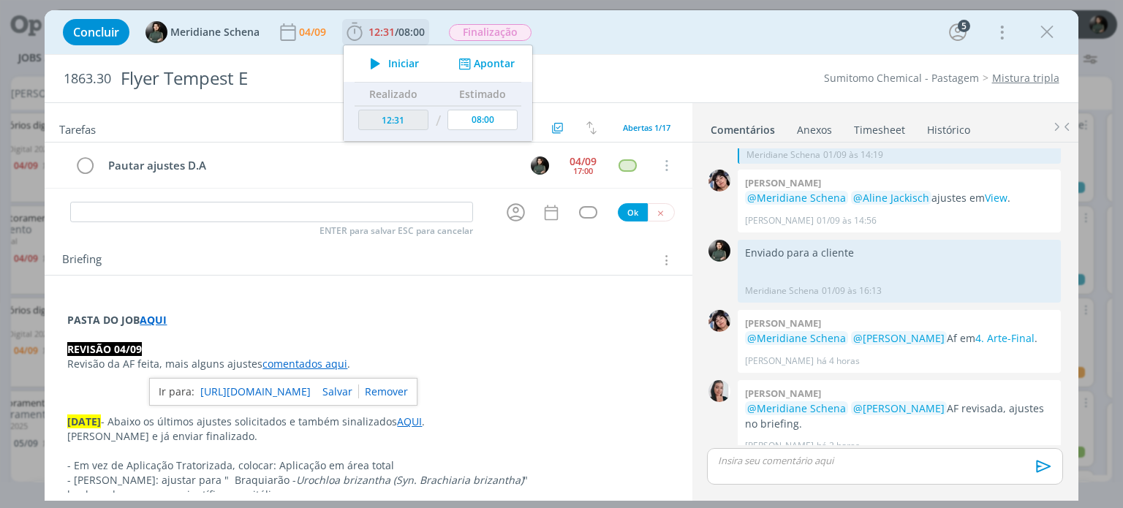
click at [404, 67] on span "Iniciar" at bounding box center [403, 63] width 31 height 10
click at [164, 203] on input "dialog" at bounding box center [271, 212] width 403 height 20
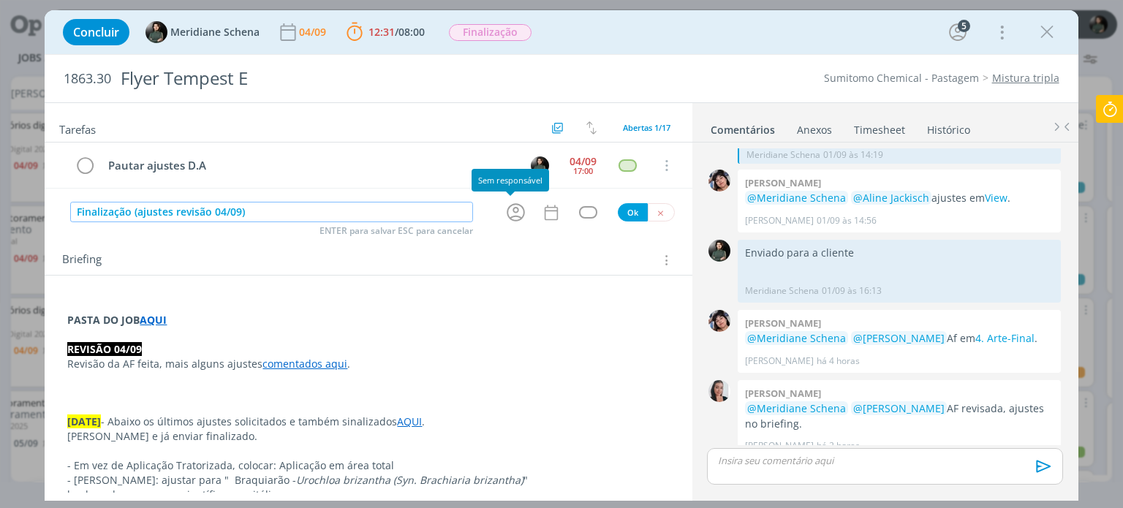
click at [518, 216] on icon "dialog" at bounding box center [516, 213] width 18 height 18
type input "Finalização (ajustes revisão 04/09)"
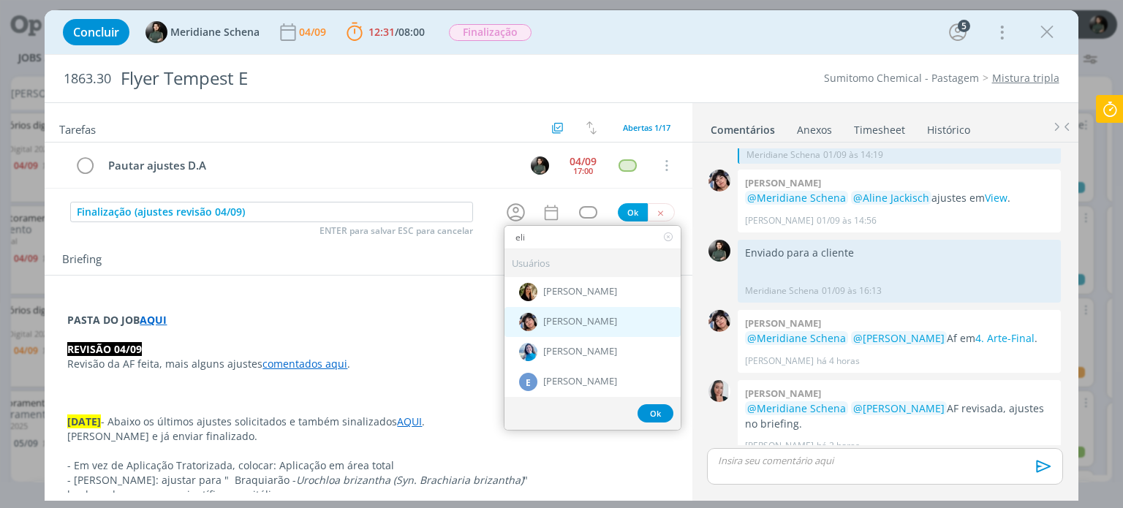
type input "eli"
click at [556, 318] on span "[PERSON_NAME]" at bounding box center [580, 323] width 74 height 12
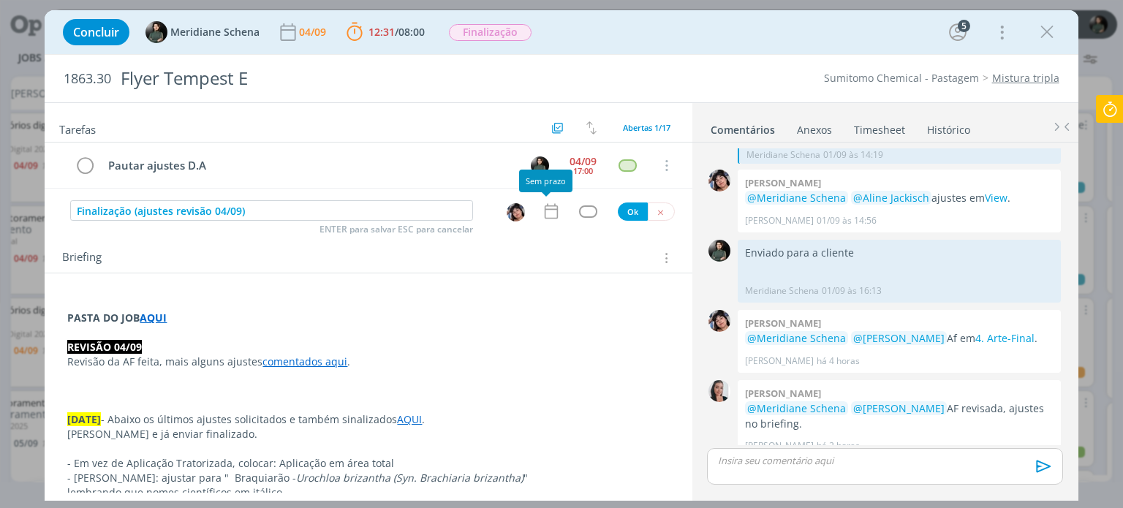
click at [544, 208] on icon "dialog" at bounding box center [550, 211] width 13 height 15
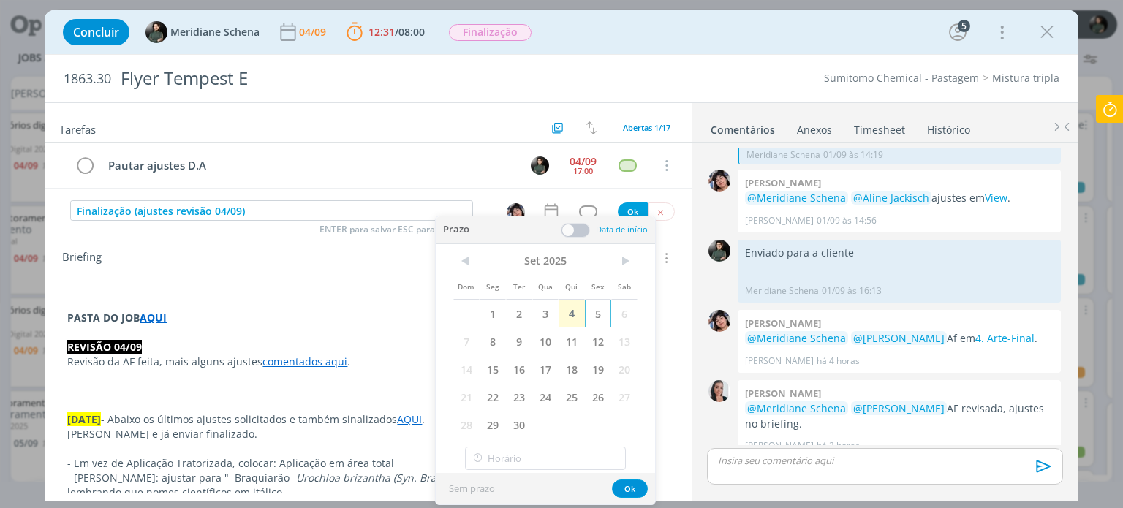
click at [597, 308] on span "5" at bounding box center [598, 314] width 26 height 28
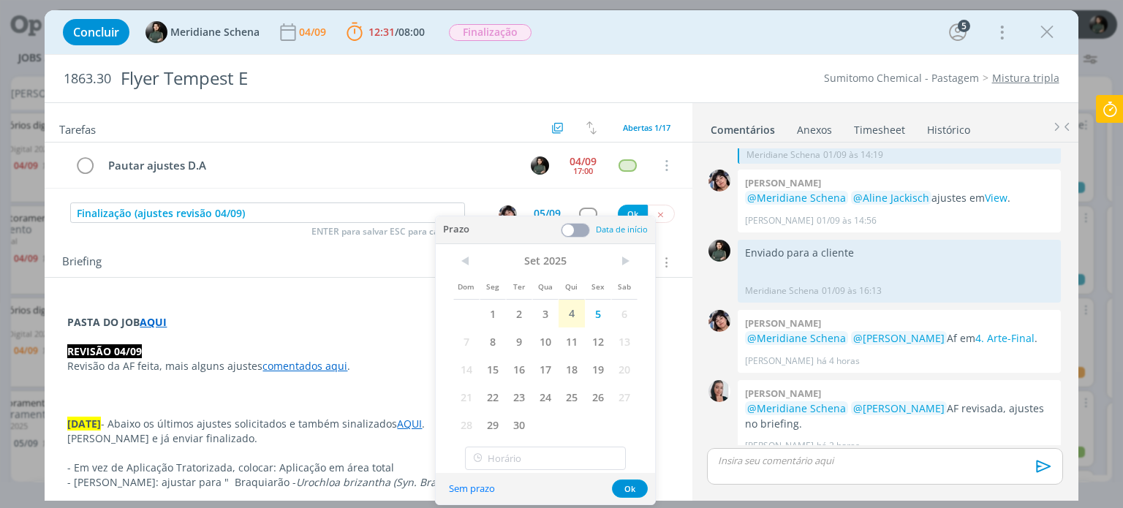
click at [580, 224] on span at bounding box center [575, 230] width 29 height 15
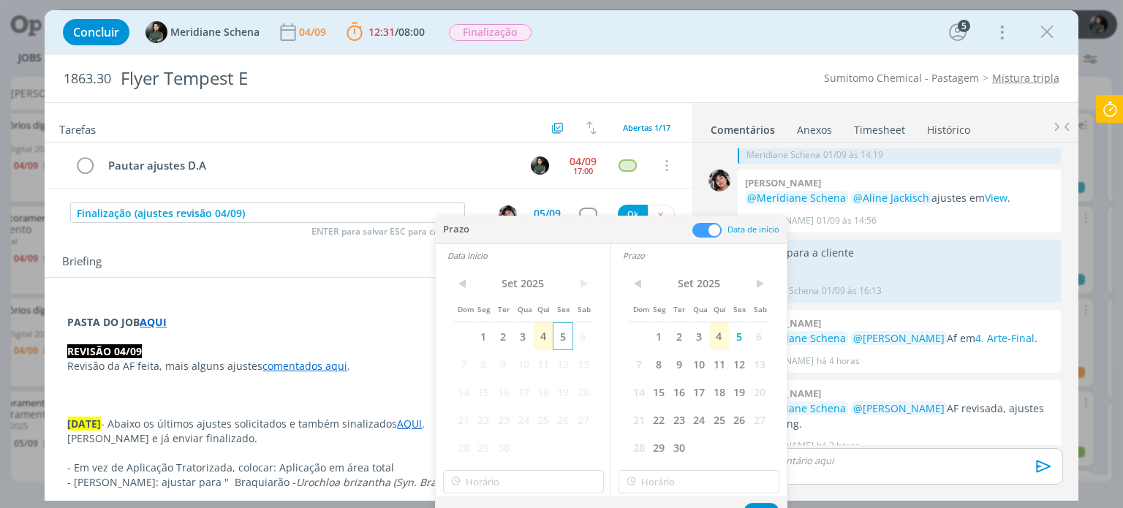
click at [560, 338] on span "5" at bounding box center [563, 336] width 20 height 28
click at [512, 494] on div "< Set 2025 > Dom Seg Ter Qua Qui Sex Sab 1 2 3 4 5 6 7 8 9 10 11 12 13 14 15 16…" at bounding box center [523, 382] width 175 height 230
click at [512, 485] on input "18:00" at bounding box center [523, 481] width 161 height 23
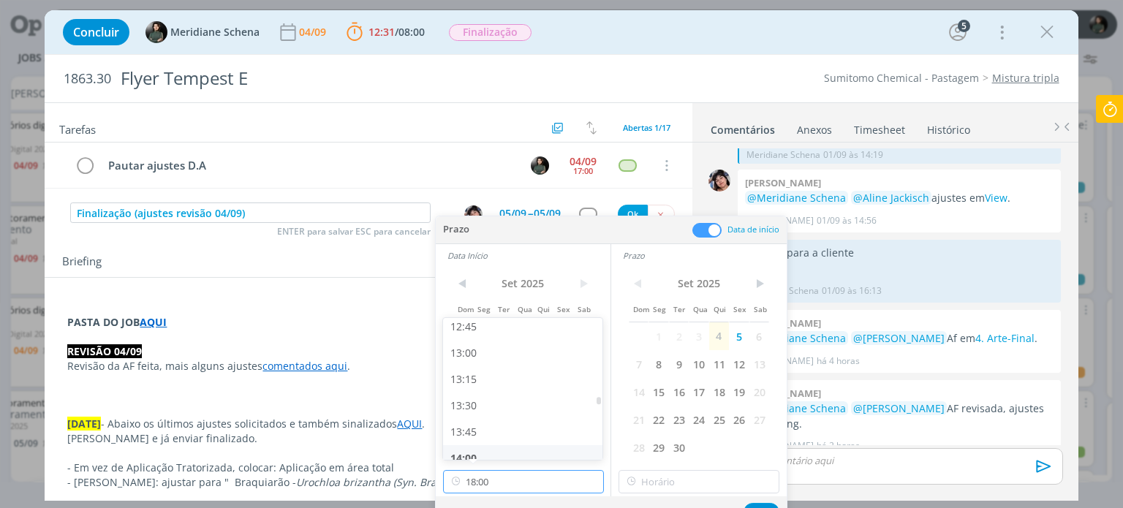
scroll to position [1345, 0]
click at [491, 353] on div "13:00" at bounding box center [525, 354] width 164 height 26
type input "13:00"
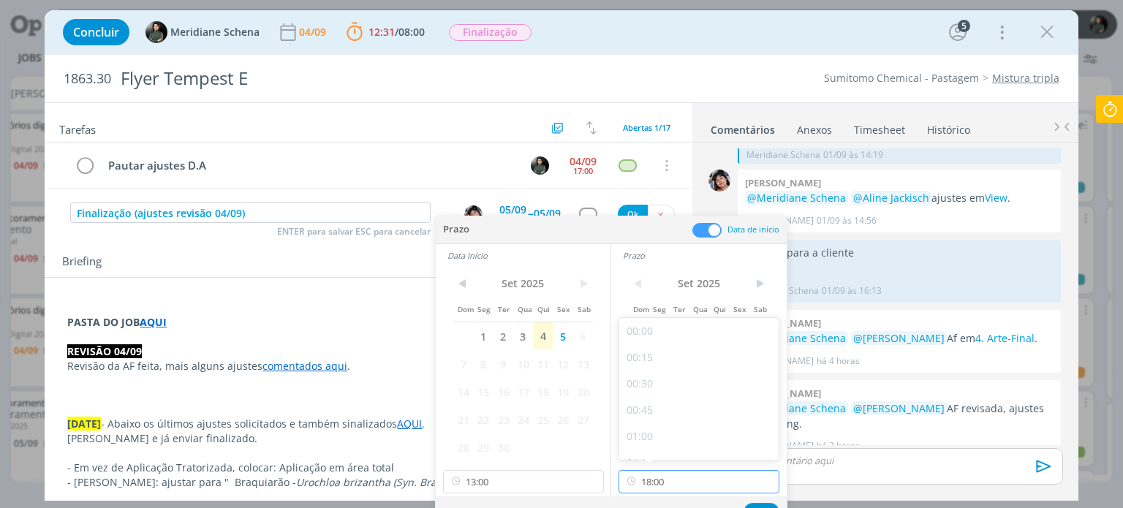
click at [661, 473] on input "18:00" at bounding box center [698, 481] width 161 height 23
click at [651, 329] on div "13:30" at bounding box center [701, 334] width 164 height 26
type input "13:30"
click at [766, 503] on button "Ok" at bounding box center [761, 512] width 36 height 18
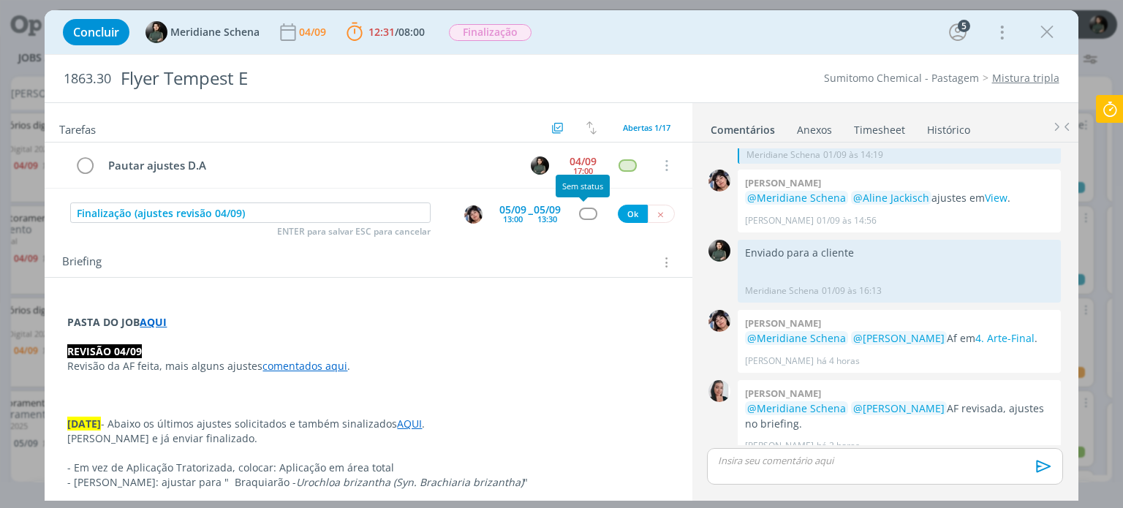
click at [579, 214] on div "dialog" at bounding box center [588, 214] width 18 height 12
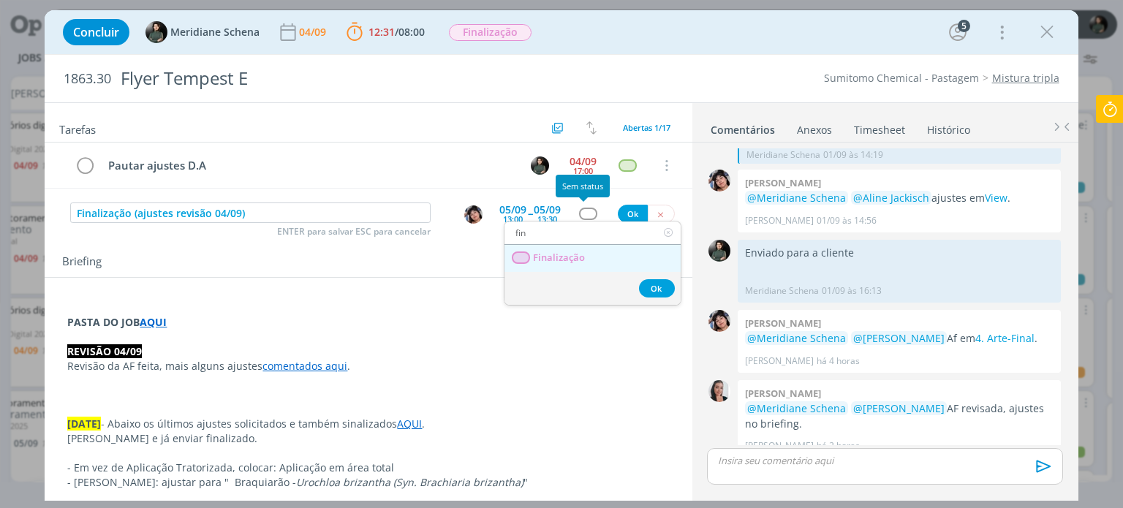
type input "fin"
click at [574, 245] on link "Finalização" at bounding box center [592, 258] width 176 height 27
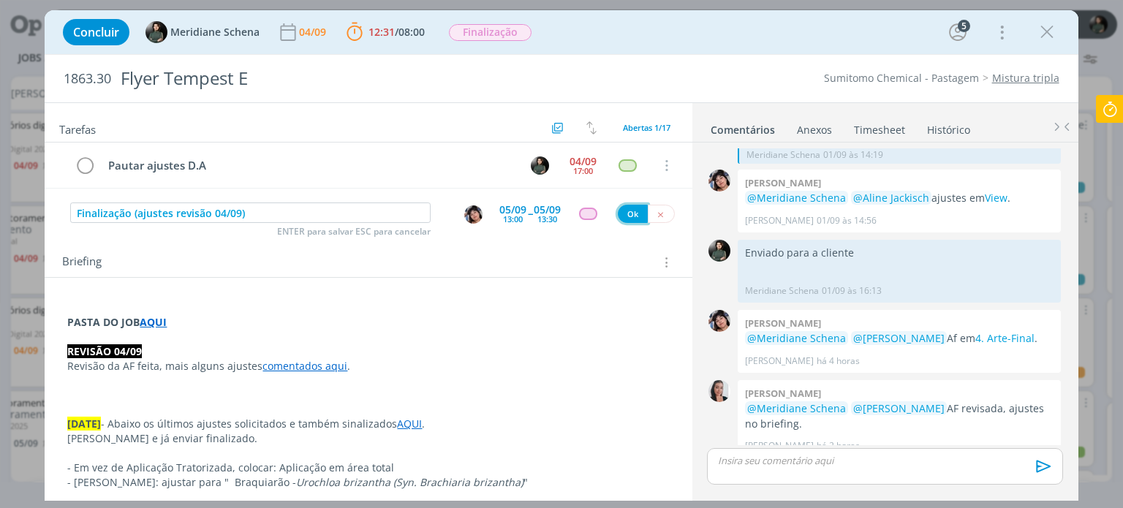
click at [618, 208] on button "Ok" at bounding box center [633, 214] width 30 height 18
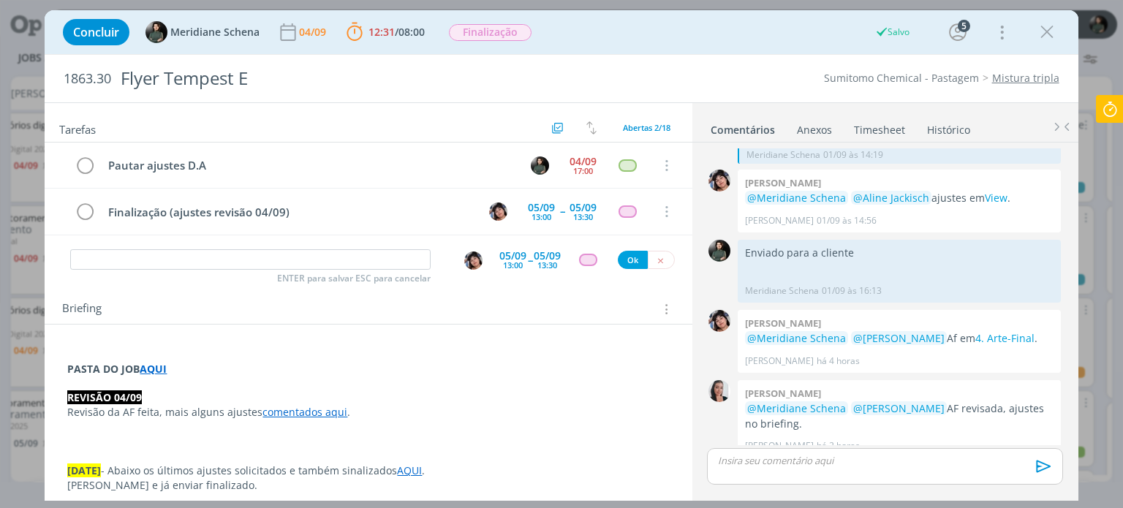
click at [182, 244] on div "Pautar ajustes D.A 04/09 17:00 Cancelar Finalização (ajustes revisão 04/09) 05/…" at bounding box center [368, 195] width 647 height 105
click at [178, 258] on input "dialog" at bounding box center [250, 259] width 360 height 20
click at [464, 257] on img "dialog" at bounding box center [473, 260] width 18 height 18
type input "Revisão AF"
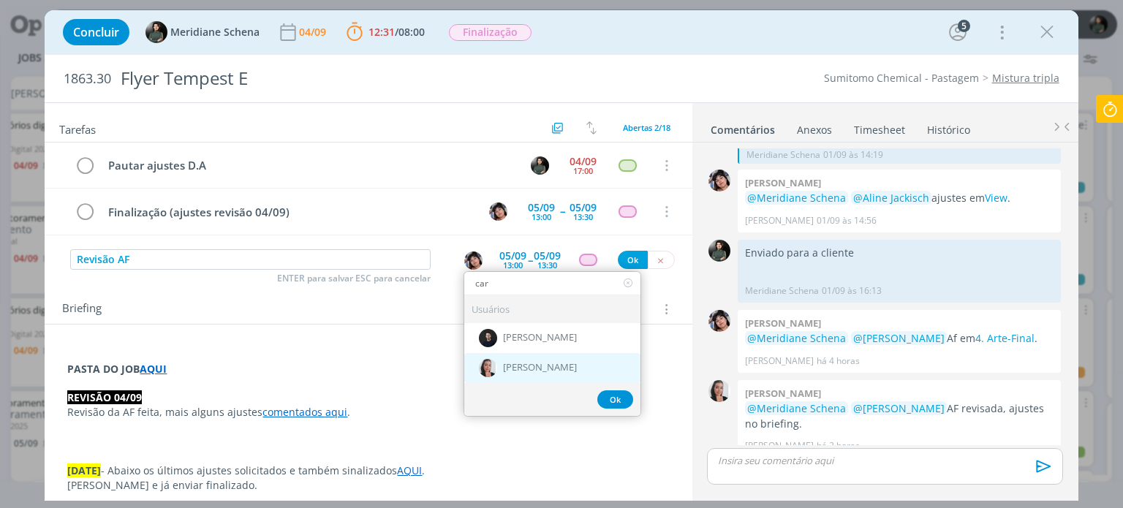
type input "car"
click at [513, 369] on span "[PERSON_NAME]" at bounding box center [540, 369] width 74 height 12
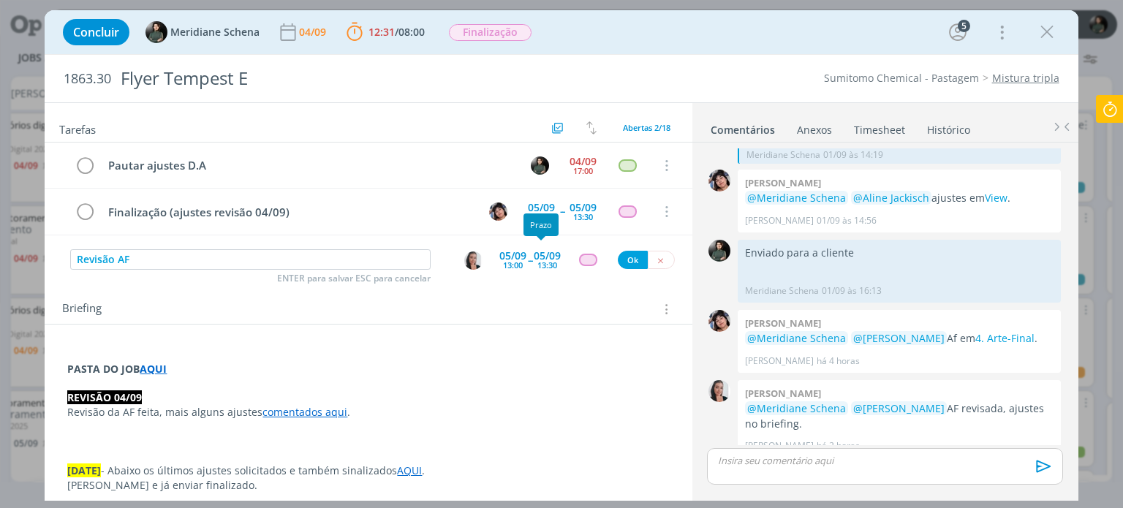
click at [542, 262] on div "13:30" at bounding box center [547, 265] width 20 height 8
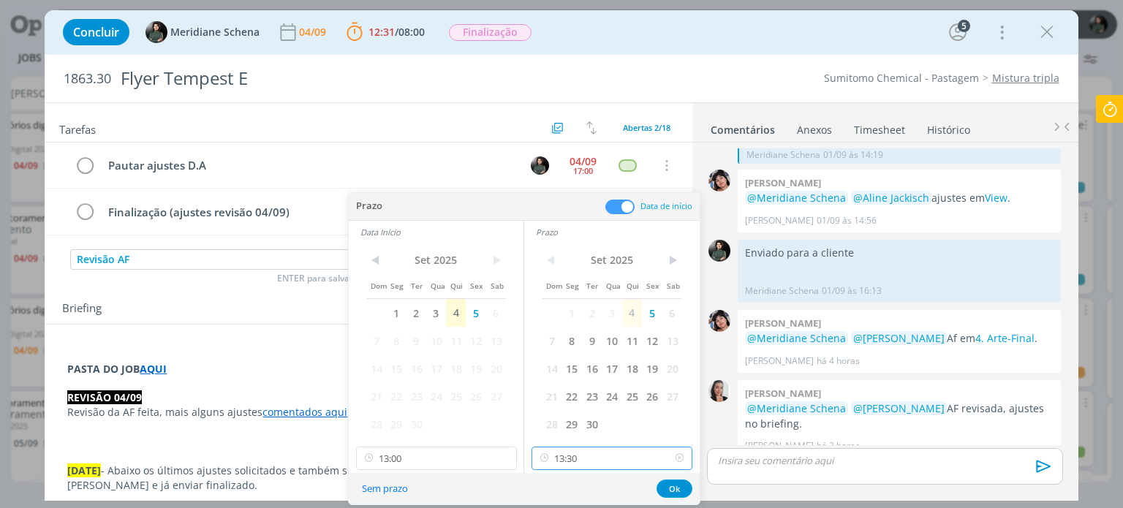
click at [613, 453] on input "13:30" at bounding box center [611, 458] width 161 height 23
click at [561, 374] on div "14:30" at bounding box center [614, 378] width 164 height 26
type input "14:30"
click at [456, 453] on input "13:00" at bounding box center [436, 458] width 161 height 23
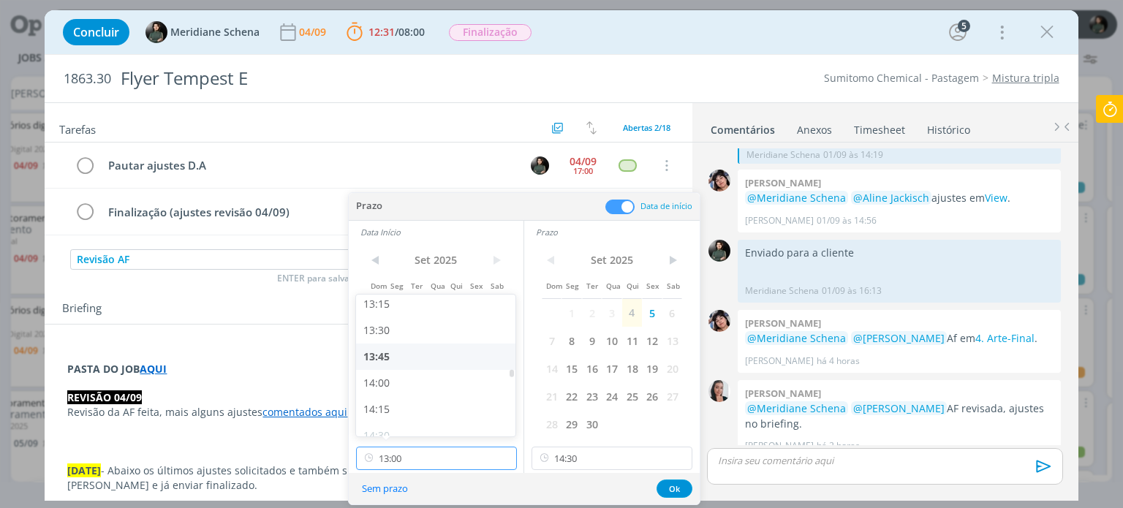
scroll to position [1404, 0]
click at [387, 379] on div "14:00" at bounding box center [438, 378] width 164 height 26
type input "14:00"
click at [674, 491] on button "Ok" at bounding box center [674, 489] width 36 height 18
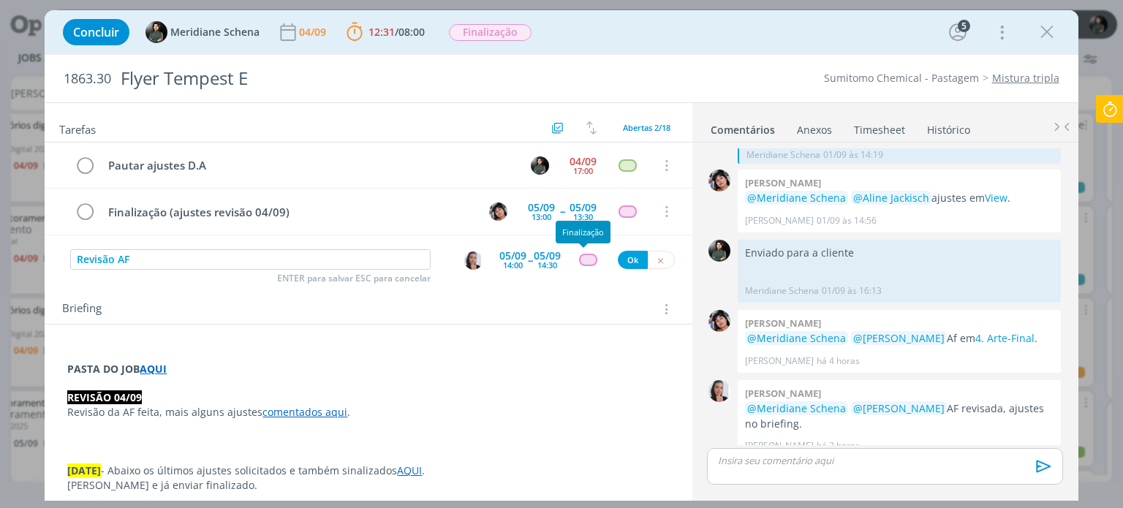
click at [579, 262] on div "dialog" at bounding box center [588, 260] width 18 height 12
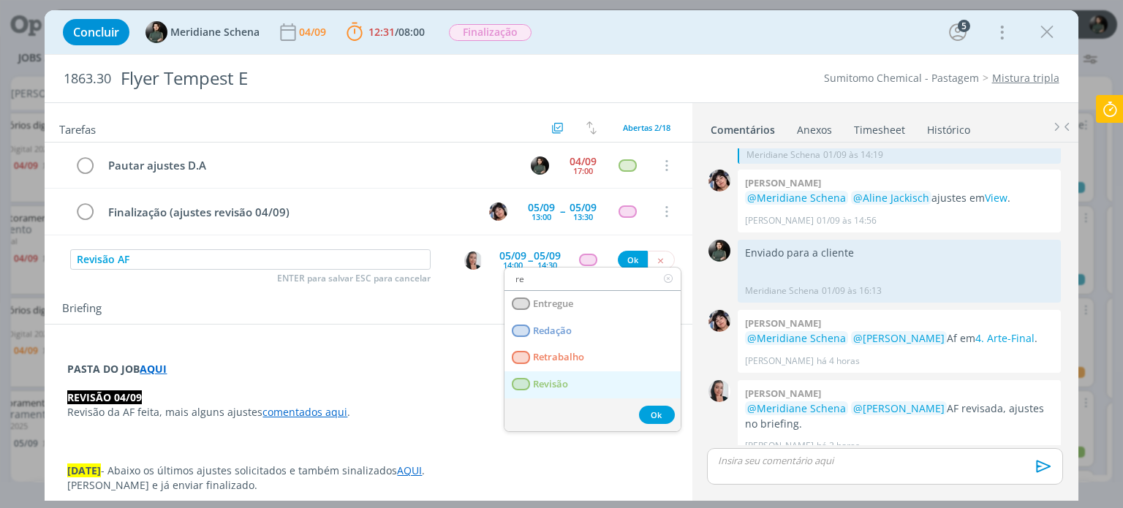
type input "re"
drag, startPoint x: 555, startPoint y: 379, endPoint x: 565, endPoint y: 349, distance: 31.7
click at [555, 379] on span "Revisão" at bounding box center [551, 385] width 35 height 12
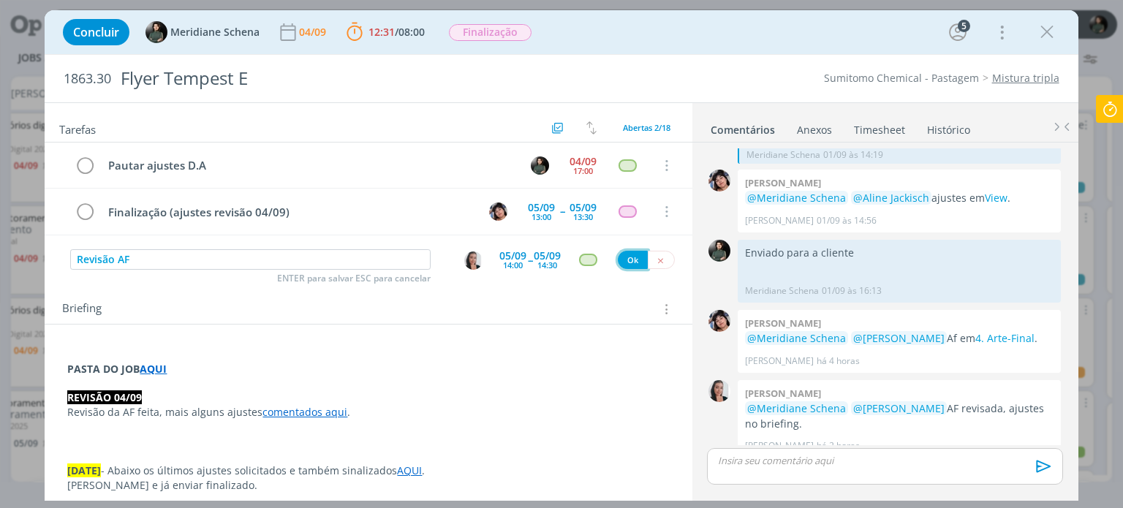
click at [618, 257] on button "Ok" at bounding box center [633, 260] width 30 height 18
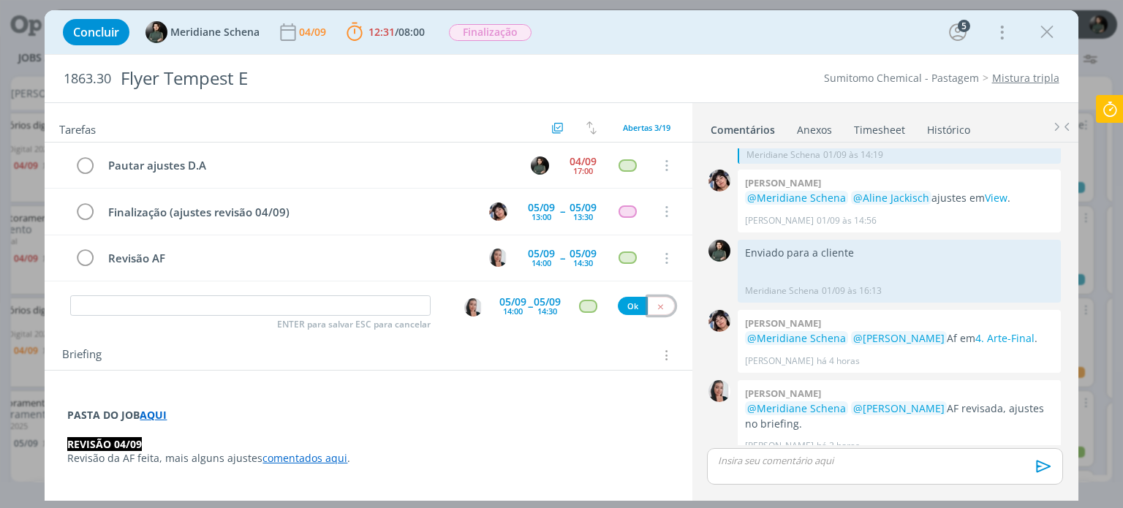
click at [656, 306] on icon "dialog" at bounding box center [661, 307] width 10 height 10
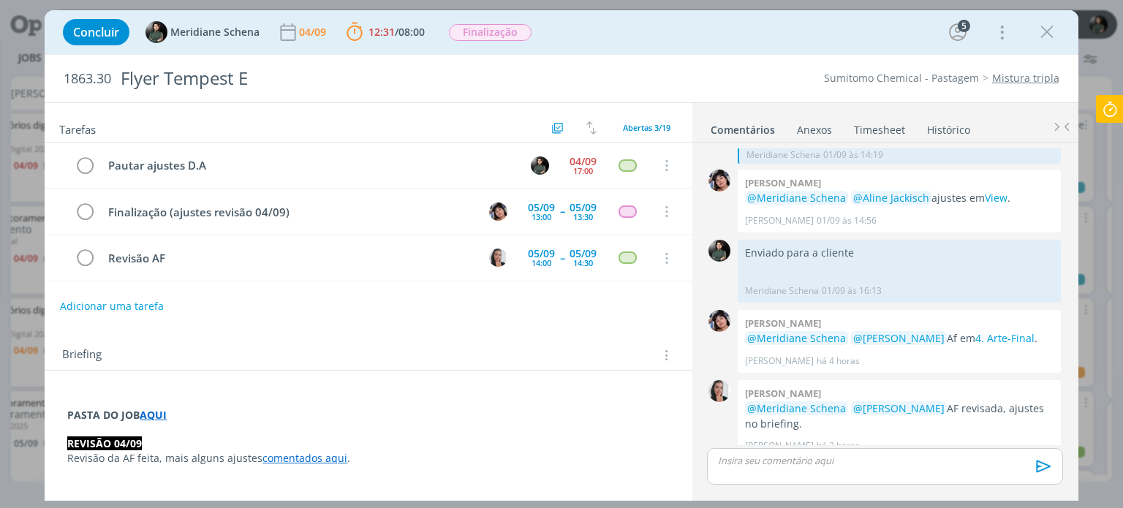
click at [1114, 110] on icon at bounding box center [1110, 109] width 26 height 29
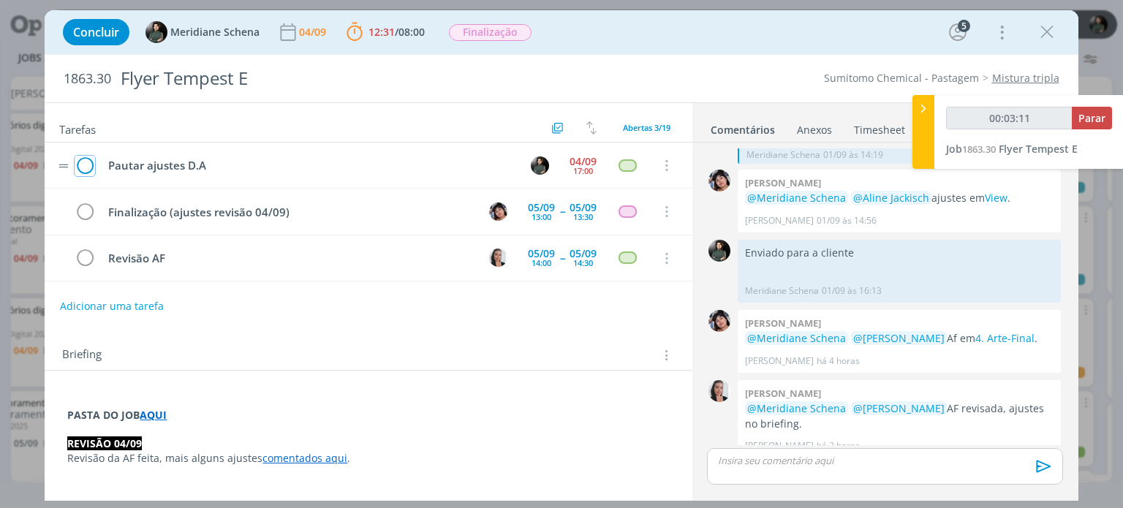
click at [85, 166] on icon "dialog" at bounding box center [85, 166] width 20 height 22
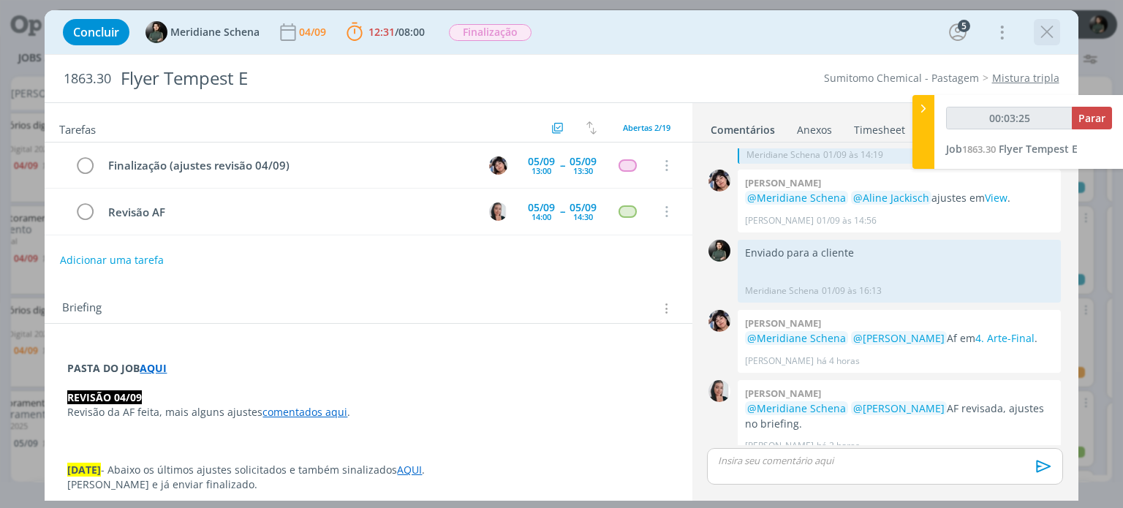
click at [1048, 34] on icon "dialog" at bounding box center [1047, 32] width 22 height 22
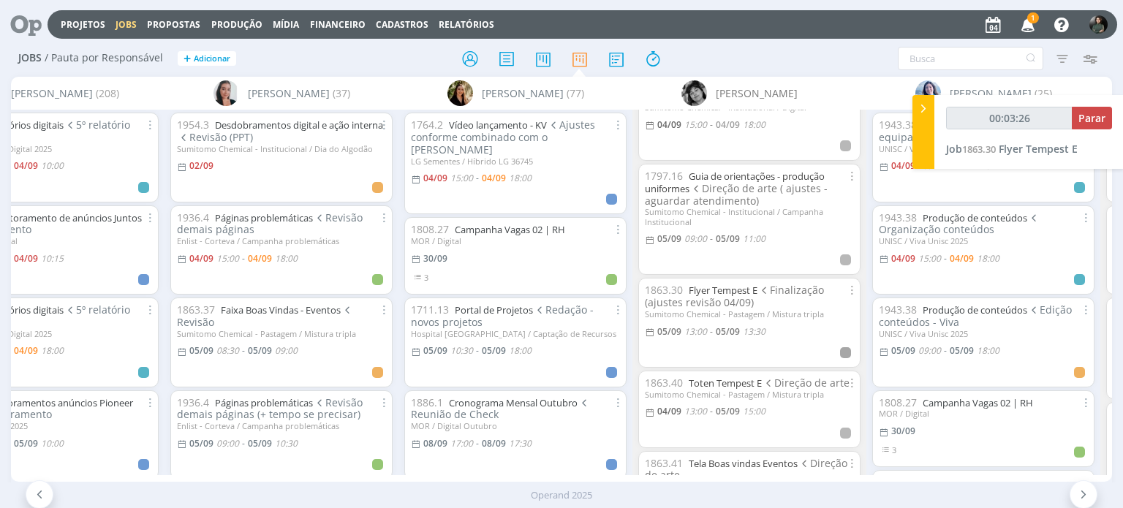
click at [1026, 32] on icon "button" at bounding box center [1028, 24] width 26 height 25
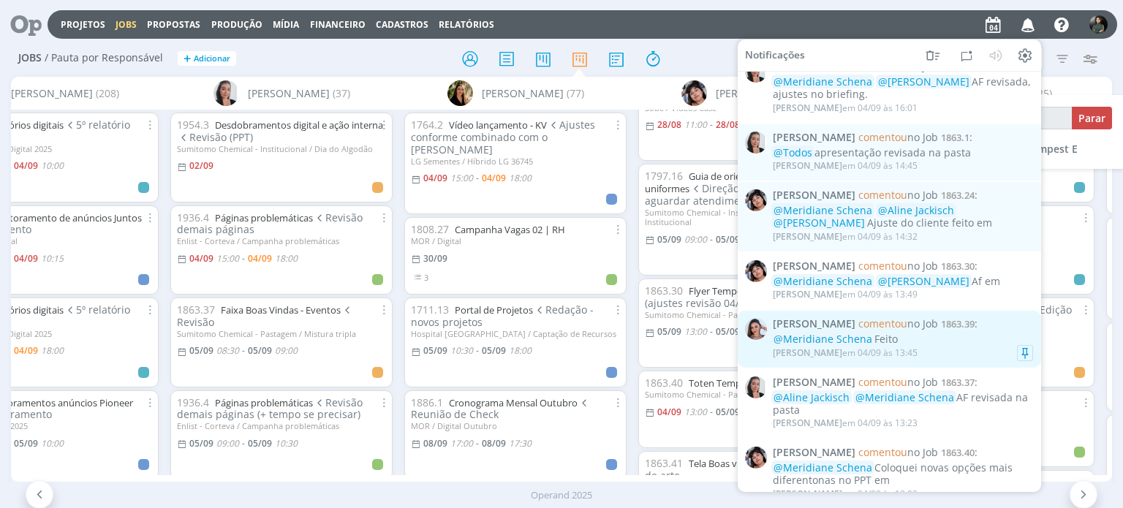
scroll to position [219, 0]
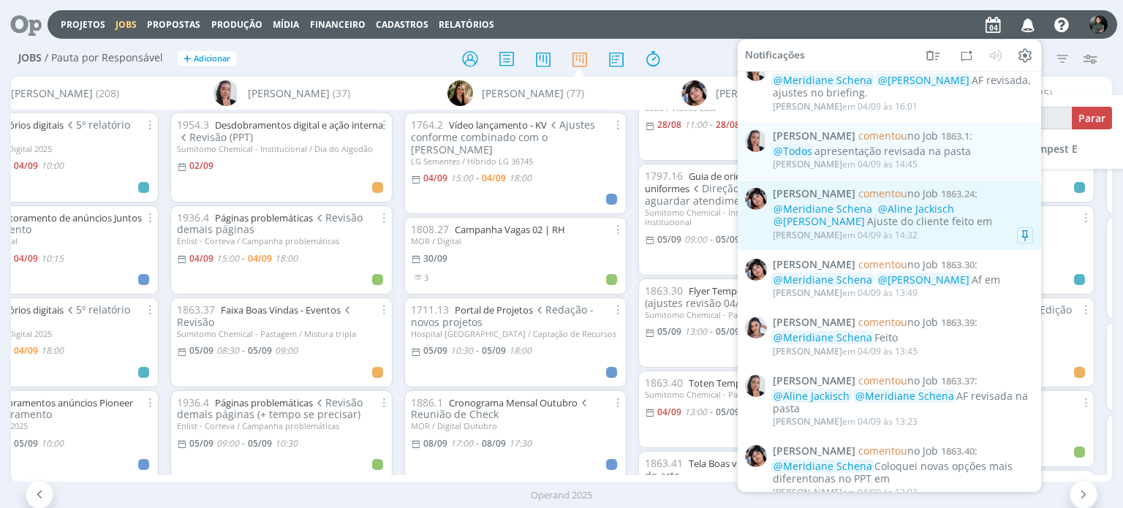
click at [961, 224] on div "@Meridiane Schena @Aline Jackisch @Caroline Pieczarka Ajuste do cliente feito em" at bounding box center [903, 215] width 260 height 25
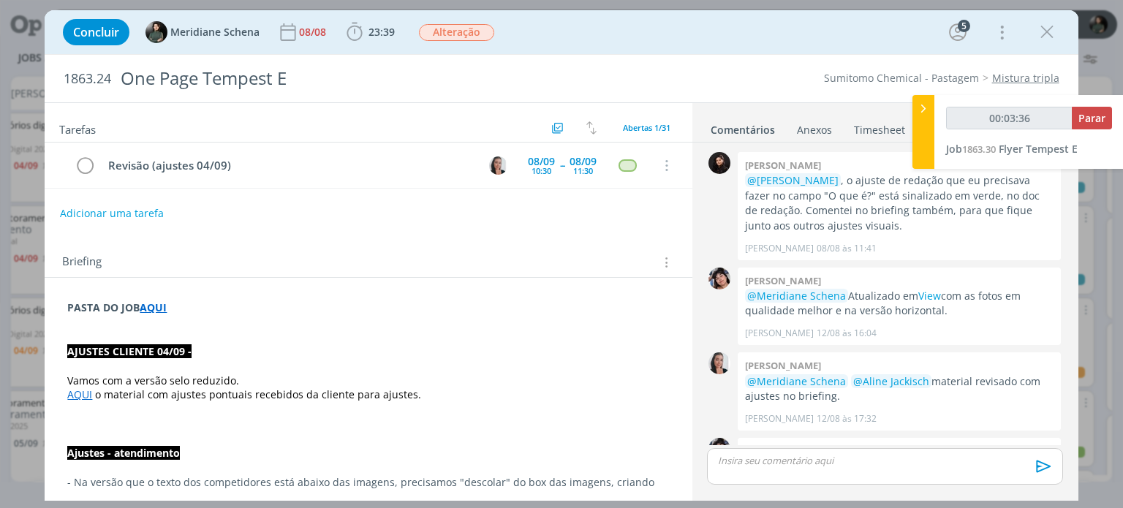
scroll to position [1600, 0]
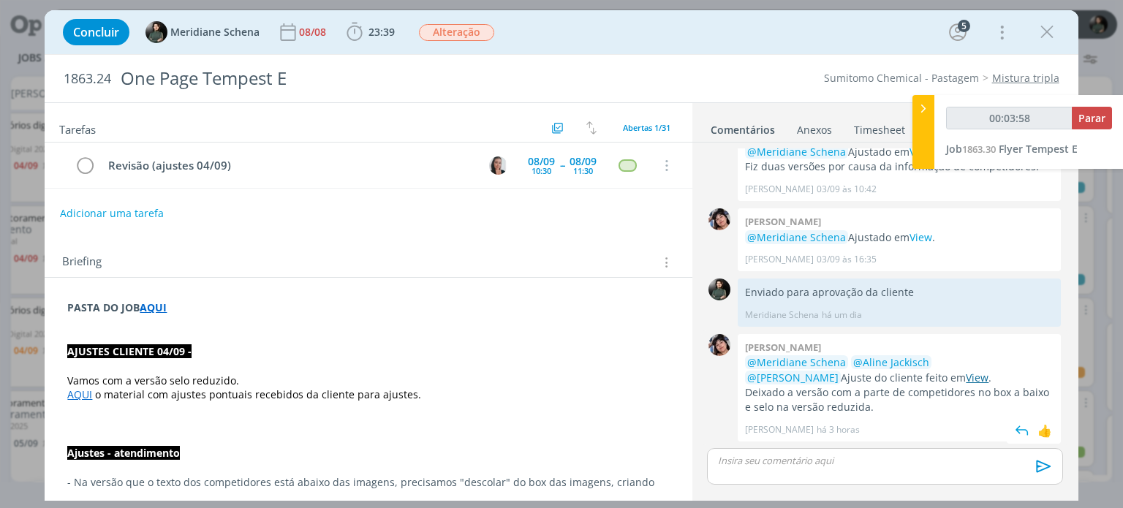
click at [966, 376] on link "View" at bounding box center [977, 378] width 23 height 14
type input "00:05:06"
click at [1089, 119] on span "Parar" at bounding box center [1091, 118] width 27 height 14
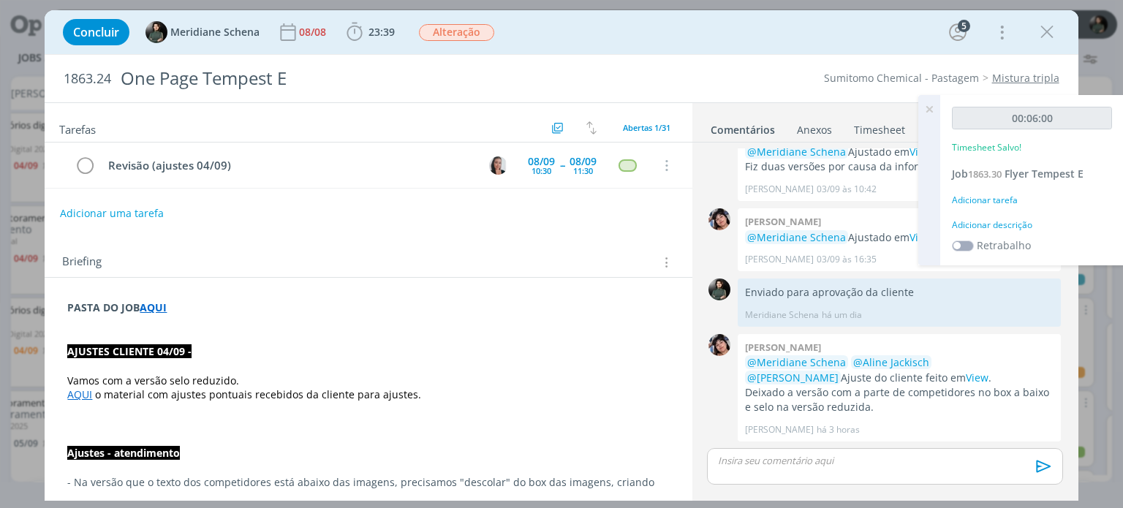
click at [999, 224] on div "Adicionar descrição" at bounding box center [1032, 225] width 160 height 13
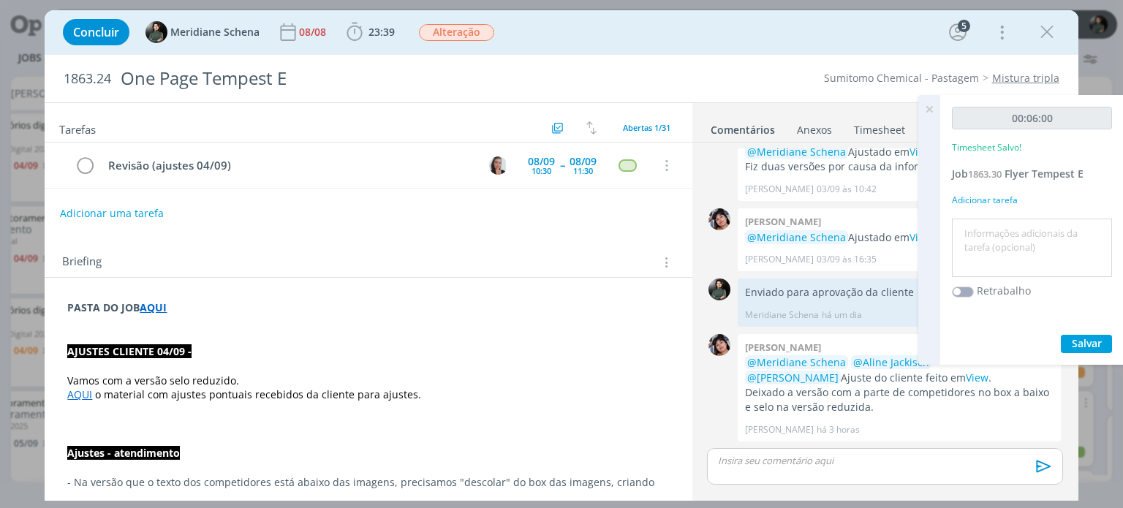
click at [999, 224] on textarea at bounding box center [1031, 248] width 153 height 52
type textarea "pauta ajustes finalização"
click at [1079, 346] on span "Salvar" at bounding box center [1087, 343] width 30 height 14
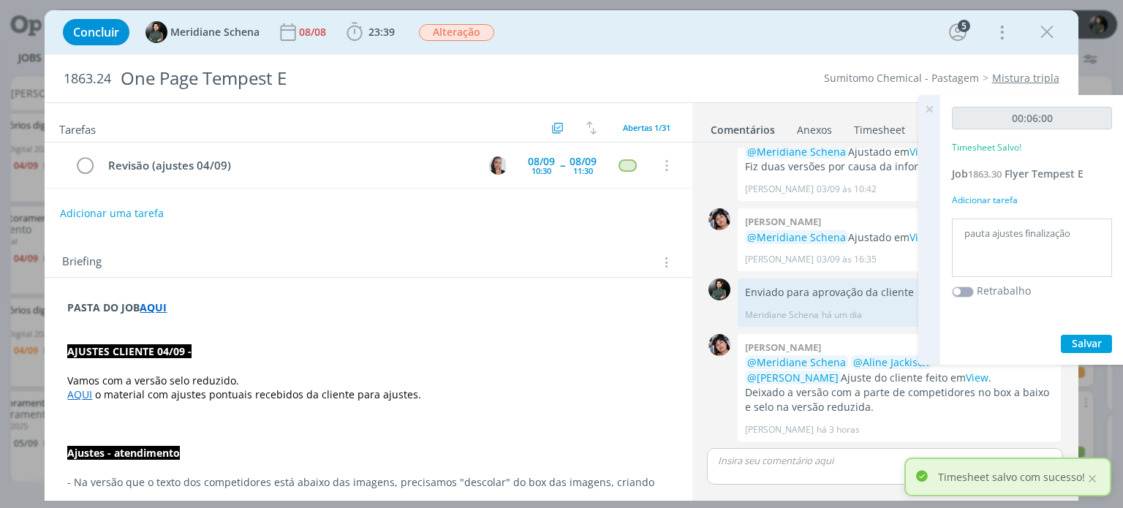
click at [932, 111] on icon at bounding box center [929, 109] width 26 height 29
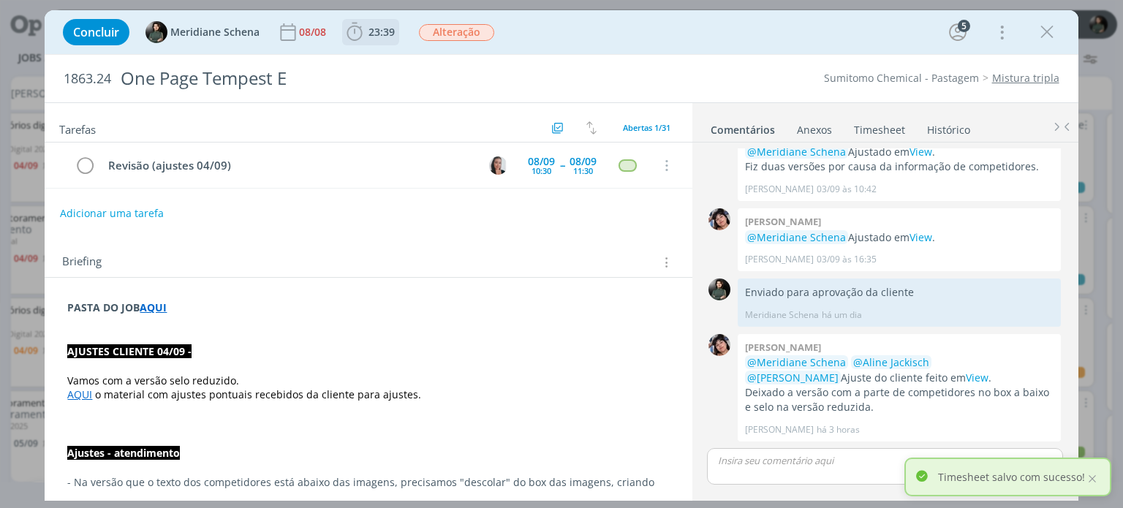
click at [357, 37] on icon "dialog" at bounding box center [355, 32] width 22 height 22
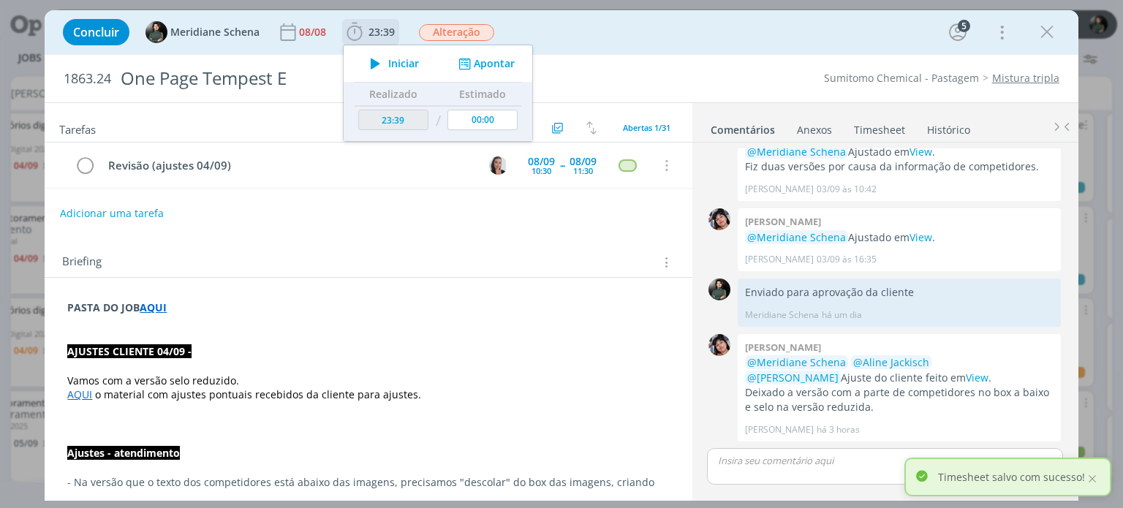
click at [396, 64] on span "Iniciar" at bounding box center [403, 63] width 31 height 10
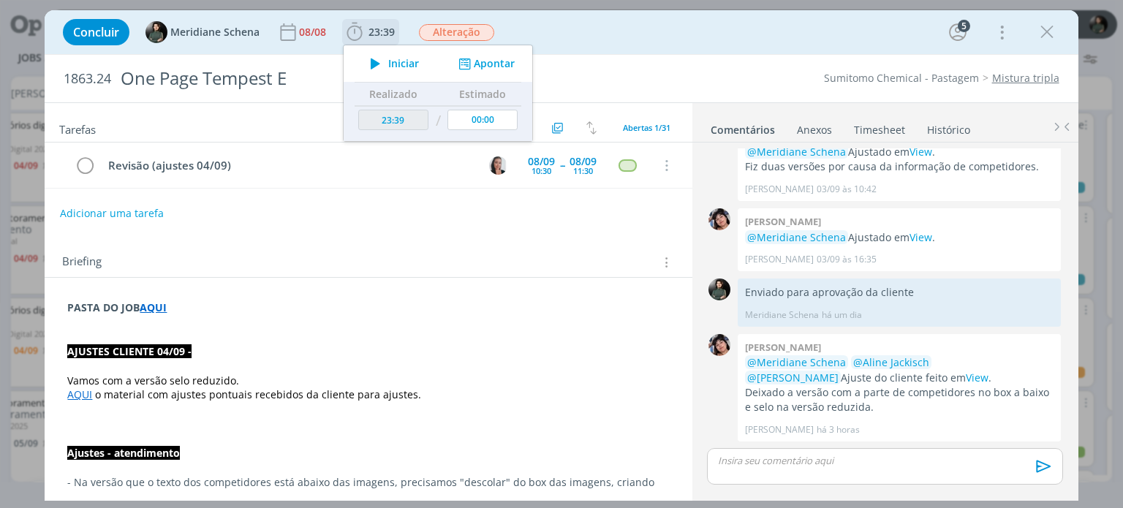
click at [399, 66] on span "Iniciar" at bounding box center [403, 63] width 31 height 10
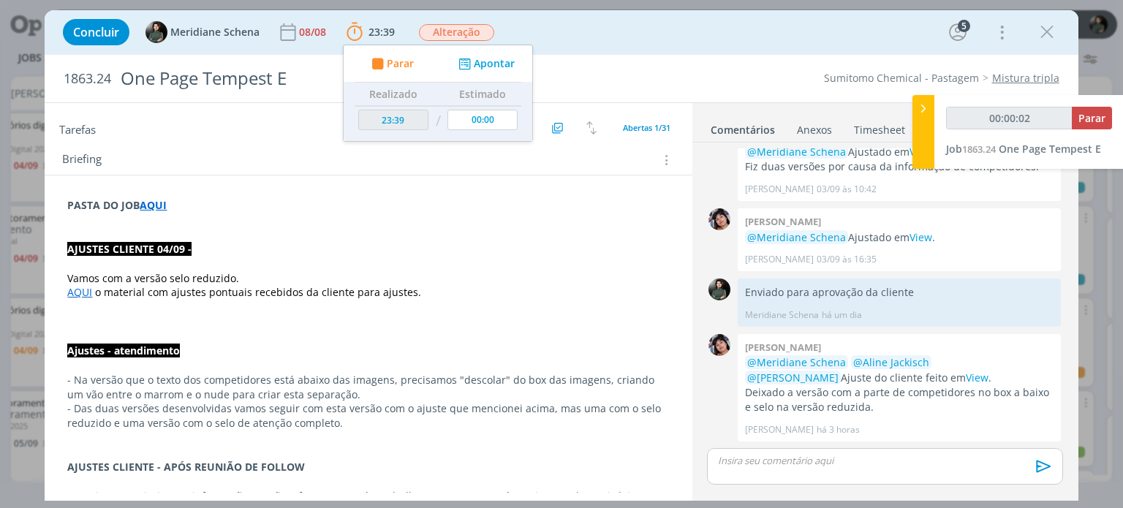
scroll to position [146, 0]
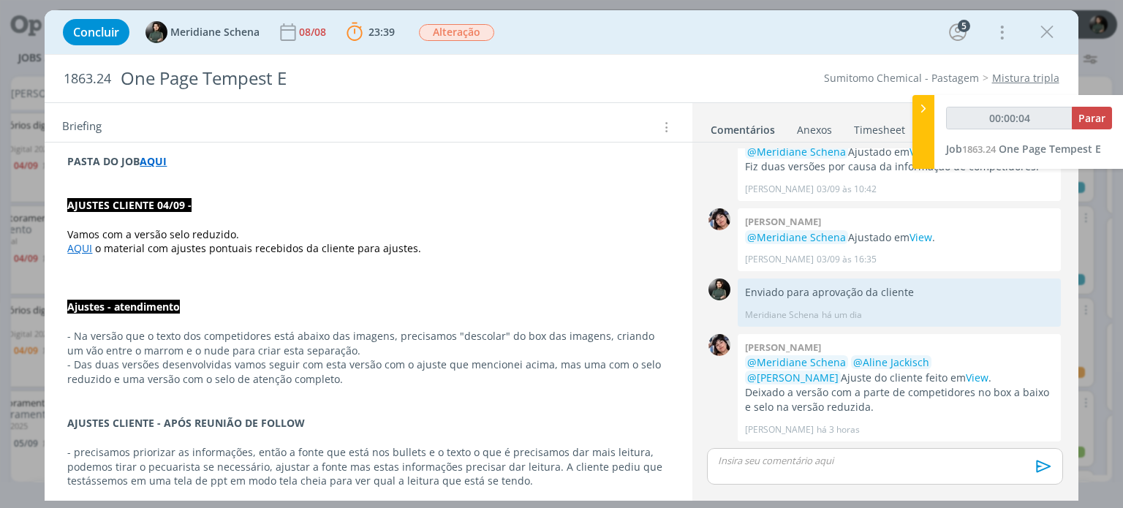
click at [75, 243] on link "AQUI" at bounding box center [79, 248] width 25 height 14
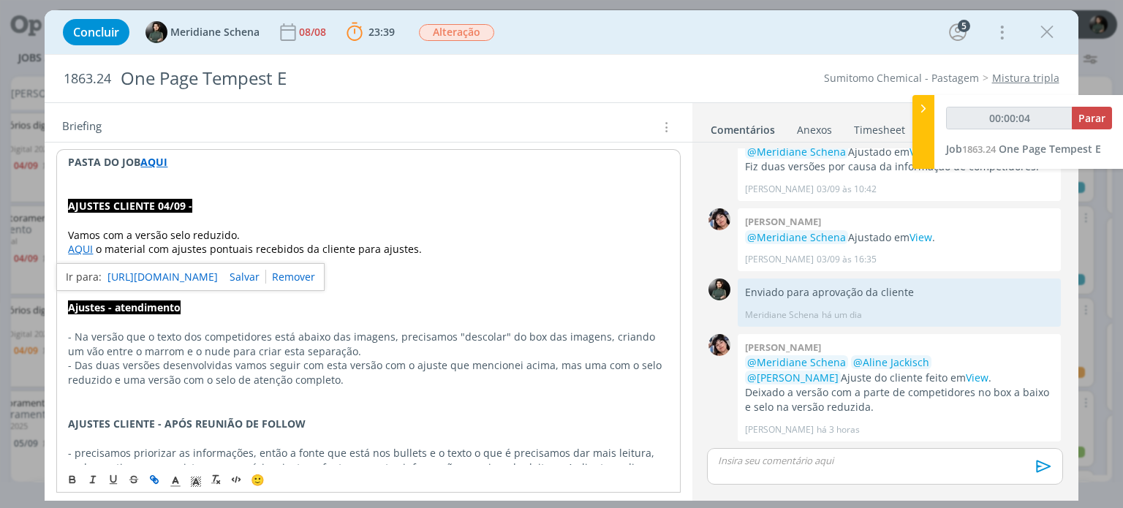
click at [135, 271] on link "https://sobeae.sharepoint.com/:b:/s/SOBEAE/Ec5hmjcR6X5DoL4P1zu7ZlkB3Wi-vfS_giqz…" at bounding box center [162, 277] width 110 height 19
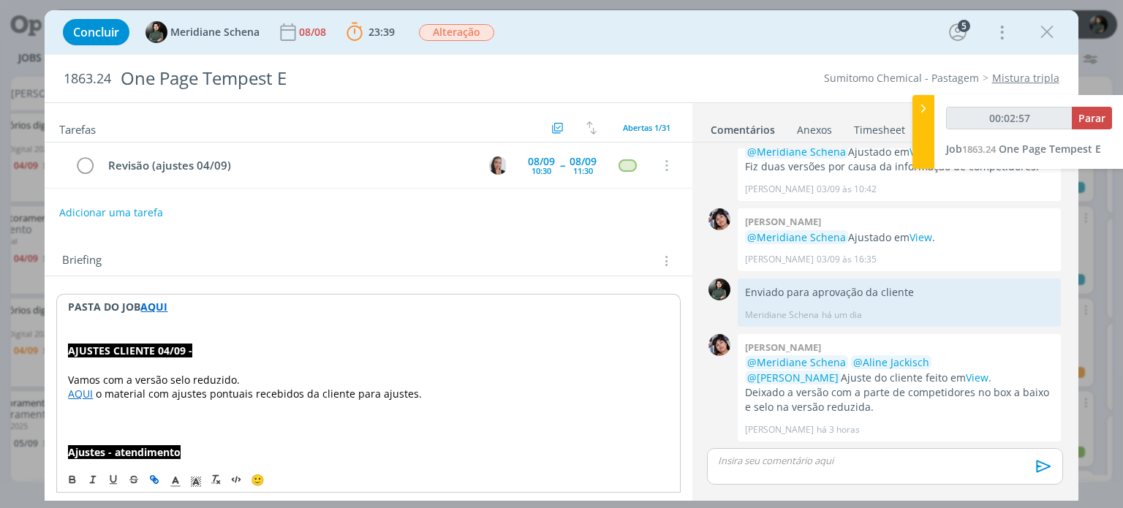
click at [148, 201] on button "Adicionar uma tarefa" at bounding box center [111, 212] width 104 height 25
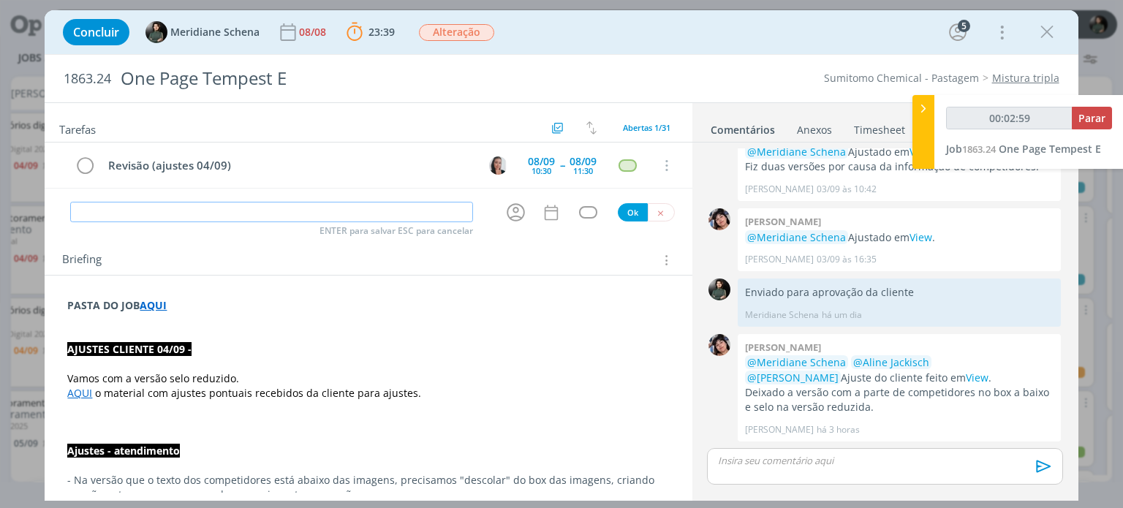
type input "00:03:00"
type input "Dire"
type input "00:03:01"
type input "Direcção d"
type input "00:03:02"
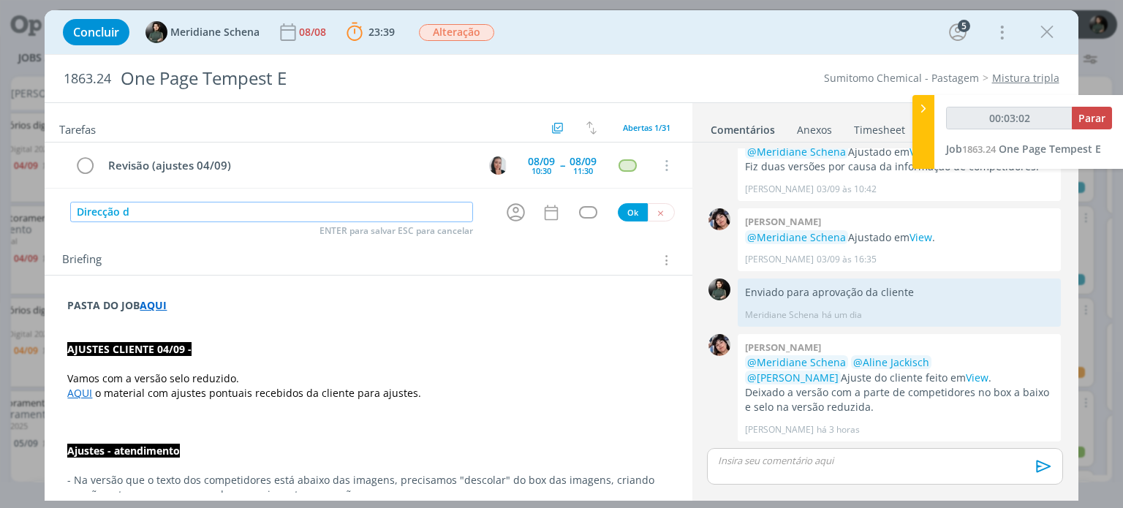
type input "Direcção"
type input "00:03:03"
type input "Direc"
type input "00:03:04"
type input "Direção"
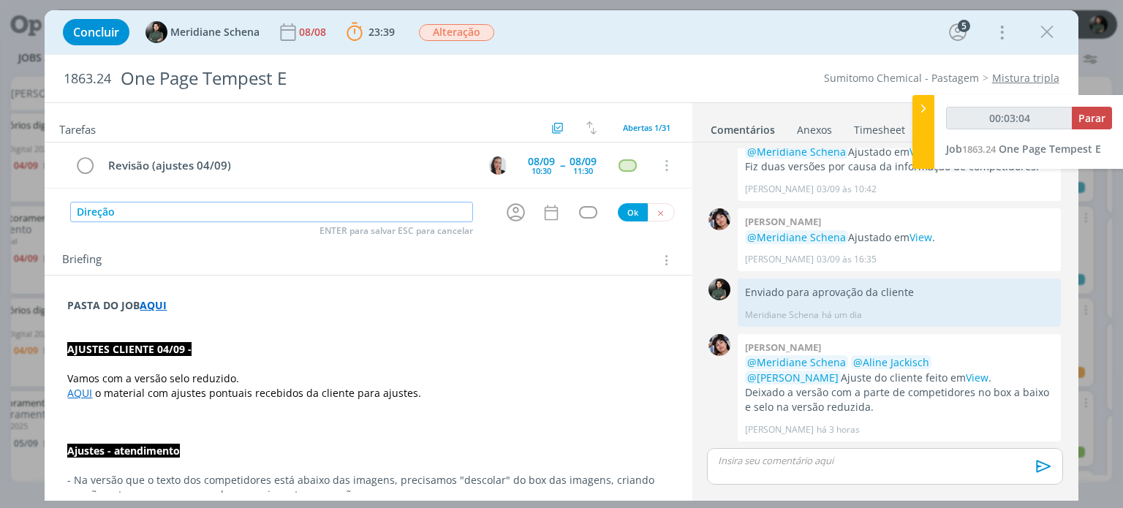
type input "00:03:05"
type input "Direção de arte"
type input "00:03:06"
type input "Direção de arte ("
type input "00:03:07"
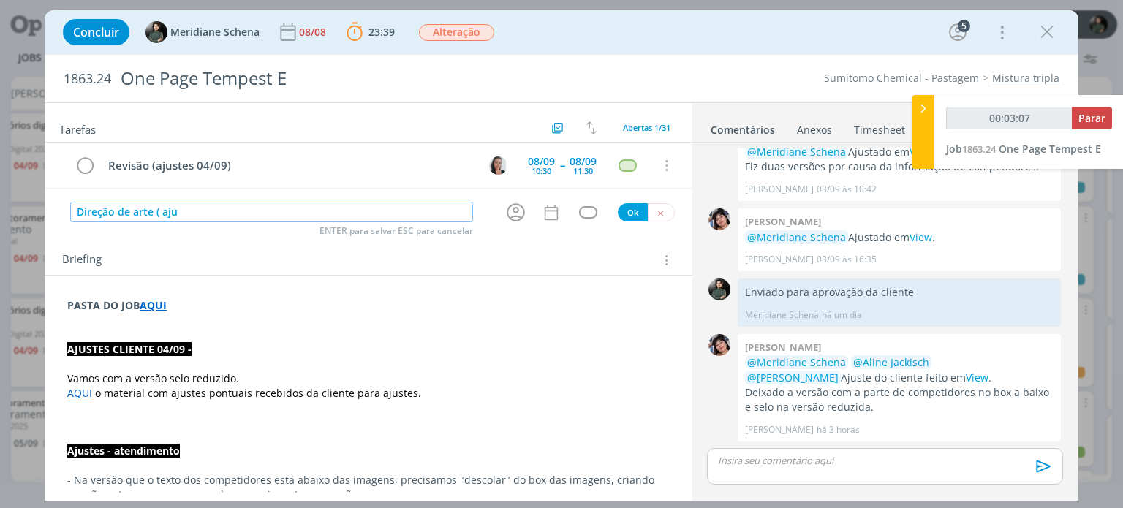
type input "Direção de arte ( ajus"
type input "00:03:08"
type input "Direção de arte ( ajuste"
type input "00:03:10"
type input "Direção de arte ( a"
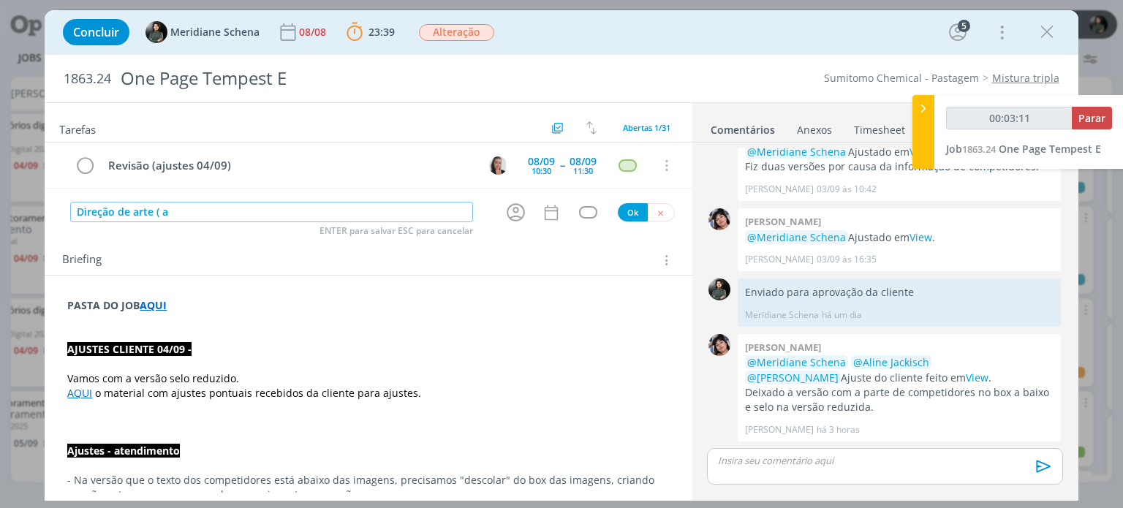
type input "00:03:12"
type input "Direção de arte ( ajs"
type input "00:03:13"
type input "Direção de arte ( aj"
type input "00:03:14"
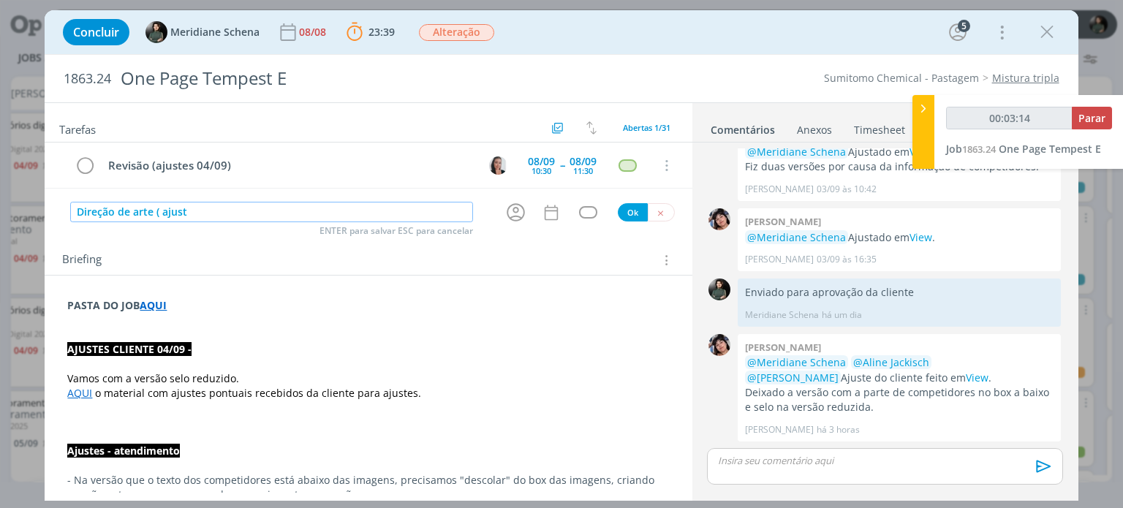
type input "Direção de arte ( ajuste"
type input "00:03:15"
type input "Direção de arte ( ajuste"
type input "00:03:16"
type input "Direção de arte ( ajuste )"
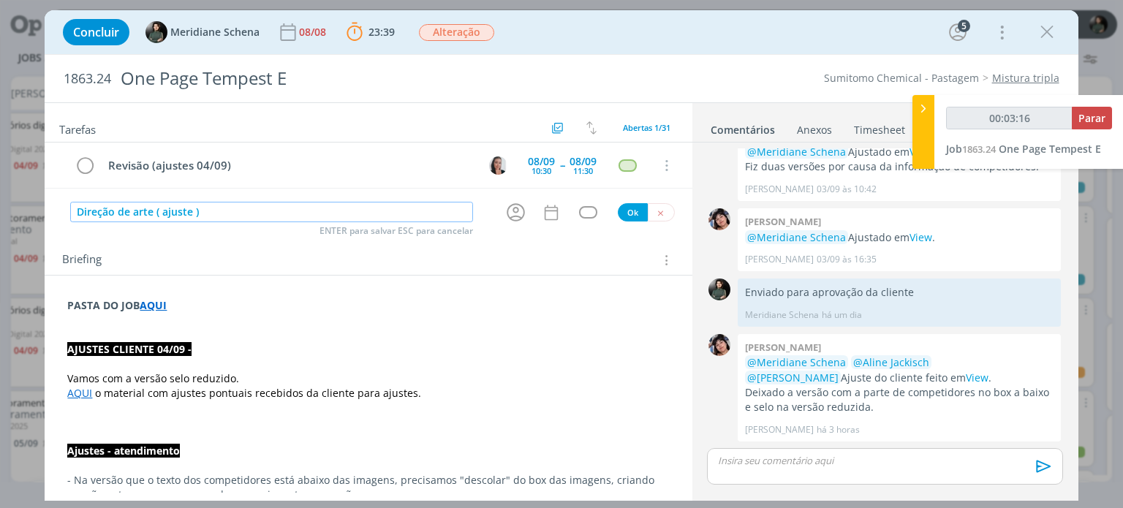
type input "00:03:17"
type input "Direção de arte ( ajuste"
type input "00:03:18"
paste input "Braquiarão - Urochloa brizantha (Syn. Brachiaria brizantha)"
type input "Direção de arte ( ajuste Braquiarão - Urochloa brizantha (Syn. Brachiaria briza…"
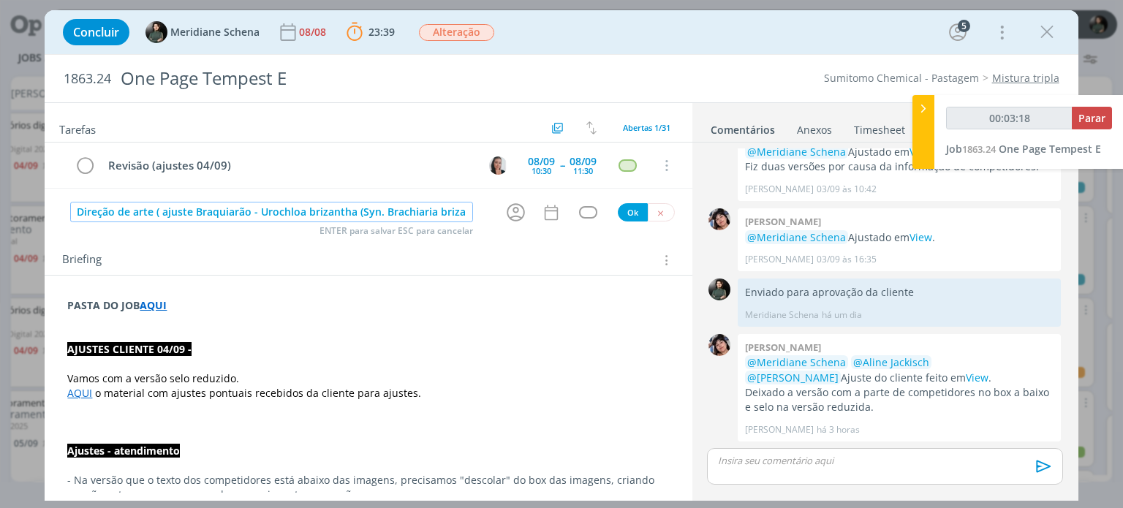
scroll to position [0, 25]
type input "00:03:21"
click at [513, 213] on icon "dialog" at bounding box center [515, 212] width 23 height 23
type input "Direção de arte ( ajuste Braquiarão - Urochloa brizantha (Syn. Brachiaria briza…"
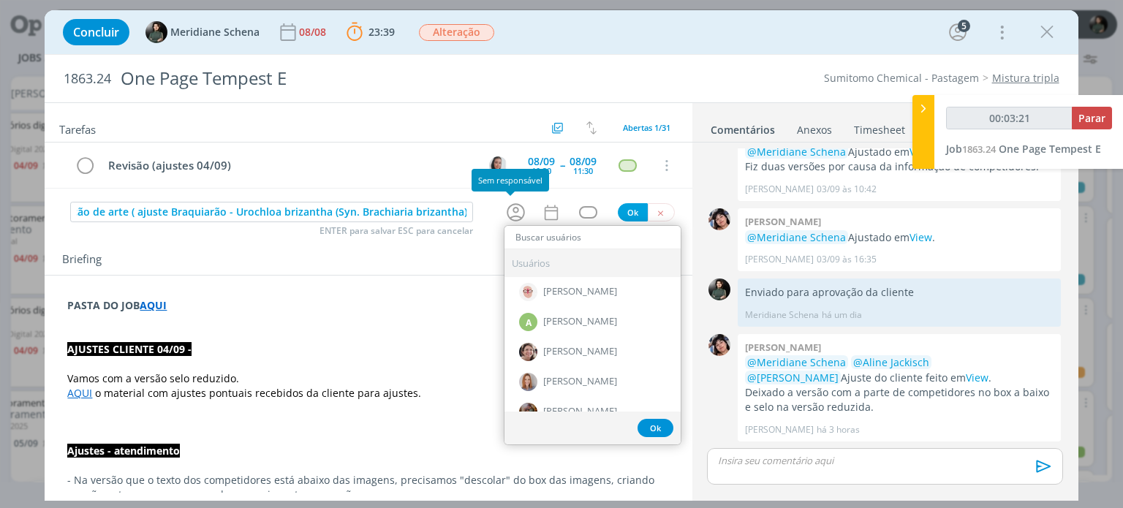
scroll to position [0, 0]
type input "00:03:22"
type input "el"
type input "00:03:23"
type input "eli"
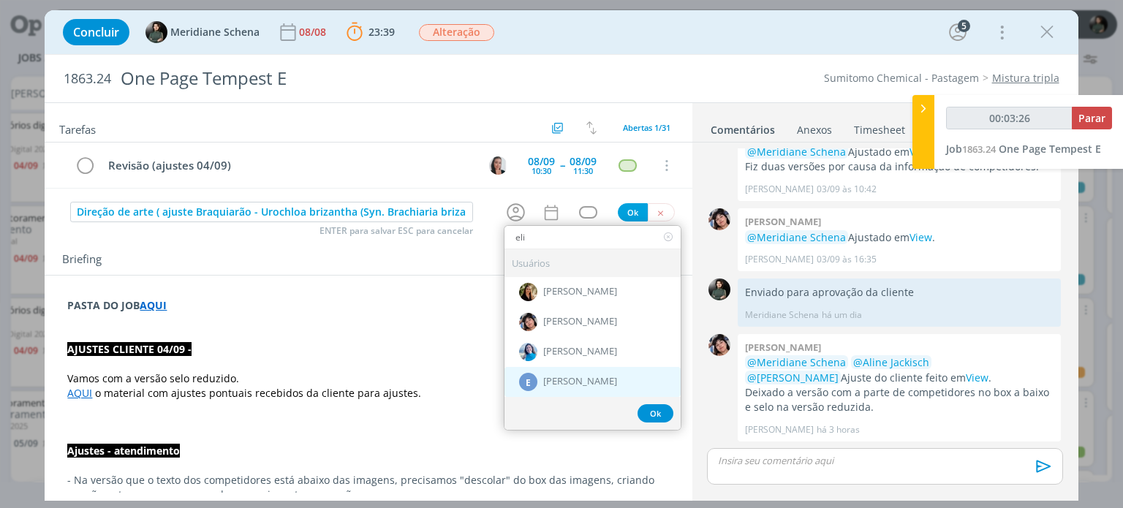
type input "00:03:27"
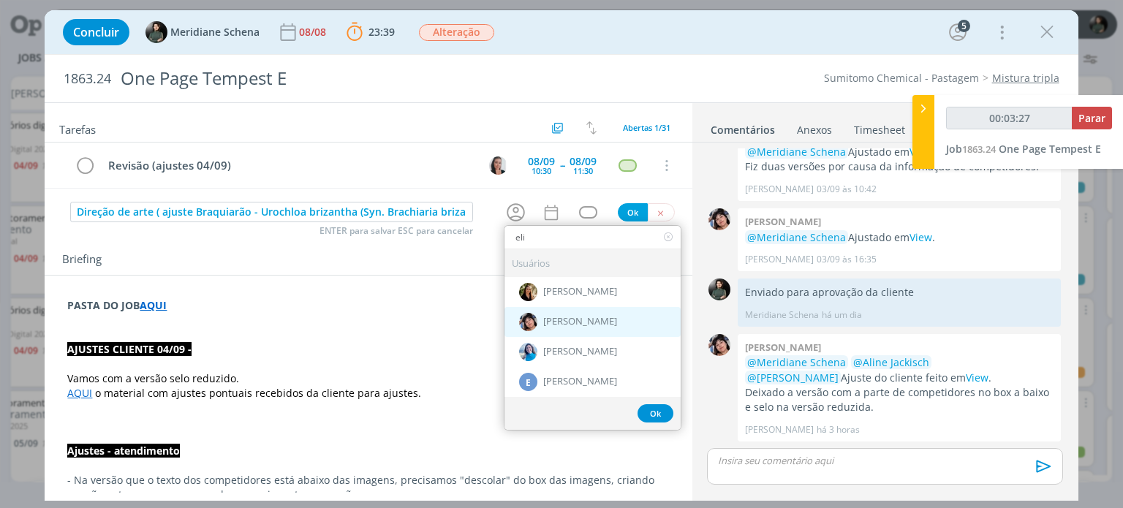
type input "eli"
click at [599, 325] on div "[PERSON_NAME]" at bounding box center [592, 322] width 176 height 30
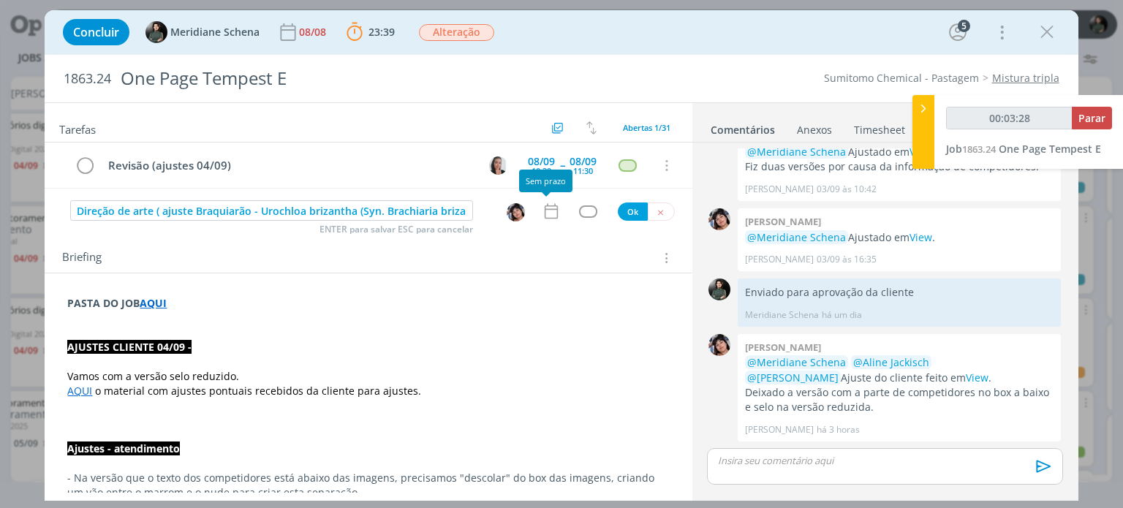
click at [550, 213] on icon "dialog" at bounding box center [551, 211] width 19 height 19
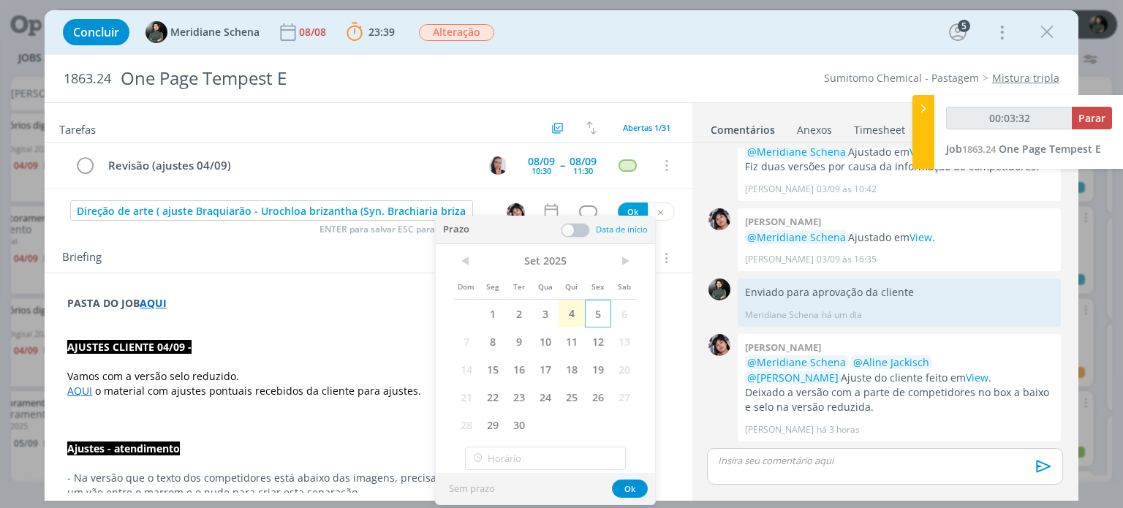
click at [598, 317] on span "5" at bounding box center [598, 314] width 26 height 28
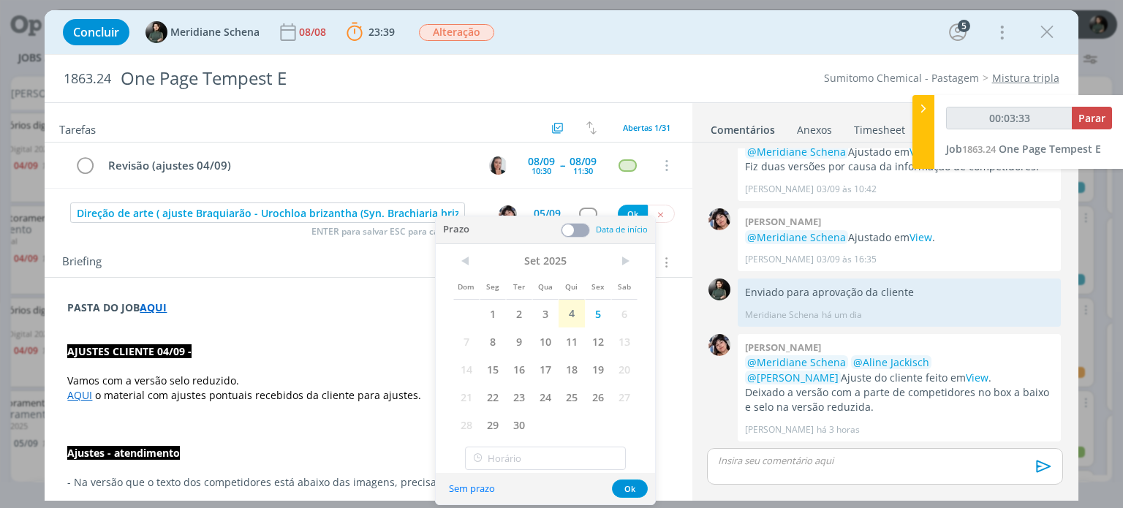
drag, startPoint x: 583, startPoint y: 230, endPoint x: 571, endPoint y: 239, distance: 14.6
click at [583, 230] on span at bounding box center [575, 230] width 29 height 15
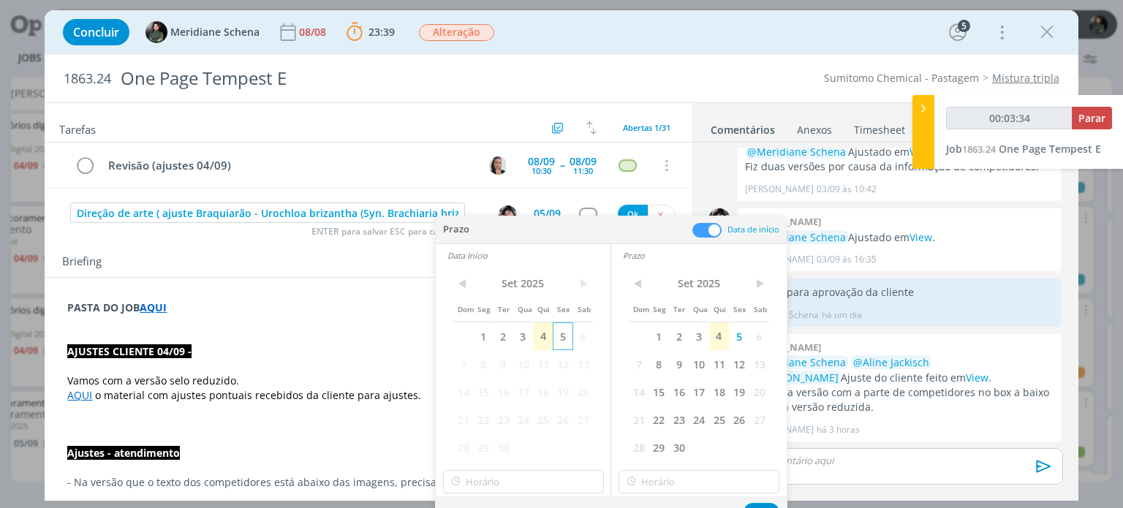
click at [557, 336] on span "5" at bounding box center [563, 336] width 20 height 28
type input "00:03:35"
type input "19:00"
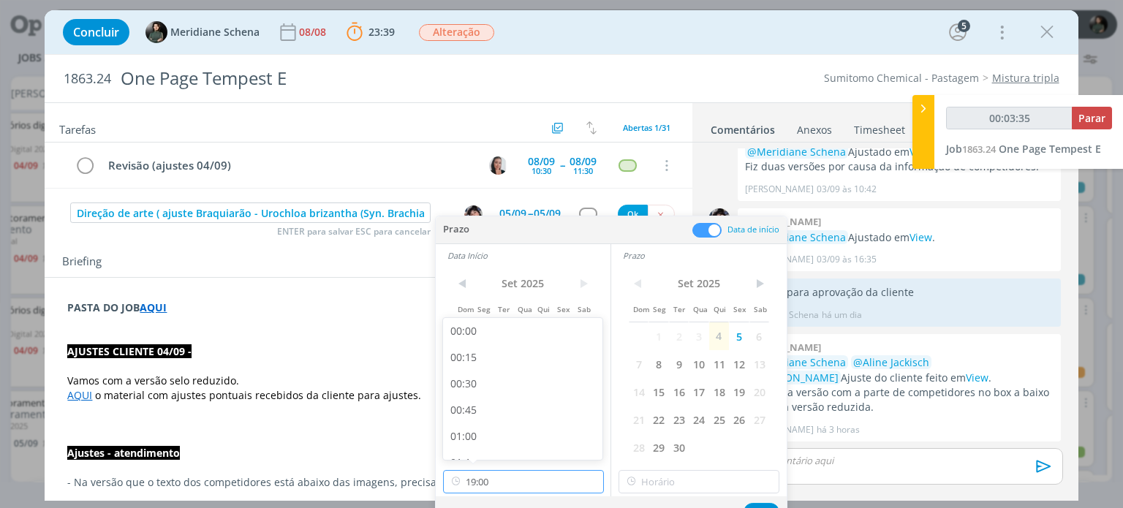
click at [500, 479] on input "19:00" at bounding box center [523, 481] width 161 height 23
type input "00:03:50"
click at [492, 344] on div "15:15" at bounding box center [525, 340] width 164 height 26
type input "15:15"
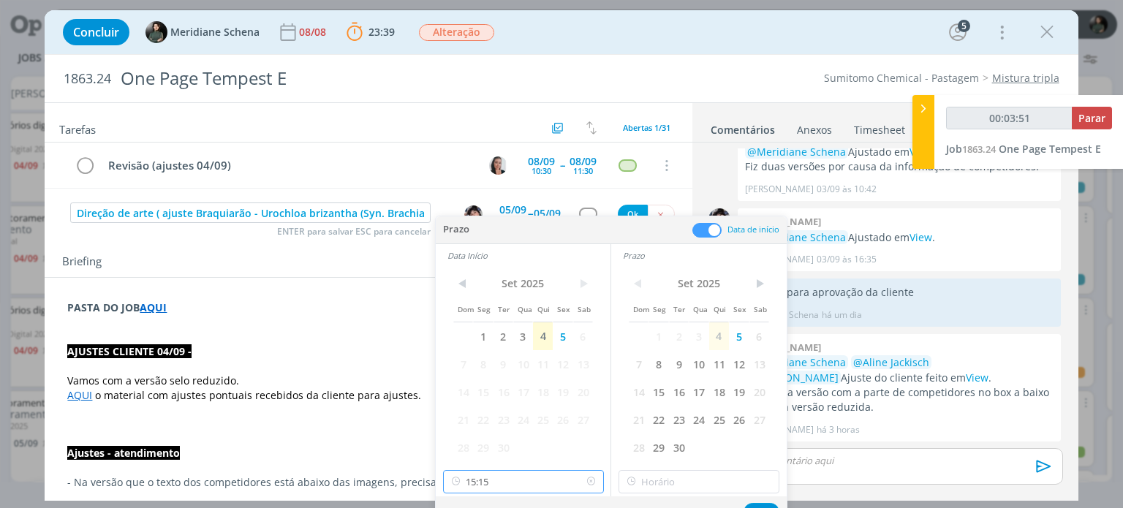
scroll to position [1494, 0]
click at [502, 476] on input "15:15" at bounding box center [523, 481] width 161 height 23
type input "00:03:54"
click at [483, 412] on div "15:00" at bounding box center [525, 416] width 164 height 26
type input "15:00"
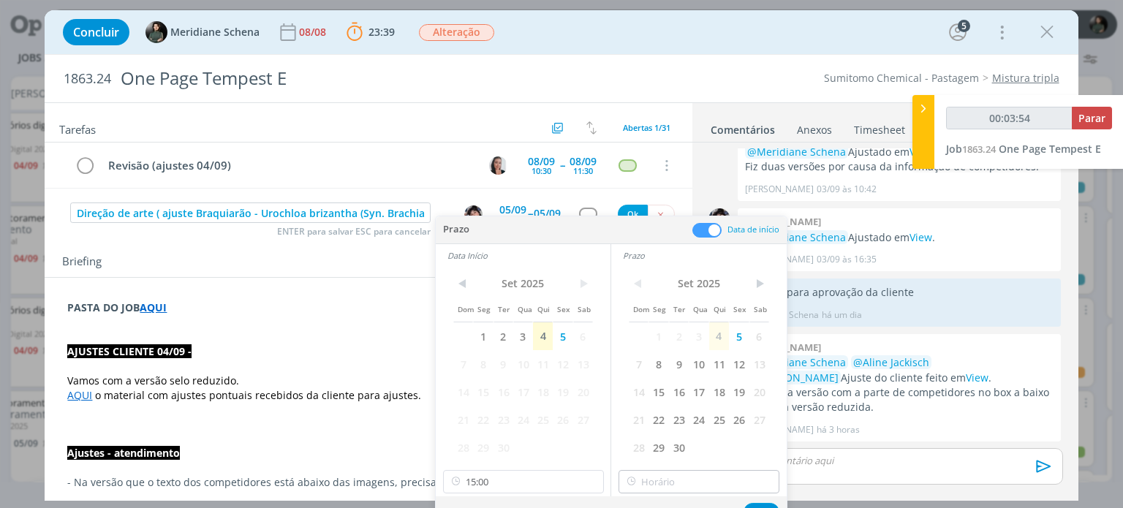
type input "00:03:55"
type input "19:00"
click at [678, 487] on input "19:00" at bounding box center [698, 481] width 161 height 23
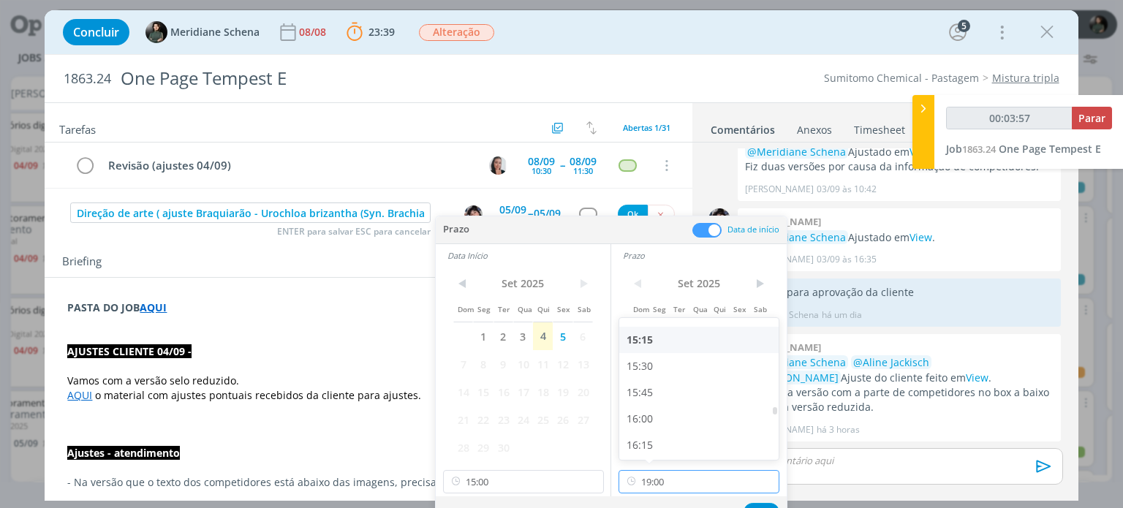
type input "00:03:58"
click at [657, 334] on div "15:15" at bounding box center [701, 340] width 164 height 26
type input "15:15"
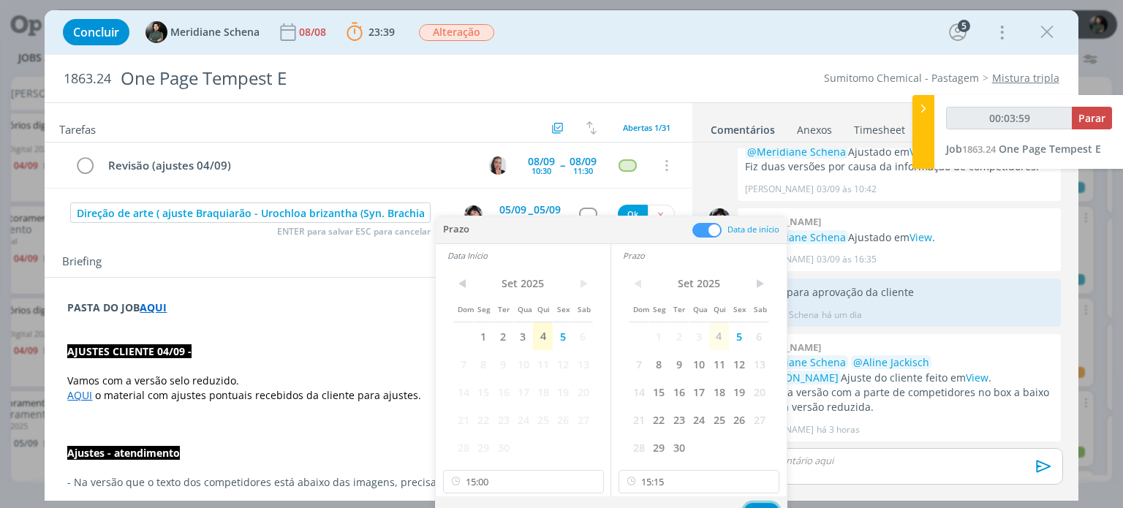
click at [756, 504] on button "Ok" at bounding box center [761, 512] width 36 height 18
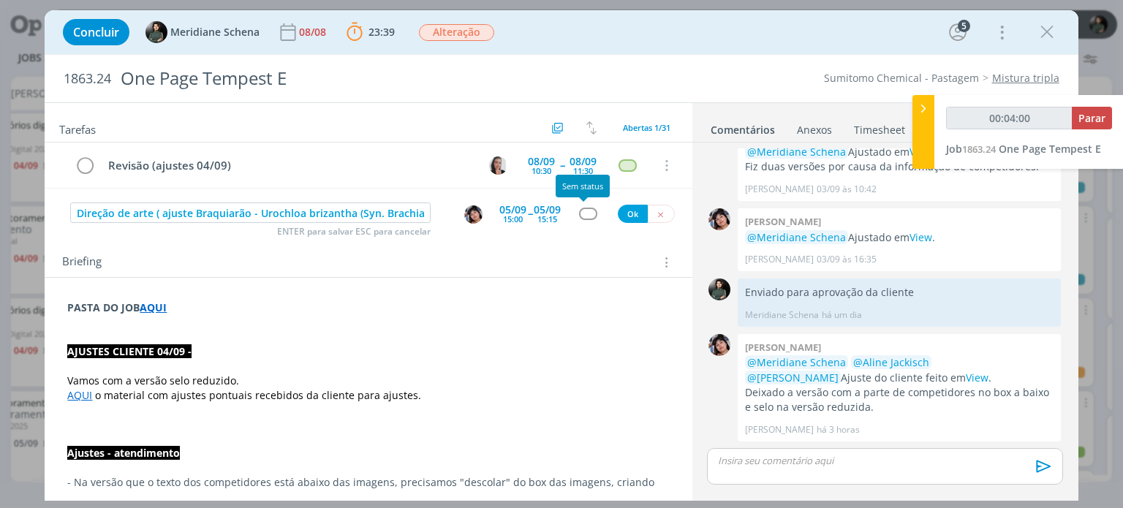
click at [579, 208] on div "dialog" at bounding box center [588, 214] width 18 height 12
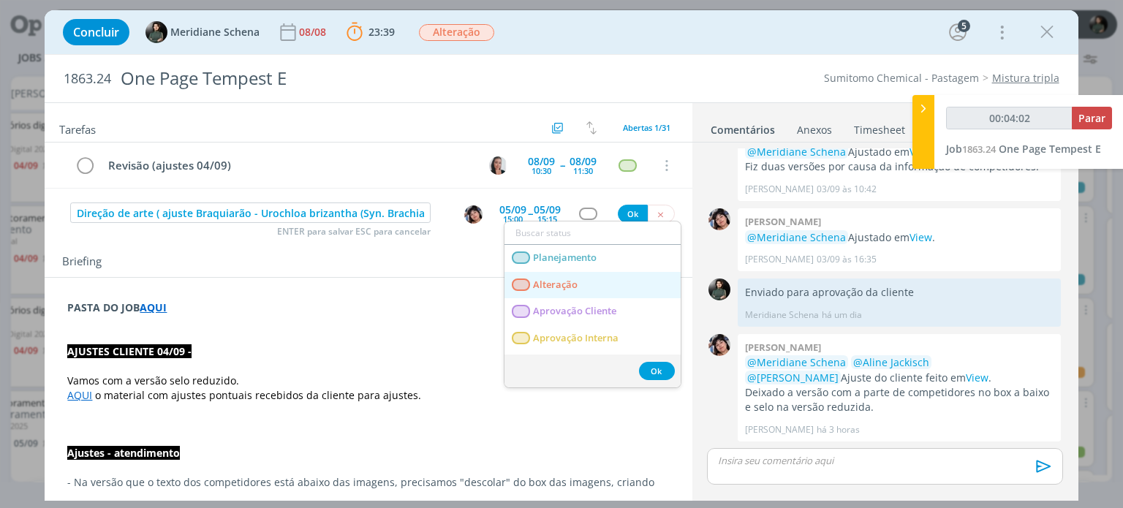
click at [573, 276] on link "Alteração" at bounding box center [592, 285] width 176 height 27
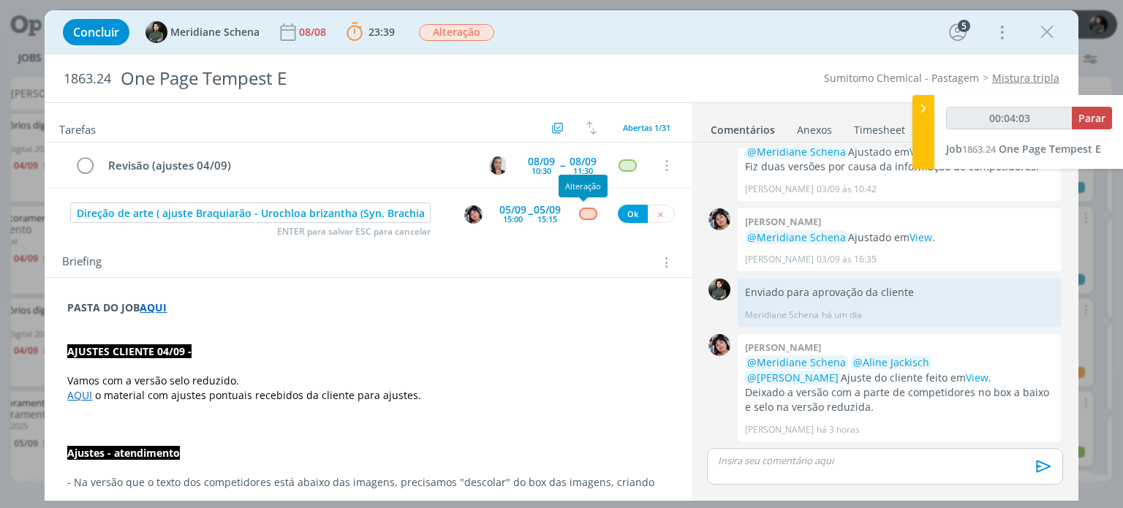
click at [579, 208] on div "dialog" at bounding box center [588, 214] width 18 height 12
type input "00:04:04"
click at [579, 219] on button "dialog" at bounding box center [588, 214] width 18 height 12
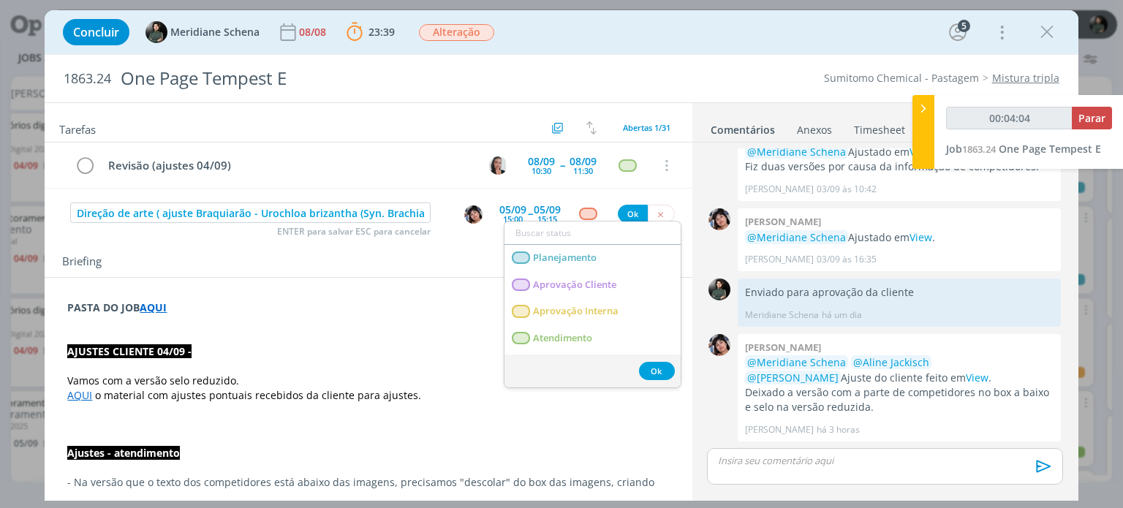
type input "r"
type input "00:04:05"
type input "re"
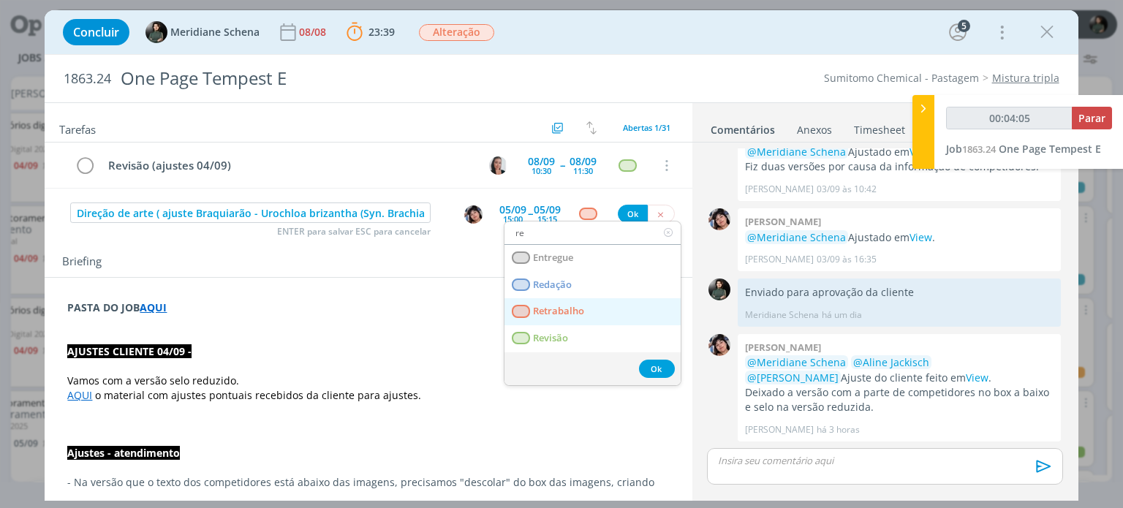
type input "00:04:06"
type input "re"
click at [564, 309] on span "Retrabalho" at bounding box center [559, 312] width 51 height 12
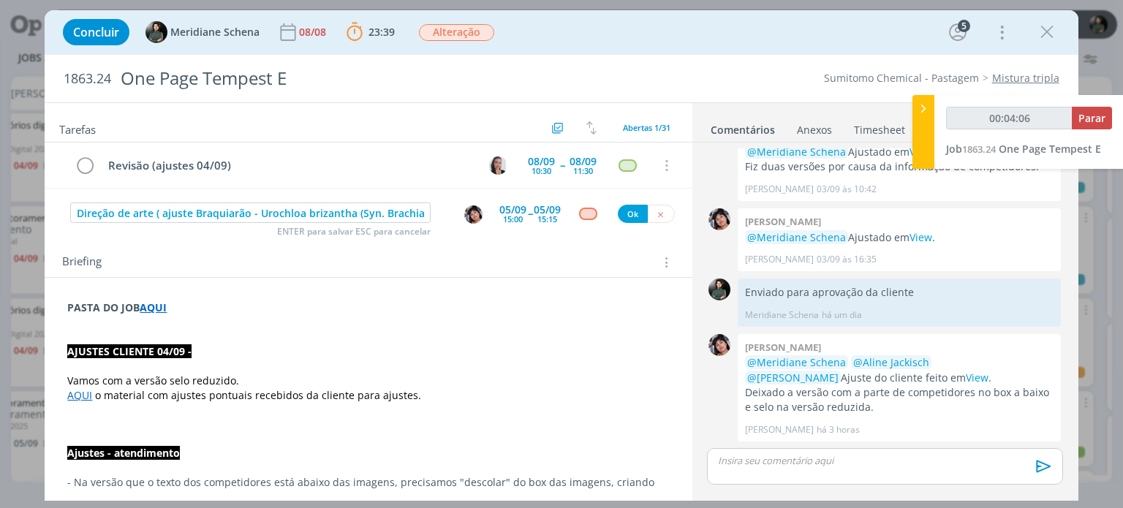
click at [622, 203] on div "Direção de arte ( ajuste Braquiarão - Urochloa brizantha (Syn. Brachiaria briza…" at bounding box center [368, 213] width 647 height 26
type input "00:04:07"
click at [621, 208] on button "Ok" at bounding box center [633, 214] width 30 height 18
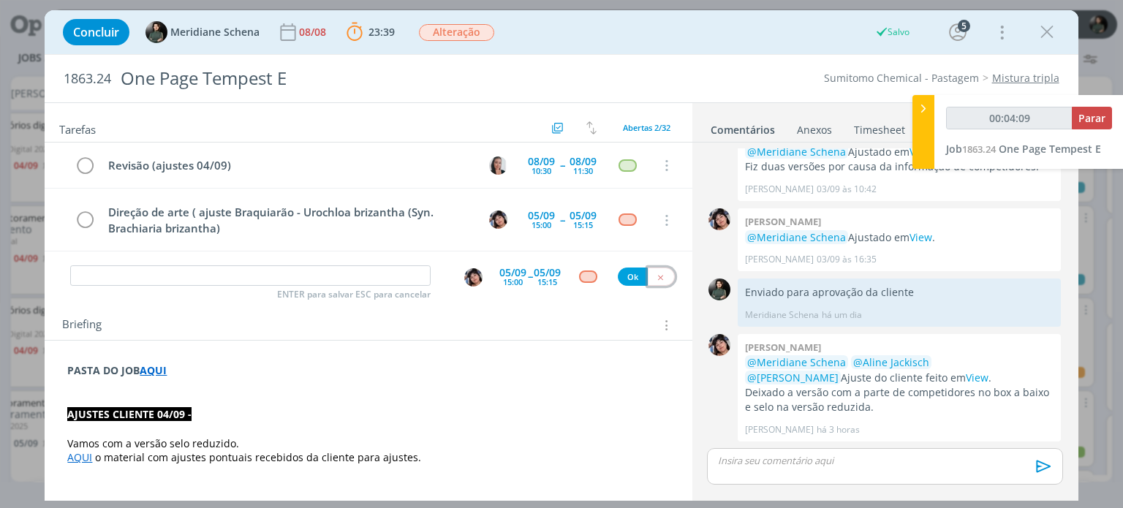
click at [656, 273] on icon "dialog" at bounding box center [661, 278] width 10 height 10
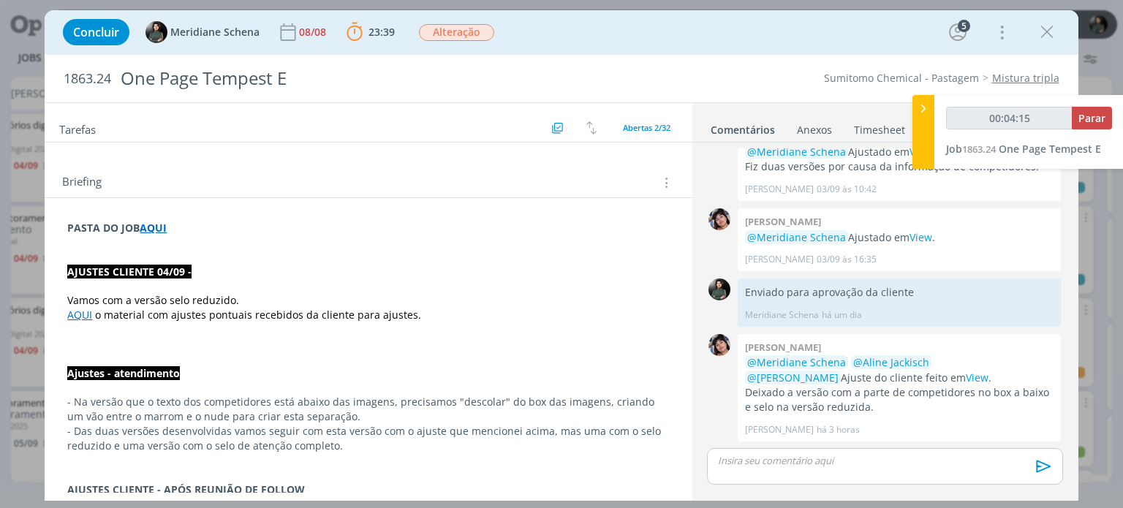
scroll to position [0, 0]
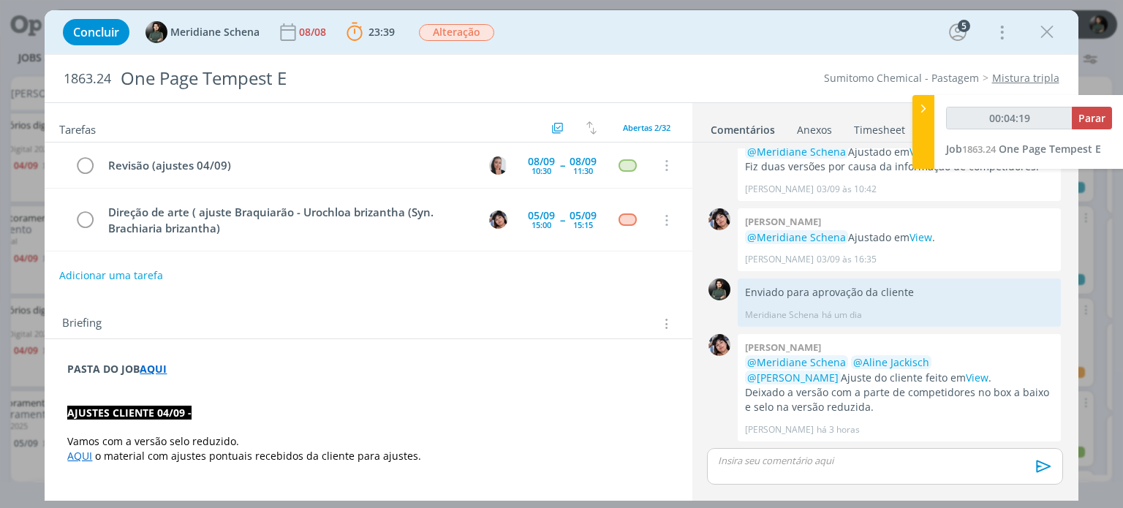
type input "00:04:20"
click at [1093, 119] on span "Parar" at bounding box center [1091, 118] width 27 height 14
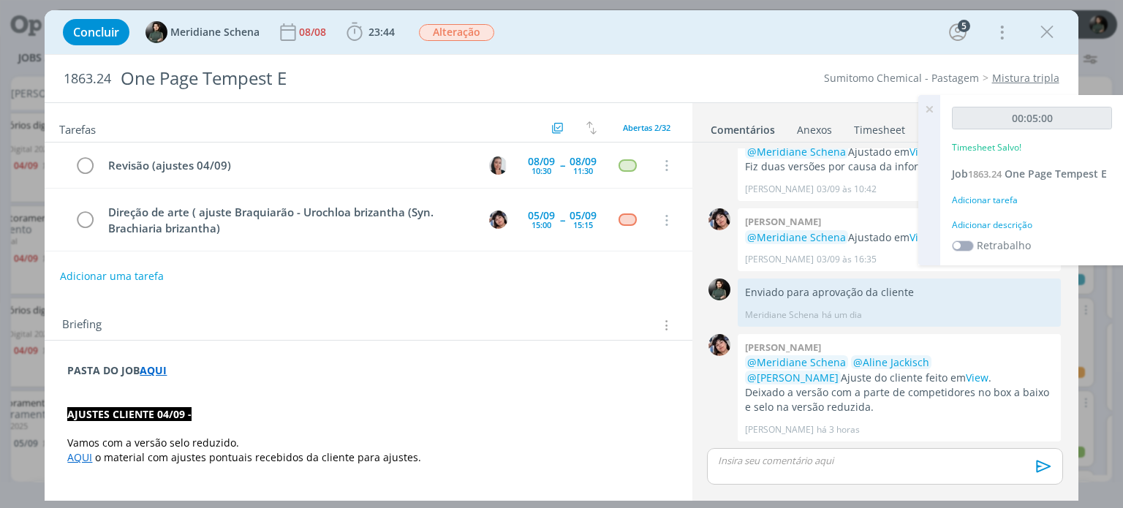
click at [987, 227] on div "Adicionar descrição" at bounding box center [1032, 225] width 160 height 13
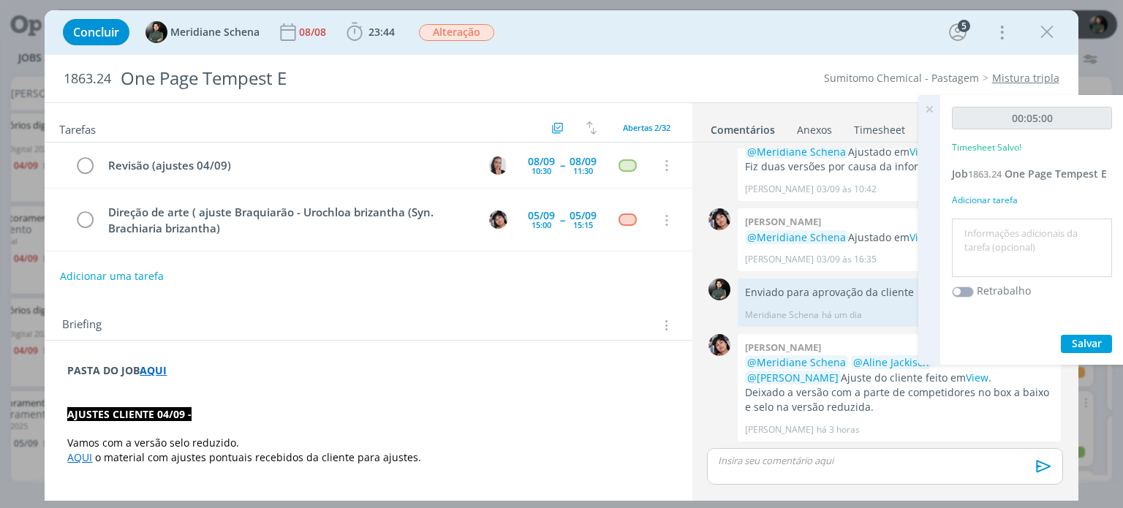
click at [987, 227] on textarea at bounding box center [1031, 248] width 153 height 52
type textarea "Revisão ajustes + pauta para ajustar o que ficou faltando"
click at [1080, 350] on button "Salvar" at bounding box center [1086, 344] width 51 height 18
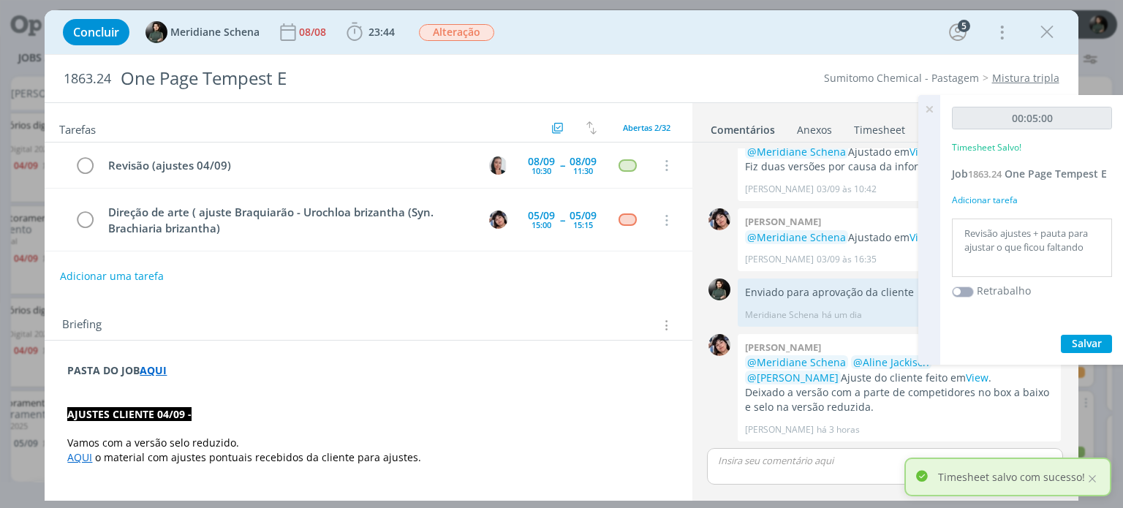
click at [930, 107] on icon at bounding box center [929, 109] width 26 height 29
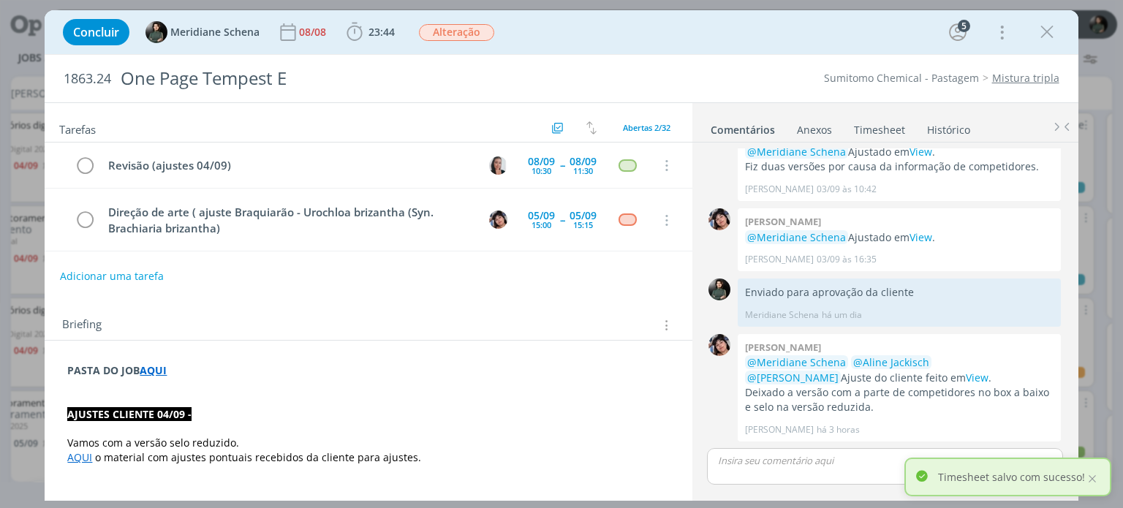
click at [897, 130] on link "Timesheet" at bounding box center [879, 126] width 53 height 21
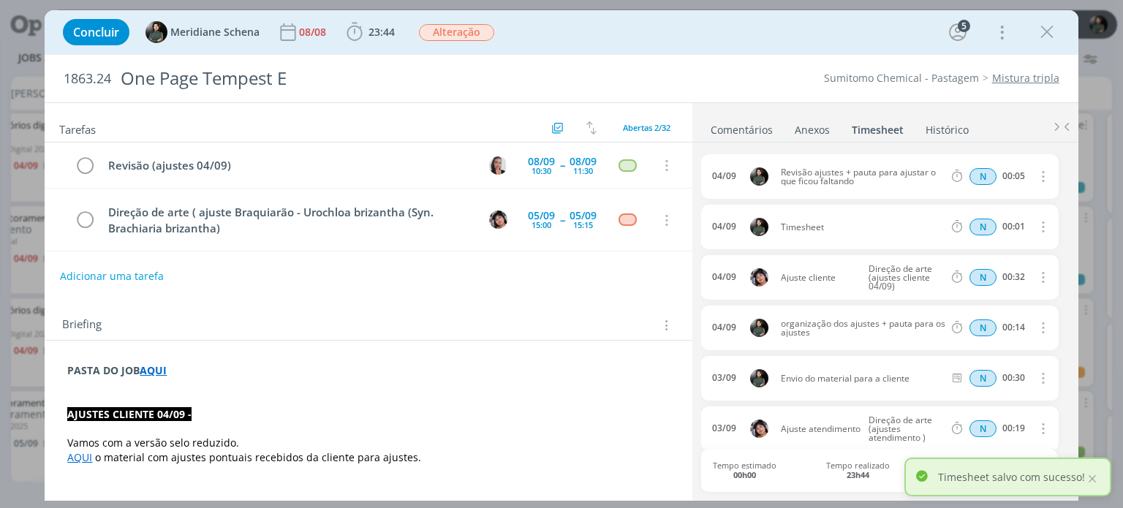
click at [1042, 177] on icon "dialog" at bounding box center [1042, 176] width 16 height 18
click at [1004, 218] on link "Editar" at bounding box center [1001, 224] width 116 height 23
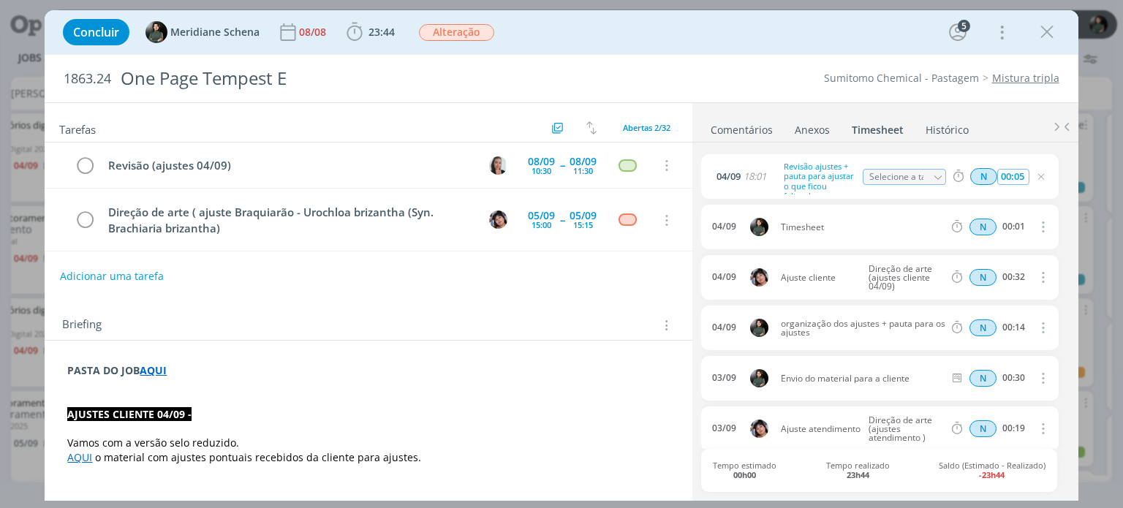
click at [1021, 175] on input "00:05" at bounding box center [1012, 177] width 31 height 16
type input "00:10"
click at [1020, 151] on div "04/09 18:01 Revisão ajustes + pauta para ajustar o que ficou faltando Selecione…" at bounding box center [884, 320] width 367 height 355
click at [1034, 224] on icon "dialog" at bounding box center [1042, 227] width 16 height 18
click at [1003, 257] on link "Excluir" at bounding box center [1001, 251] width 116 height 23
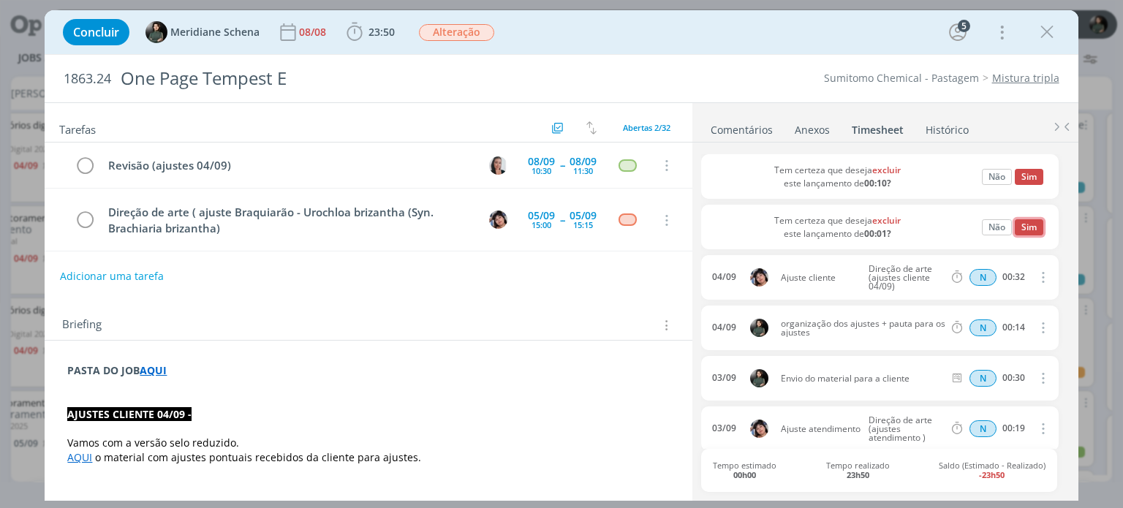
click at [1023, 222] on button "Sim" at bounding box center [1029, 227] width 29 height 16
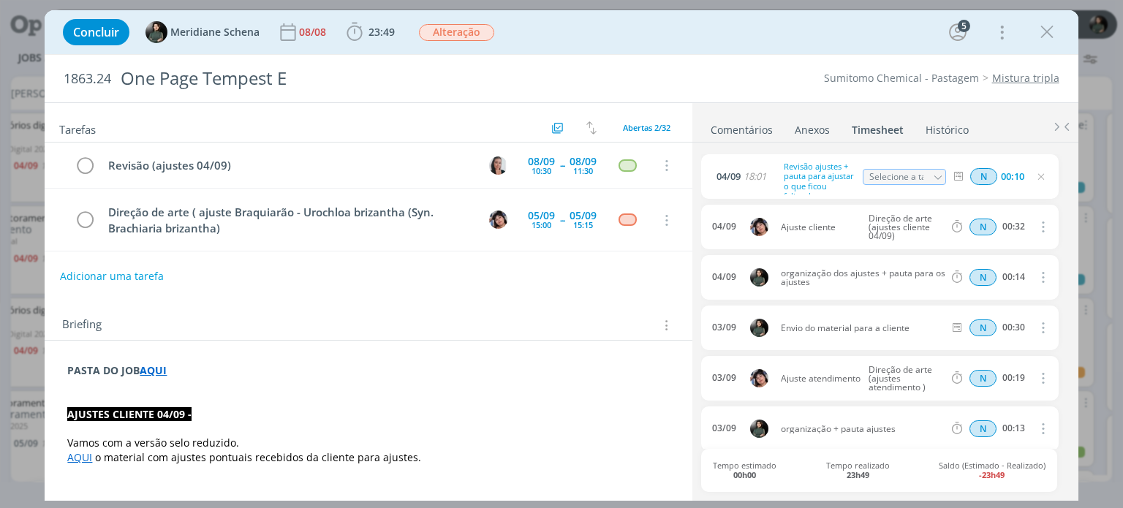
click at [1035, 175] on icon "dialog" at bounding box center [1041, 177] width 12 height 12
click at [1012, 135] on ul "Comentários Anexos 0 Timesheet Histórico" at bounding box center [885, 122] width 386 height 39
click at [1053, 31] on icon "dialog" at bounding box center [1047, 32] width 22 height 22
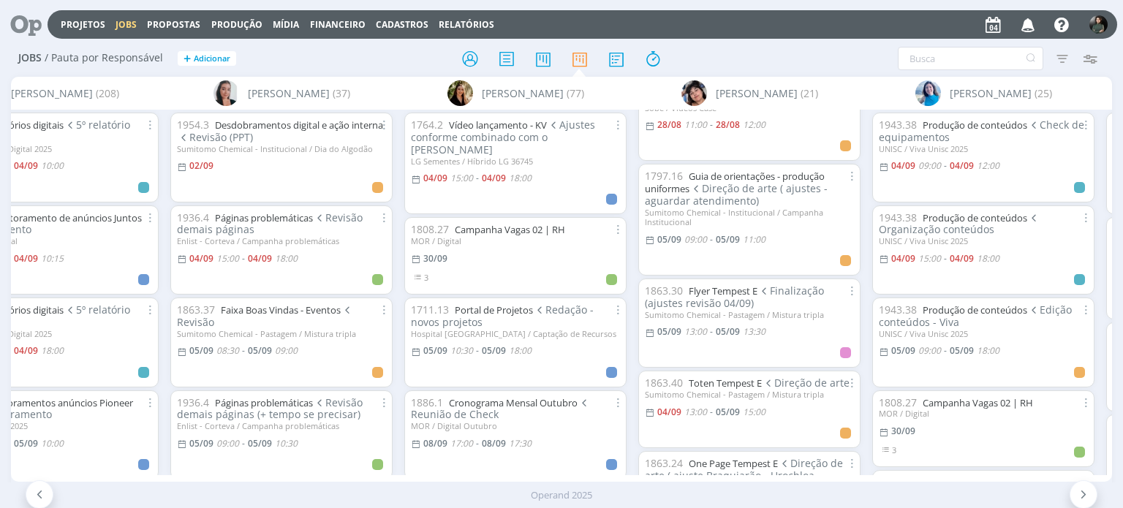
click at [1029, 23] on icon "button" at bounding box center [1028, 24] width 26 height 25
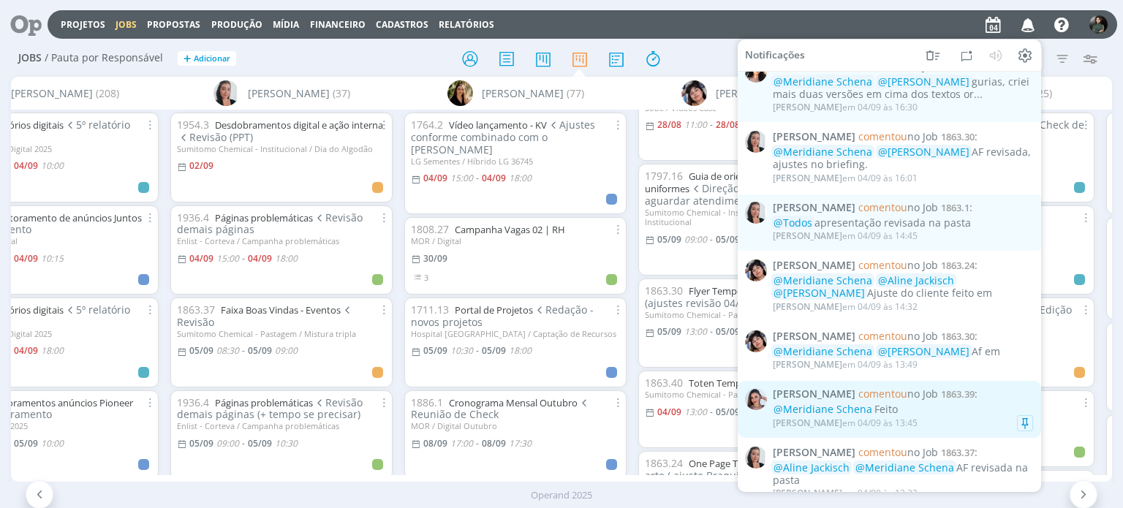
scroll to position [146, 0]
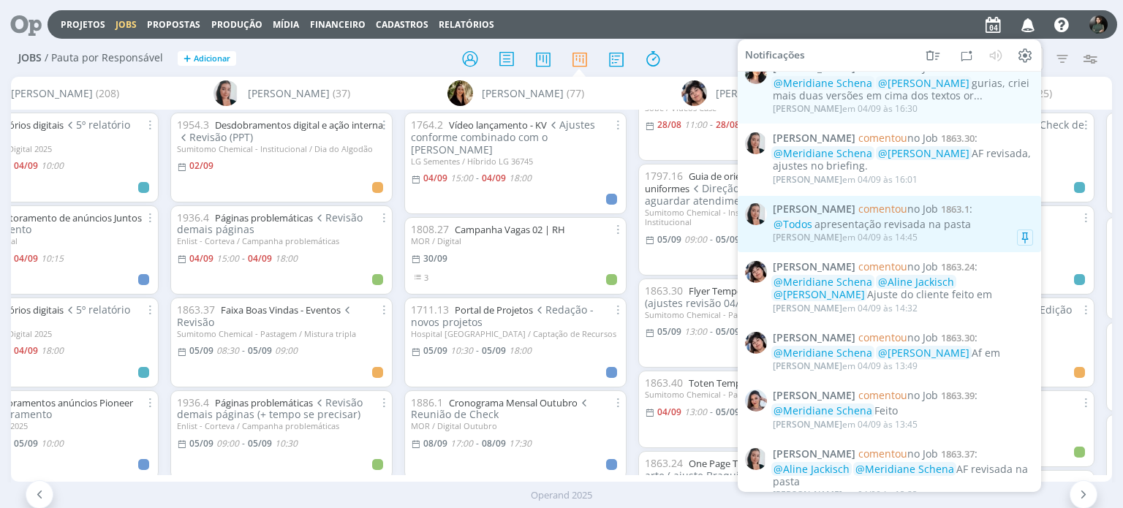
click at [974, 222] on div "@Todos apresentação revisada na pasta" at bounding box center [903, 224] width 260 height 12
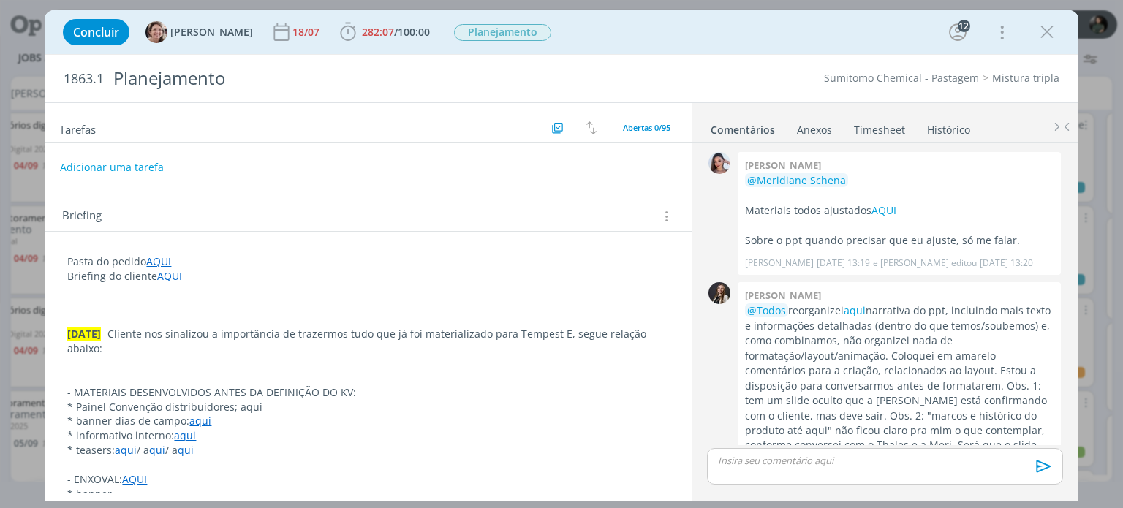
scroll to position [2124, 0]
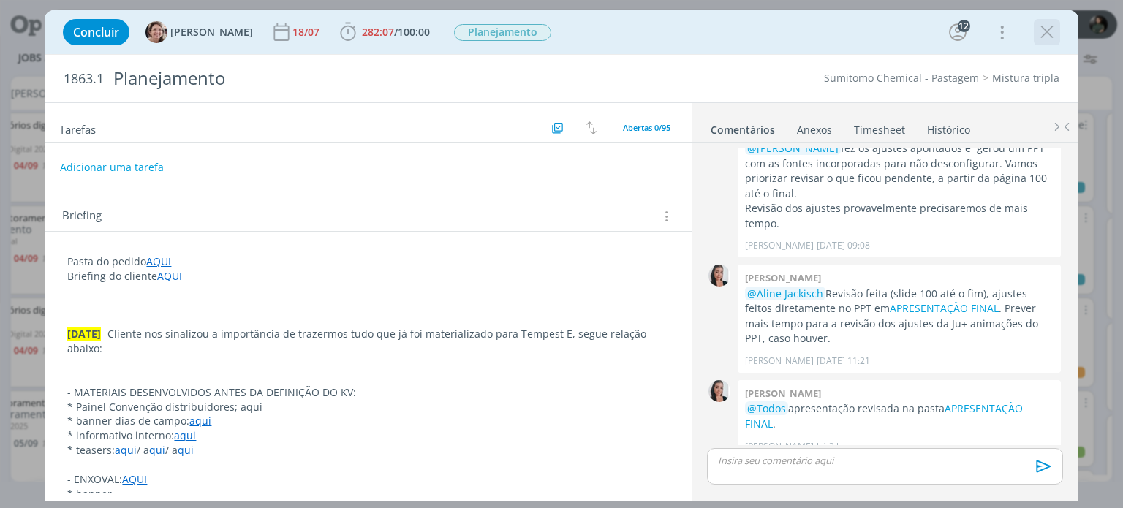
click at [1038, 37] on icon "dialog" at bounding box center [1047, 32] width 22 height 22
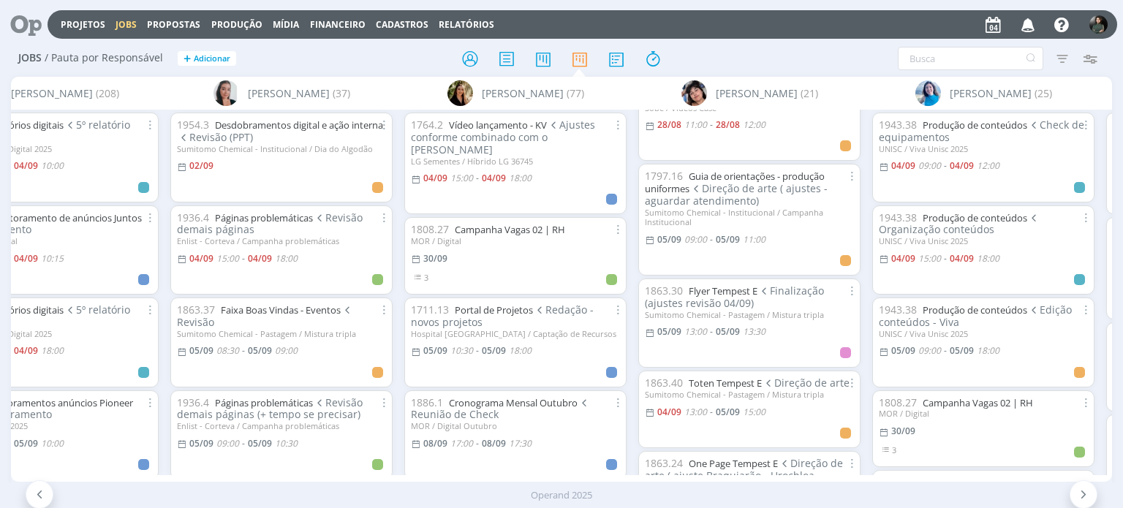
click at [1024, 28] on icon "button" at bounding box center [1028, 24] width 26 height 25
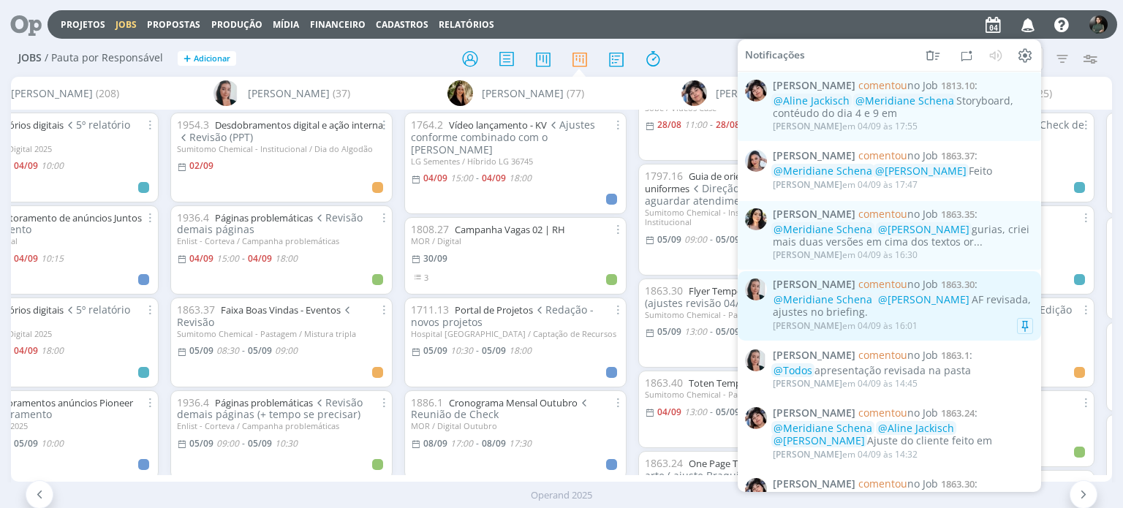
click at [989, 319] on div "@Meridiane Schena @Eliana Hochscheidt AF revisada, ajustes no briefing." at bounding box center [903, 306] width 260 height 25
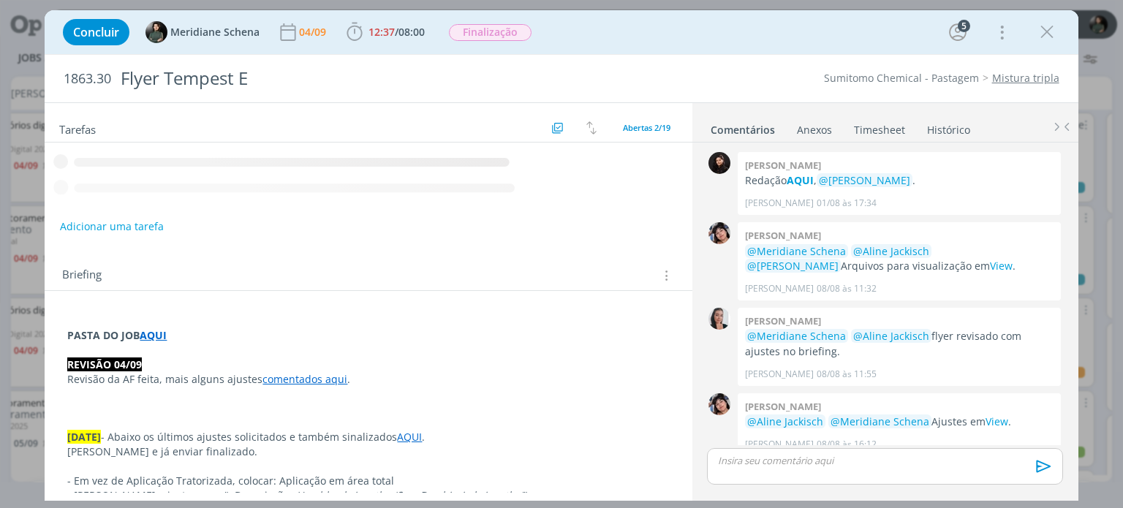
scroll to position [1388, 0]
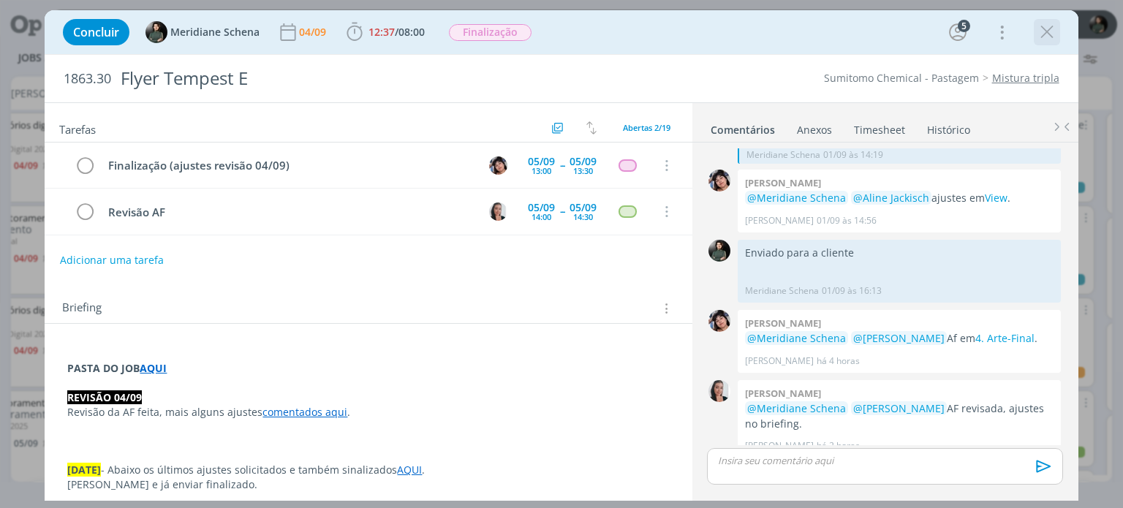
click at [1046, 34] on icon "dialog" at bounding box center [1047, 32] width 22 height 22
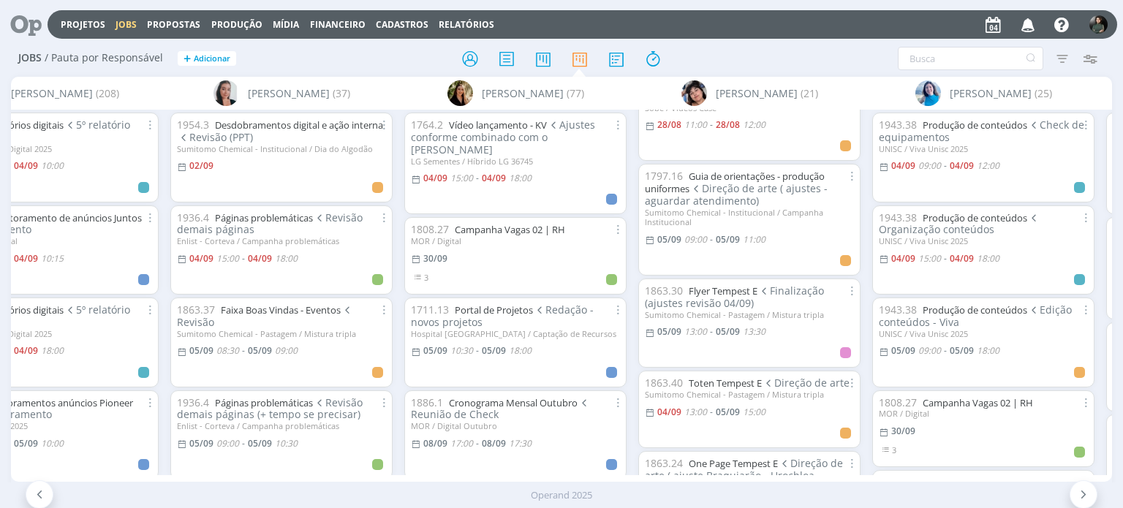
click at [1032, 23] on icon "button" at bounding box center [1028, 24] width 26 height 25
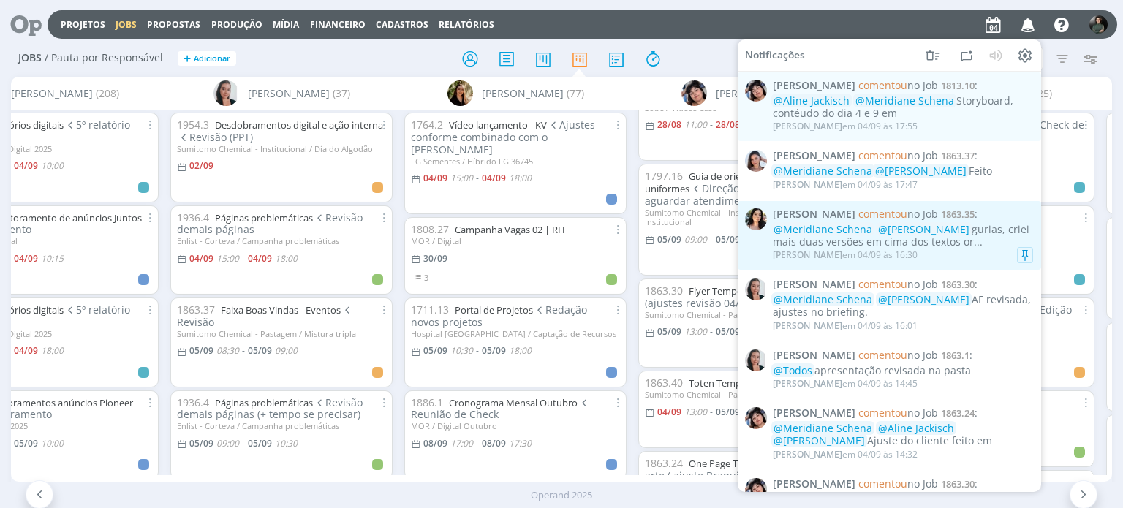
click at [1005, 255] on div "Tamiris Soares em 04/09 às 16:30" at bounding box center [903, 255] width 260 height 15
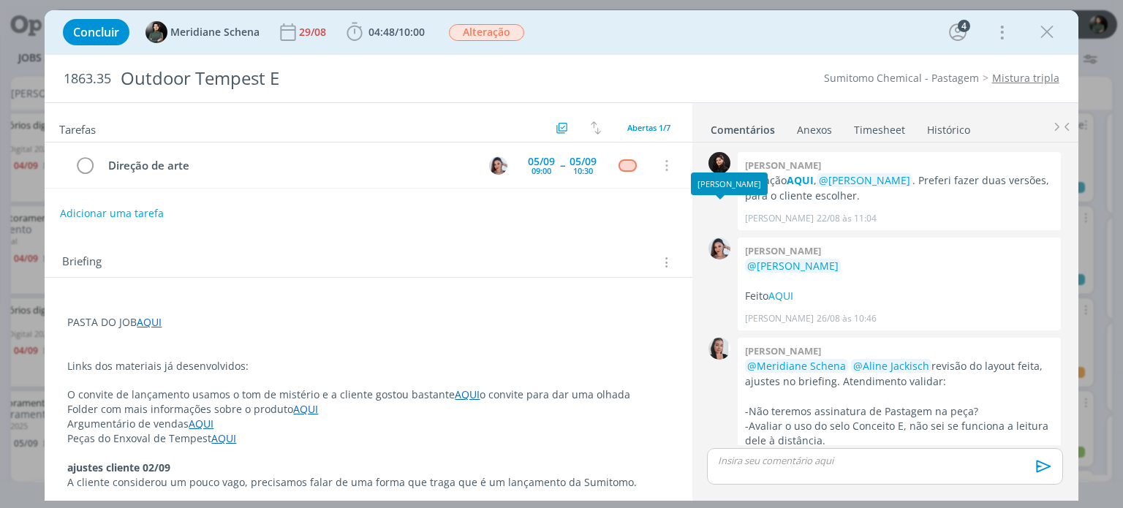
scroll to position [322, 0]
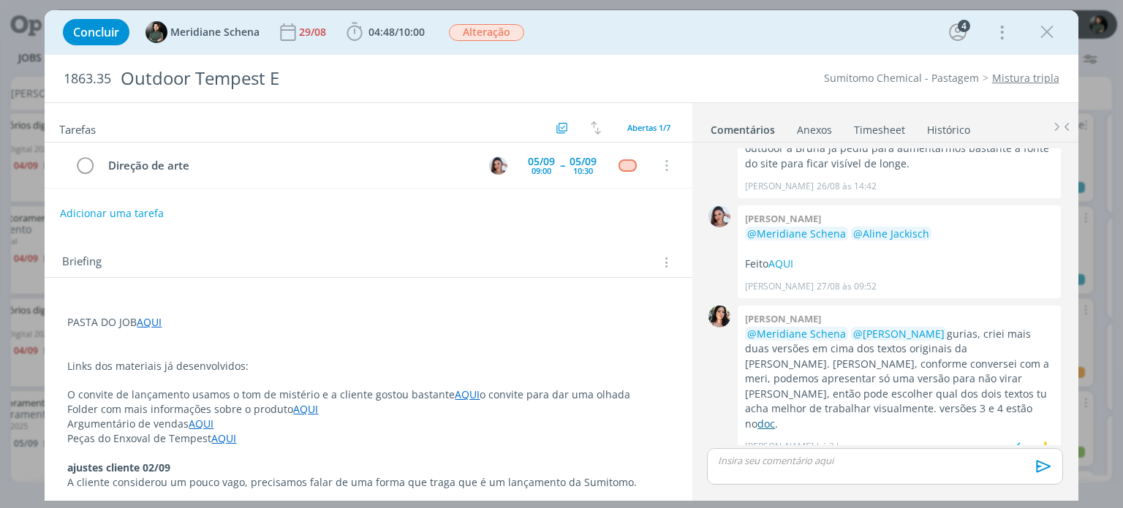
click at [757, 417] on link "doc" at bounding box center [766, 424] width 18 height 14
drag, startPoint x: 1044, startPoint y: 39, endPoint x: 1019, endPoint y: 51, distance: 27.8
click at [1044, 39] on icon "dialog" at bounding box center [1047, 32] width 22 height 22
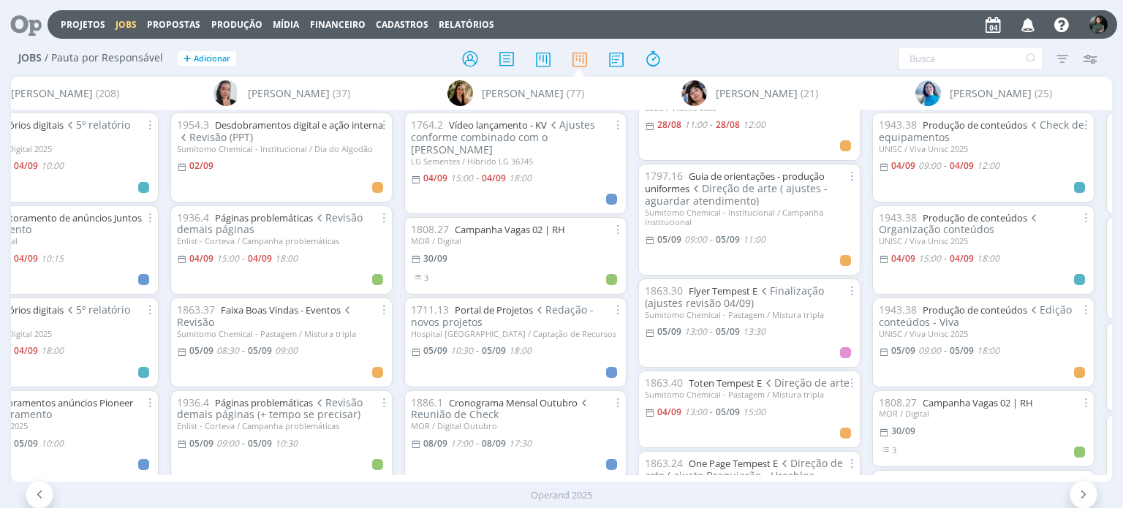
click at [1029, 29] on icon "button" at bounding box center [1028, 24] width 26 height 25
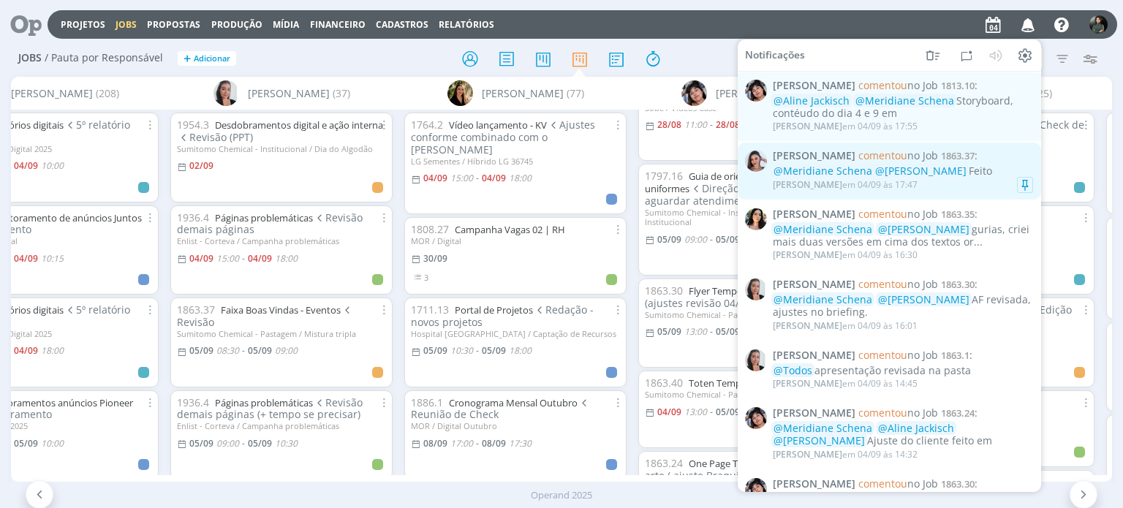
click at [966, 186] on div "Nicole Bartz em 04/09 às 17:47" at bounding box center [903, 185] width 260 height 15
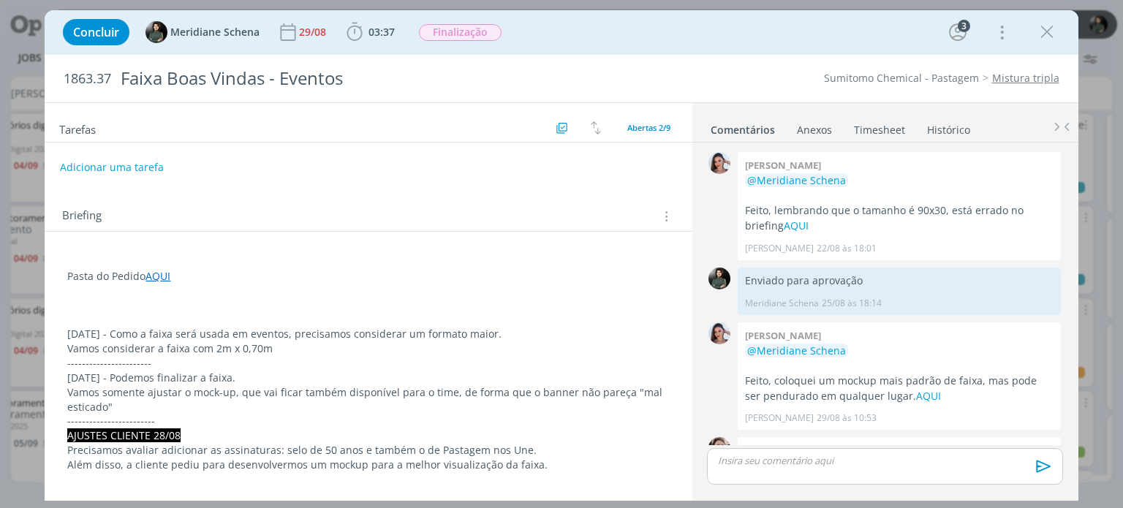
scroll to position [477, 0]
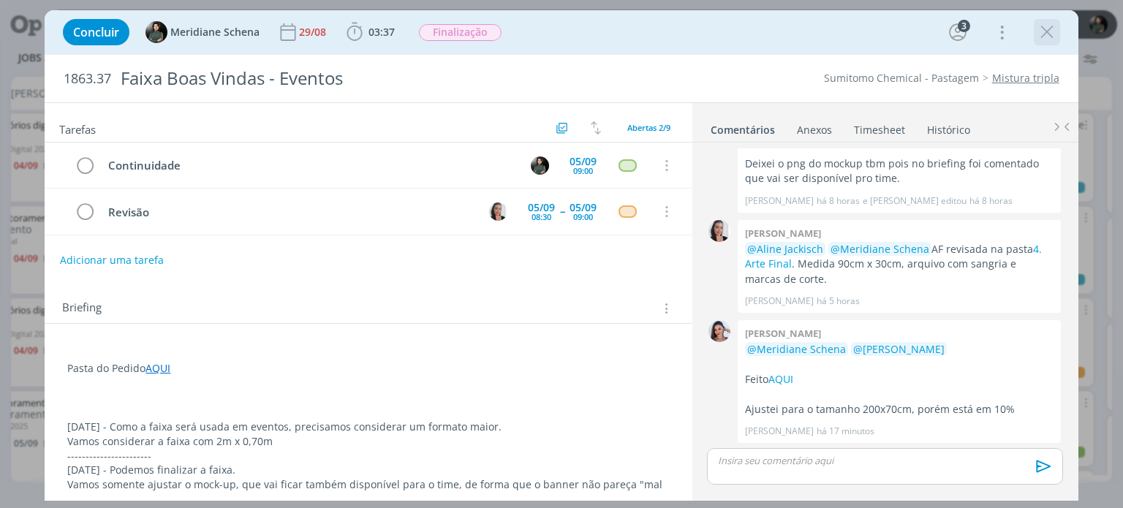
click at [1042, 33] on icon "dialog" at bounding box center [1047, 32] width 22 height 22
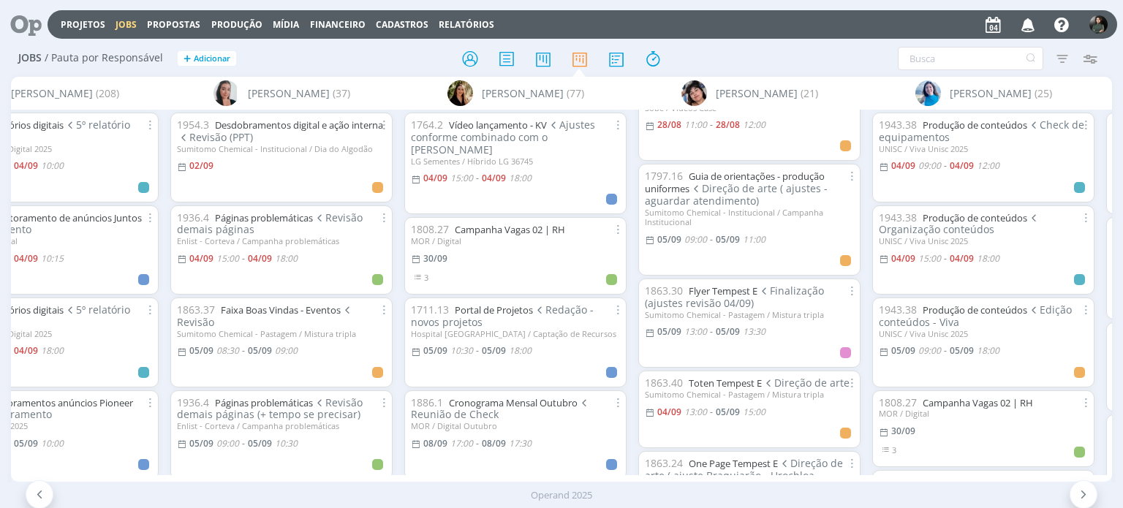
click at [1029, 23] on icon "button" at bounding box center [1028, 24] width 26 height 25
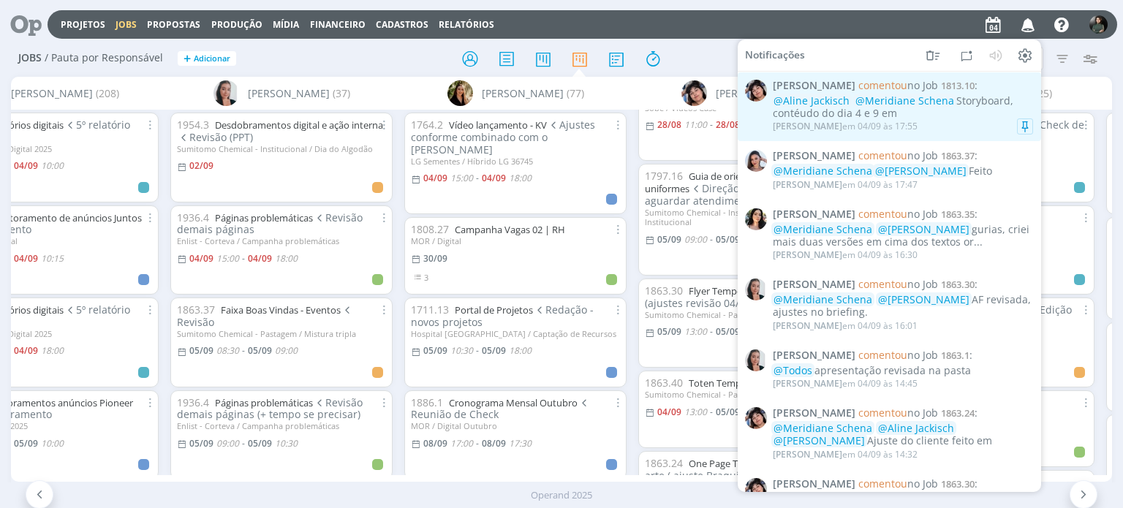
click at [981, 125] on div "Eliana Hochscheidt em 04/09 às 17:55" at bounding box center [903, 126] width 260 height 15
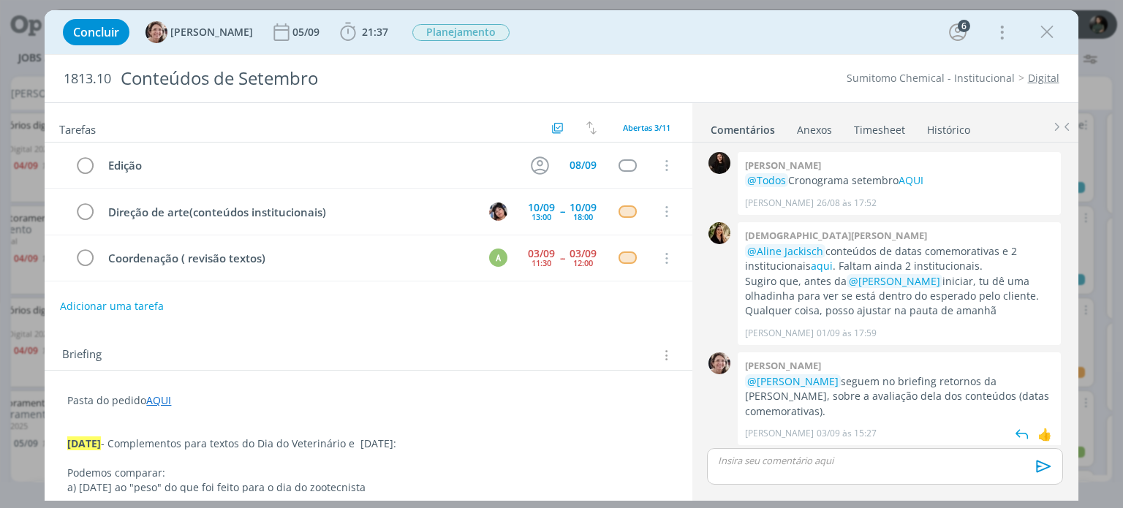
scroll to position [158, 0]
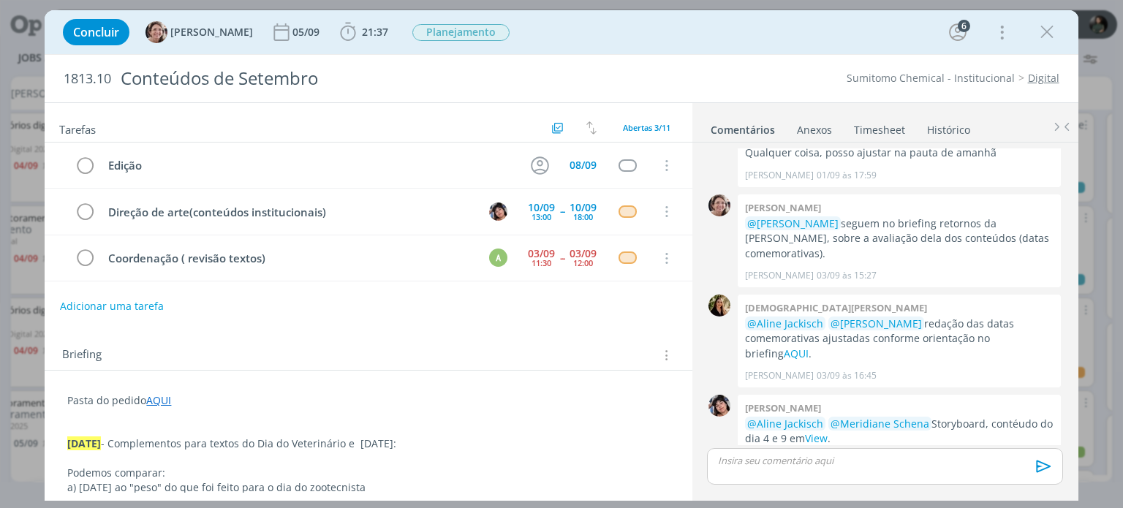
click at [1064, 34] on div "Concluir Aline Jackisch 05/09 21:37 Iniciar Apontar Data * 04/09/2025 Horas * 0…" at bounding box center [561, 32] width 1011 height 35
click at [1049, 39] on icon "dialog" at bounding box center [1047, 32] width 22 height 22
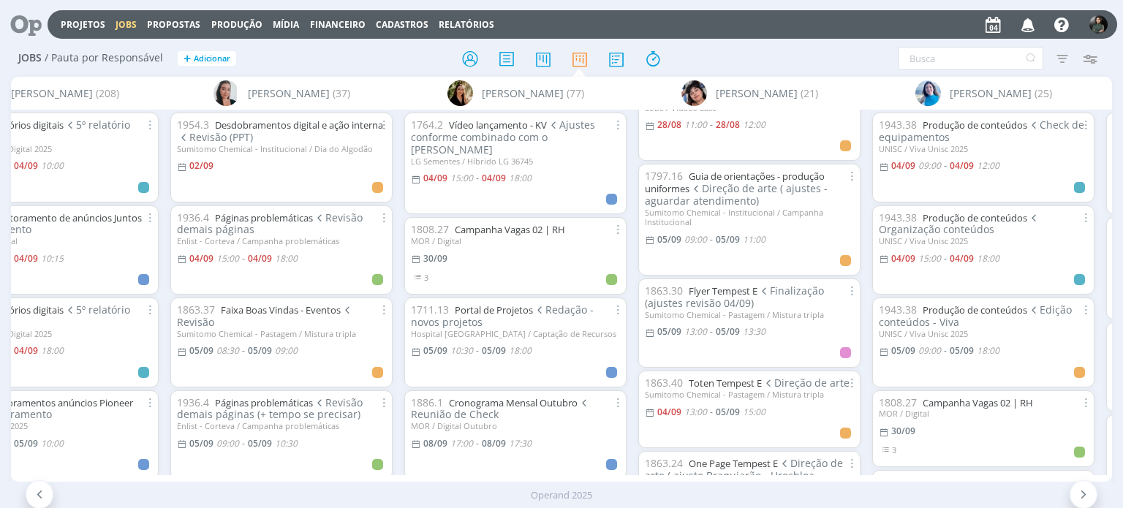
click at [1029, 18] on icon "button" at bounding box center [1028, 24] width 26 height 25
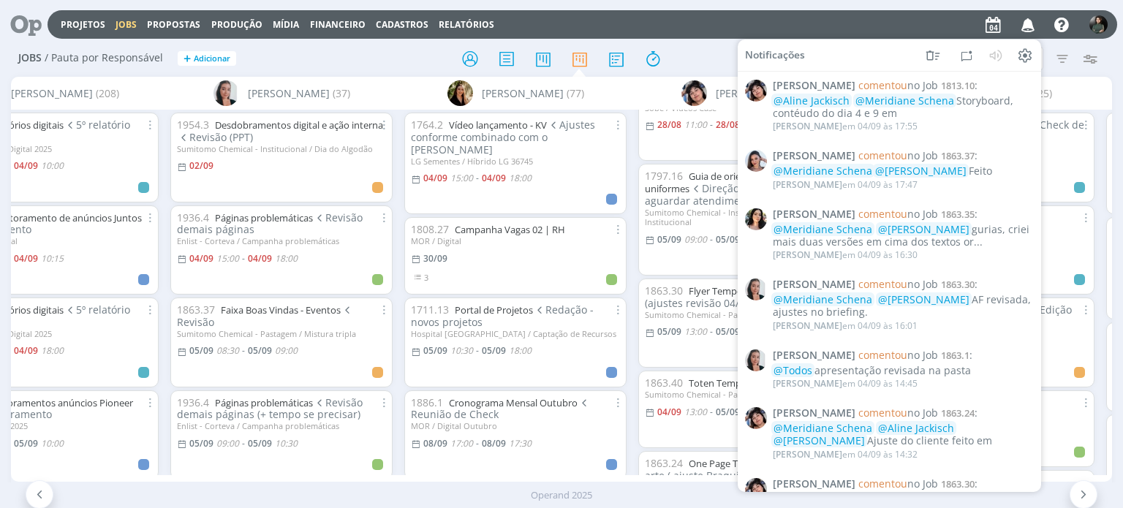
click at [708, 51] on div at bounding box center [561, 58] width 367 height 26
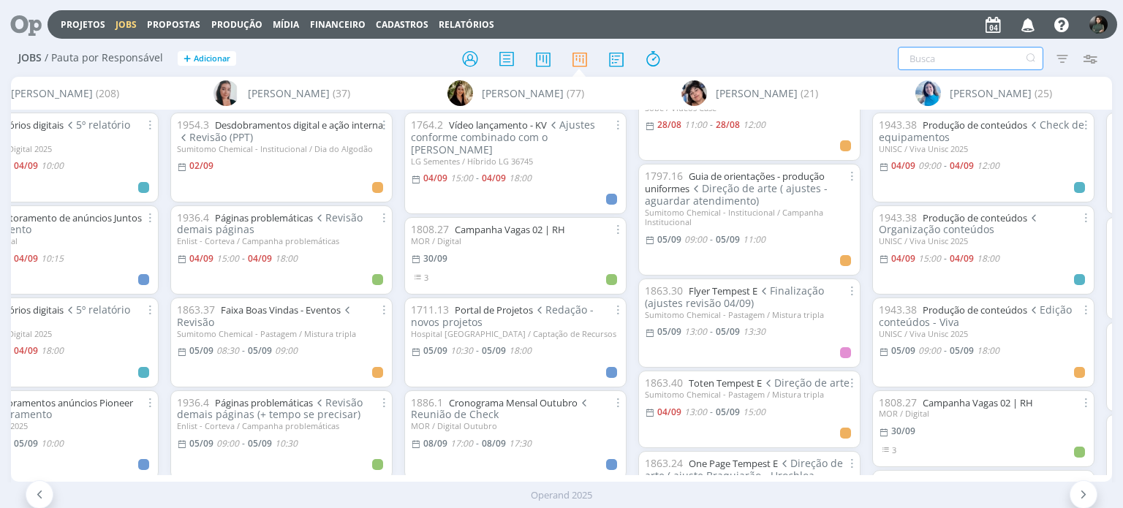
click at [933, 57] on input "text" at bounding box center [970, 58] width 145 height 23
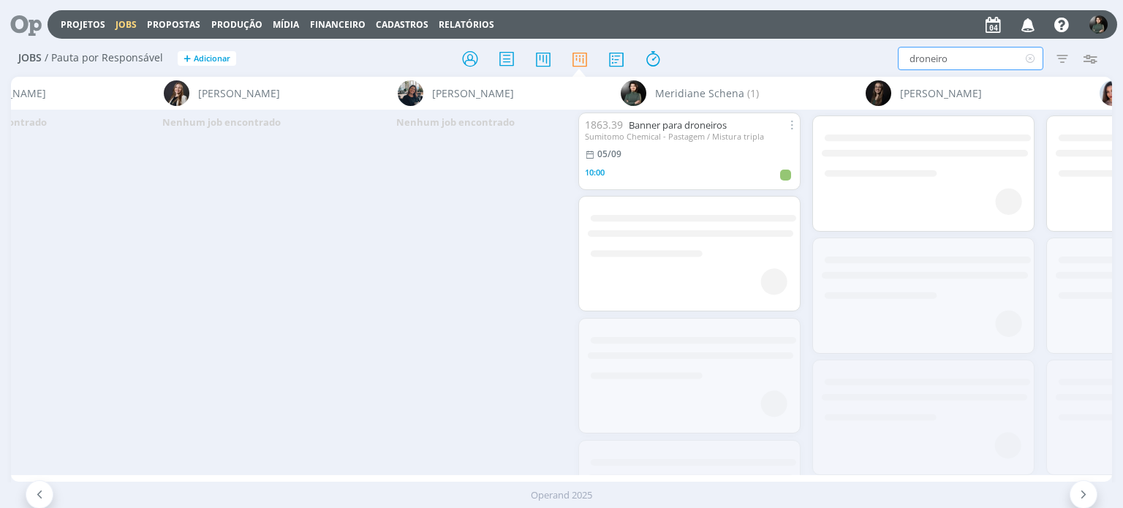
scroll to position [0, 2962]
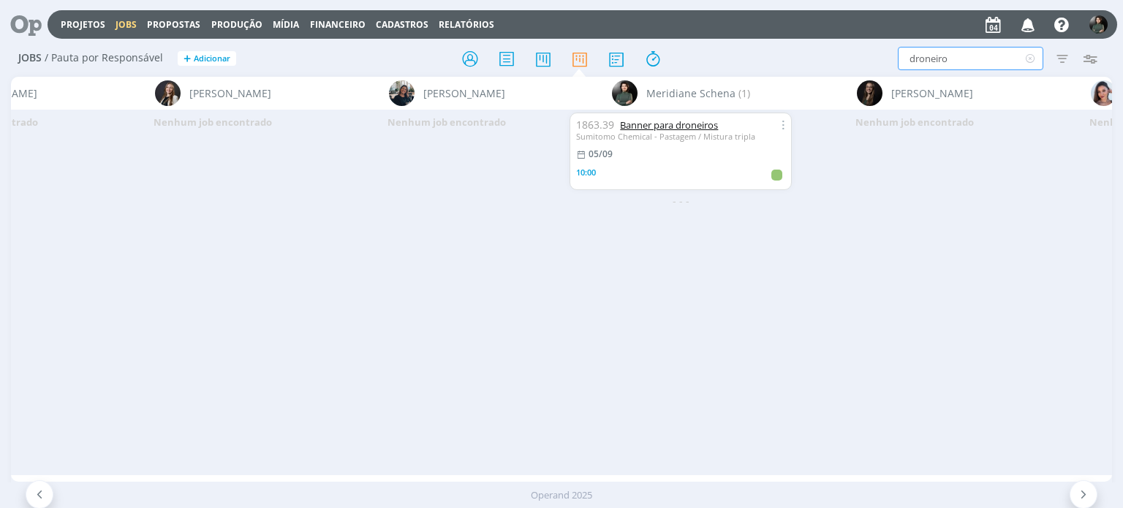
type input "droneiro"
click at [675, 124] on link "Banner para droneiros" at bounding box center [669, 124] width 98 height 13
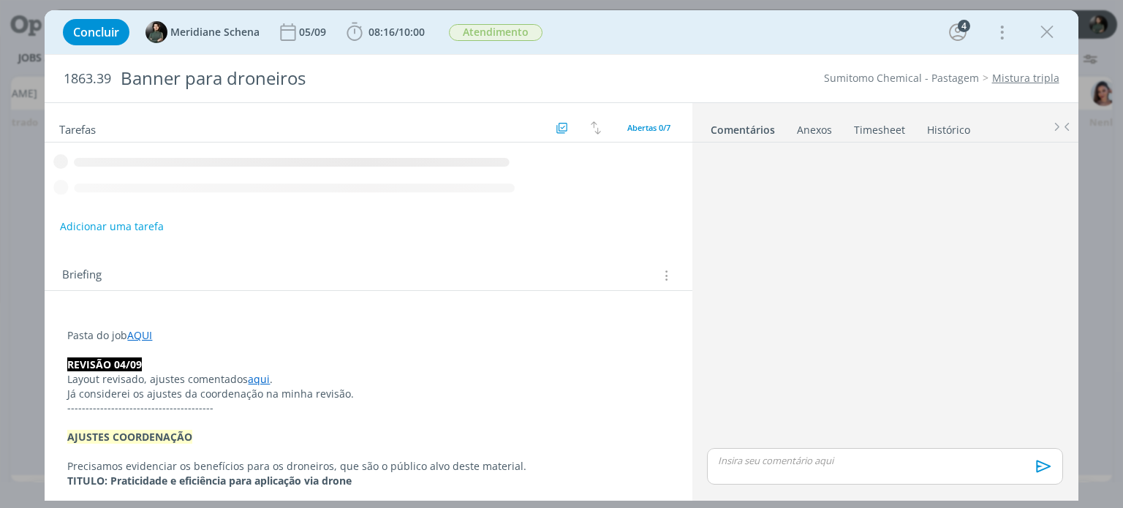
scroll to position [273, 0]
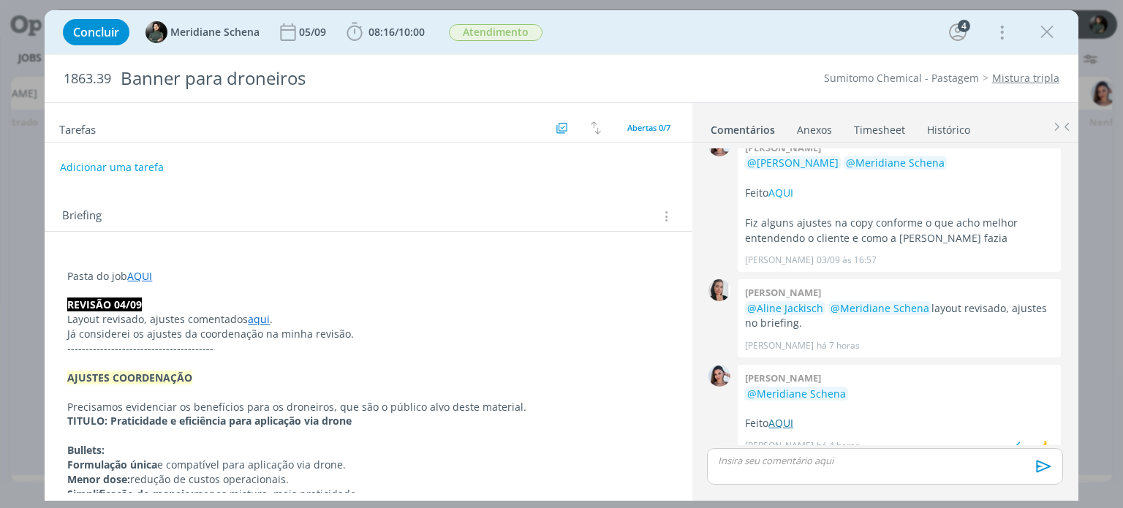
click at [790, 416] on link "AQUI" at bounding box center [780, 423] width 25 height 14
click at [386, 34] on span "08:16" at bounding box center [381, 32] width 26 height 14
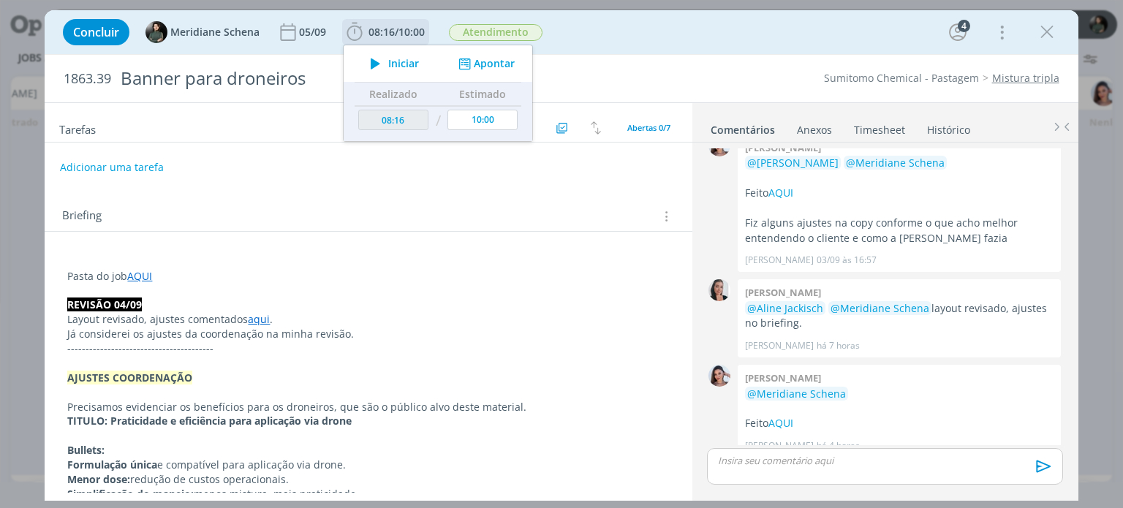
click at [399, 64] on span "Iniciar" at bounding box center [403, 63] width 31 height 10
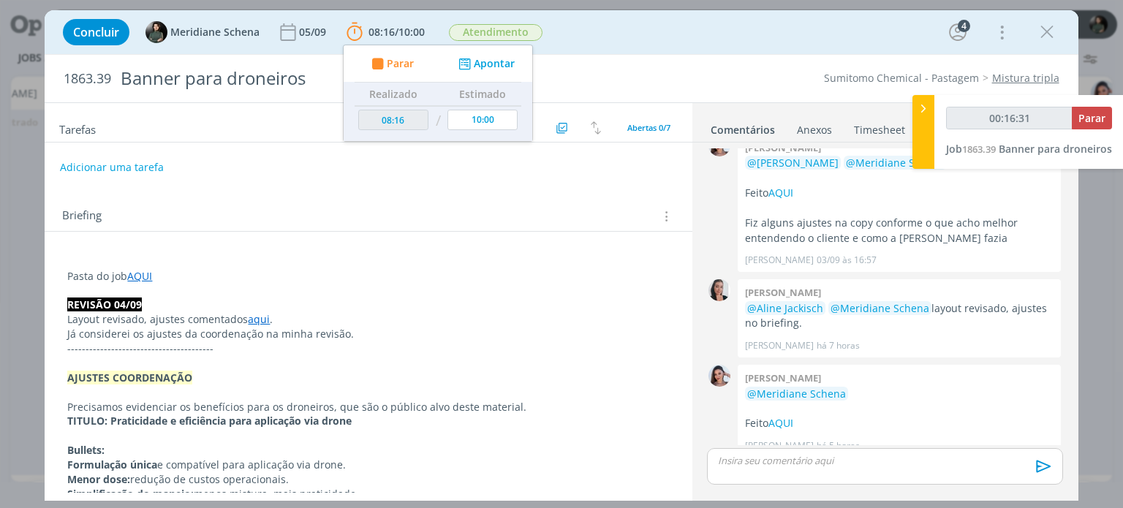
type input "00:16:32"
click at [1088, 126] on button "Parar" at bounding box center [1092, 118] width 40 height 23
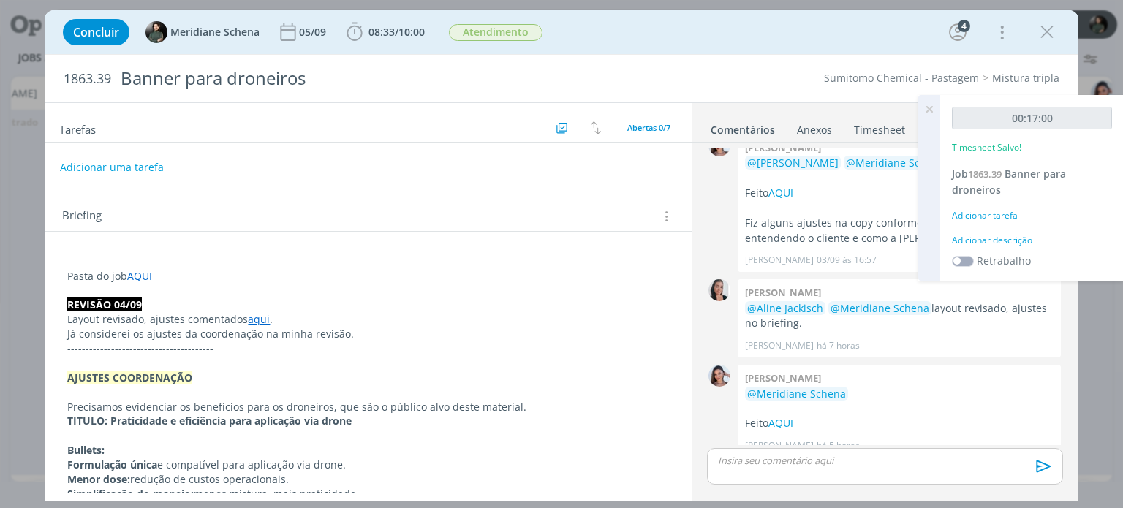
click at [953, 239] on div "Adicionar descrição" at bounding box center [1032, 240] width 160 height 13
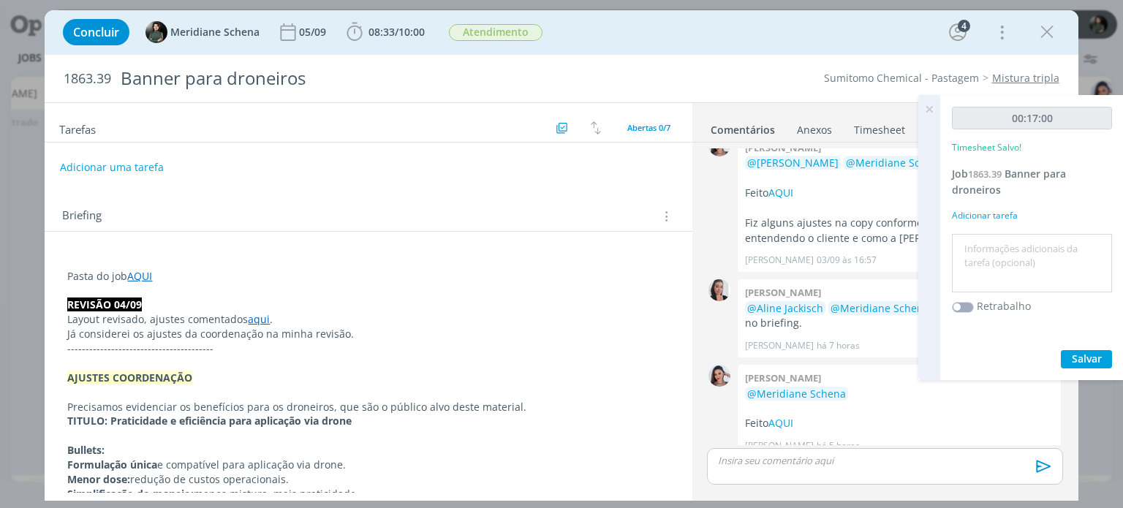
click at [955, 241] on textarea at bounding box center [1031, 264] width 153 height 52
type textarea "Envio para a cliente"
click at [1083, 367] on button "Salvar" at bounding box center [1086, 359] width 51 height 18
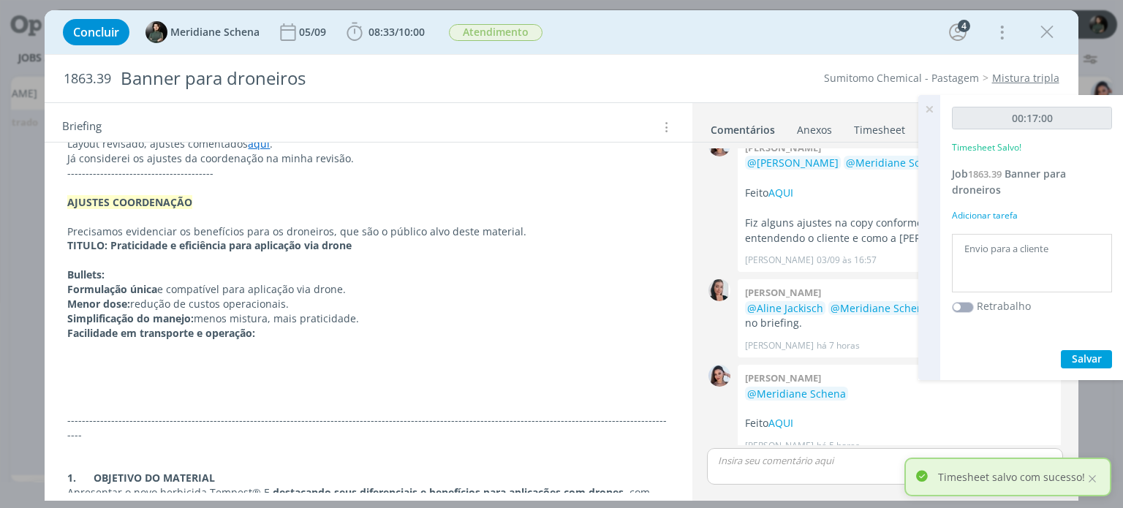
scroll to position [0, 0]
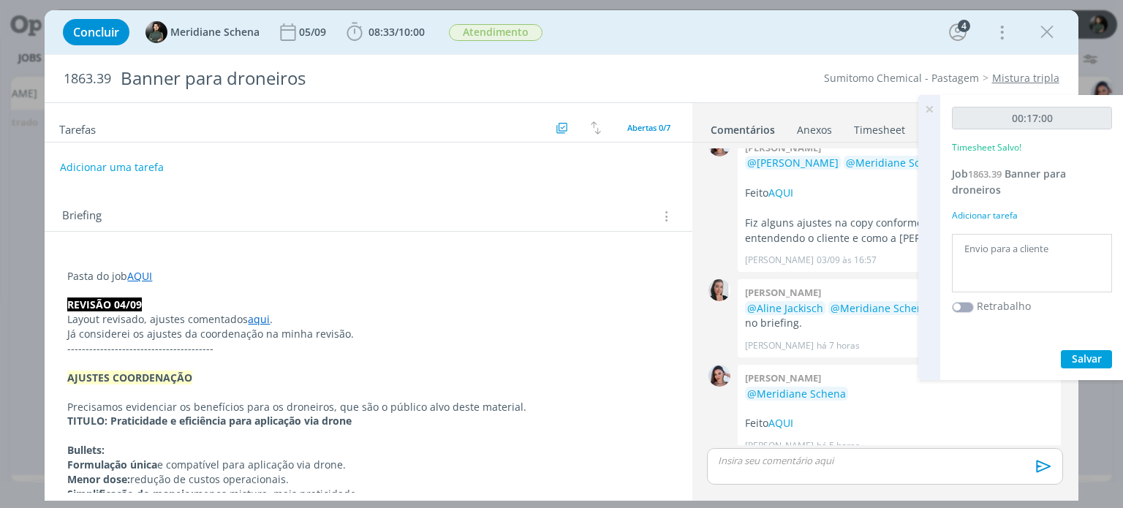
click at [930, 107] on icon at bounding box center [929, 109] width 26 height 29
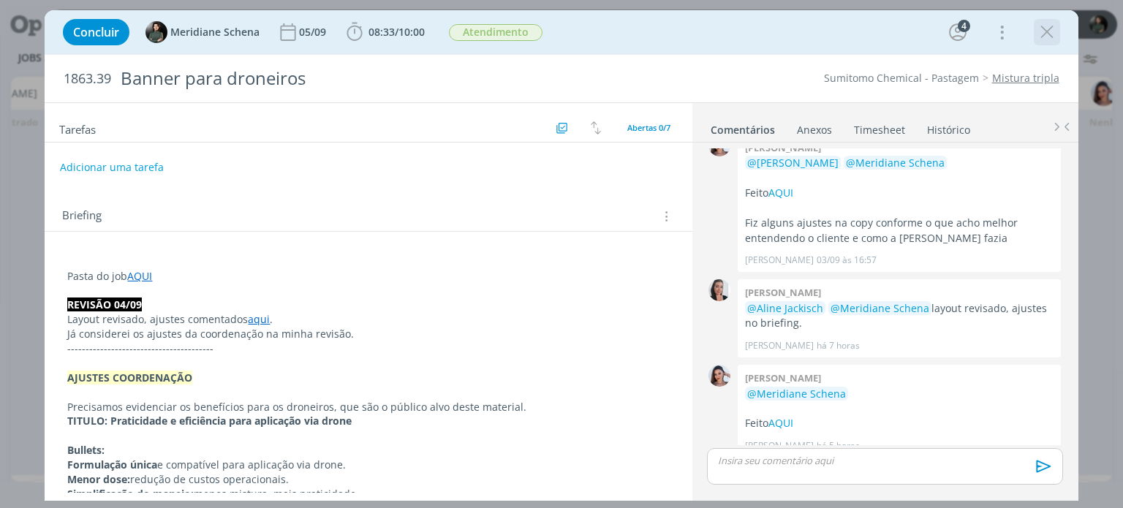
click at [1043, 35] on icon "dialog" at bounding box center [1047, 32] width 22 height 22
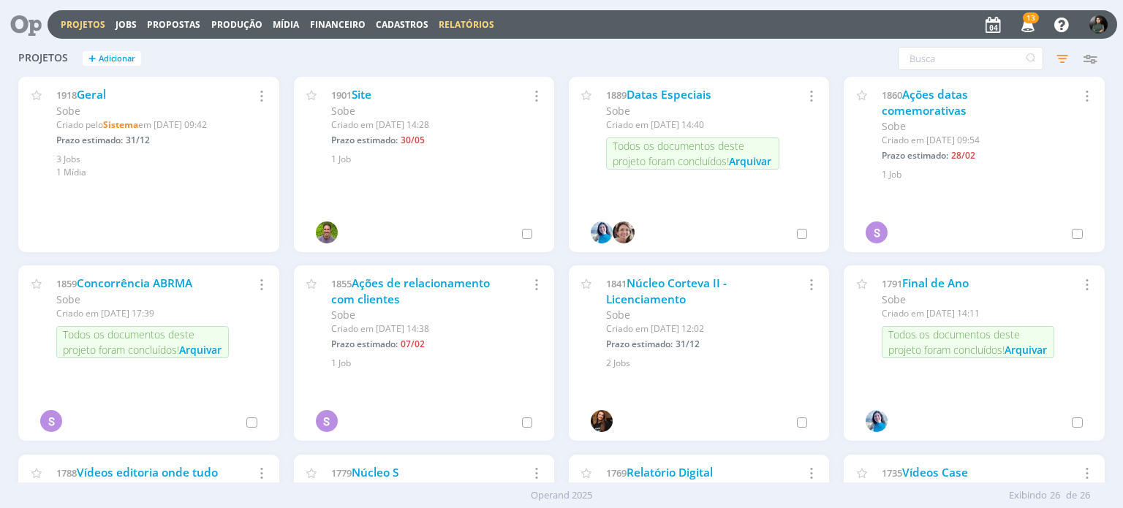
scroll to position [439, 0]
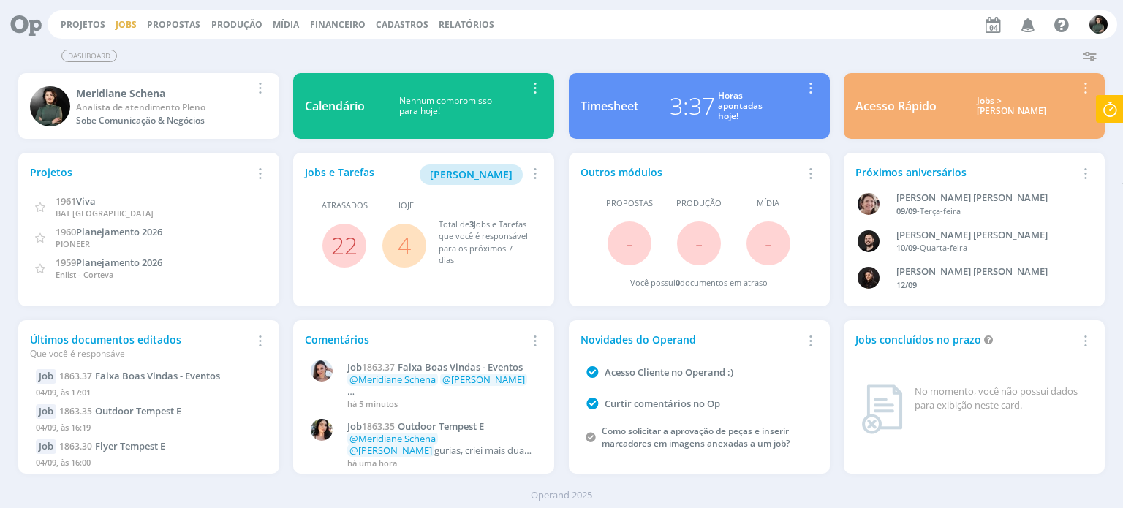
click at [126, 19] on link "Jobs" at bounding box center [126, 24] width 21 height 12
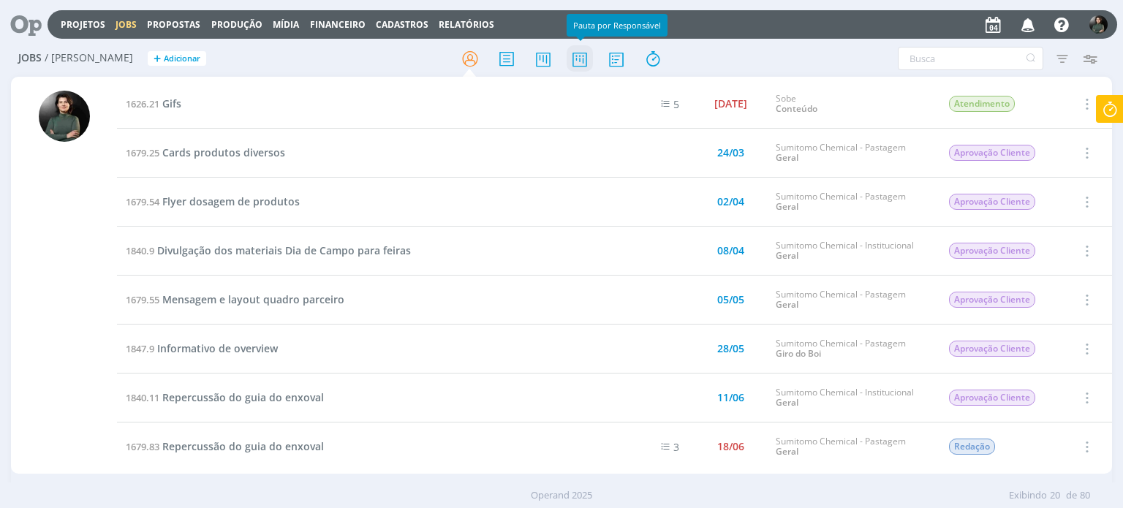
click at [580, 59] on icon at bounding box center [580, 59] width 26 height 29
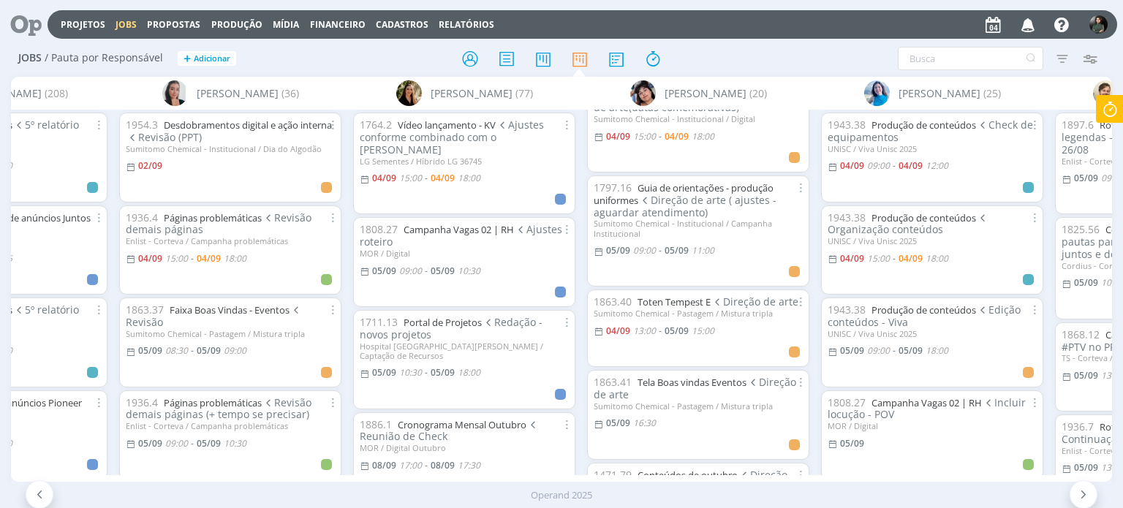
scroll to position [146, 0]
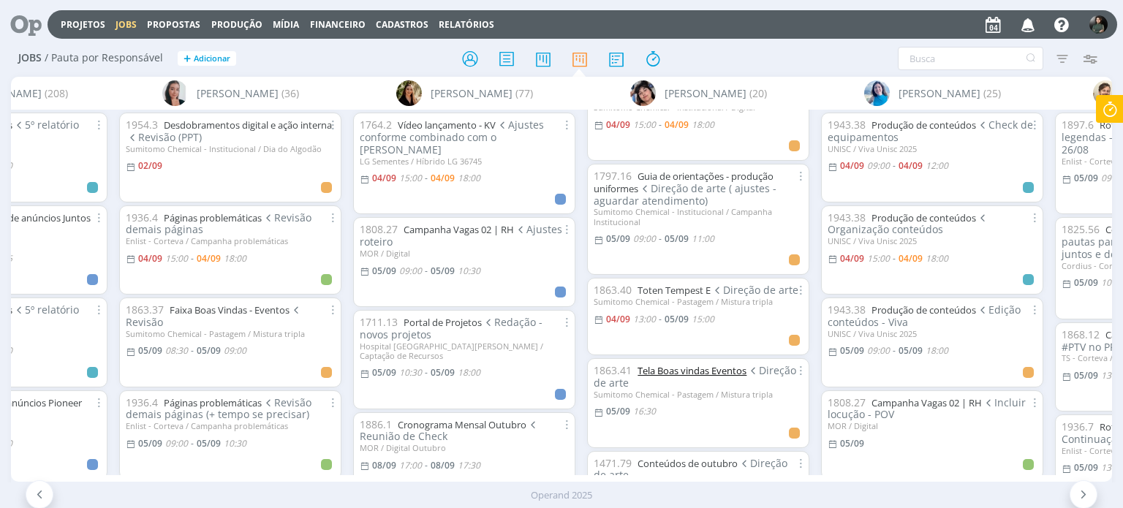
click at [653, 371] on link "Tela Boas vindas Eventos" at bounding box center [691, 370] width 109 height 13
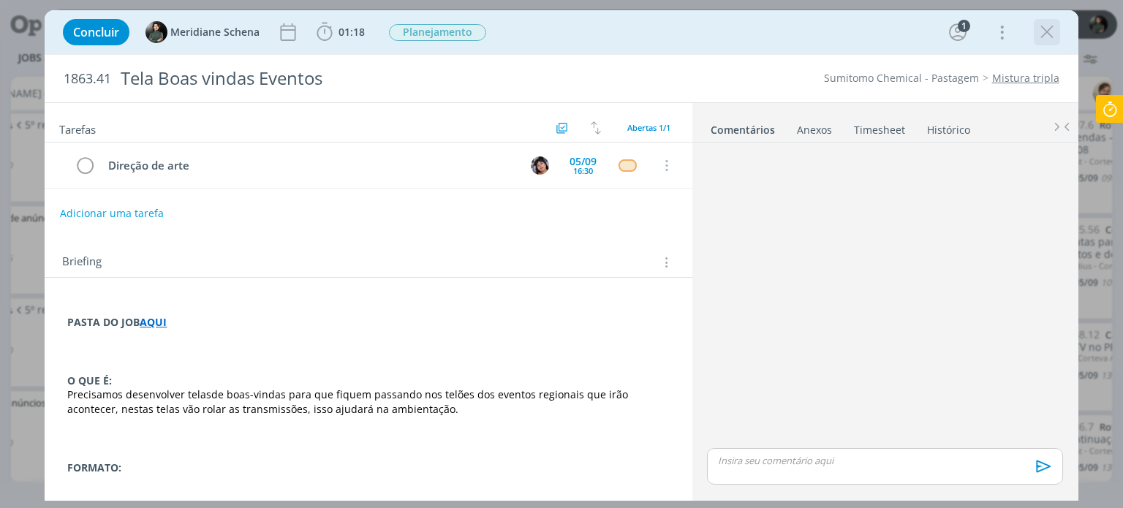
click at [1051, 26] on icon "dialog" at bounding box center [1047, 32] width 22 height 22
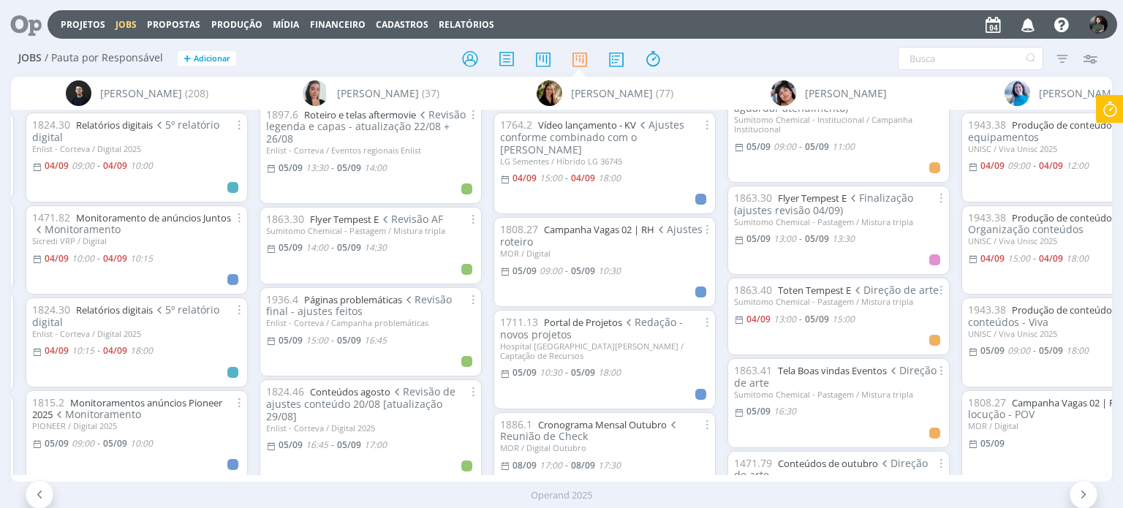
scroll to position [53, 0]
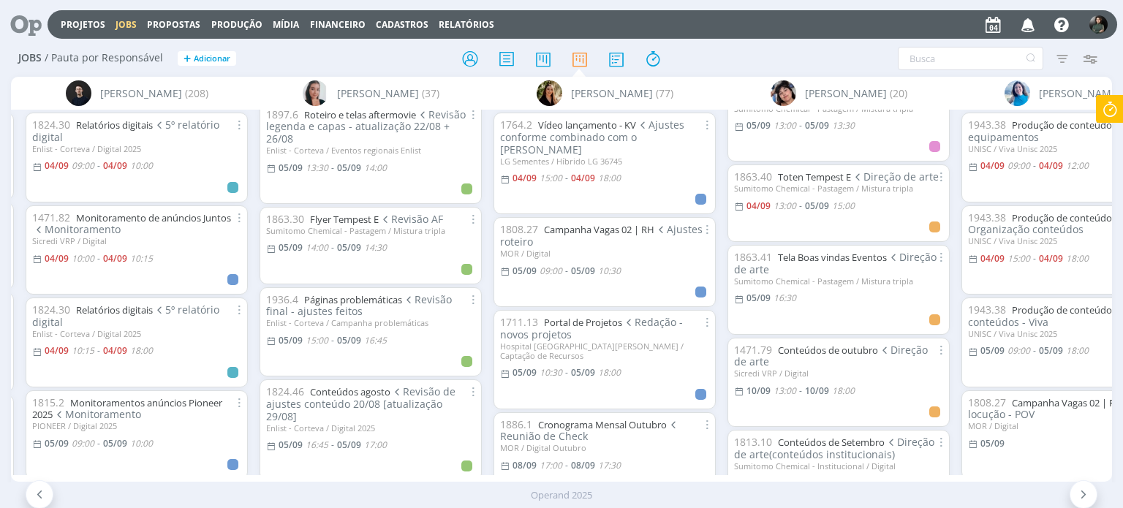
scroll to position [273, 0]
